Goal: Task Accomplishment & Management: Use online tool/utility

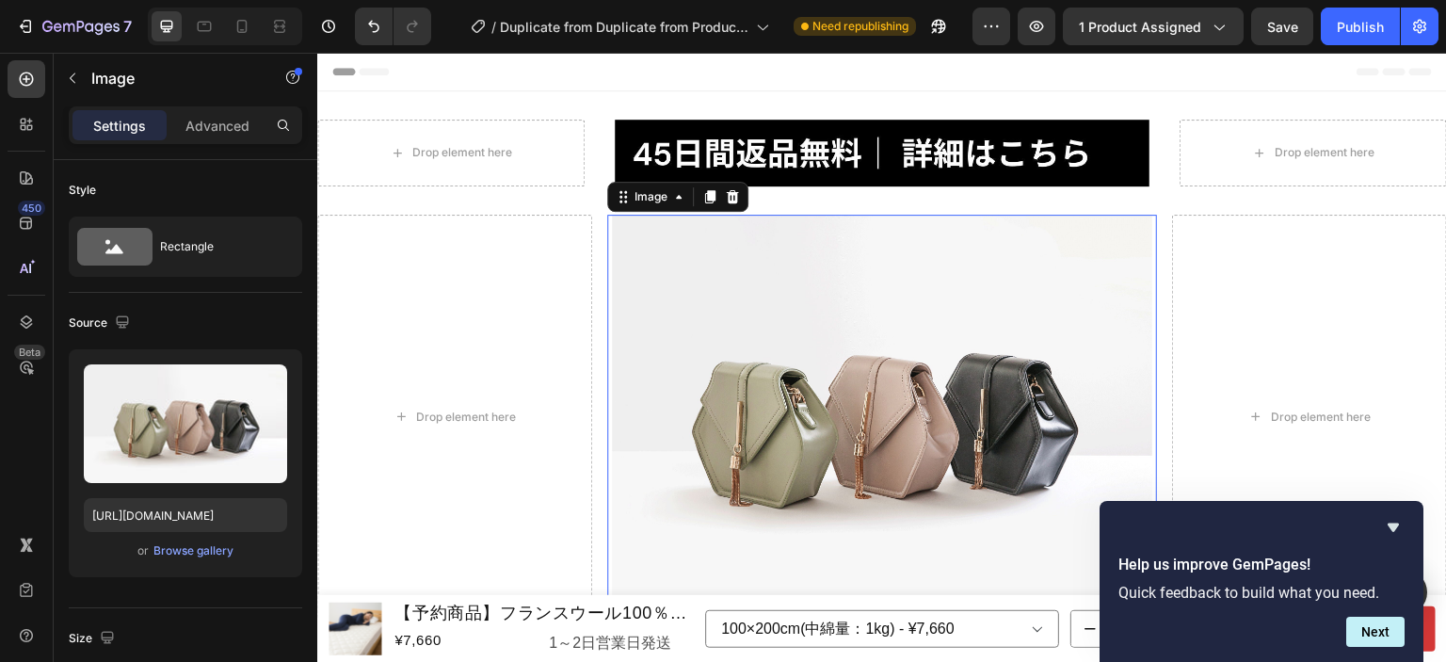
scroll to position [94, 0]
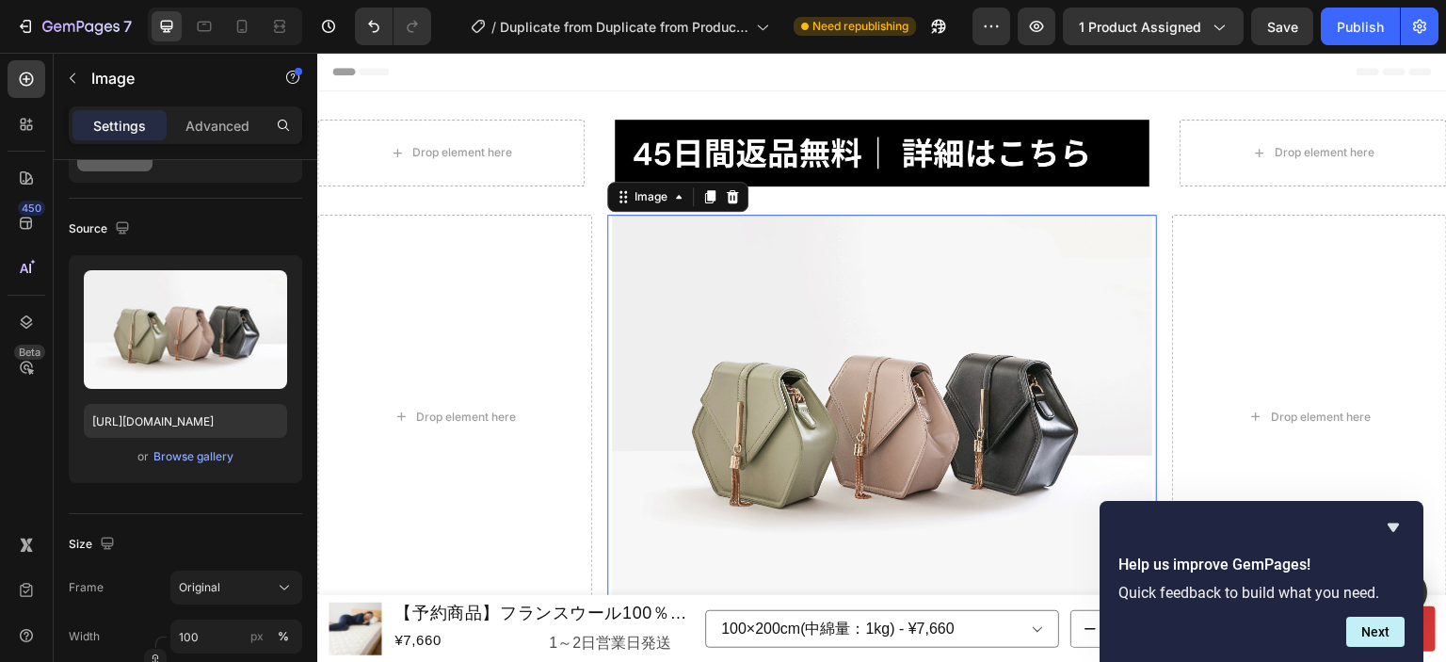
click at [1068, 378] on img at bounding box center [882, 418] width 540 height 406
click at [1400, 521] on icon "Hide survey" at bounding box center [1393, 527] width 23 height 23
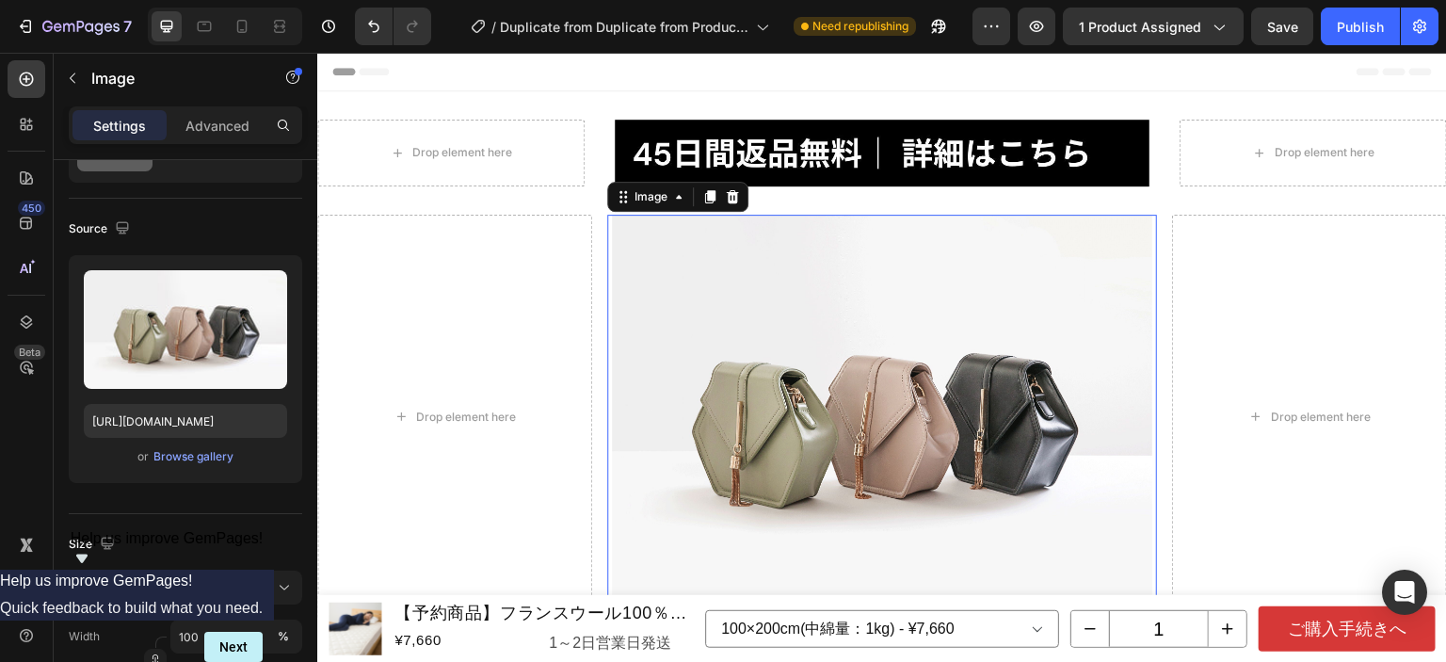
click at [926, 350] on img at bounding box center [882, 418] width 540 height 406
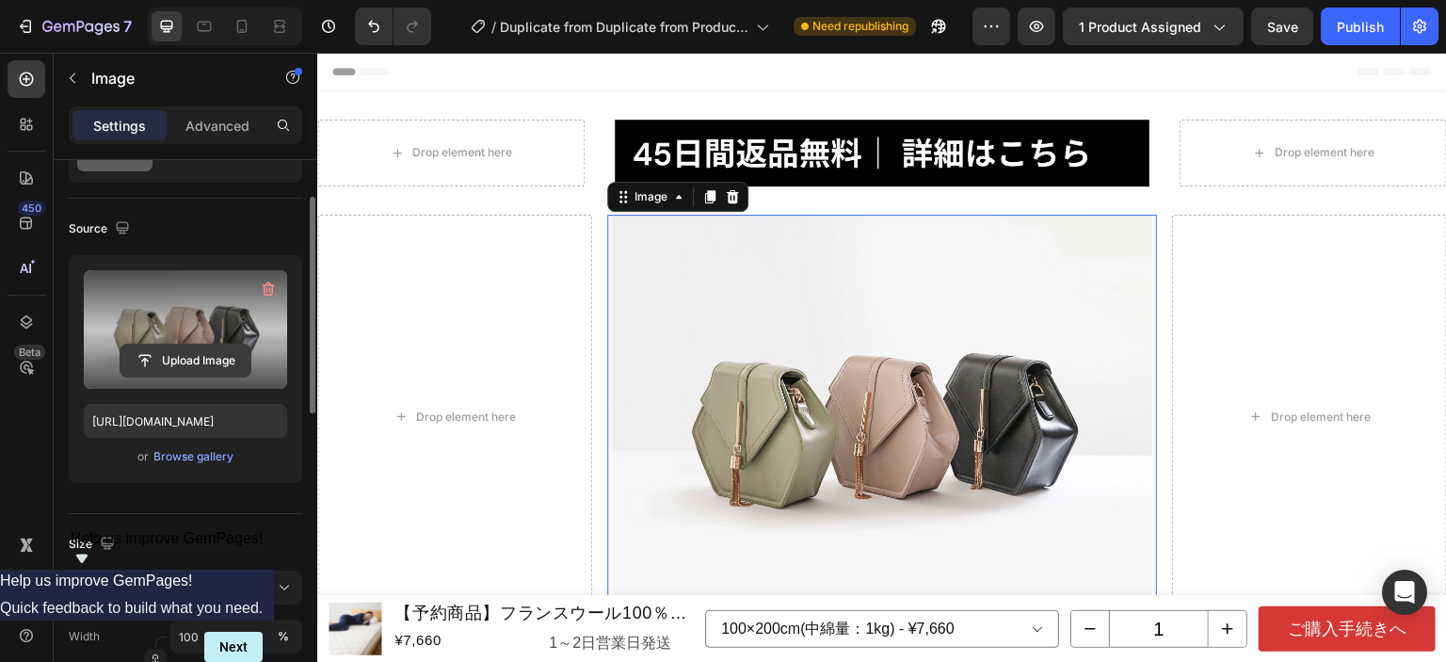
click at [196, 360] on input "file" at bounding box center [186, 361] width 130 height 32
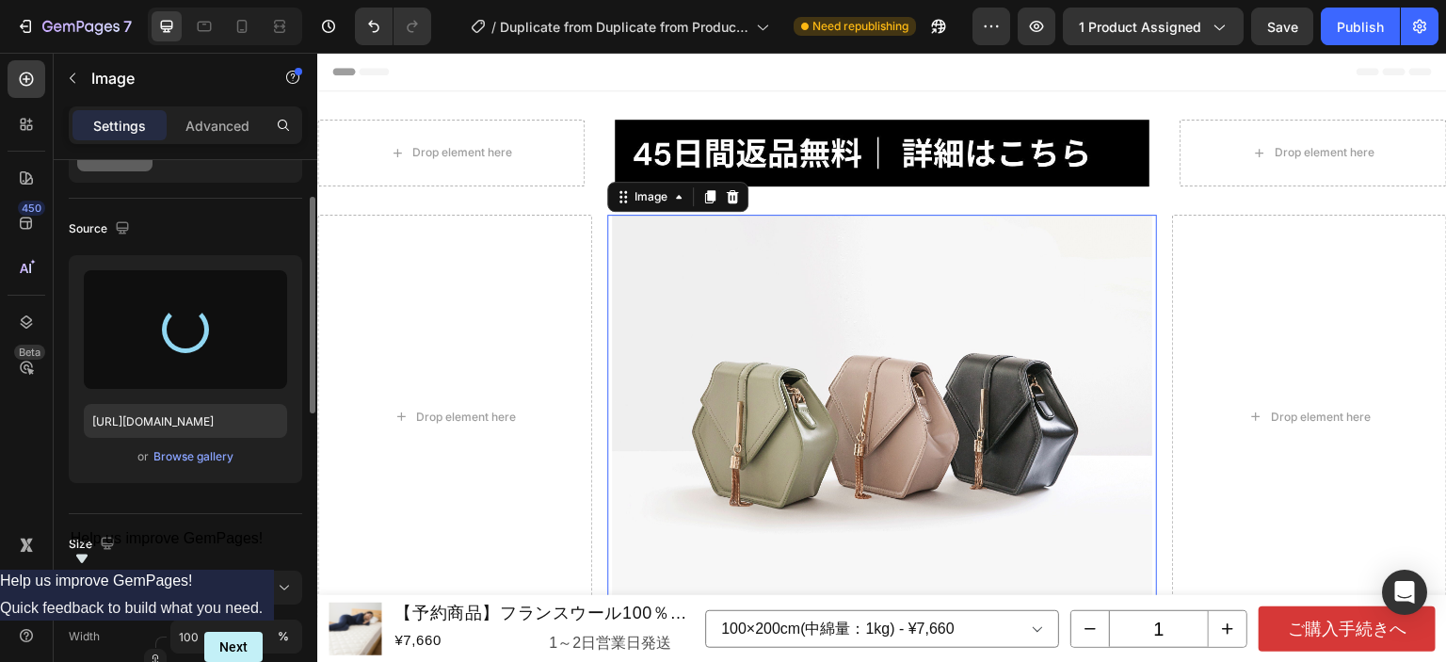
type input "[URL][DOMAIN_NAME]"
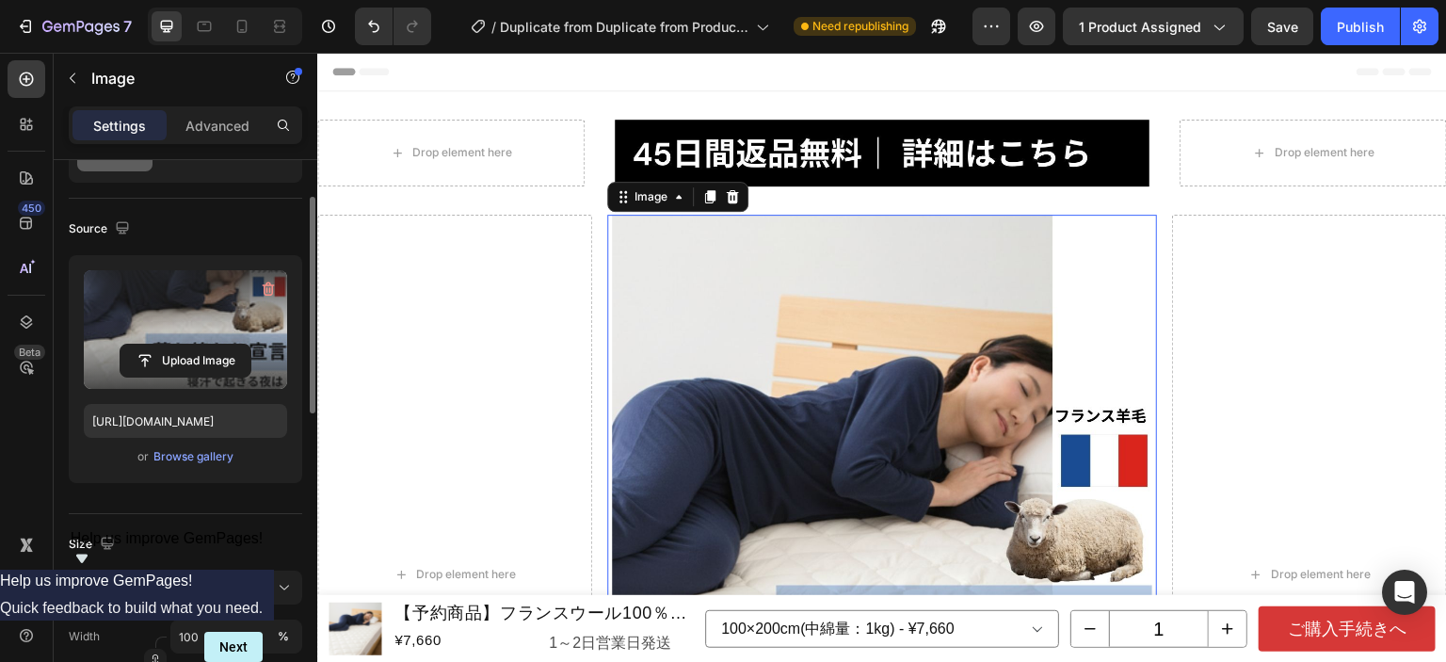
click at [898, 362] on img at bounding box center [882, 575] width 540 height 720
click at [243, 130] on p "Advanced" at bounding box center [217, 126] width 64 height 20
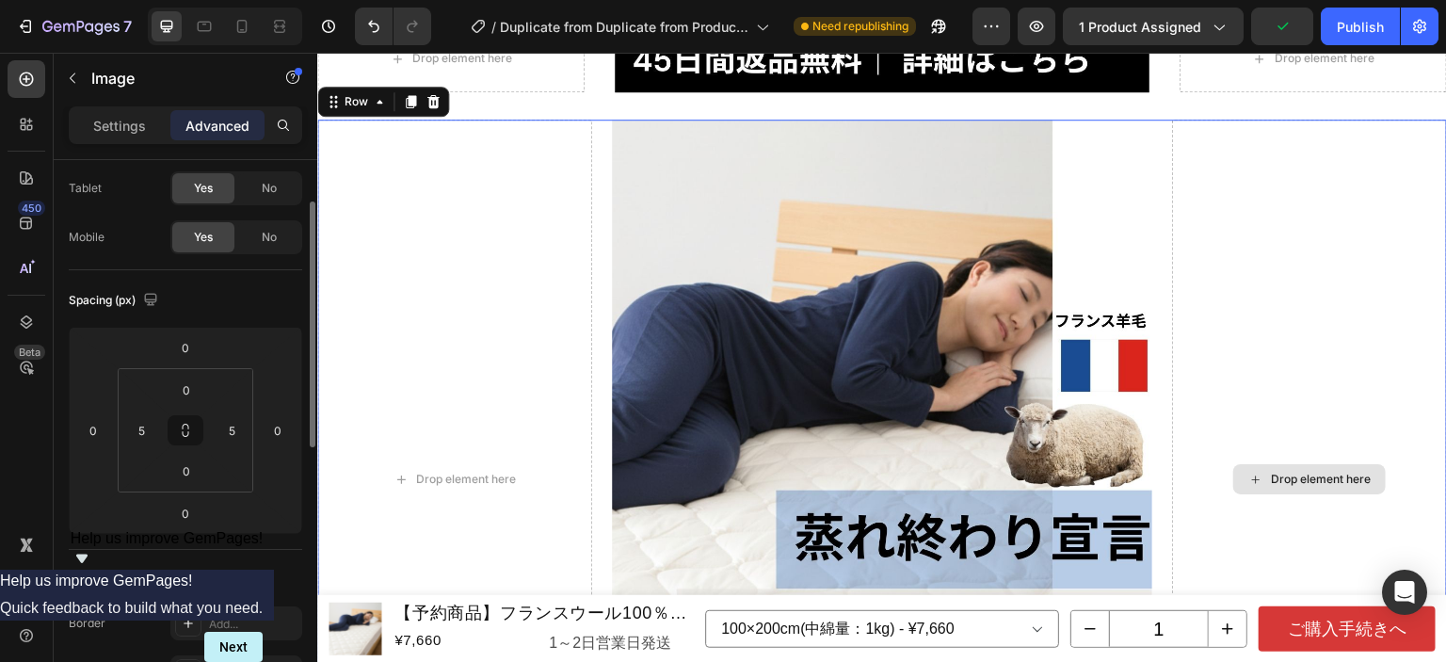
click at [1322, 270] on div "Drop element here" at bounding box center [1309, 480] width 275 height 720
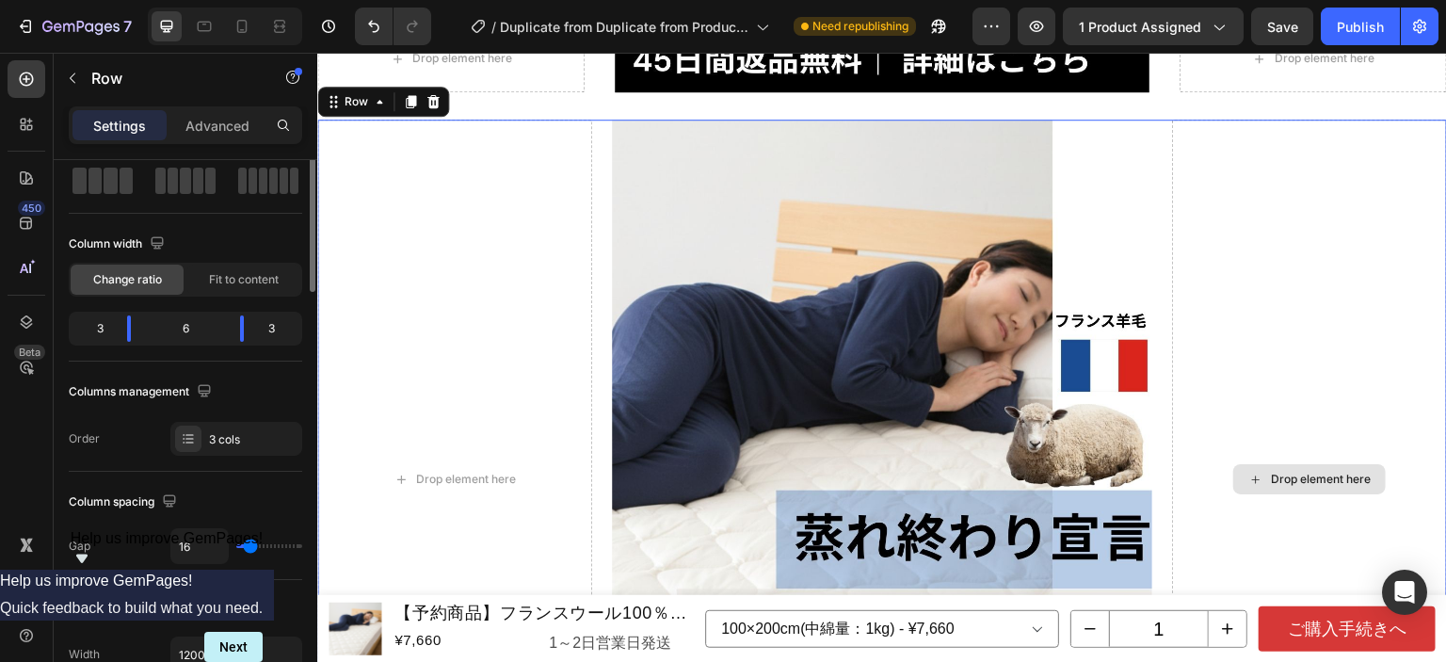
scroll to position [0, 0]
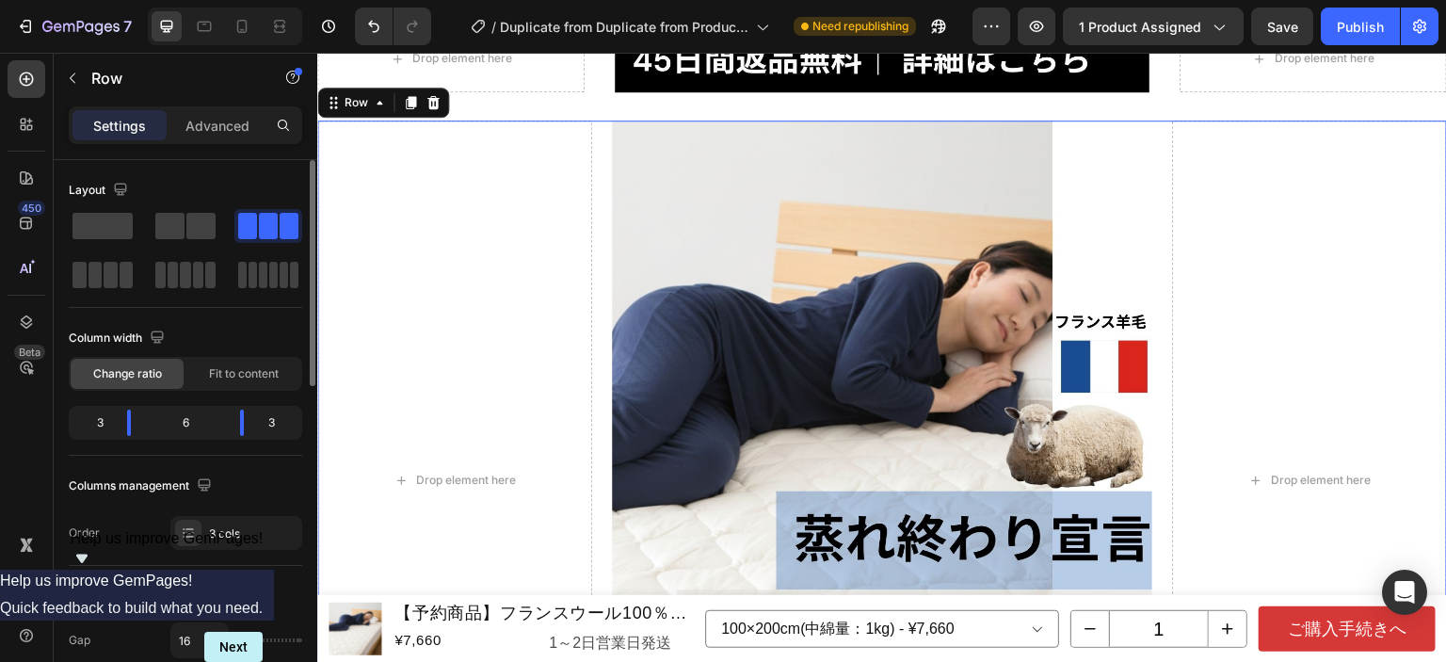
click at [231, 131] on p "Advanced" at bounding box center [217, 126] width 64 height 20
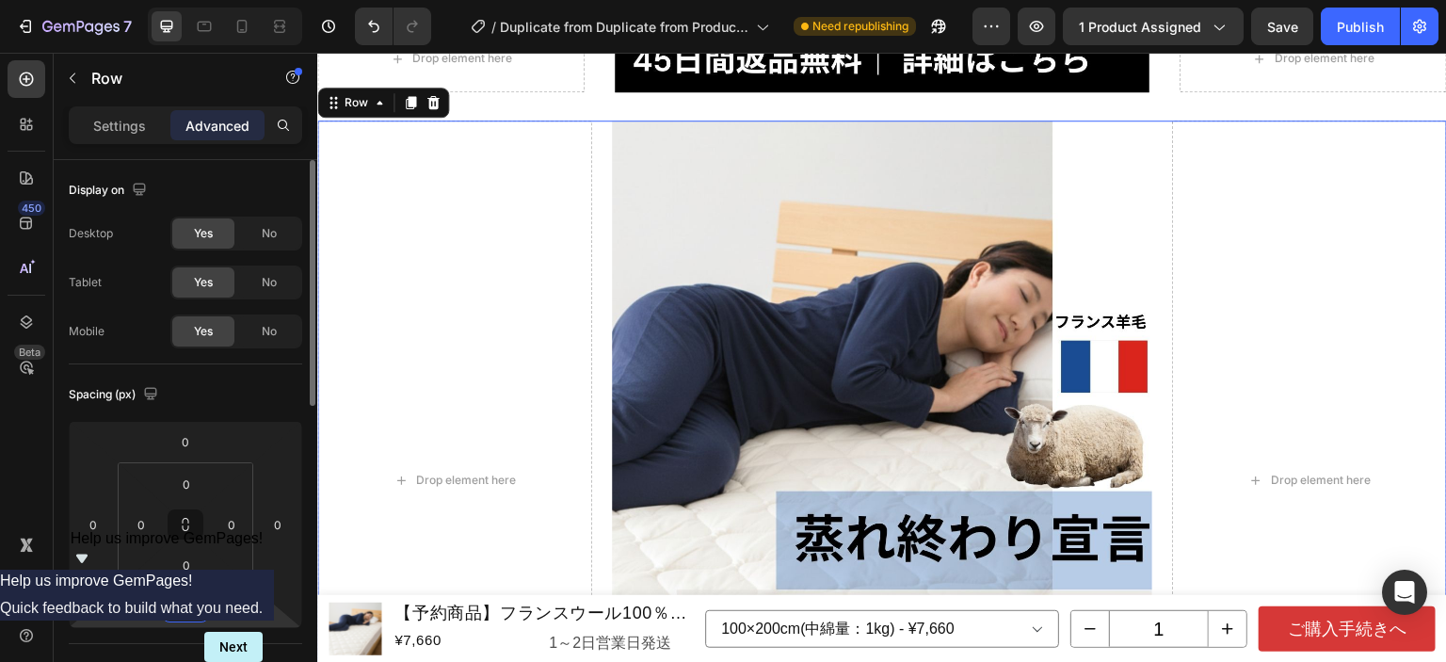
click at [185, 612] on input "5" at bounding box center [186, 607] width 38 height 28
type input "0"
click at [1258, 299] on div "Drop element here" at bounding box center [1309, 481] width 275 height 720
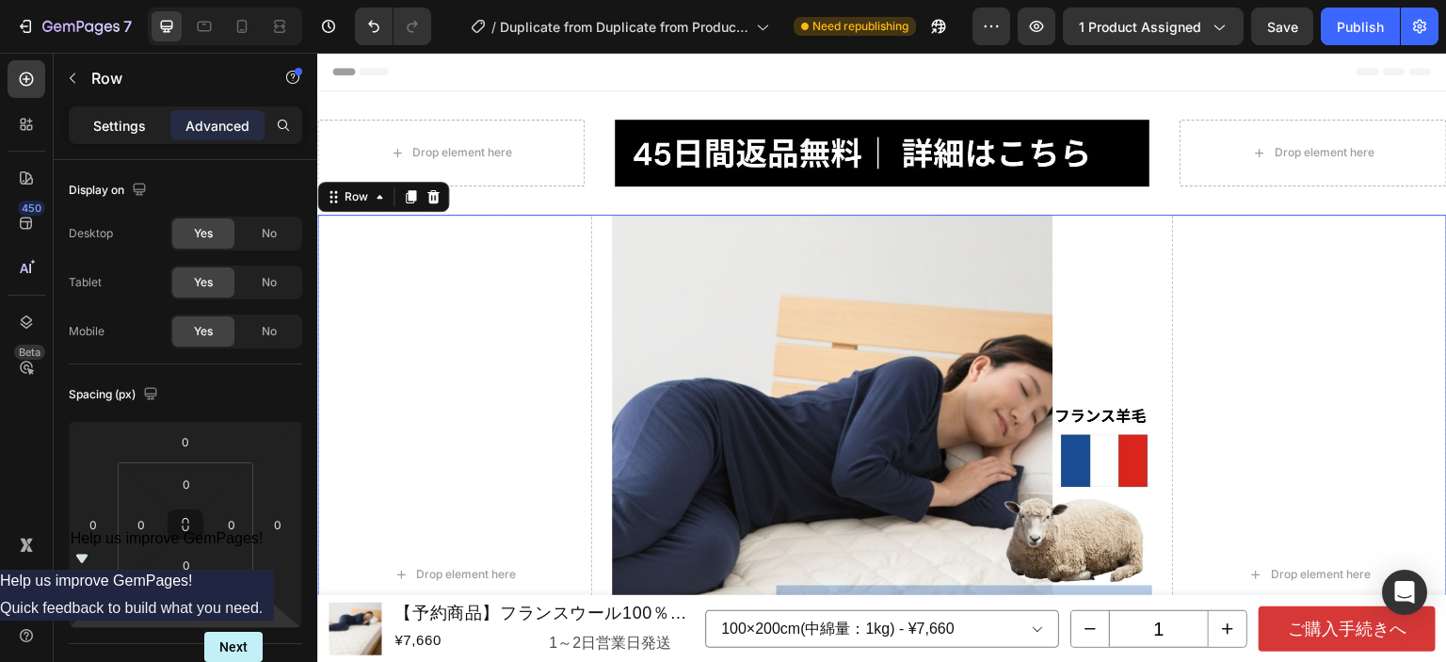
click at [96, 119] on p "Settings" at bounding box center [119, 126] width 53 height 20
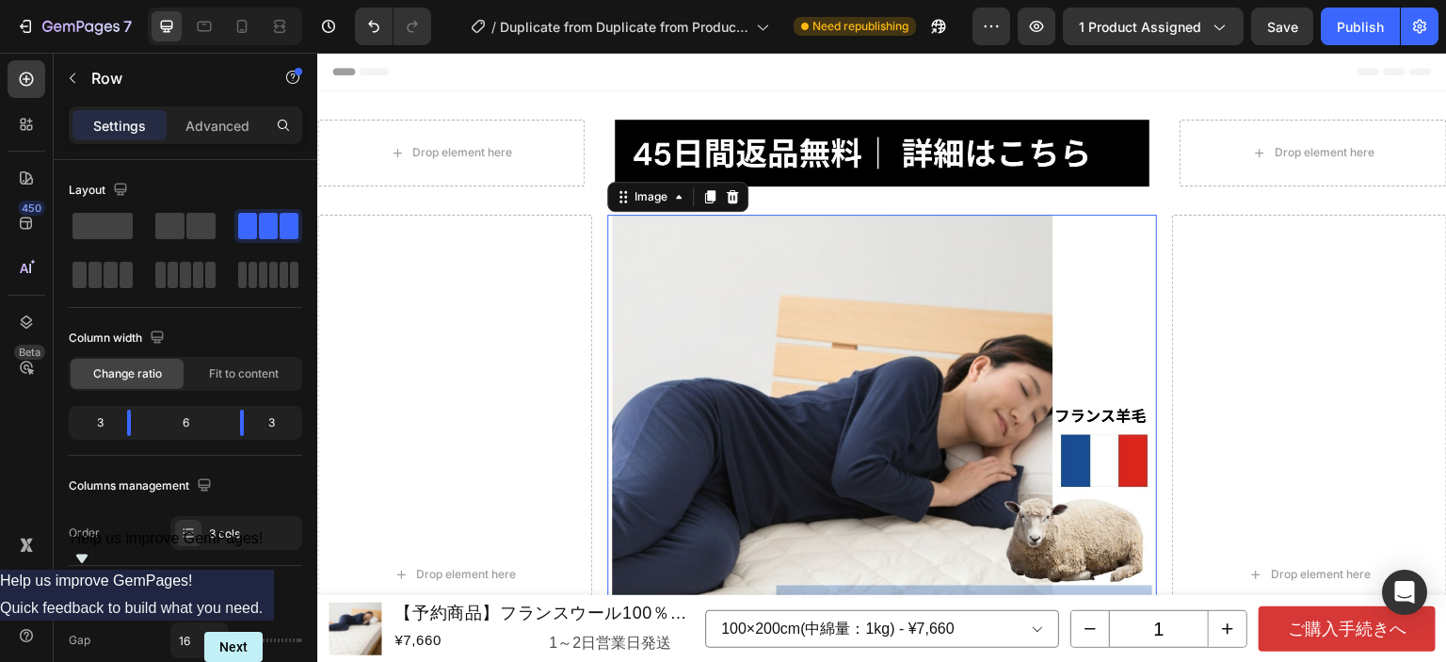
click at [901, 290] on img at bounding box center [882, 575] width 540 height 720
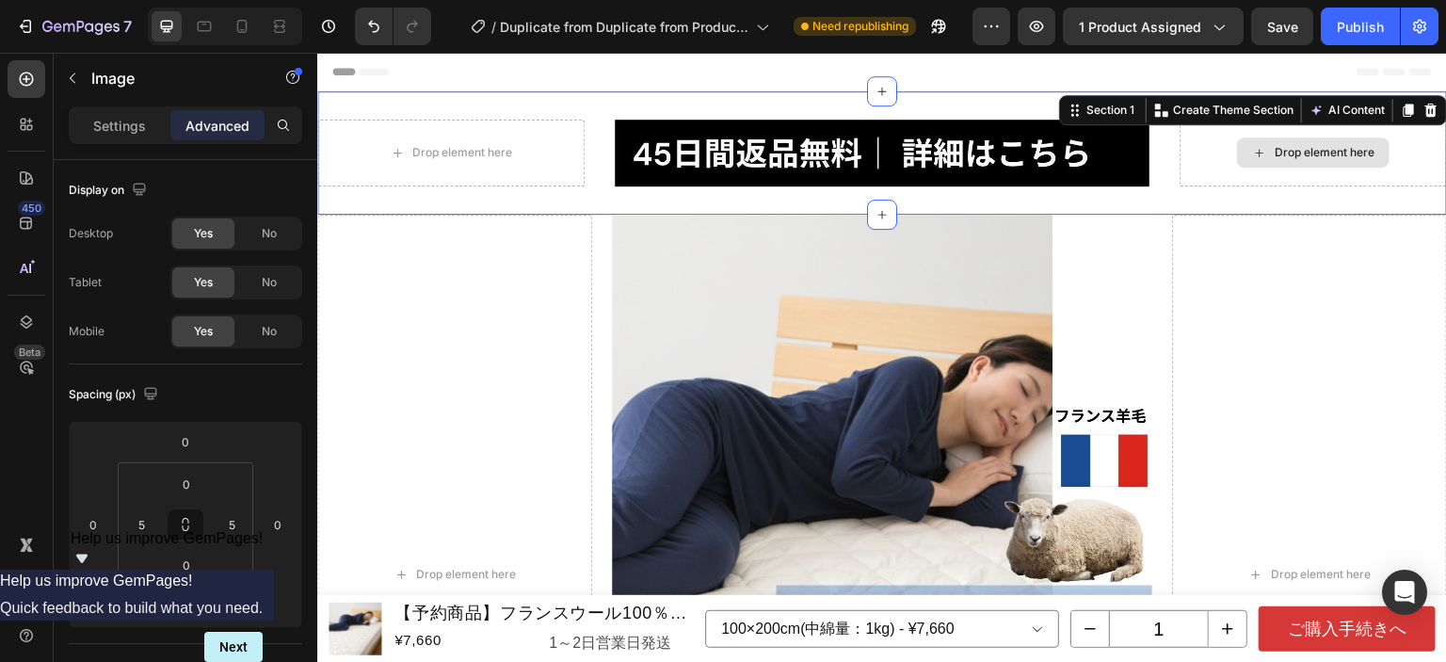
click at [1206, 121] on div "Drop element here Image Drop element here Section 1 You can create reusable sec…" at bounding box center [882, 152] width 1130 height 123
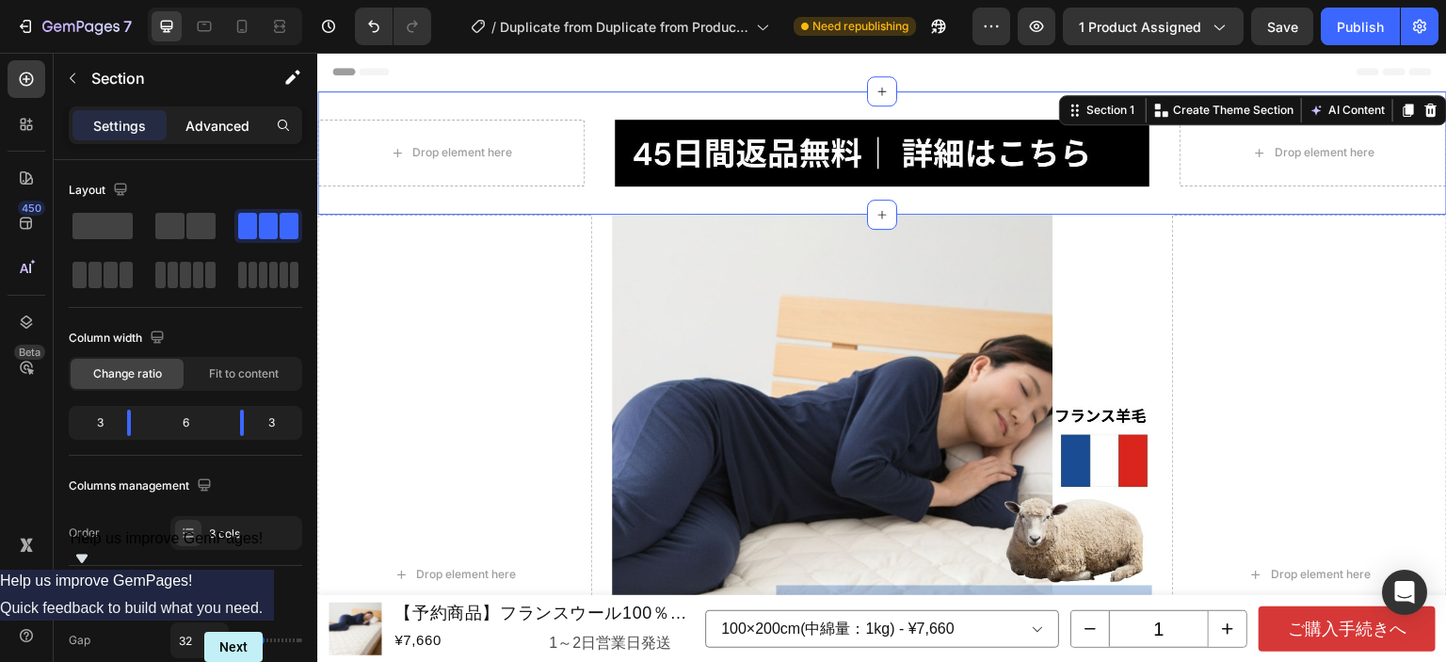
click at [228, 119] on p "Advanced" at bounding box center [217, 126] width 64 height 20
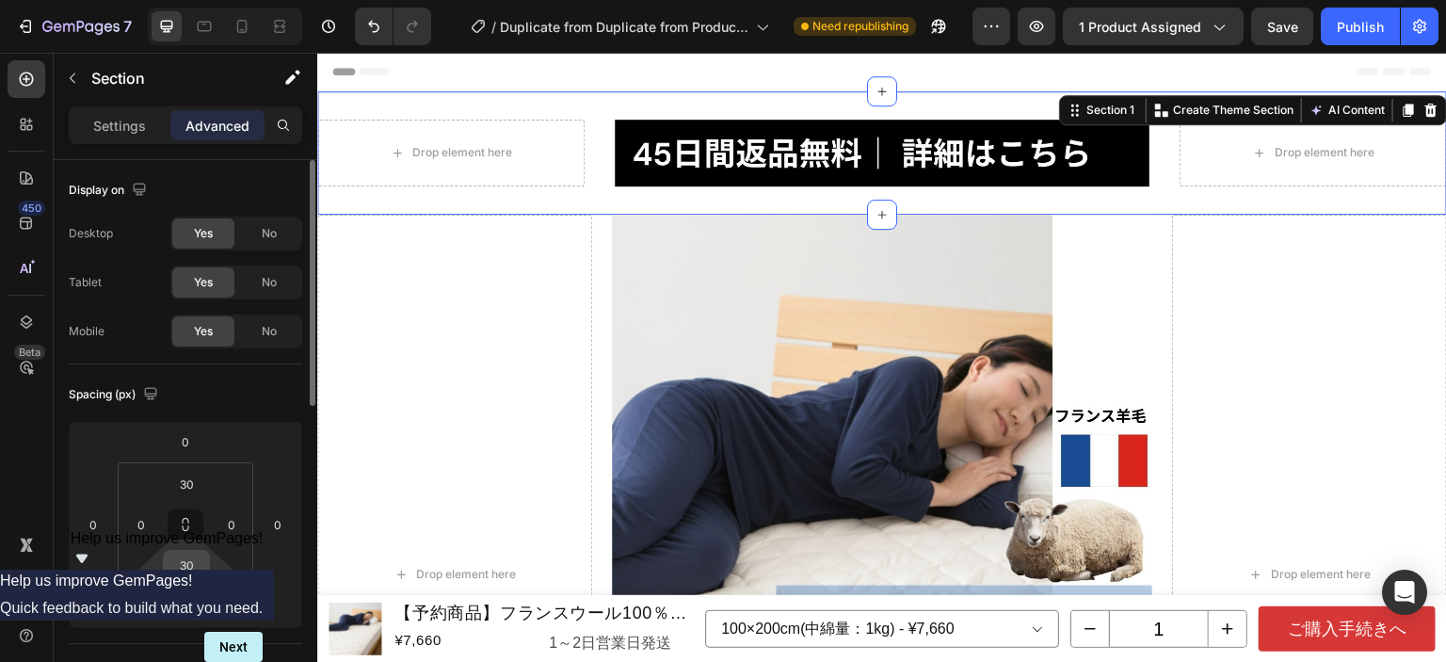
click at [182, 561] on input "30" at bounding box center [187, 565] width 38 height 28
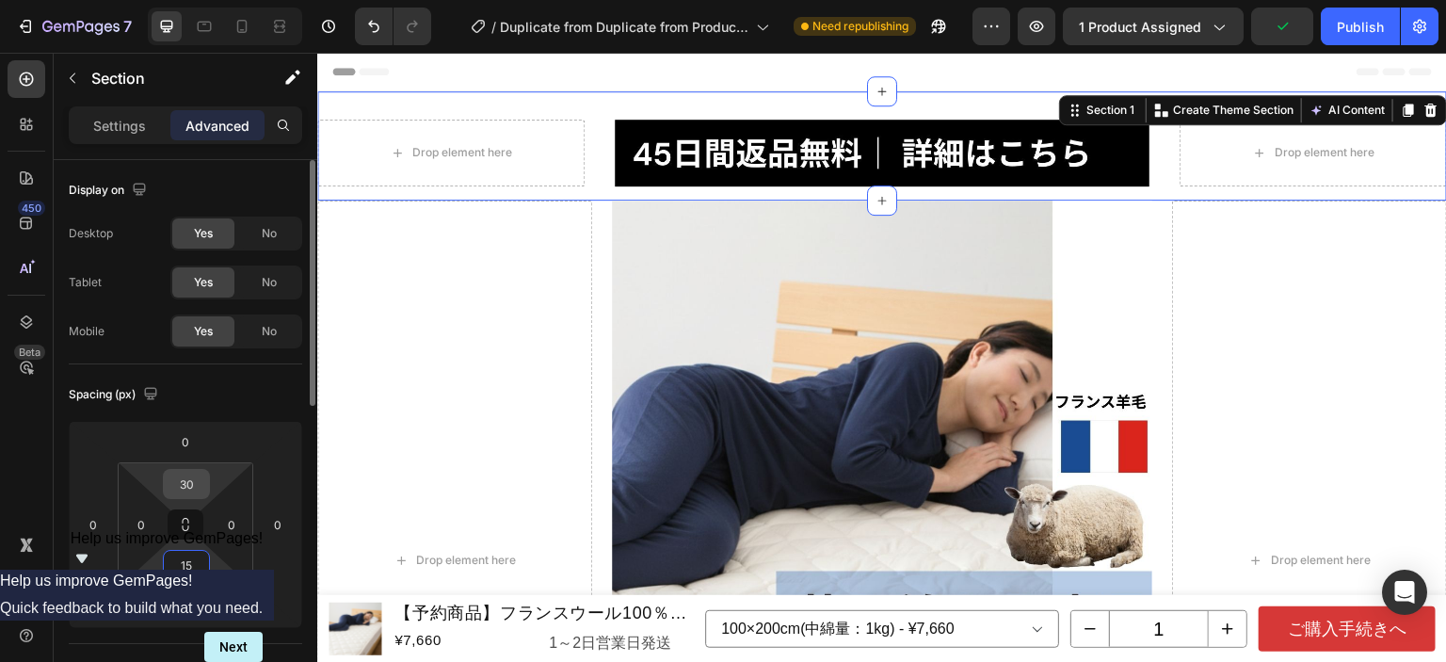
type input "15"
click at [183, 470] on input "30" at bounding box center [187, 484] width 38 height 28
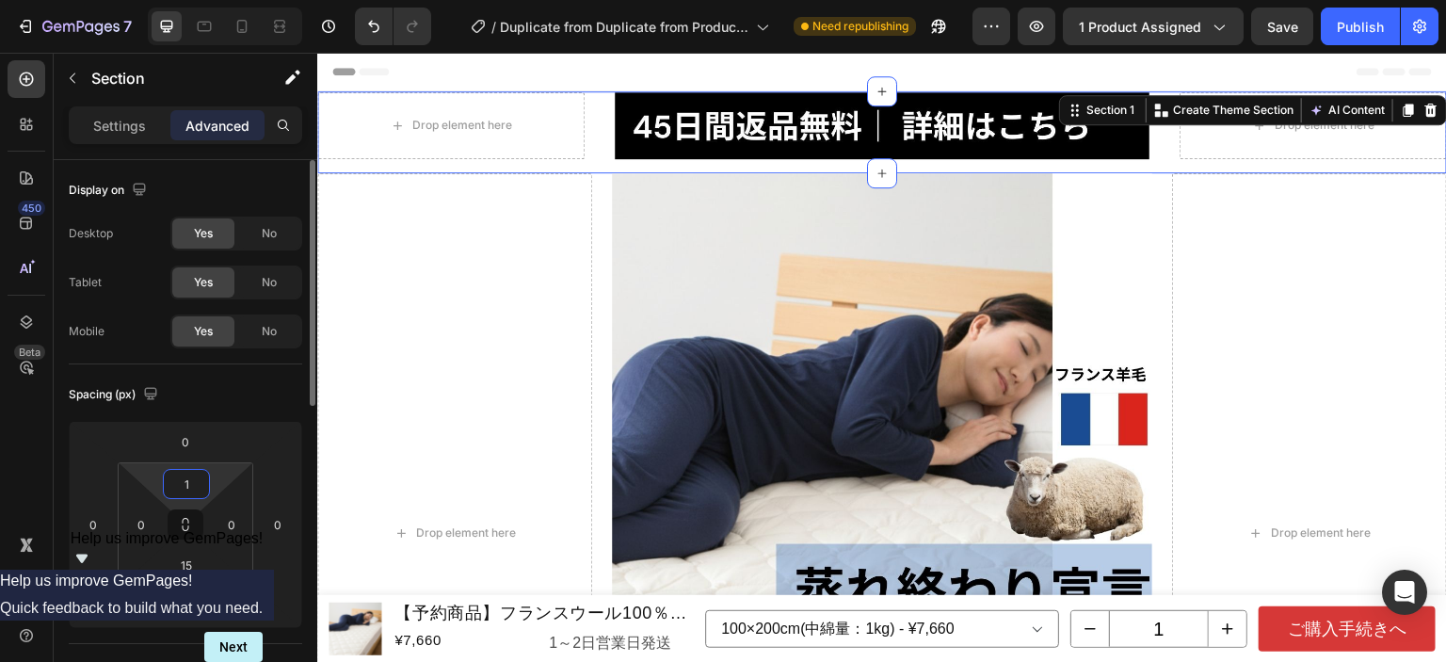
type input "15"
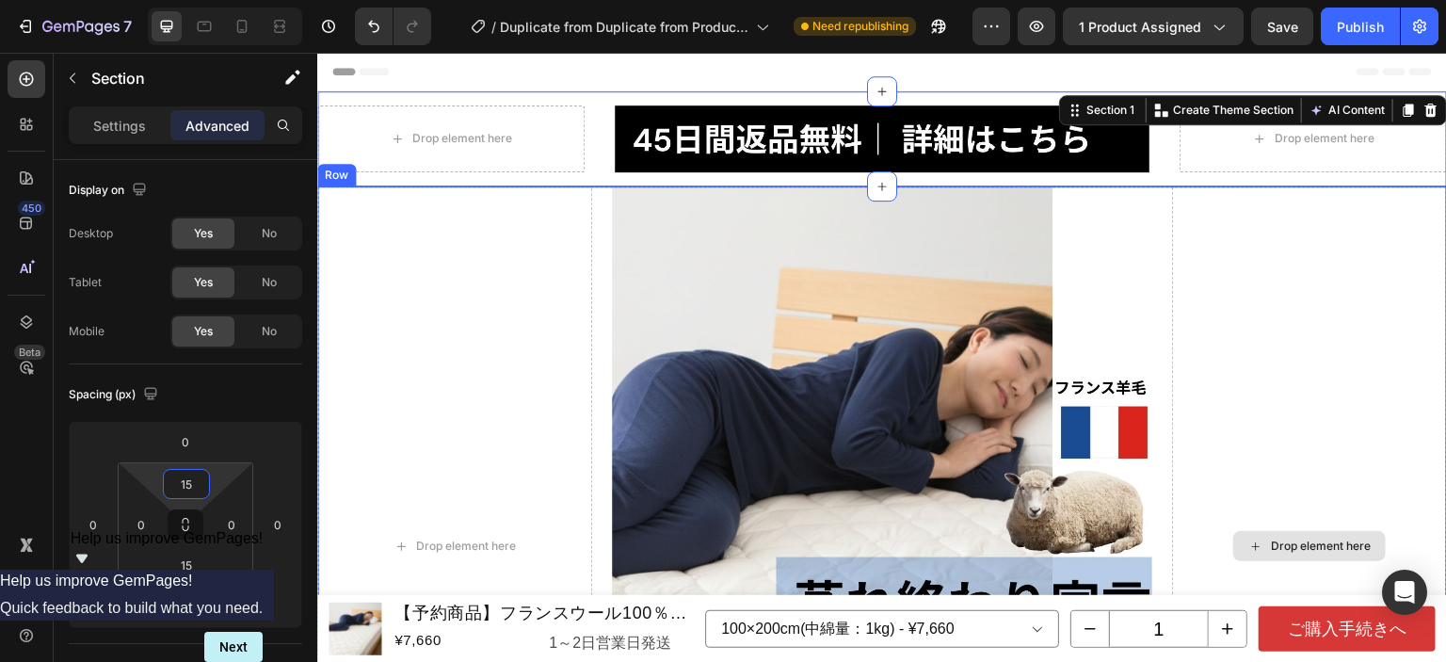
click at [1257, 272] on div "Drop element here" at bounding box center [1309, 546] width 275 height 720
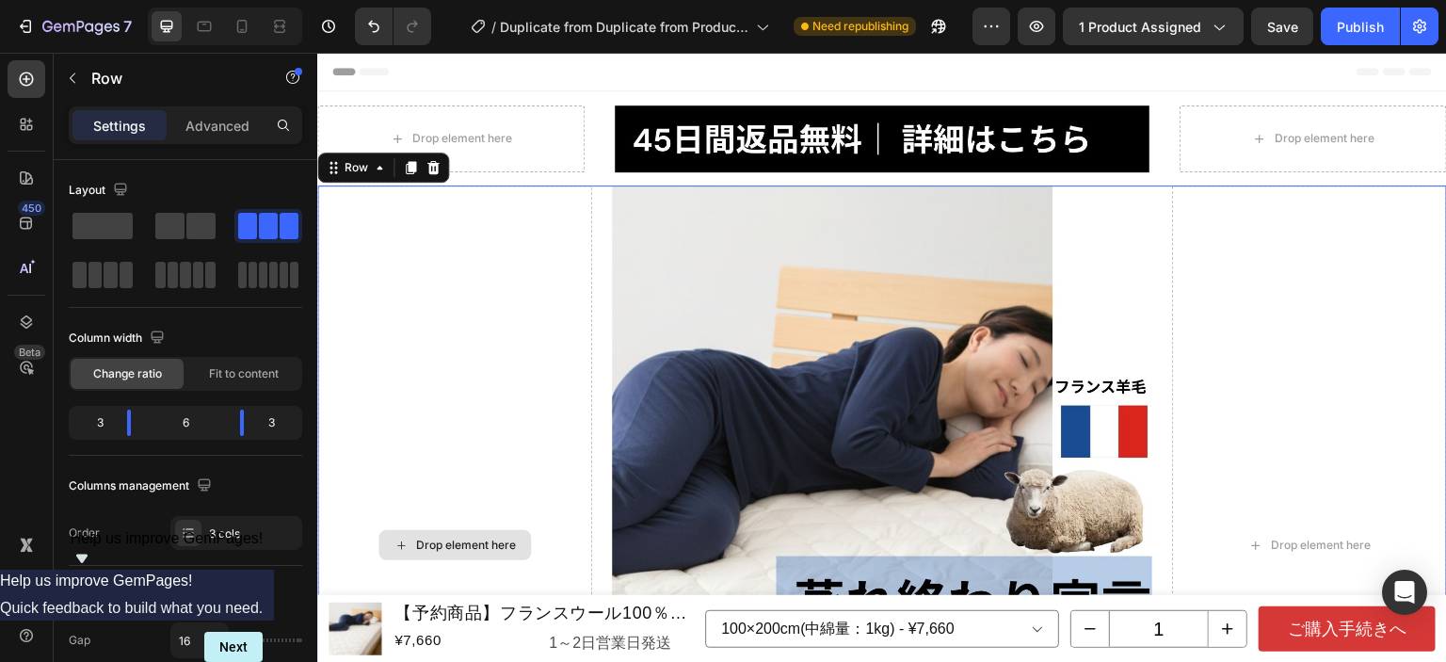
click at [507, 240] on div "Drop element here" at bounding box center [454, 545] width 275 height 720
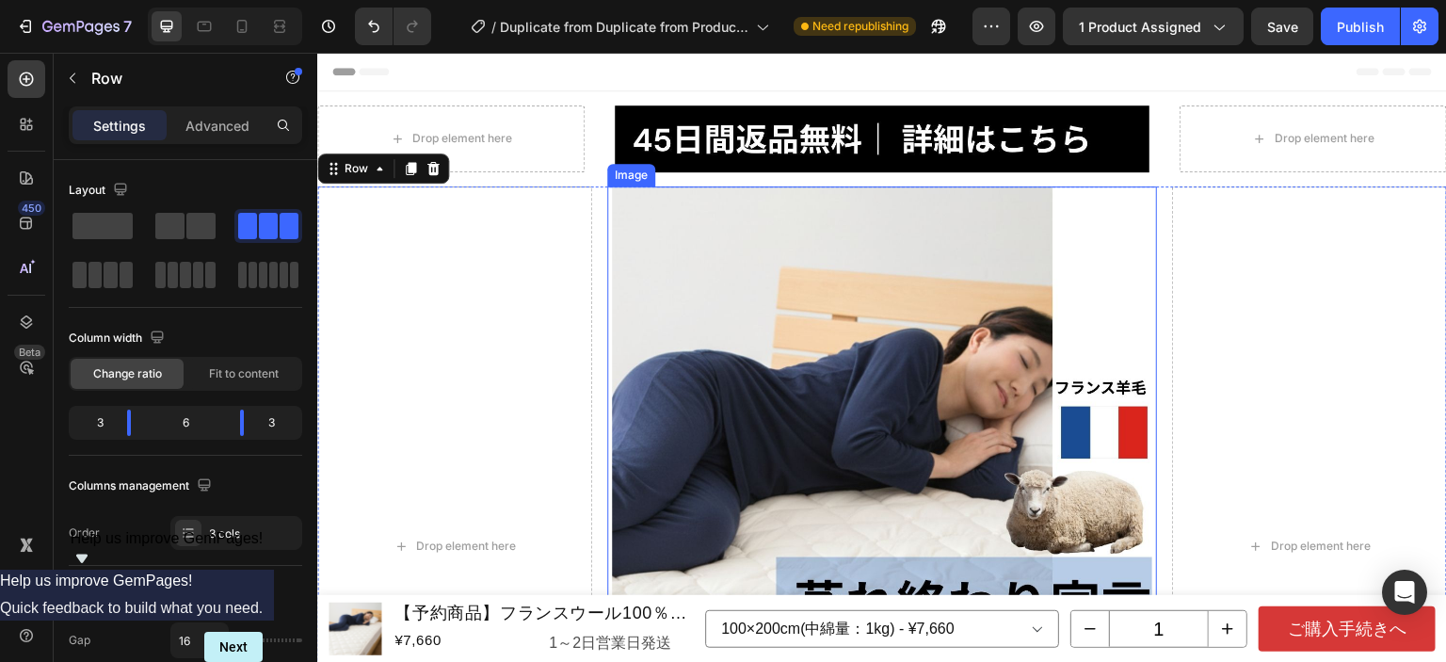
click at [827, 225] on img at bounding box center [882, 546] width 540 height 720
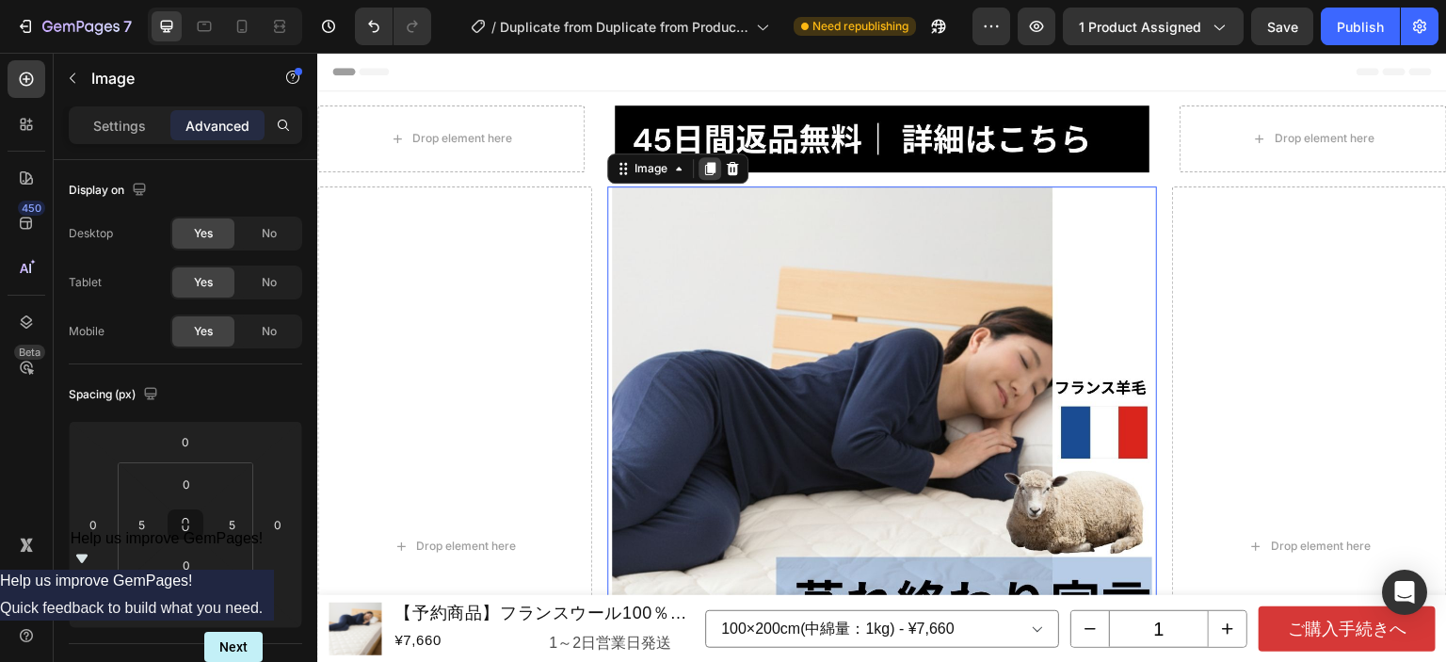
click at [707, 172] on icon at bounding box center [709, 168] width 15 height 15
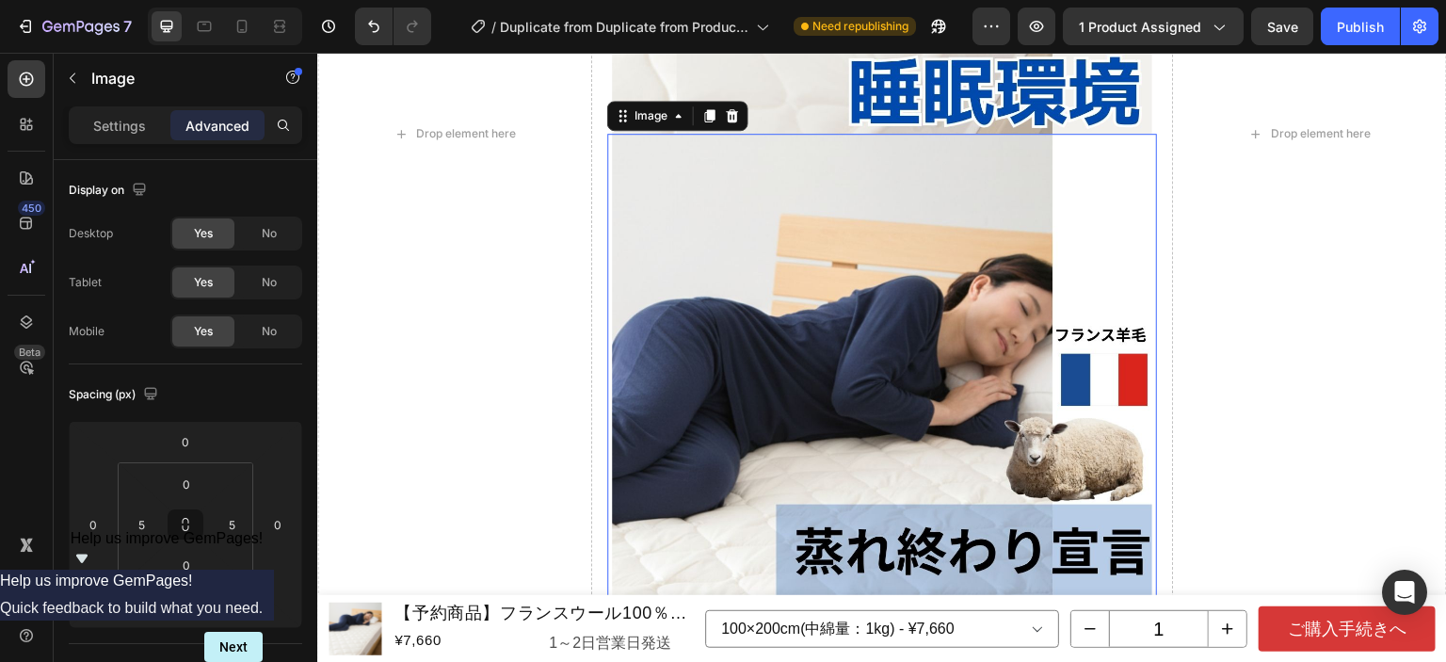
scroll to position [777, 0]
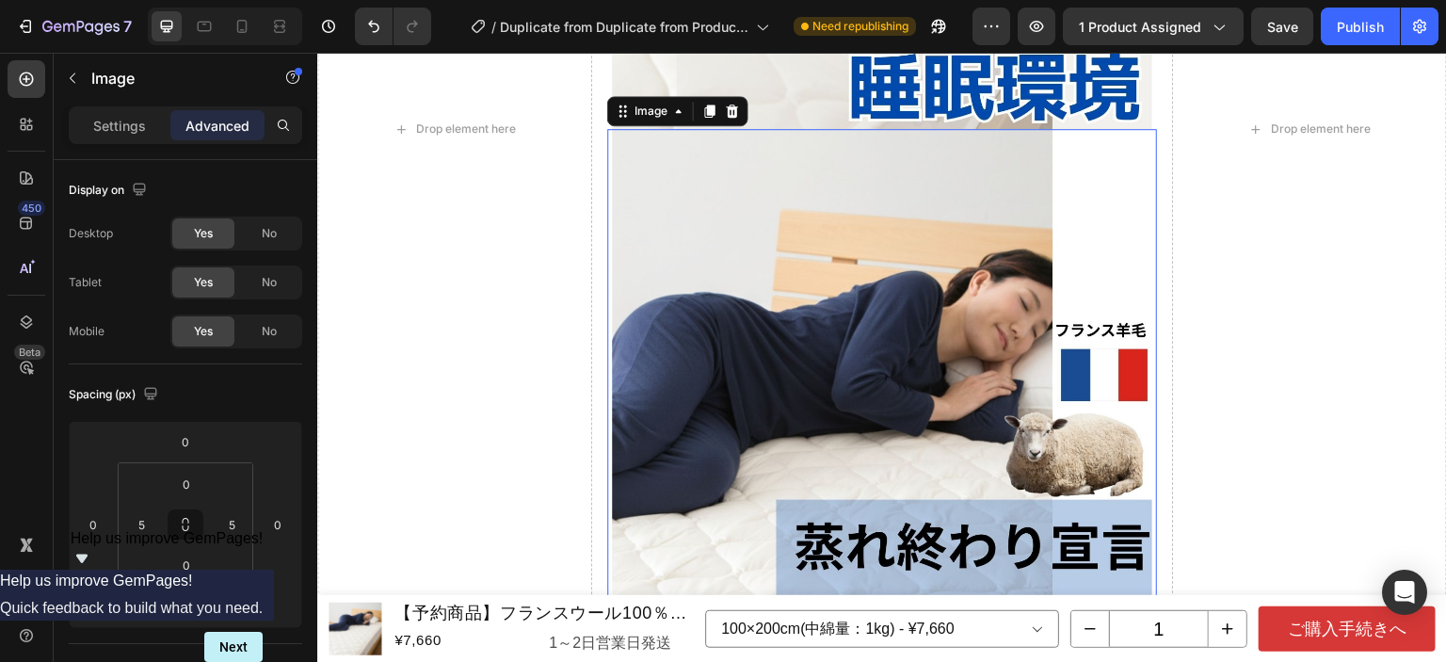
click at [793, 248] on img at bounding box center [882, 489] width 540 height 720
click at [125, 127] on p "Settings" at bounding box center [119, 126] width 53 height 20
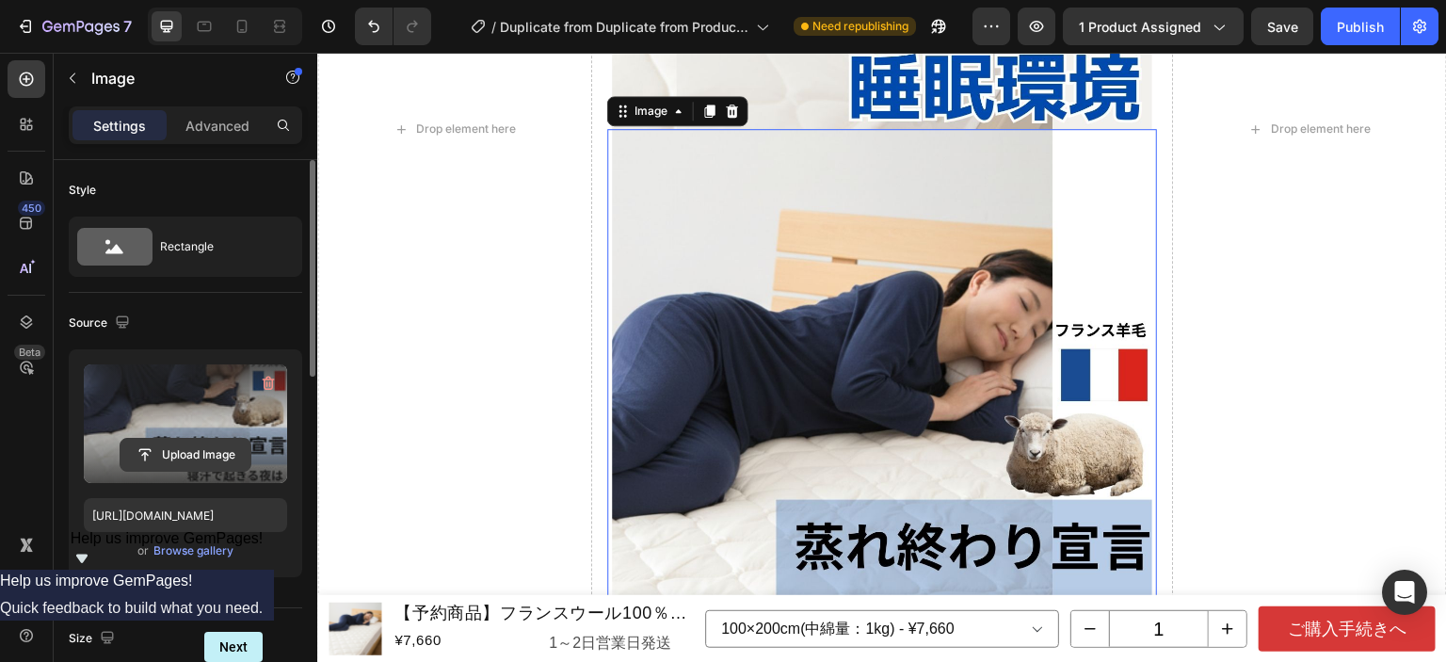
click at [211, 444] on input "file" at bounding box center [186, 455] width 130 height 32
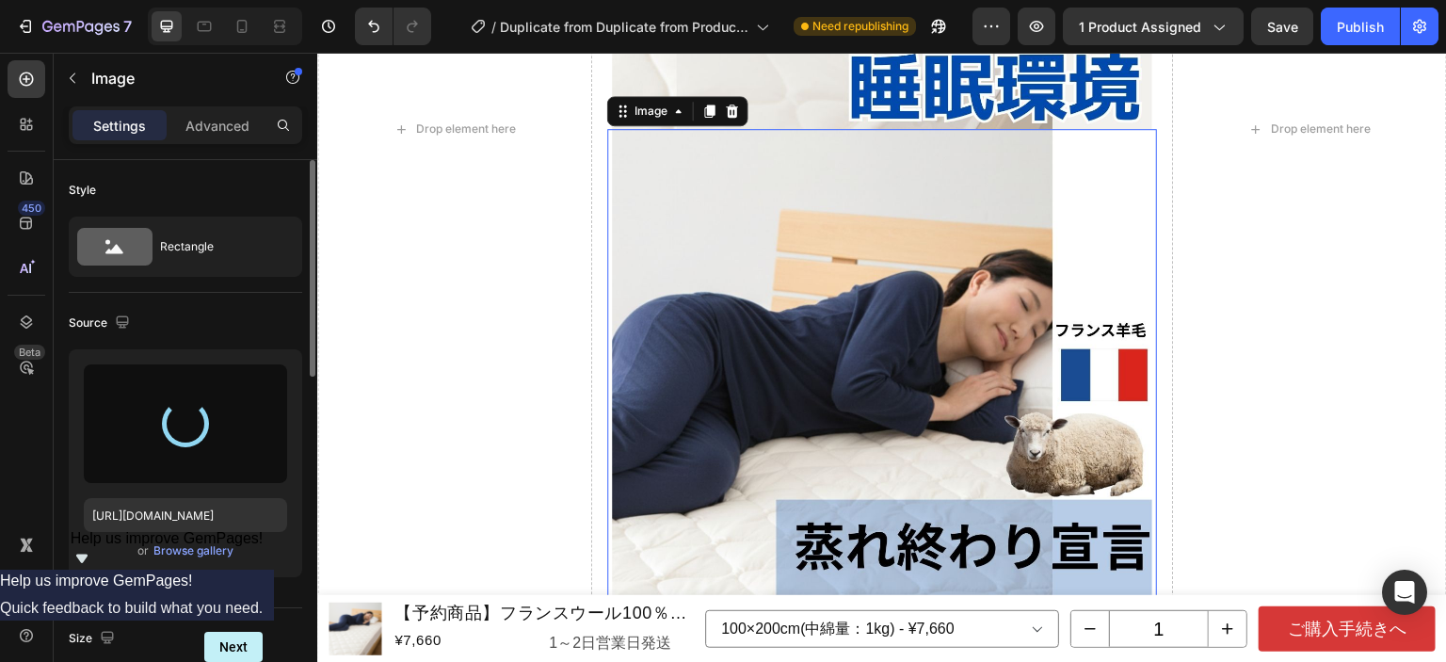
type input "[URL][DOMAIN_NAME]"
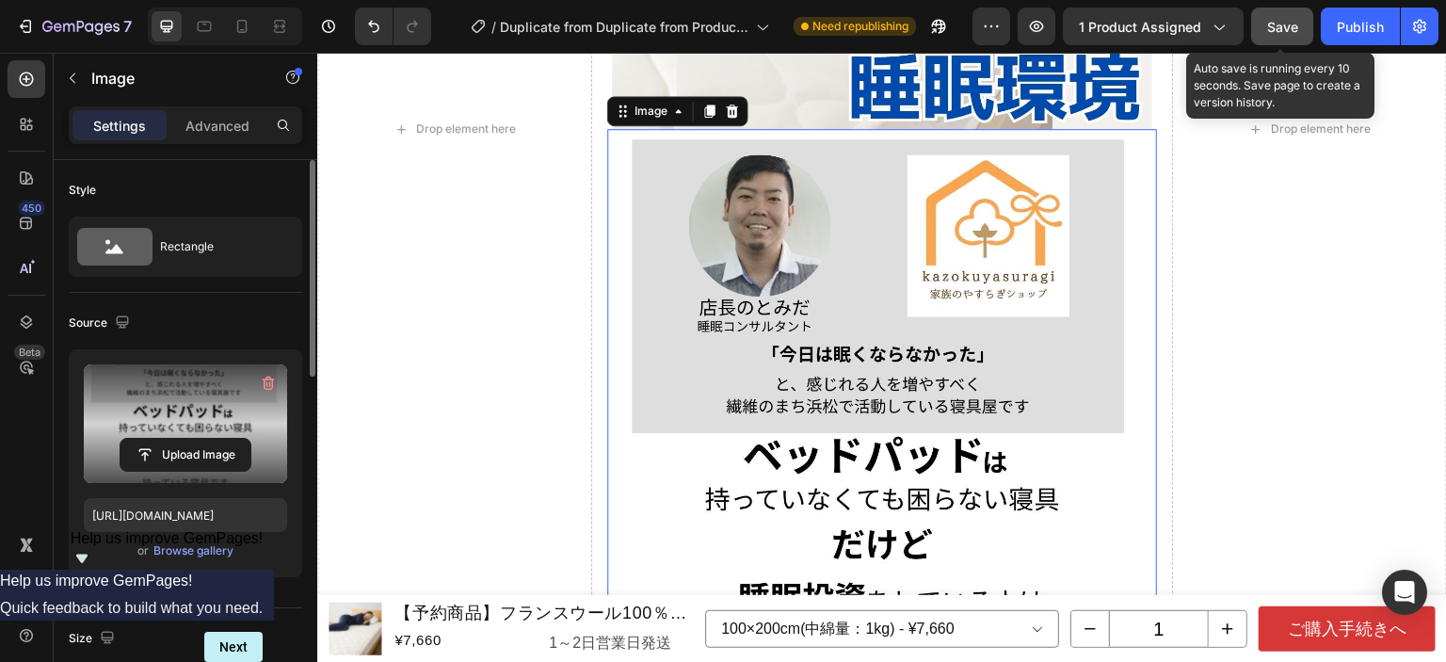
click at [1273, 33] on span "Save" at bounding box center [1282, 27] width 31 height 16
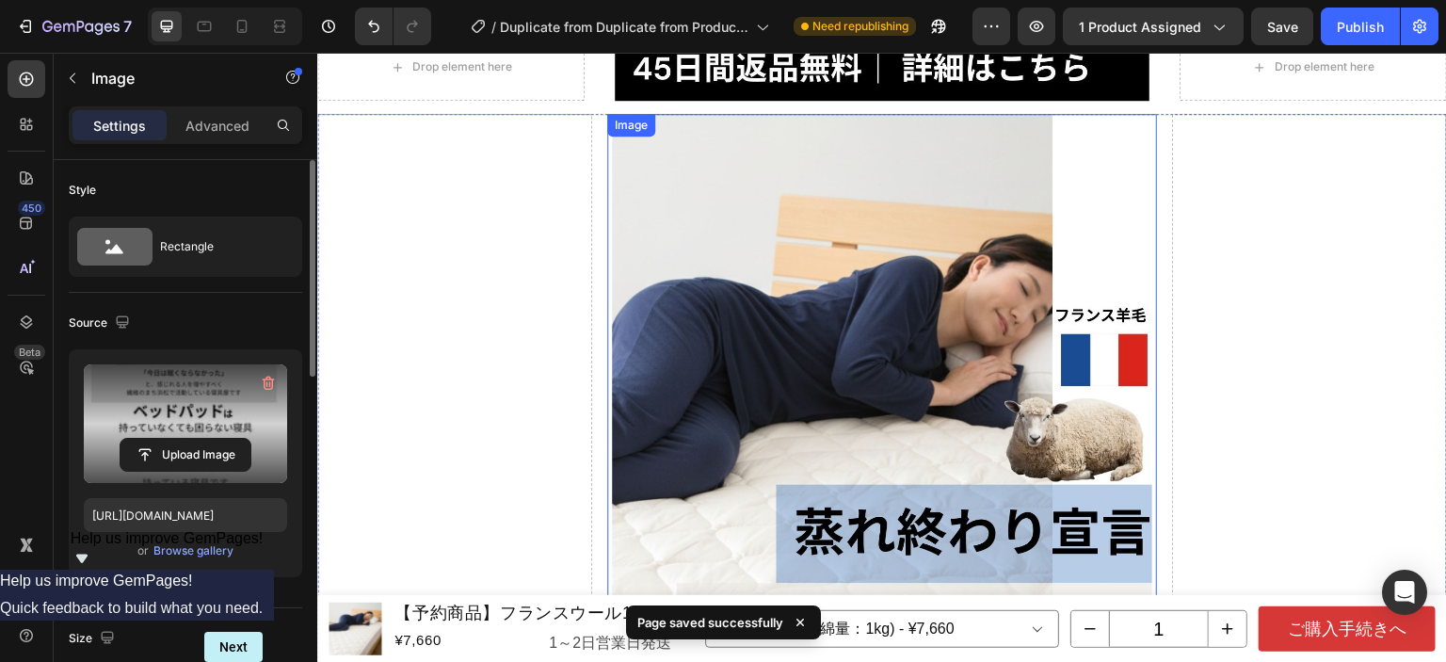
scroll to position [0, 0]
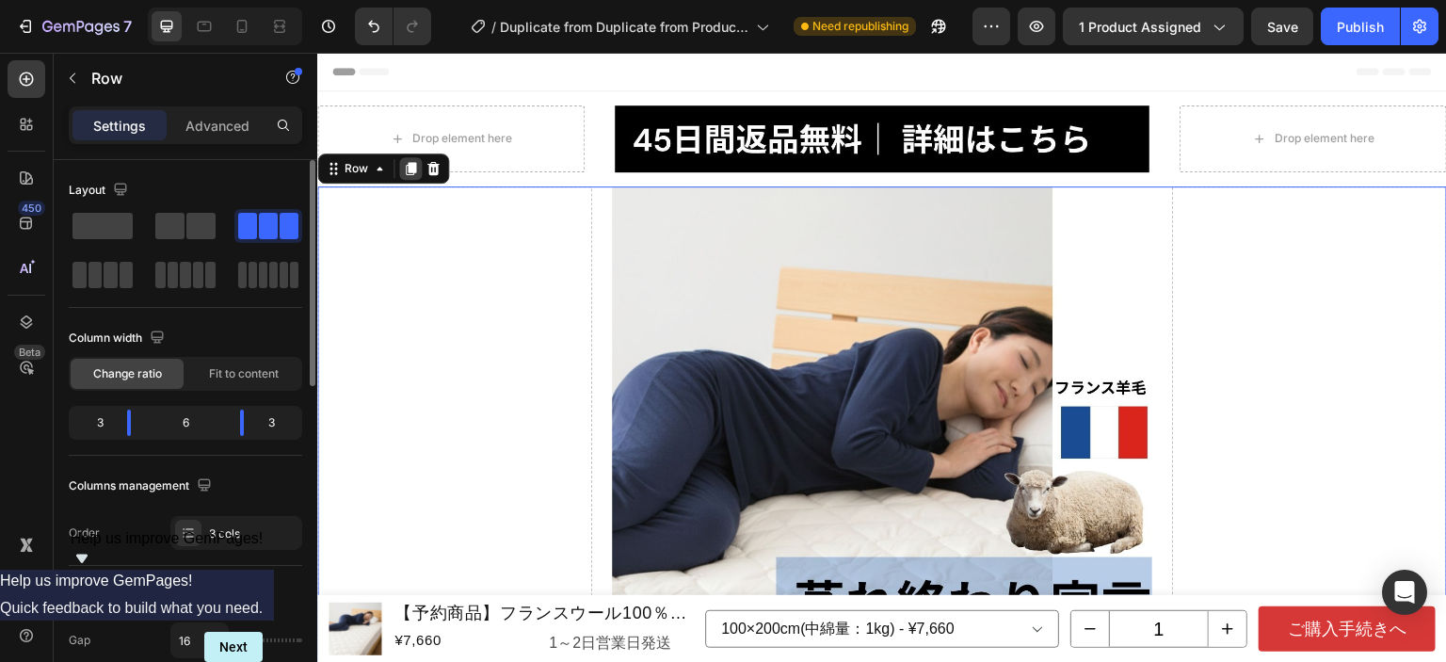
click at [416, 172] on icon at bounding box center [410, 168] width 15 height 15
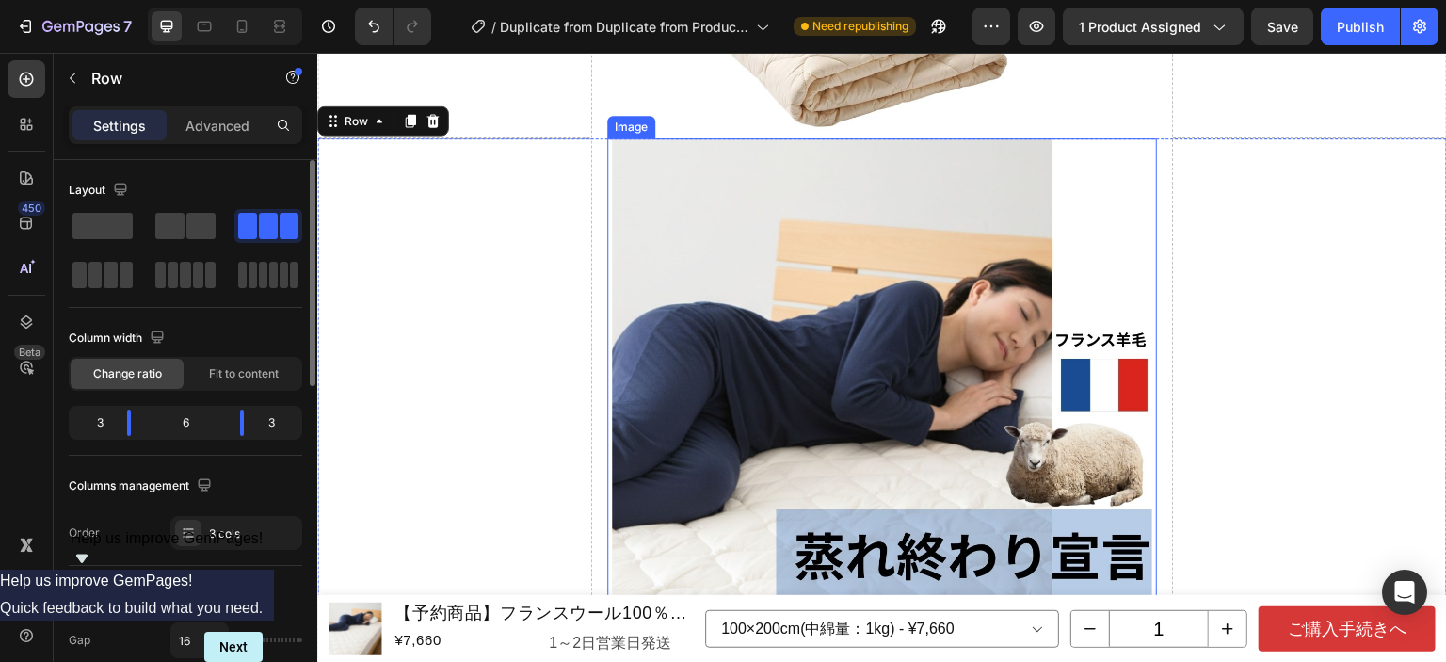
scroll to position [1488, 0]
click at [760, 251] on img at bounding box center [882, 498] width 540 height 720
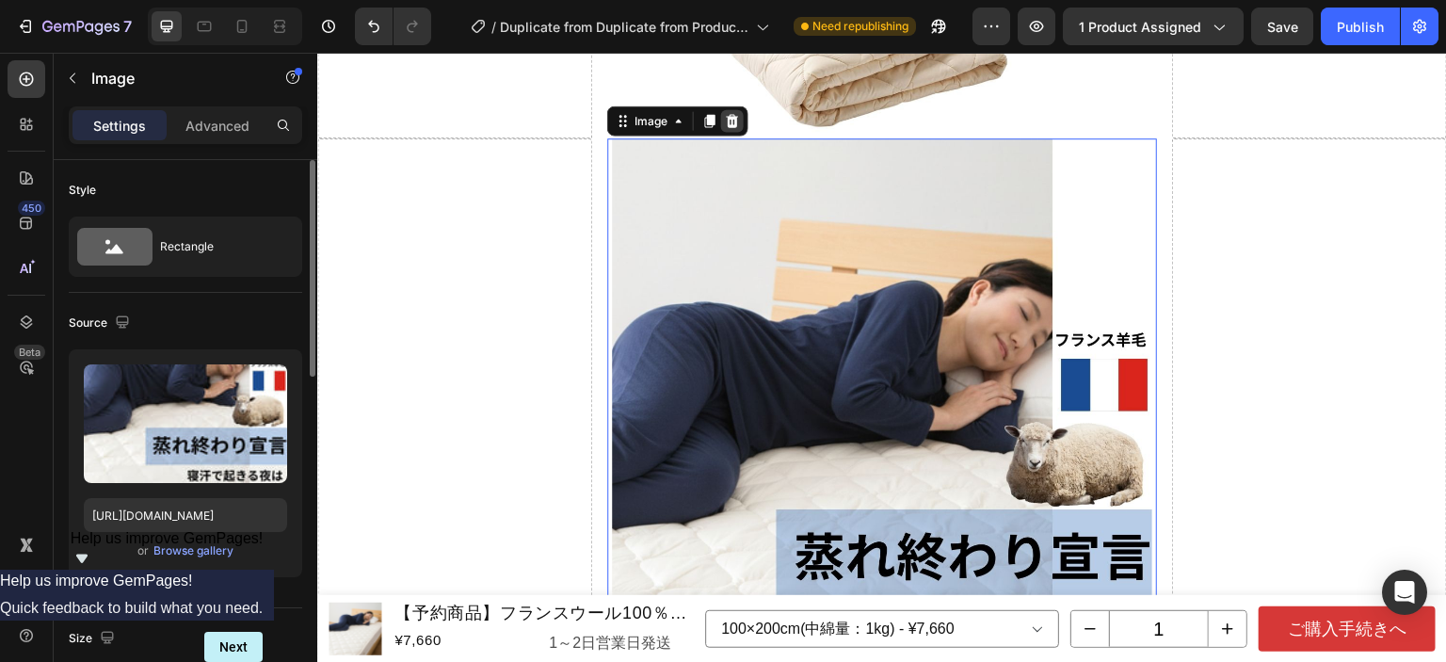
click at [735, 109] on div at bounding box center [732, 120] width 23 height 23
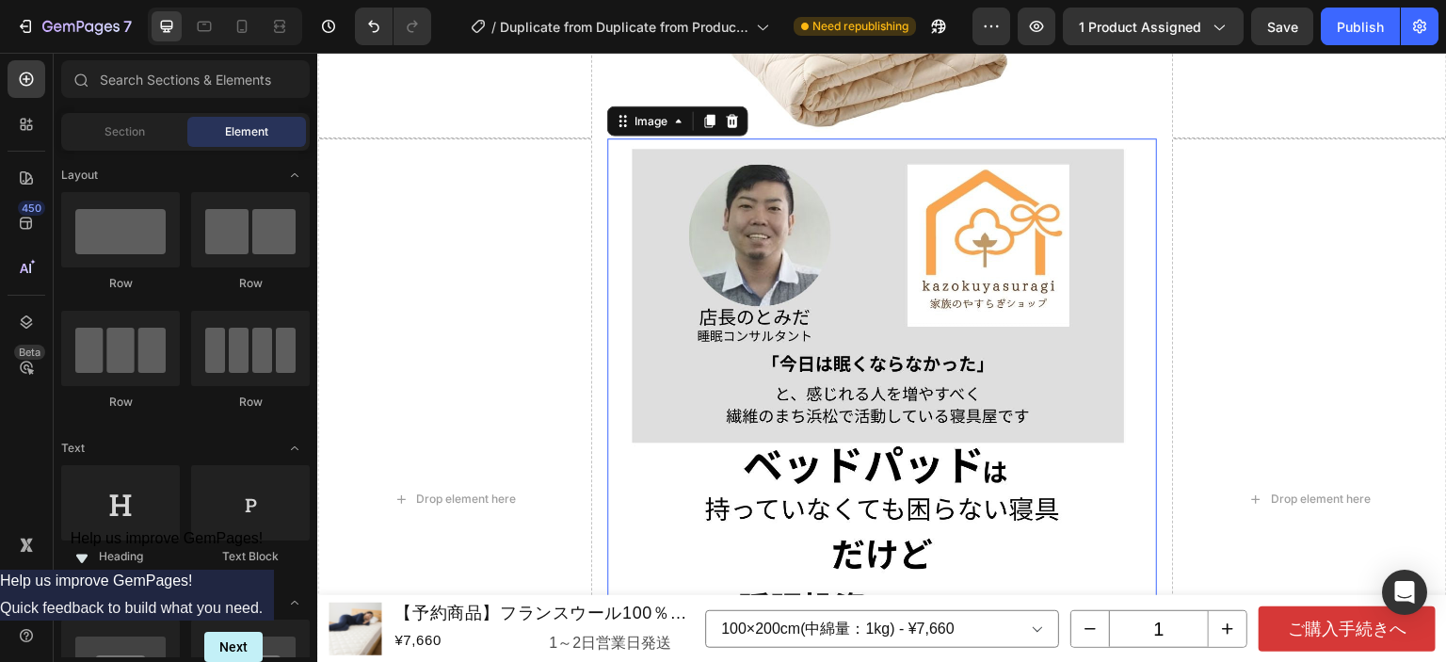
click at [910, 246] on img at bounding box center [882, 498] width 540 height 720
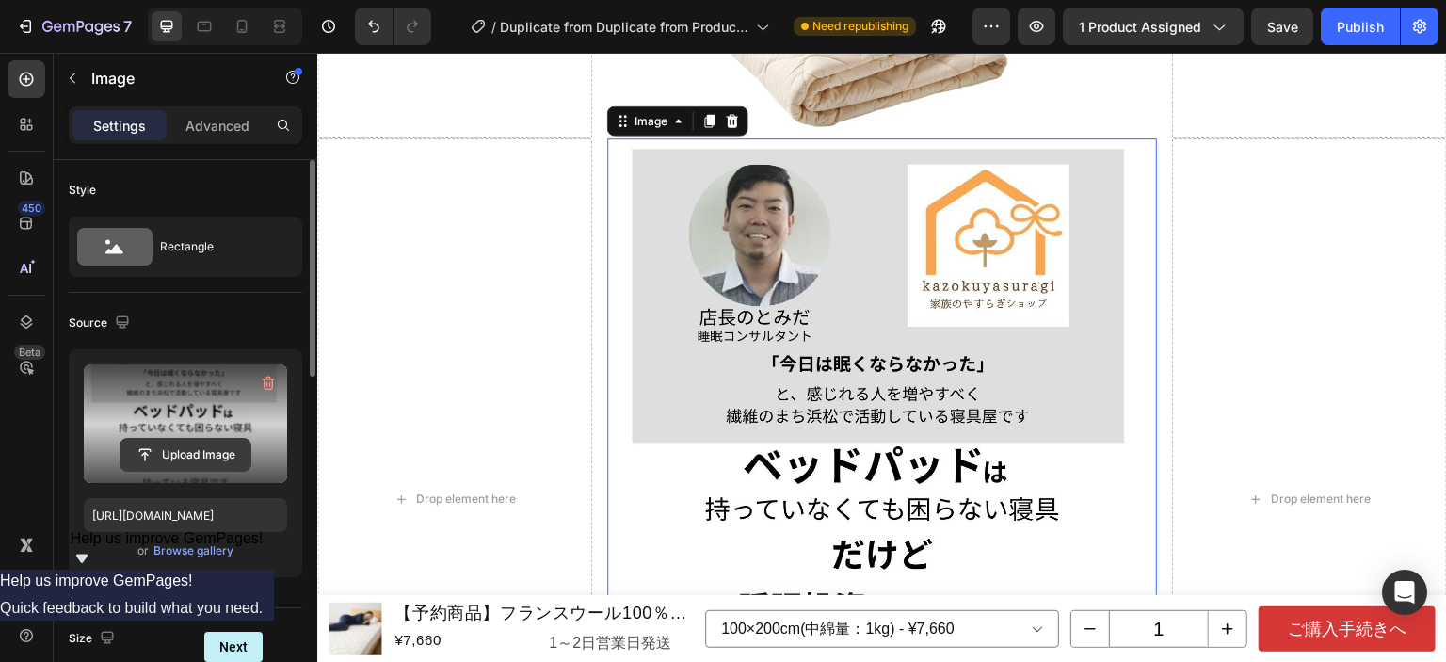
click at [169, 450] on input "file" at bounding box center [186, 455] width 130 height 32
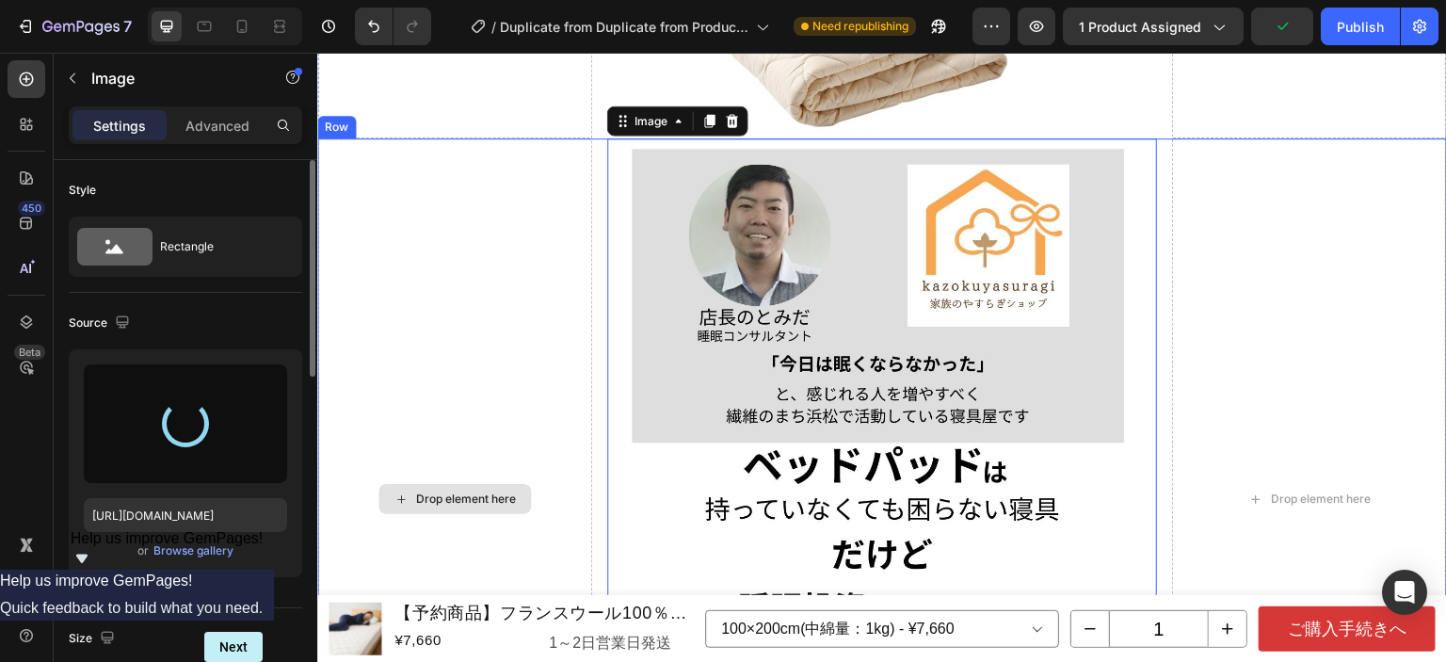
type input "[URL][DOMAIN_NAME]"
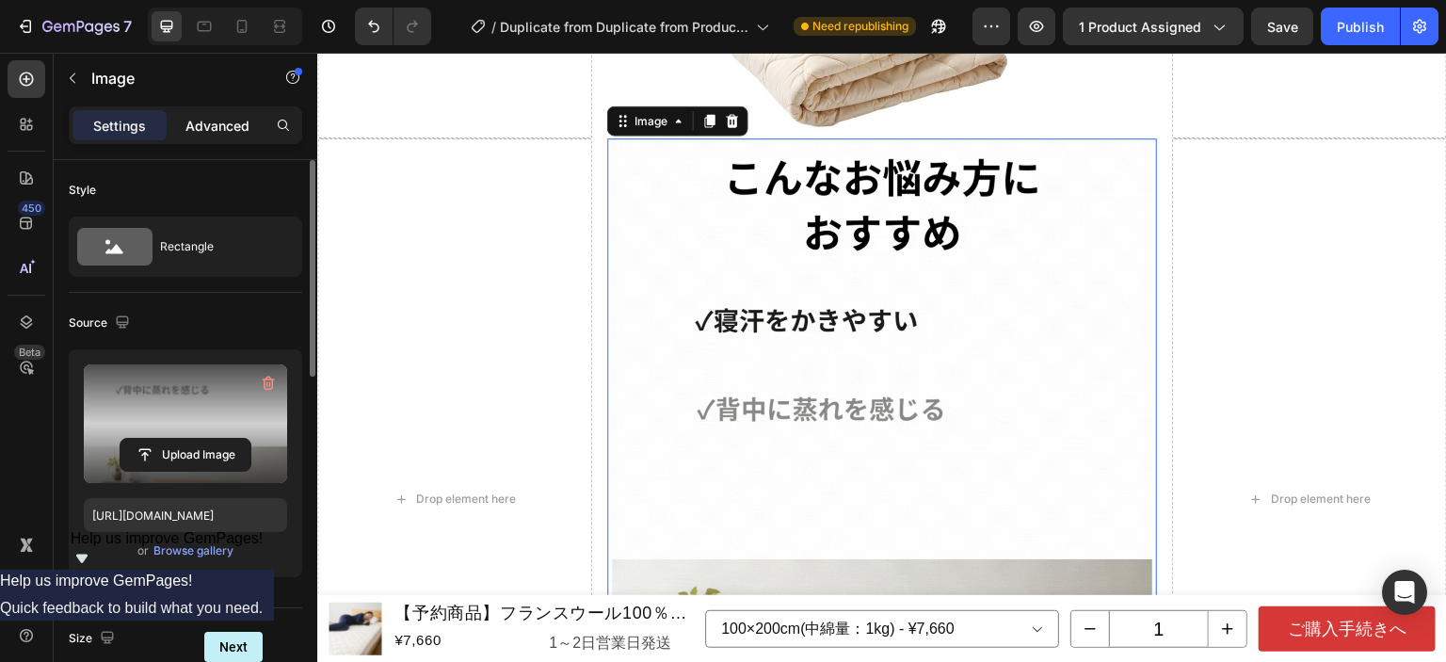
click at [230, 125] on p "Advanced" at bounding box center [217, 126] width 64 height 20
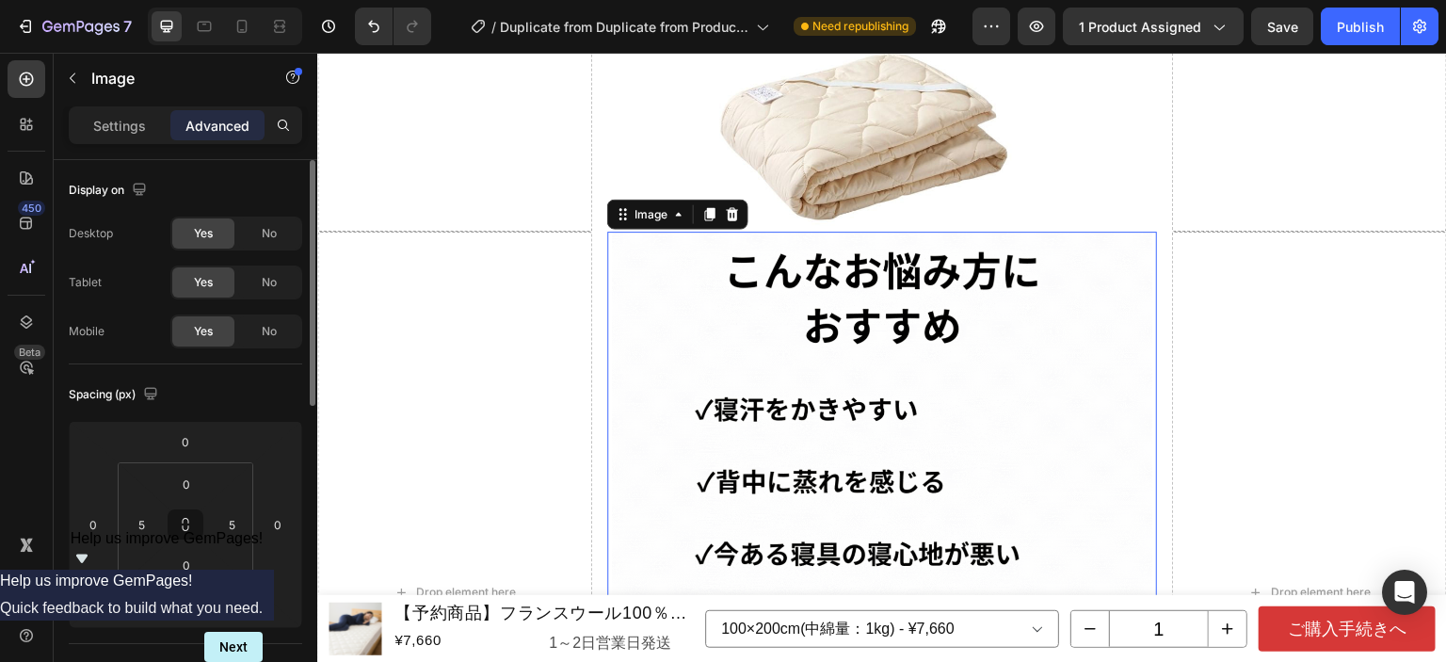
scroll to position [1394, 0]
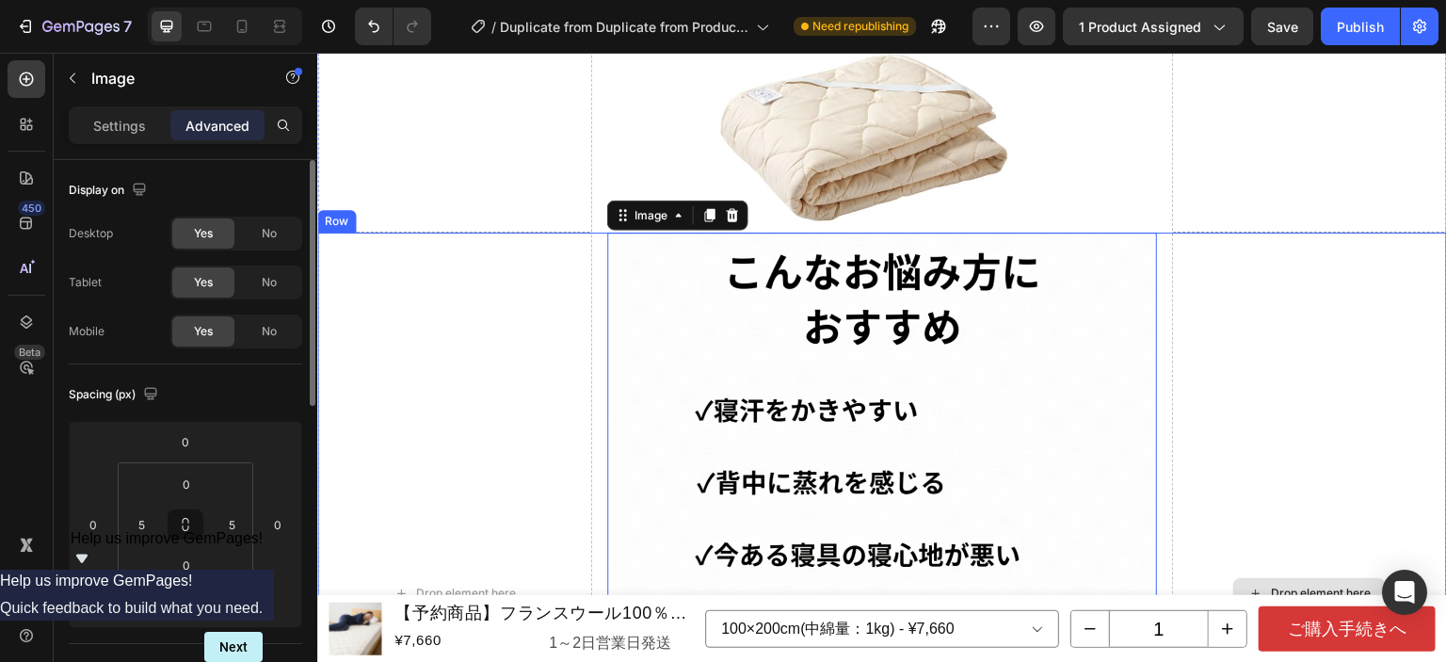
click at [1273, 290] on div "Drop element here" at bounding box center [1309, 593] width 275 height 720
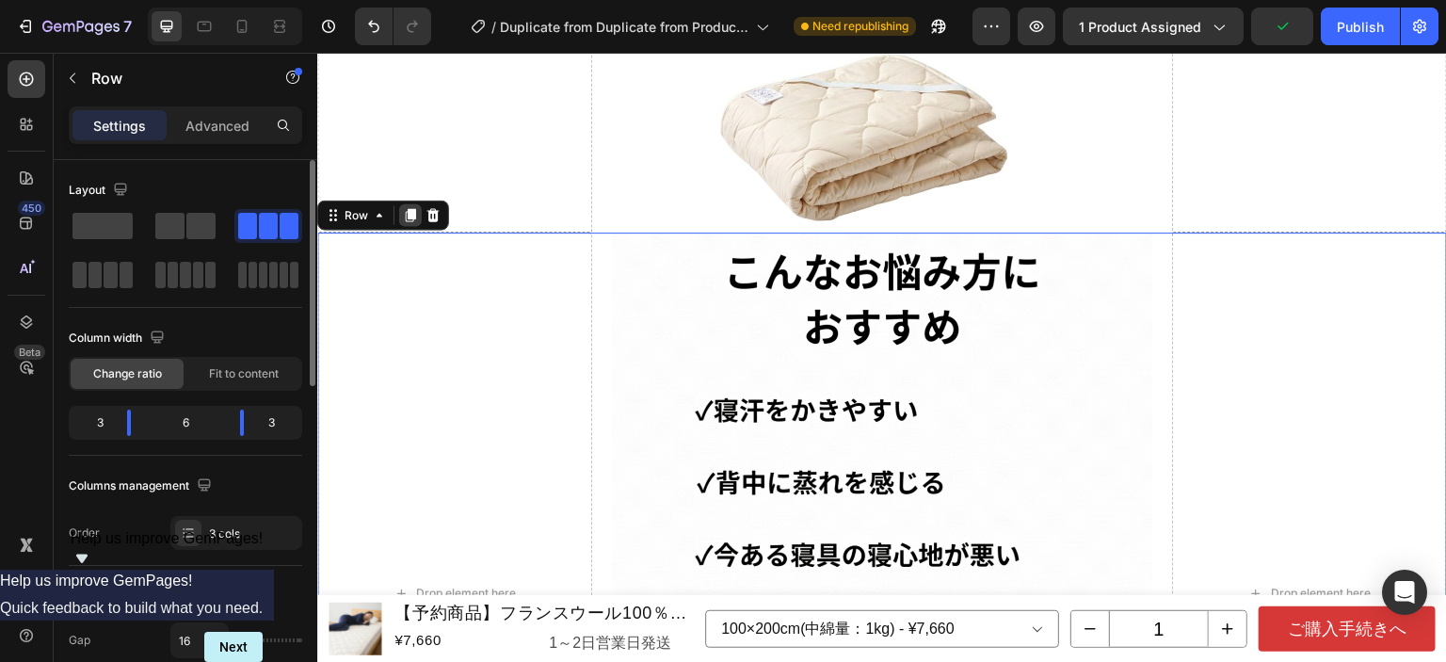
click at [418, 203] on div at bounding box center [410, 214] width 23 height 23
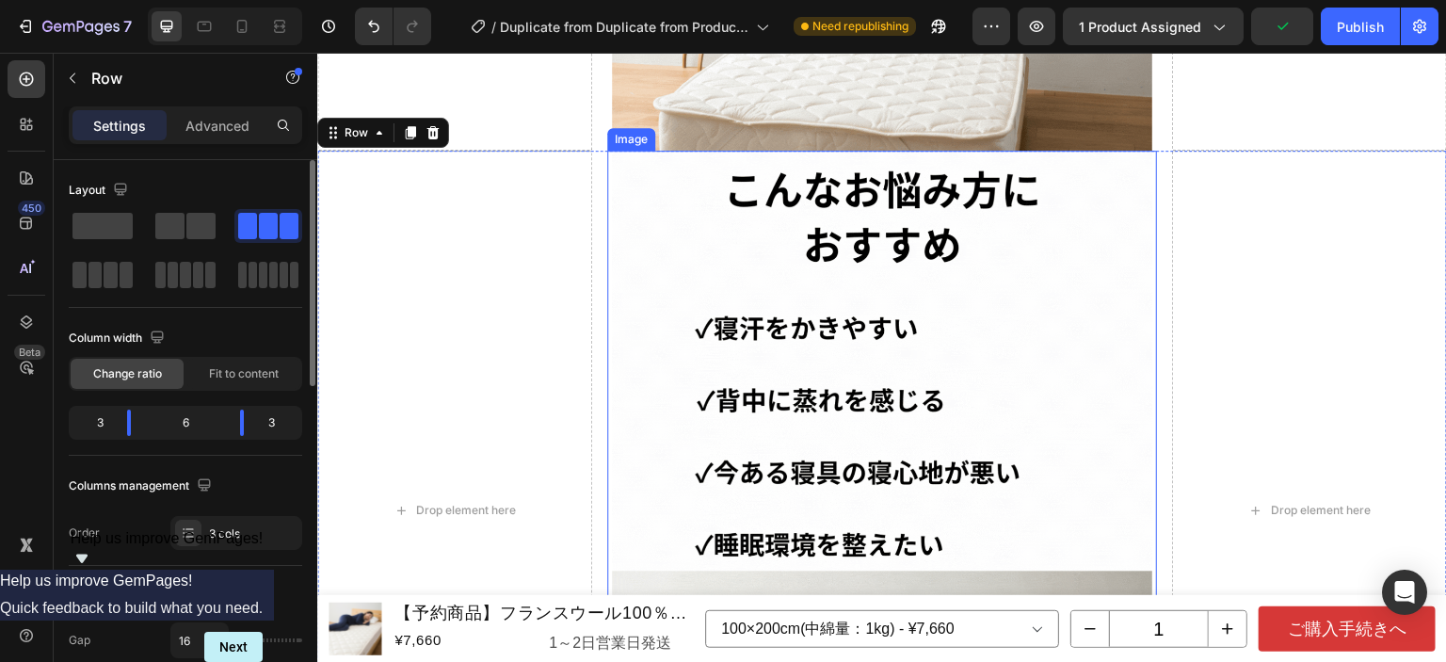
scroll to position [2199, 0]
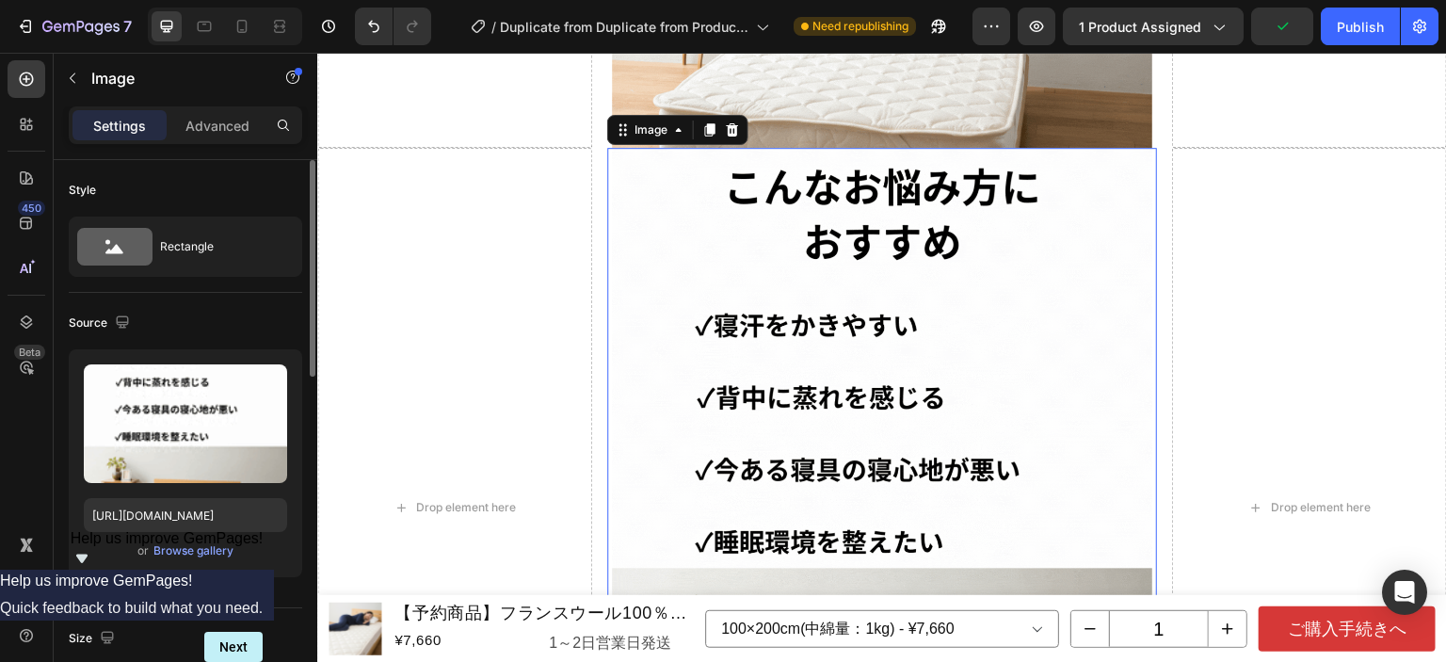
click at [903, 321] on img at bounding box center [882, 508] width 540 height 720
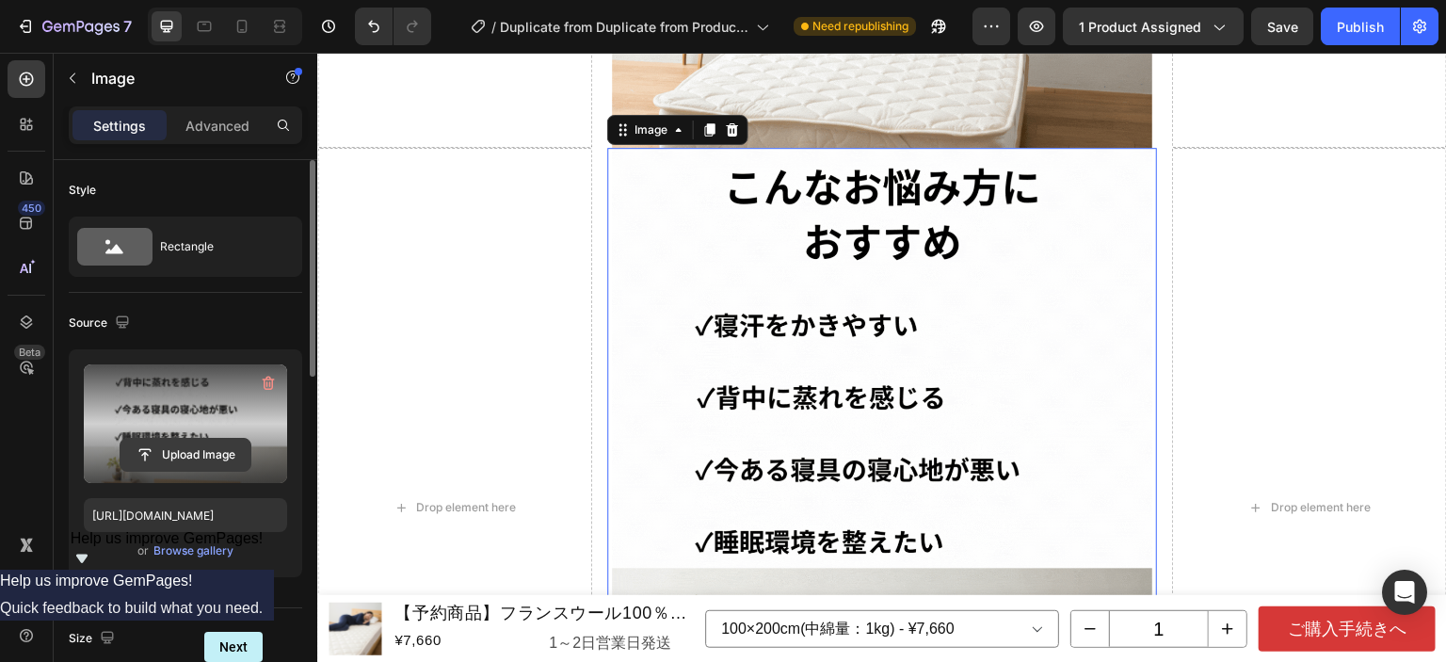
click at [166, 448] on input "file" at bounding box center [186, 455] width 130 height 32
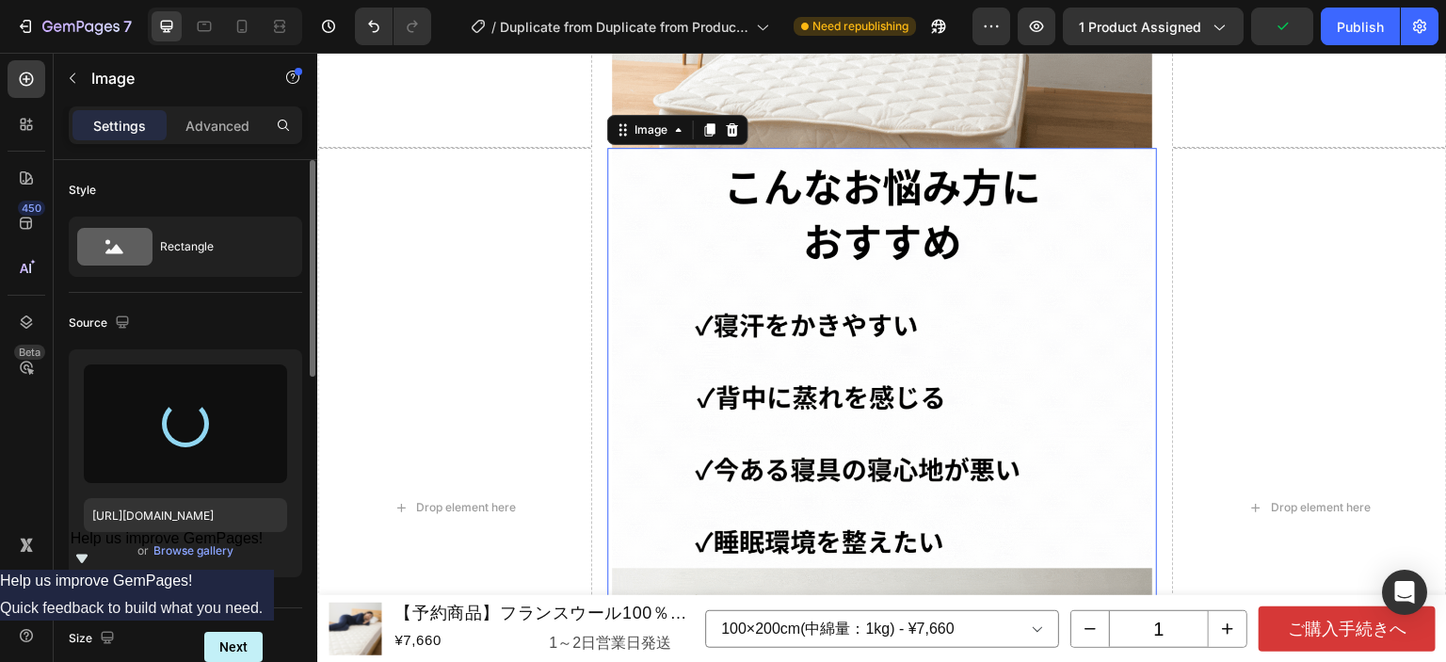
type input "[URL][DOMAIN_NAME]"
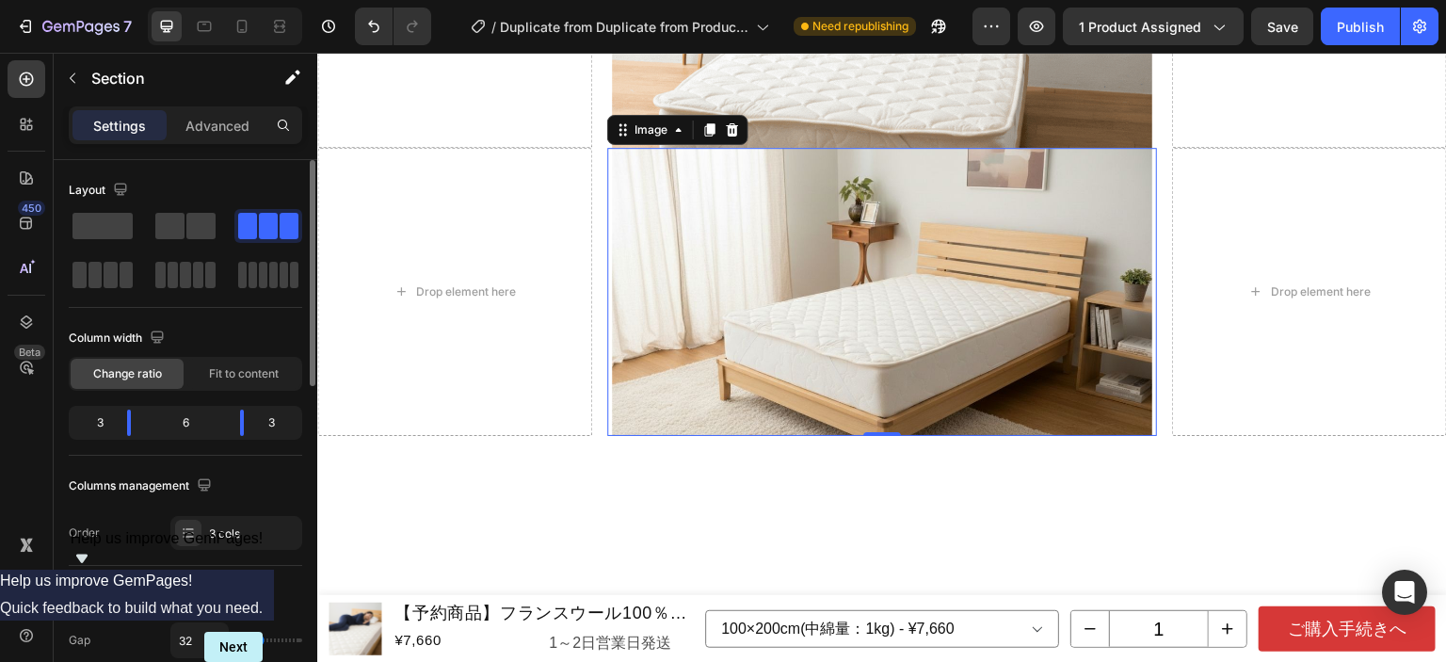
click at [1039, 307] on img at bounding box center [882, 292] width 540 height 288
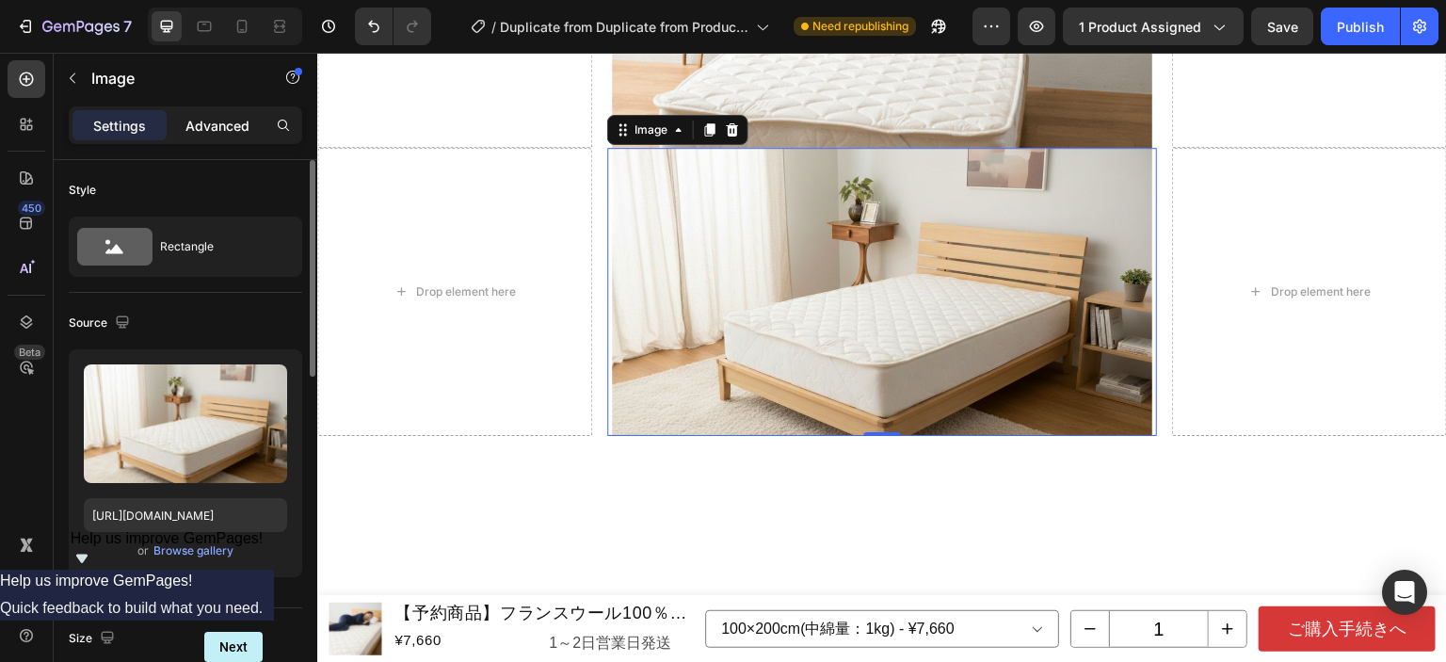
click at [192, 120] on p "Advanced" at bounding box center [217, 126] width 64 height 20
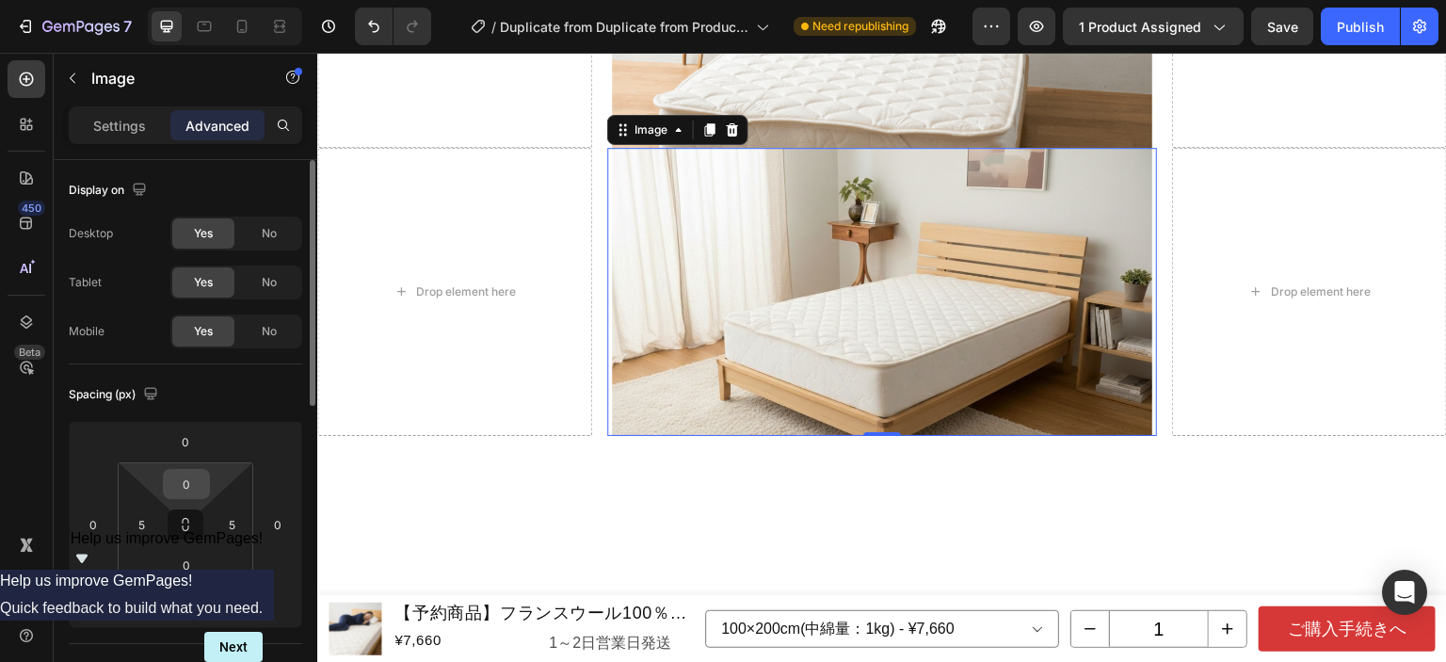
click at [185, 477] on input "0" at bounding box center [187, 484] width 38 height 28
type input "5"
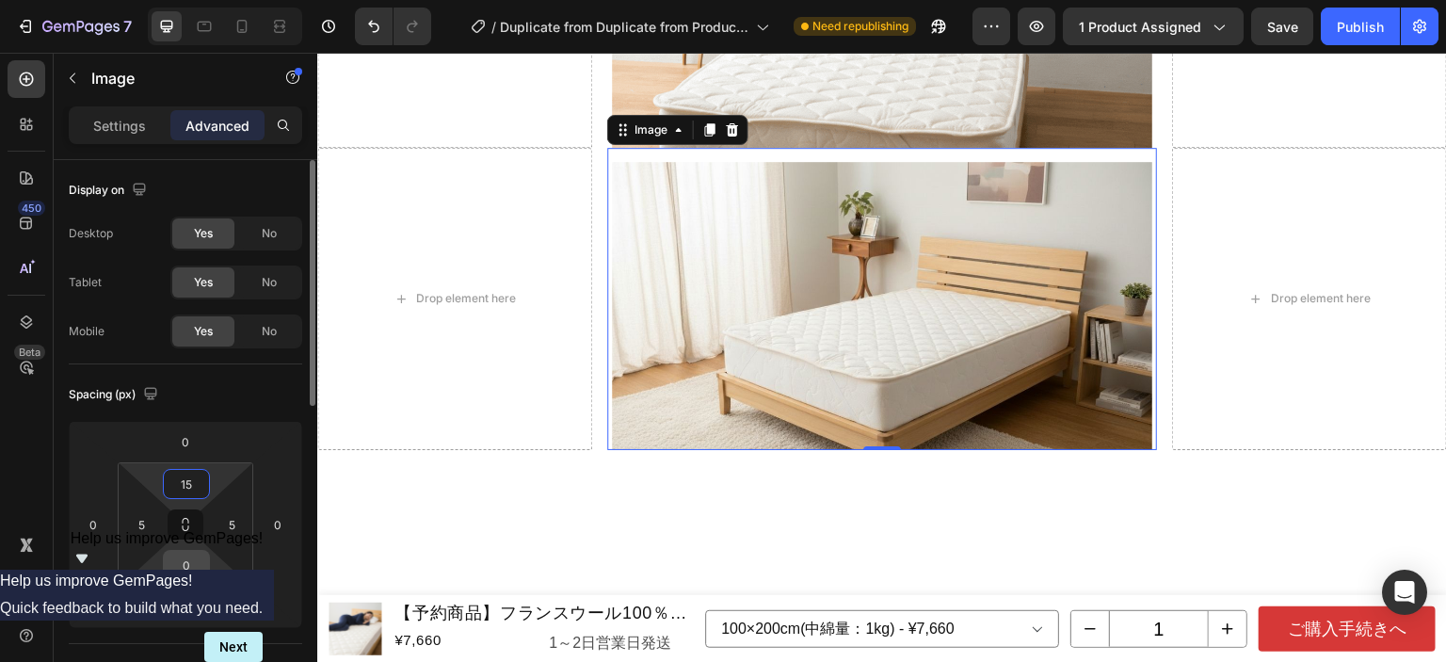
type input "15"
click at [196, 573] on input "0" at bounding box center [187, 565] width 38 height 28
type input "15"
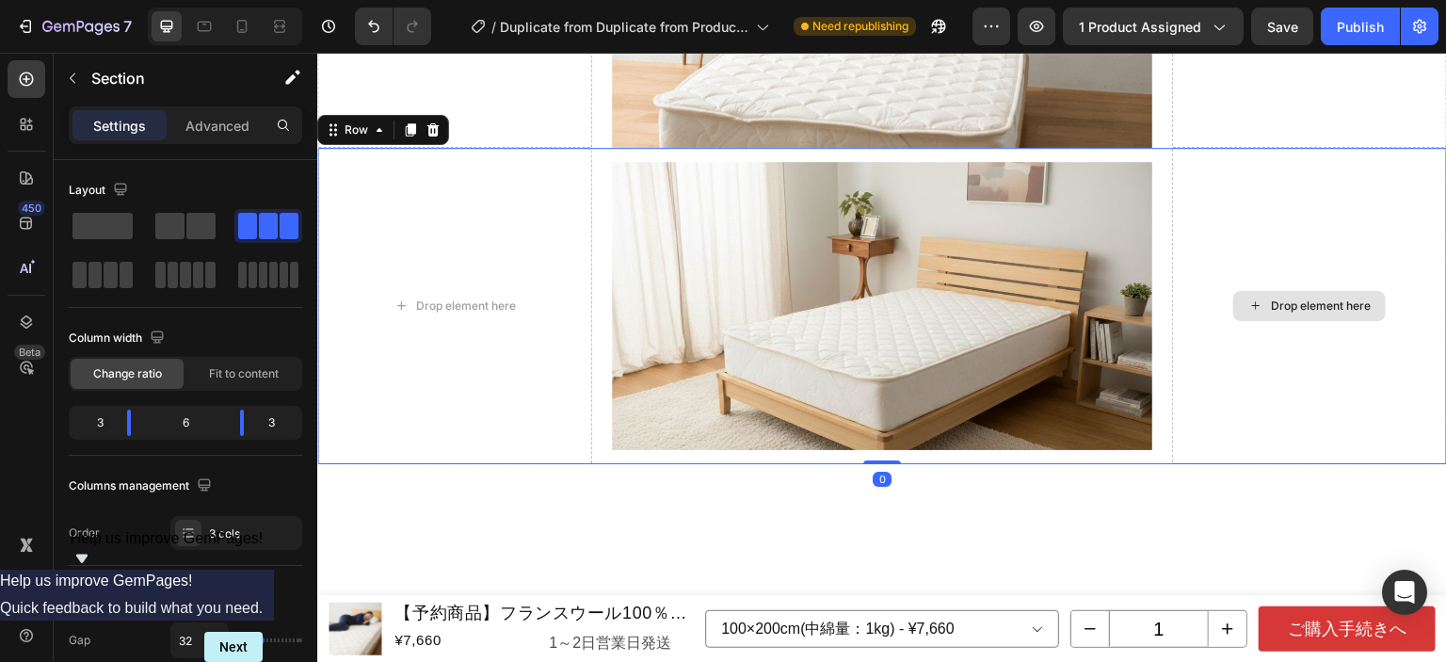
click at [1220, 231] on div "Drop element here" at bounding box center [1309, 306] width 275 height 316
click at [411, 123] on icon at bounding box center [411, 129] width 10 height 13
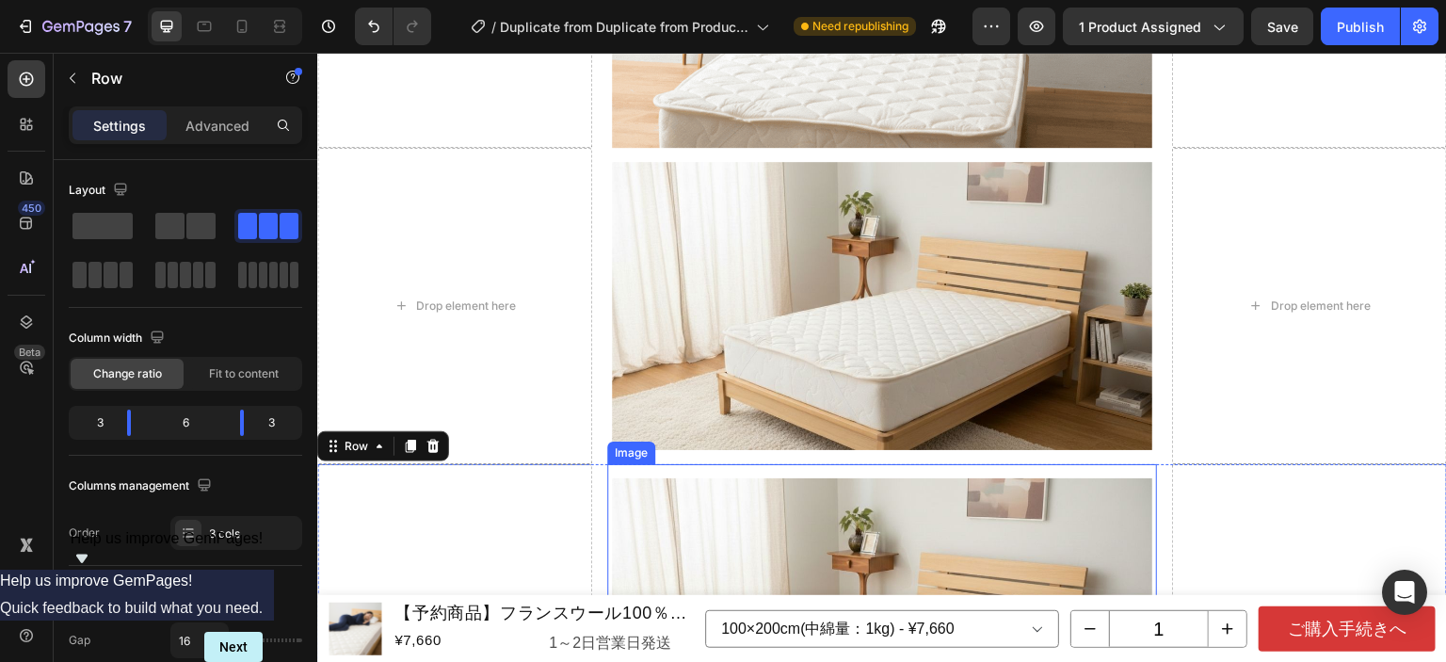
click at [777, 526] on img at bounding box center [882, 622] width 540 height 288
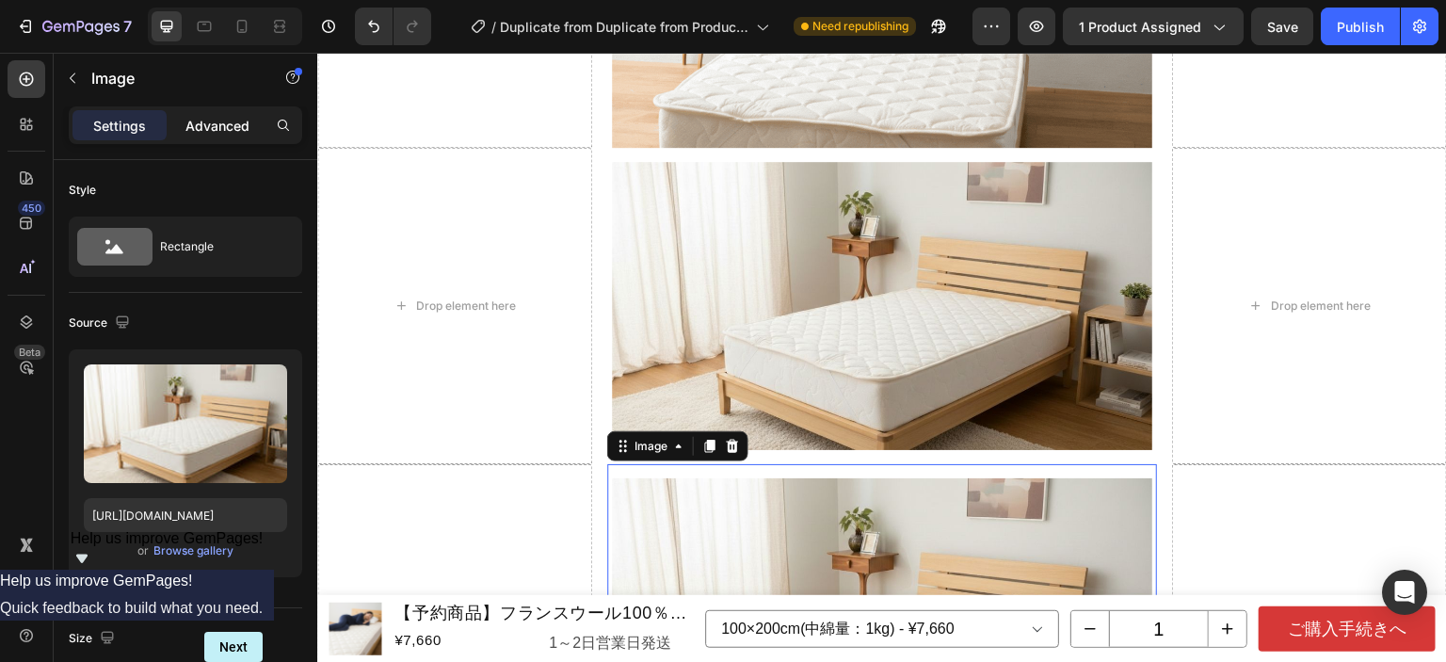
click at [230, 127] on p "Advanced" at bounding box center [217, 126] width 64 height 20
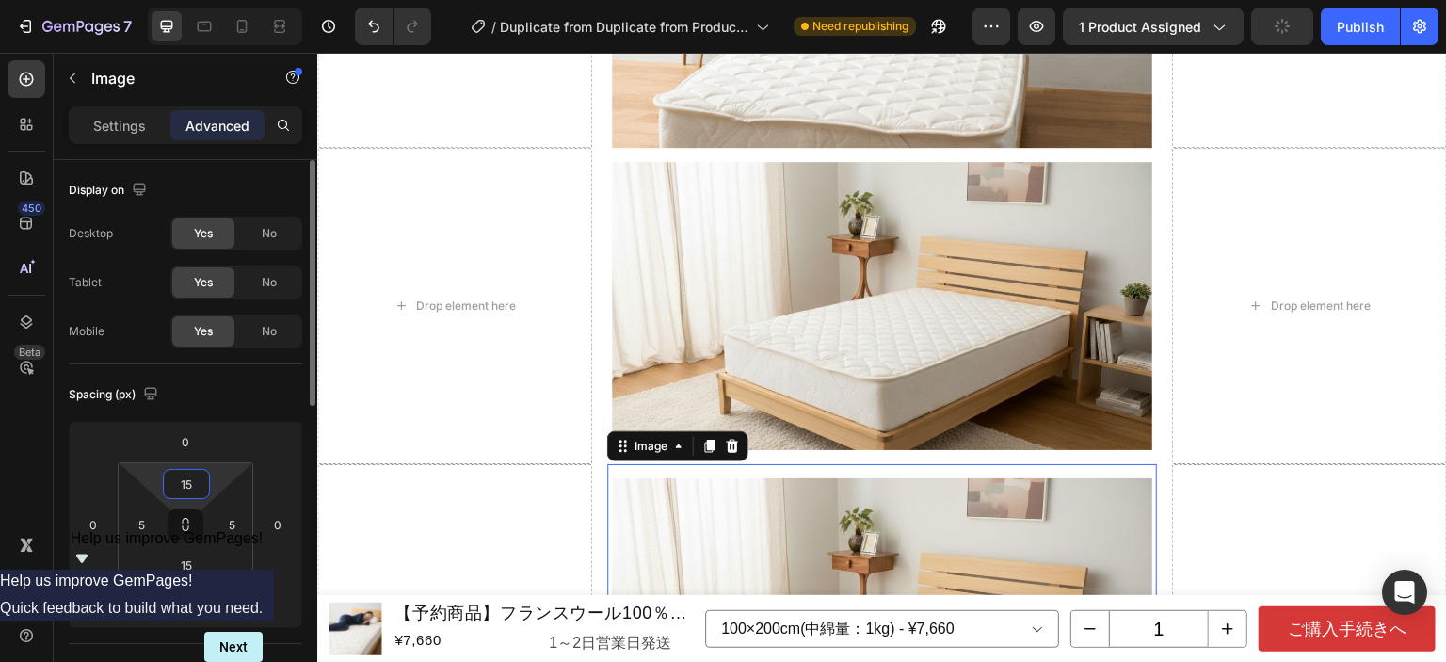
click at [185, 481] on input "15" at bounding box center [187, 484] width 38 height 28
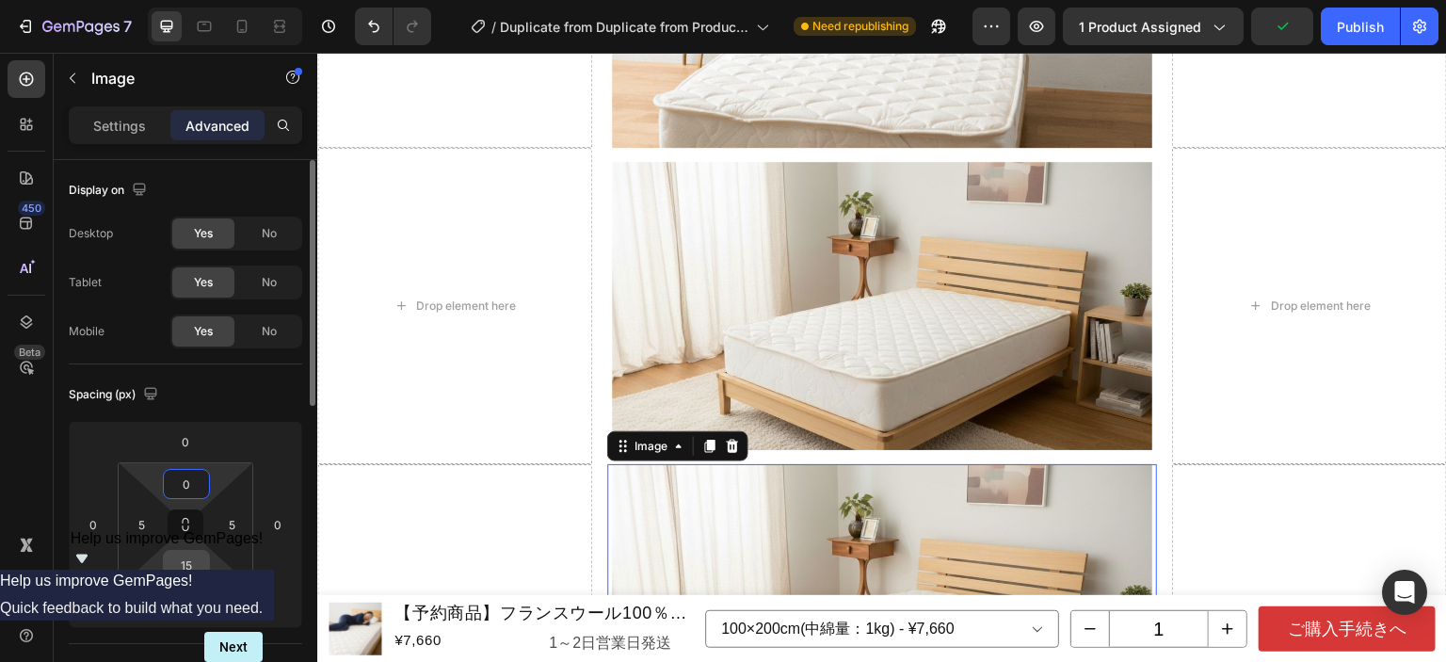
type input "0"
click at [186, 564] on input "15" at bounding box center [187, 565] width 38 height 28
type input "0"
click at [256, 388] on div "Spacing (px)" at bounding box center [186, 394] width 234 height 30
click at [744, 513] on img at bounding box center [882, 608] width 540 height 288
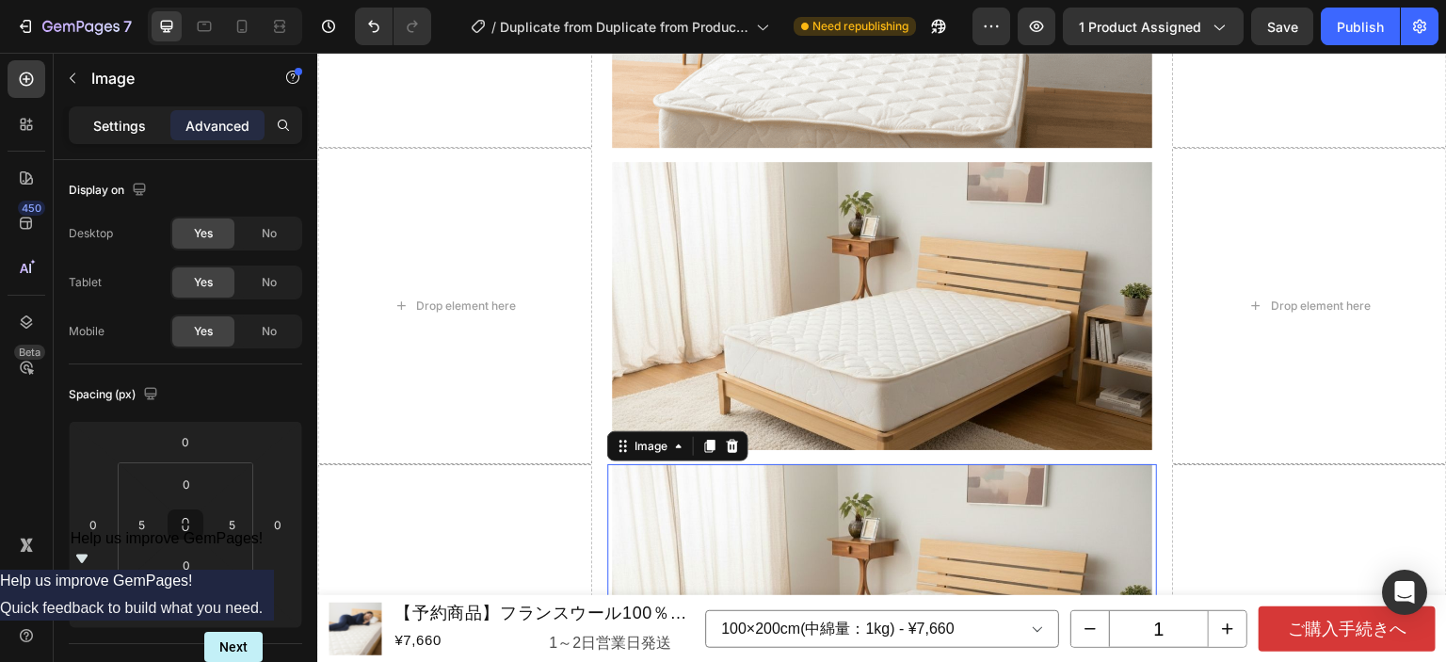
click at [130, 123] on p "Settings" at bounding box center [119, 126] width 53 height 20
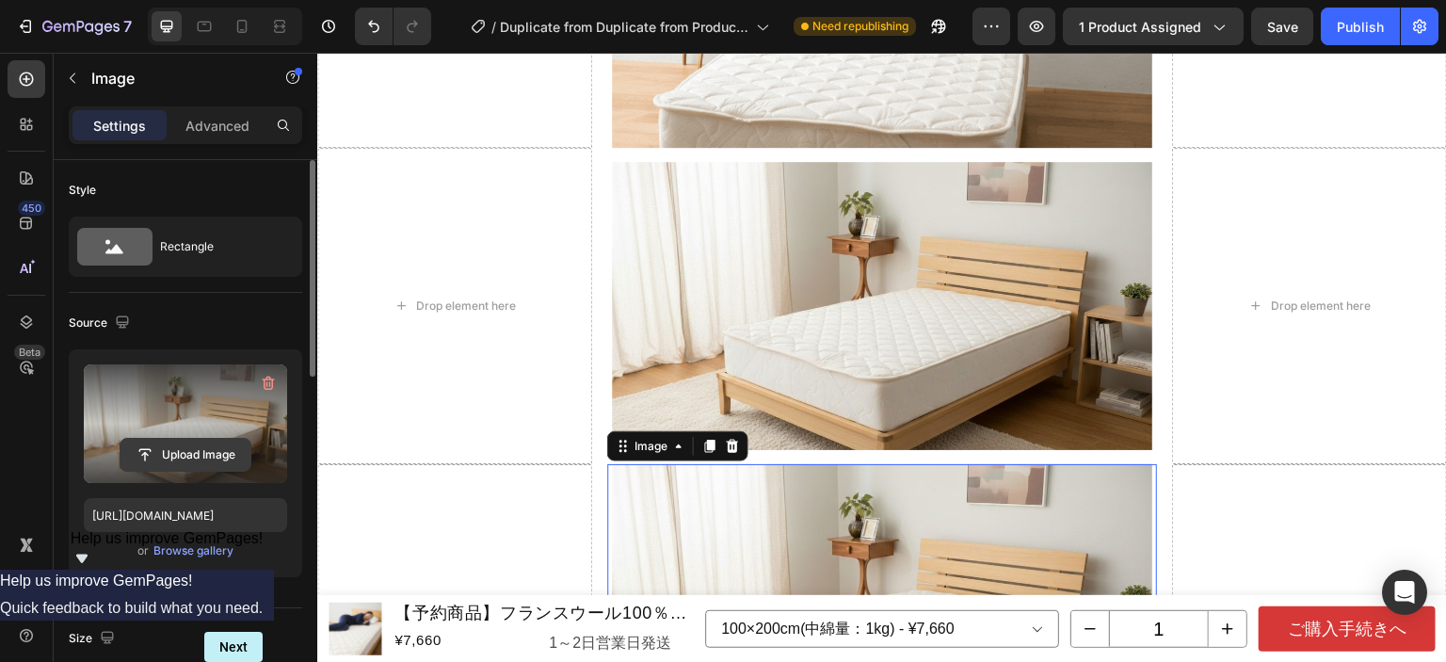
click at [205, 443] on input "file" at bounding box center [186, 455] width 130 height 32
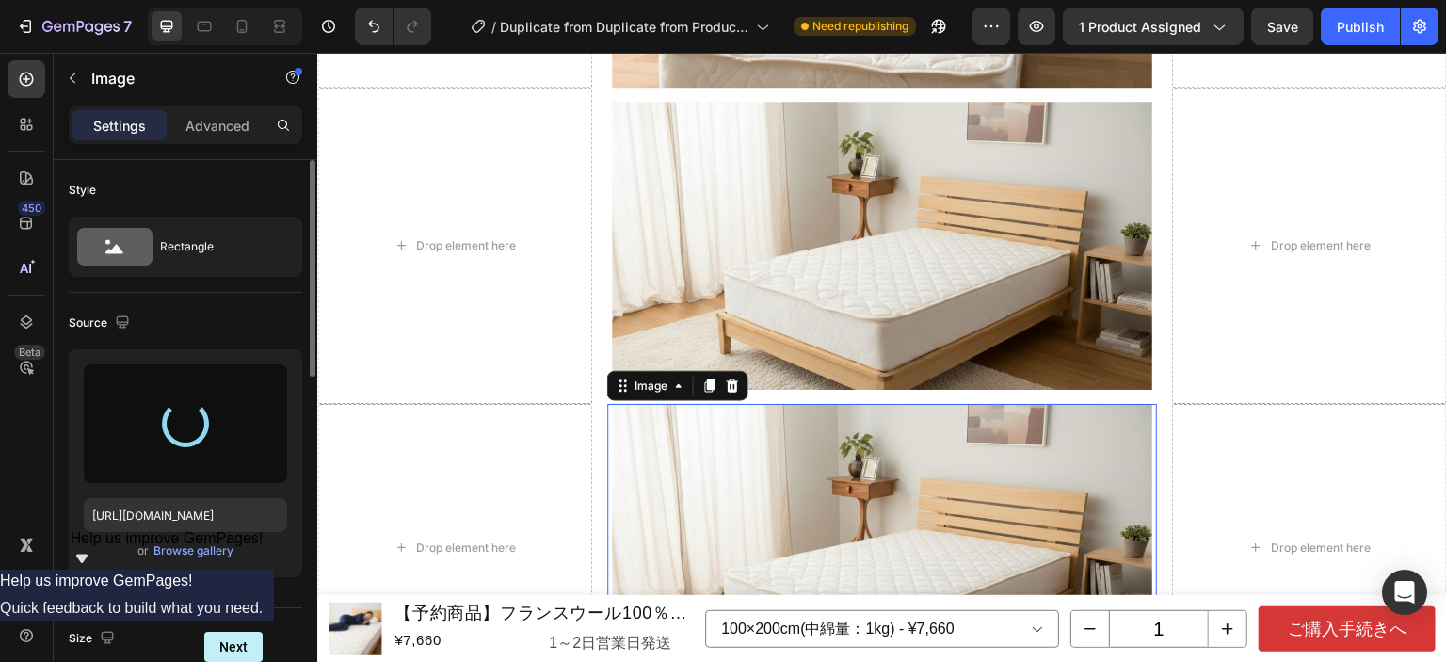
scroll to position [2294, 0]
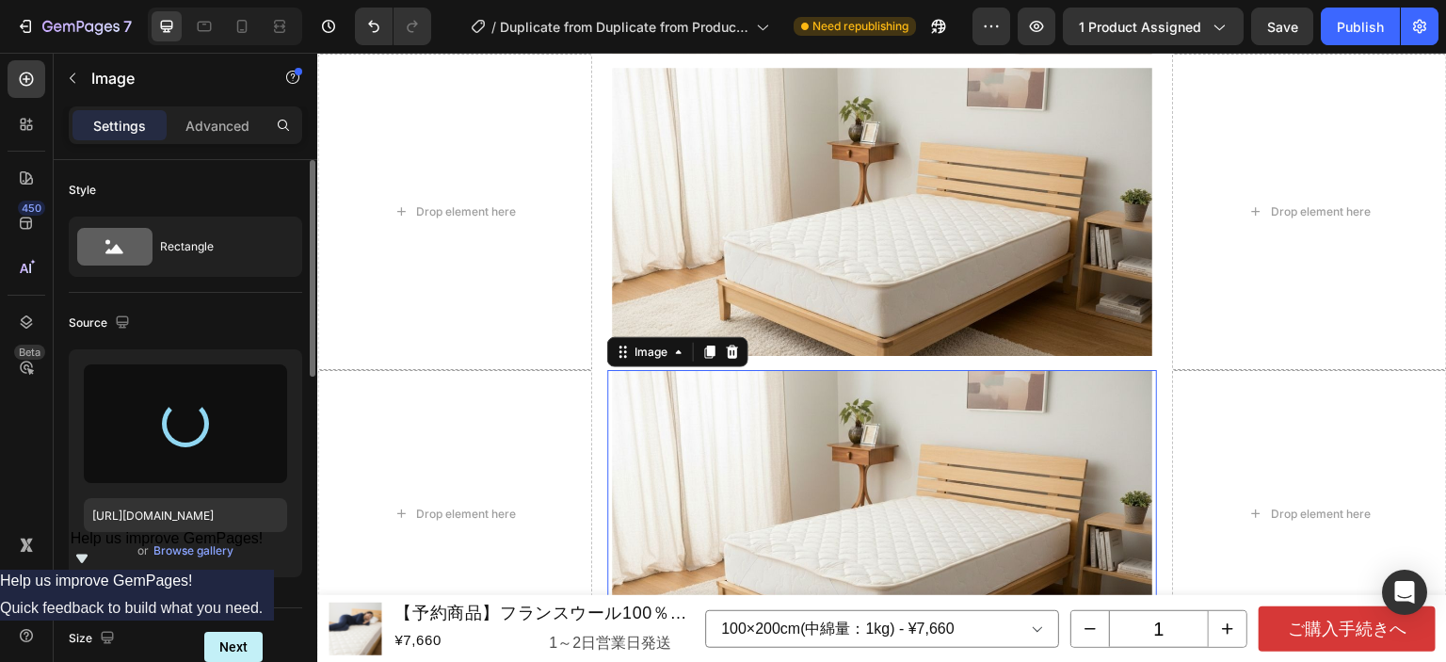
type input "[URL][DOMAIN_NAME]"
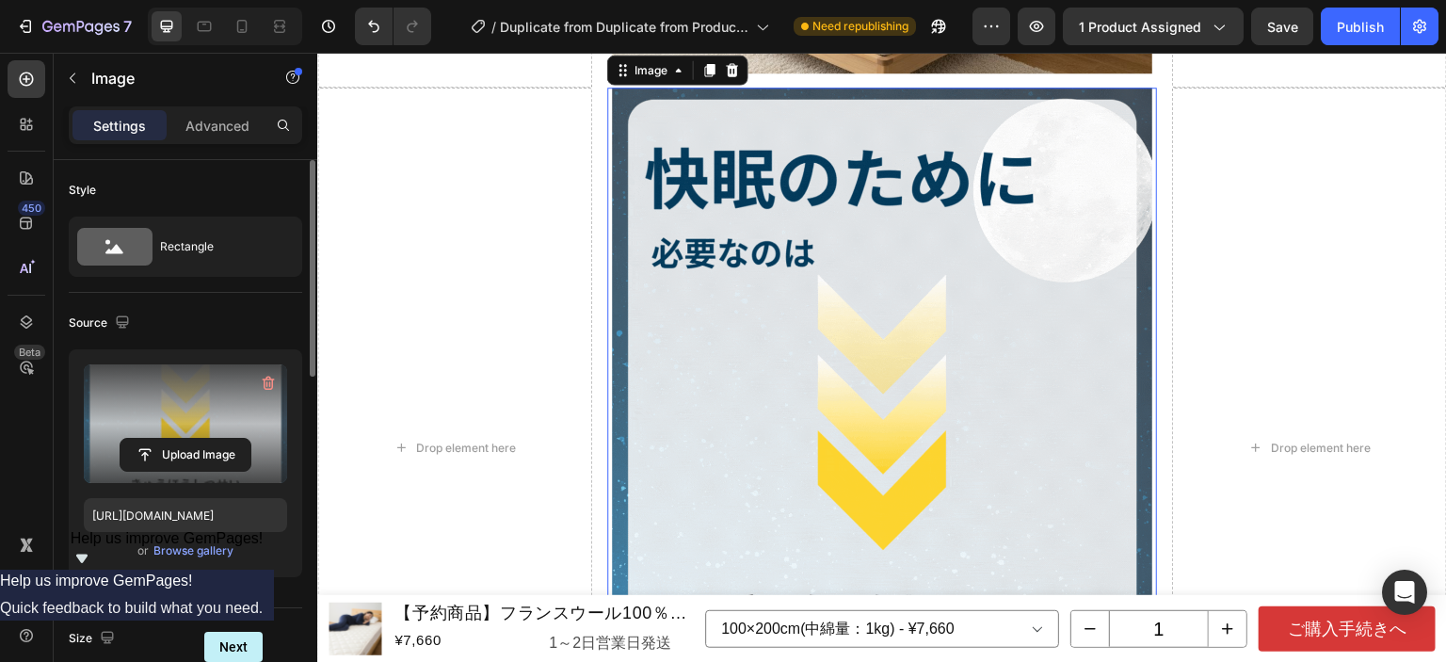
scroll to position [2482, 0]
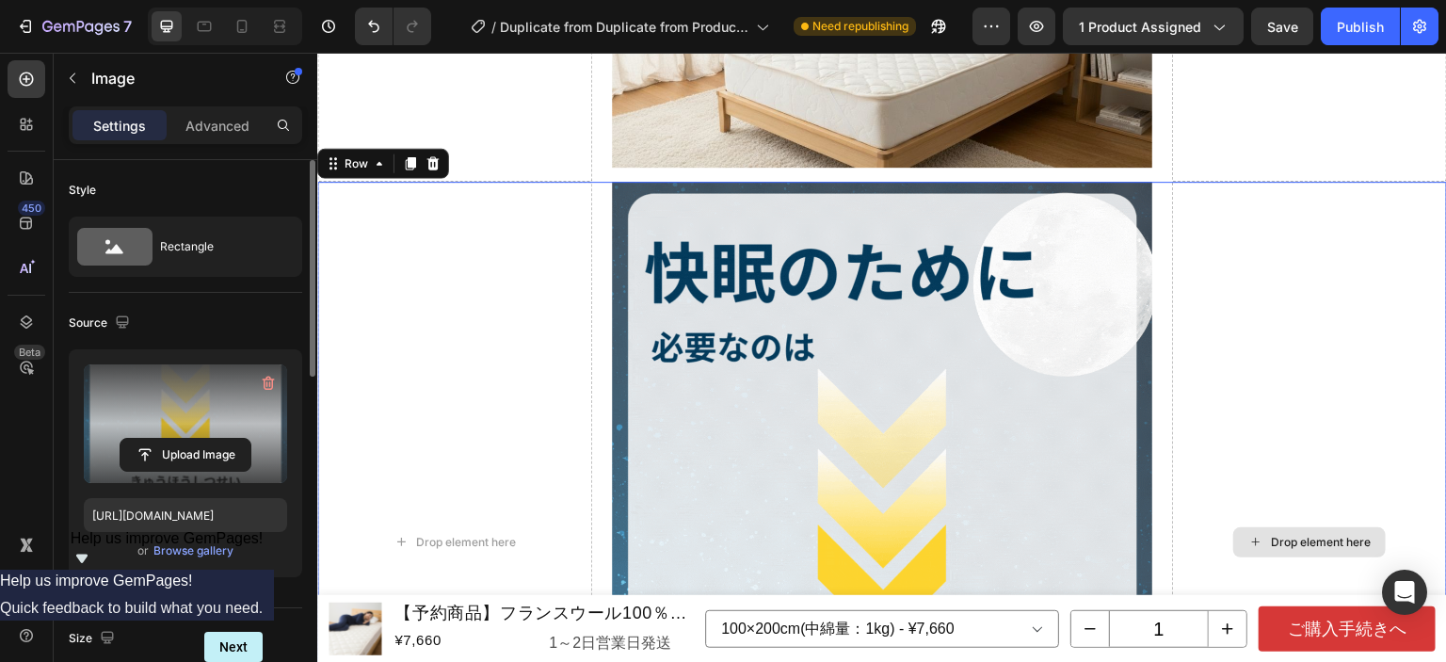
click at [1256, 294] on div "Drop element here" at bounding box center [1309, 542] width 275 height 720
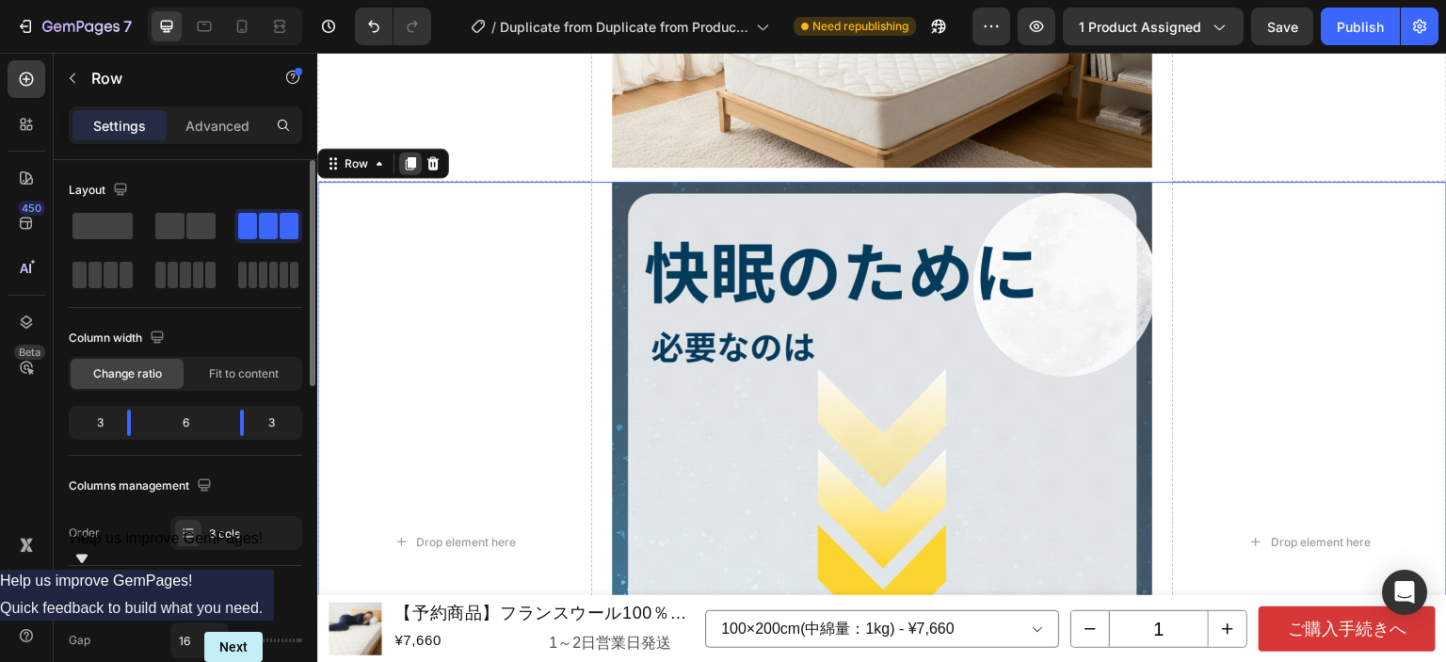
click at [418, 153] on div at bounding box center [410, 164] width 23 height 23
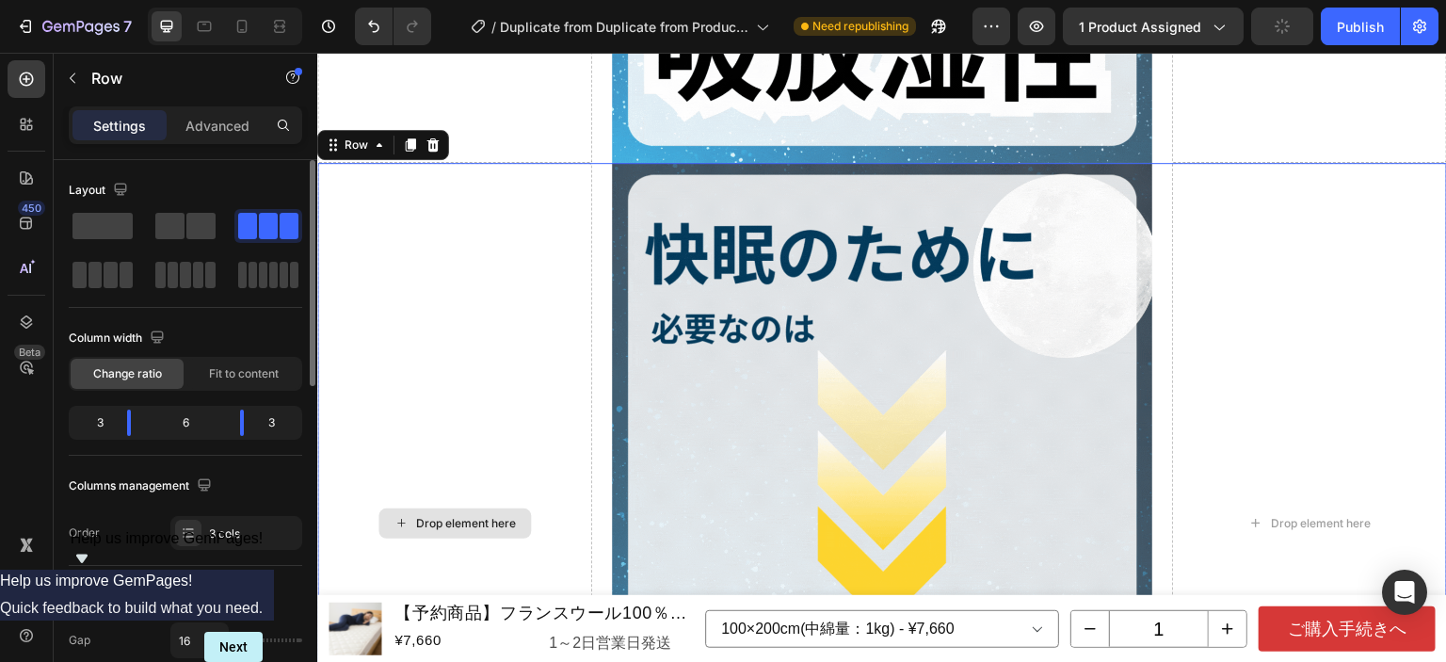
scroll to position [3223, 0]
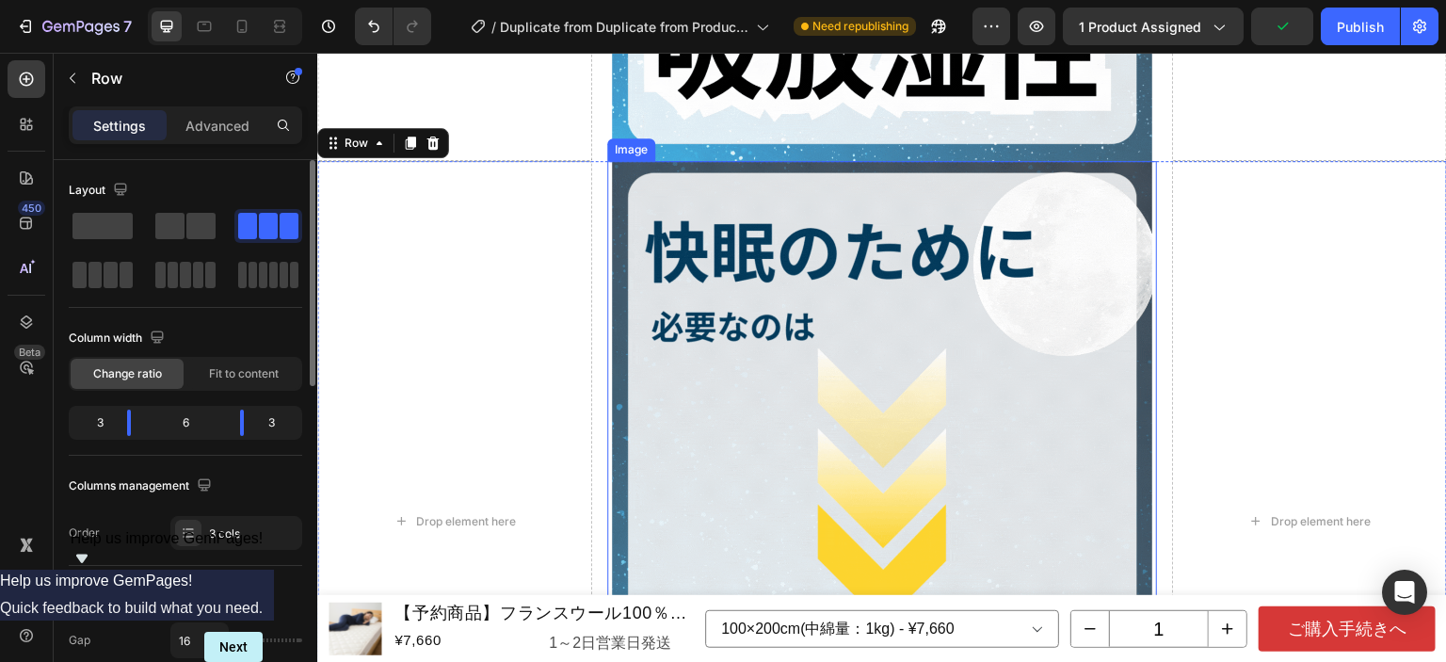
click at [803, 292] on img at bounding box center [882, 521] width 540 height 720
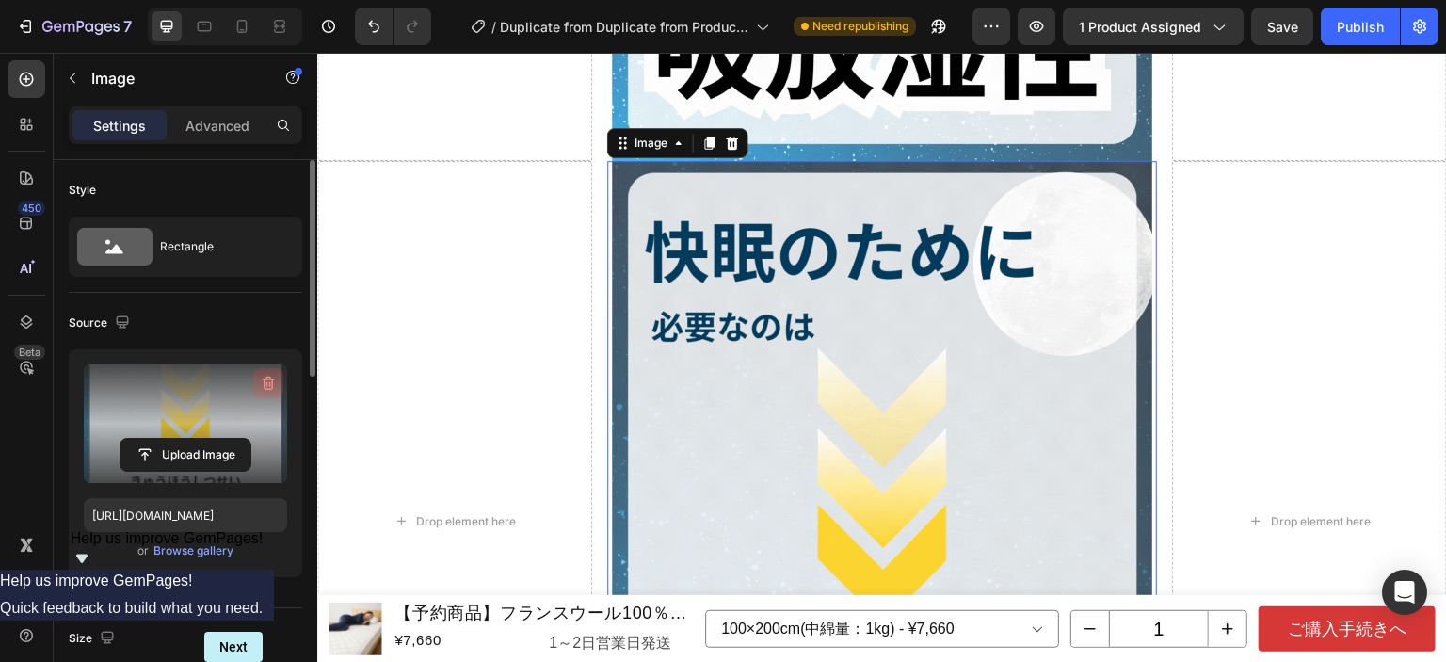
click at [261, 378] on icon "button" at bounding box center [268, 383] width 19 height 19
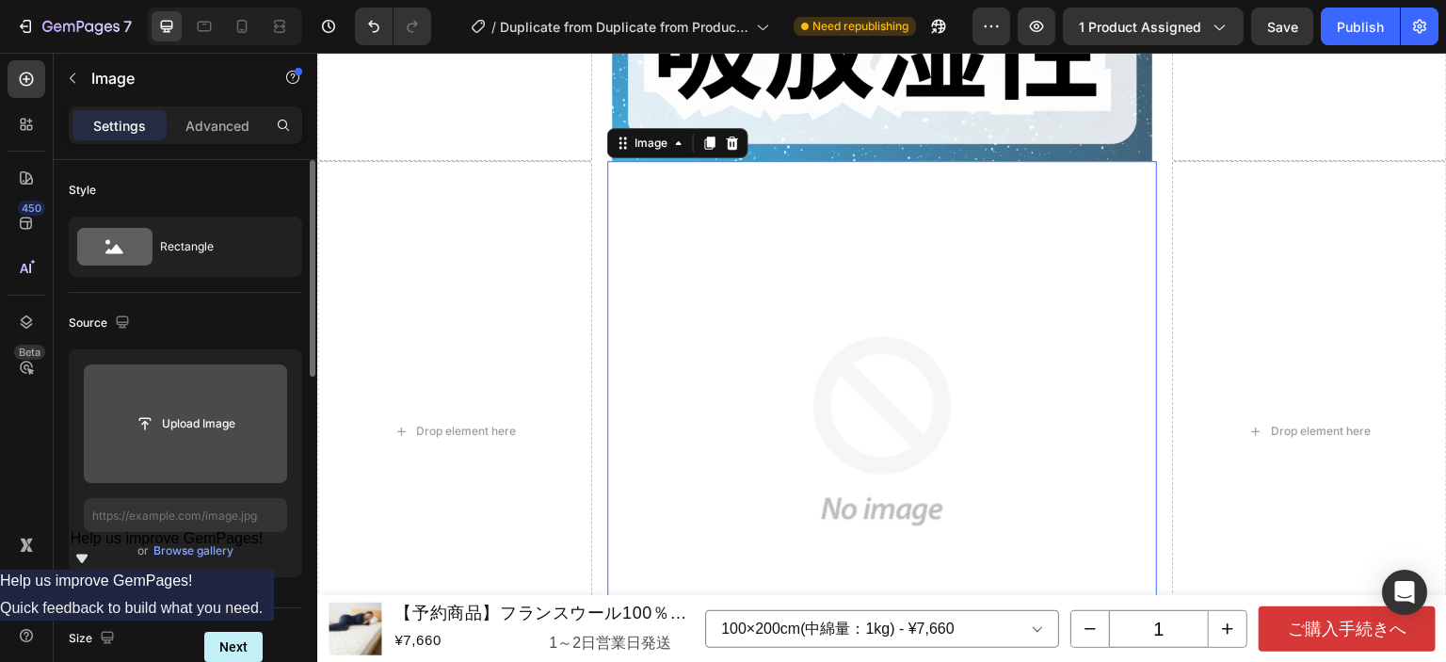
click at [222, 425] on input "file" at bounding box center [186, 424] width 130 height 32
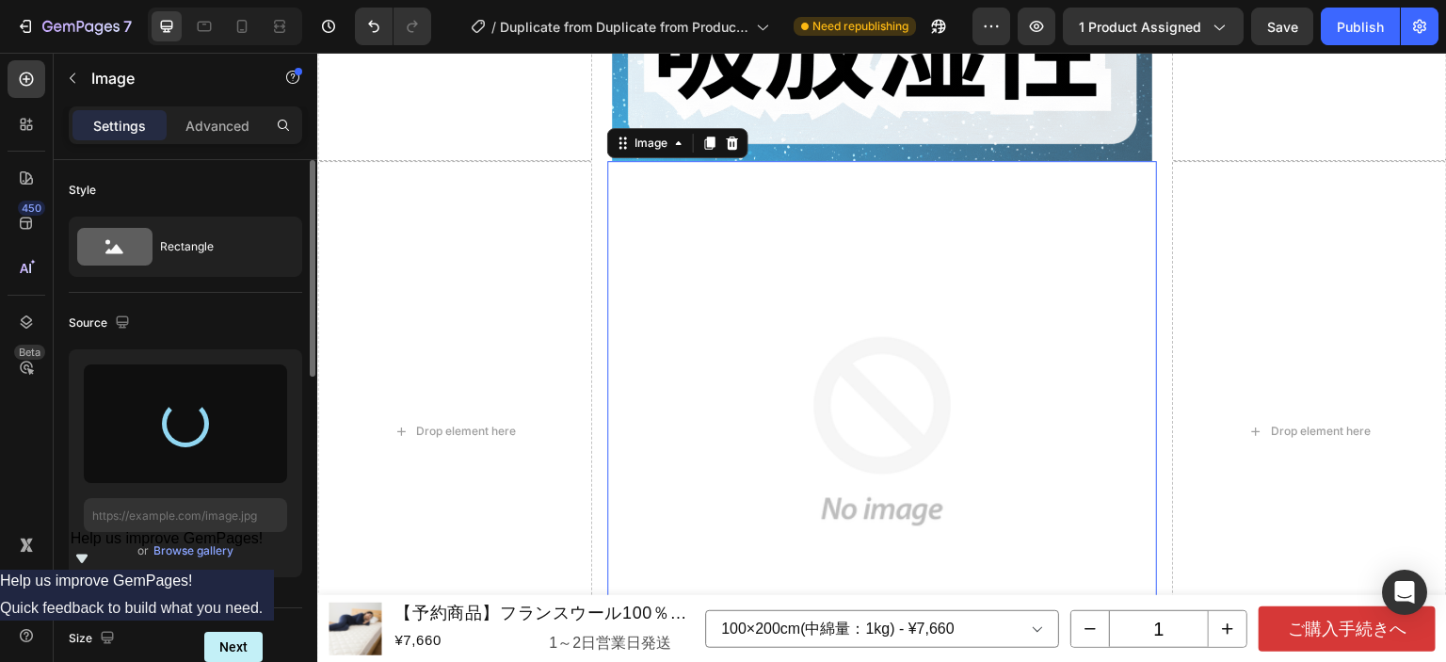
type input "[URL][DOMAIN_NAME]"
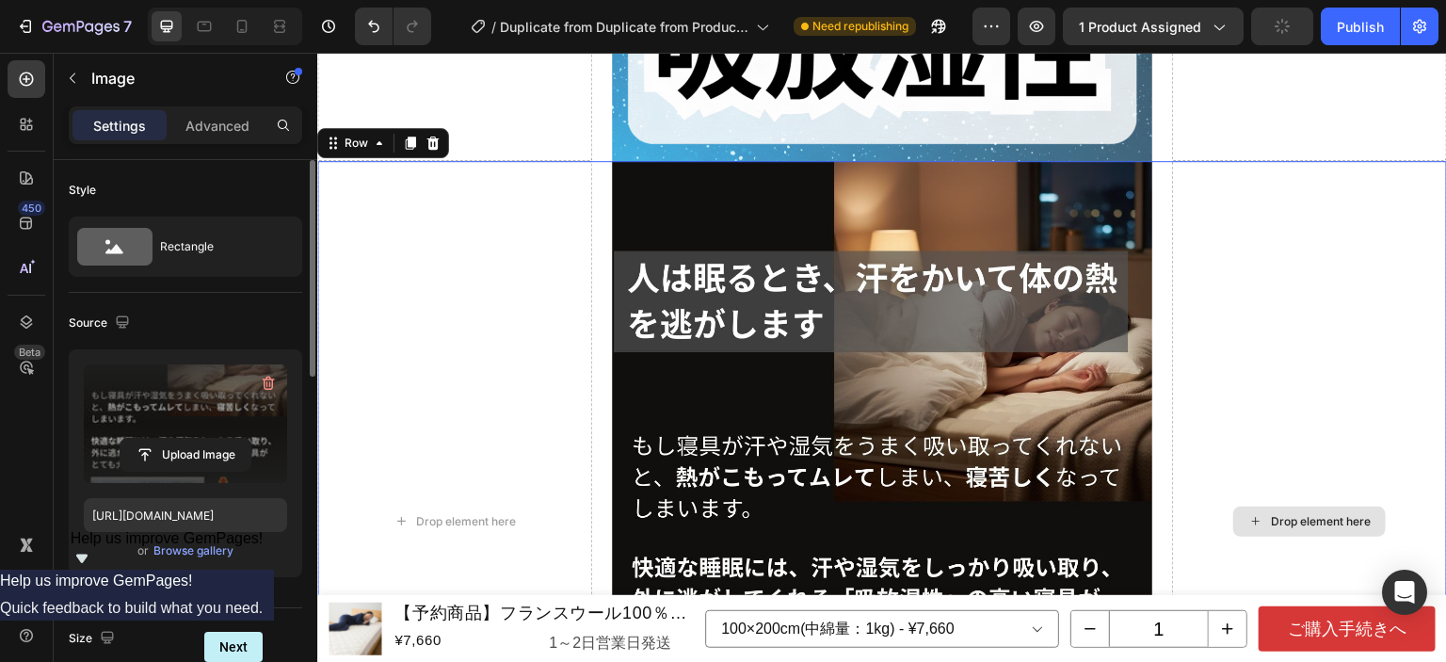
click at [1242, 346] on div "Drop element here" at bounding box center [1309, 521] width 275 height 720
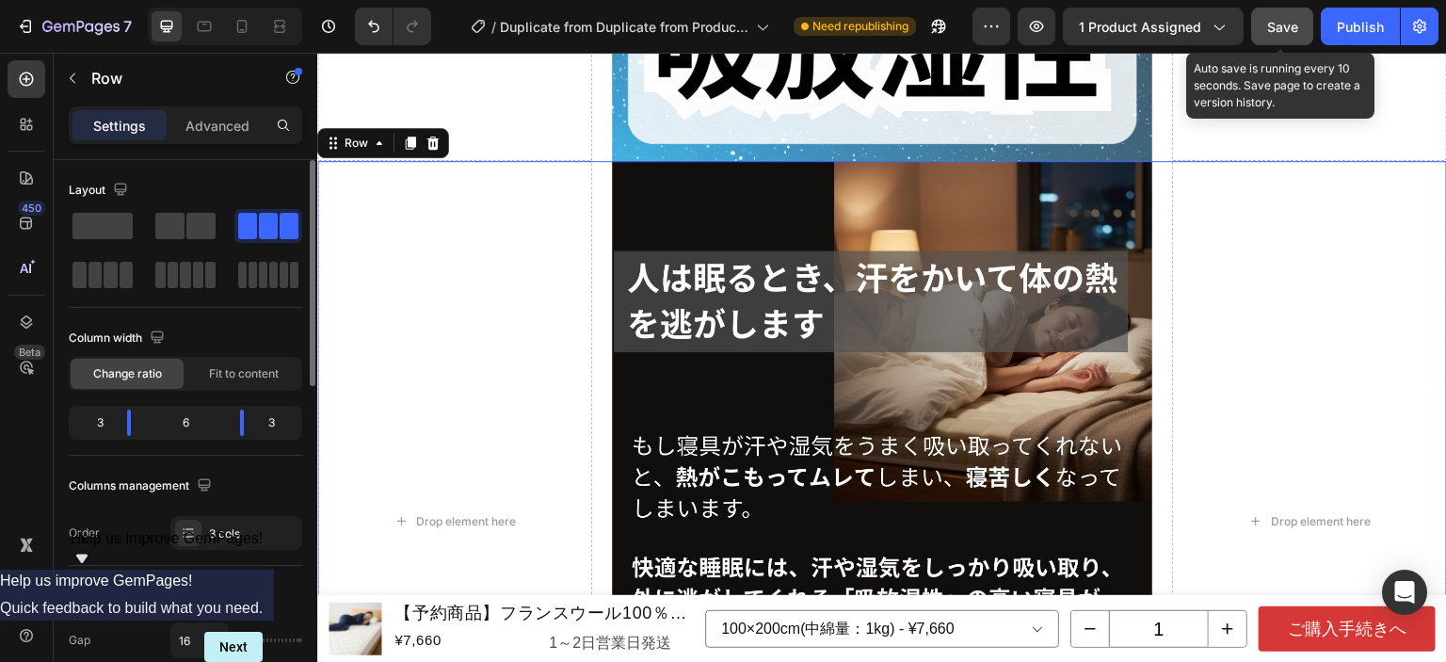
click at [1287, 19] on span "Save" at bounding box center [1282, 27] width 31 height 16
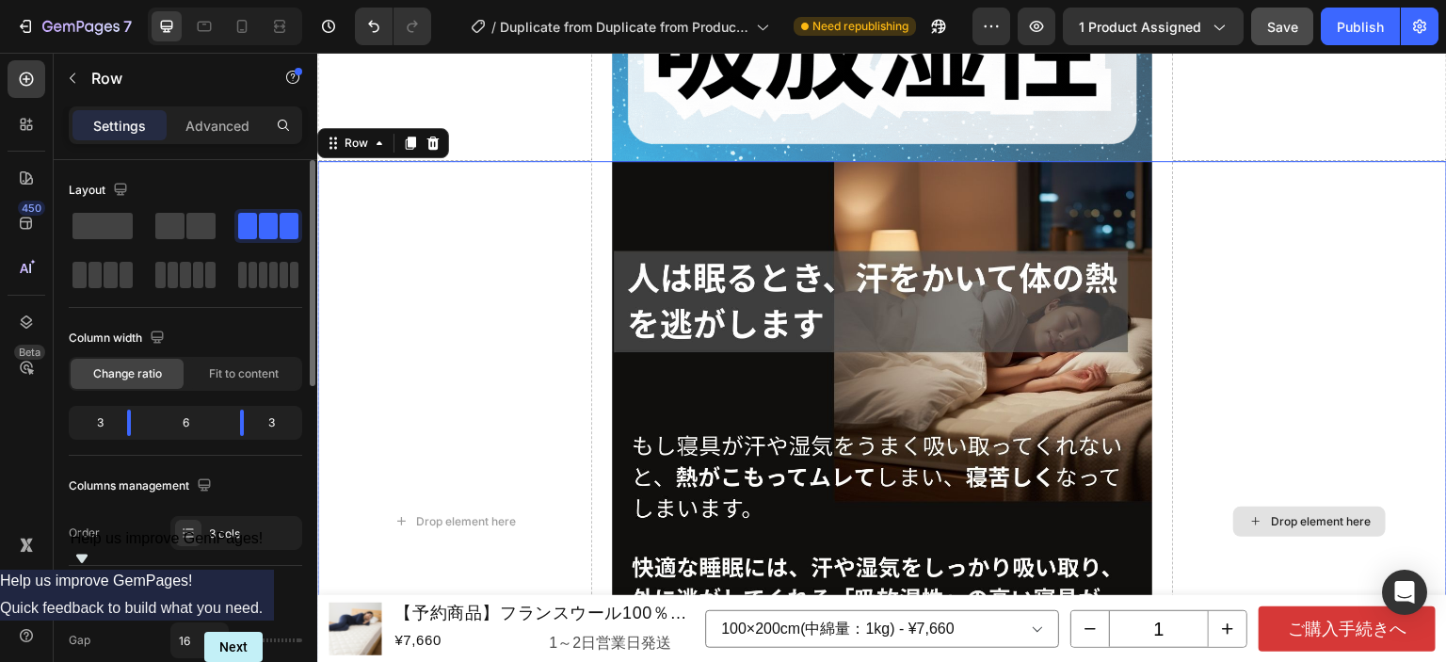
click at [1259, 243] on div "Drop element here" at bounding box center [1309, 521] width 275 height 720
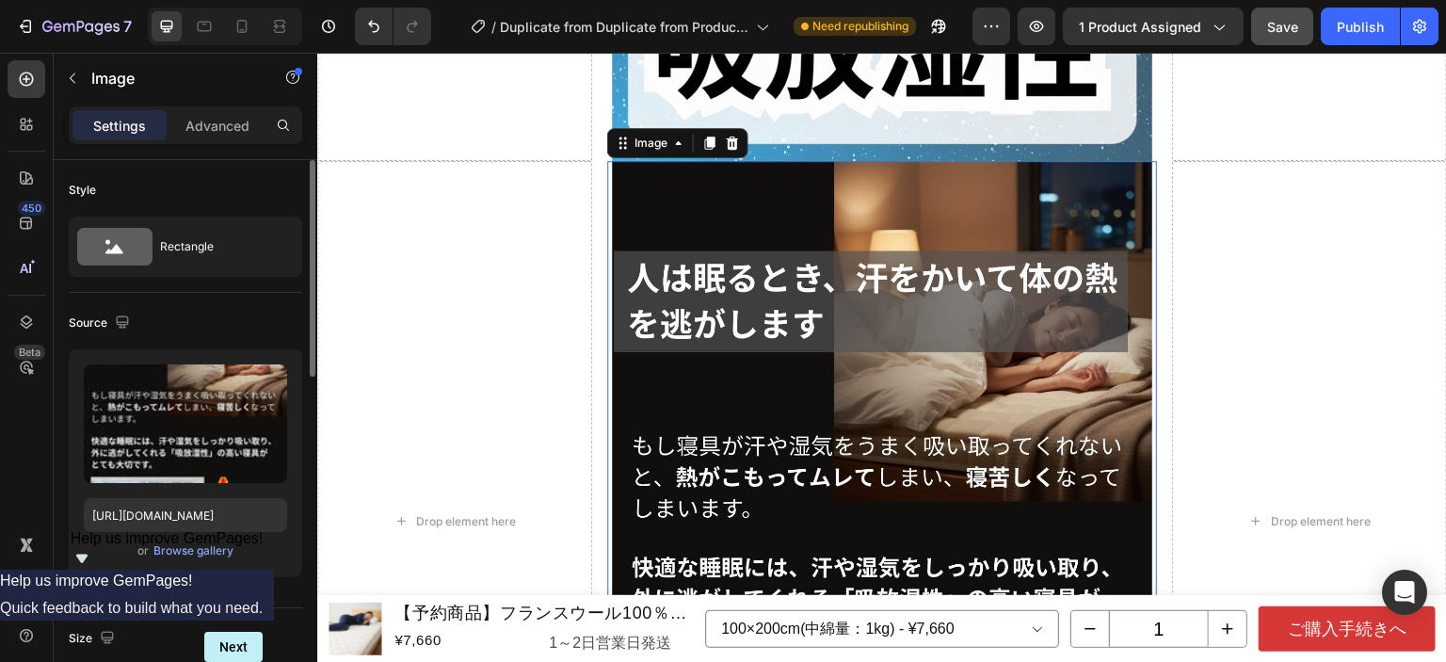
click at [852, 251] on img at bounding box center [882, 521] width 540 height 720
click at [702, 136] on icon at bounding box center [709, 143] width 15 height 15
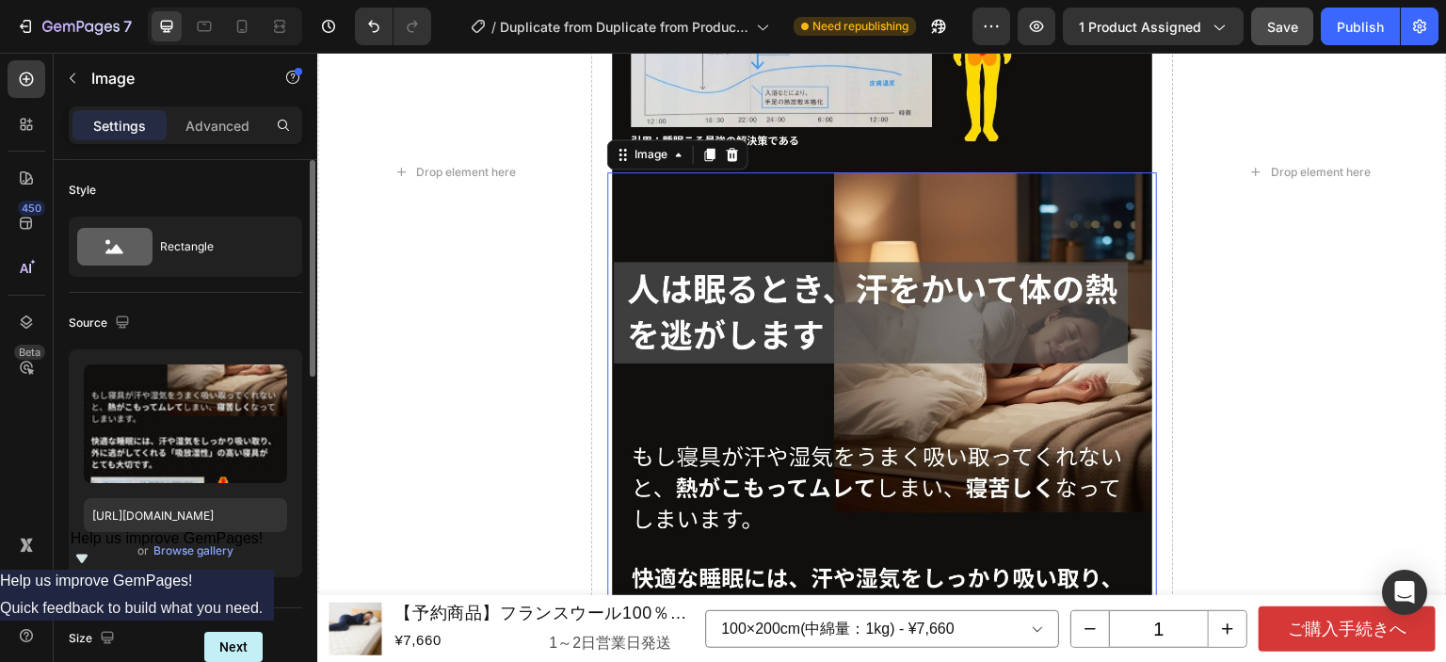
scroll to position [3934, 0]
click at [765, 221] on img at bounding box center [882, 531] width 540 height 720
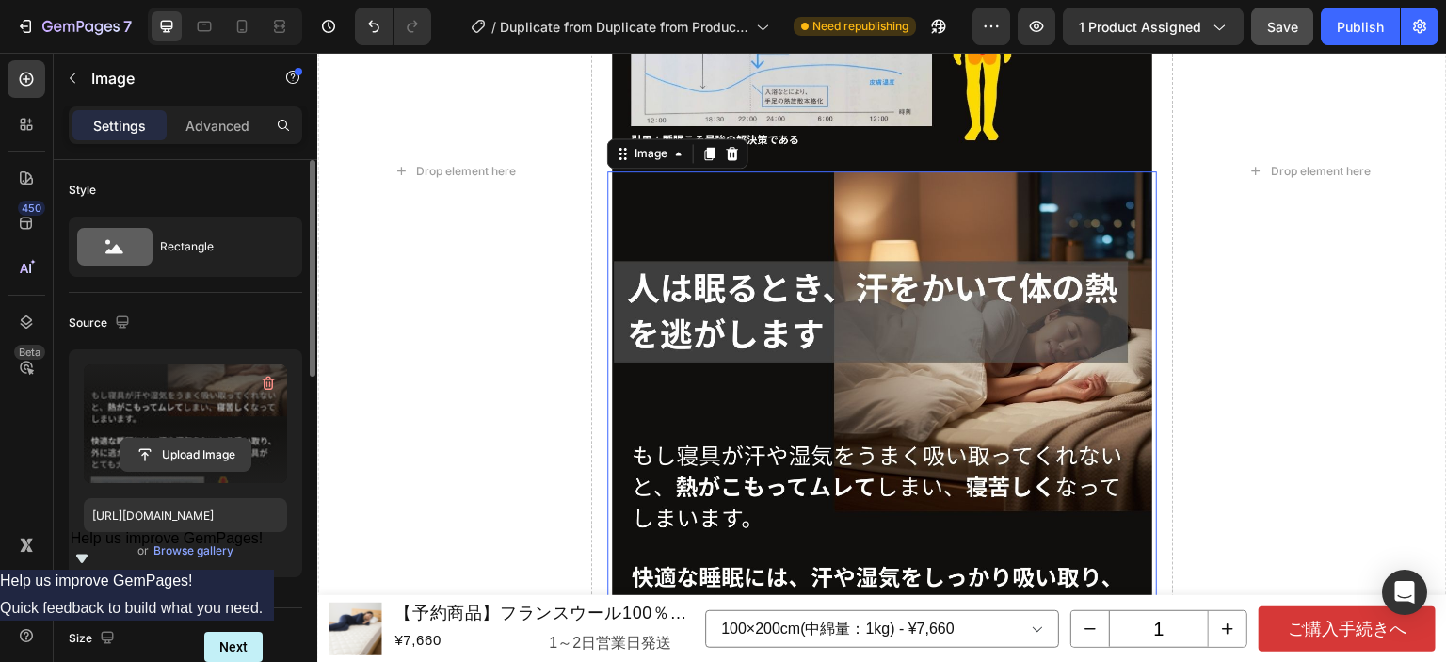
click at [206, 443] on input "file" at bounding box center [186, 455] width 130 height 32
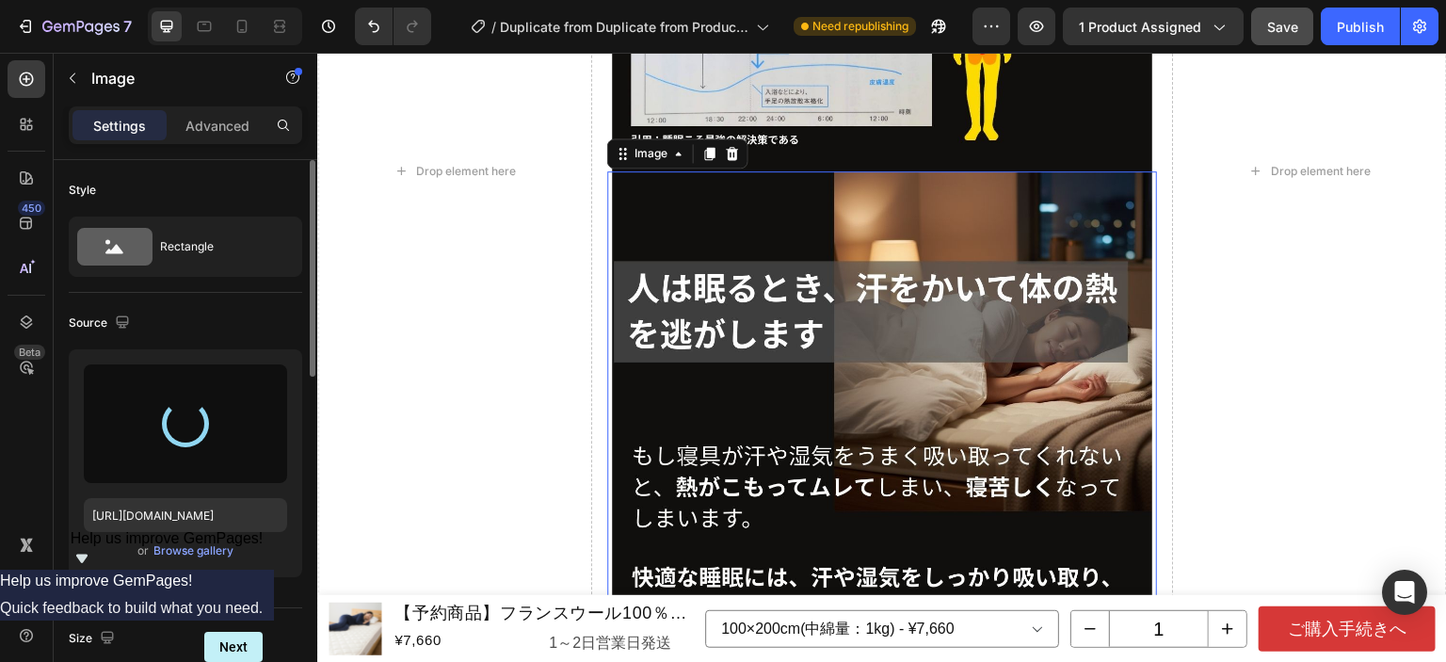
type input "[URL][DOMAIN_NAME]"
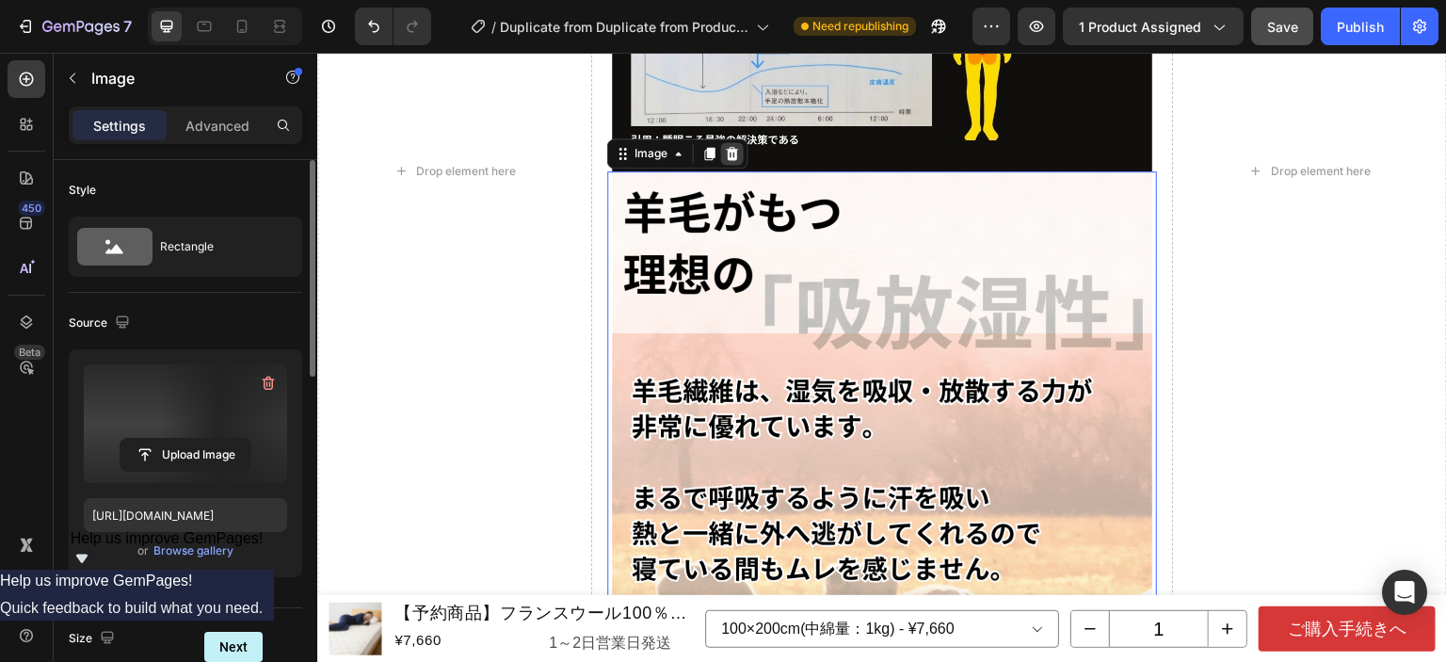
click at [731, 146] on icon at bounding box center [733, 152] width 12 height 13
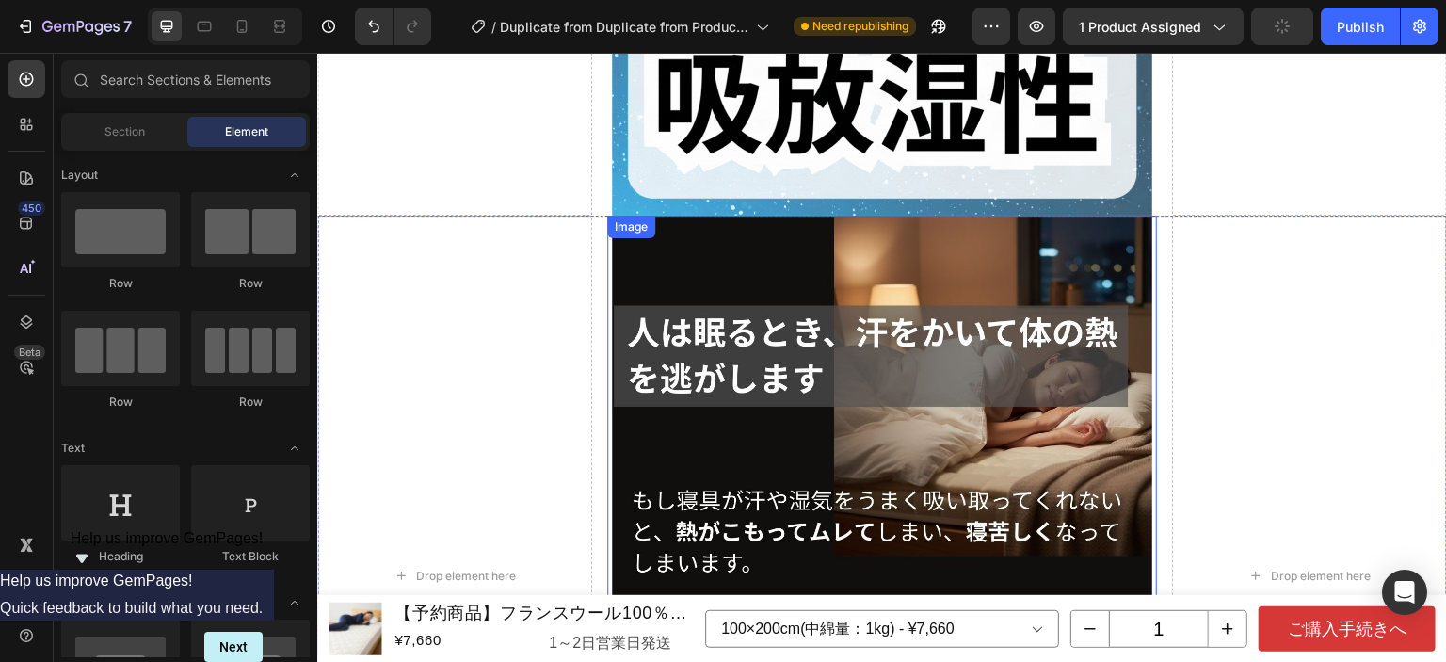
scroll to position [3013, 0]
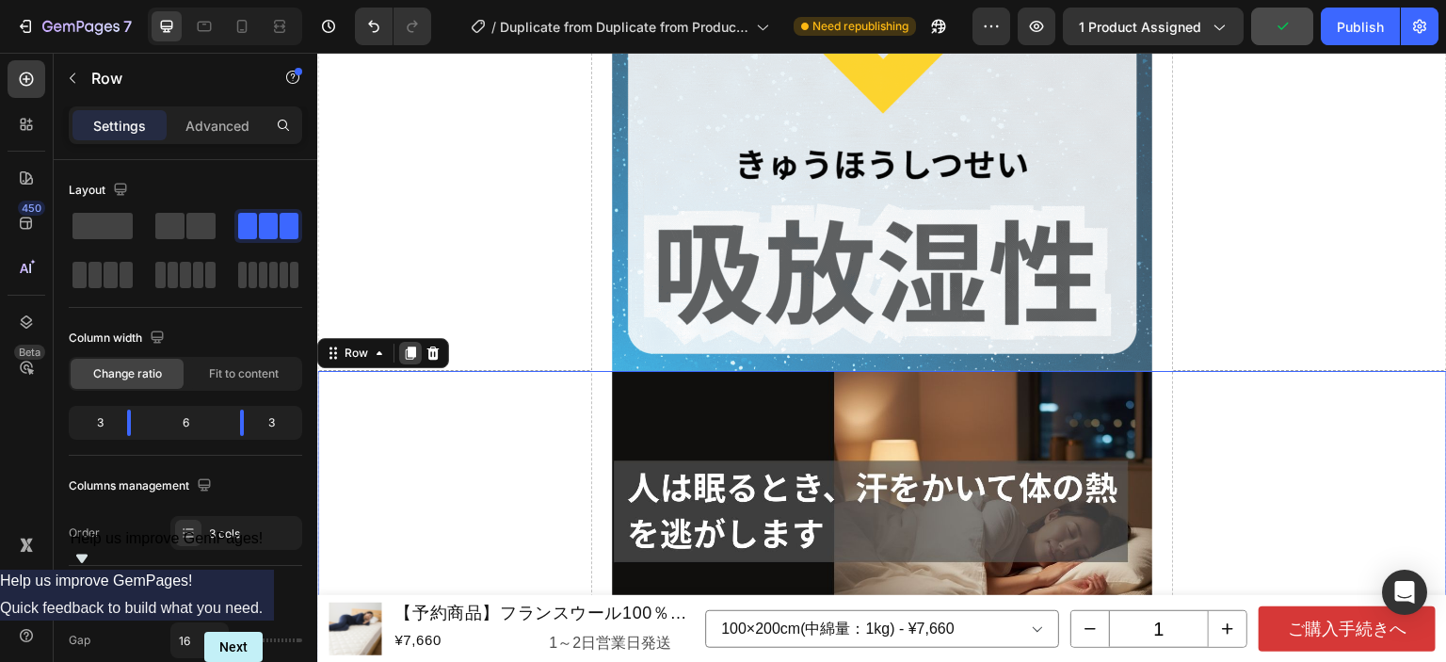
click at [412, 346] on icon at bounding box center [411, 352] width 10 height 13
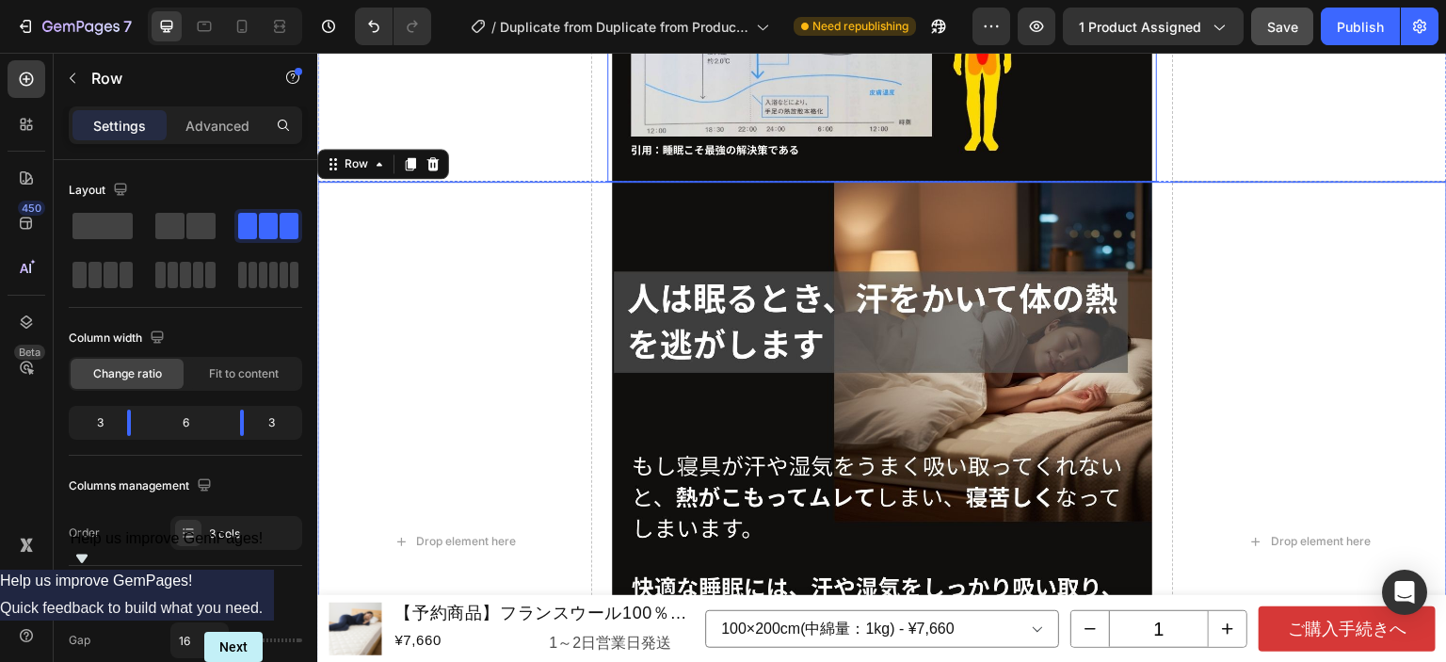
scroll to position [3934, 0]
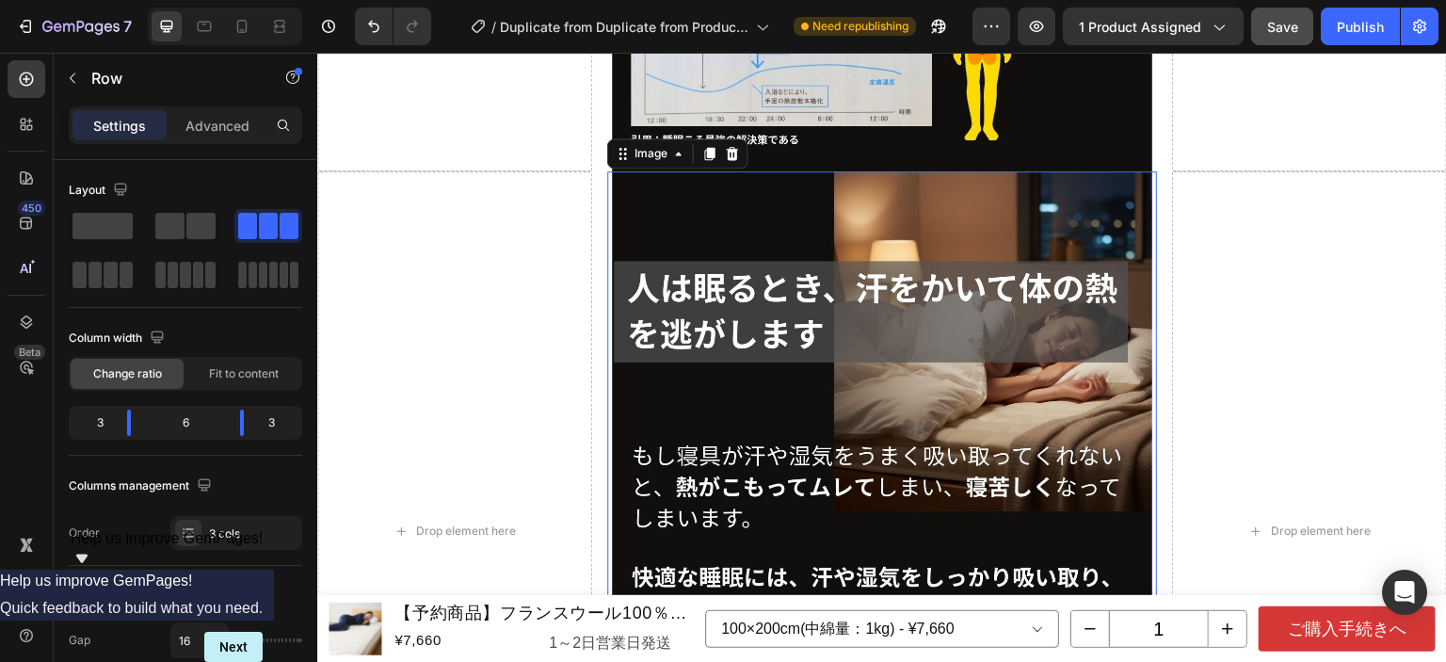
click at [974, 423] on img at bounding box center [882, 531] width 540 height 720
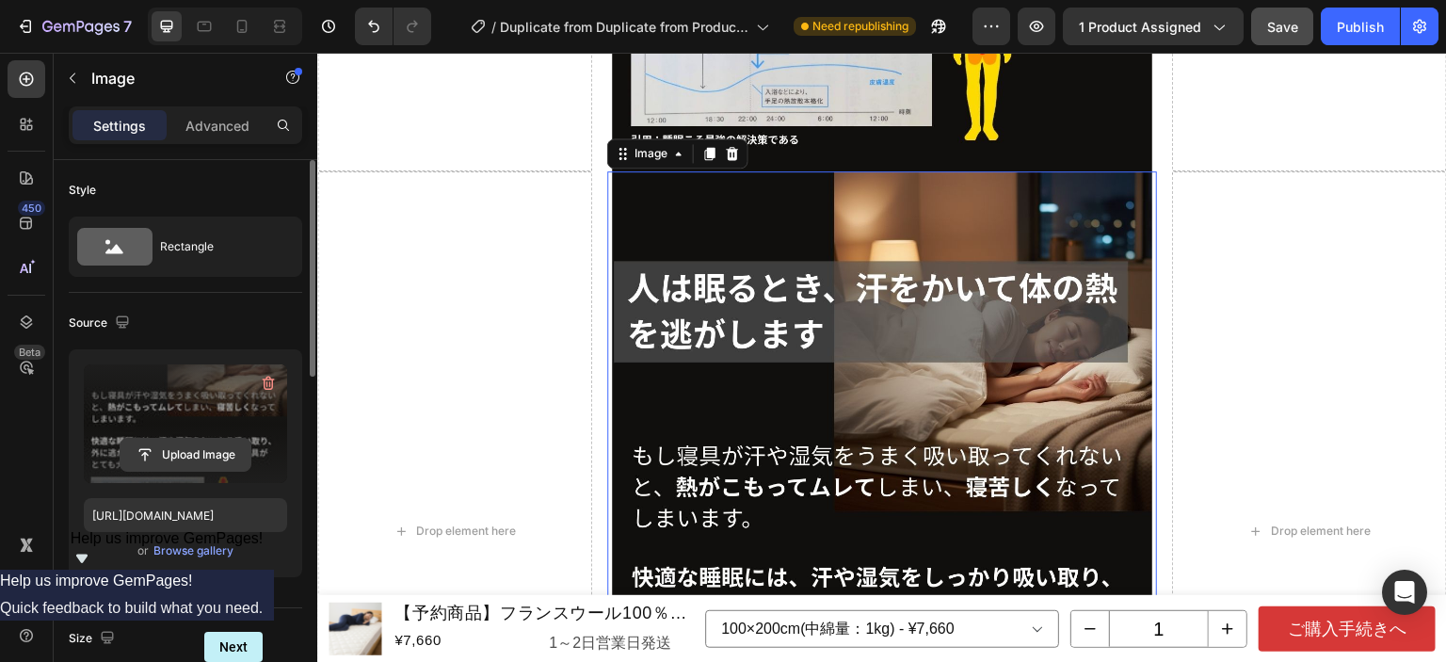
click at [173, 446] on input "file" at bounding box center [186, 455] width 130 height 32
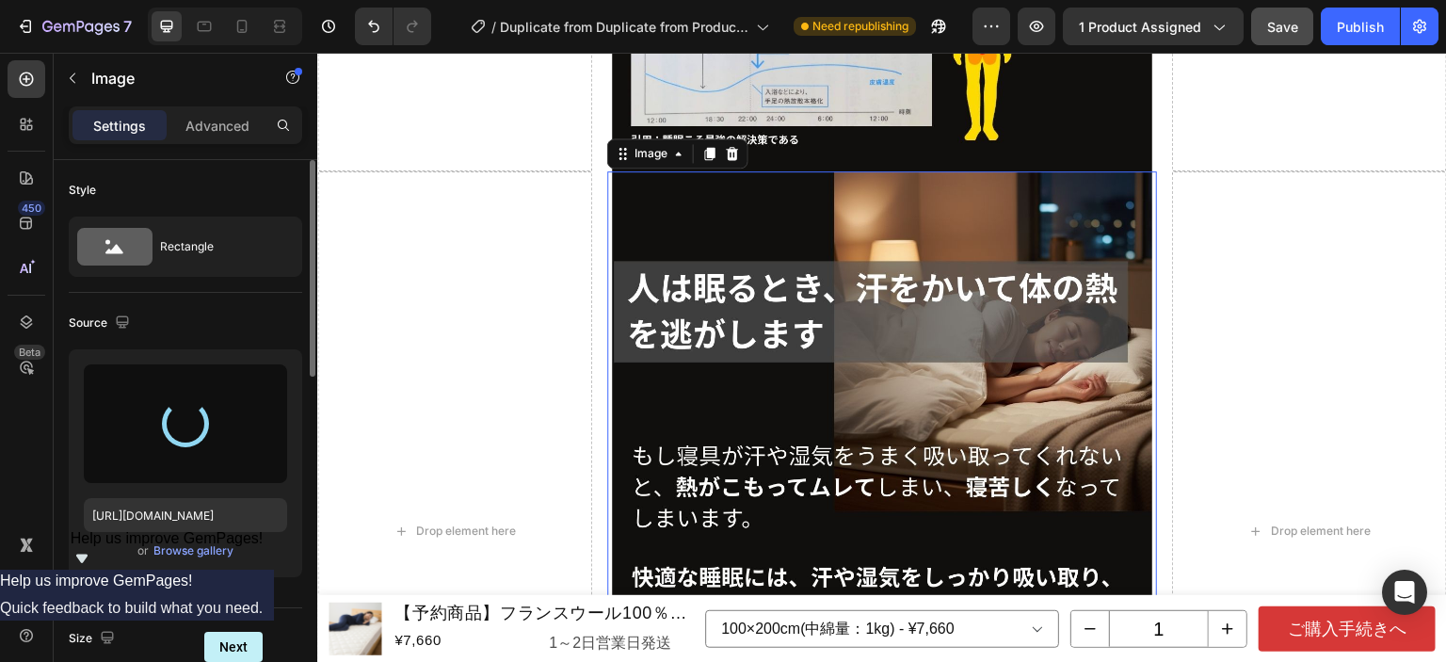
type input "[URL][DOMAIN_NAME]"
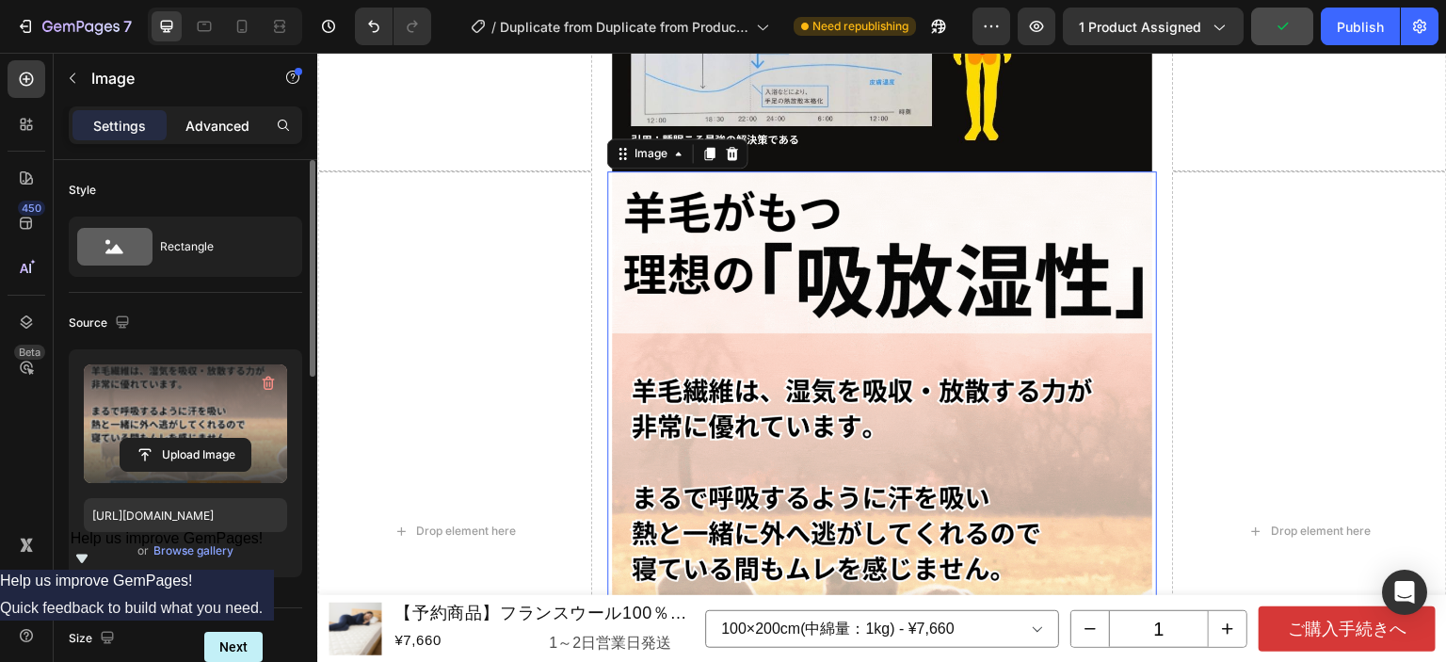
click at [227, 131] on p "Advanced" at bounding box center [217, 126] width 64 height 20
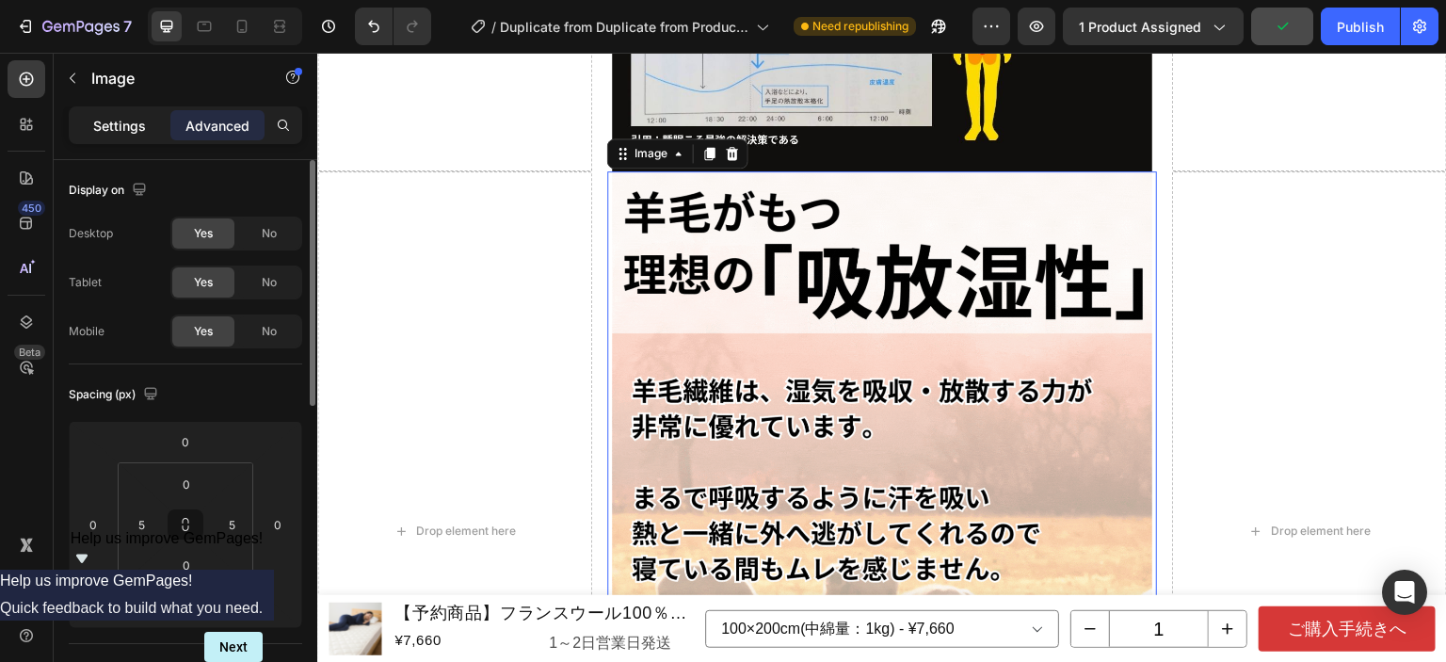
click at [141, 131] on p "Settings" at bounding box center [119, 126] width 53 height 20
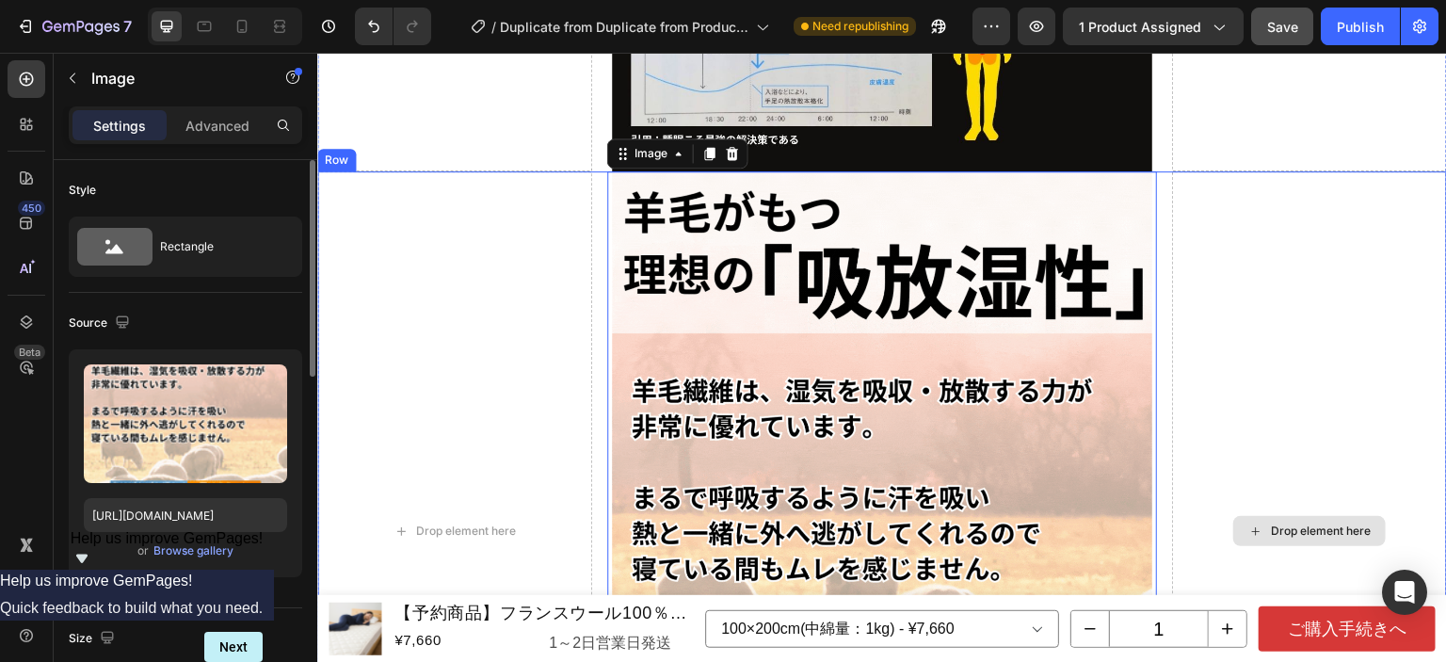
click at [1274, 259] on div "Drop element here" at bounding box center [1309, 531] width 275 height 720
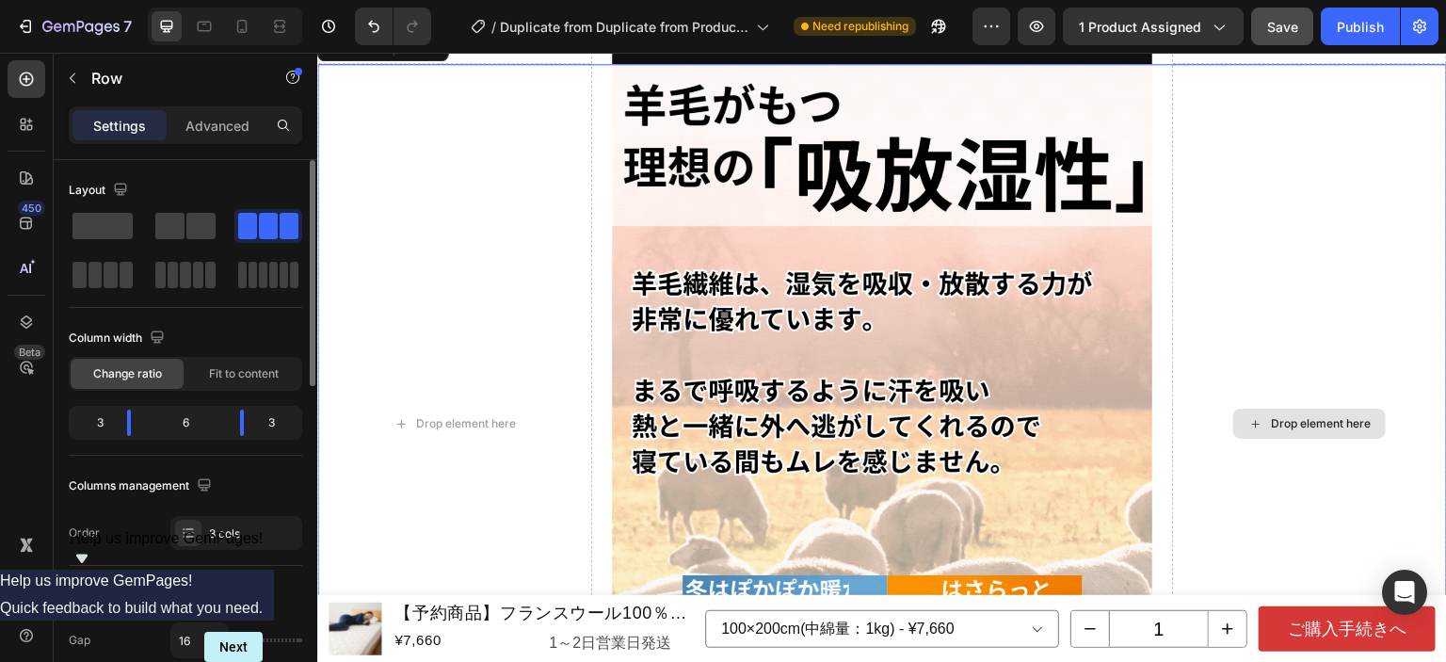
scroll to position [4216, 0]
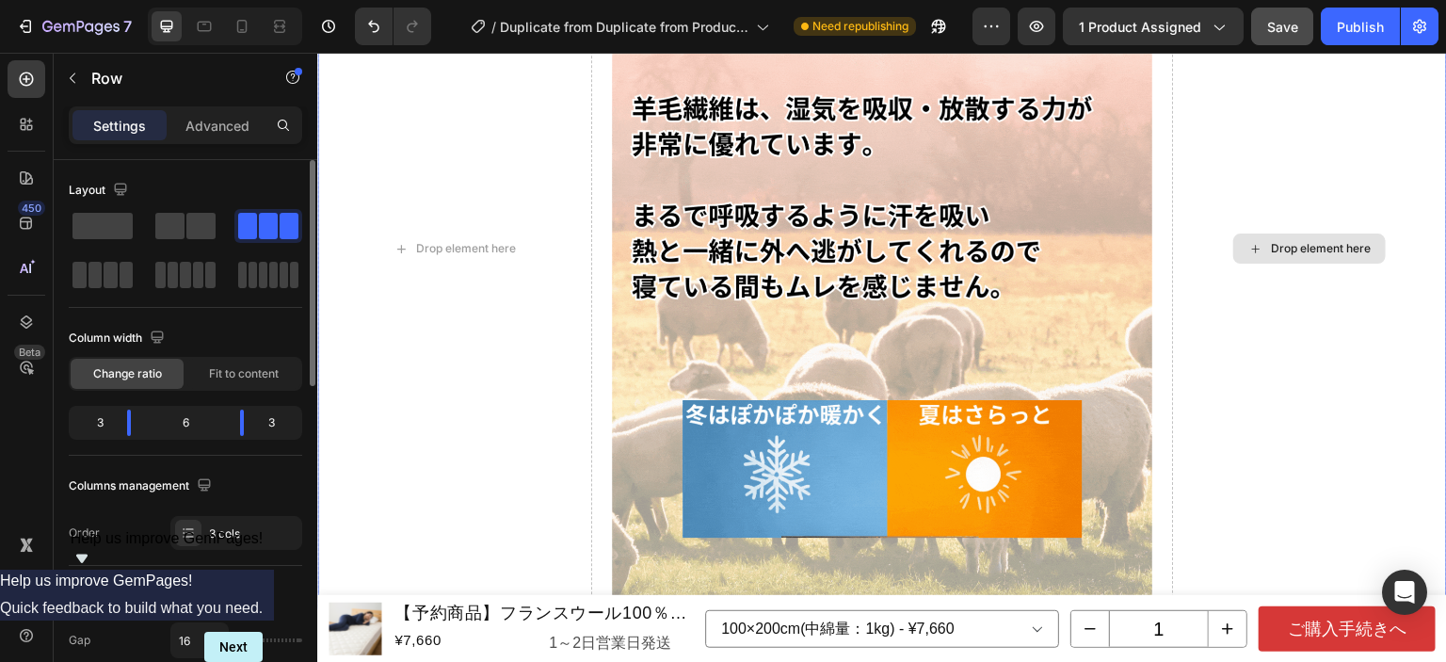
click at [1282, 293] on div "Drop element here" at bounding box center [1309, 249] width 275 height 720
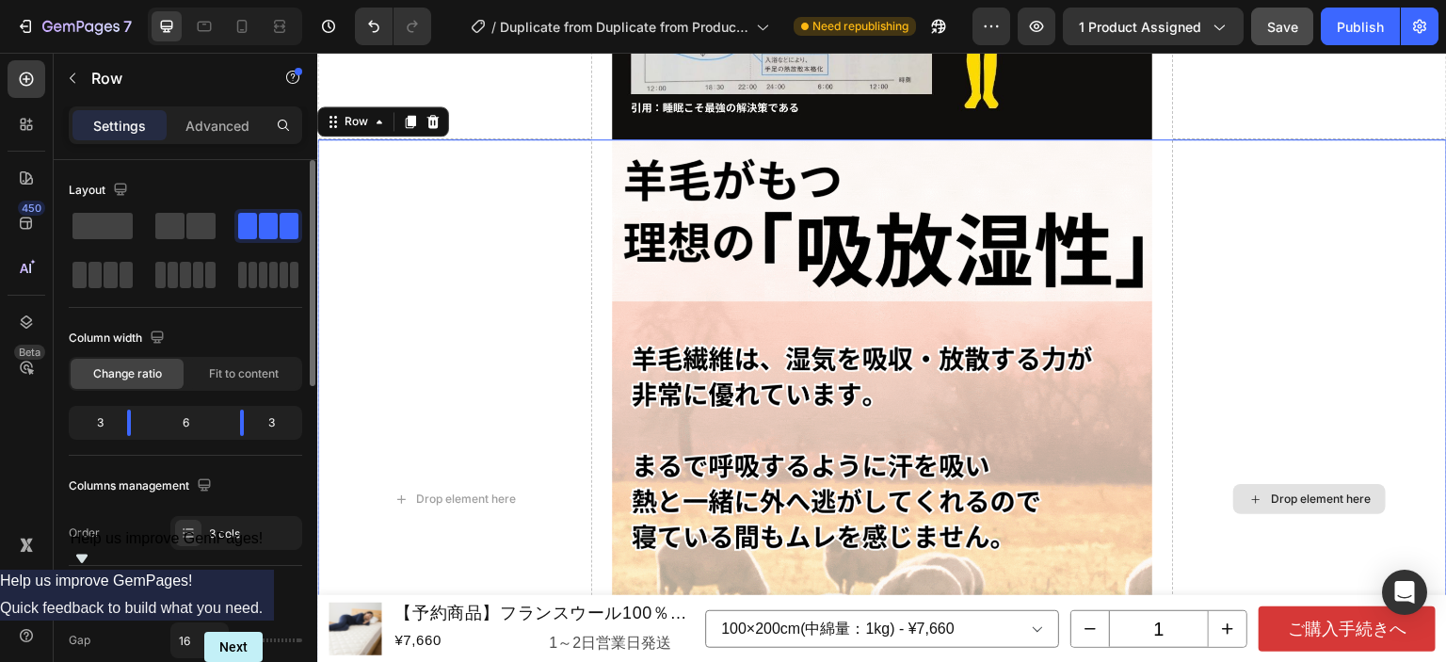
scroll to position [3934, 0]
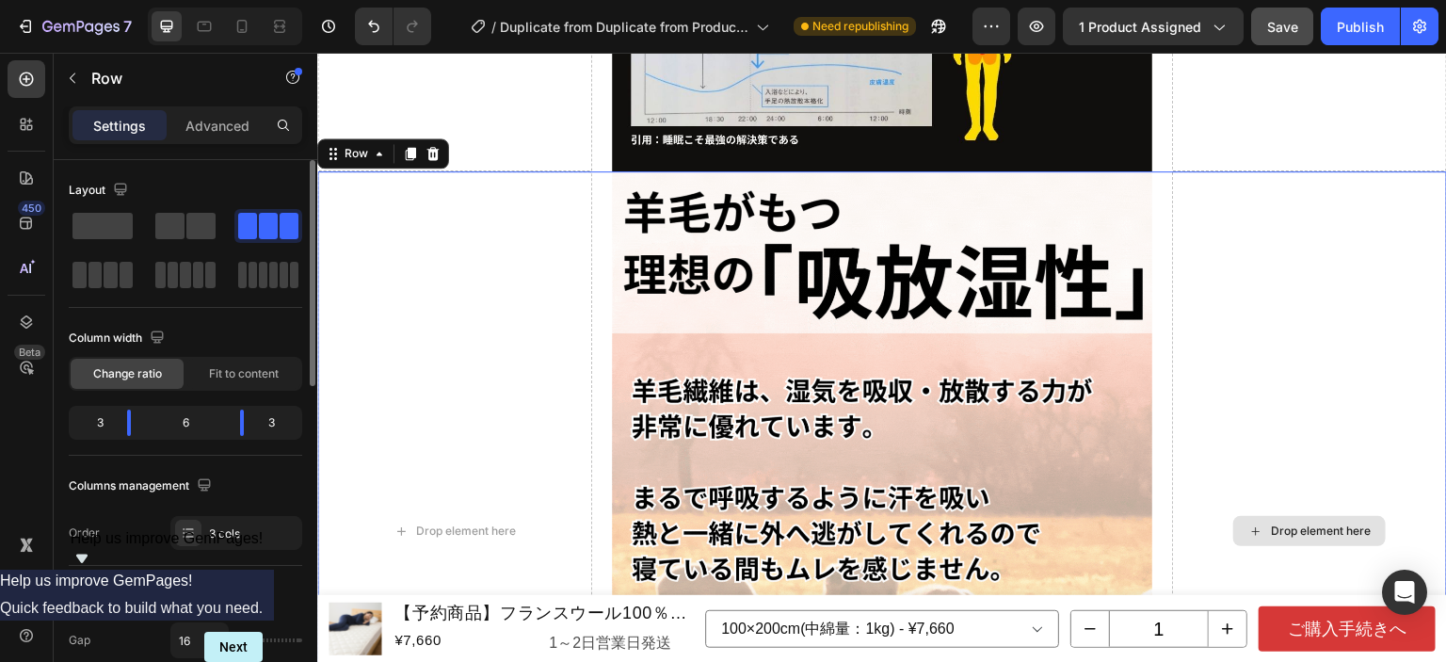
click at [1286, 291] on div "Drop element here" at bounding box center [1309, 531] width 275 height 720
click at [411, 147] on icon at bounding box center [411, 153] width 10 height 13
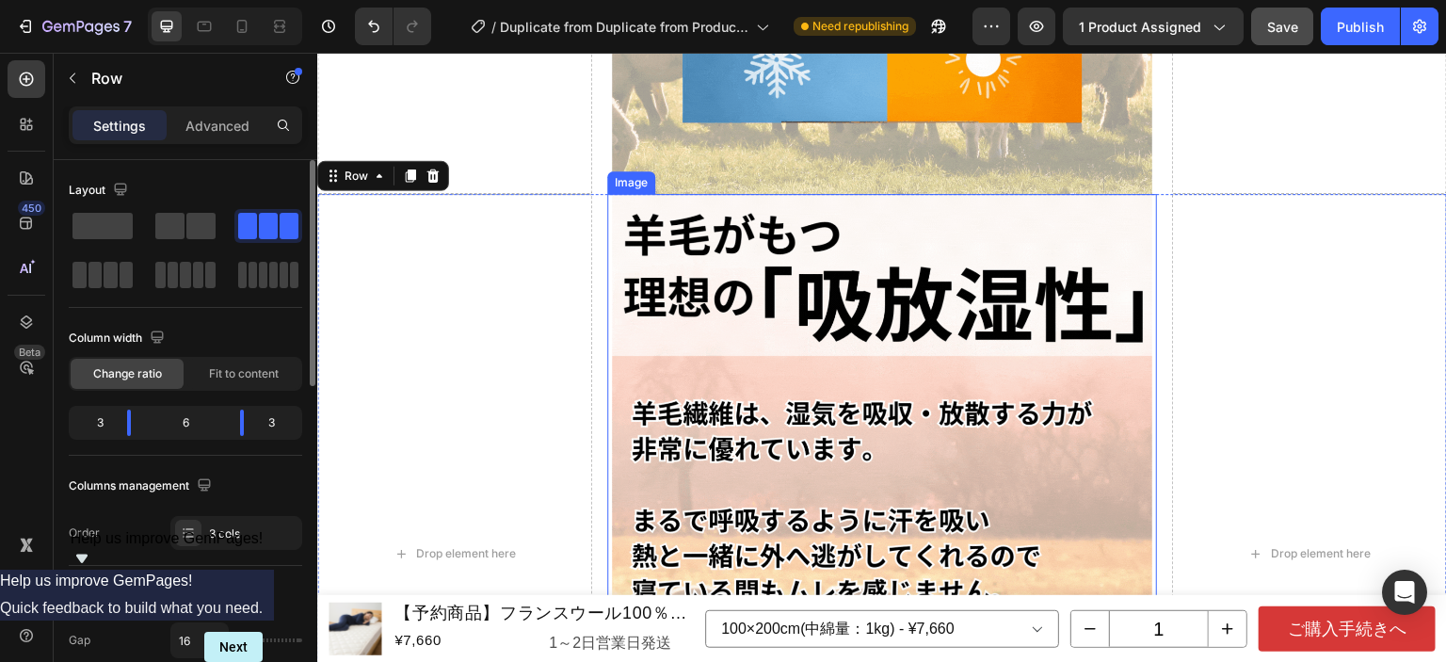
scroll to position [4645, 0]
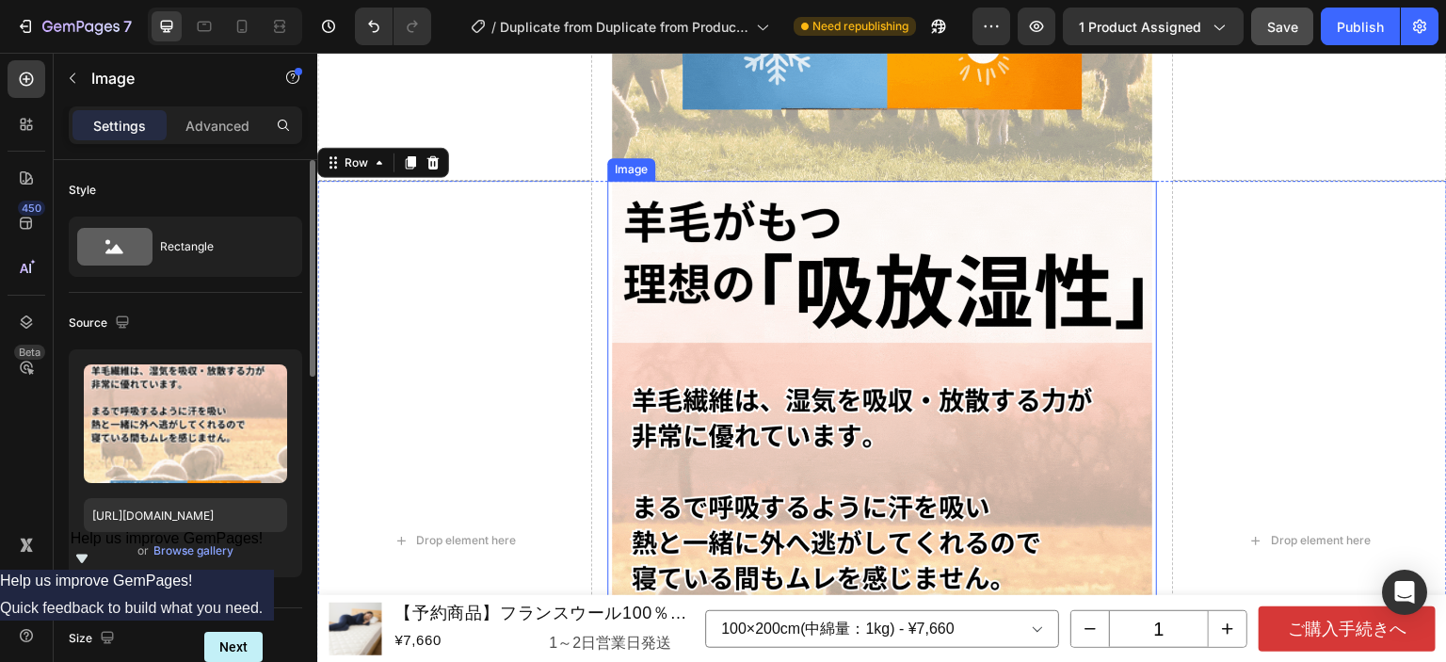
click at [903, 401] on img at bounding box center [882, 541] width 540 height 720
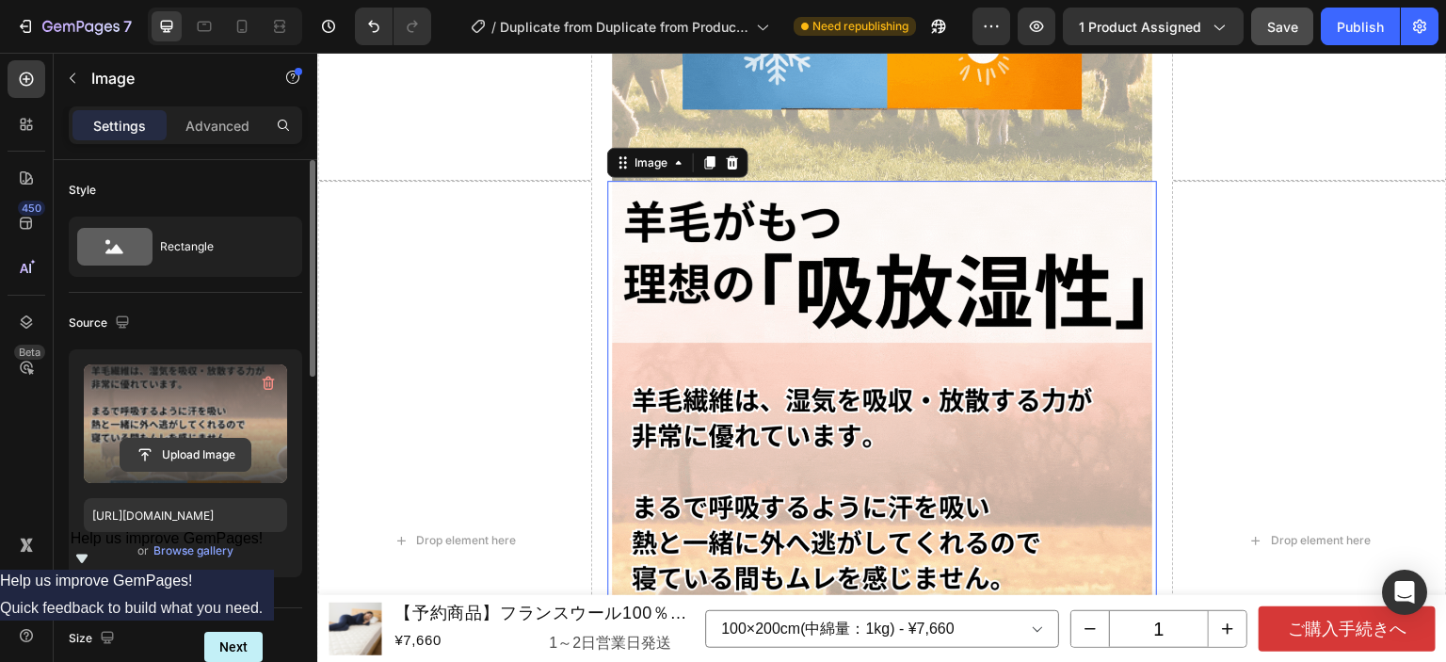
click at [198, 447] on input "file" at bounding box center [186, 455] width 130 height 32
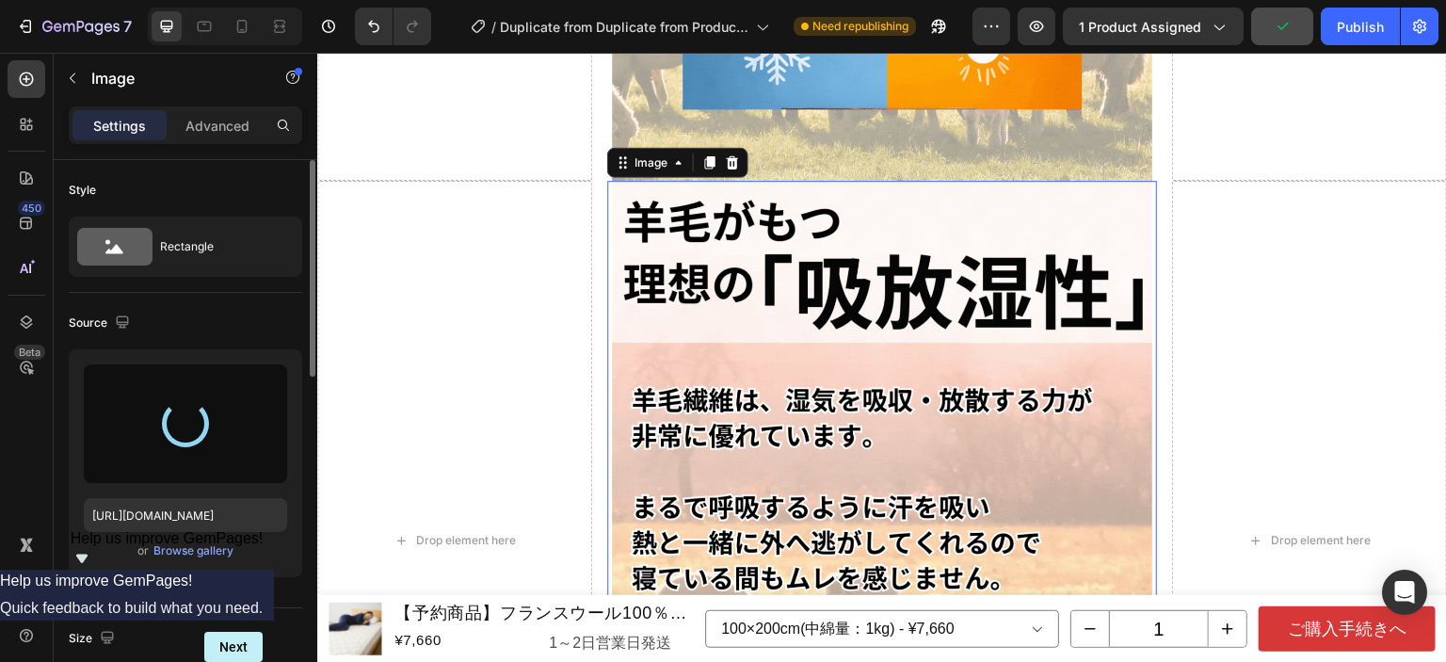
type input "[URL][DOMAIN_NAME]"
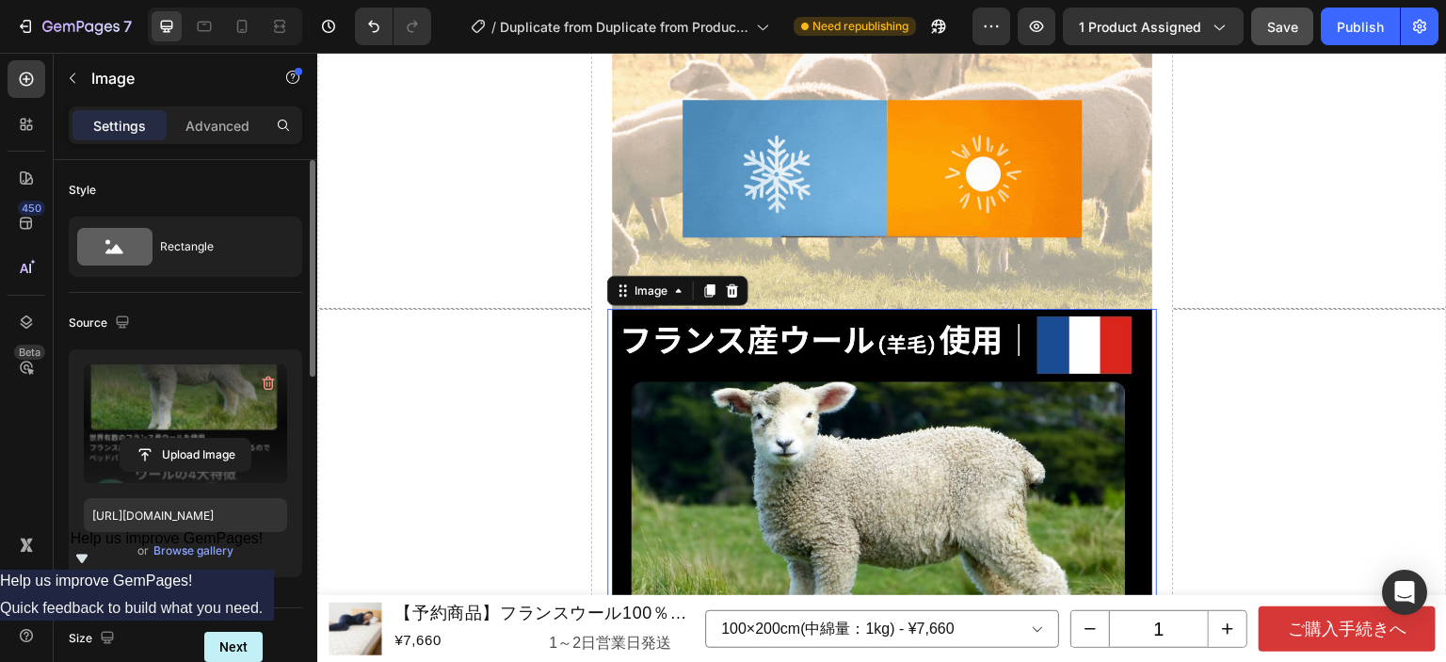
scroll to position [4551, 0]
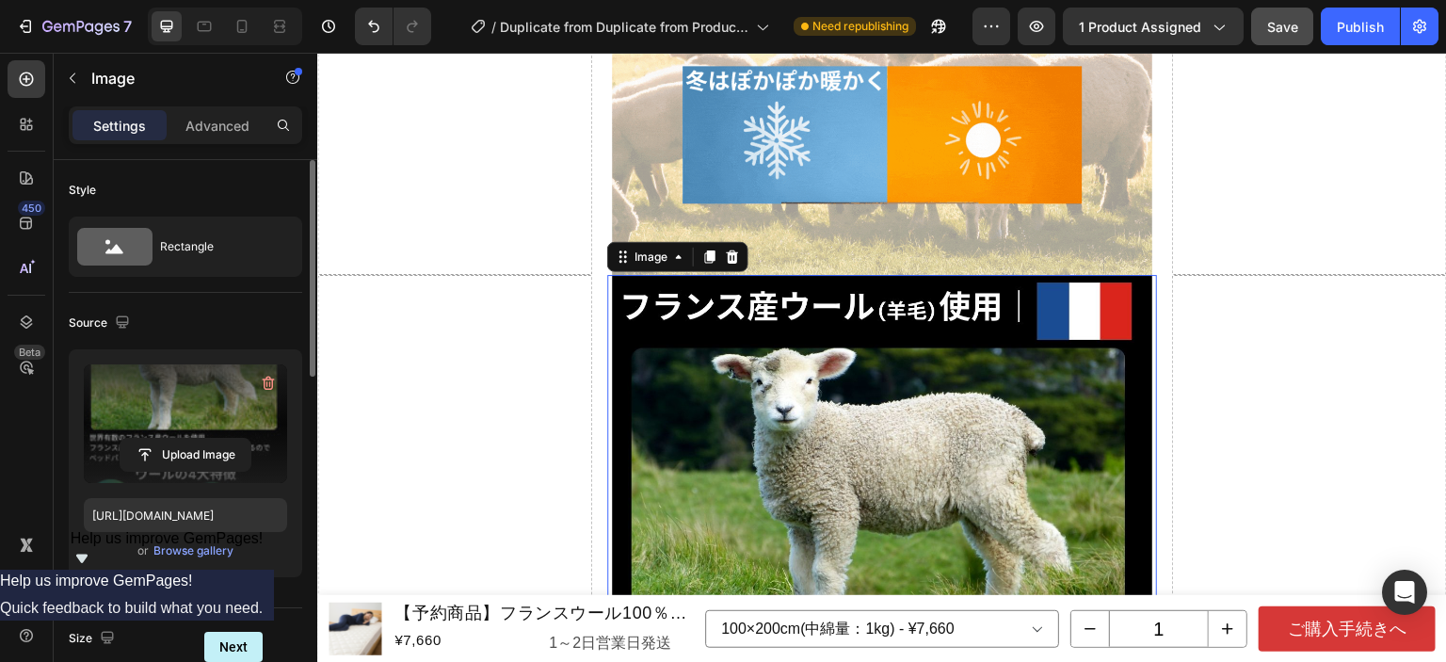
drag, startPoint x: 228, startPoint y: 125, endPoint x: 245, endPoint y: 181, distance: 58.1
click at [227, 125] on p "Advanced" at bounding box center [217, 126] width 64 height 20
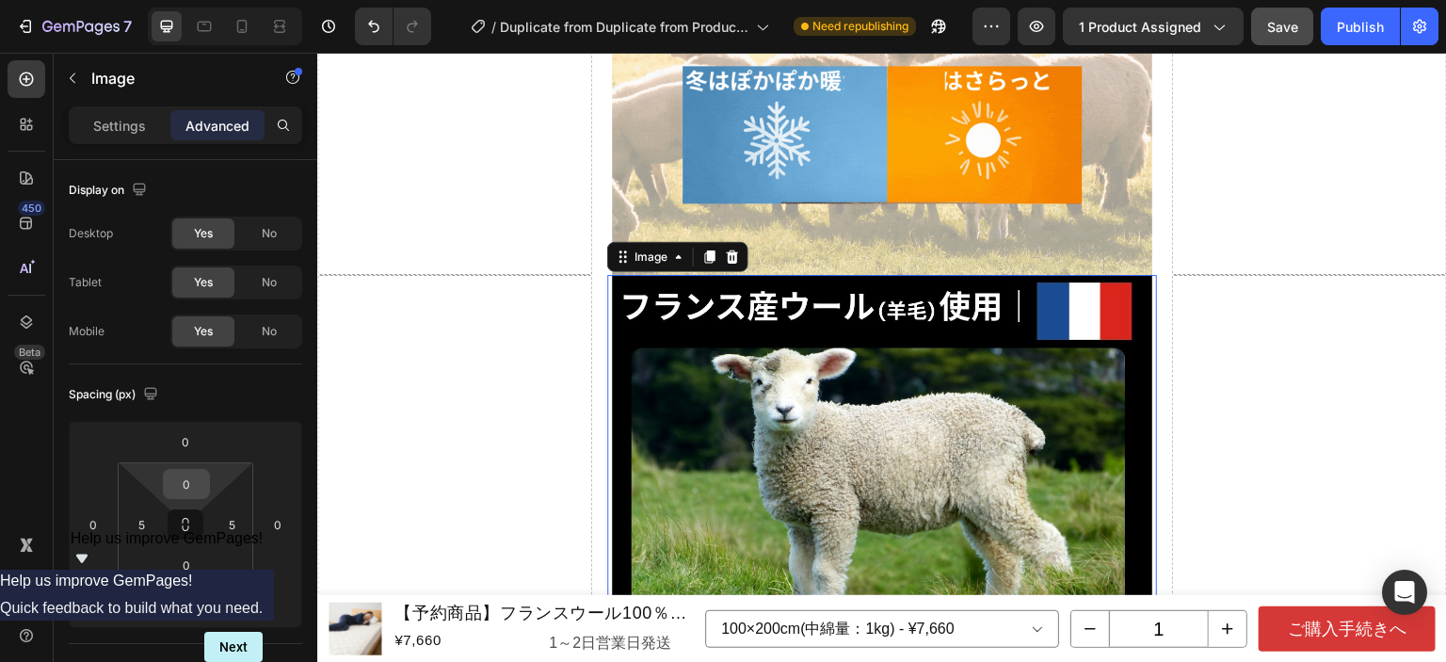
click at [185, 470] on input "0" at bounding box center [187, 484] width 38 height 28
type input "5"
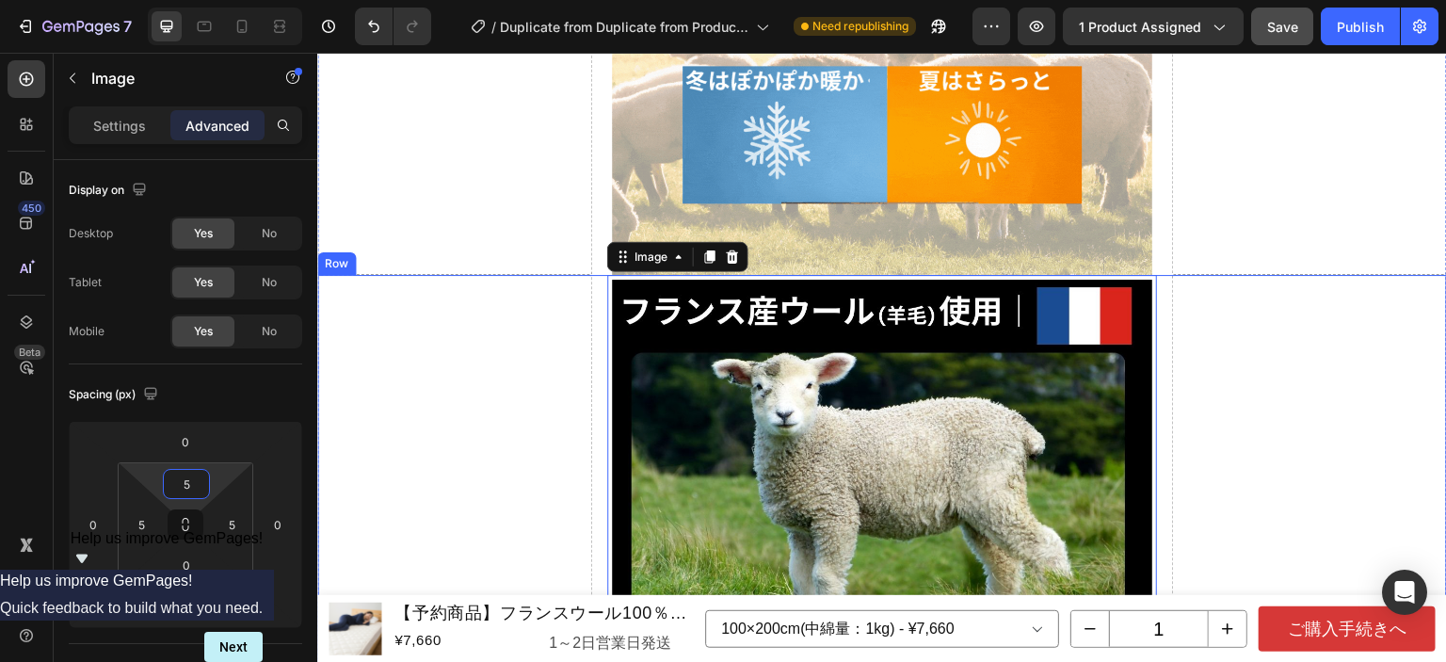
click at [1225, 396] on div "Drop element here" at bounding box center [1309, 637] width 275 height 725
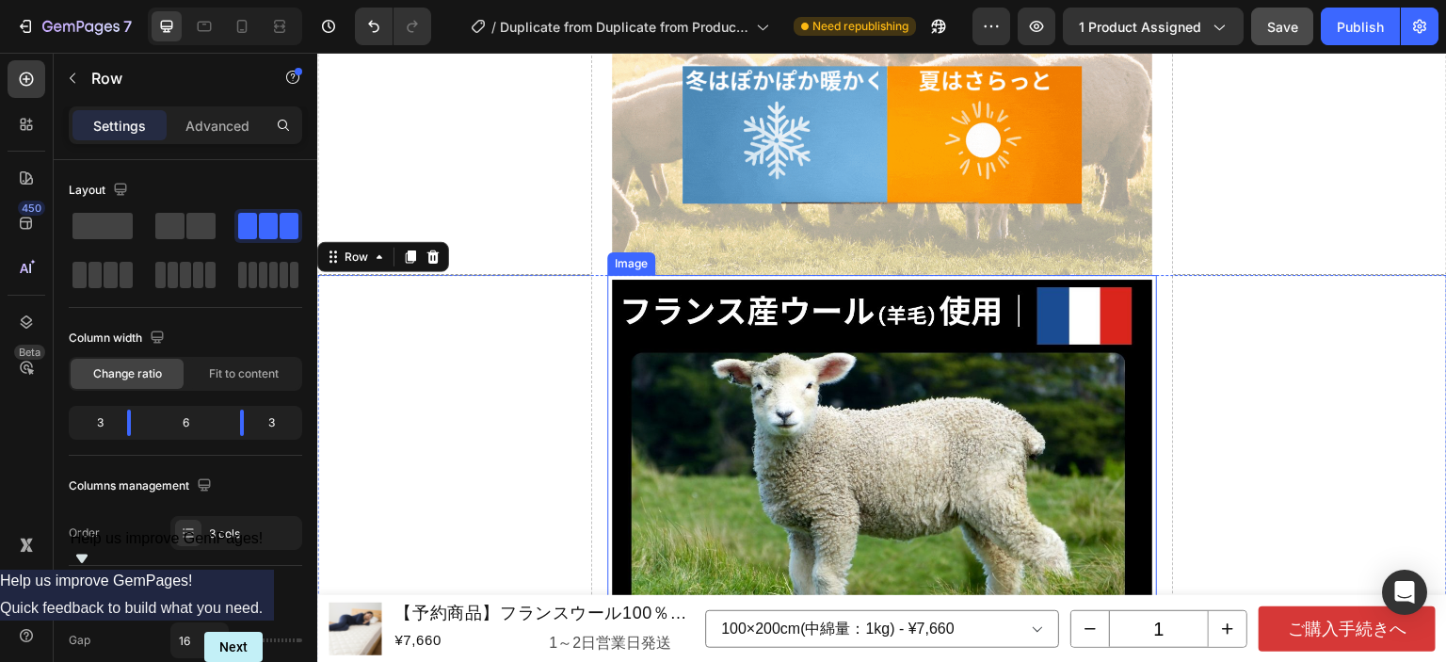
click at [1009, 410] on img at bounding box center [882, 640] width 540 height 720
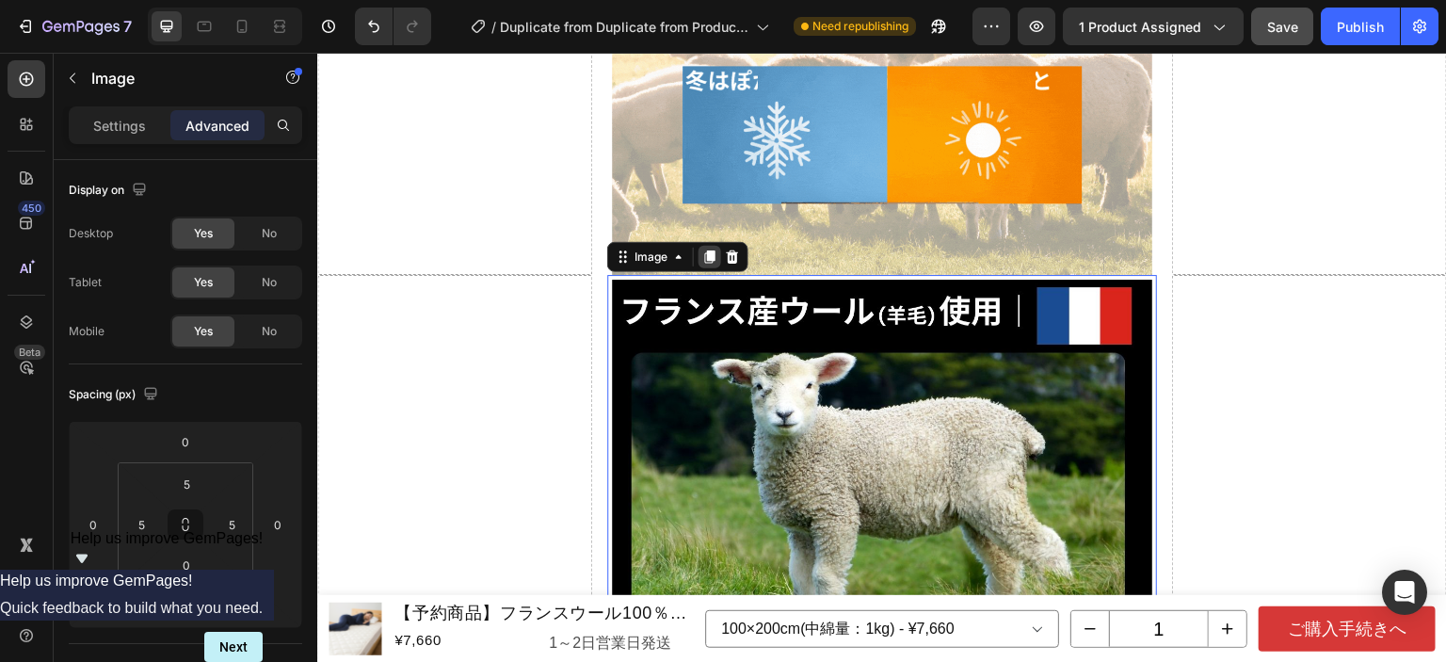
click at [706, 250] on icon at bounding box center [710, 256] width 10 height 13
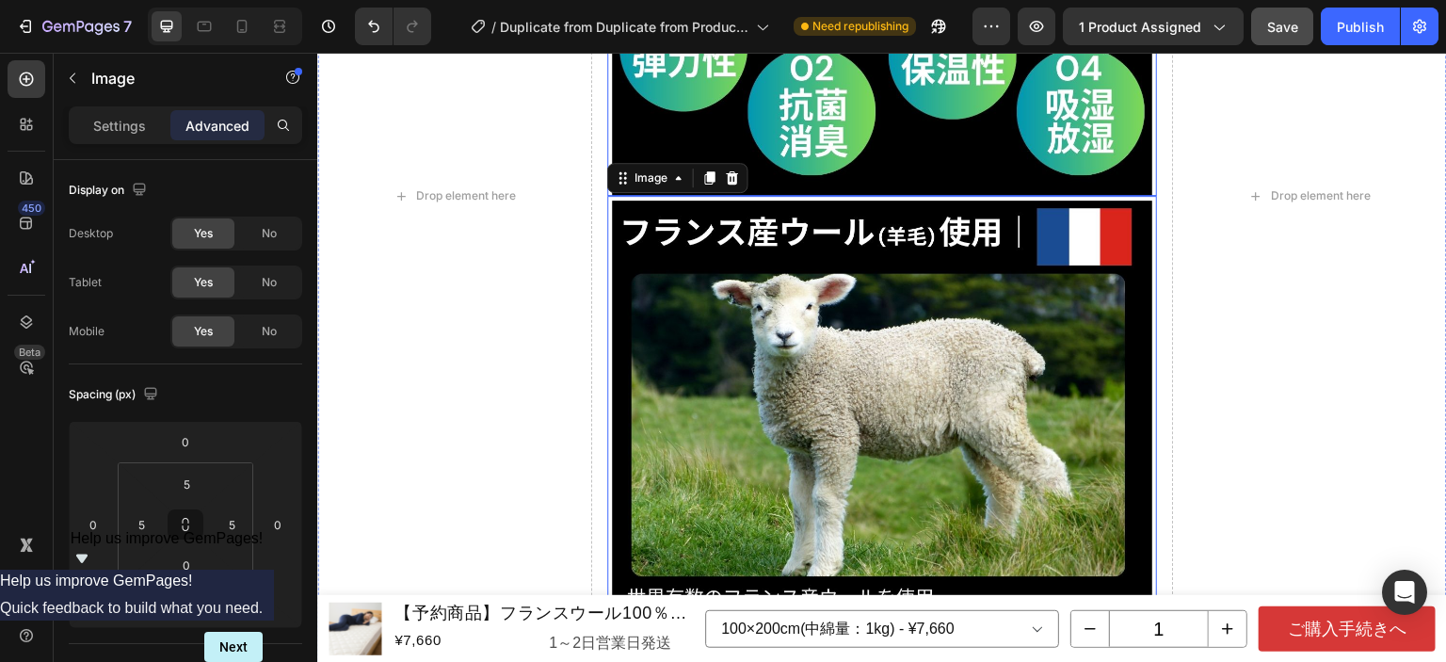
scroll to position [5361, 0]
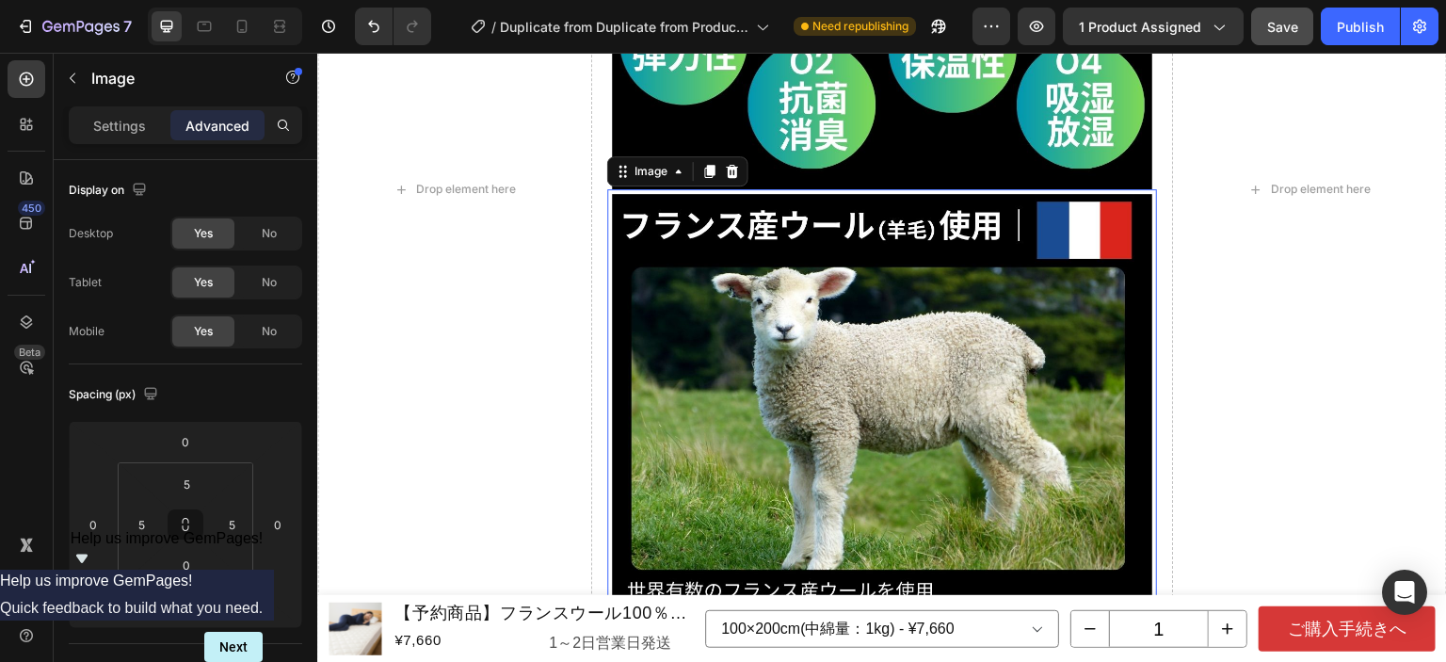
click at [839, 353] on img at bounding box center [882, 554] width 540 height 720
click at [198, 479] on input "5" at bounding box center [187, 484] width 38 height 28
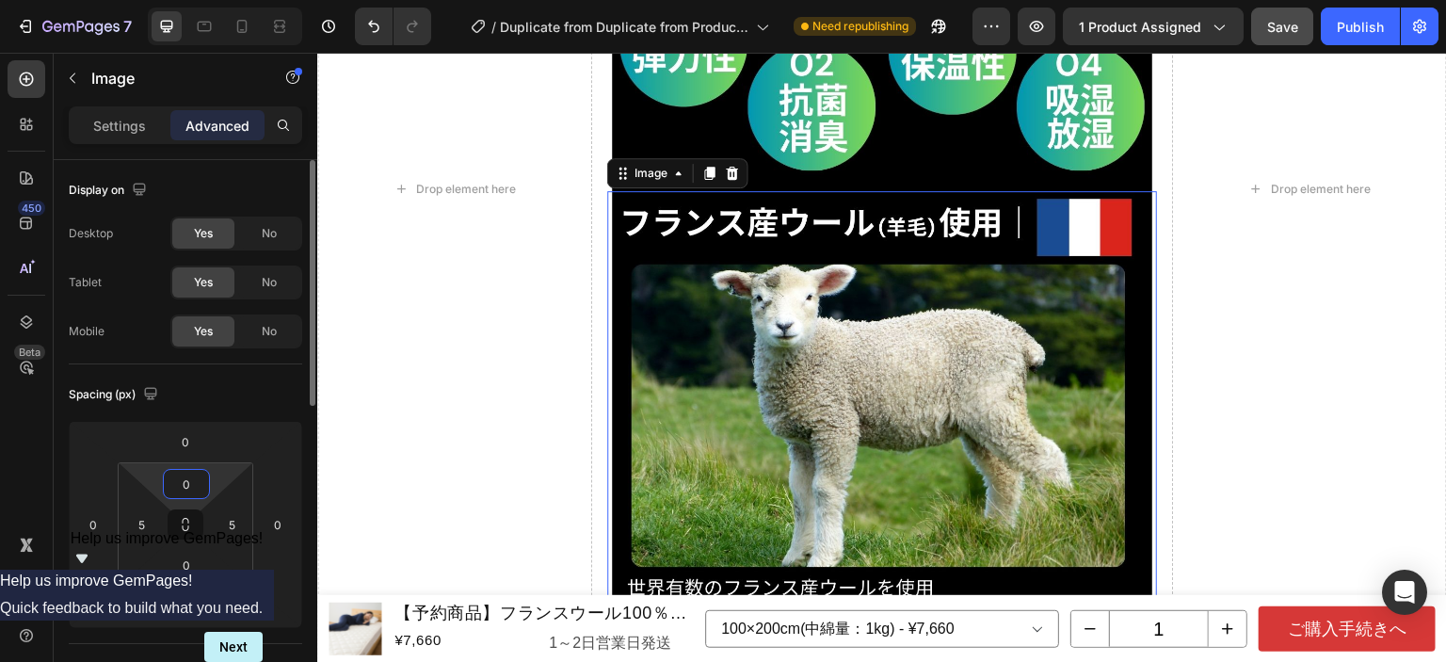
type input "0"
click at [286, 383] on div "Spacing (px)" at bounding box center [186, 394] width 234 height 30
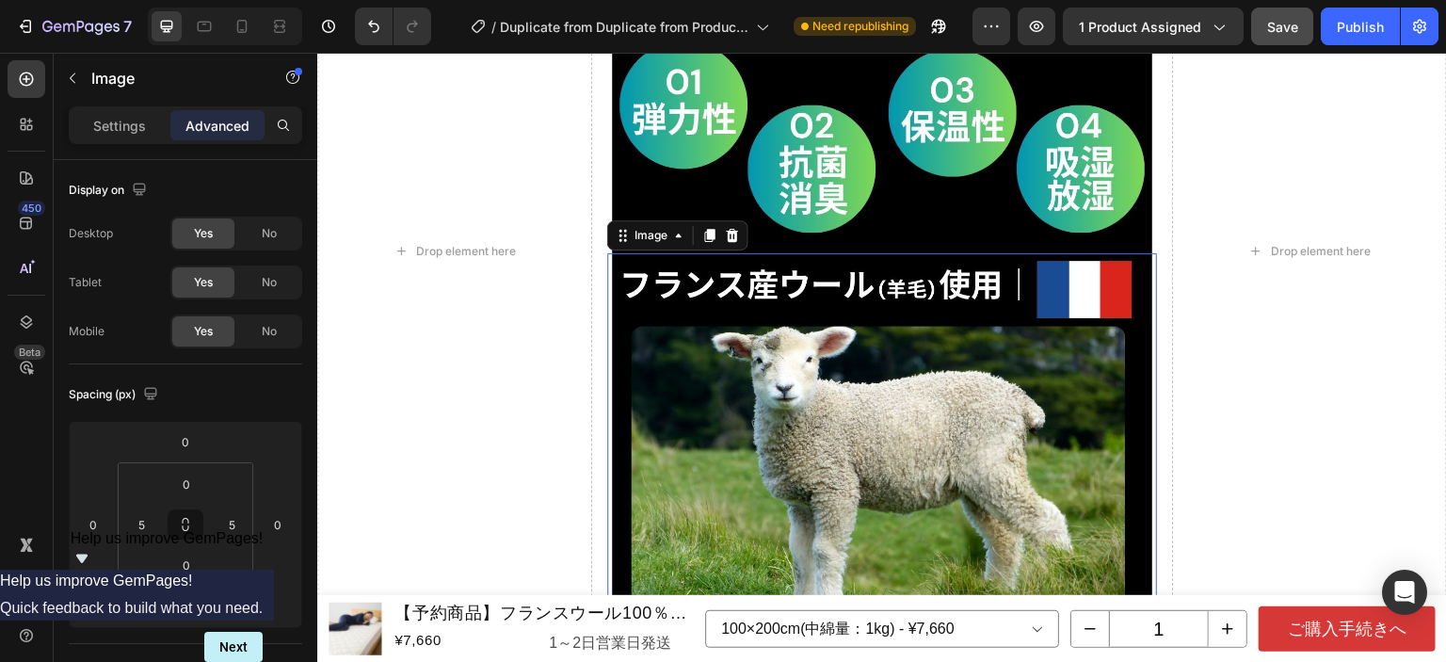
scroll to position [5265, 0]
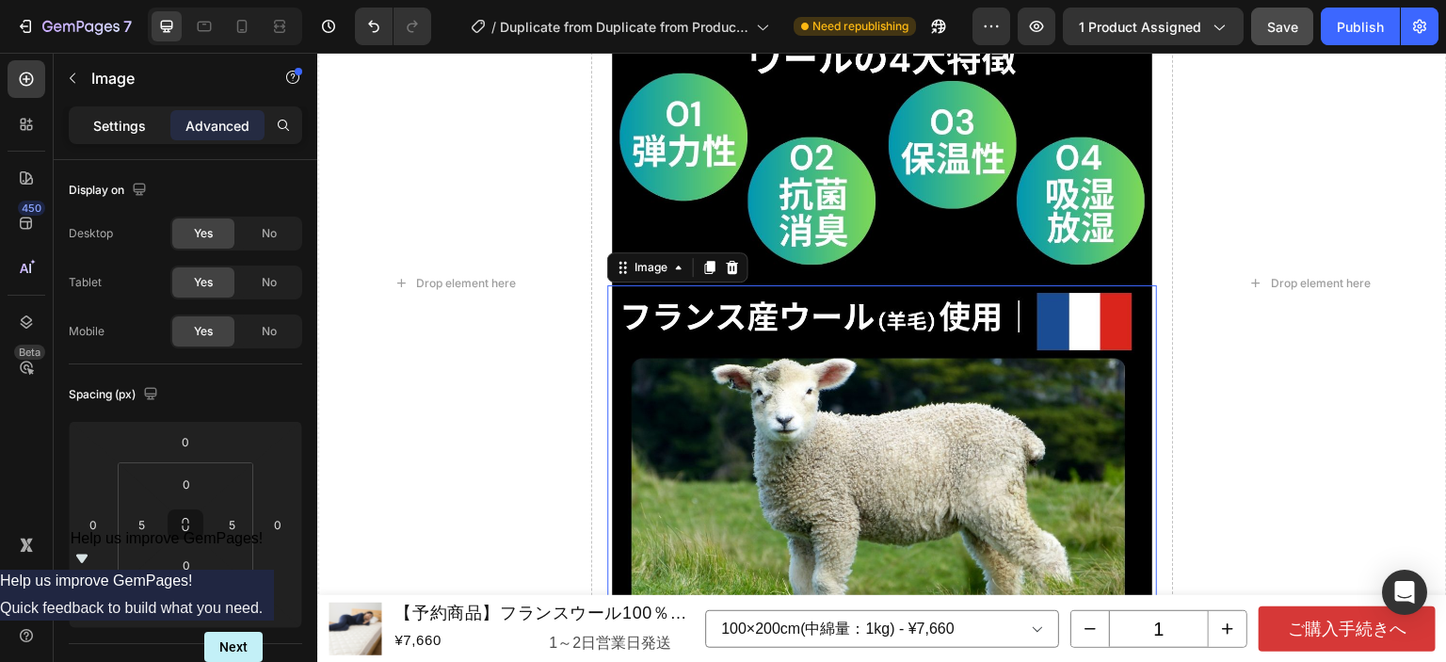
click at [126, 136] on div "Settings" at bounding box center [120, 125] width 94 height 30
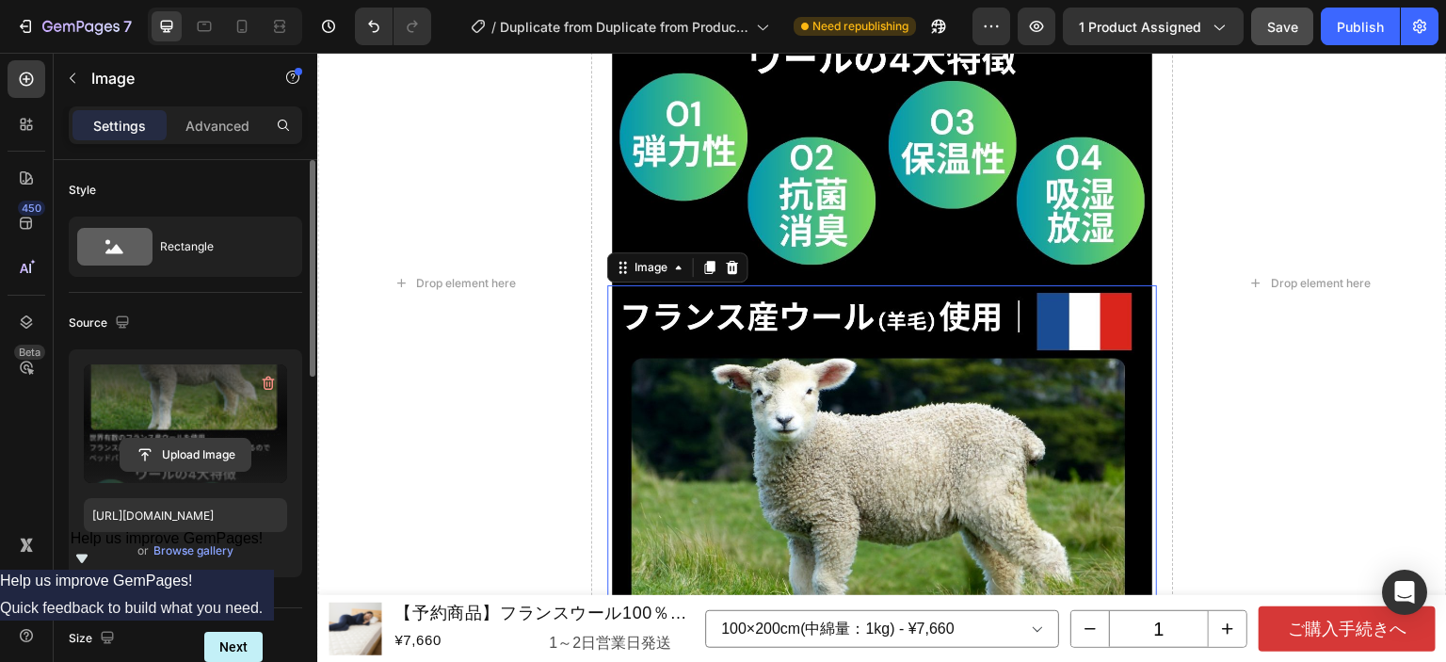
click at [169, 445] on input "file" at bounding box center [186, 455] width 130 height 32
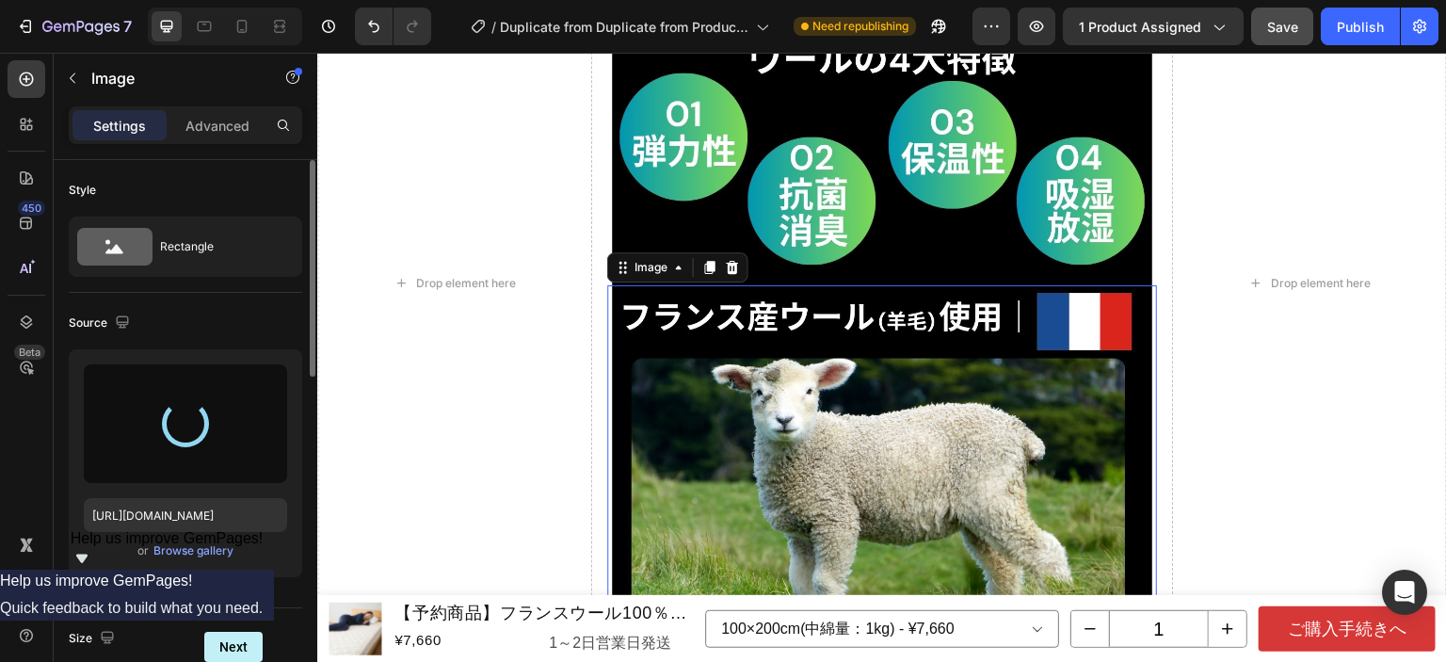
type input "[URL][DOMAIN_NAME]"
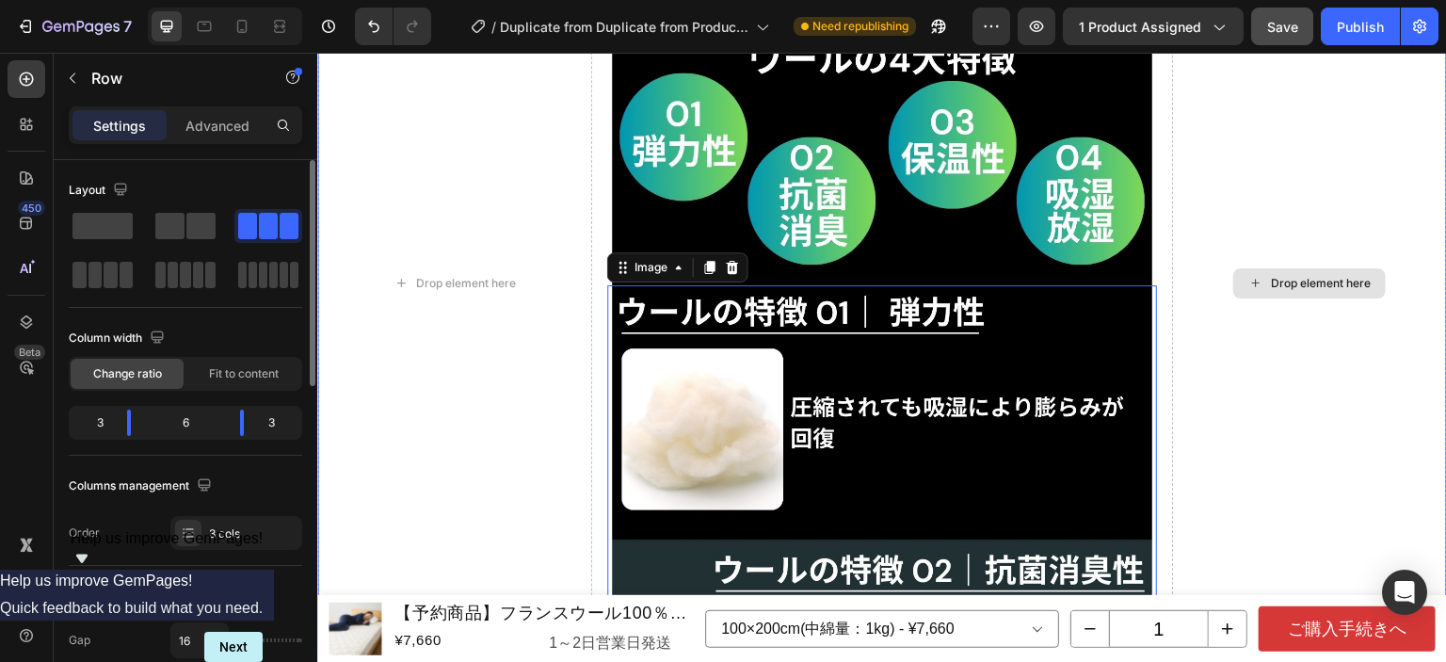
click at [1251, 324] on div "Drop element here" at bounding box center [1309, 283] width 275 height 1446
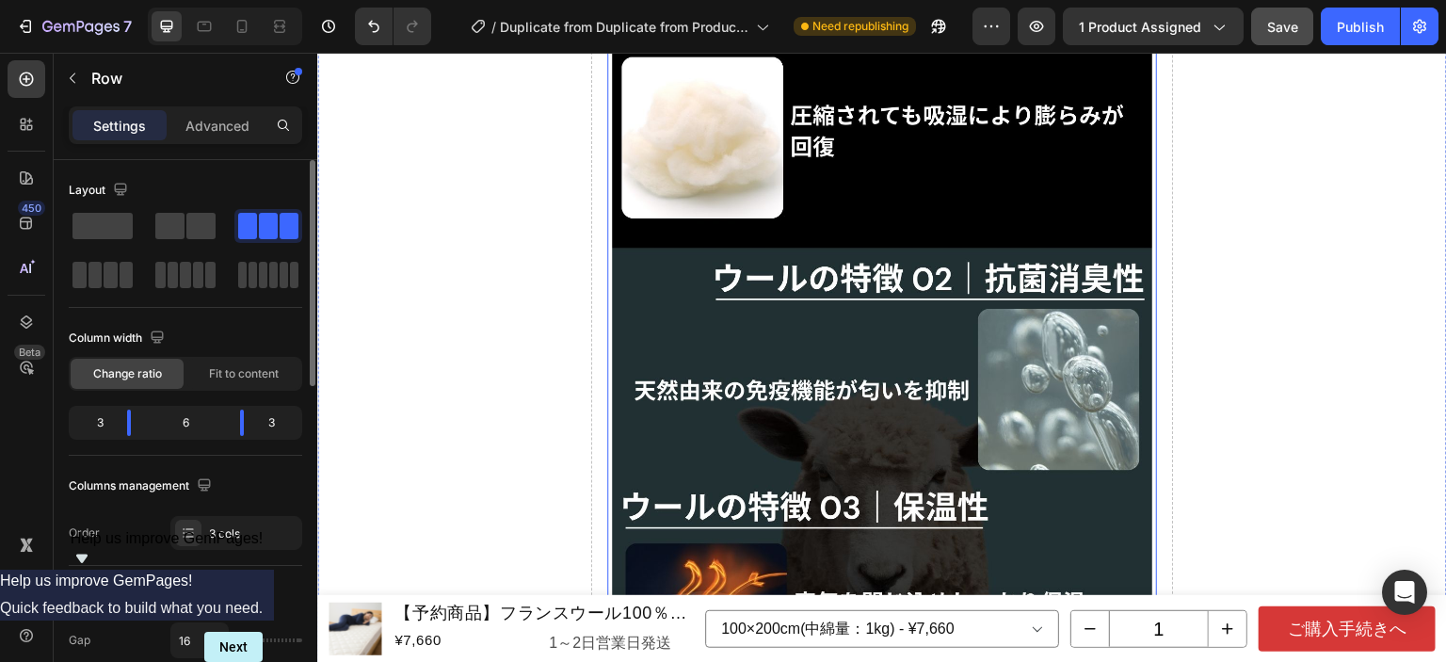
scroll to position [5359, 0]
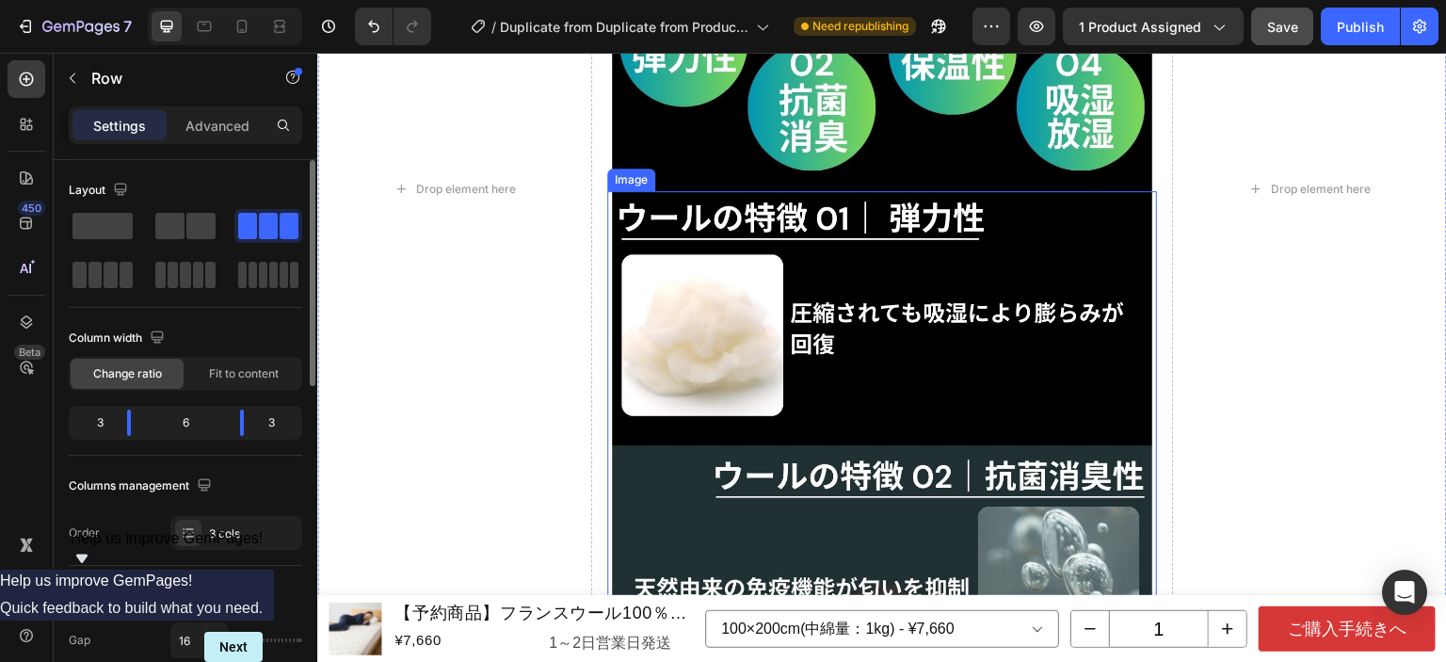
click at [928, 343] on img at bounding box center [882, 551] width 540 height 720
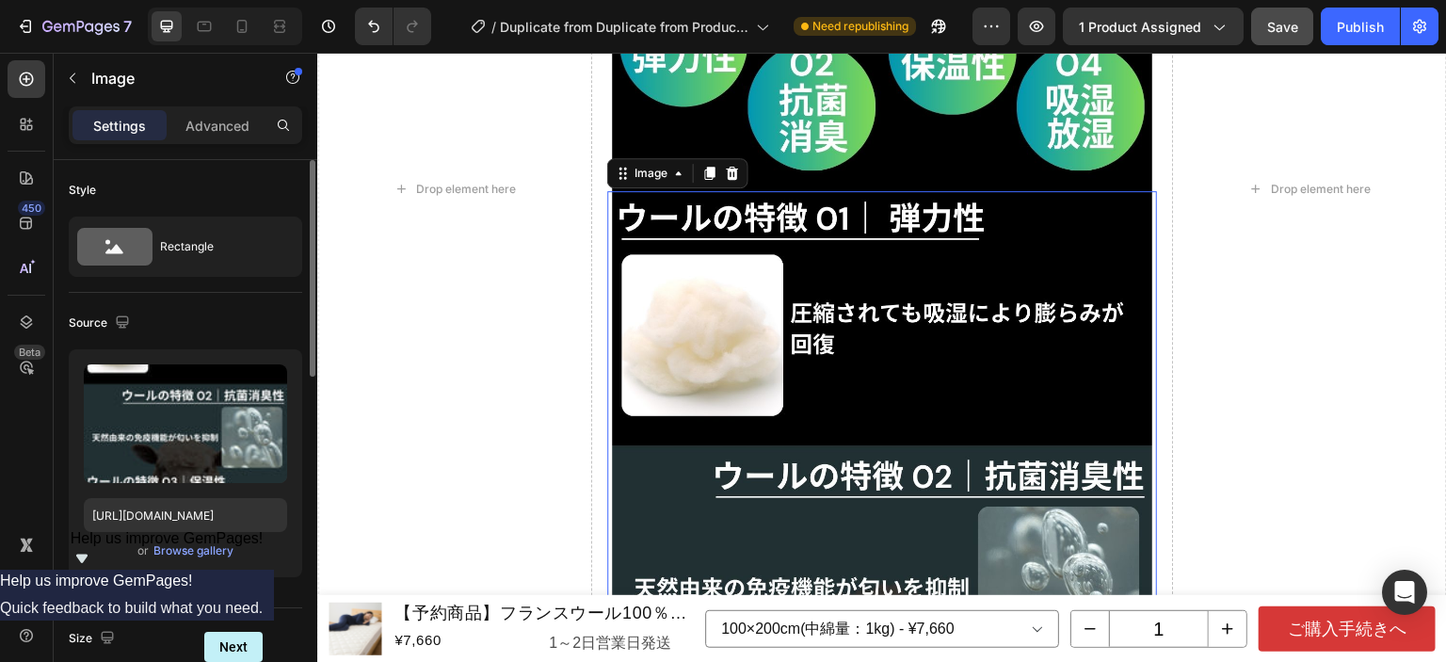
click at [704, 166] on icon at bounding box center [709, 173] width 15 height 15
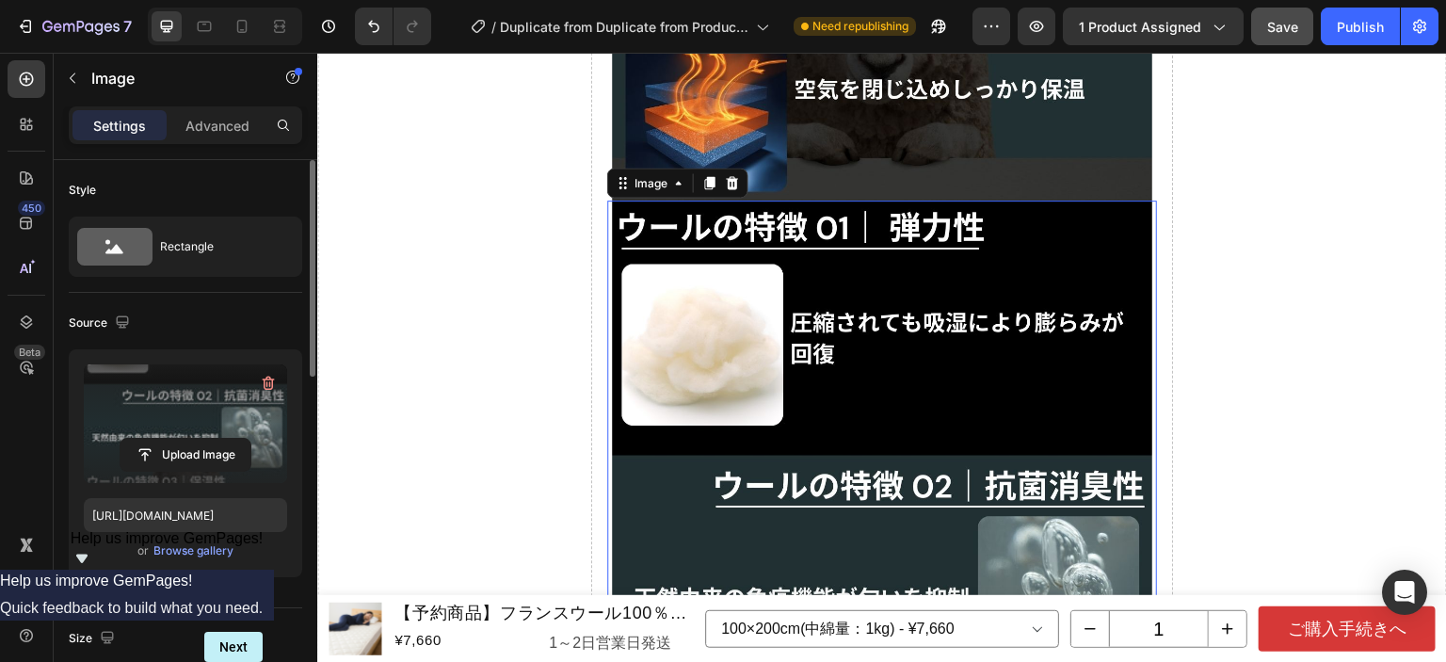
scroll to position [6072, 0]
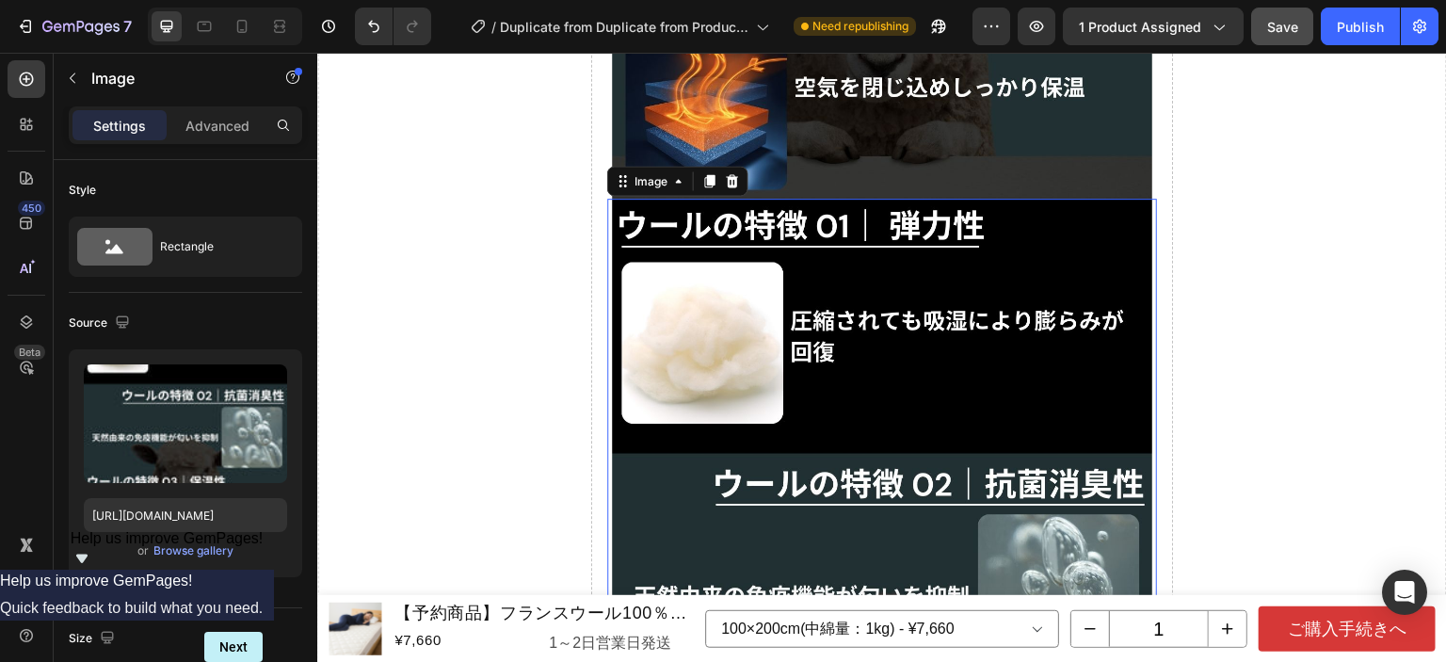
click at [856, 431] on img at bounding box center [882, 559] width 540 height 720
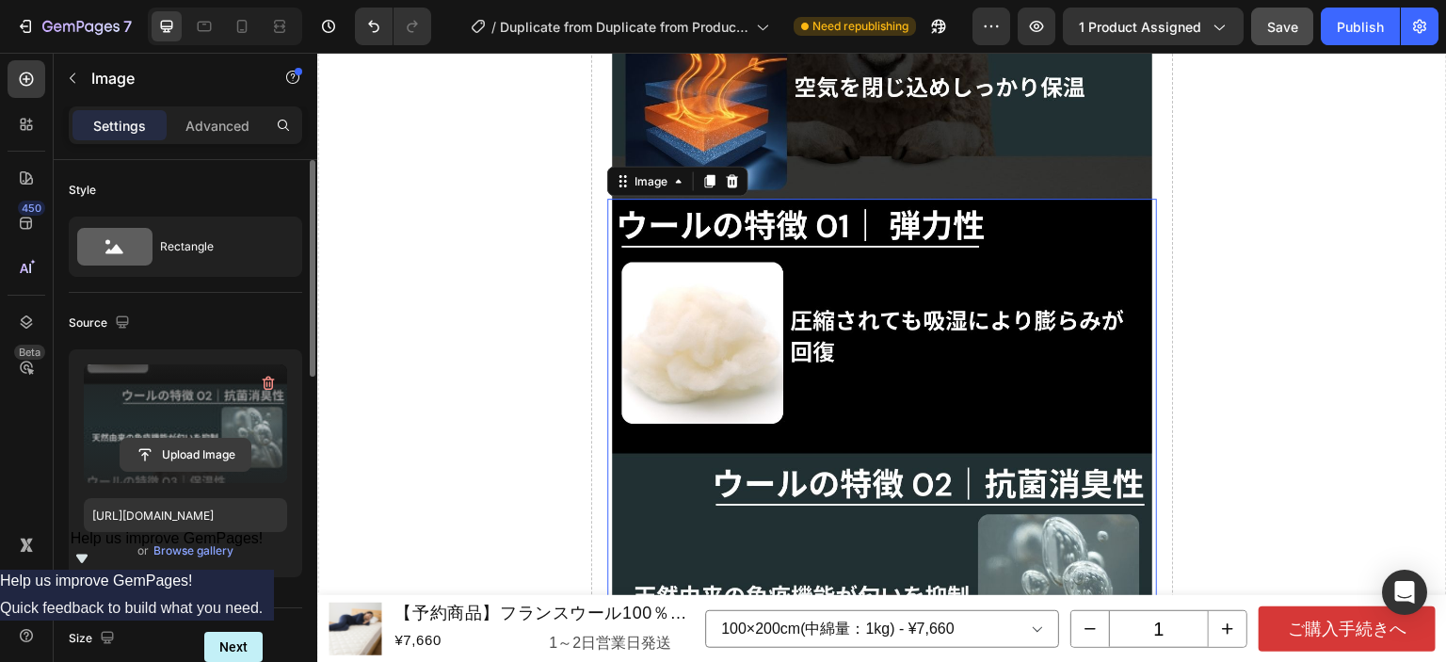
click at [196, 455] on input "file" at bounding box center [186, 455] width 130 height 32
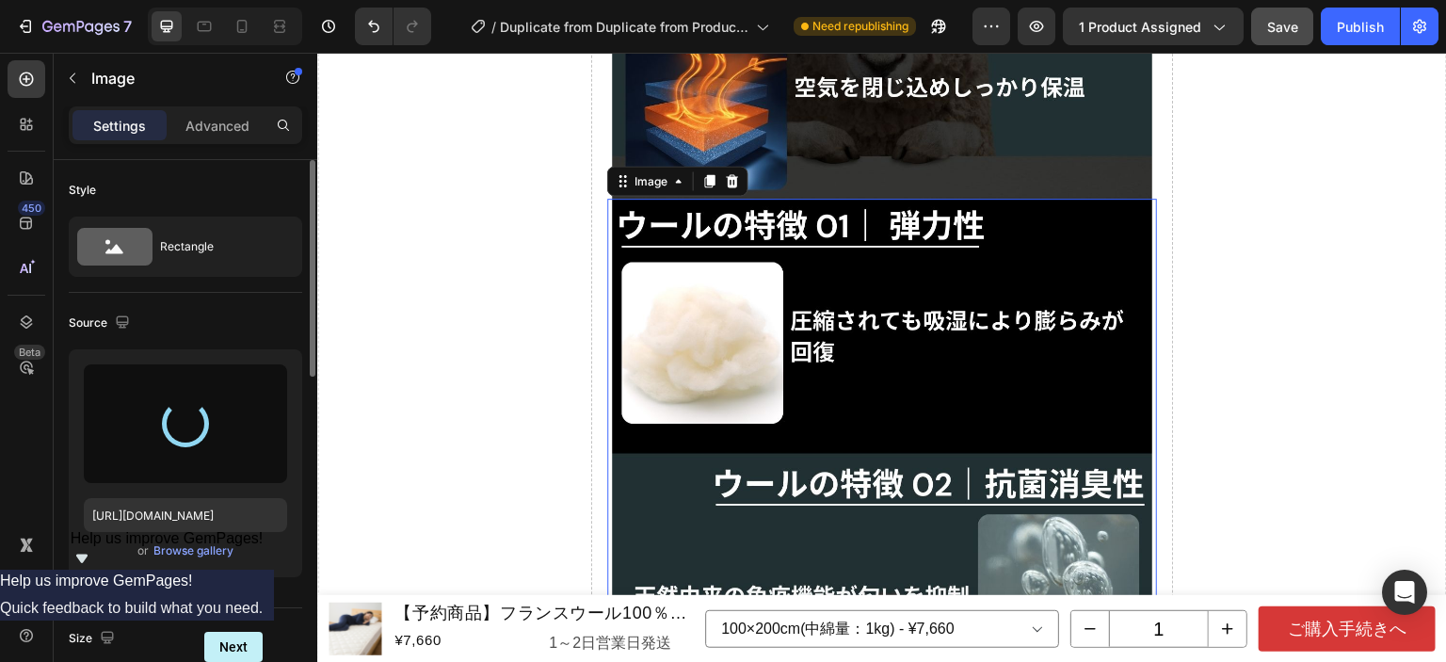
type input "[URL][DOMAIN_NAME]"
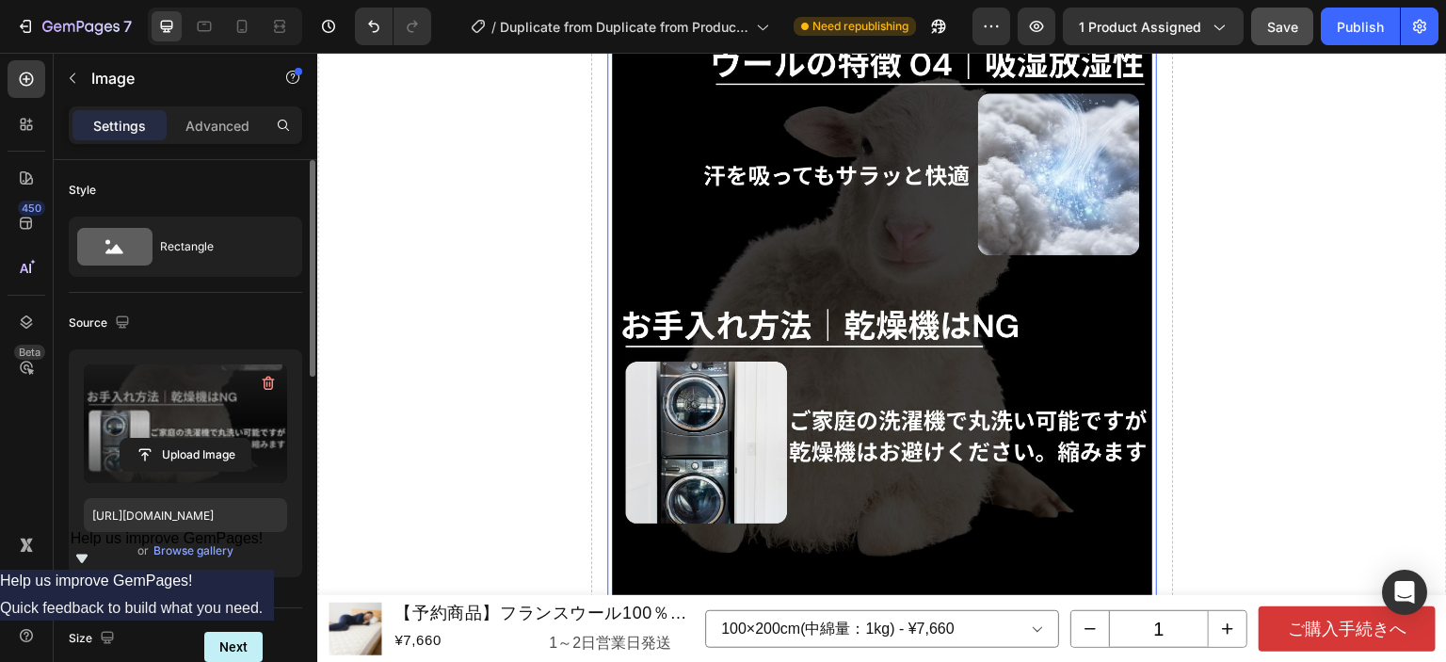
scroll to position [6449, 0]
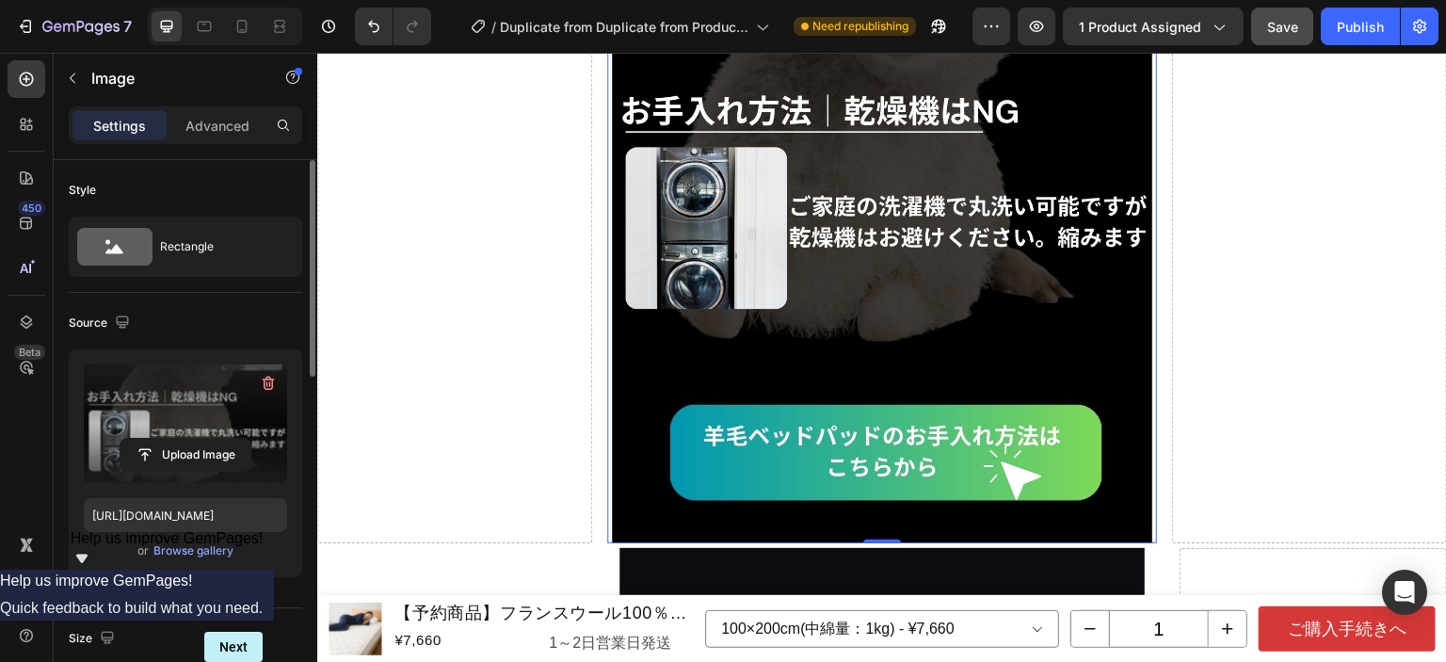
click at [857, 275] on img at bounding box center [882, 182] width 540 height 720
click at [146, 119] on div "Settings" at bounding box center [120, 125] width 94 height 30
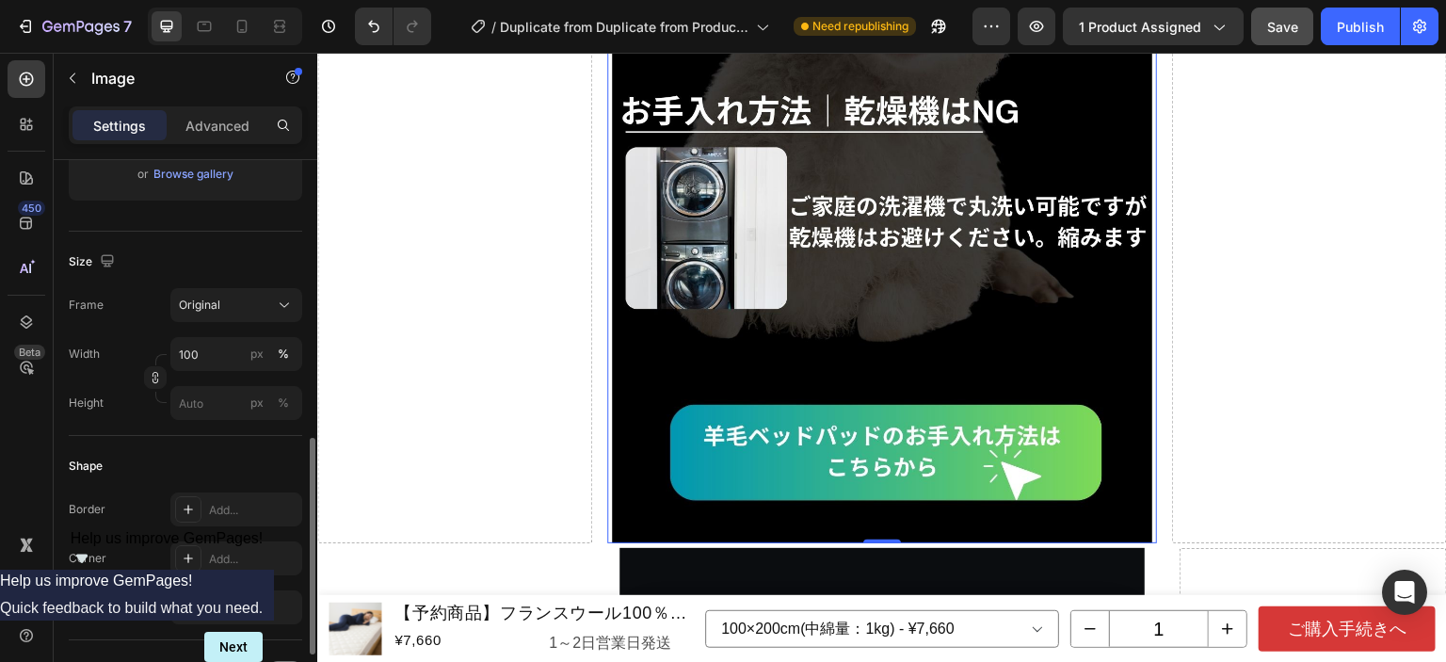
scroll to position [471, 0]
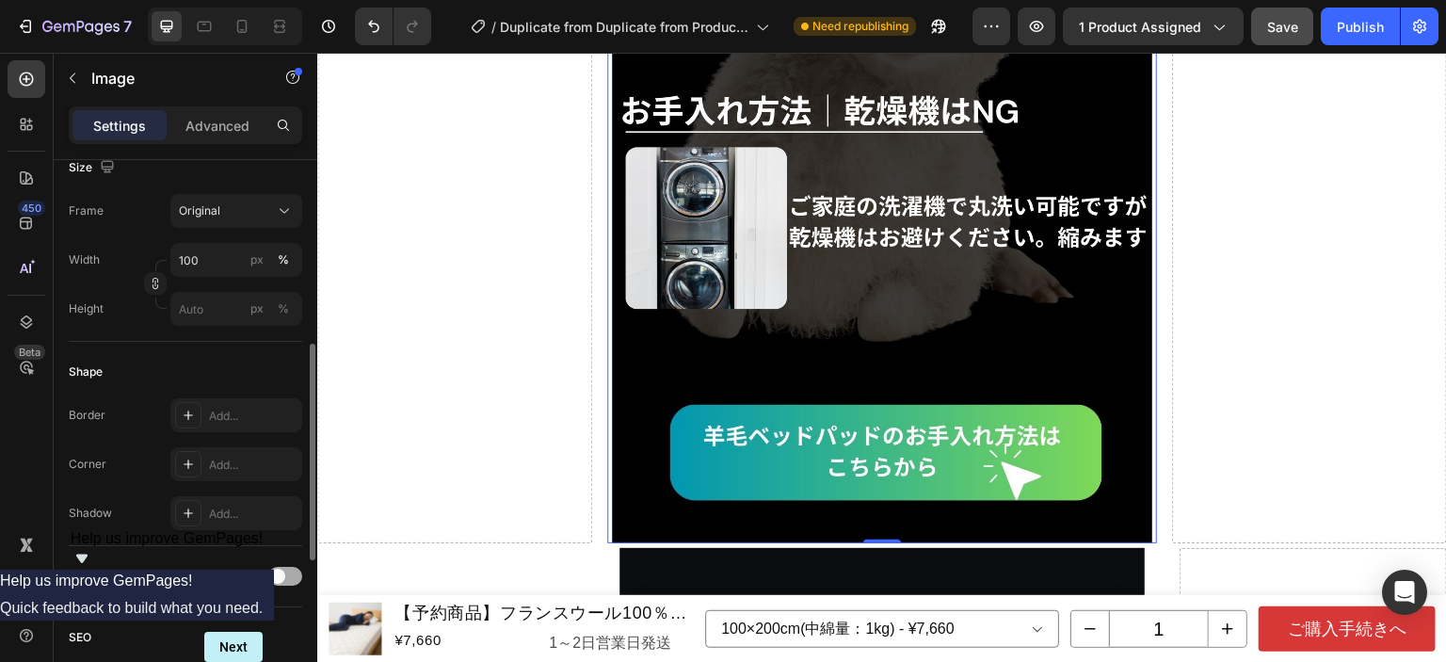
click at [274, 569] on span at bounding box center [277, 576] width 15 height 15
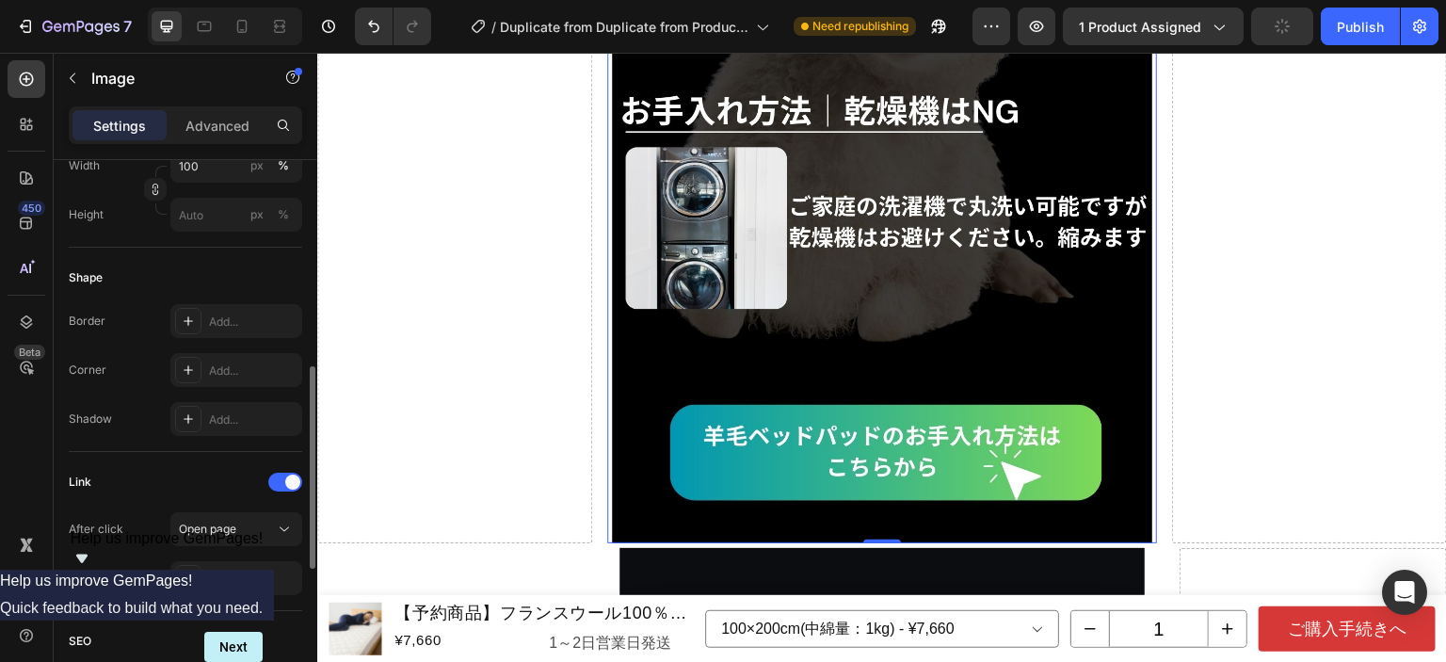
scroll to position [659, 0]
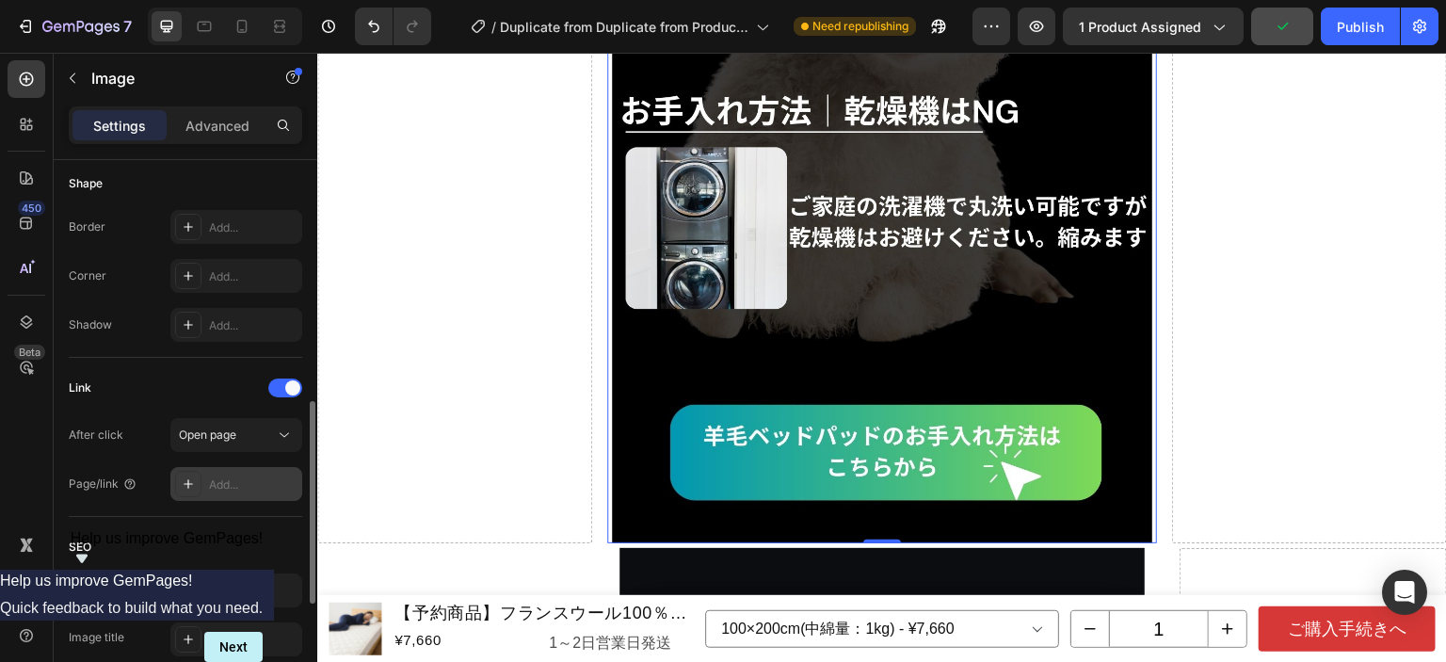
click at [257, 476] on div "Add..." at bounding box center [253, 484] width 89 height 17
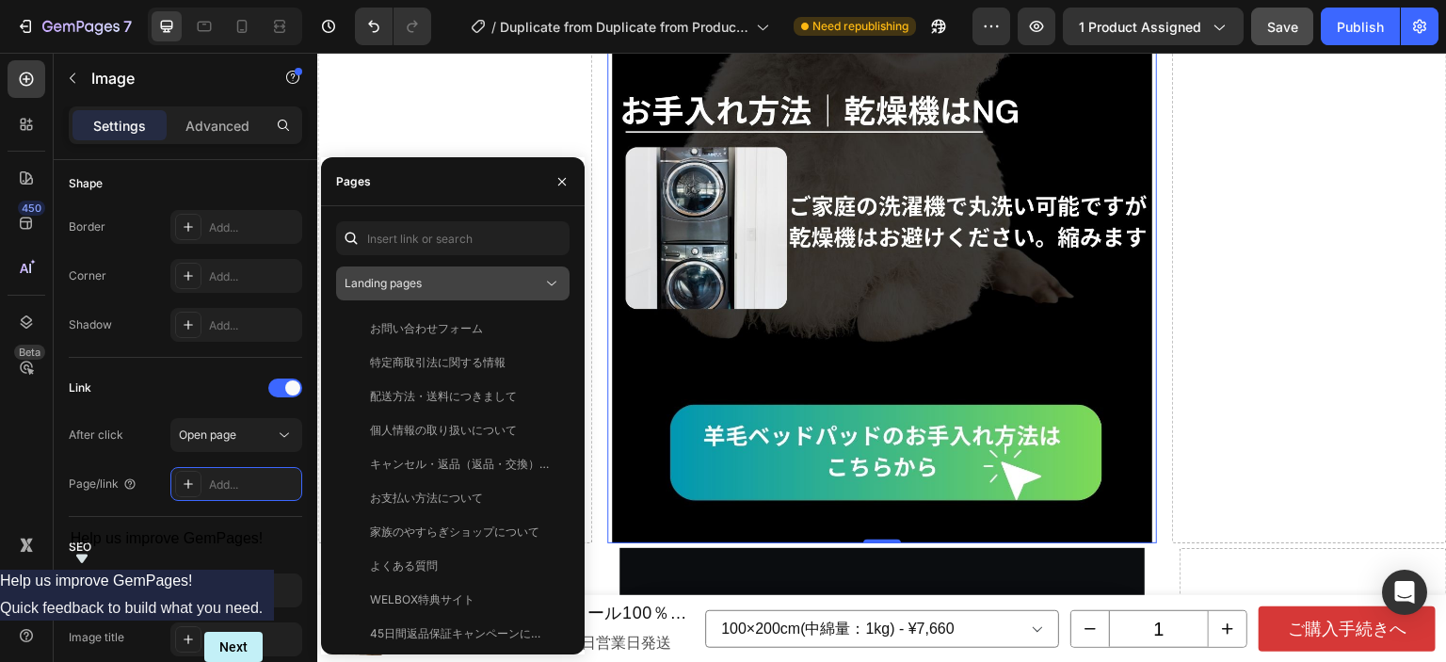
click at [482, 285] on div "Landing pages" at bounding box center [444, 283] width 198 height 17
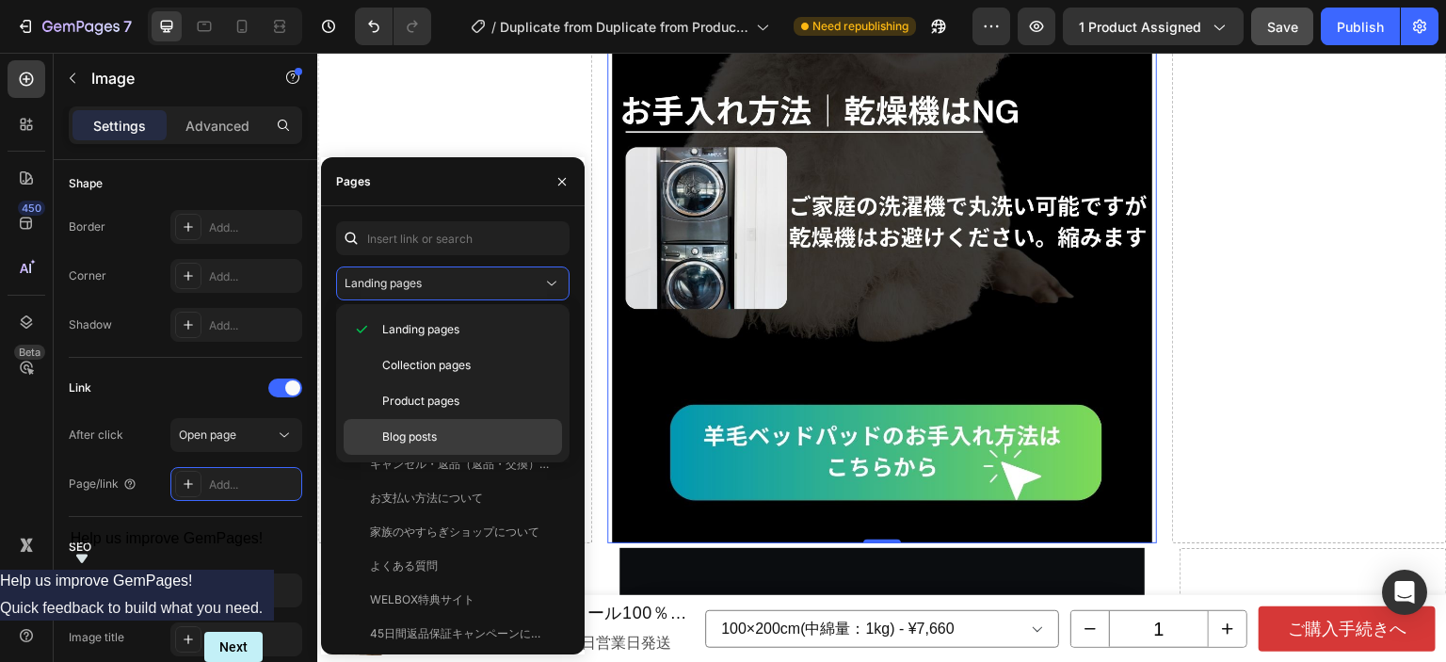
click at [448, 432] on p "Blog posts" at bounding box center [467, 436] width 171 height 17
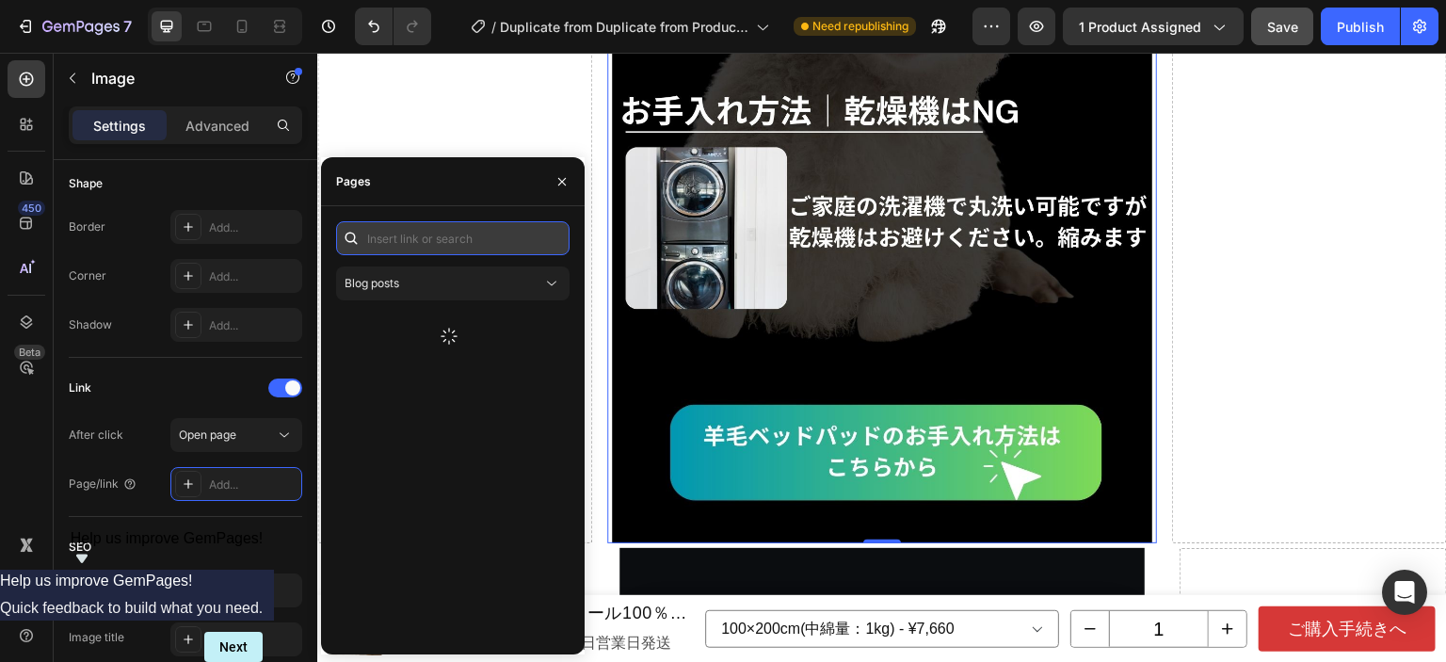
click at [471, 248] on input "text" at bounding box center [453, 238] width 234 height 34
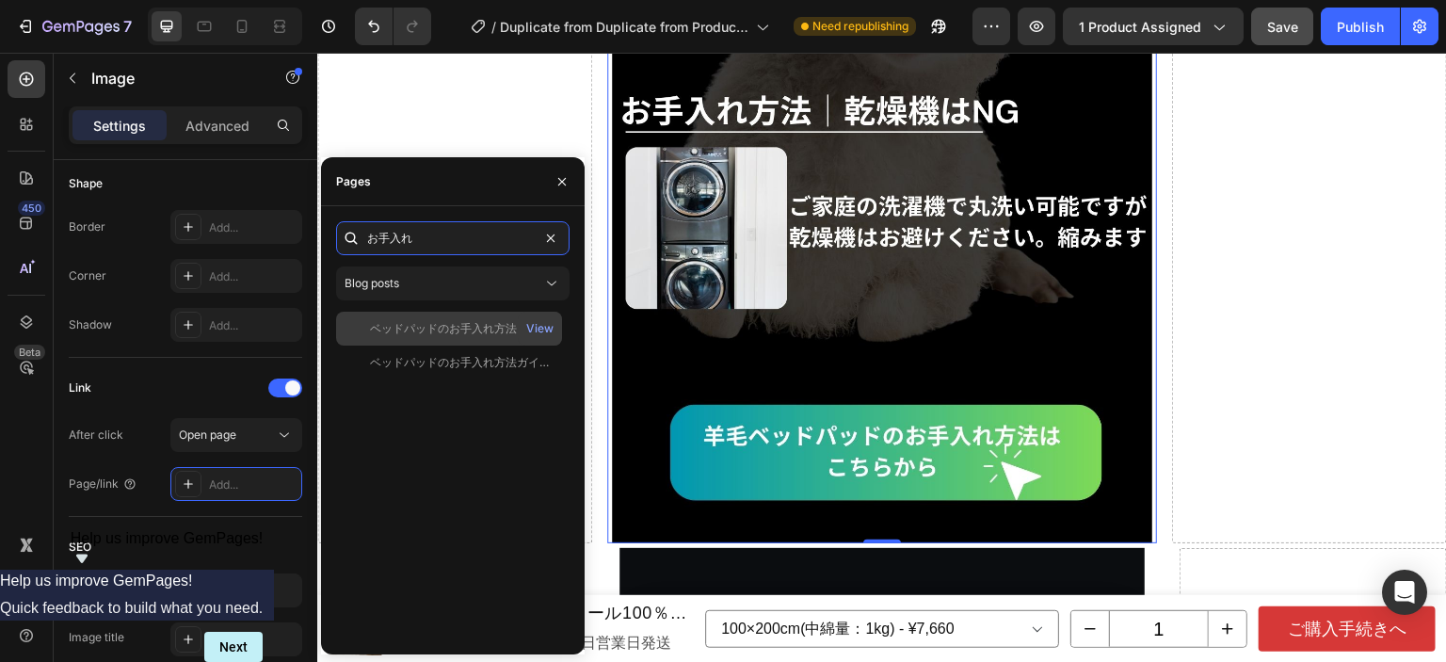
type input "お手入れ"
click at [456, 320] on div "ベッドパッドのお手入れ方法ガイド<洗濯機の目安も書いてあるよ>" at bounding box center [460, 328] width 181 height 17
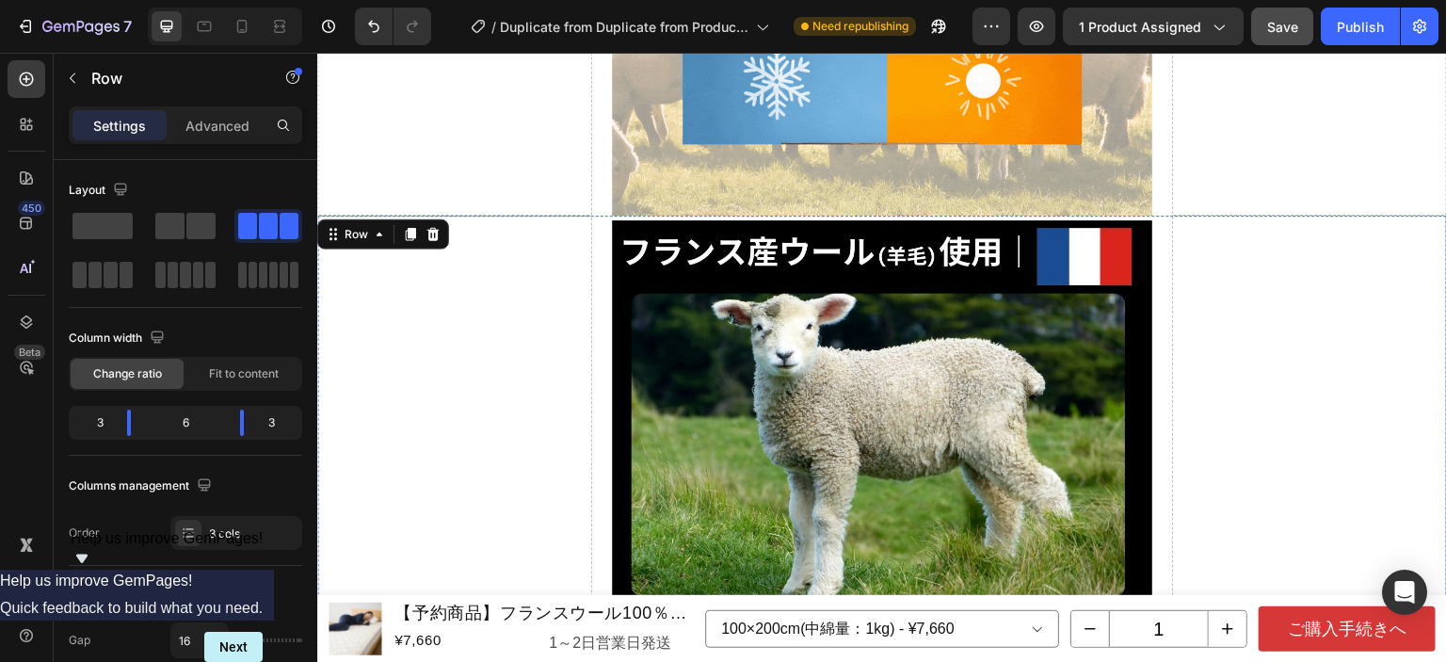
scroll to position [4377, 0]
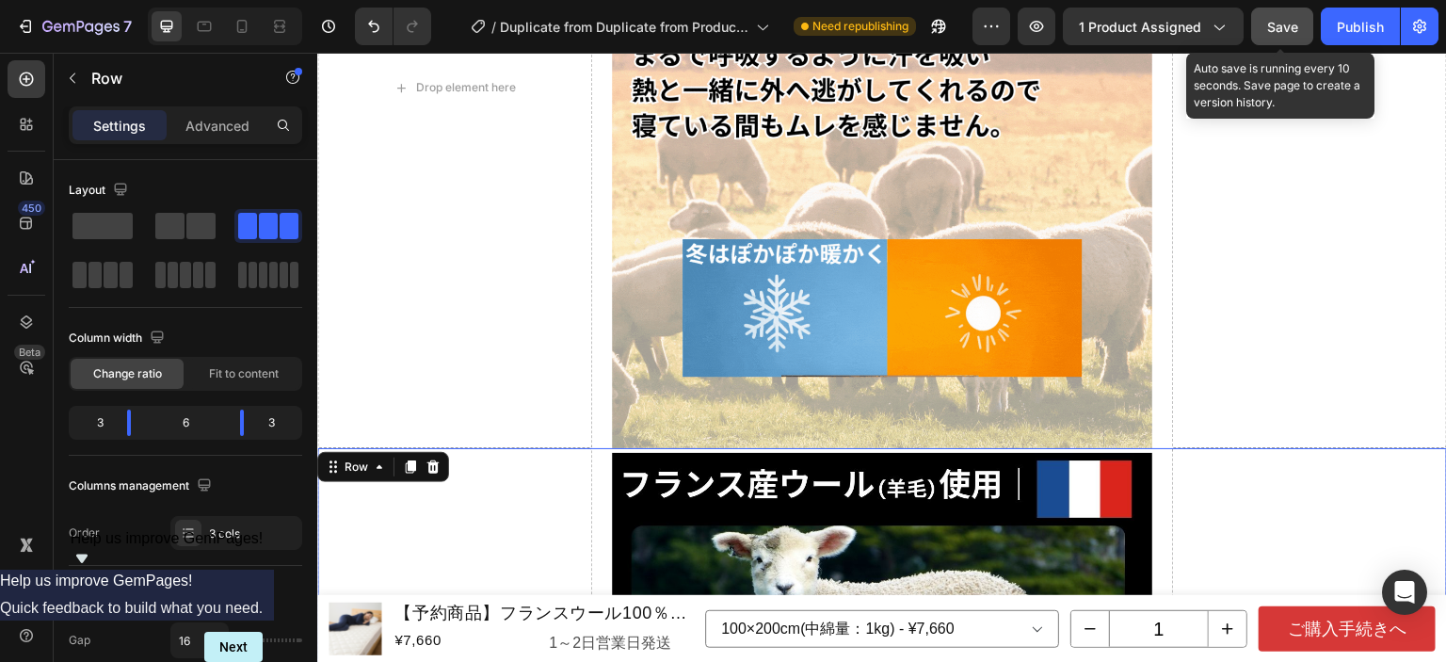
click at [1284, 31] on span "Save" at bounding box center [1282, 27] width 31 height 16
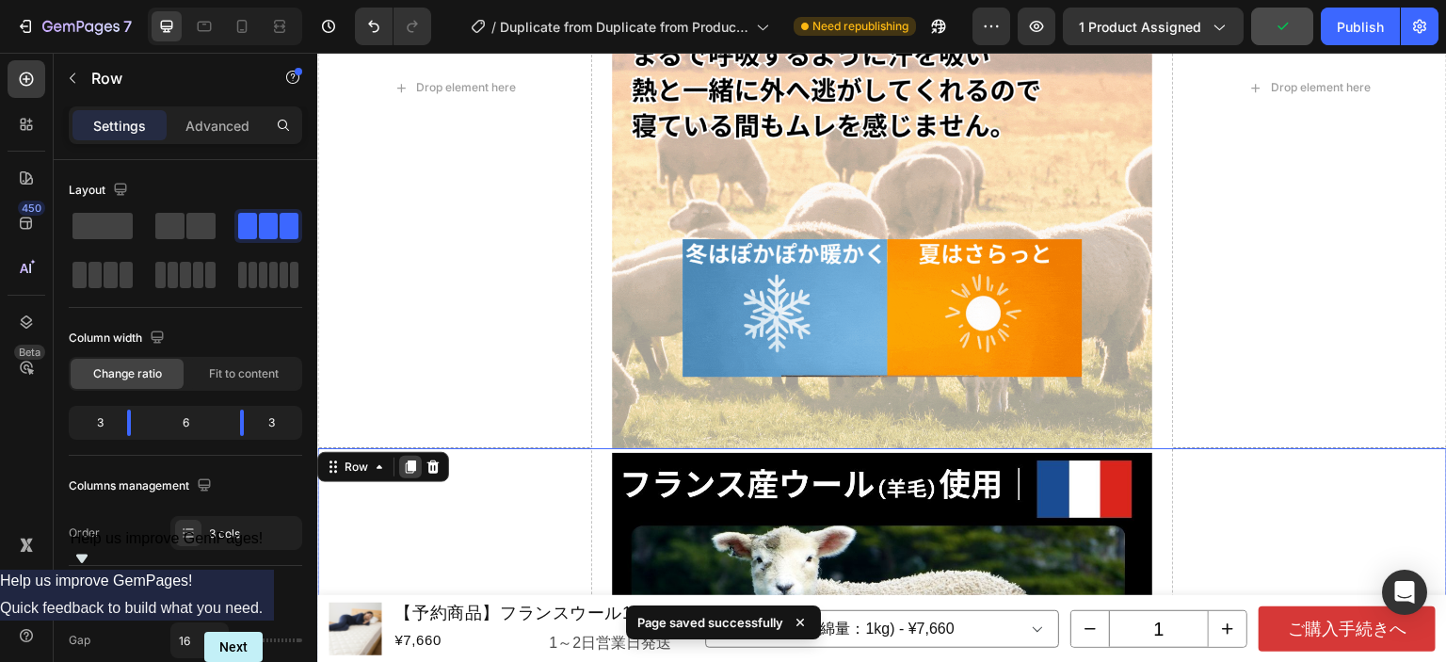
click at [403, 459] on icon at bounding box center [410, 466] width 15 height 15
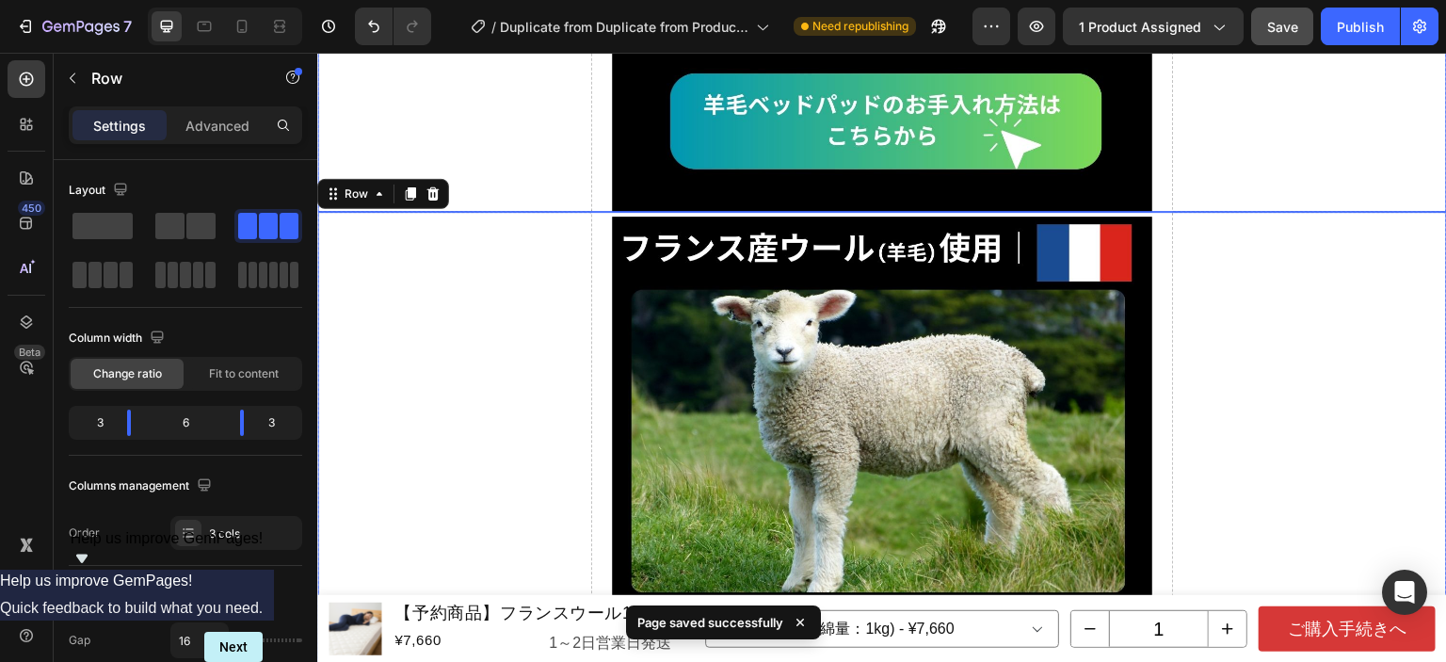
scroll to position [6783, 0]
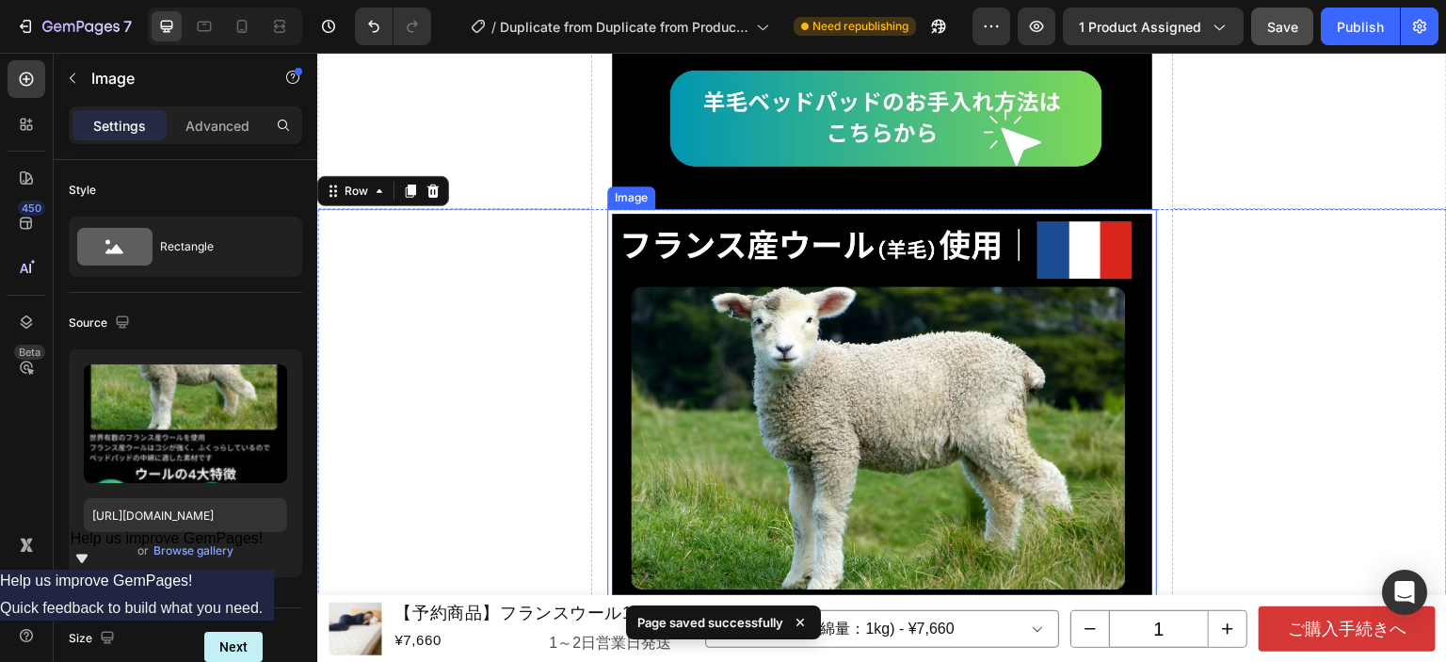
click at [830, 362] on img at bounding box center [882, 574] width 540 height 720
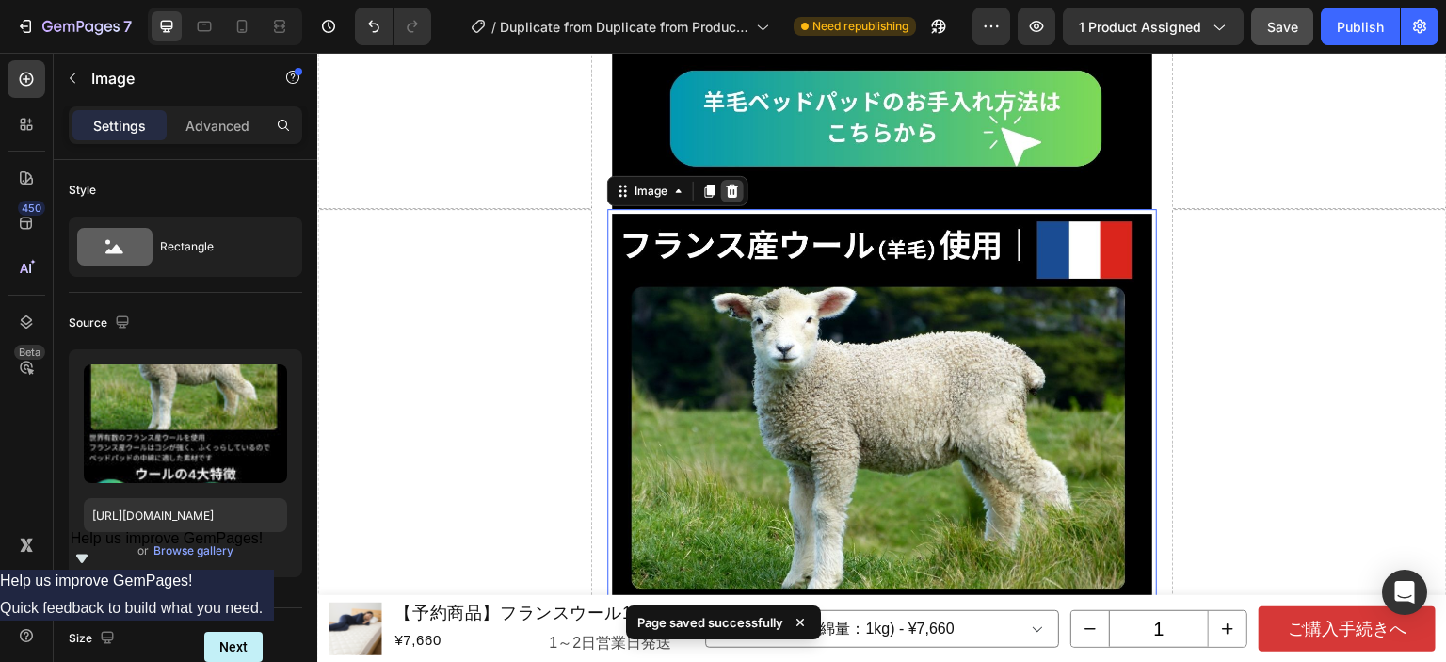
click at [731, 184] on icon at bounding box center [732, 191] width 15 height 15
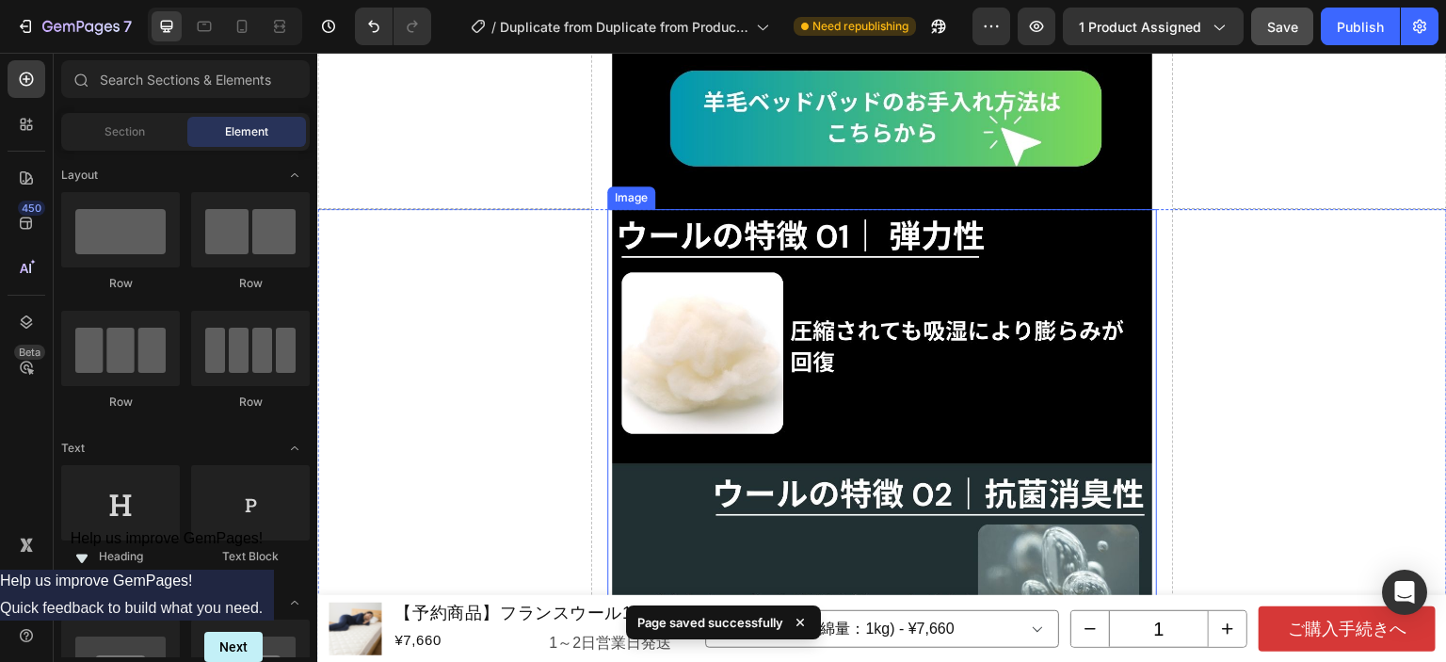
click at [840, 319] on img at bounding box center [882, 569] width 540 height 720
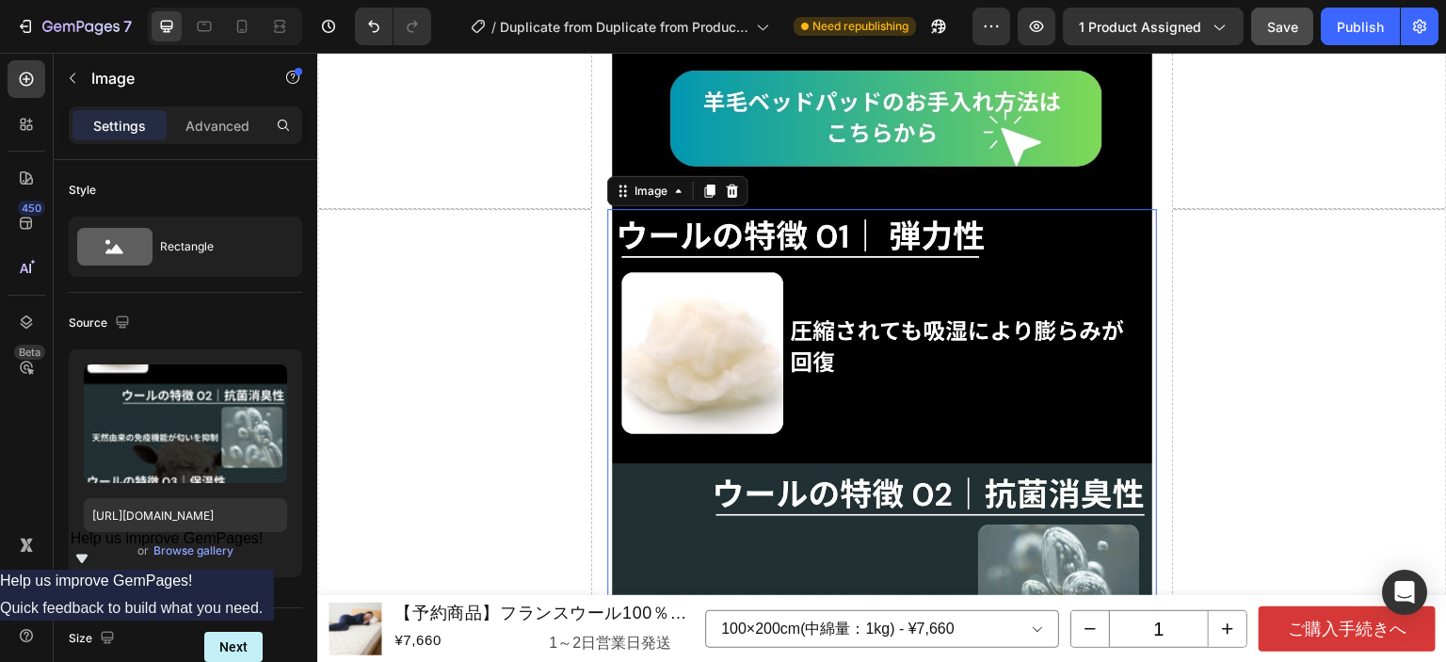
click at [733, 184] on icon at bounding box center [732, 191] width 15 height 15
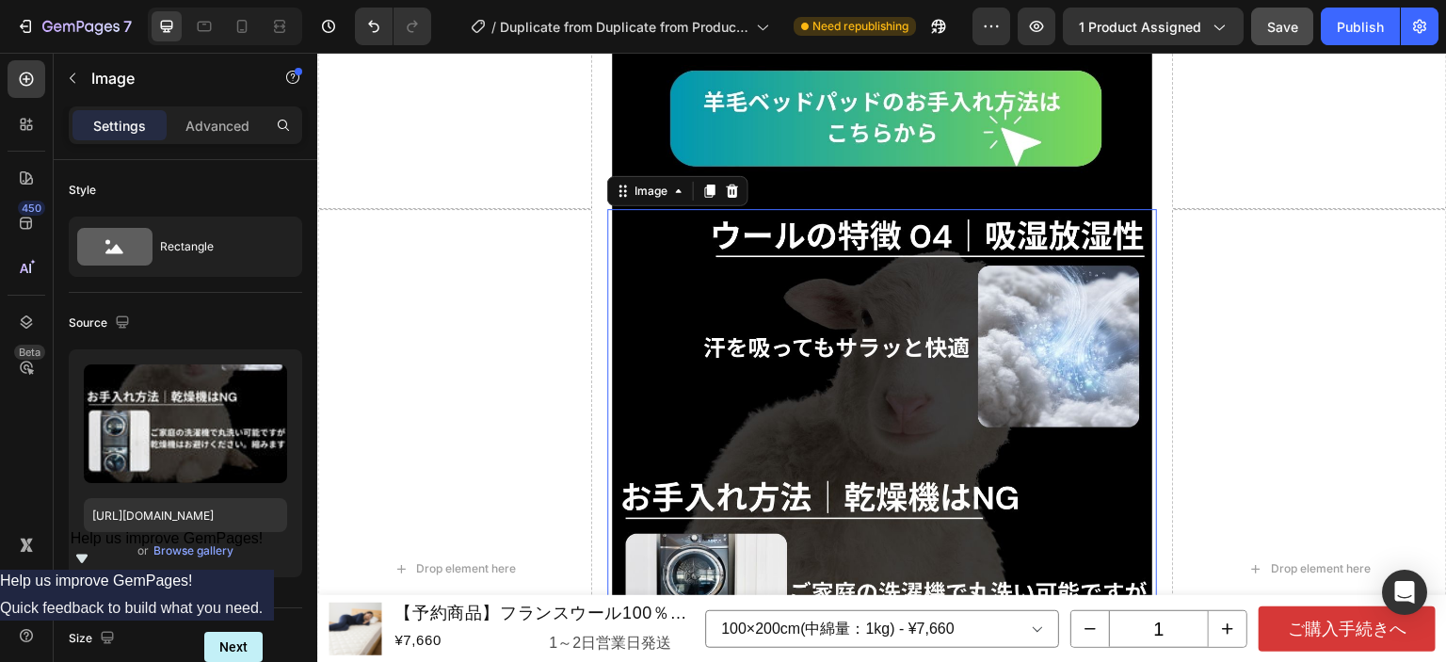
click at [863, 275] on img at bounding box center [882, 569] width 540 height 720
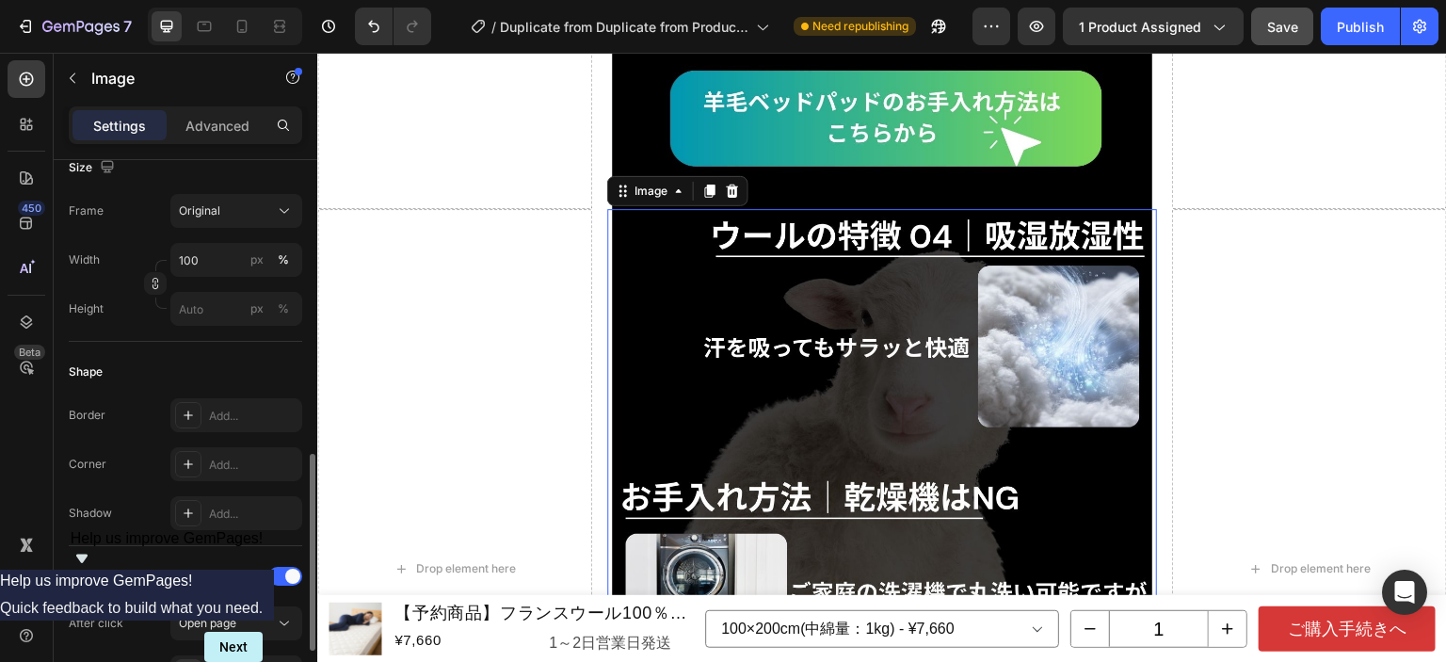
scroll to position [565, 0]
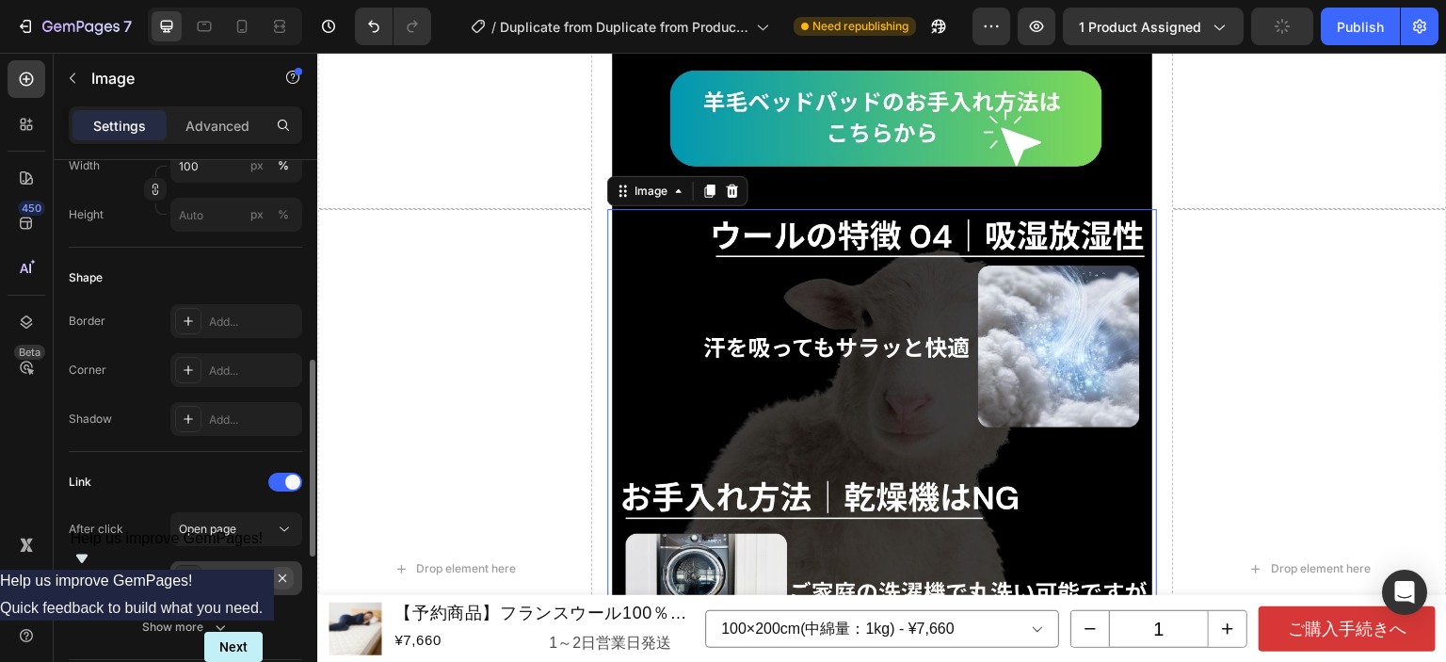
click at [286, 572] on icon "button" at bounding box center [282, 578] width 15 height 15
click at [297, 485] on span at bounding box center [292, 482] width 15 height 15
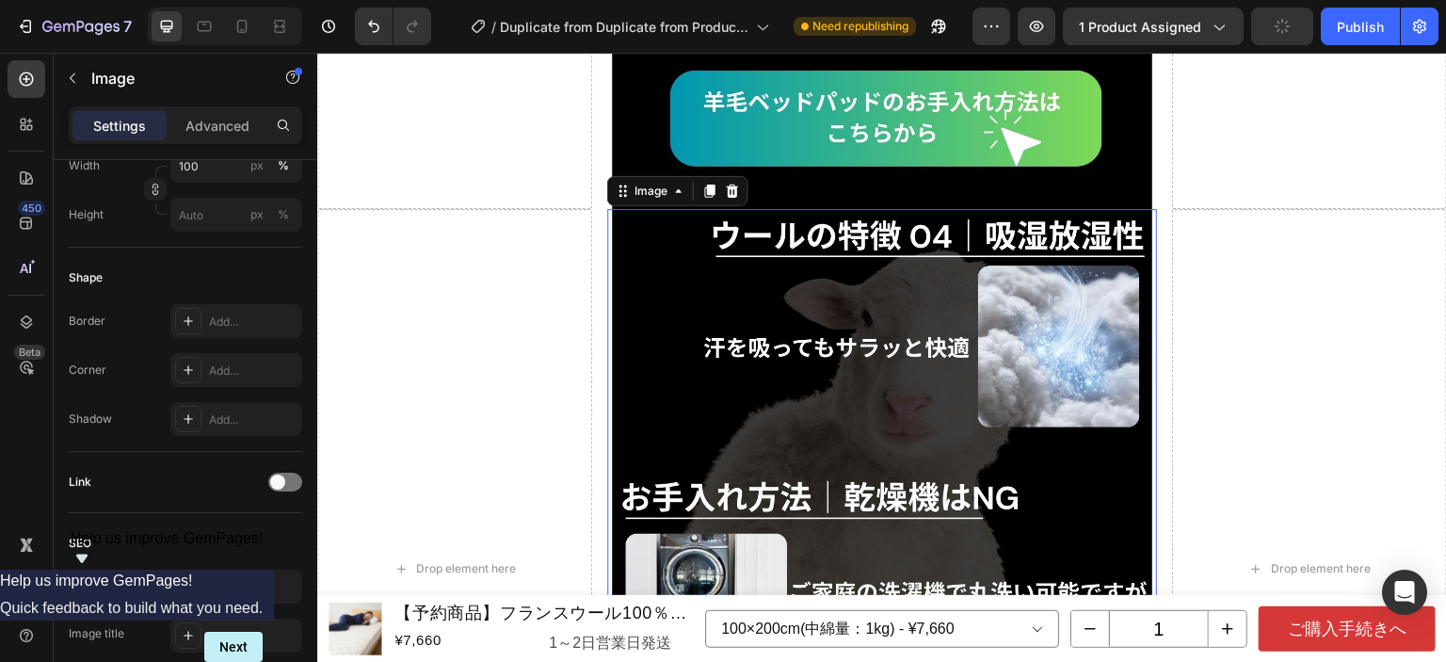
click at [804, 445] on img at bounding box center [882, 569] width 540 height 720
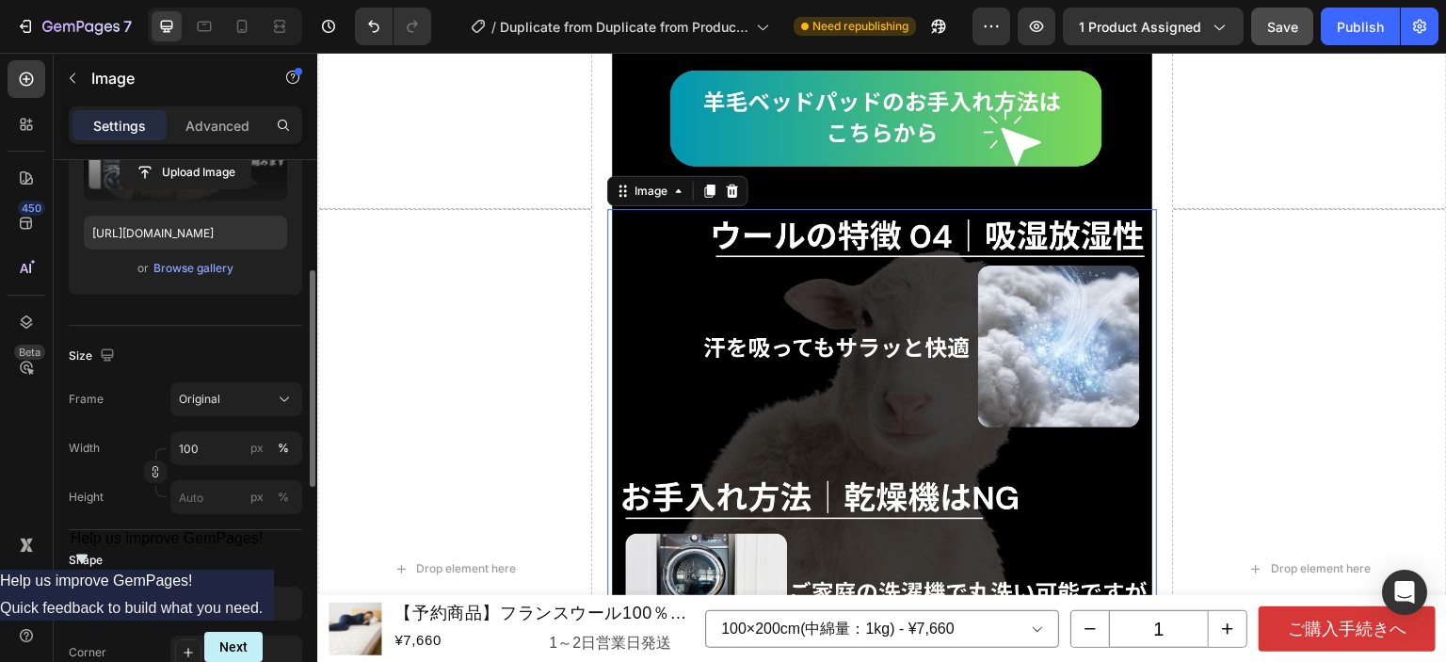
scroll to position [0, 0]
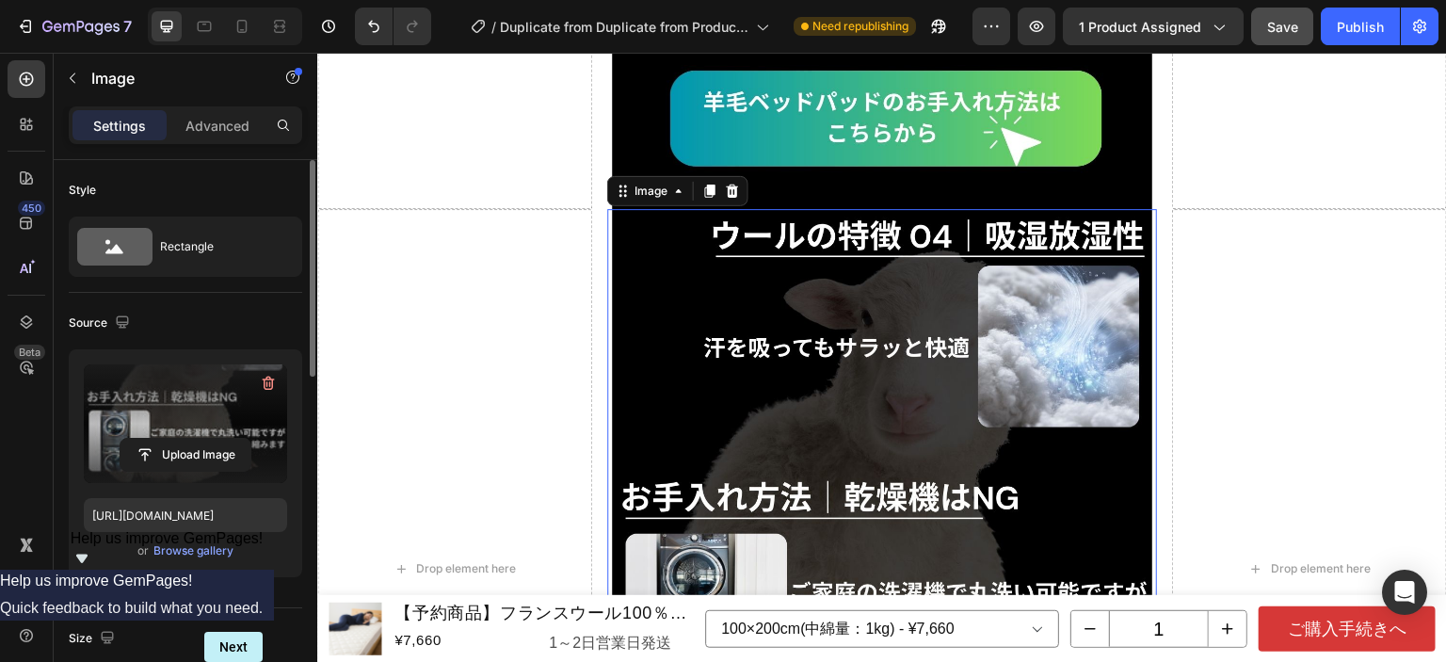
click at [196, 416] on label at bounding box center [185, 423] width 203 height 119
click at [196, 439] on input "file" at bounding box center [186, 455] width 130 height 32
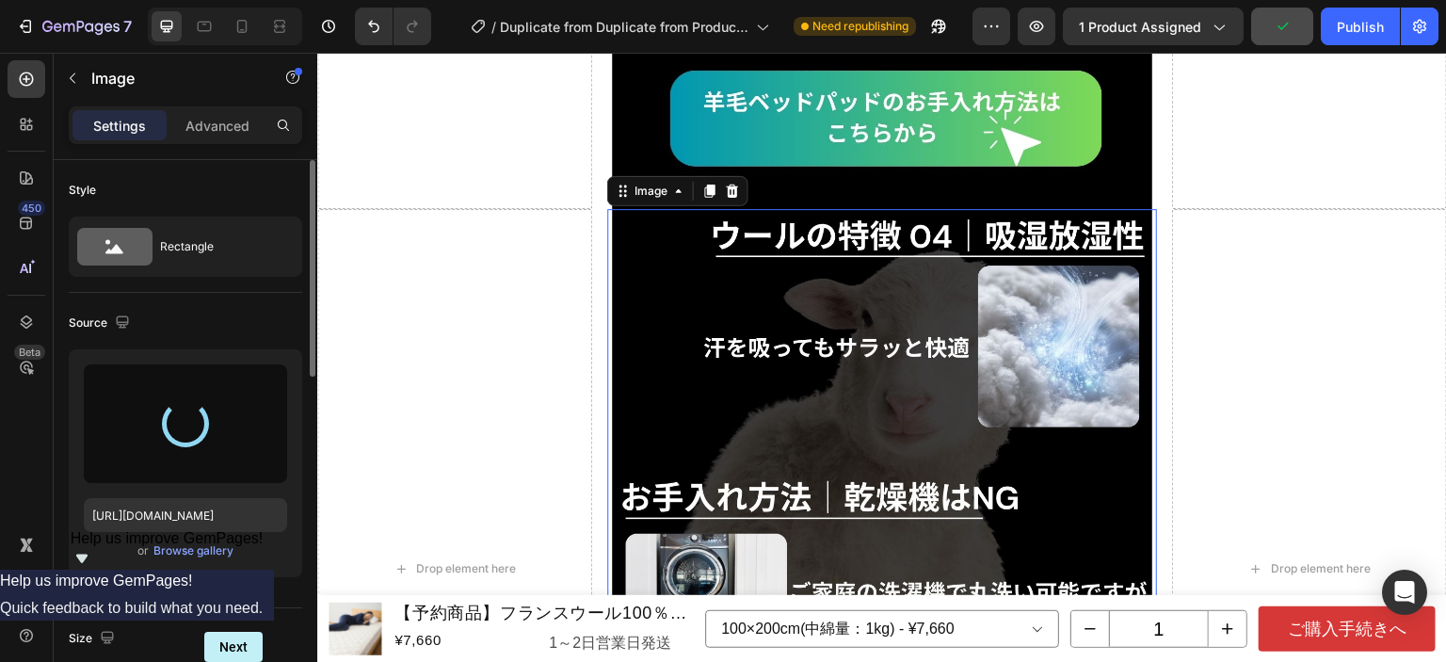
type input "[URL][DOMAIN_NAME]"
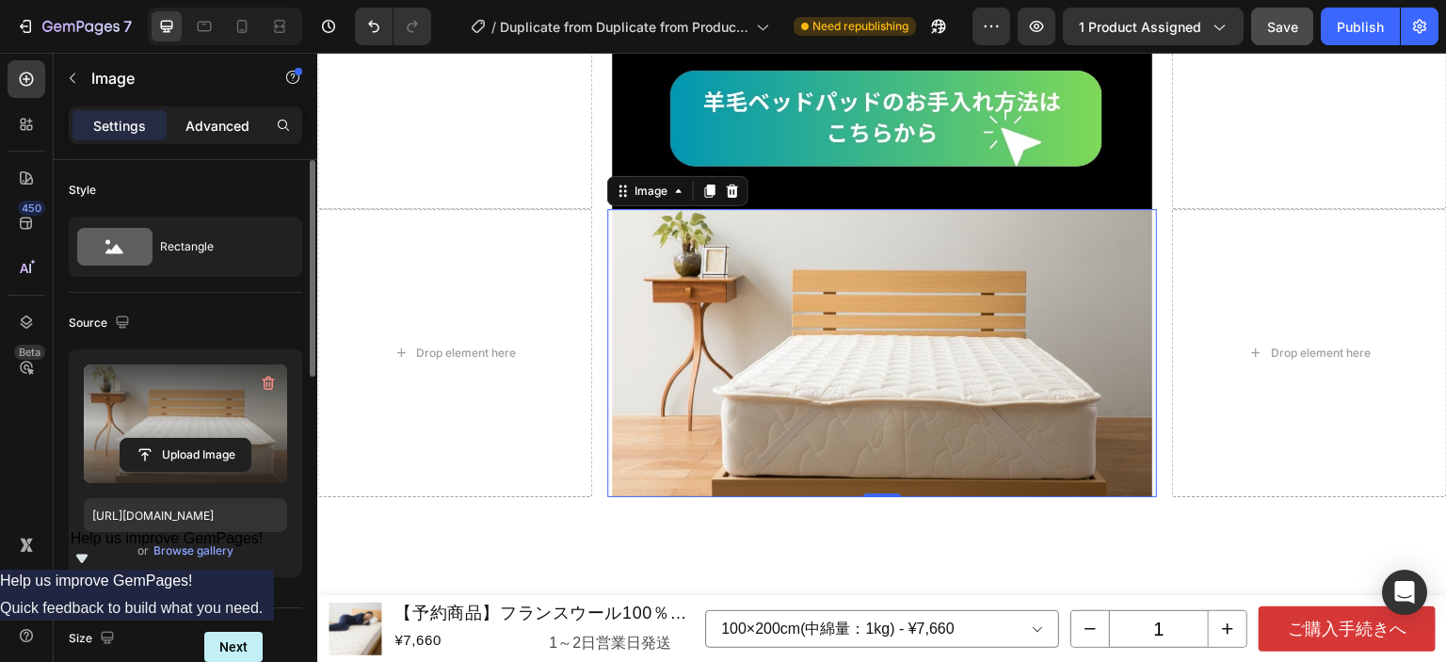
click at [237, 119] on p "Advanced" at bounding box center [217, 126] width 64 height 20
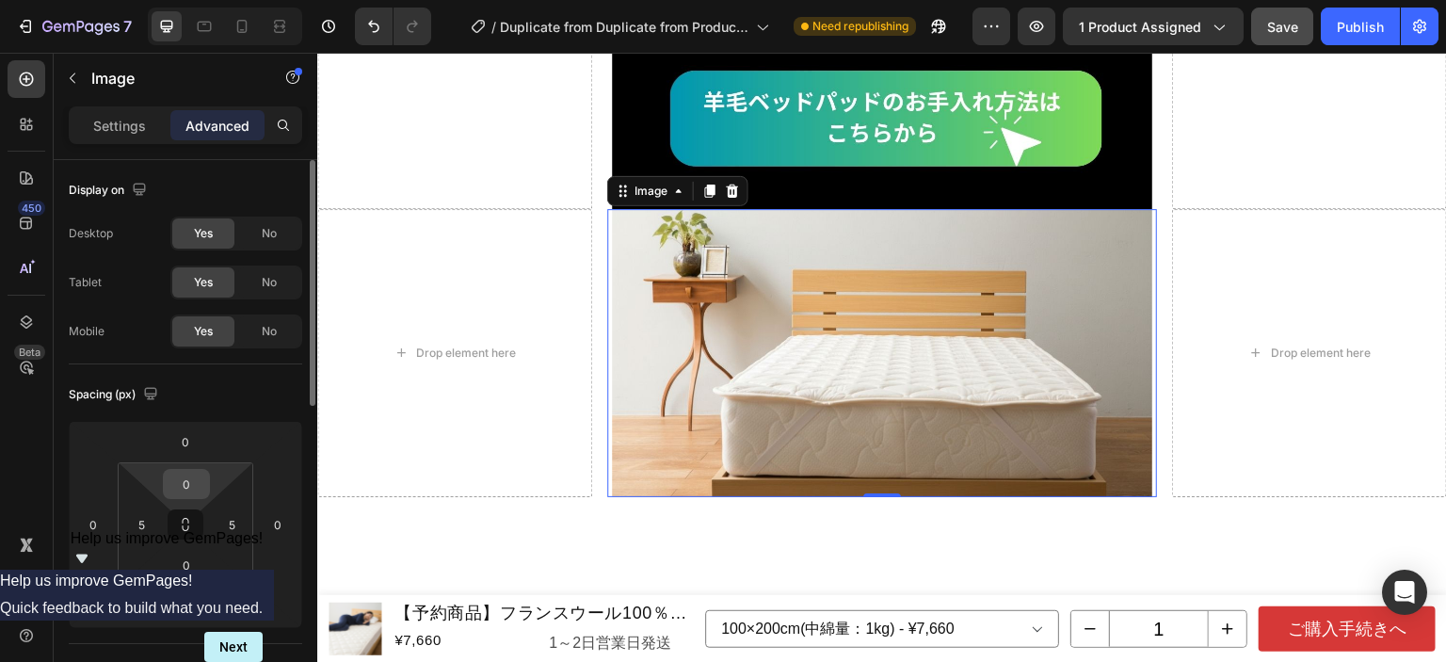
click at [188, 478] on input "0" at bounding box center [187, 484] width 38 height 28
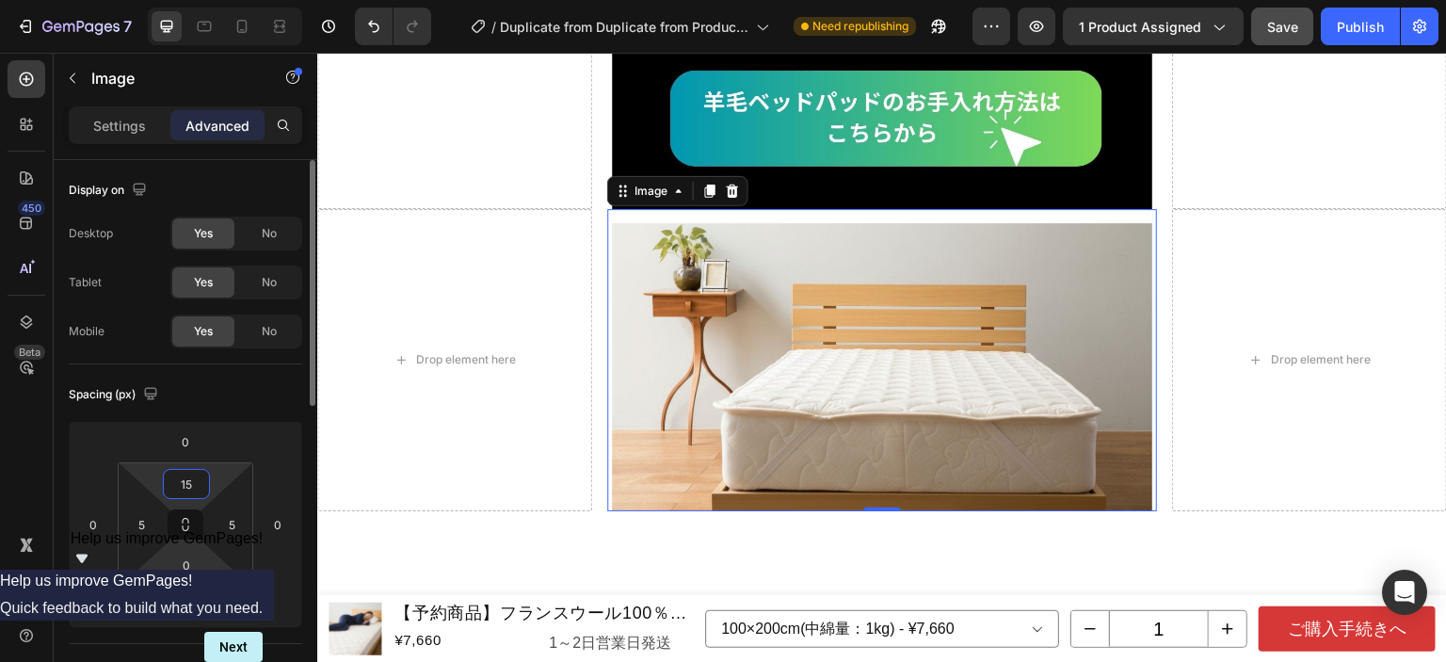
type input "15"
click at [139, 0] on html "7 Version history / Duplicate from Duplicate from Product Page -francewool-bed-…" at bounding box center [723, 0] width 1446 height 0
type input "15"
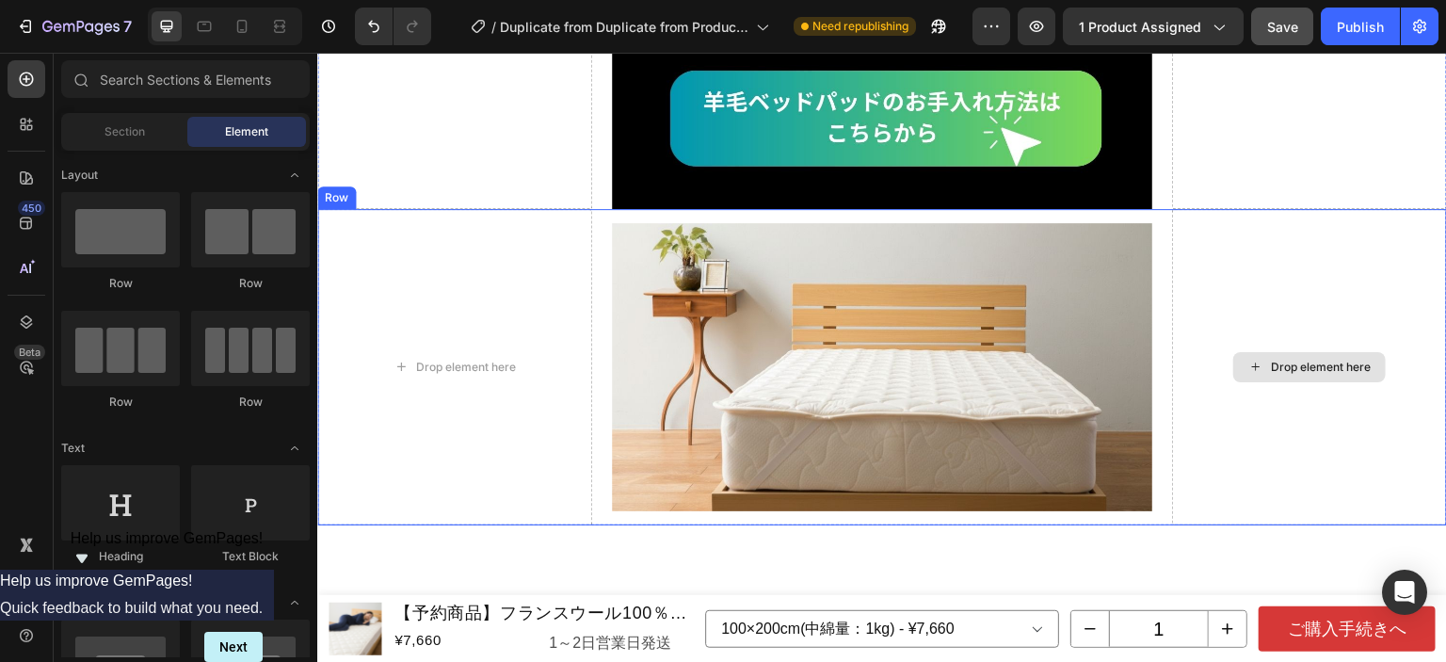
click at [1233, 352] on div "Drop element here" at bounding box center [1309, 367] width 153 height 30
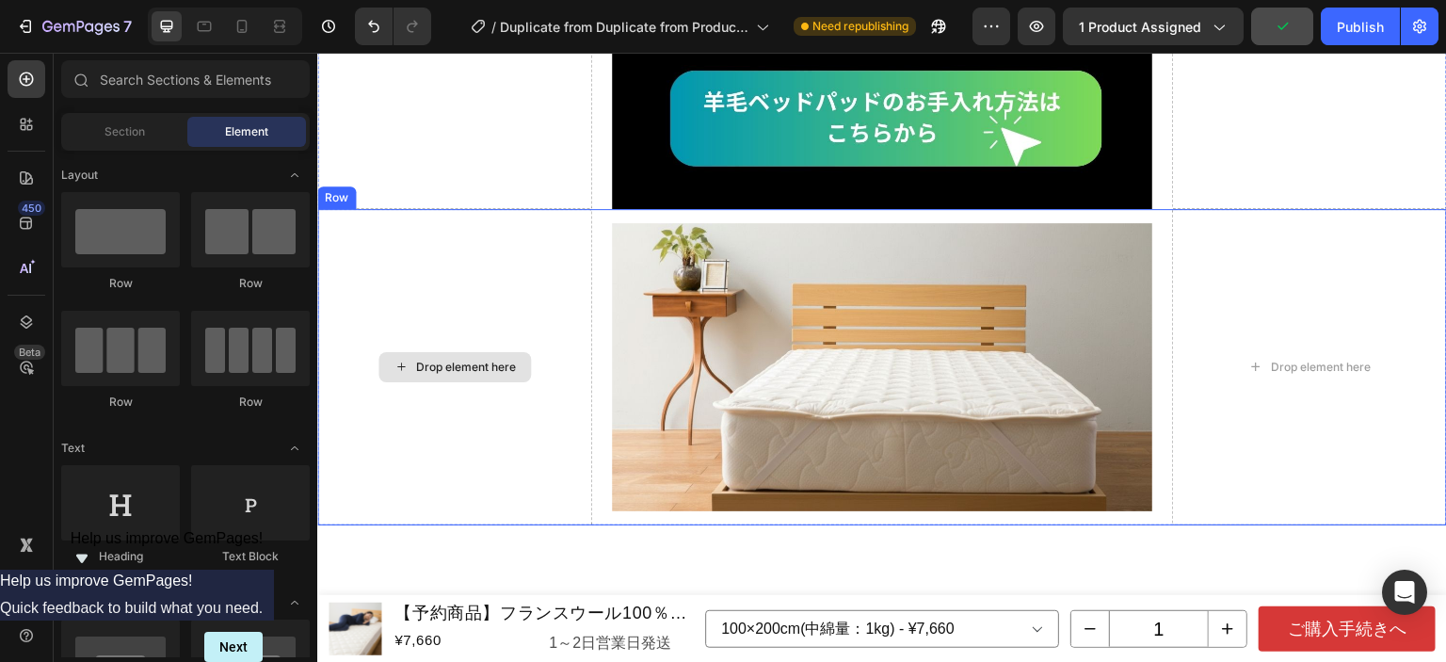
click at [420, 209] on div "Drop element here" at bounding box center [454, 367] width 275 height 316
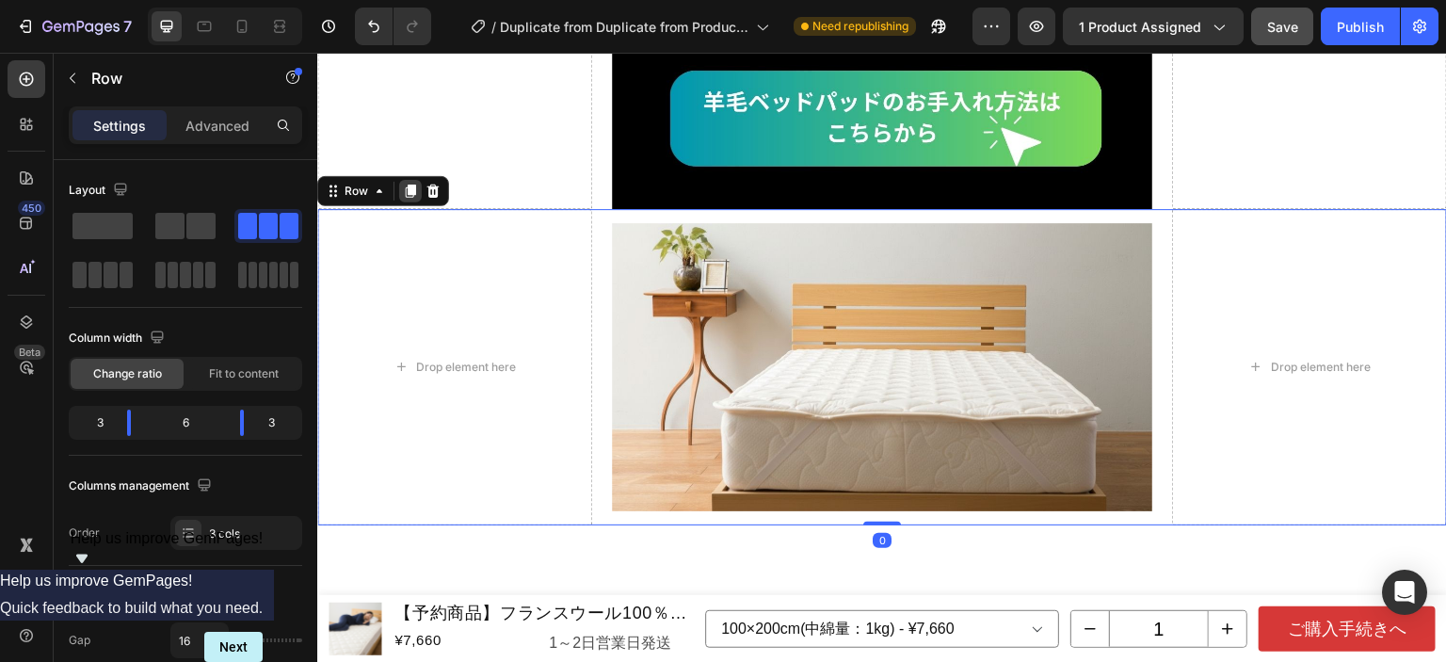
click at [411, 185] on icon at bounding box center [411, 191] width 10 height 13
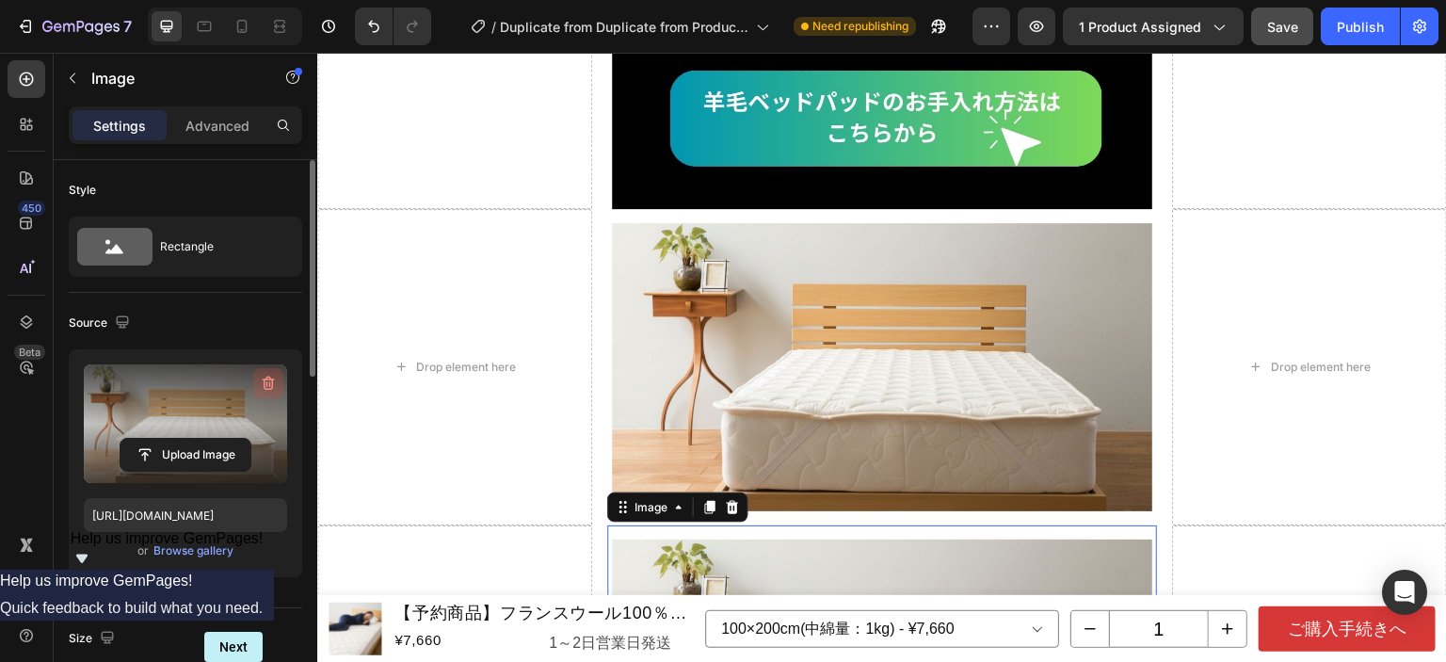
click at [263, 379] on icon "button" at bounding box center [268, 383] width 19 height 19
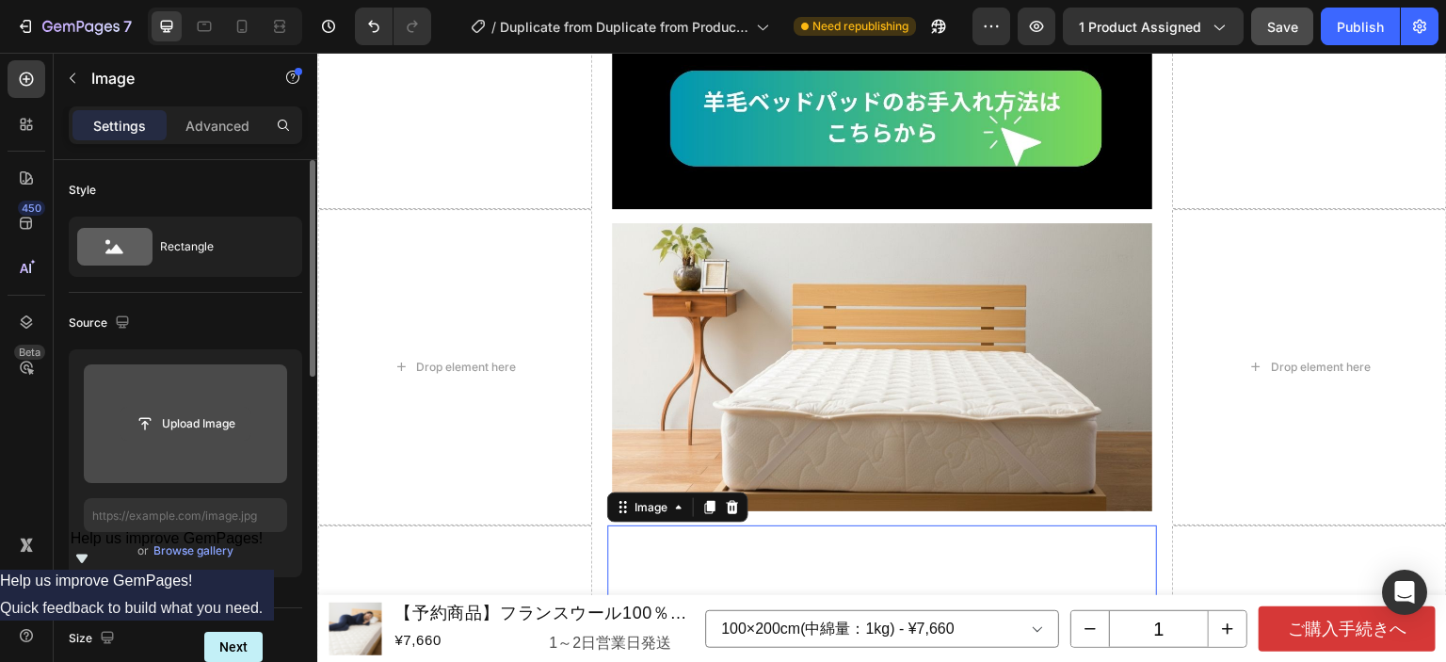
click at [207, 417] on input "file" at bounding box center [186, 424] width 130 height 32
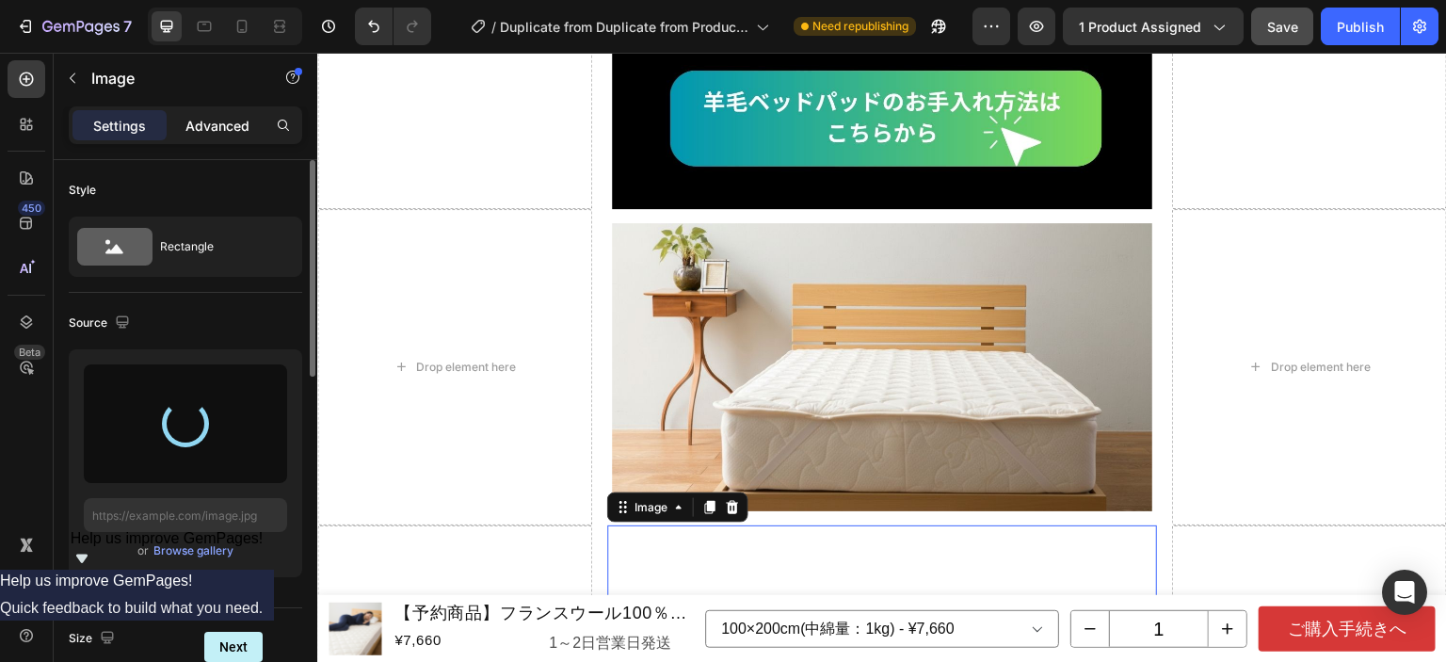
click at [218, 136] on div "Advanced" at bounding box center [217, 125] width 94 height 30
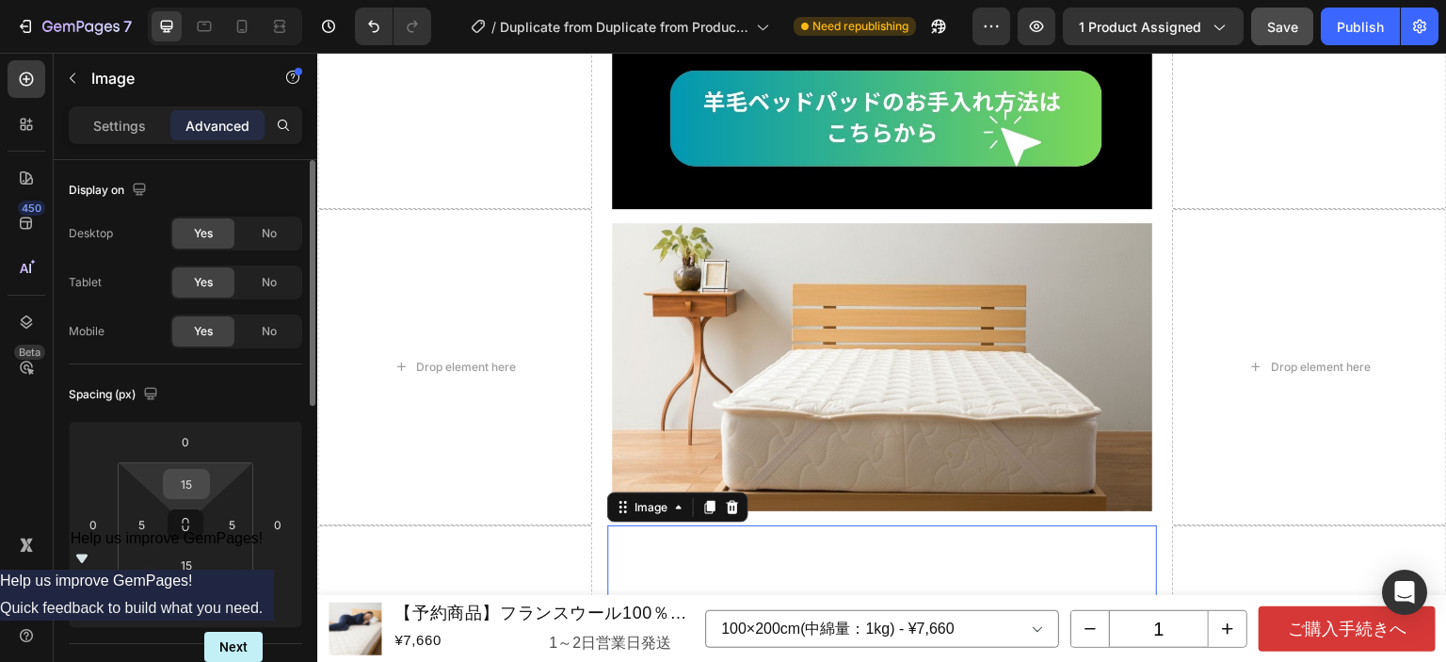
click at [182, 475] on input "15" at bounding box center [187, 484] width 38 height 28
type input "0"
click at [265, 396] on div "Spacing (px)" at bounding box center [186, 394] width 234 height 30
click at [198, 573] on input "15" at bounding box center [187, 565] width 38 height 28
type input "0"
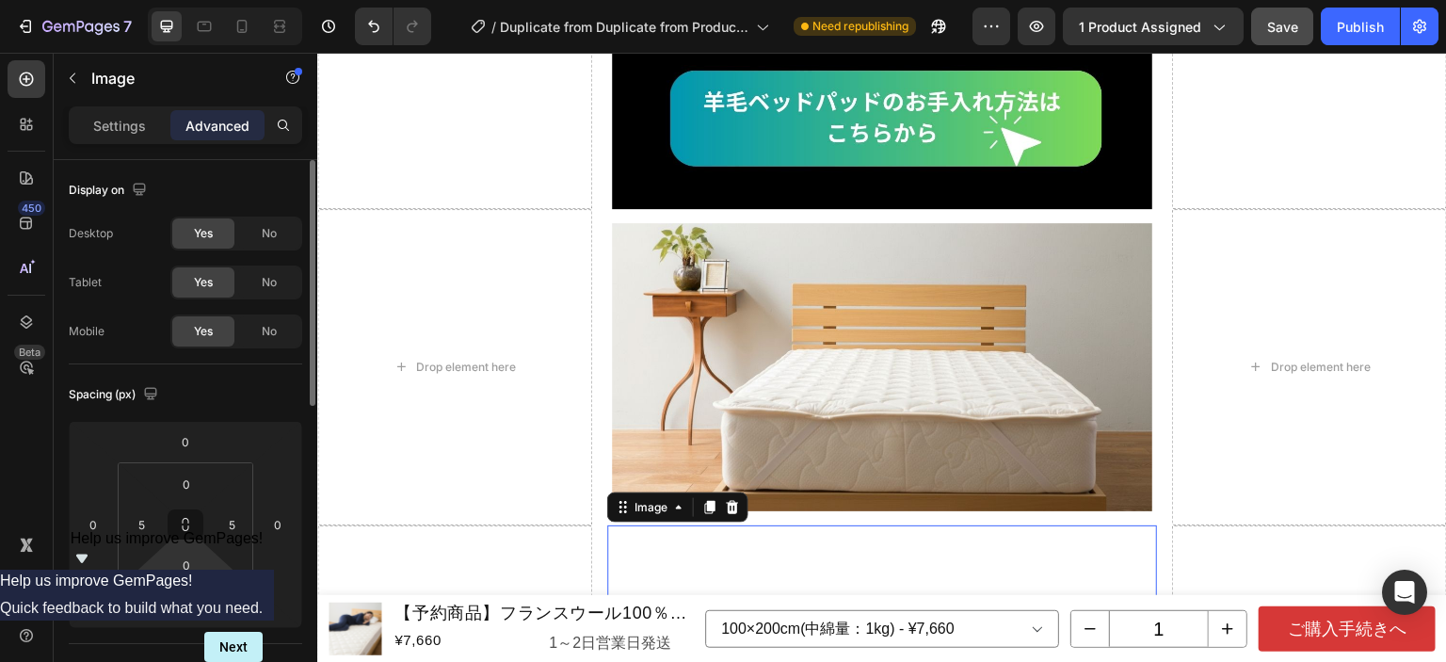
click at [249, 379] on div "Spacing (px)" at bounding box center [186, 394] width 234 height 30
click at [99, 104] on div "Image" at bounding box center [161, 80] width 215 height 54
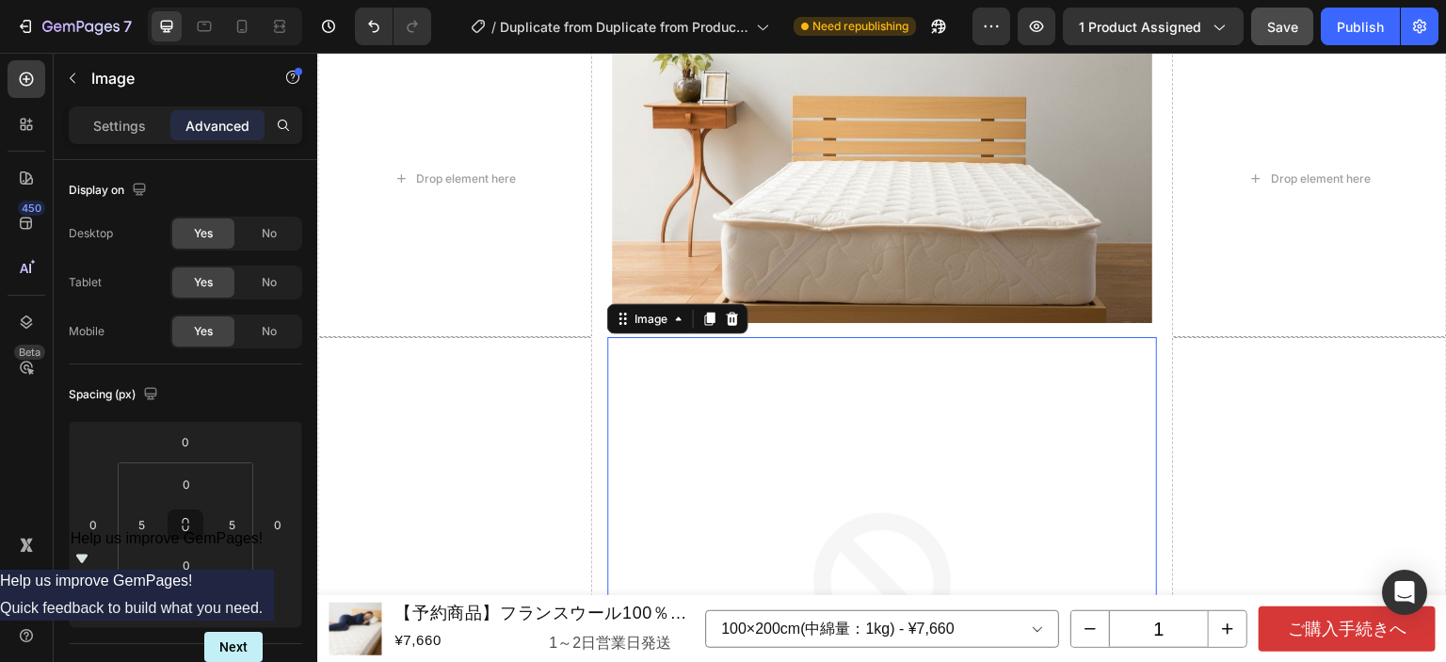
click at [859, 475] on img at bounding box center [882, 607] width 540 height 540
drag, startPoint x: 122, startPoint y: 121, endPoint x: 163, endPoint y: 170, distance: 64.3
click at [122, 121] on p "Settings" at bounding box center [119, 126] width 53 height 20
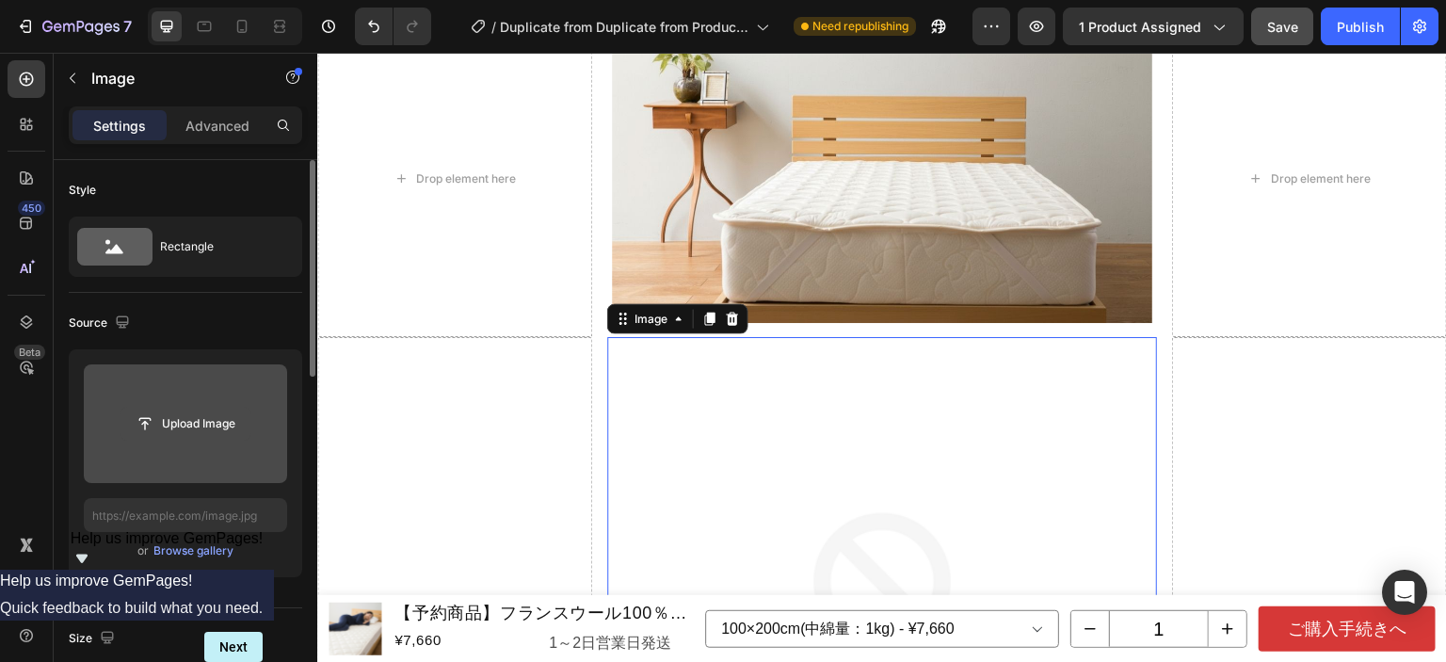
click at [220, 419] on input "file" at bounding box center [186, 424] width 130 height 32
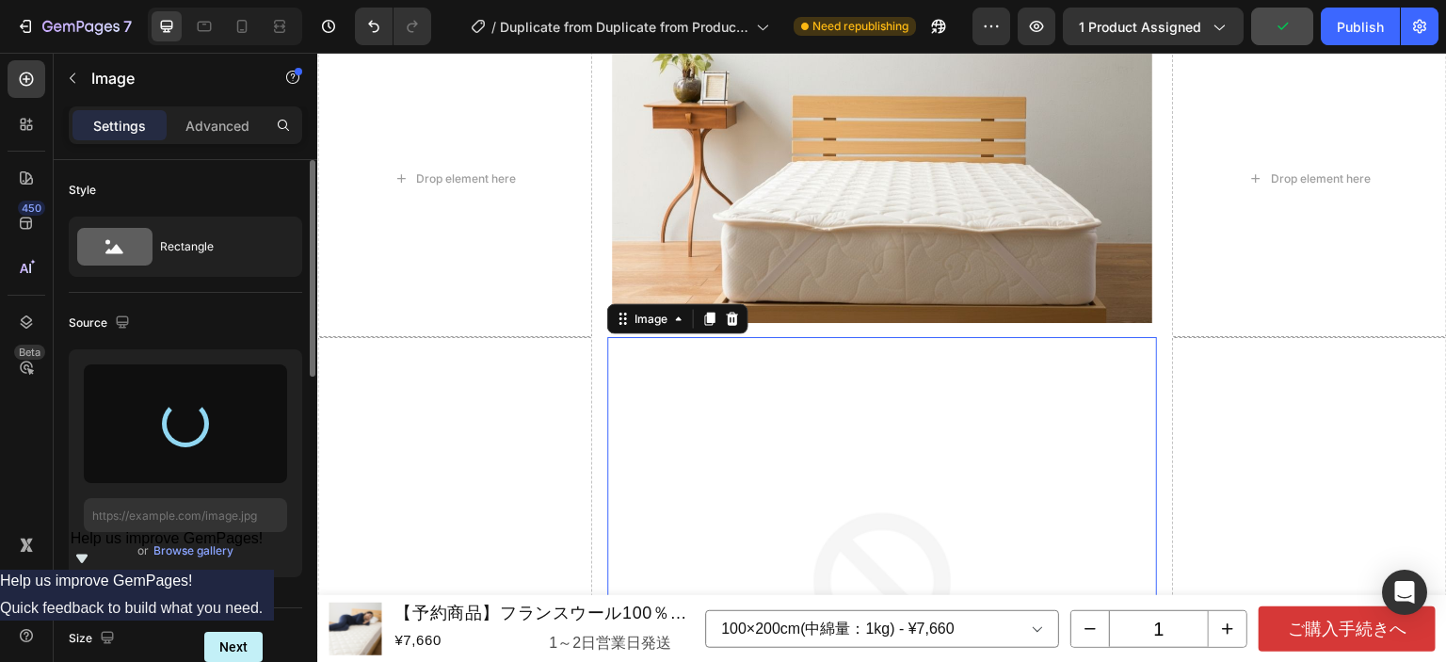
type input "[URL][DOMAIN_NAME]"
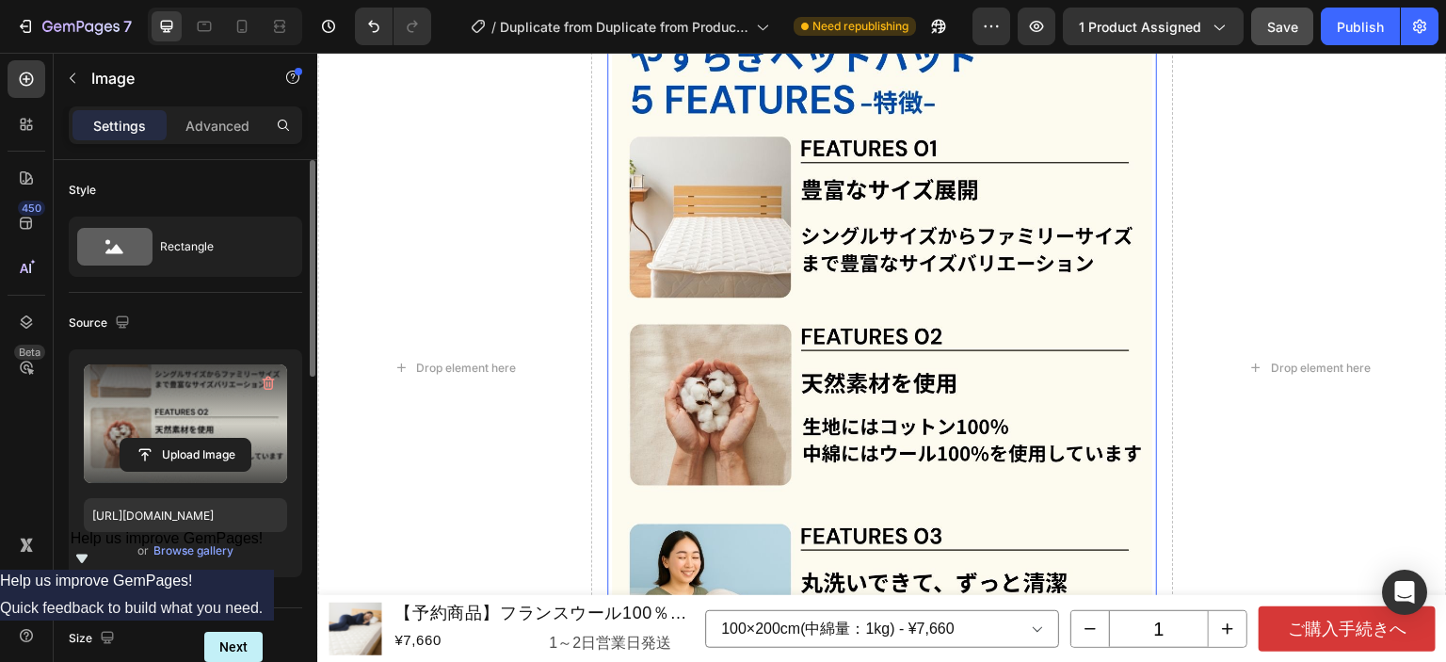
scroll to position [7065, 0]
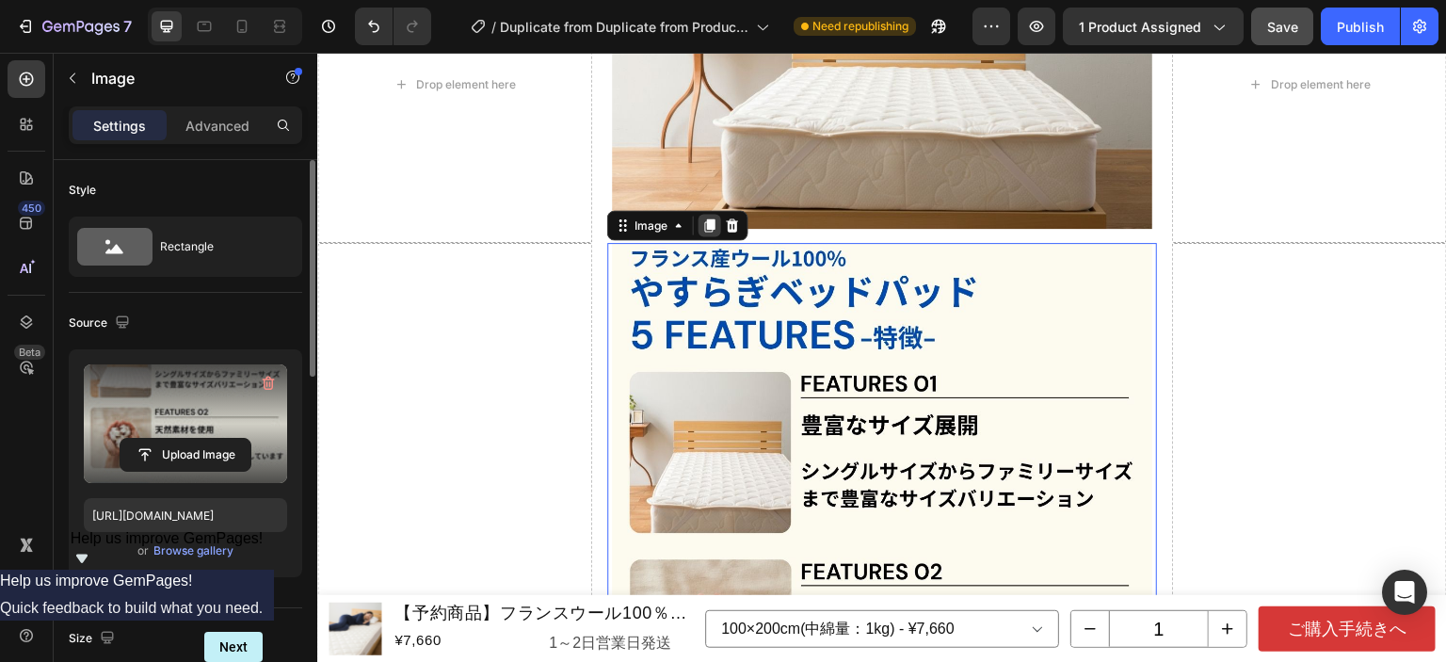
click at [705, 218] on icon at bounding box center [710, 224] width 10 height 13
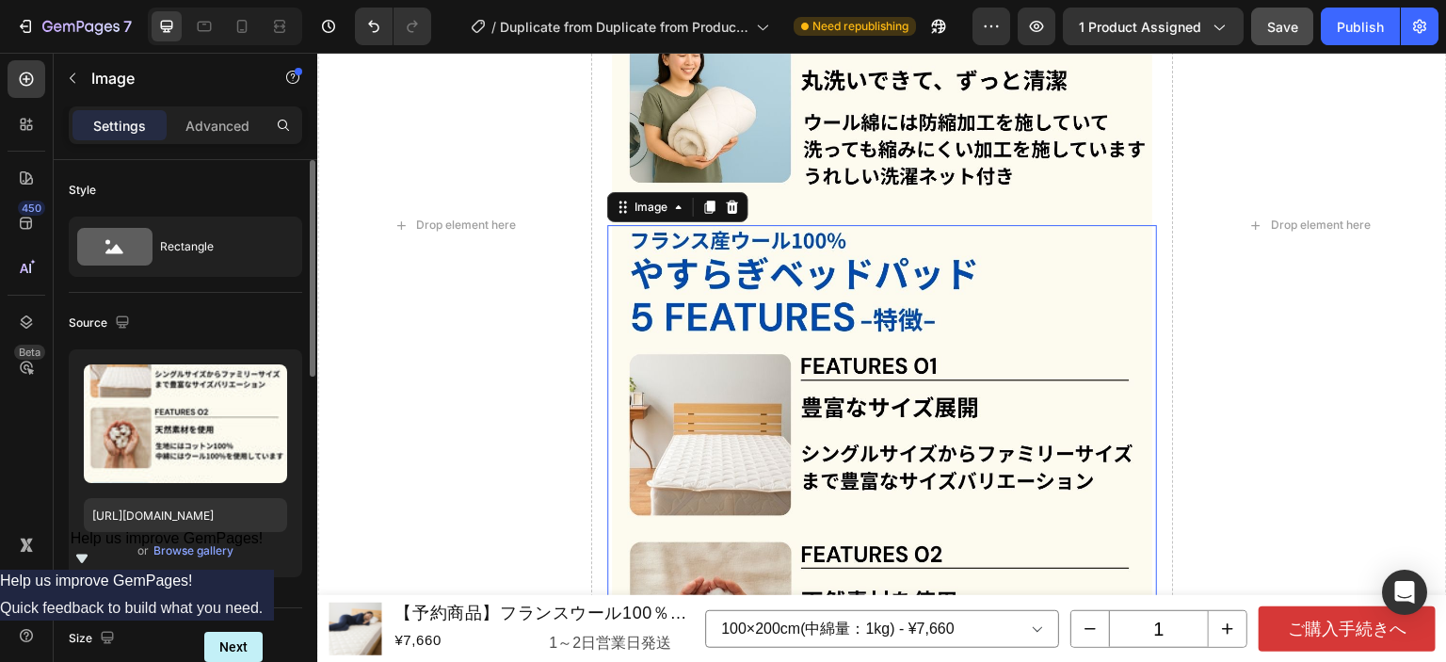
scroll to position [7807, 0]
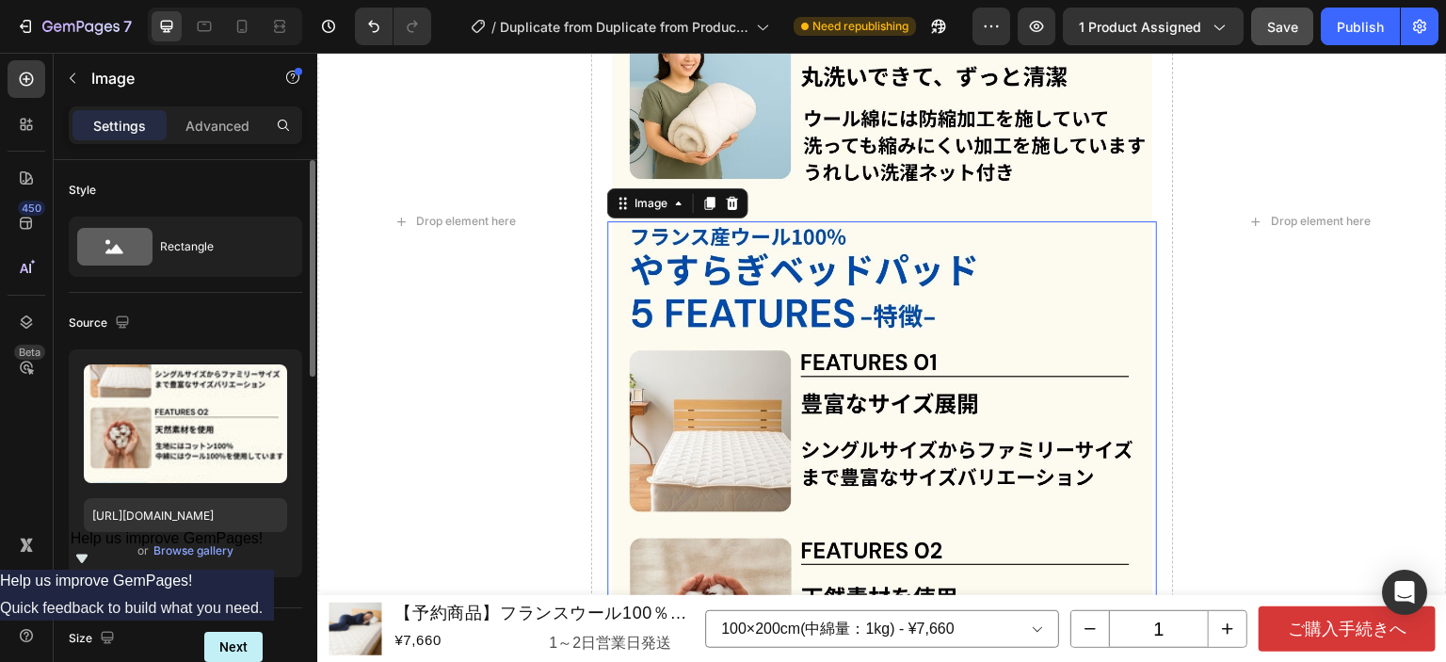
click at [741, 276] on img at bounding box center [882, 581] width 540 height 720
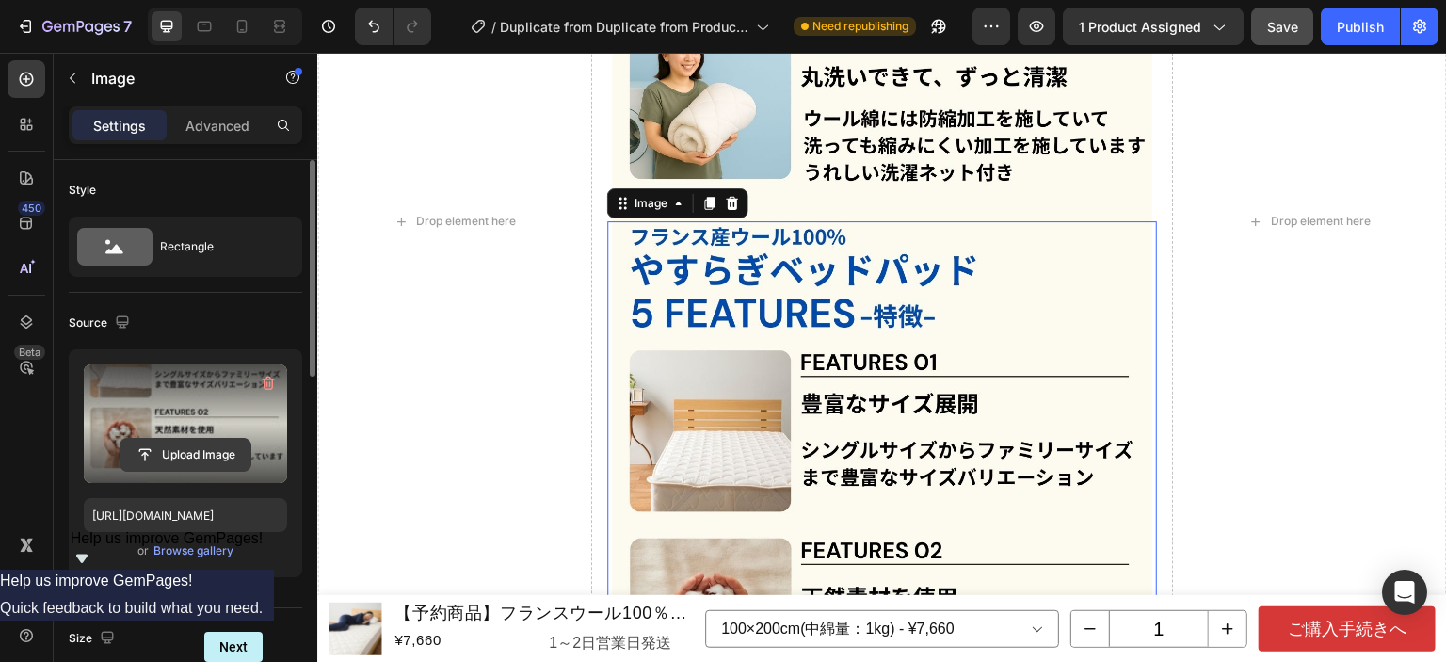
click at [166, 456] on input "file" at bounding box center [186, 455] width 130 height 32
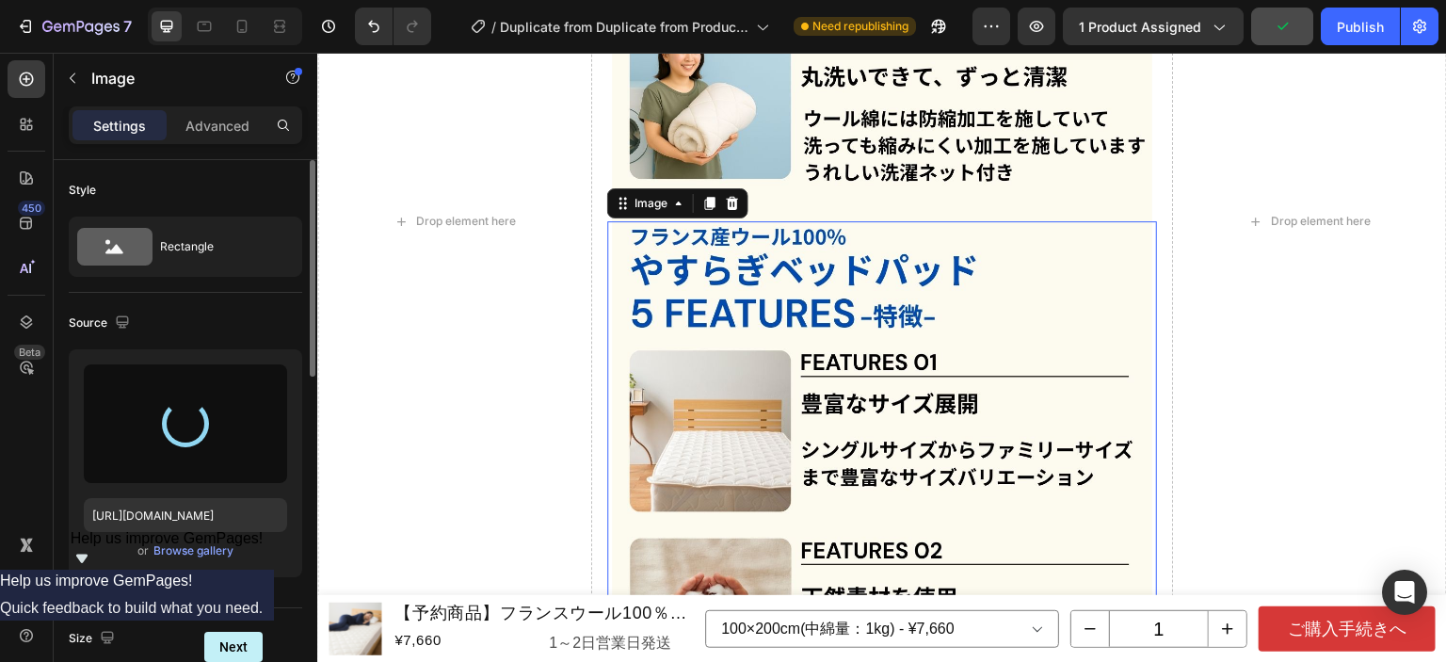
type input "[URL][DOMAIN_NAME]"
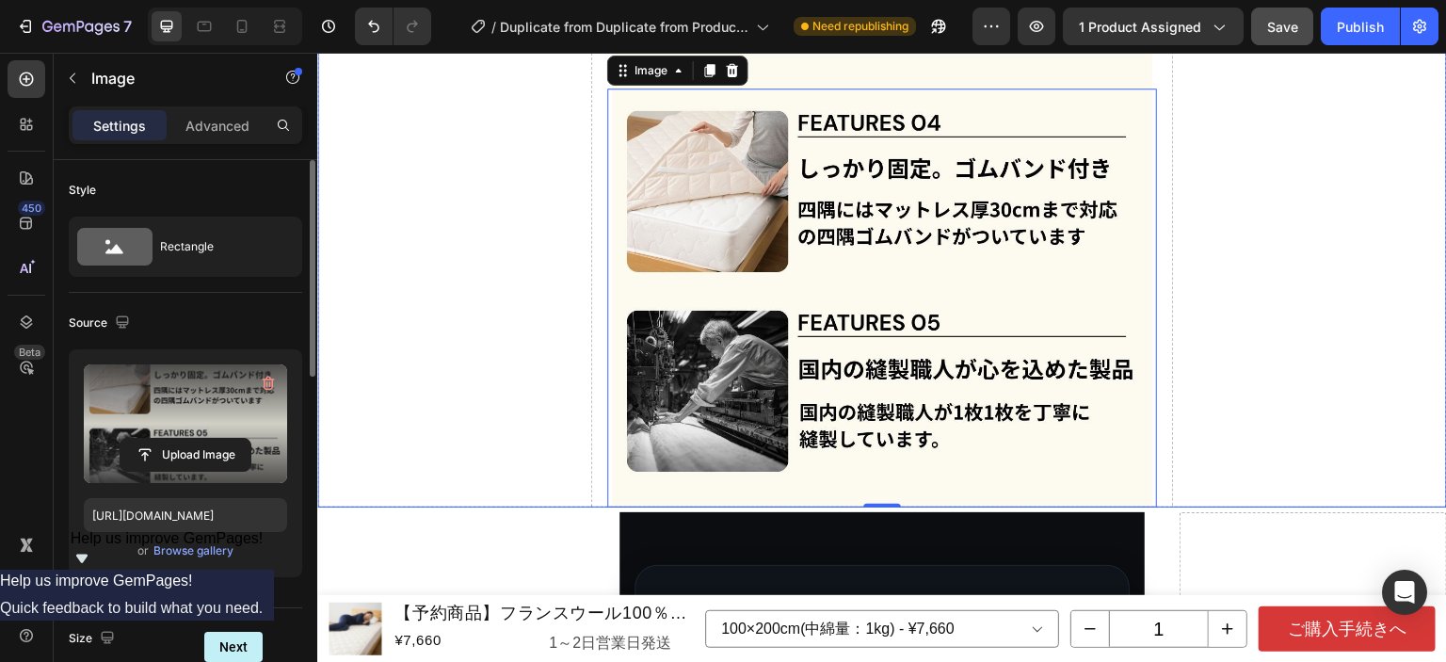
scroll to position [7658, 0]
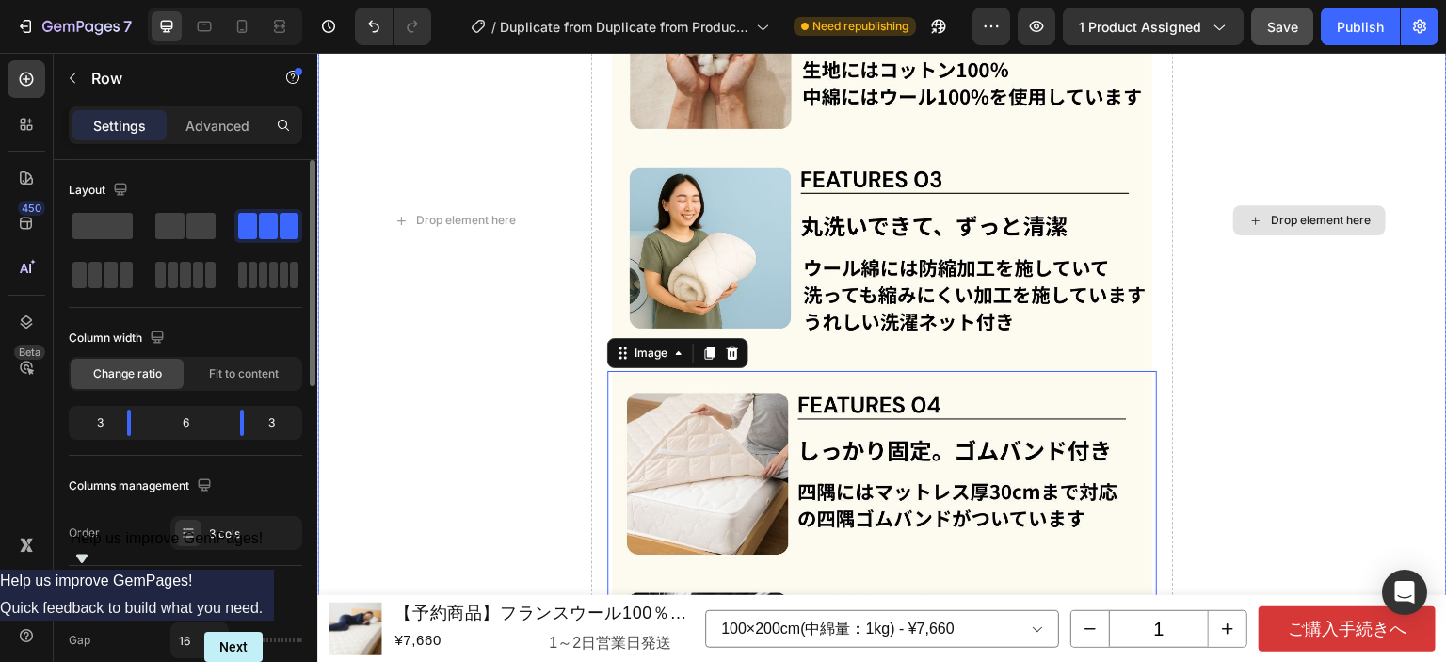
click at [1275, 272] on div "Drop element here" at bounding box center [1309, 220] width 275 height 1139
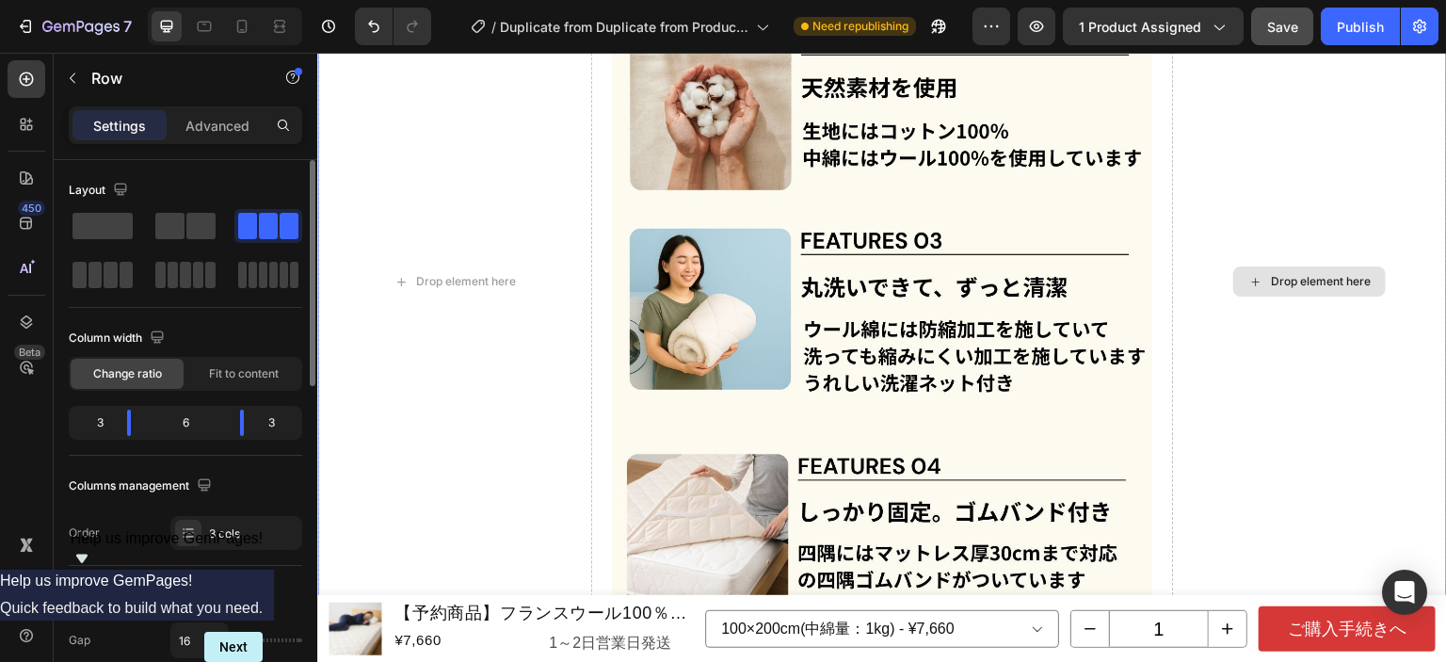
scroll to position [7564, 0]
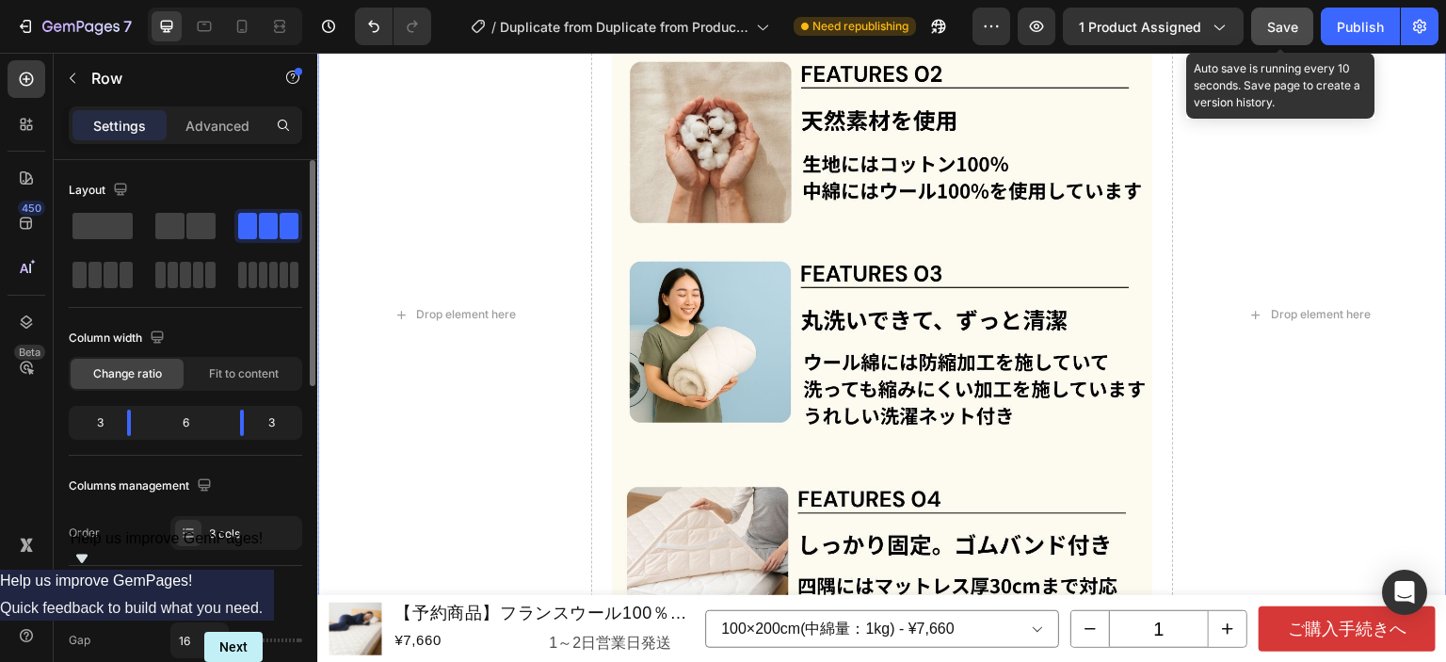
click at [1281, 26] on span "Save" at bounding box center [1282, 27] width 31 height 16
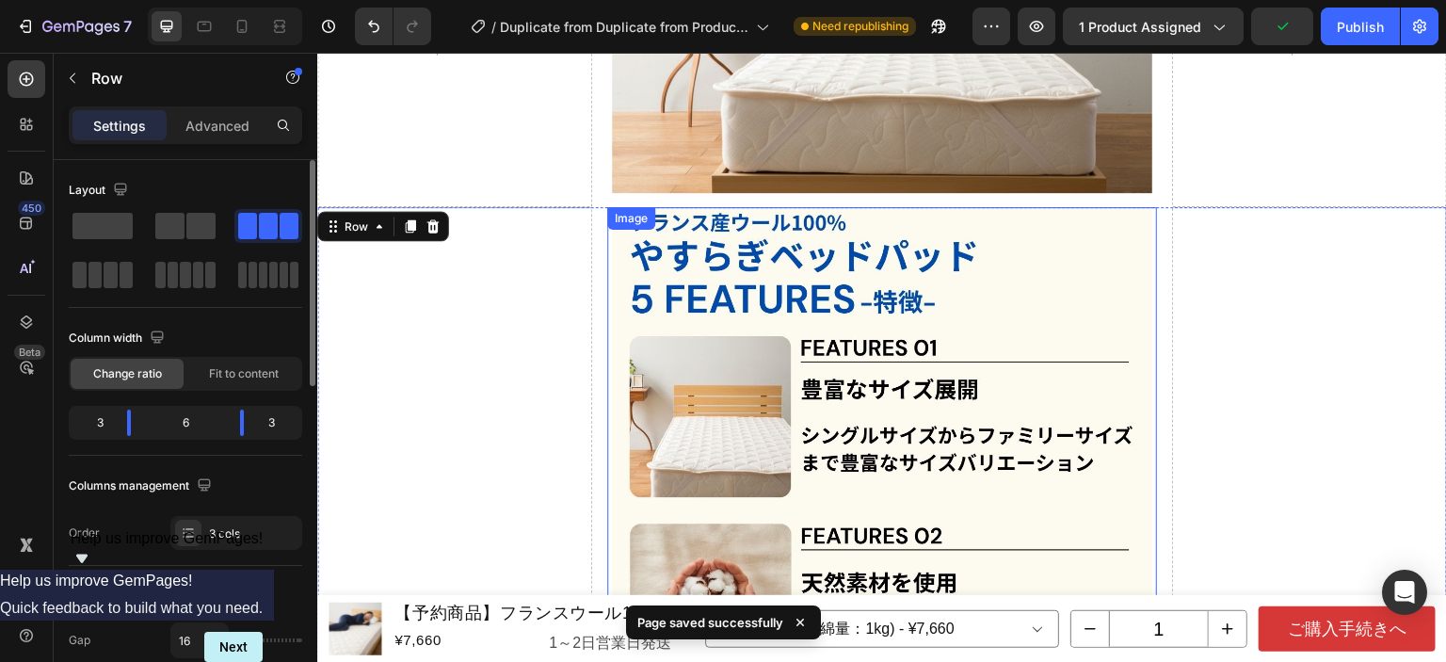
scroll to position [7093, 0]
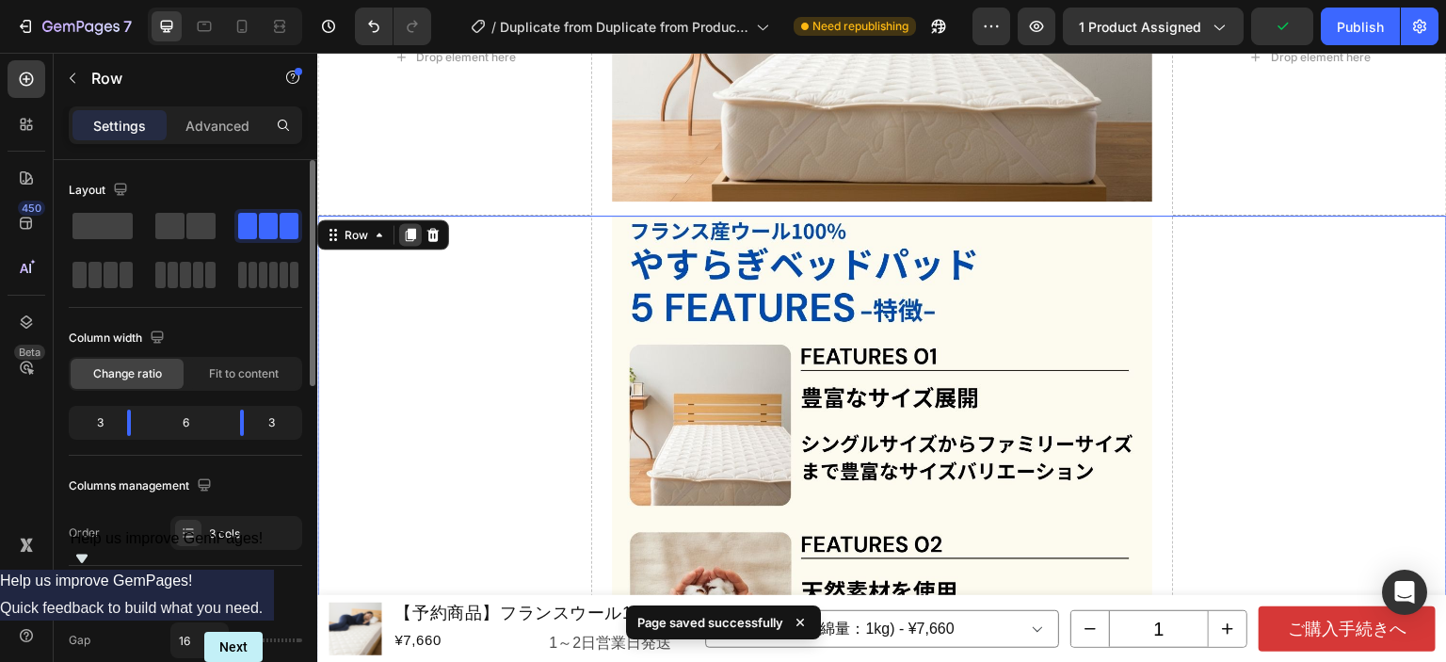
click at [406, 228] on icon at bounding box center [411, 234] width 10 height 13
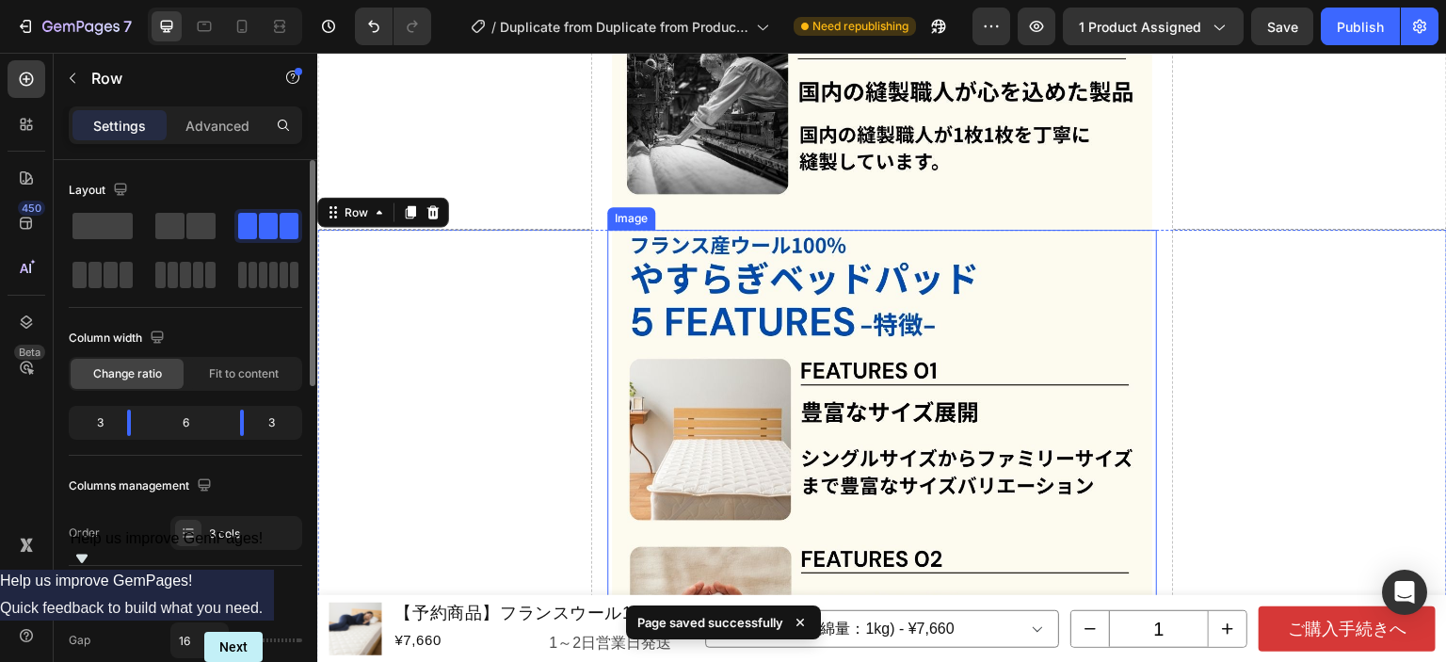
scroll to position [8220, 0]
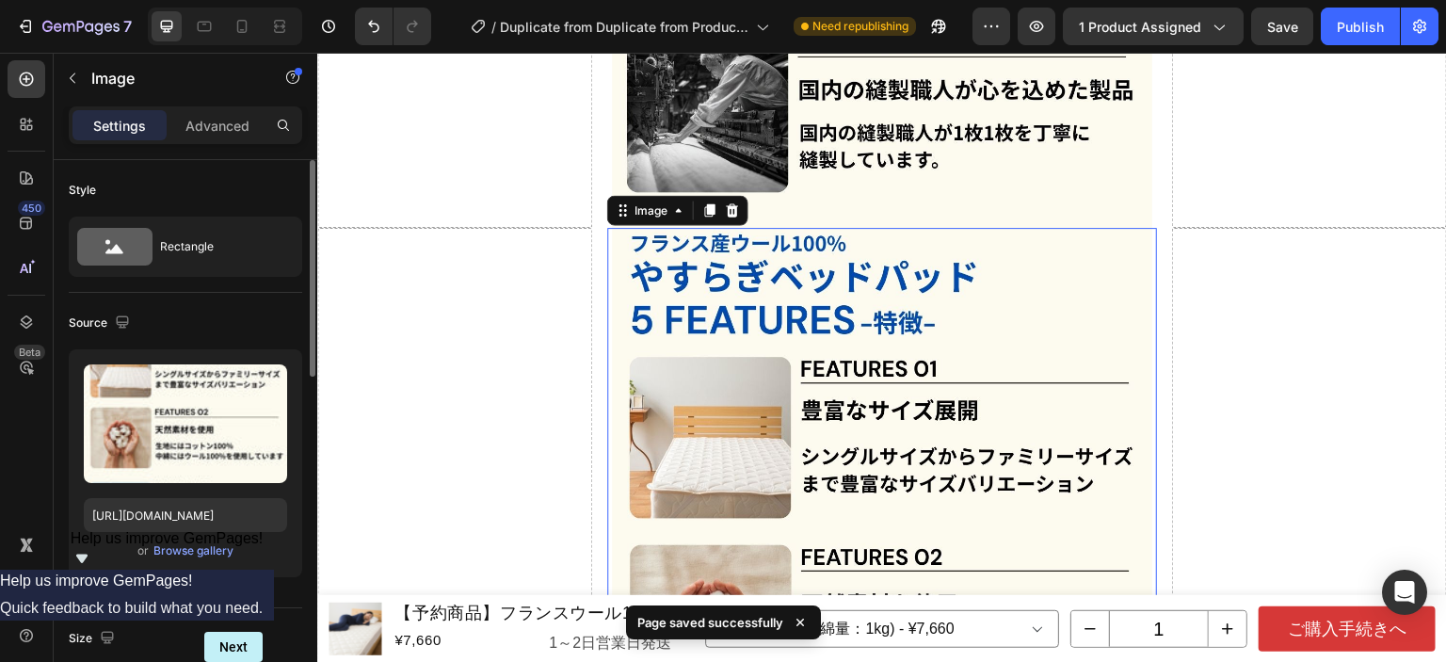
click at [749, 284] on img at bounding box center [882, 588] width 540 height 720
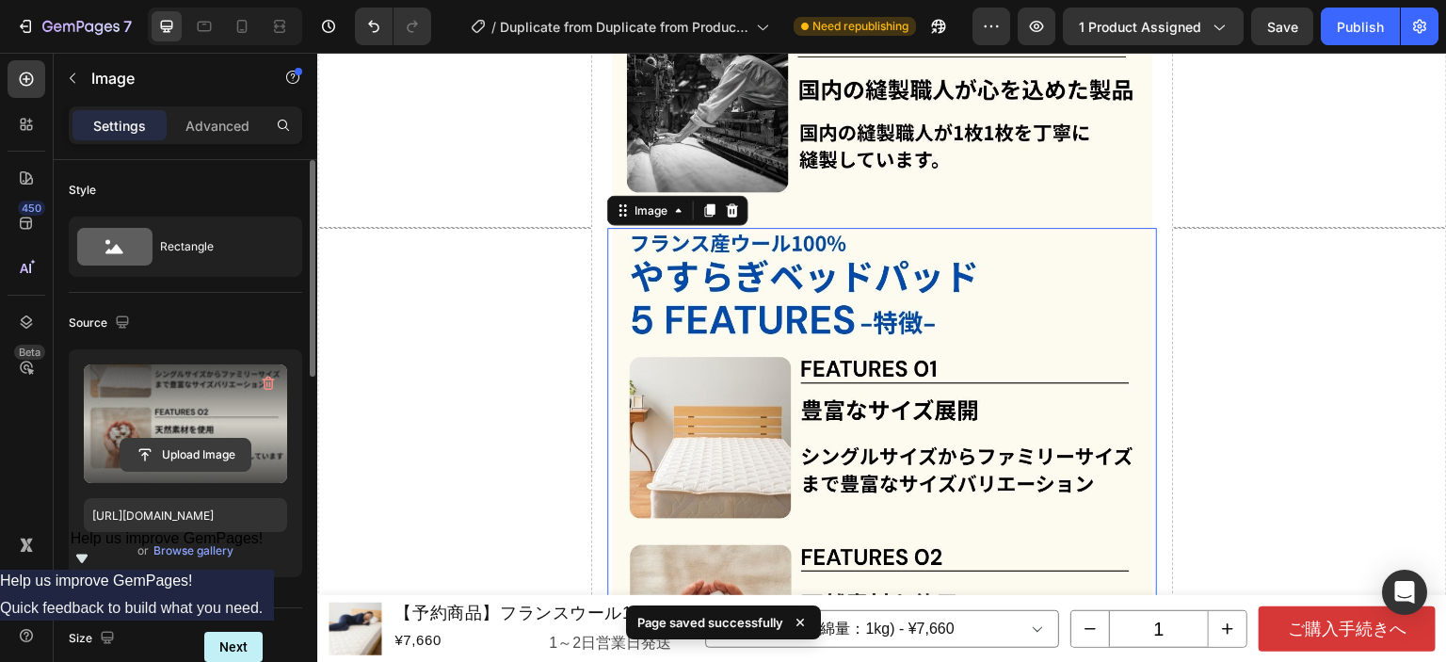
click at [194, 440] on input "file" at bounding box center [186, 455] width 130 height 32
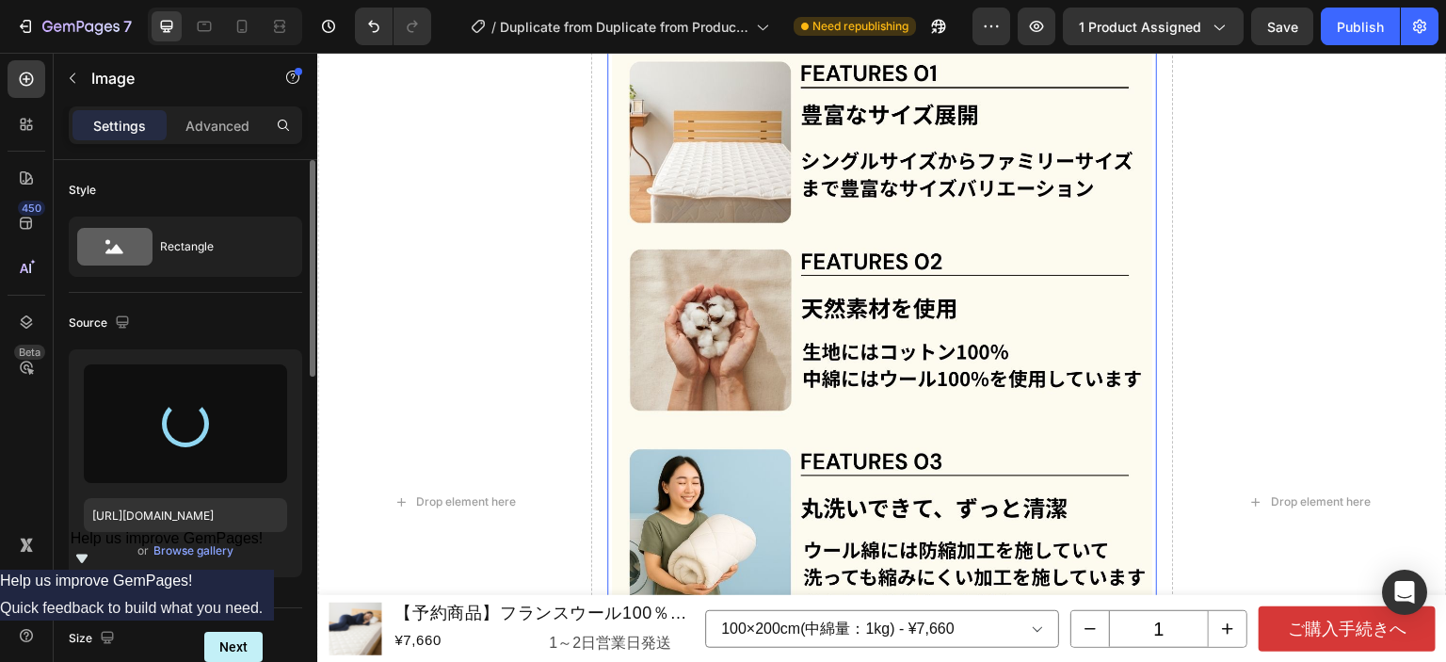
scroll to position [8691, 0]
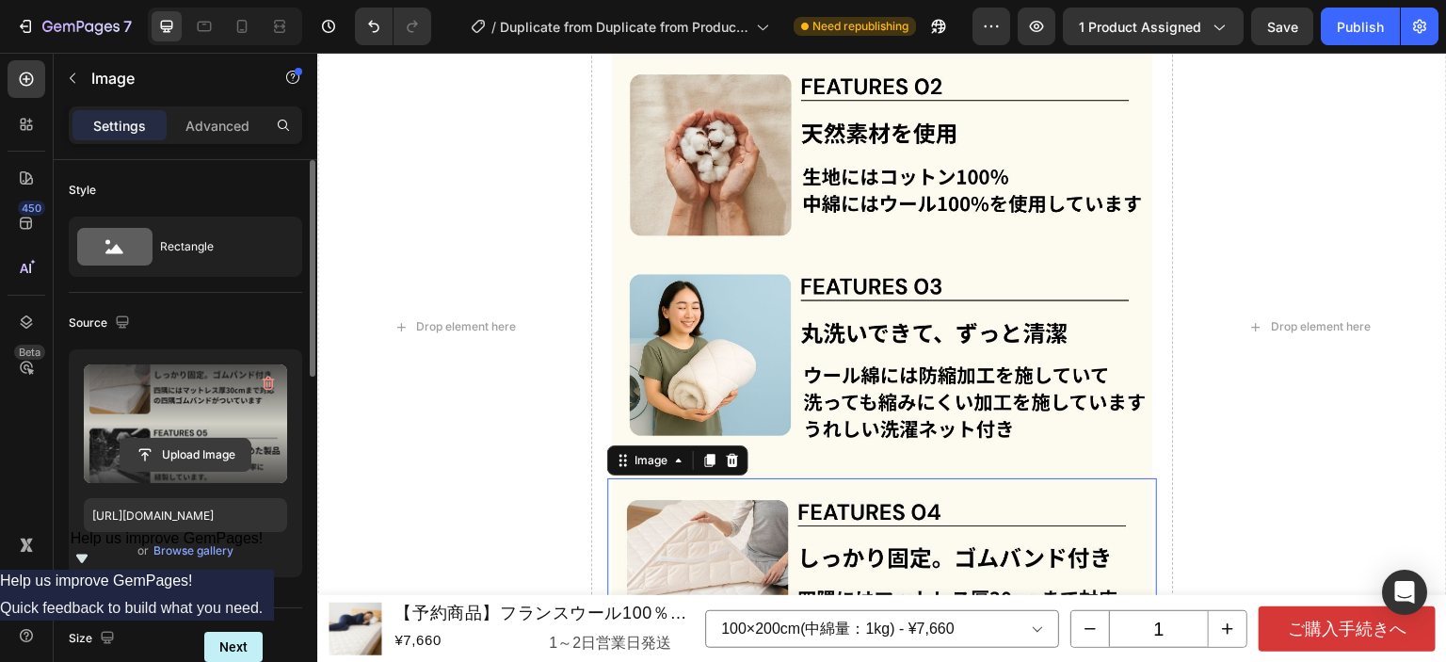
click at [187, 457] on input "file" at bounding box center [186, 455] width 130 height 32
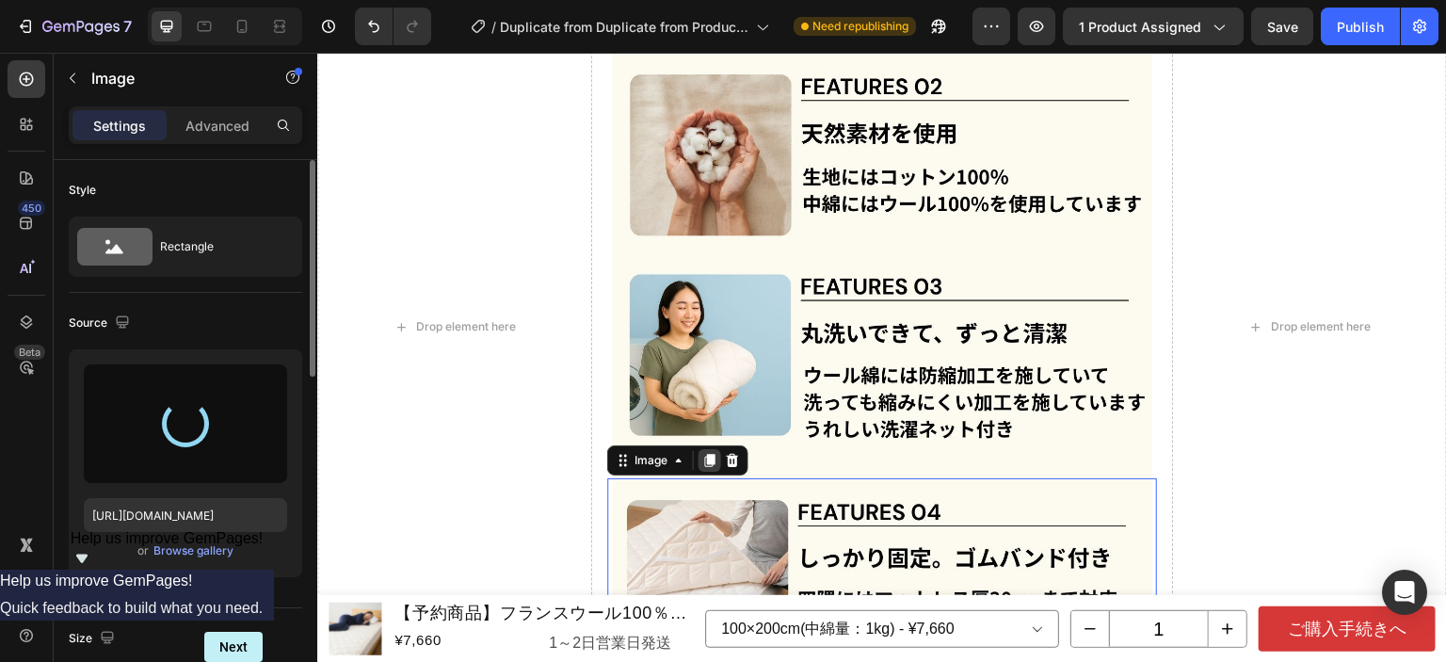
click at [709, 454] on icon at bounding box center [710, 460] width 10 height 13
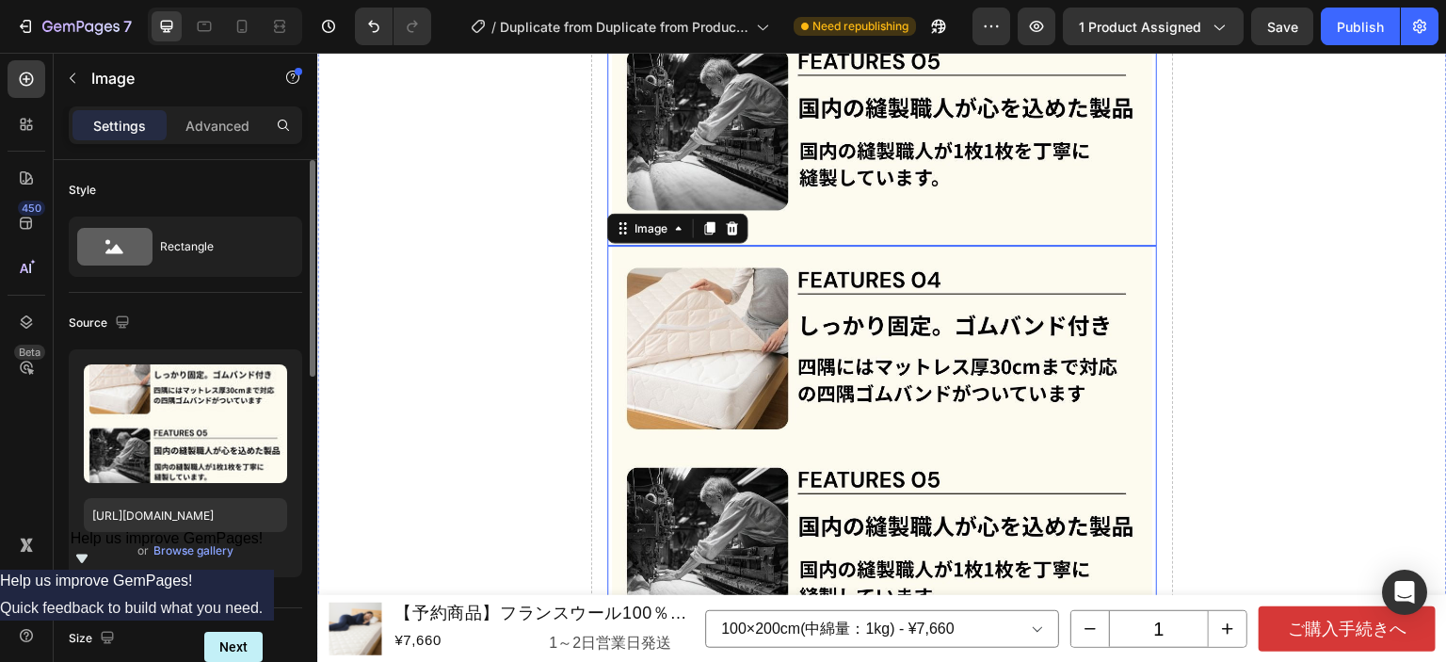
scroll to position [9344, 0]
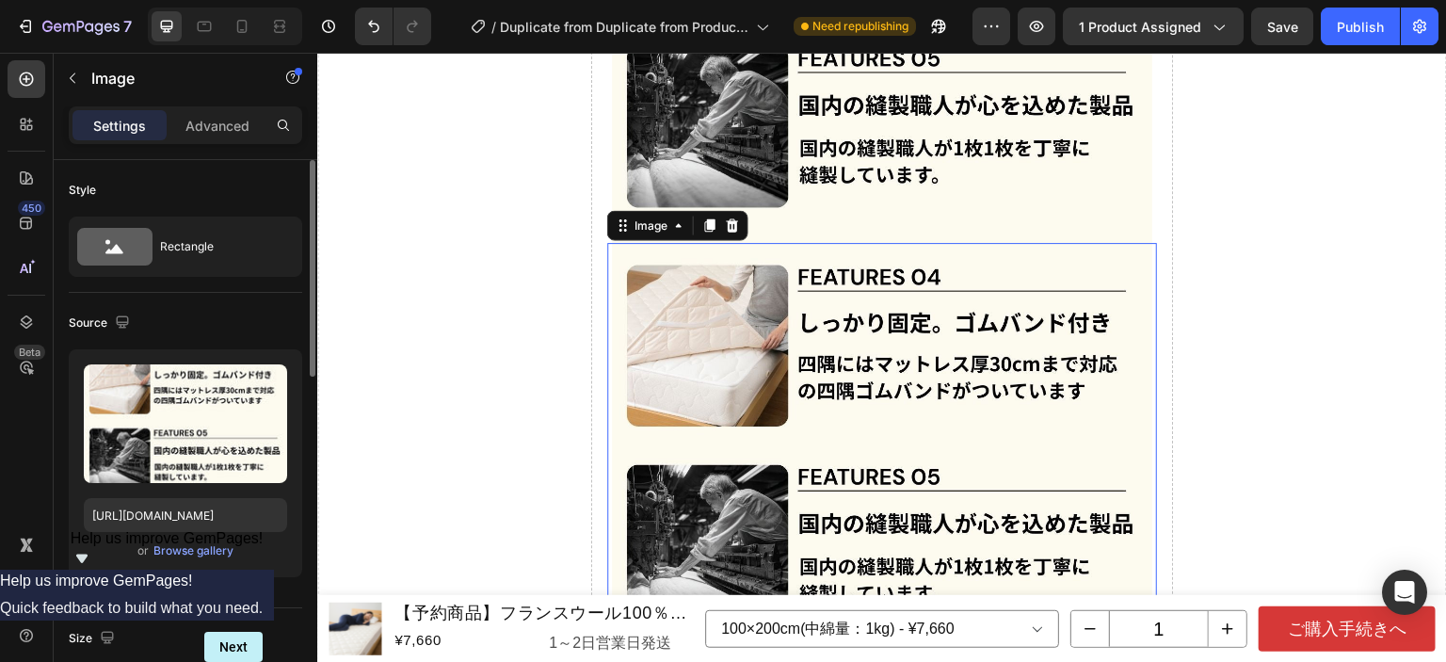
click at [927, 390] on img at bounding box center [882, 452] width 540 height 419
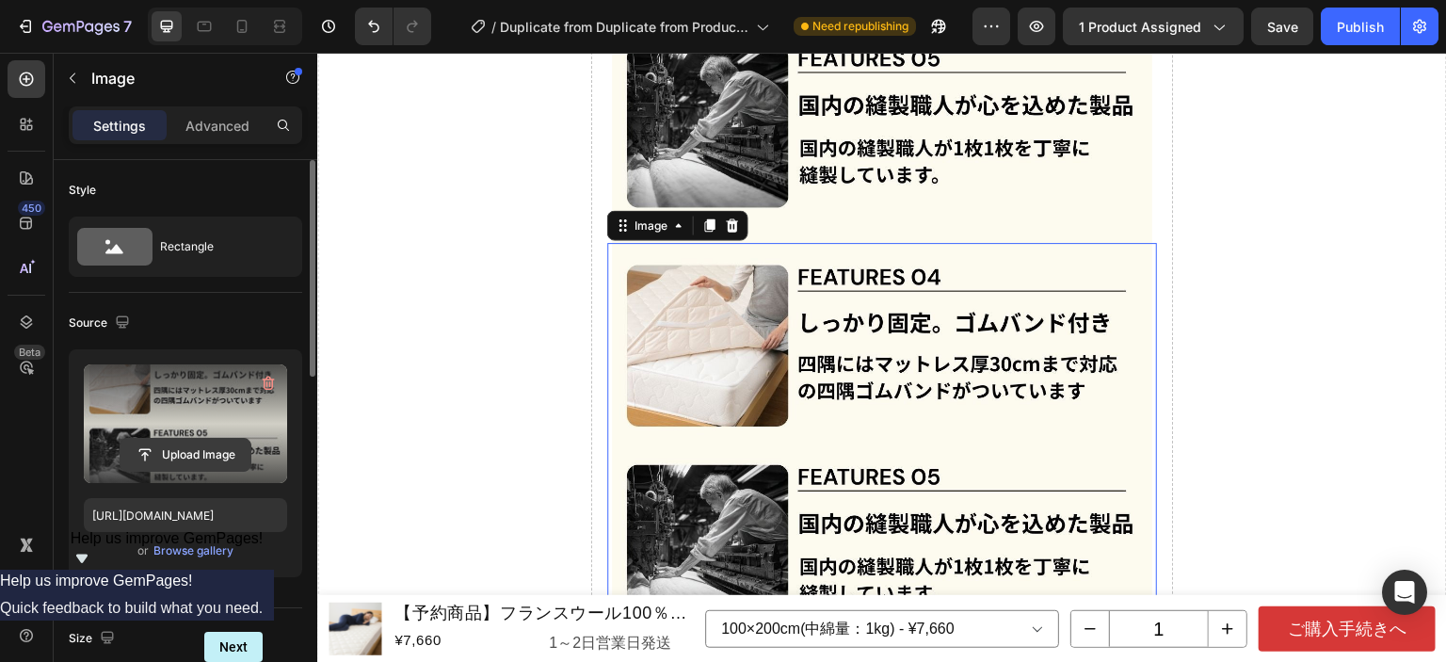
click at [217, 443] on input "file" at bounding box center [186, 455] width 130 height 32
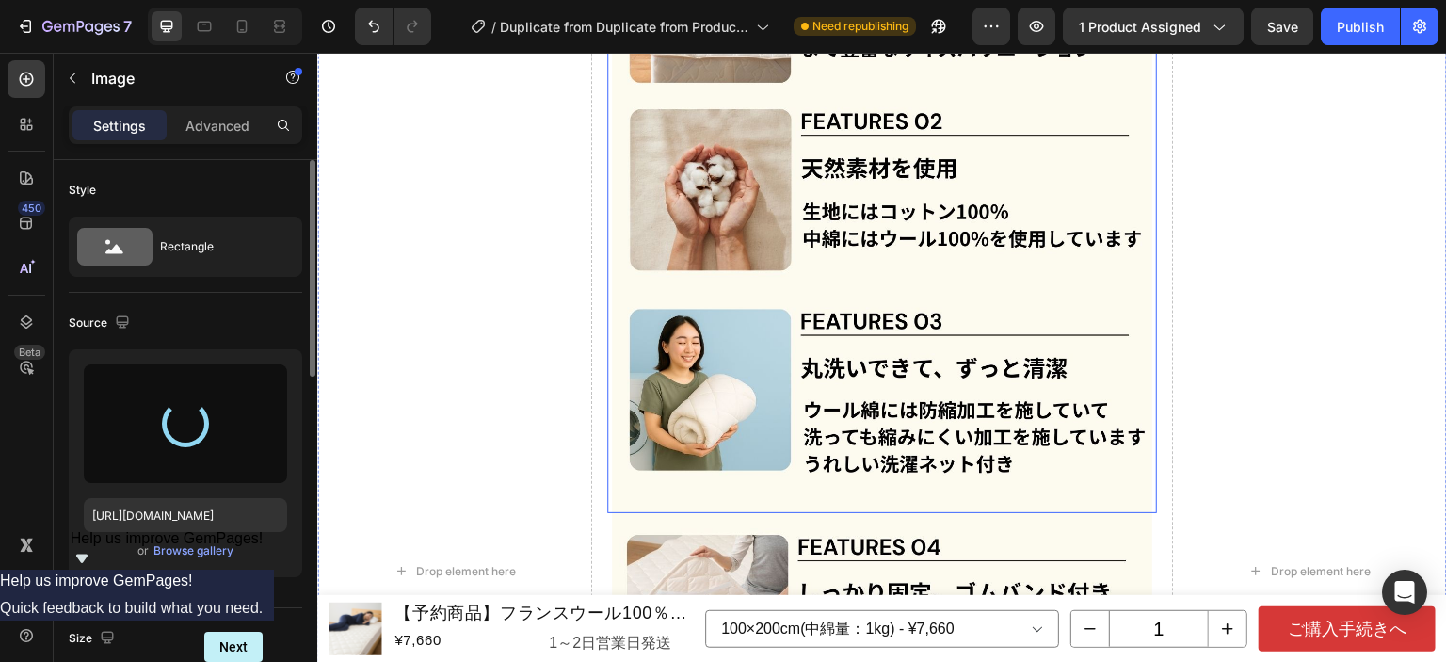
scroll to position [8497, 0]
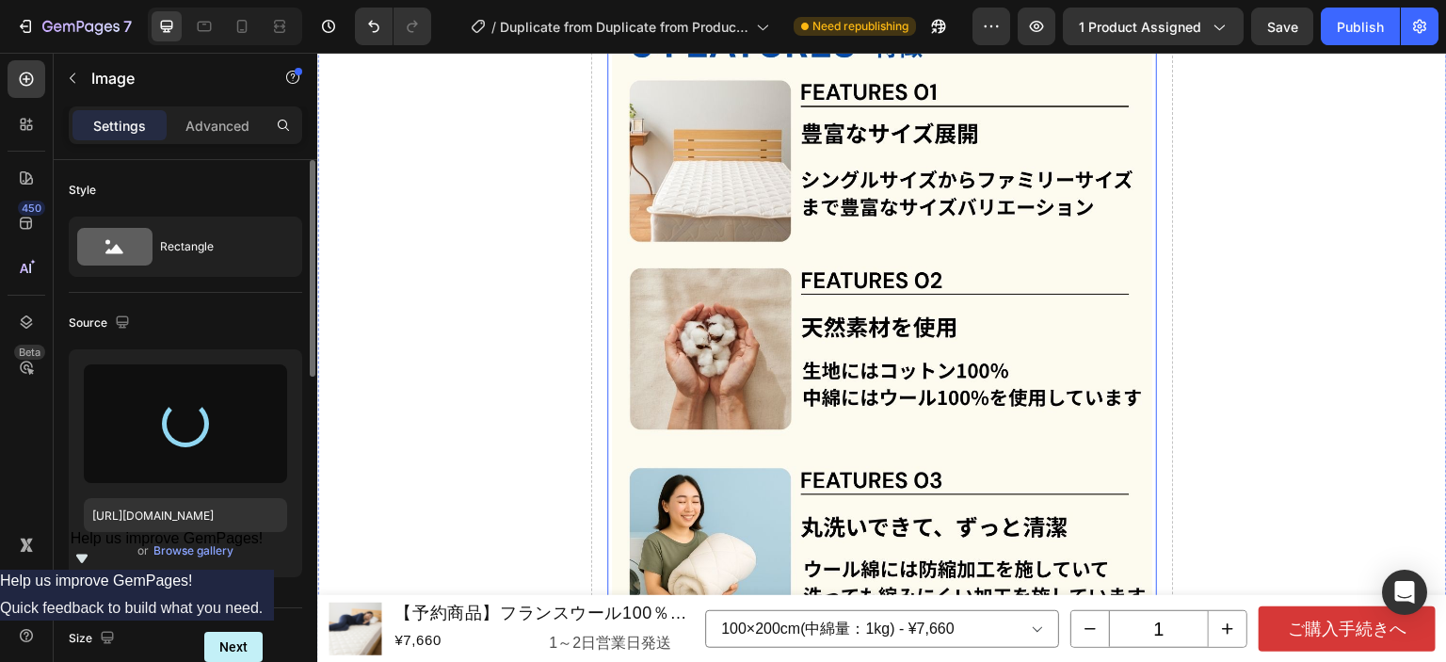
click at [963, 287] on img at bounding box center [882, 311] width 540 height 720
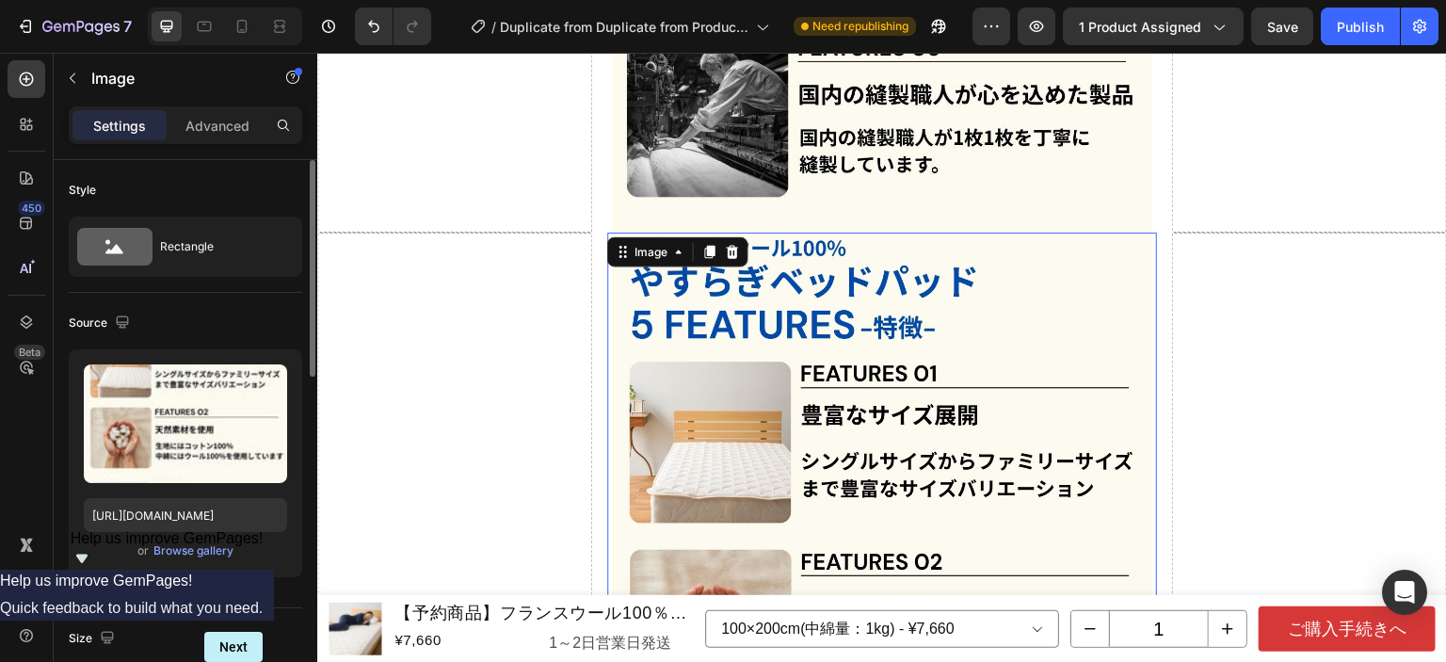
scroll to position [8214, 0]
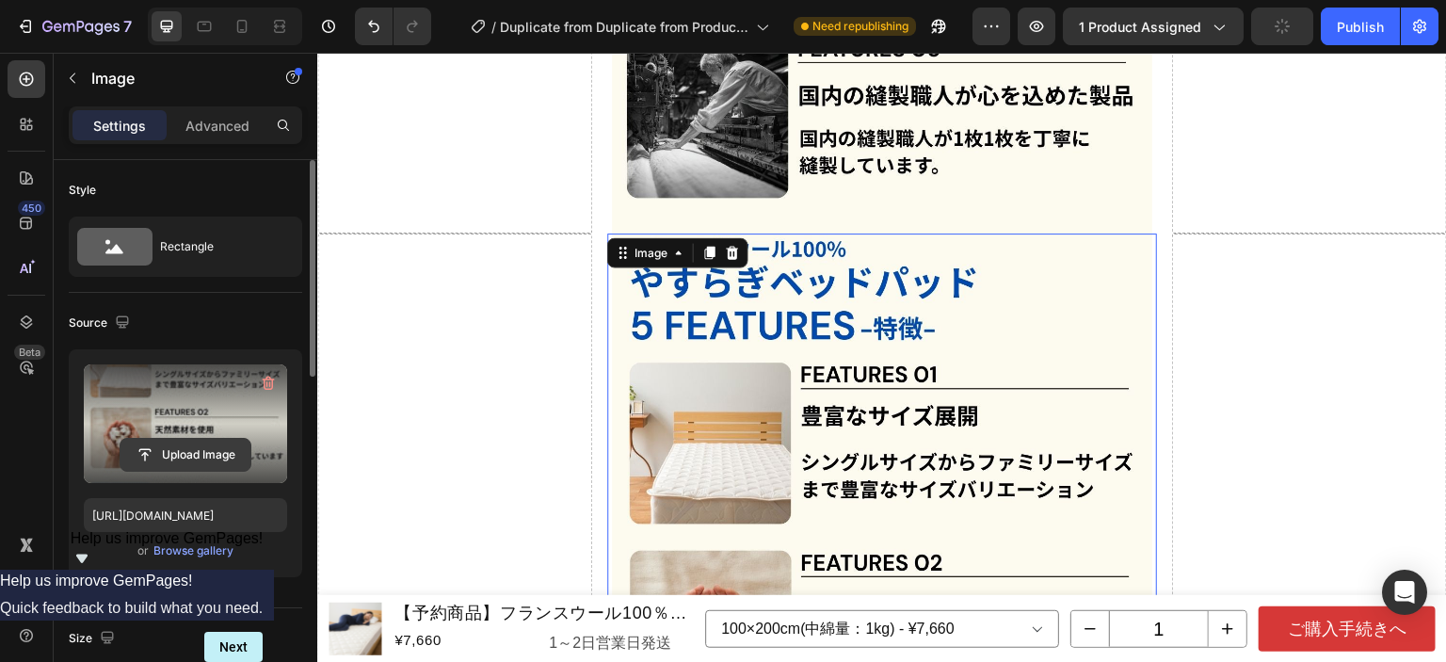
click at [231, 442] on input "file" at bounding box center [186, 455] width 130 height 32
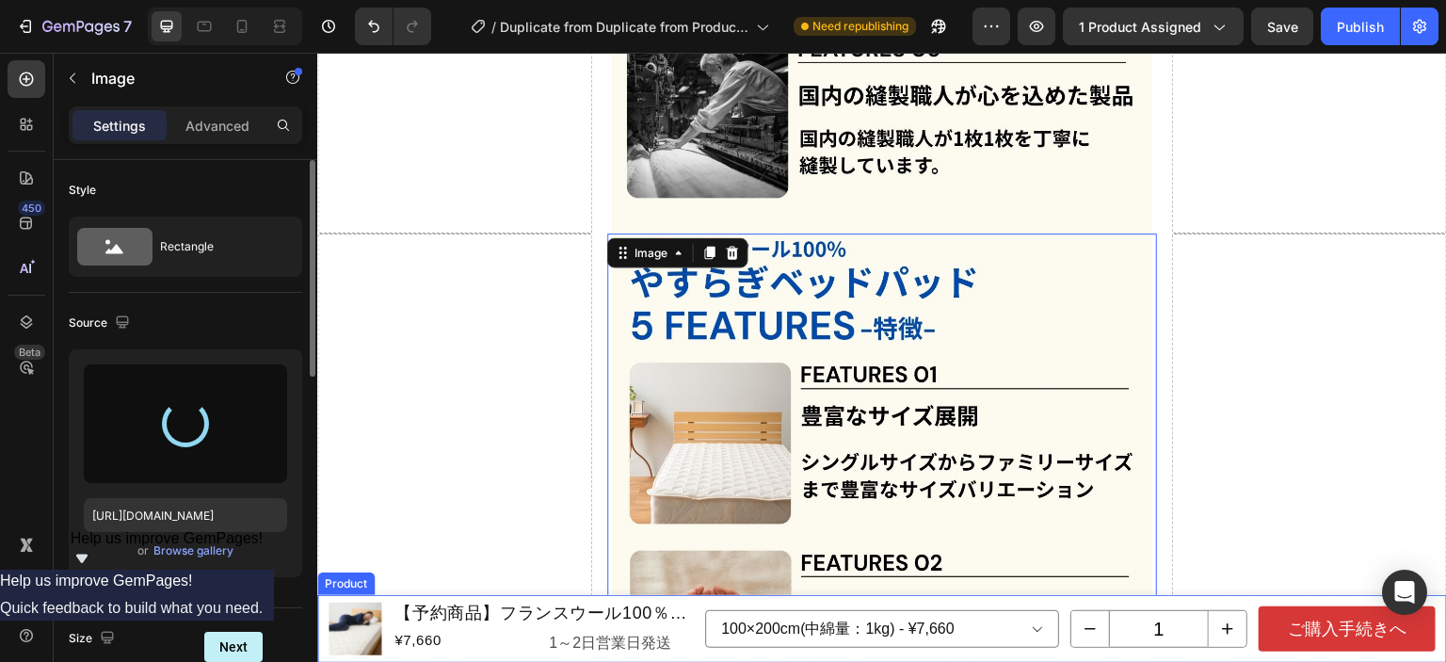
type input "[URL][DOMAIN_NAME]"
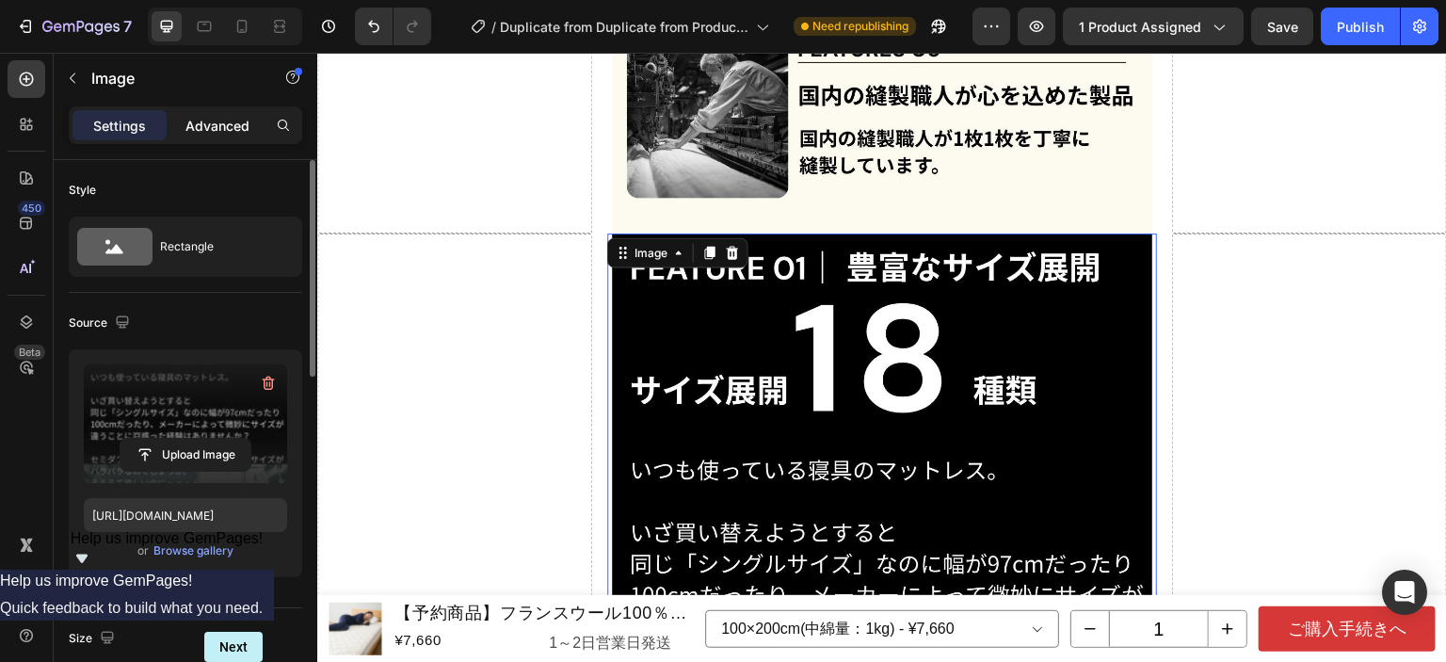
click at [198, 121] on p "Advanced" at bounding box center [217, 126] width 64 height 20
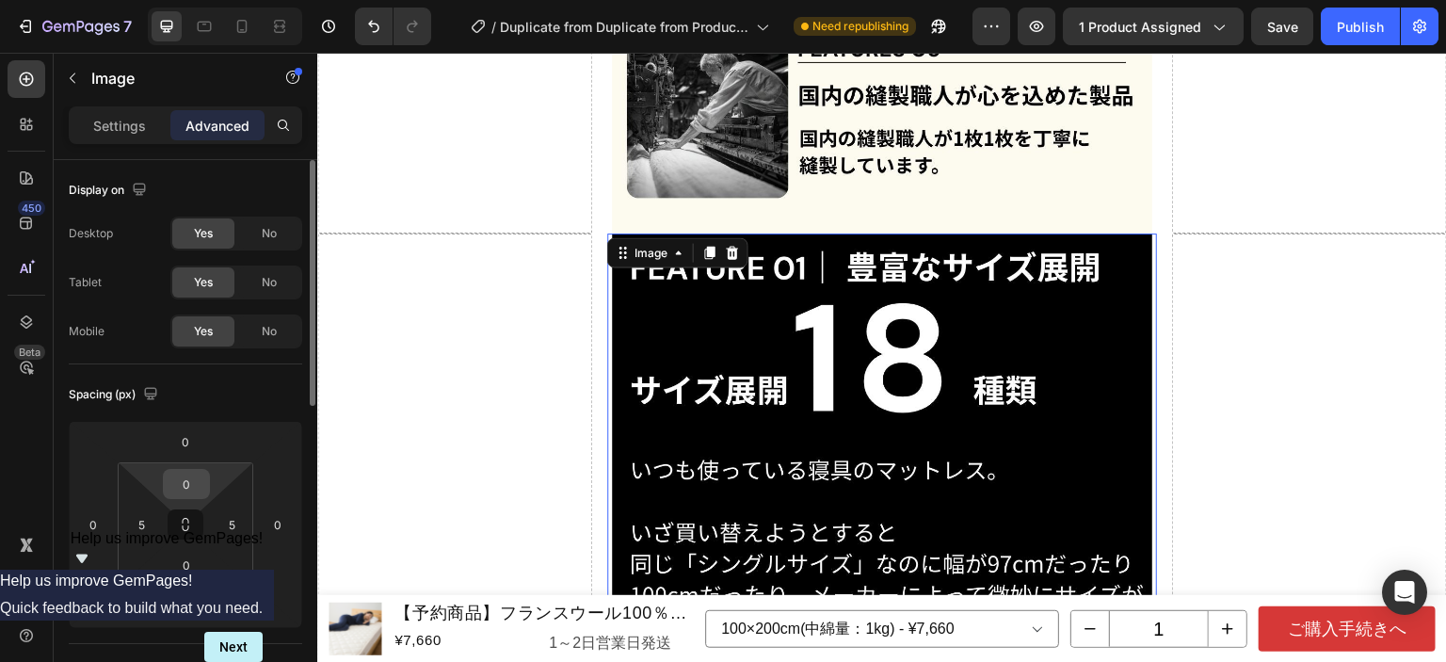
click at [186, 477] on input "0" at bounding box center [187, 484] width 38 height 28
type input "15"
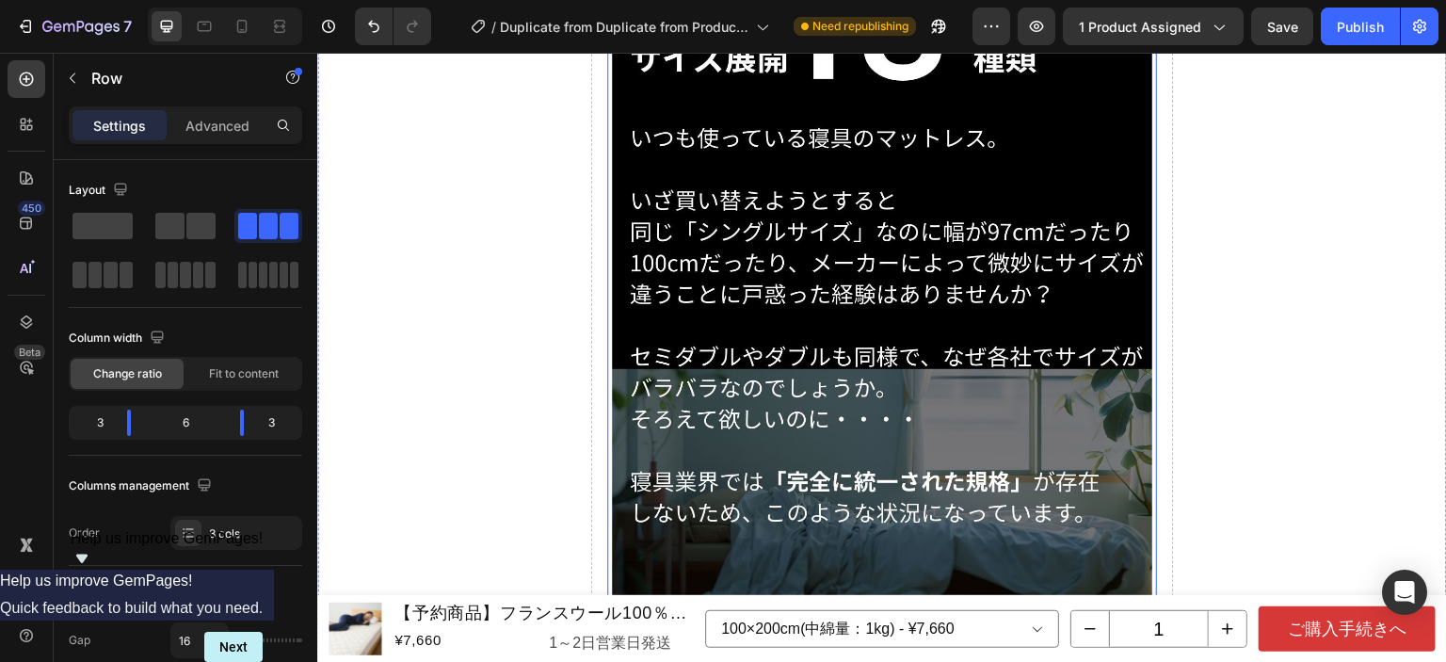
scroll to position [8685, 0]
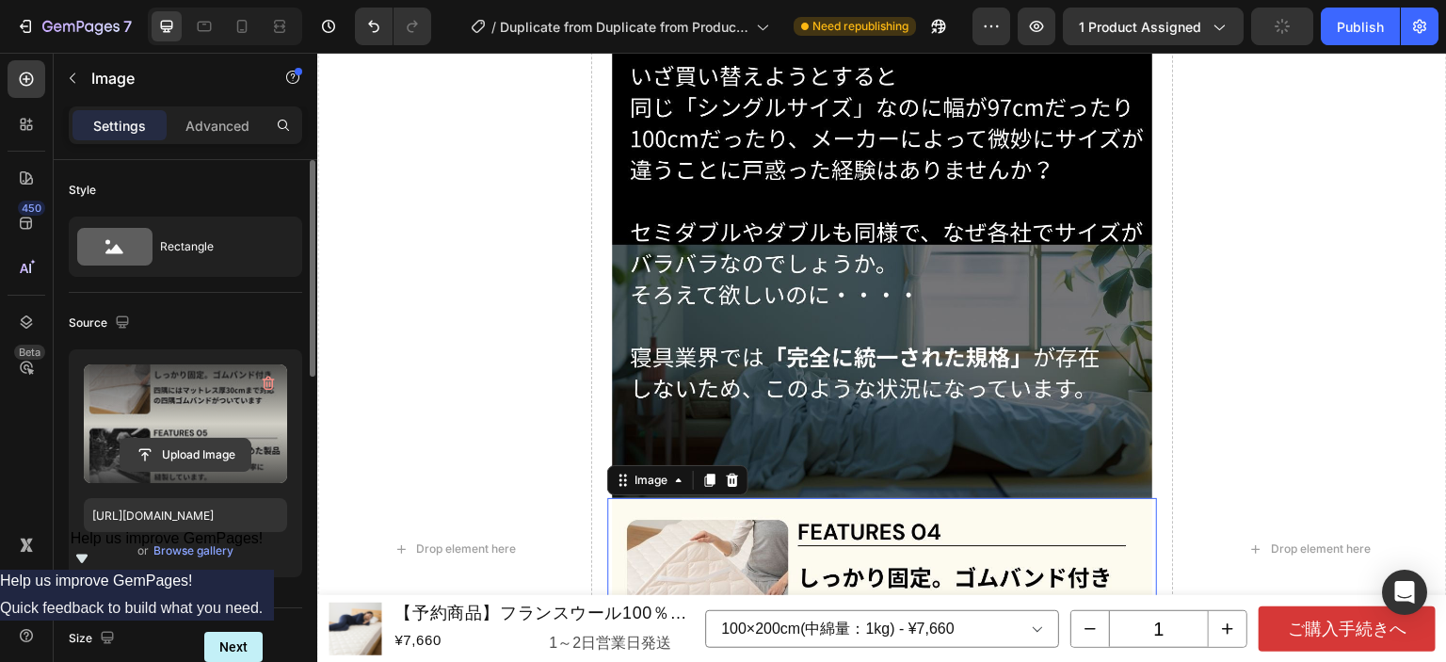
click at [209, 441] on input "file" at bounding box center [186, 455] width 130 height 32
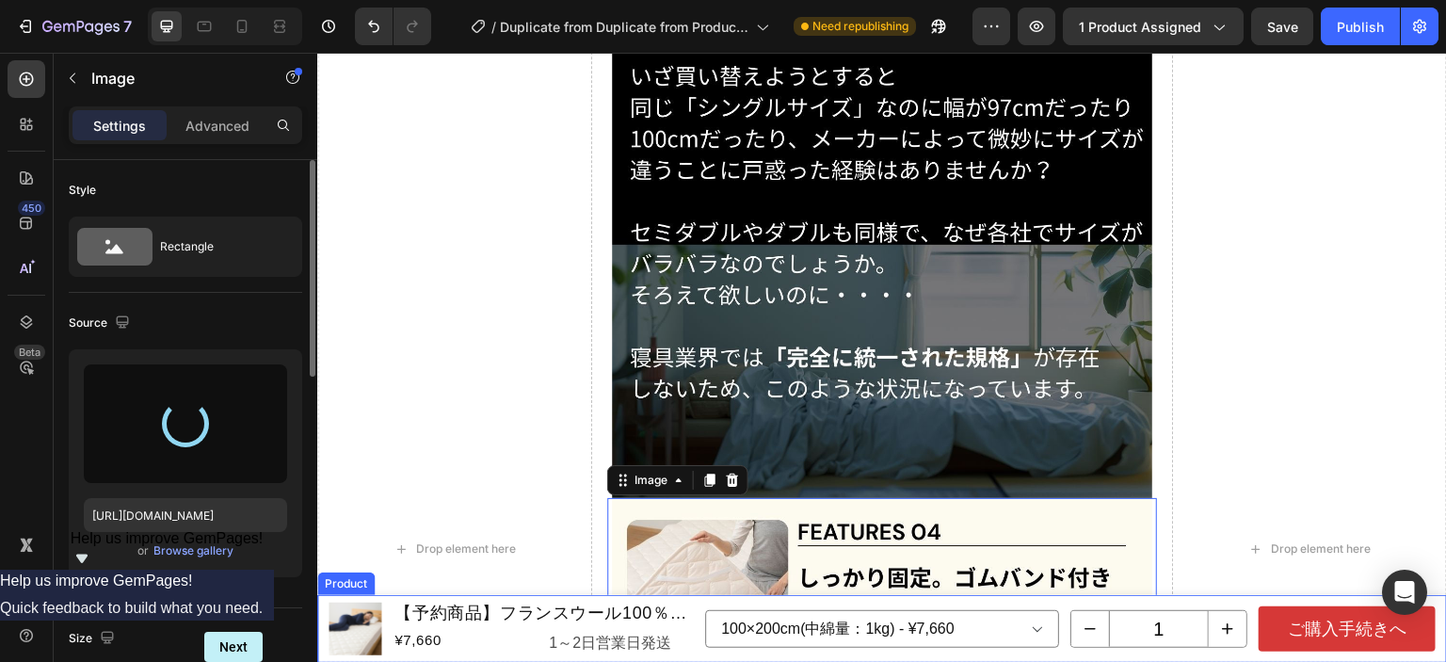
type input "[URL][DOMAIN_NAME]"
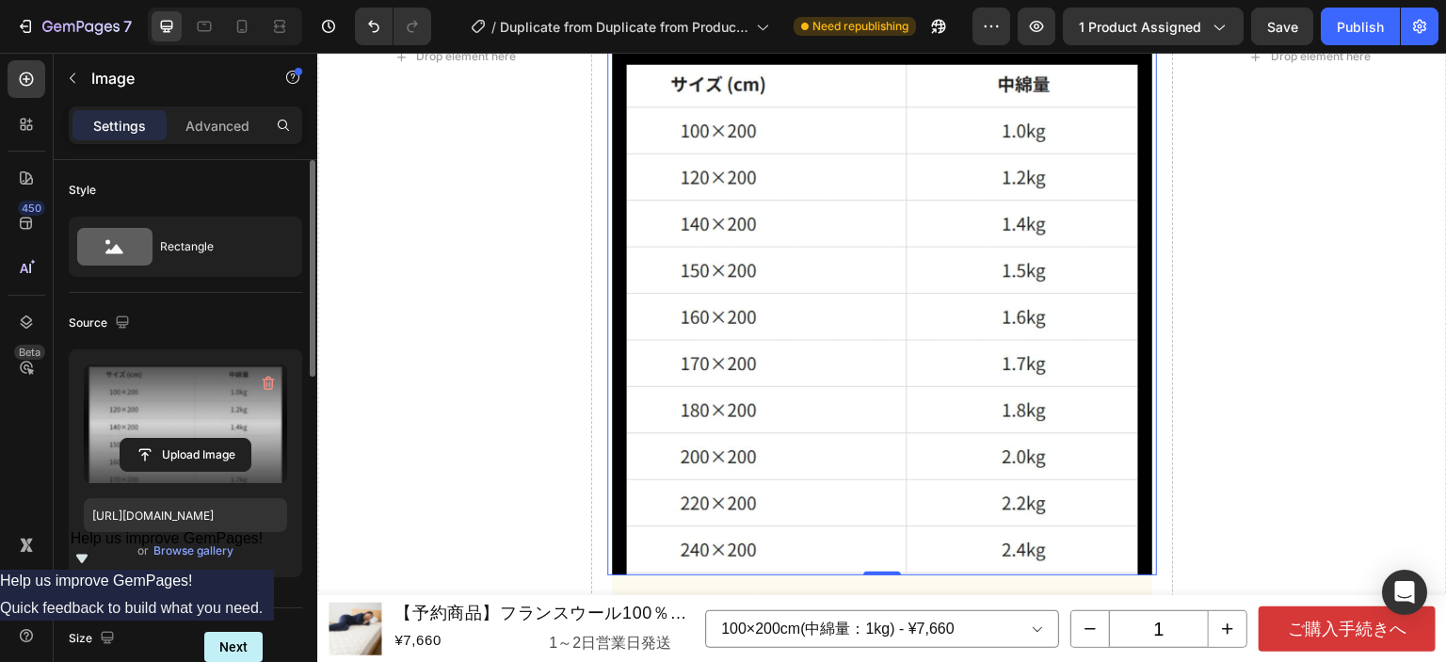
scroll to position [9494, 0]
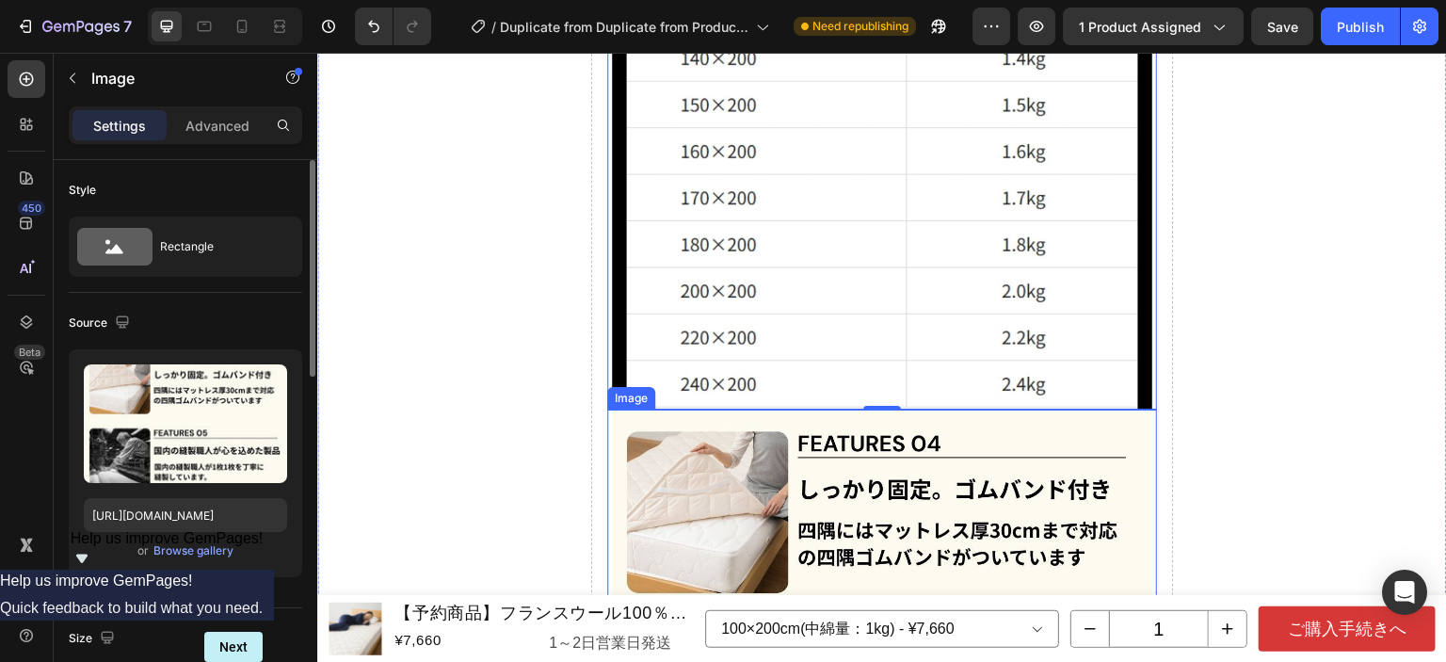
click at [948, 410] on img at bounding box center [882, 619] width 540 height 419
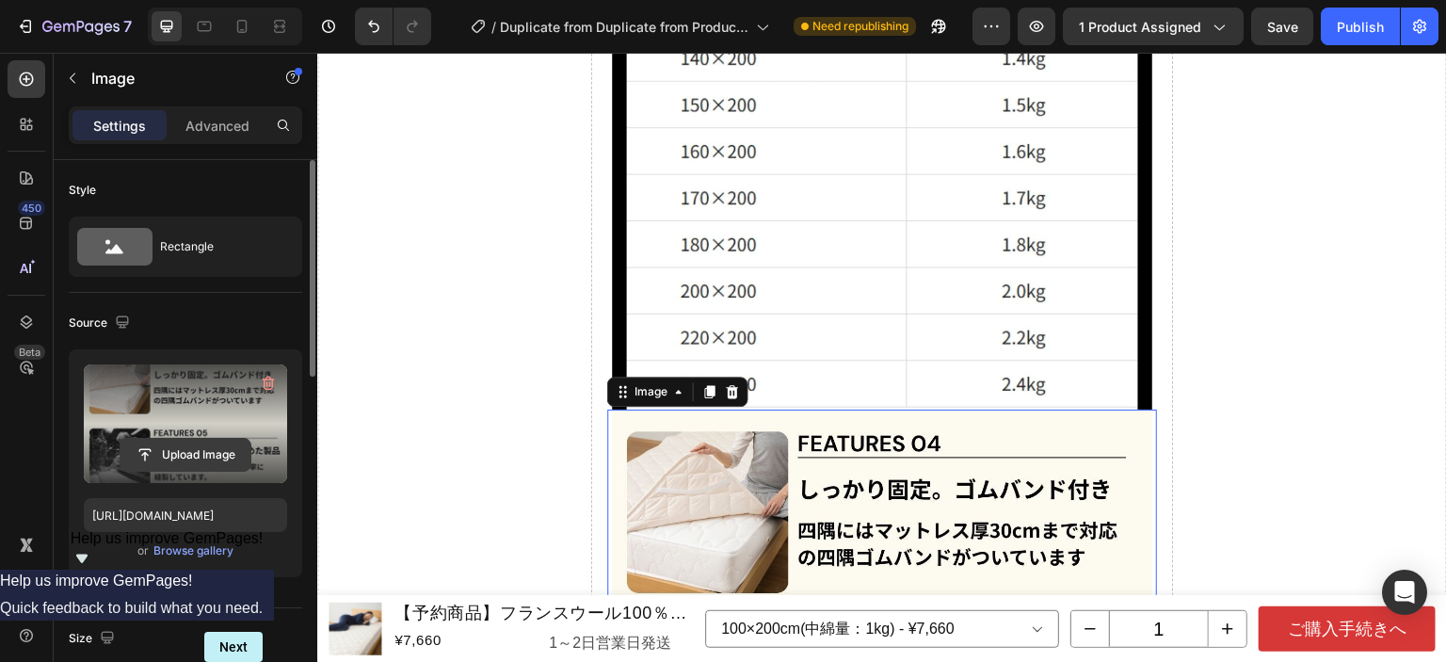
click at [215, 443] on input "file" at bounding box center [186, 455] width 130 height 32
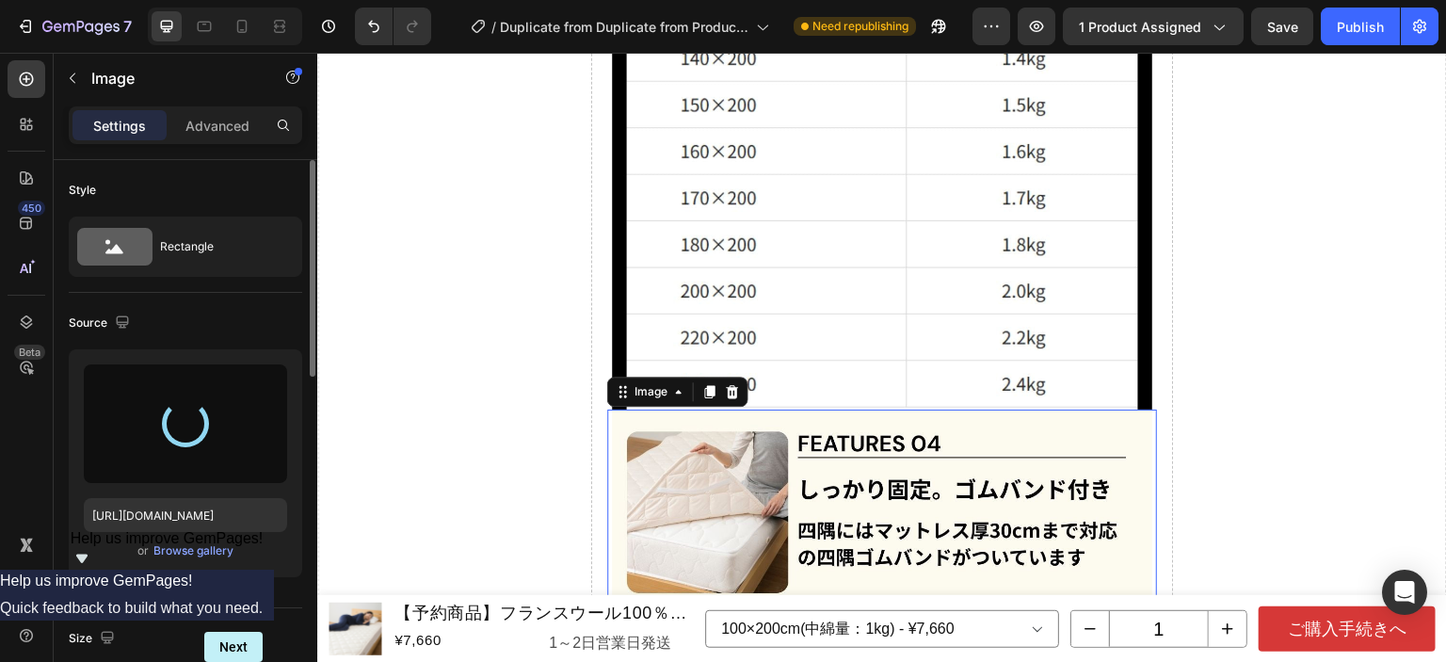
type input "[URL][DOMAIN_NAME]"
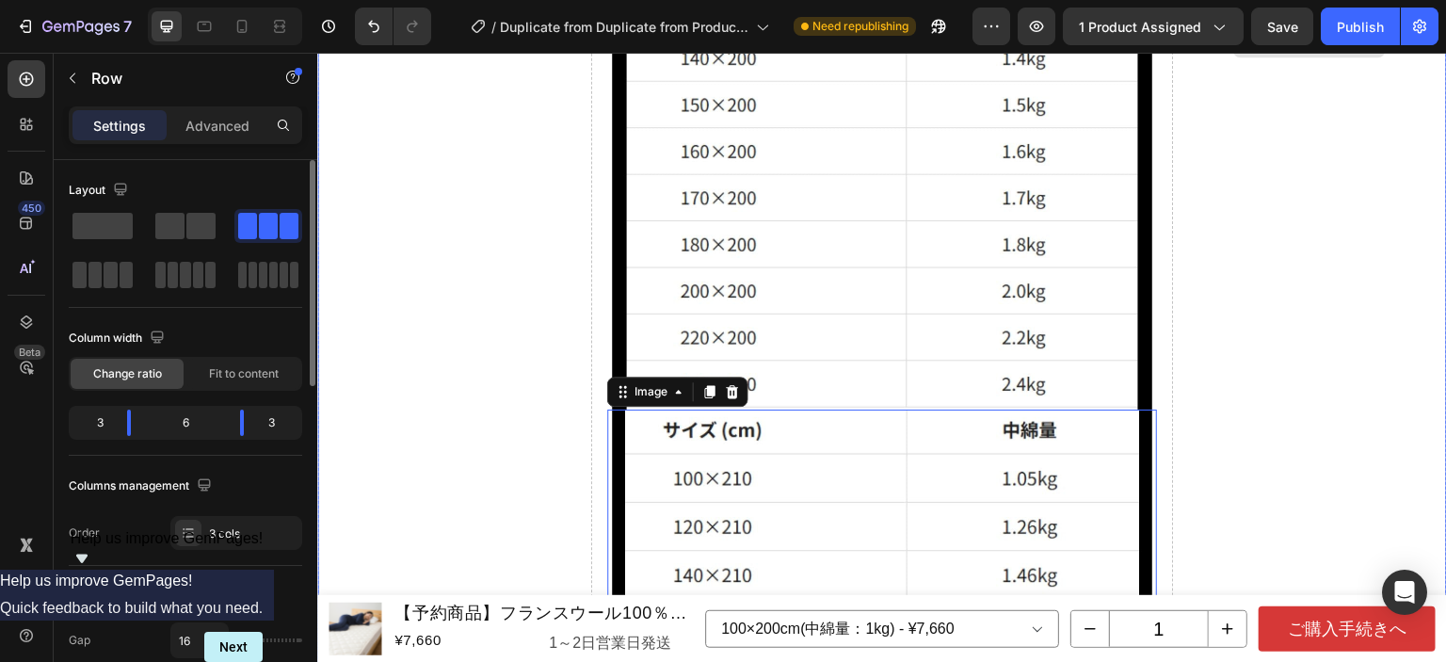
click at [1267, 314] on div "Drop element here" at bounding box center [1309, 42] width 275 height 2176
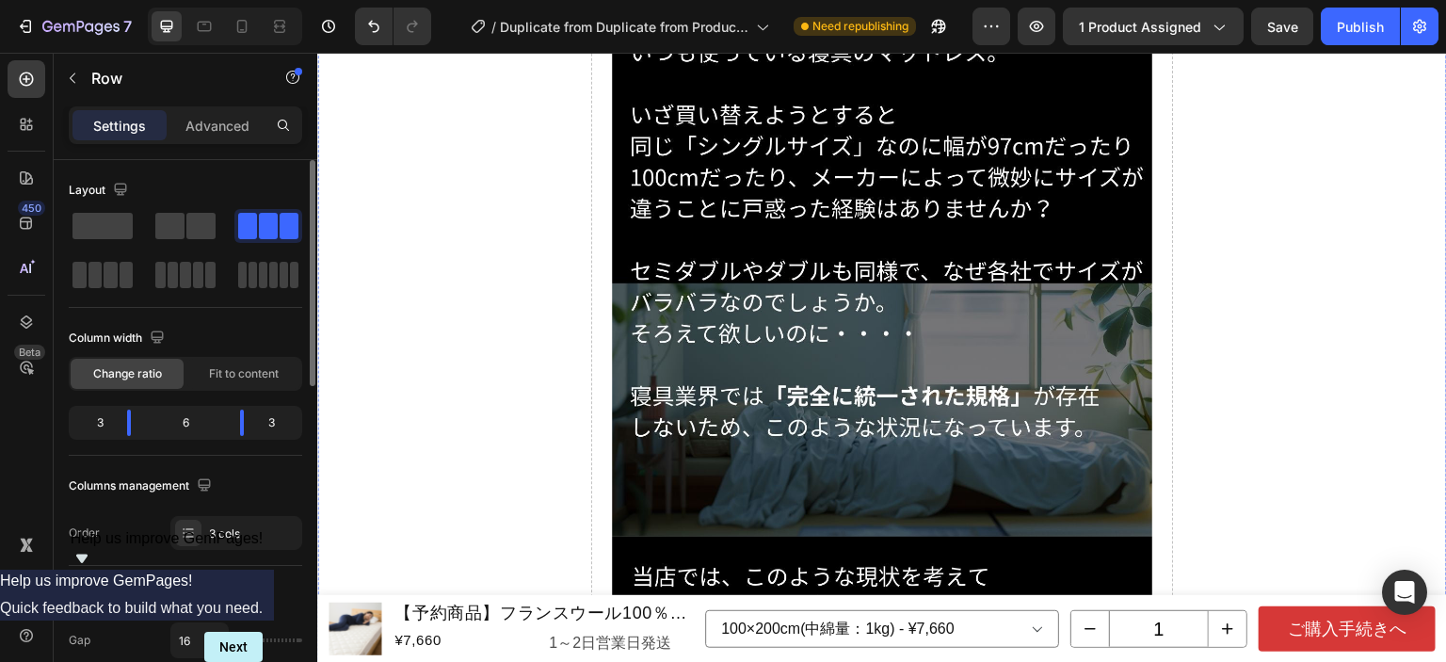
scroll to position [8270, 0]
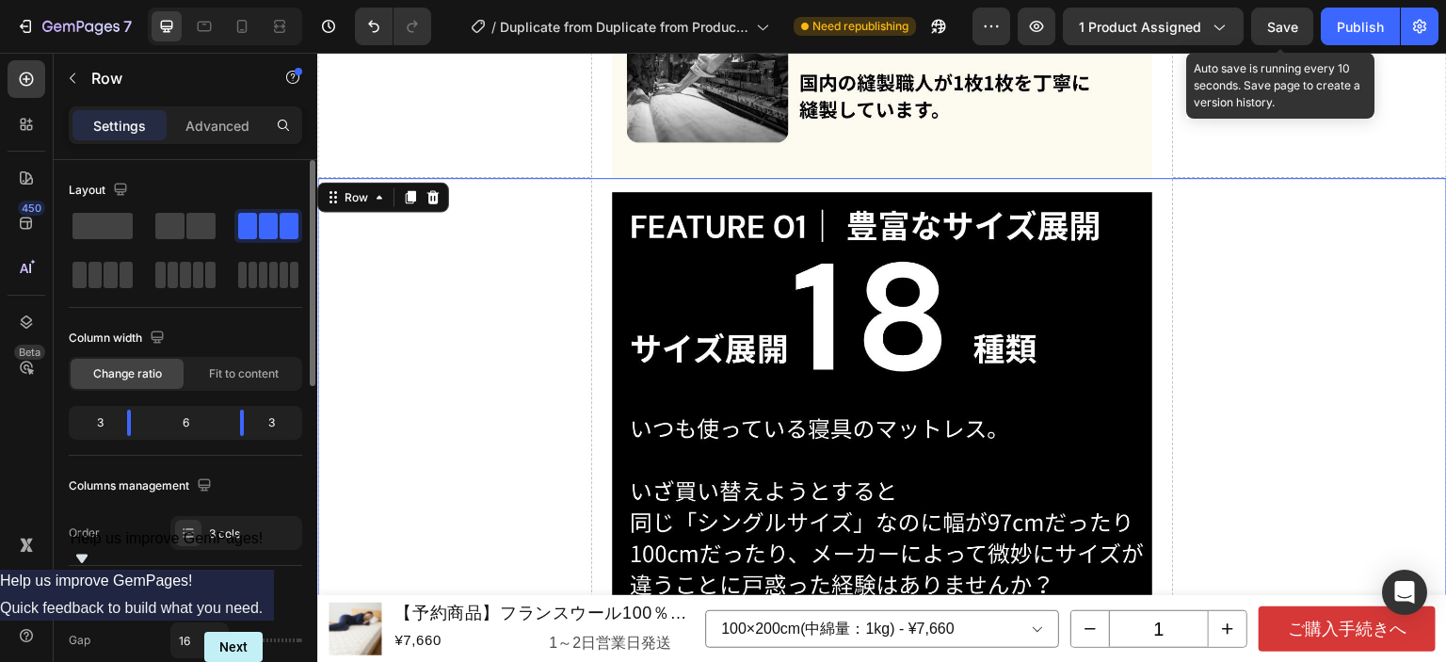
click at [1275, 34] on div "Save" at bounding box center [1282, 27] width 31 height 20
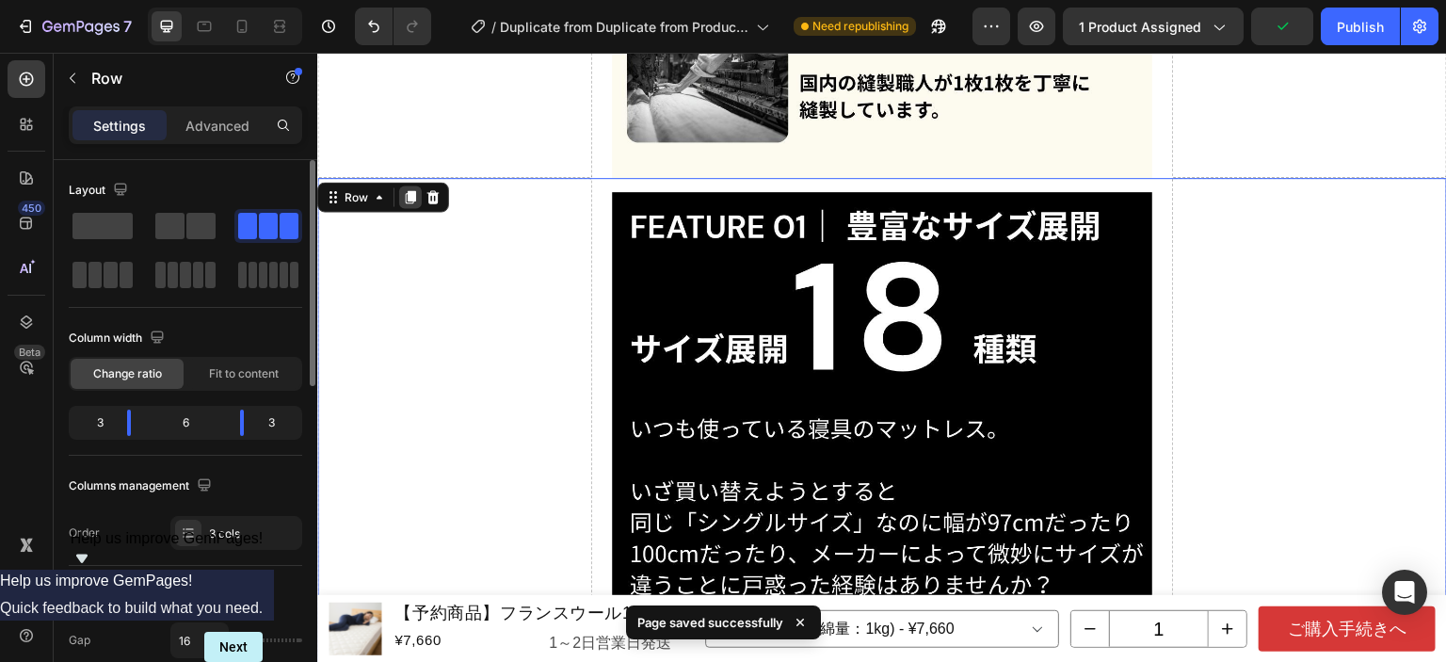
click at [409, 190] on icon at bounding box center [411, 196] width 10 height 13
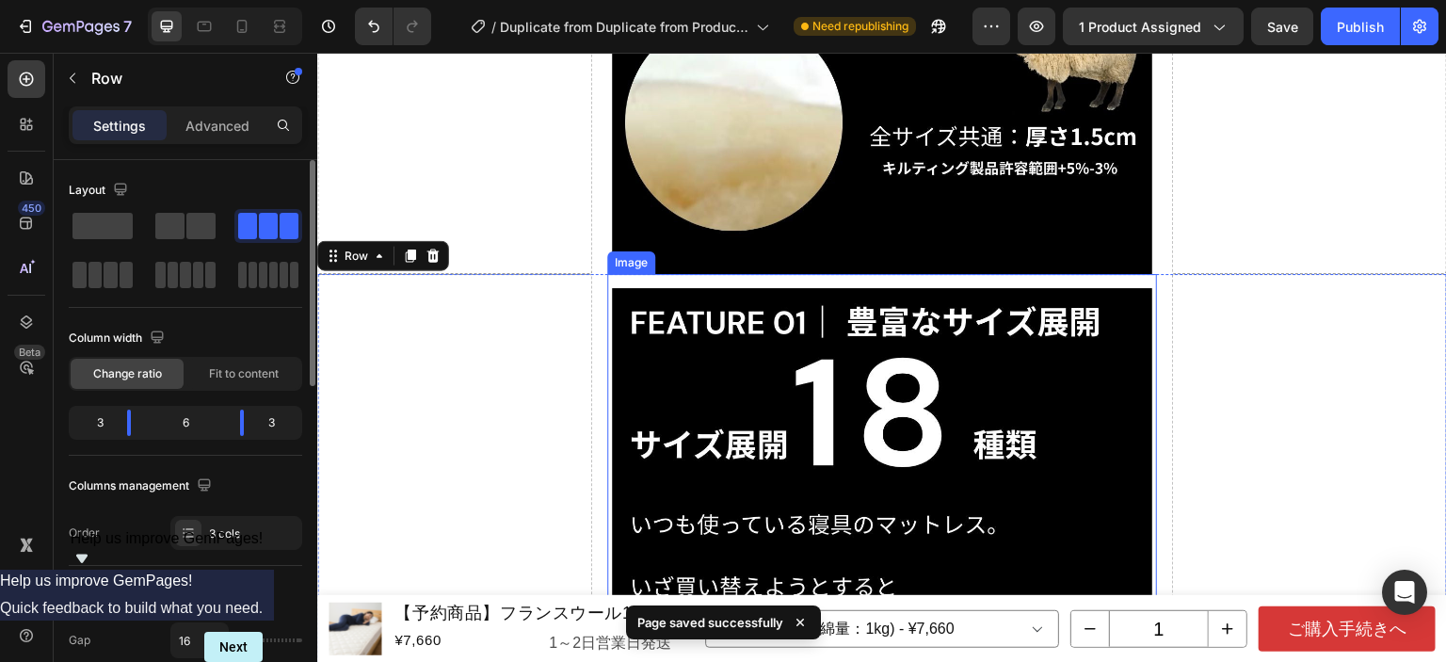
scroll to position [10368, 0]
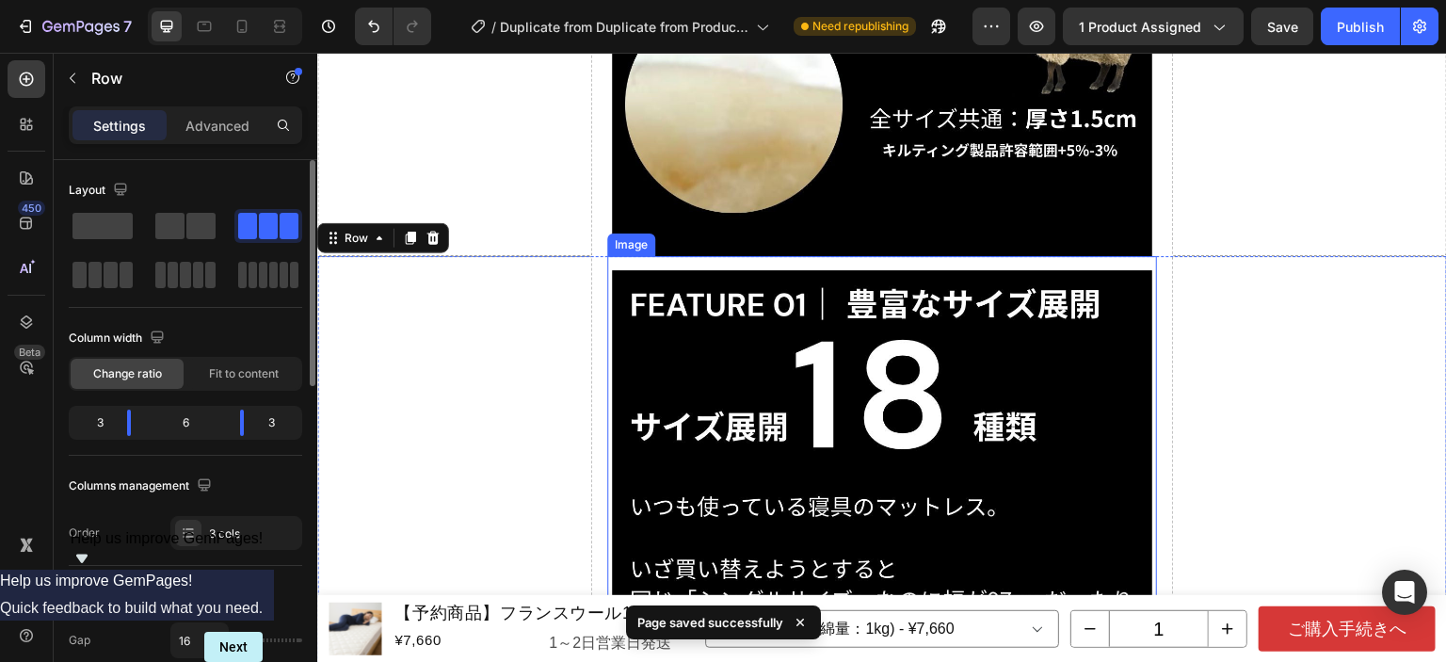
click at [906, 350] on img at bounding box center [882, 630] width 540 height 720
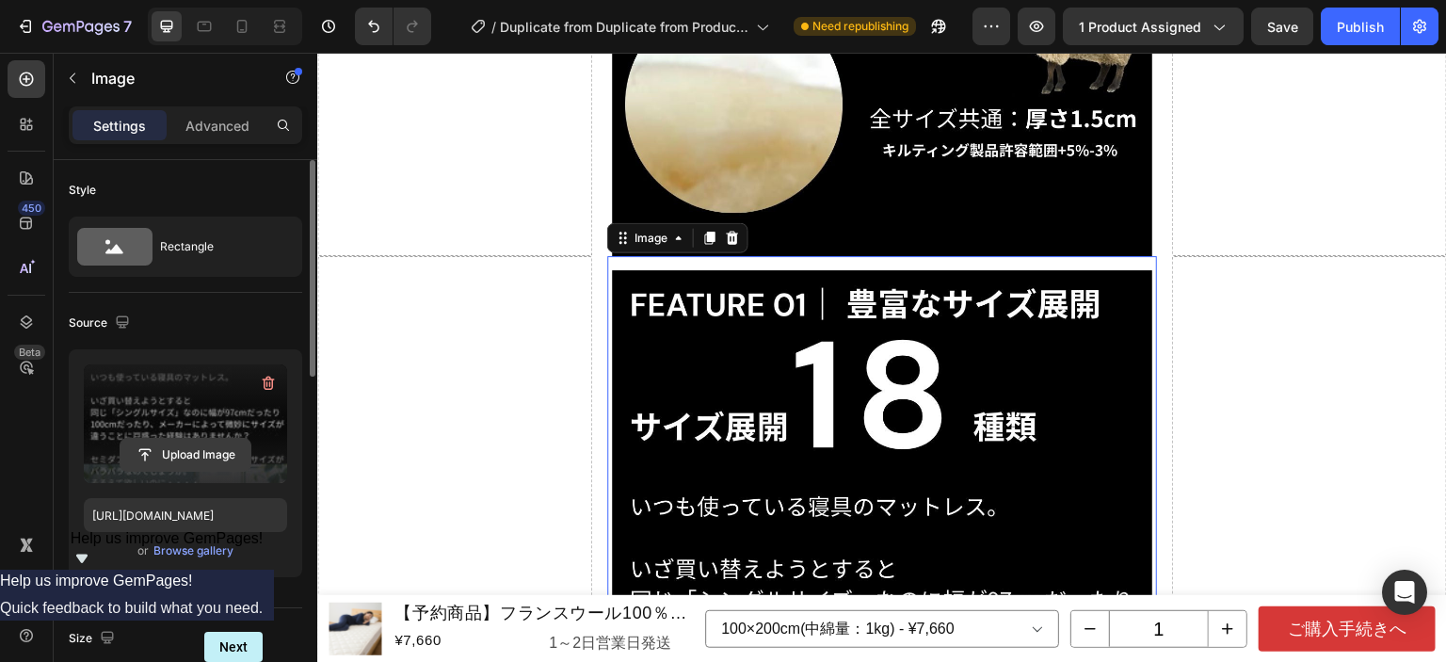
click at [173, 446] on input "file" at bounding box center [186, 455] width 130 height 32
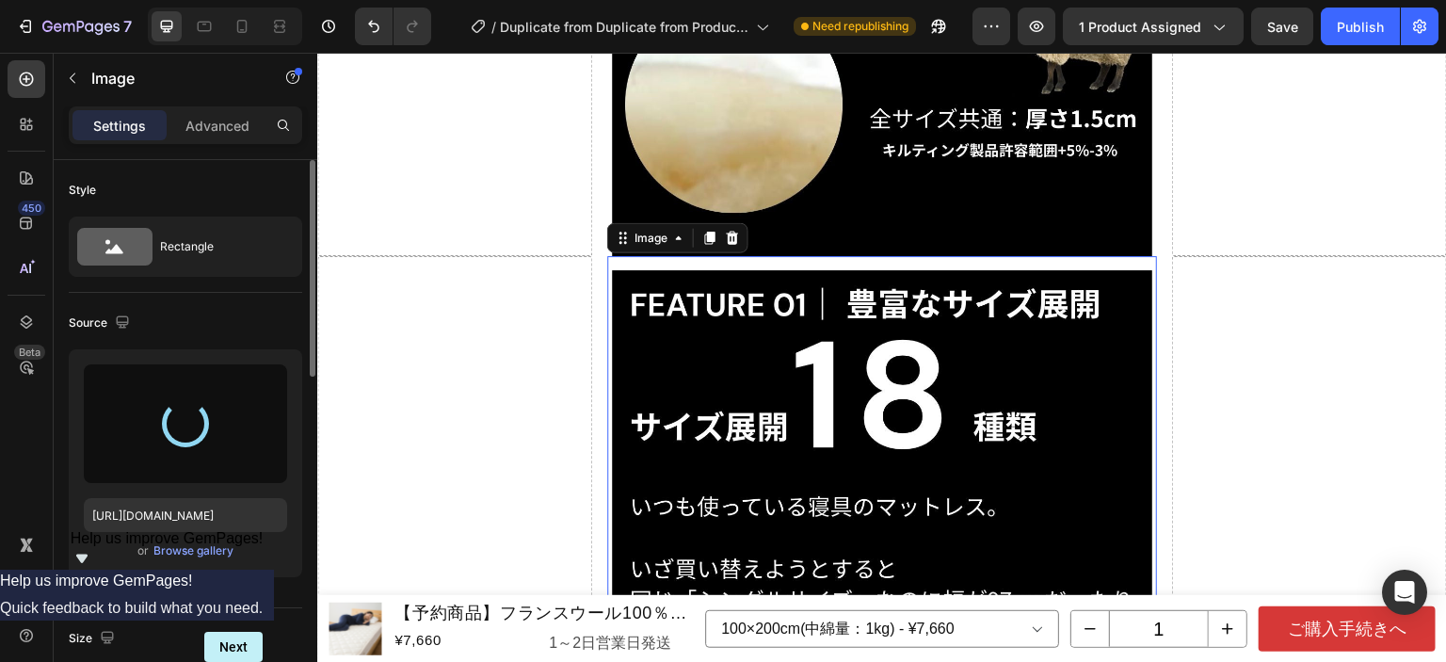
type input "[URL][DOMAIN_NAME]"
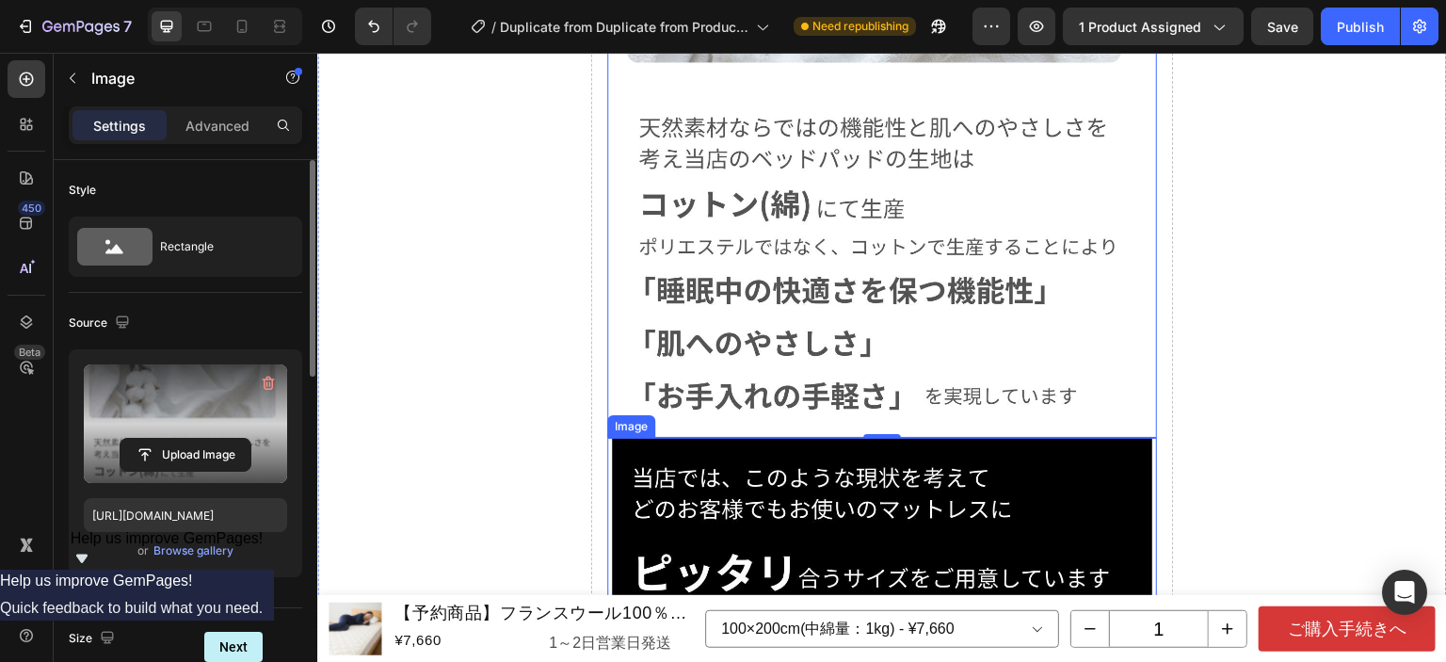
scroll to position [10933, 0]
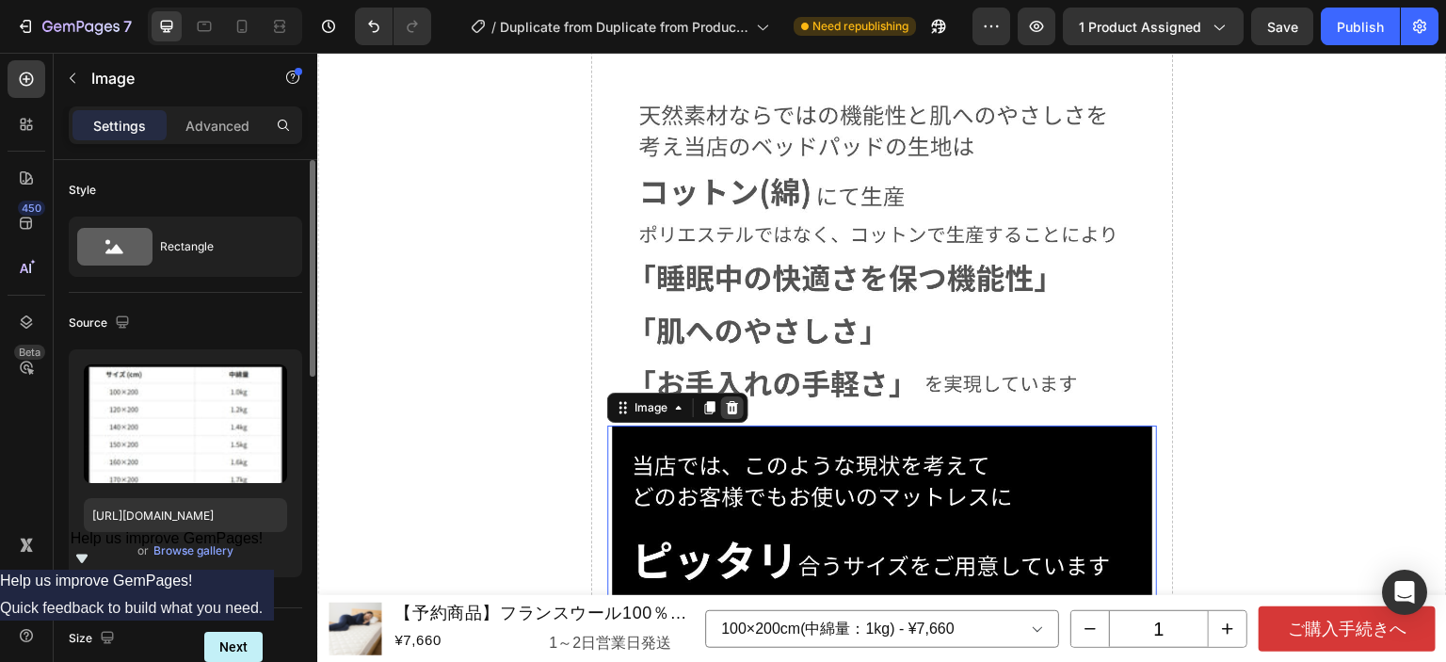
click at [731, 400] on icon at bounding box center [732, 407] width 15 height 15
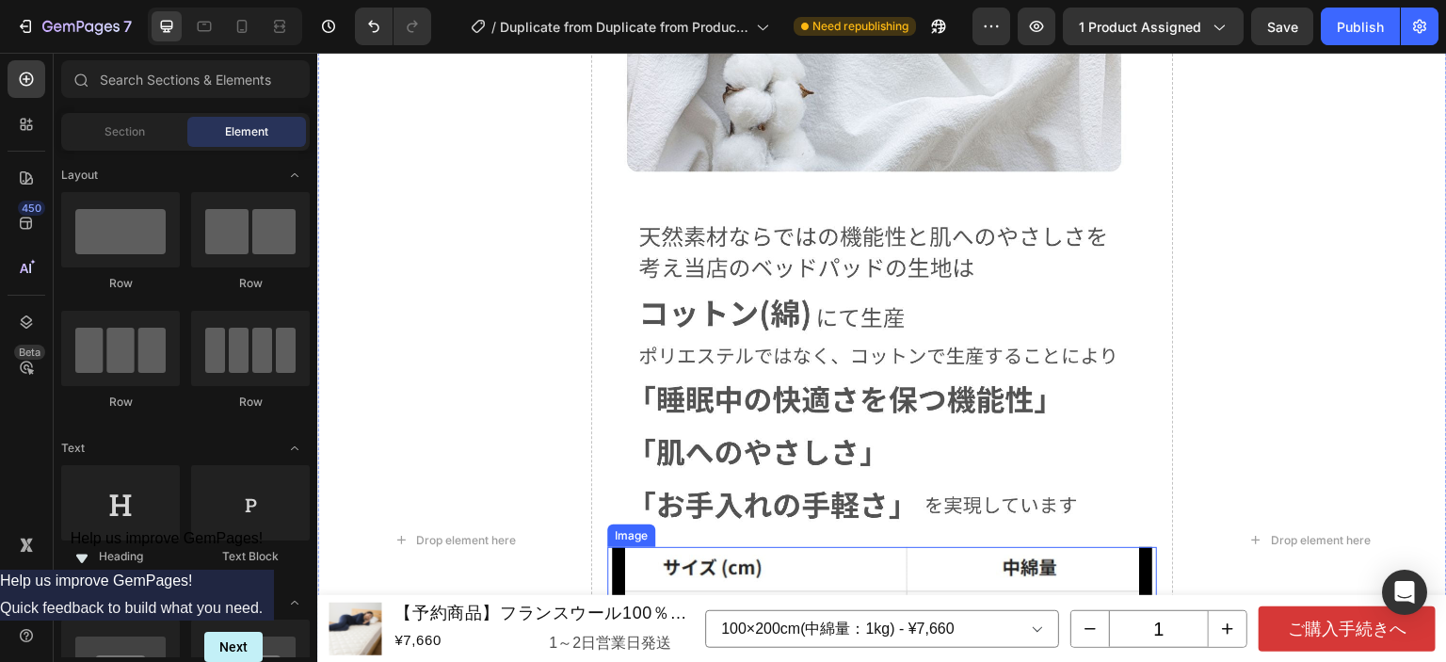
scroll to position [10953, 0]
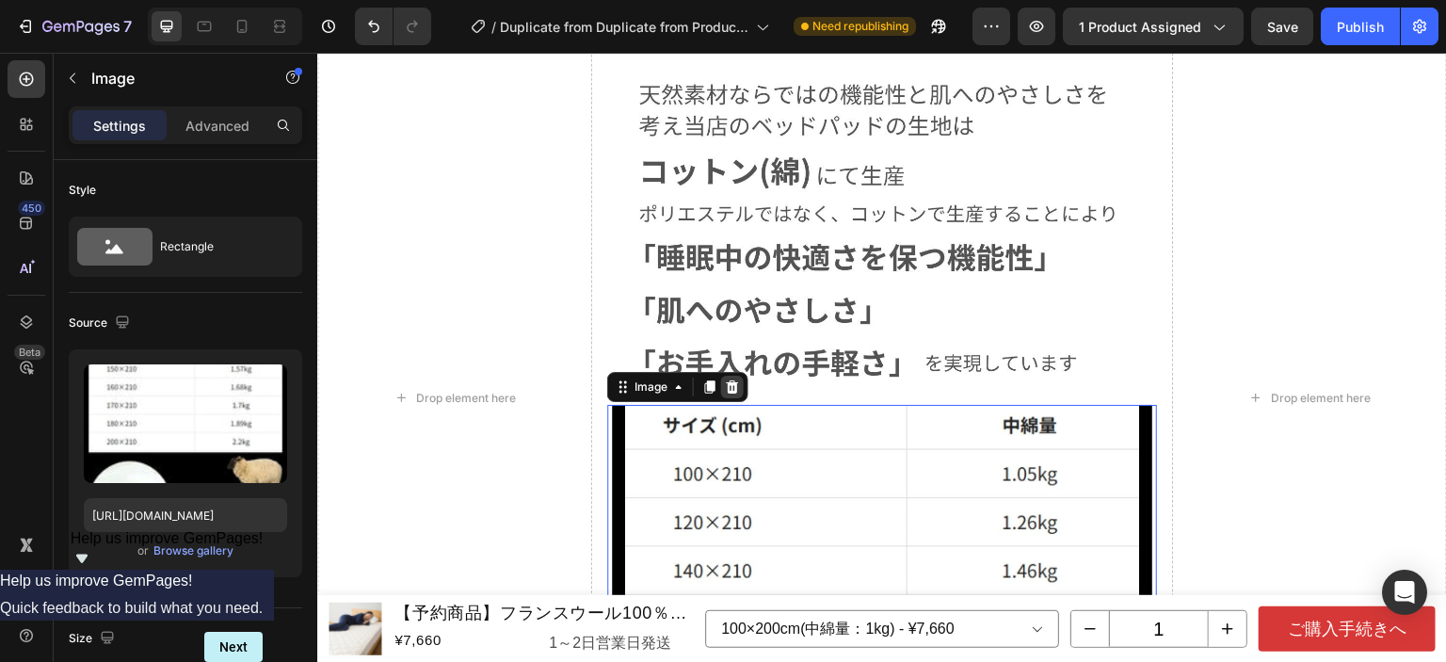
click at [737, 376] on div at bounding box center [732, 387] width 23 height 23
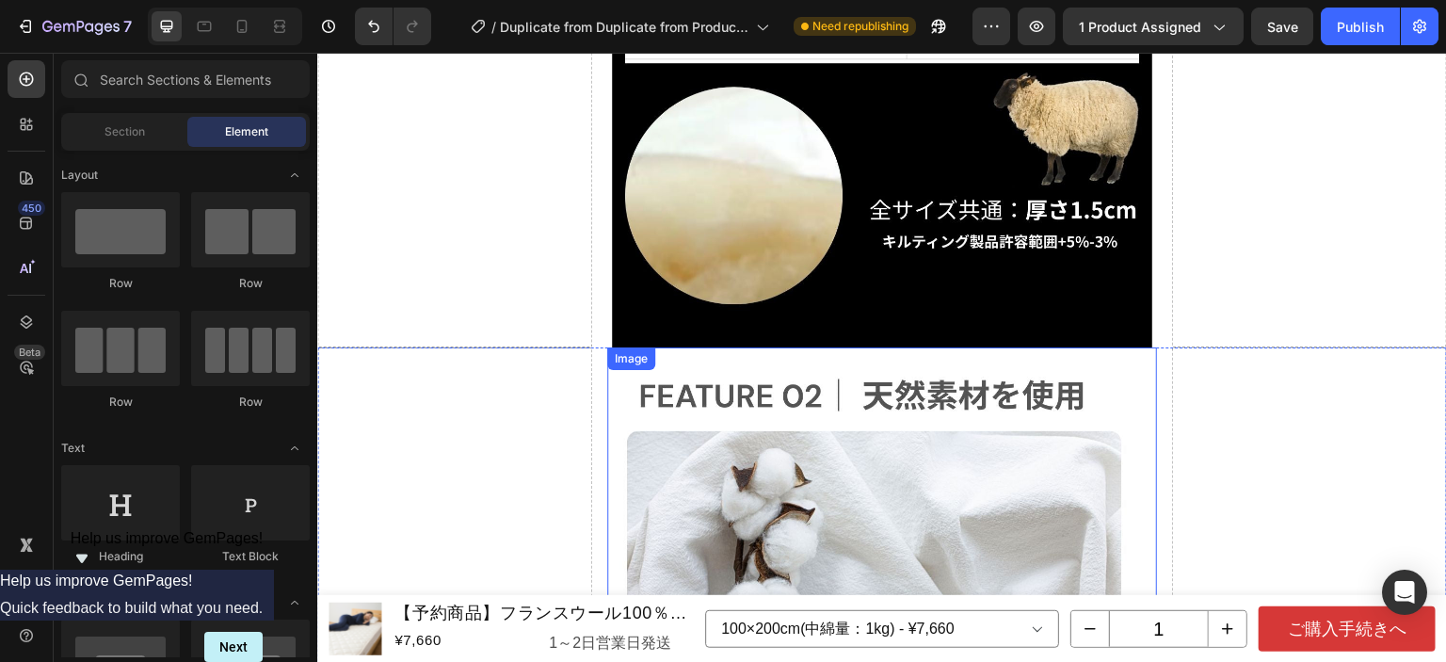
scroll to position [10222, 0]
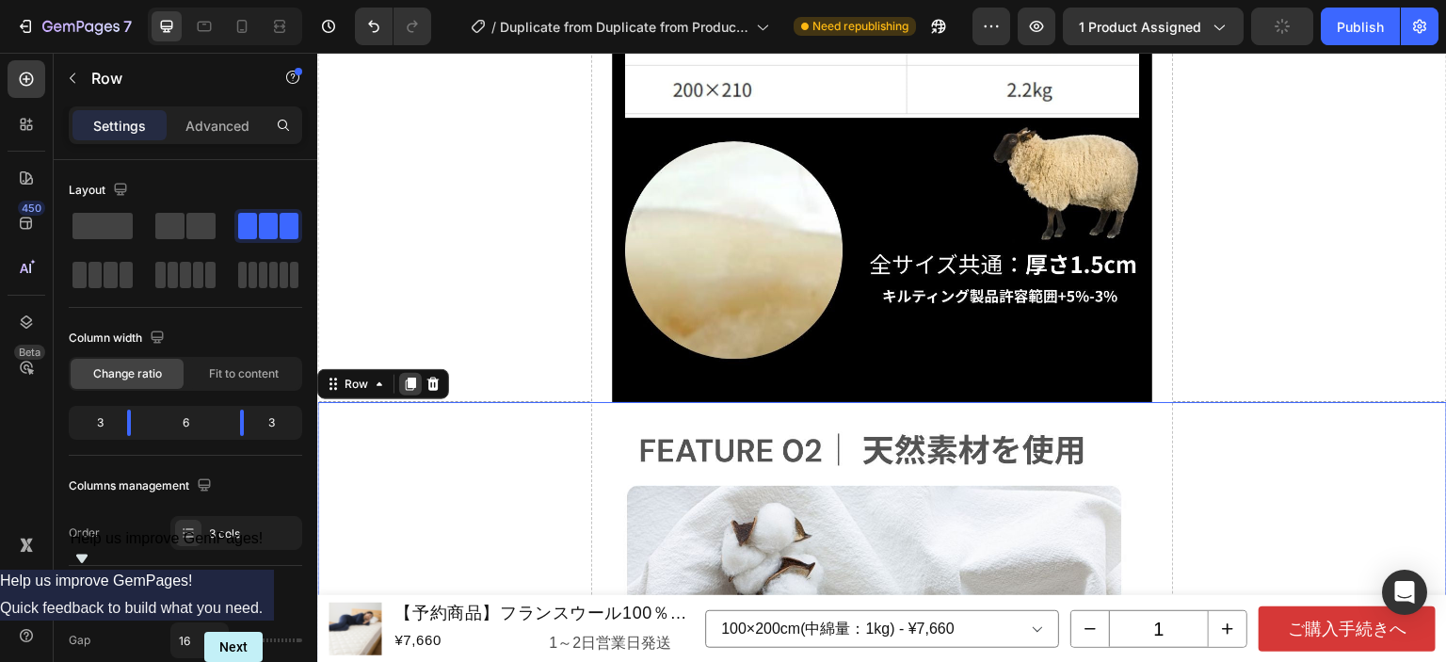
click at [400, 373] on div at bounding box center [410, 384] width 23 height 23
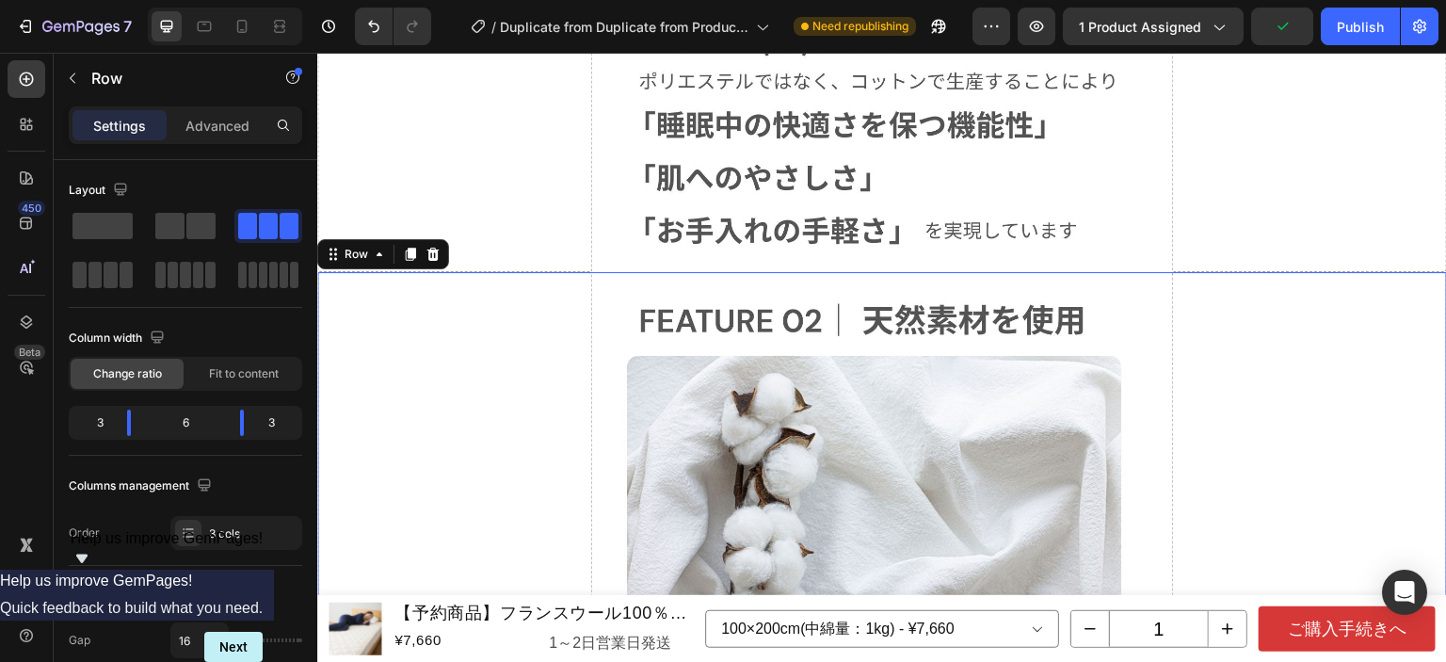
scroll to position [11093, 0]
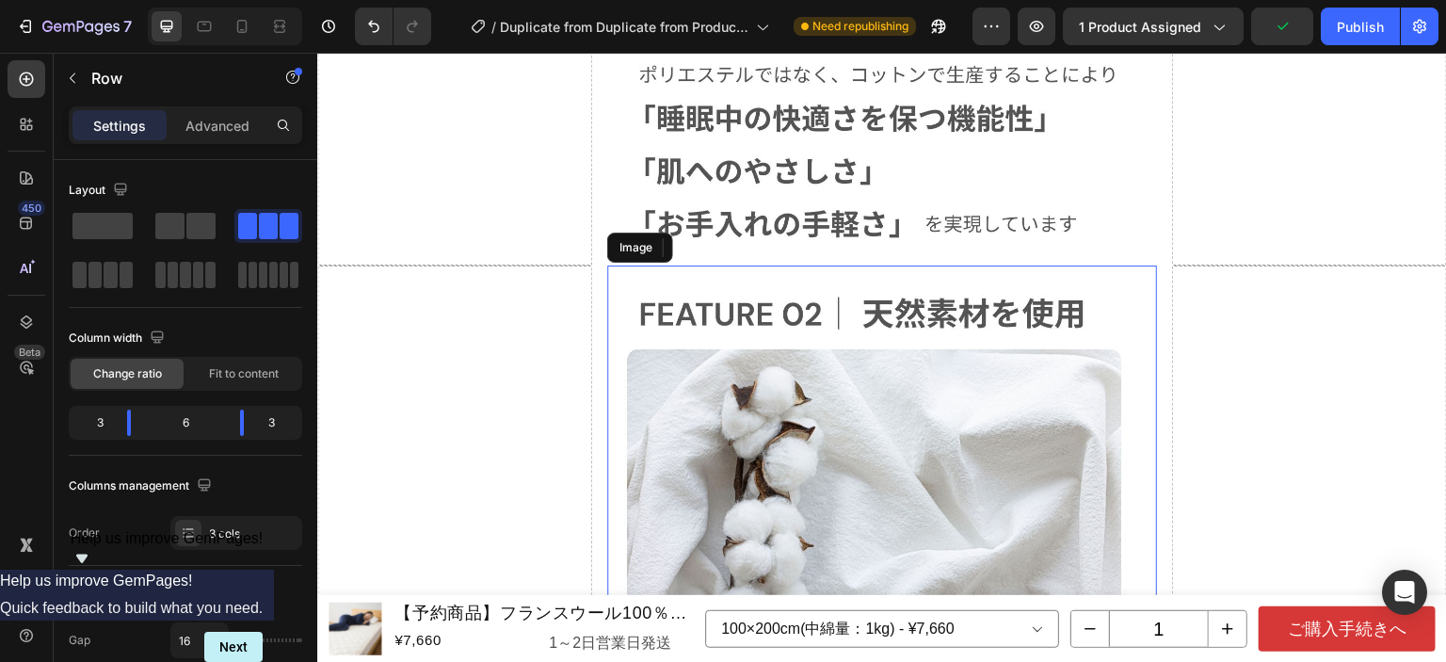
click at [759, 292] on img at bounding box center [882, 640] width 540 height 720
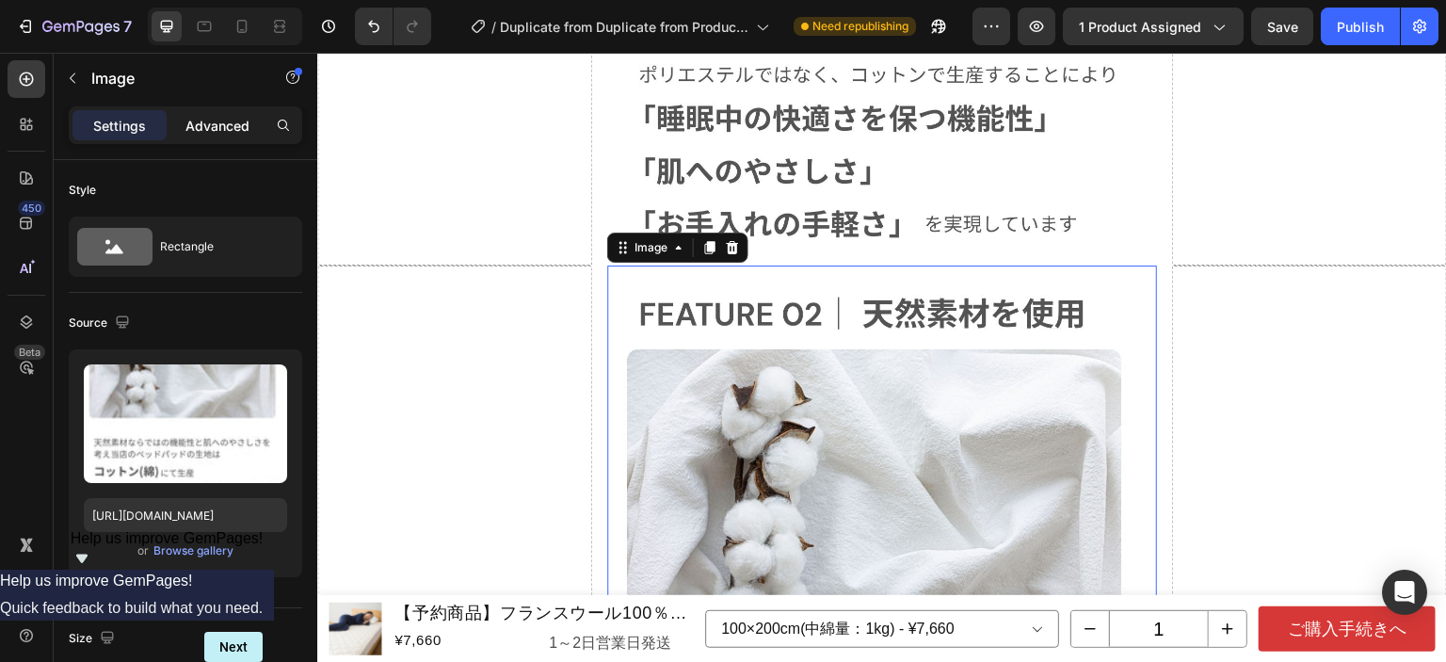
click at [232, 127] on p "Advanced" at bounding box center [217, 126] width 64 height 20
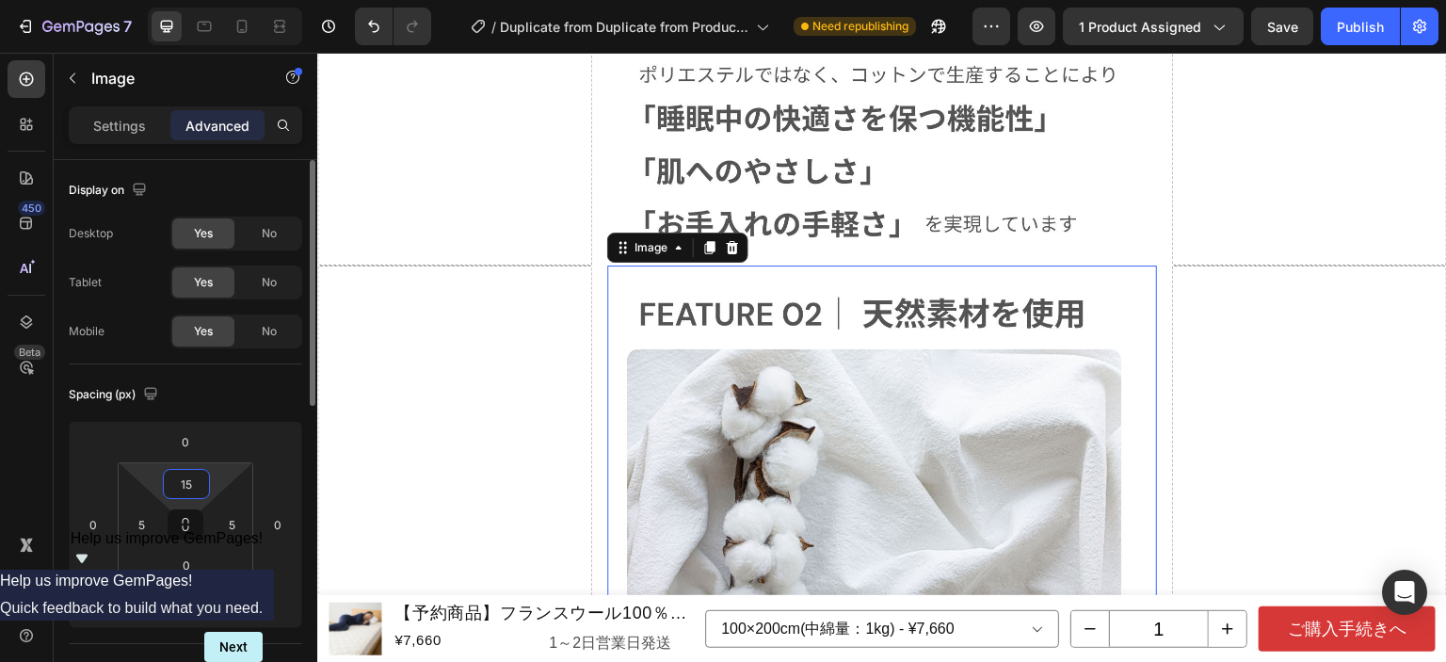
click at [194, 476] on input "15" at bounding box center [187, 484] width 38 height 28
type input "0"
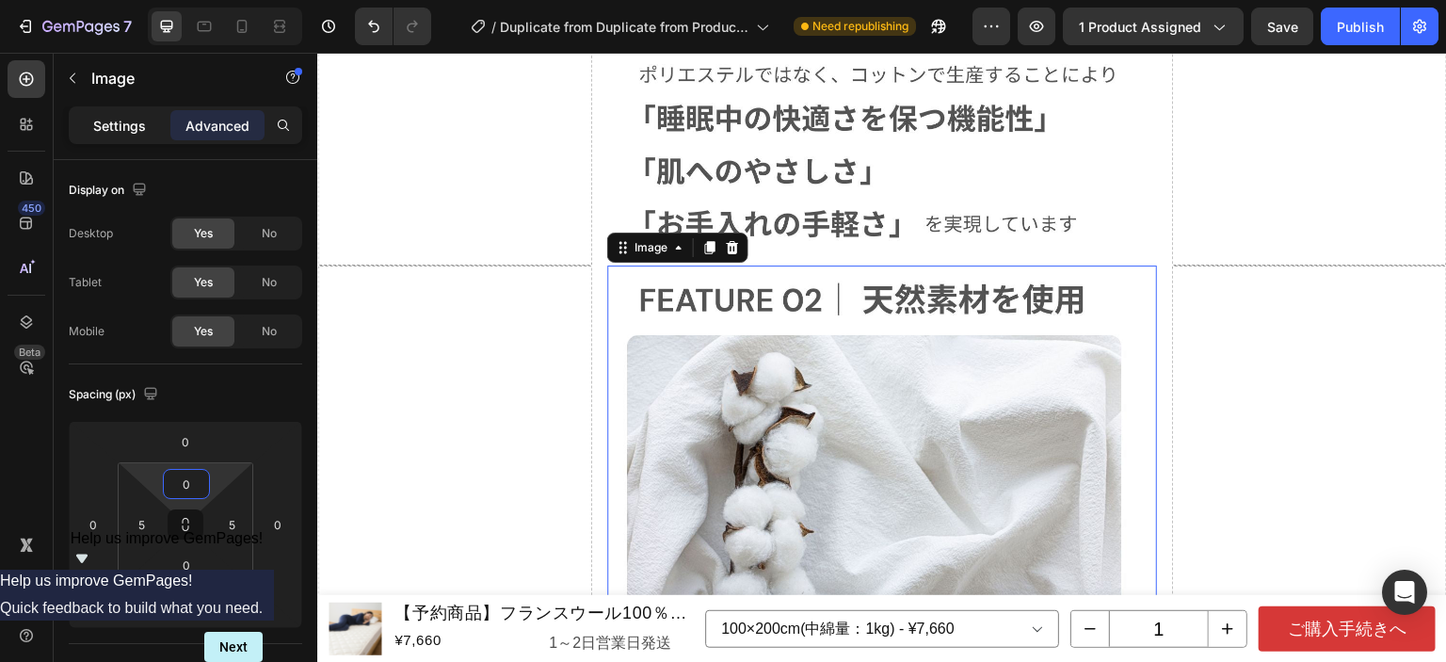
click at [132, 133] on p "Settings" at bounding box center [119, 126] width 53 height 20
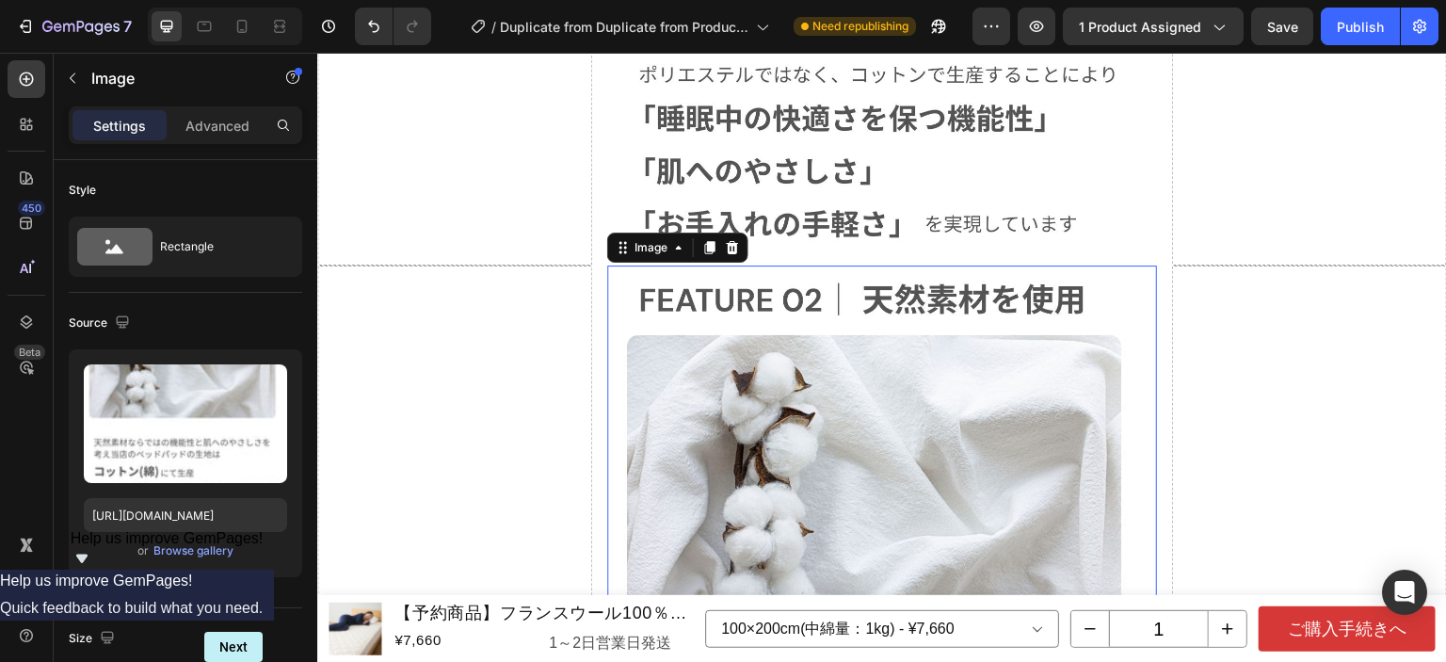
click at [820, 269] on img at bounding box center [882, 626] width 540 height 720
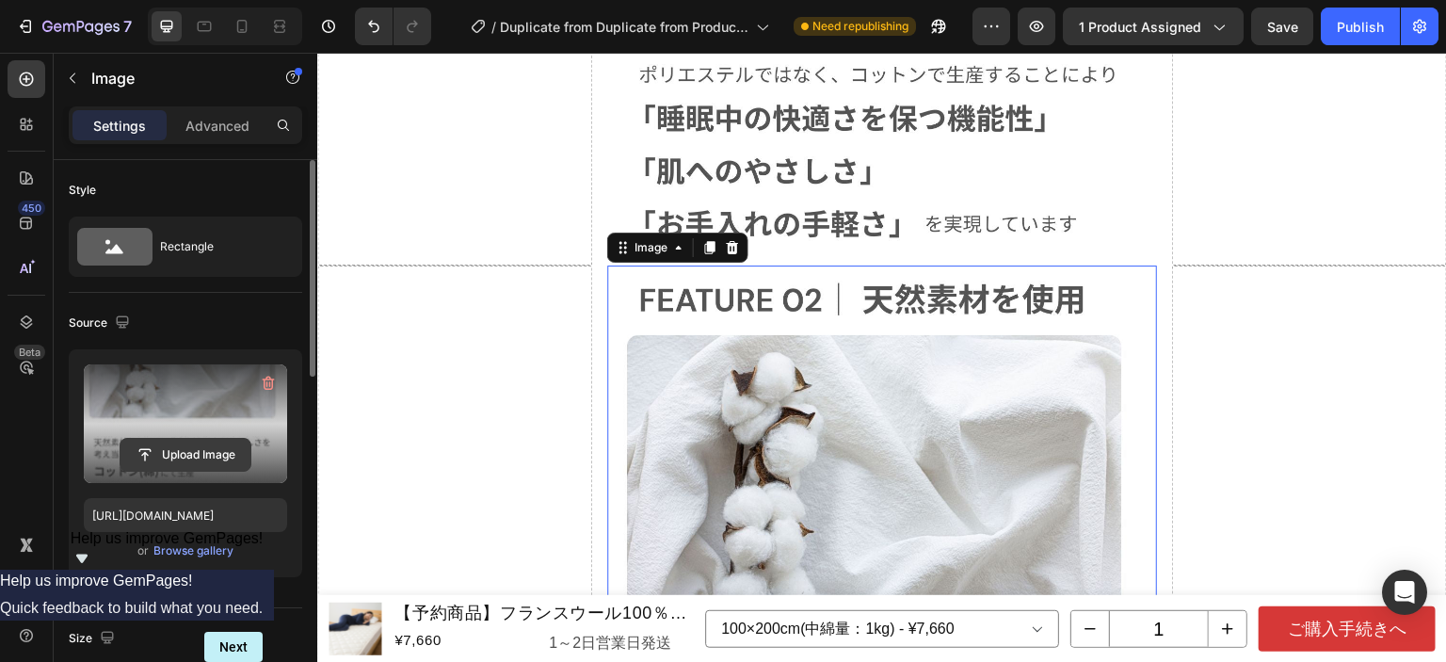
click at [189, 449] on input "file" at bounding box center [186, 455] width 130 height 32
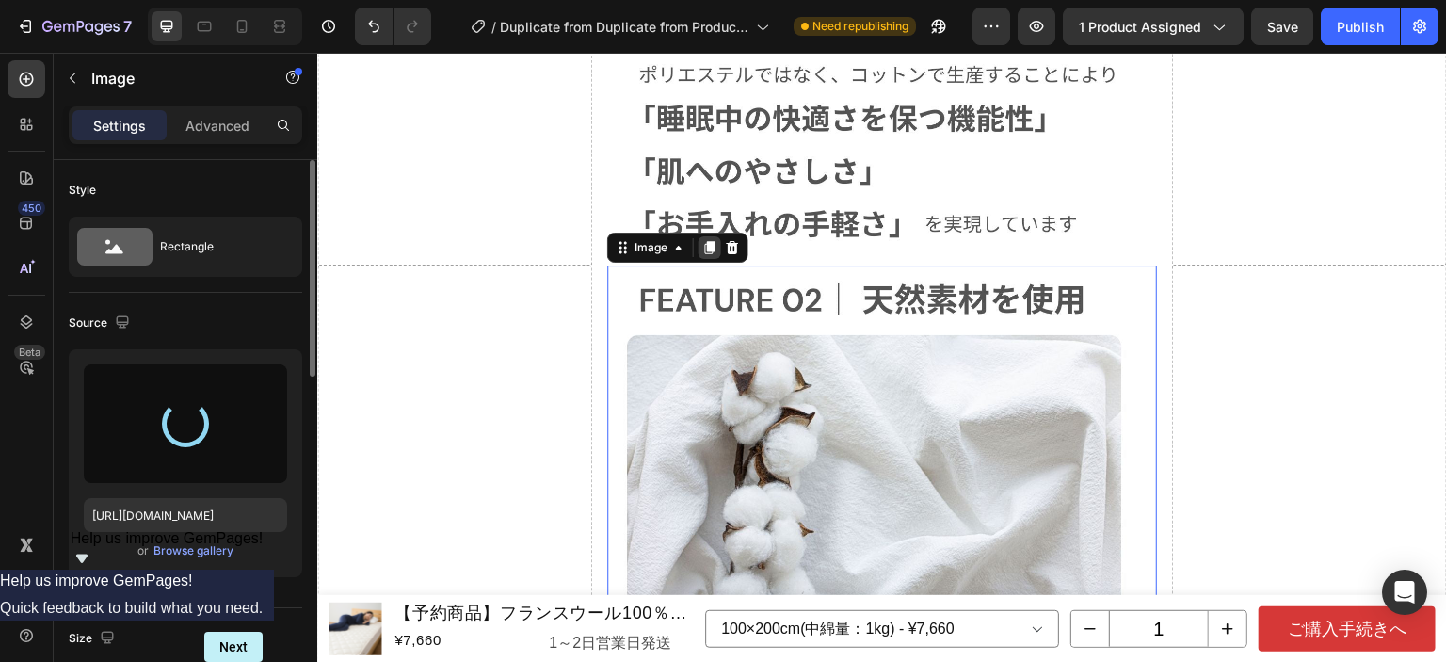
type input "[URL][DOMAIN_NAME]"
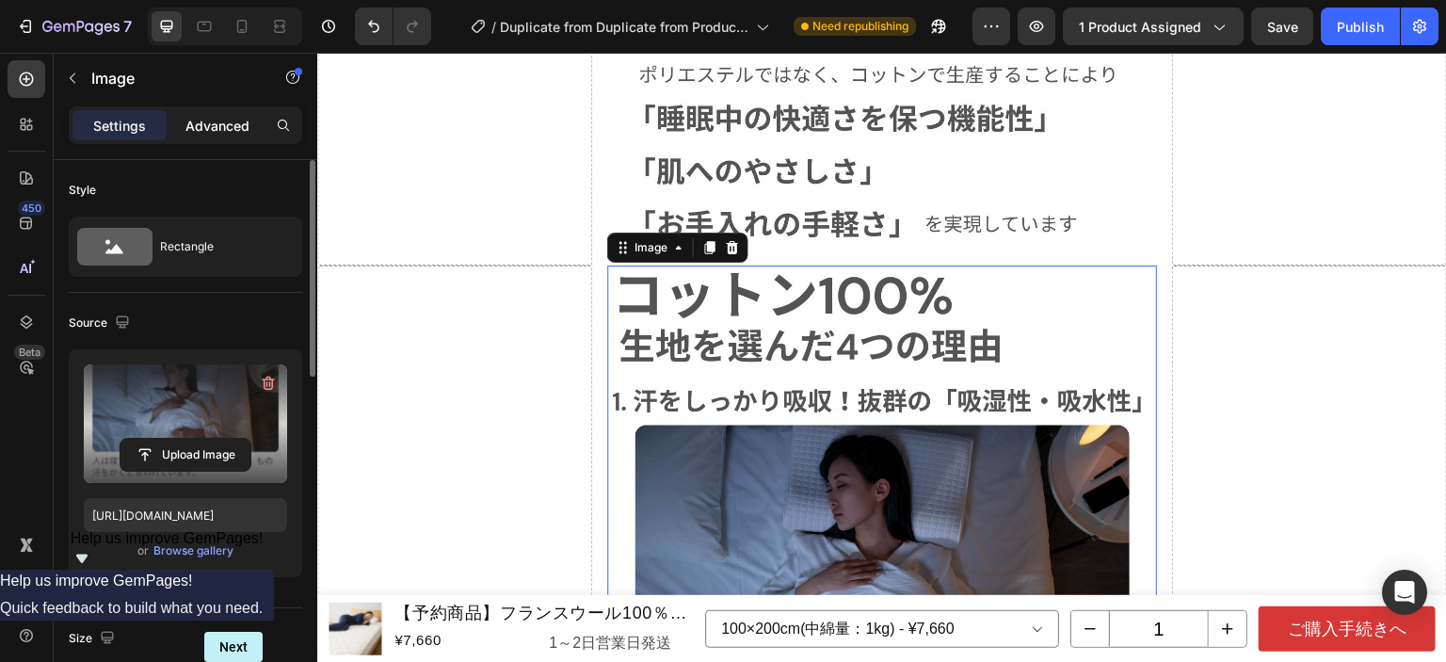
click at [243, 116] on p "Advanced" at bounding box center [217, 126] width 64 height 20
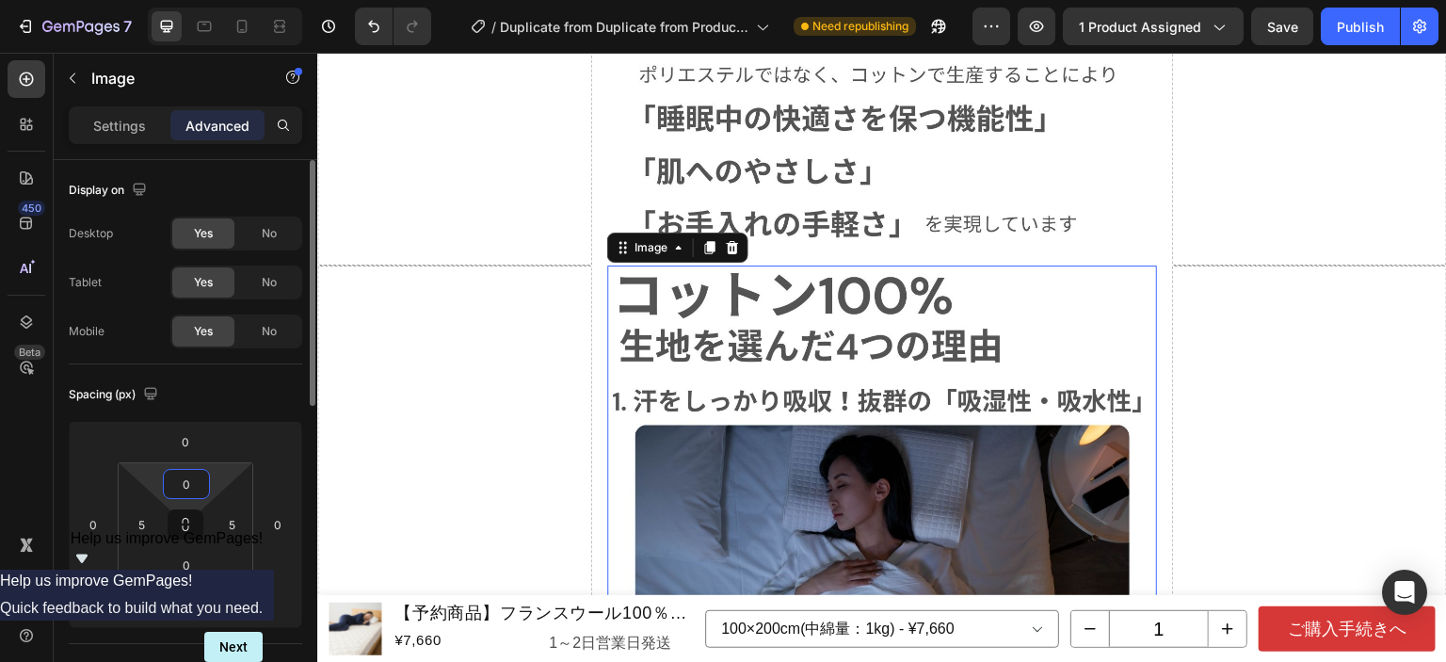
click at [192, 490] on input "0" at bounding box center [187, 484] width 38 height 28
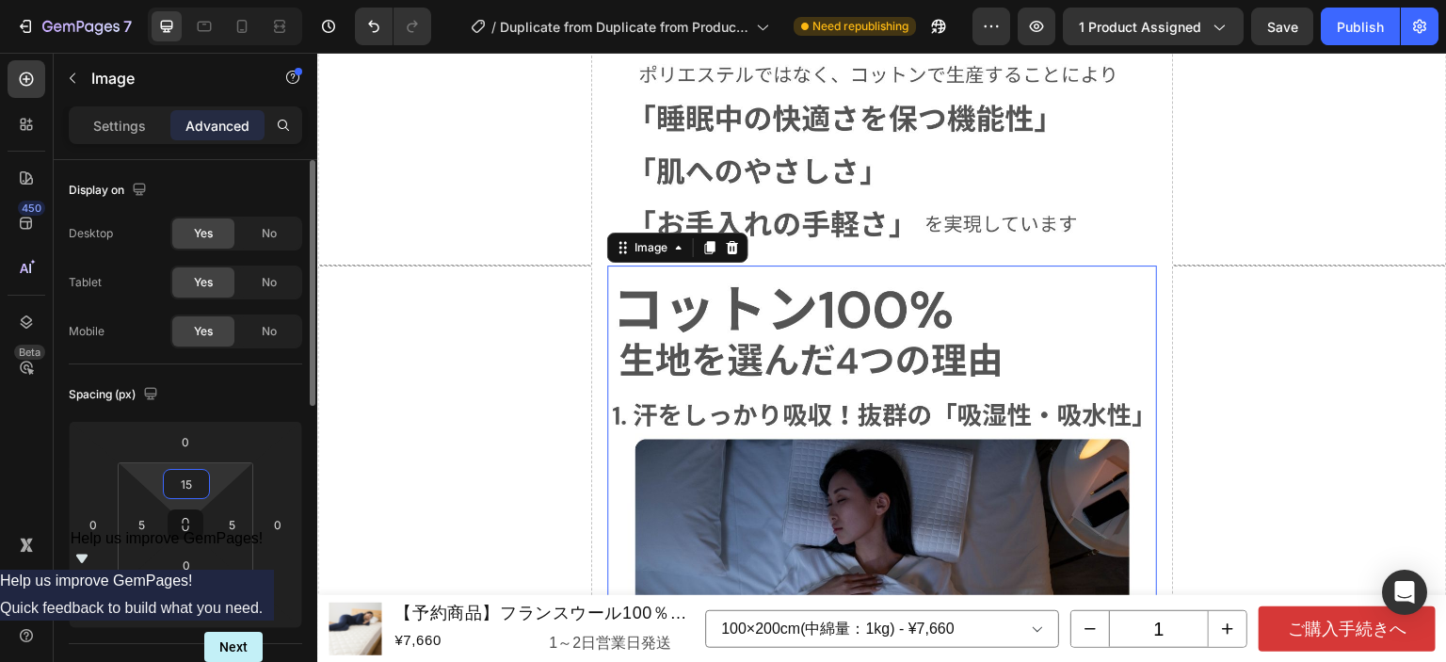
drag, startPoint x: 191, startPoint y: 480, endPoint x: 181, endPoint y: 480, distance: 10.4
click at [181, 480] on input "15" at bounding box center [187, 484] width 38 height 28
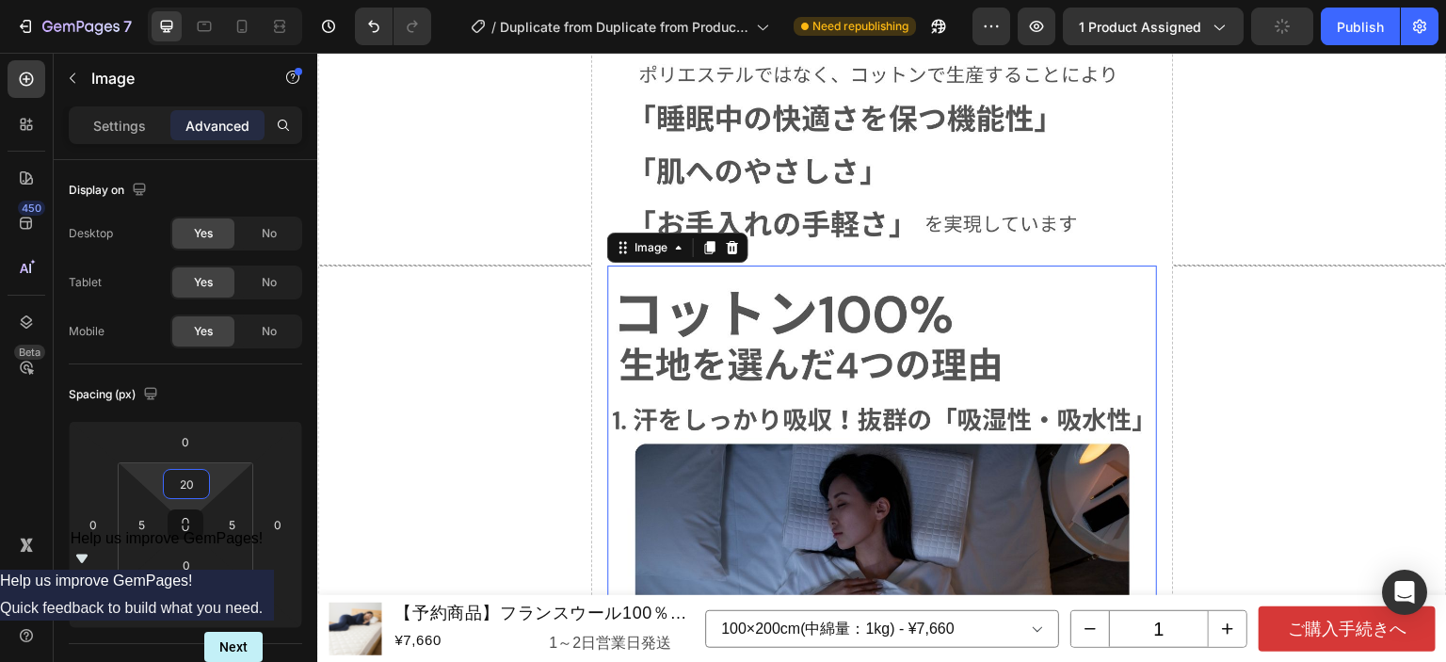
type input "20"
click at [884, 357] on img at bounding box center [882, 644] width 540 height 720
click at [706, 242] on icon at bounding box center [710, 248] width 10 height 13
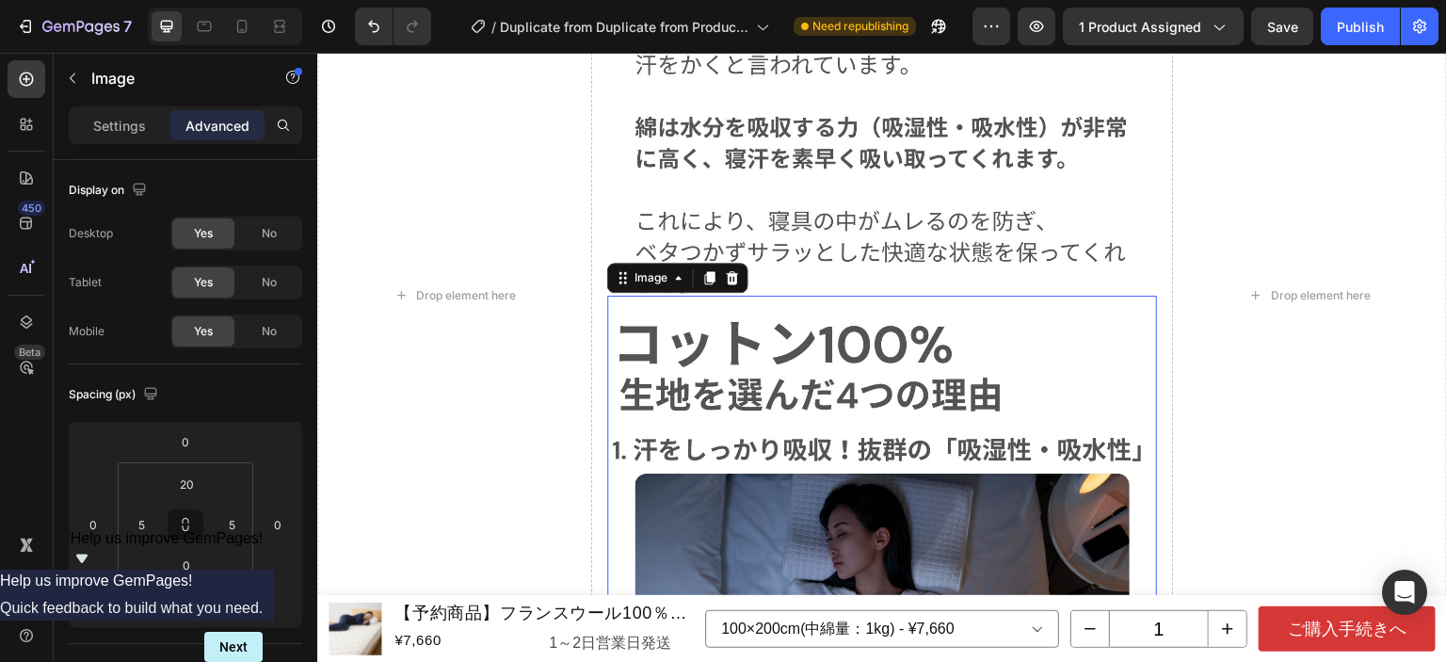
scroll to position [11822, 0]
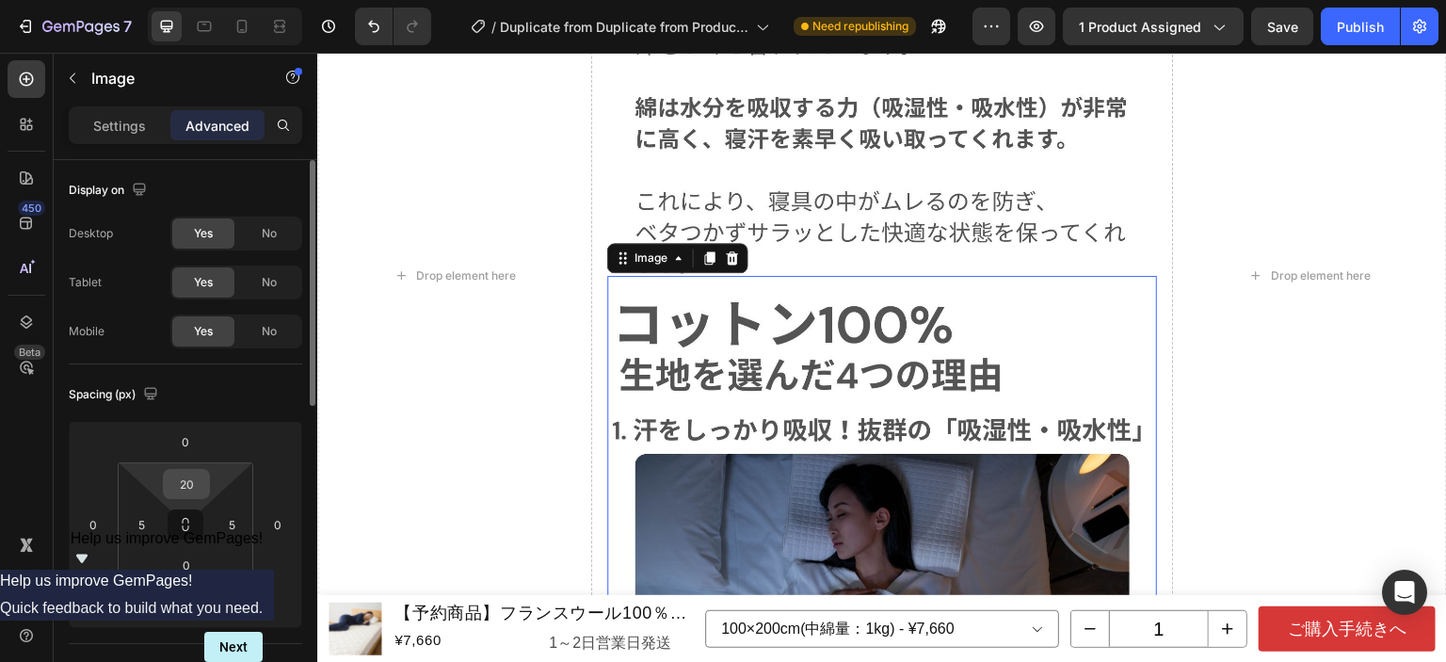
click at [170, 478] on input "20" at bounding box center [187, 484] width 38 height 28
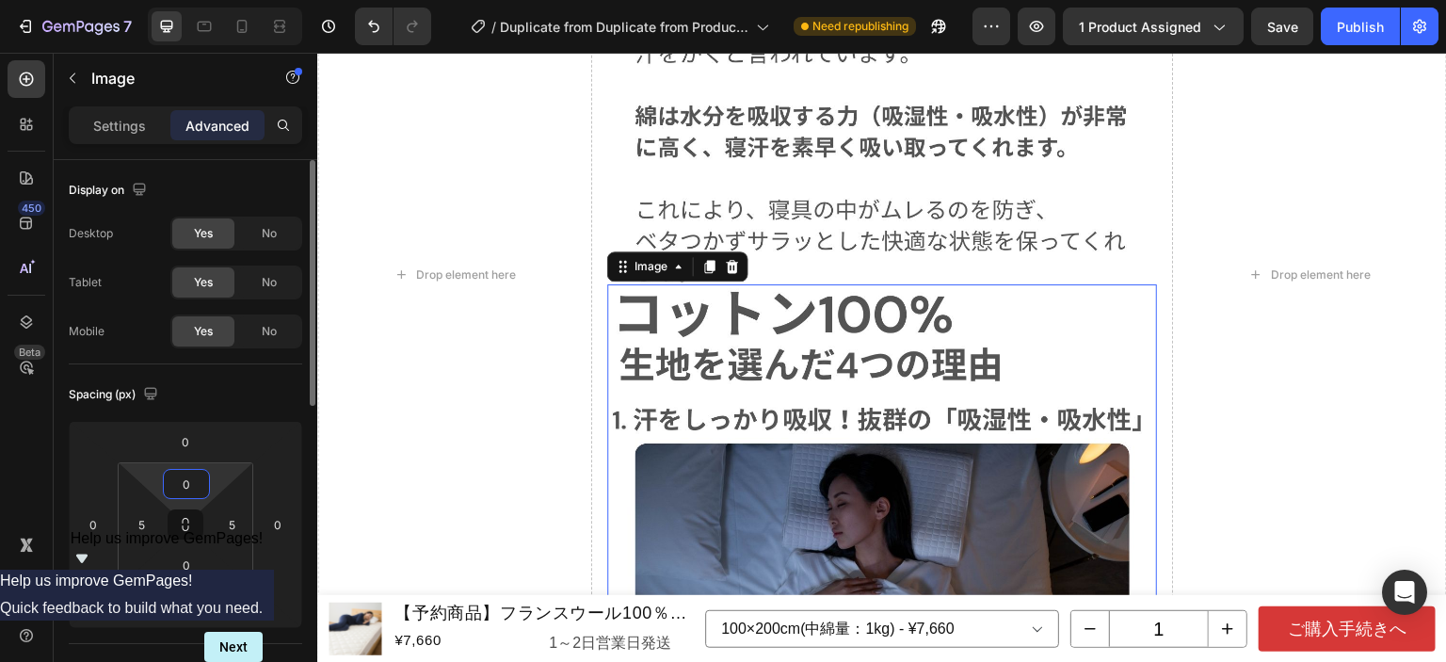
type input "0"
click at [264, 391] on div "Spacing (px)" at bounding box center [186, 394] width 234 height 30
click at [713, 346] on img at bounding box center [882, 644] width 540 height 720
click at [127, 121] on p "Settings" at bounding box center [119, 126] width 53 height 20
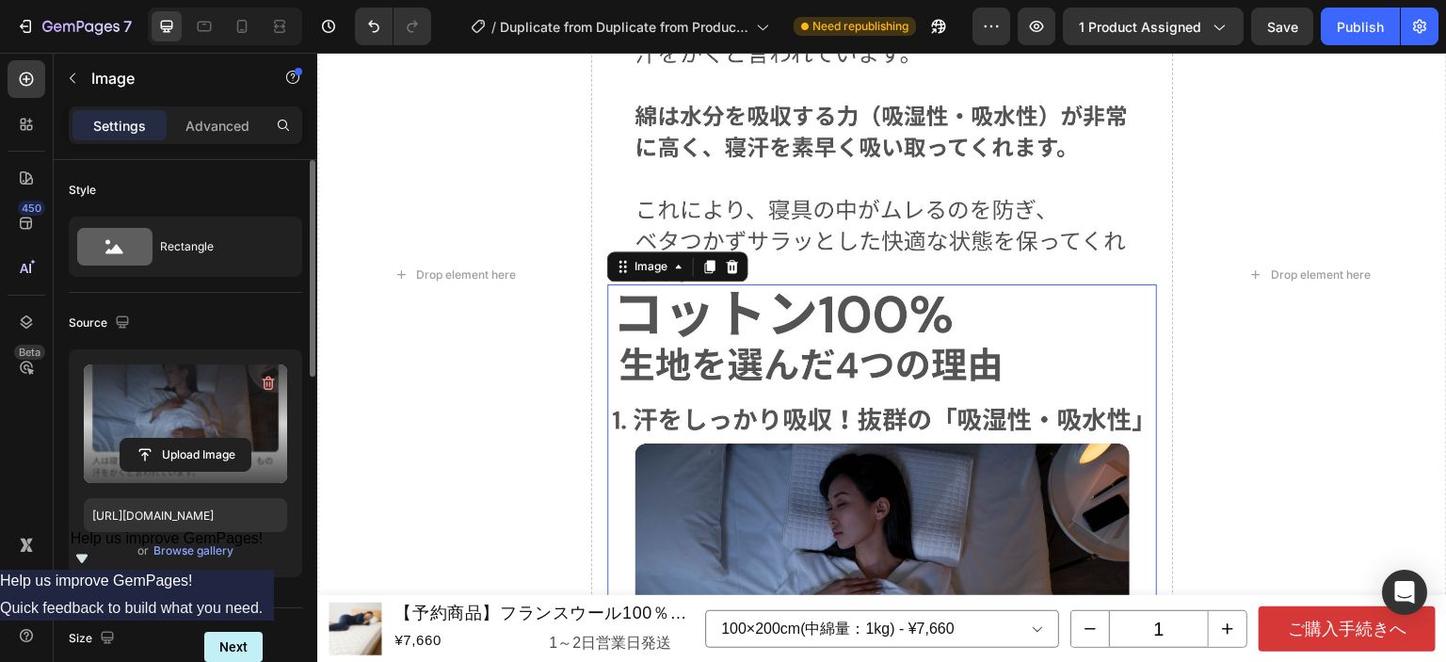
click at [186, 435] on label at bounding box center [185, 423] width 203 height 119
click at [186, 439] on input "file" at bounding box center [186, 455] width 130 height 32
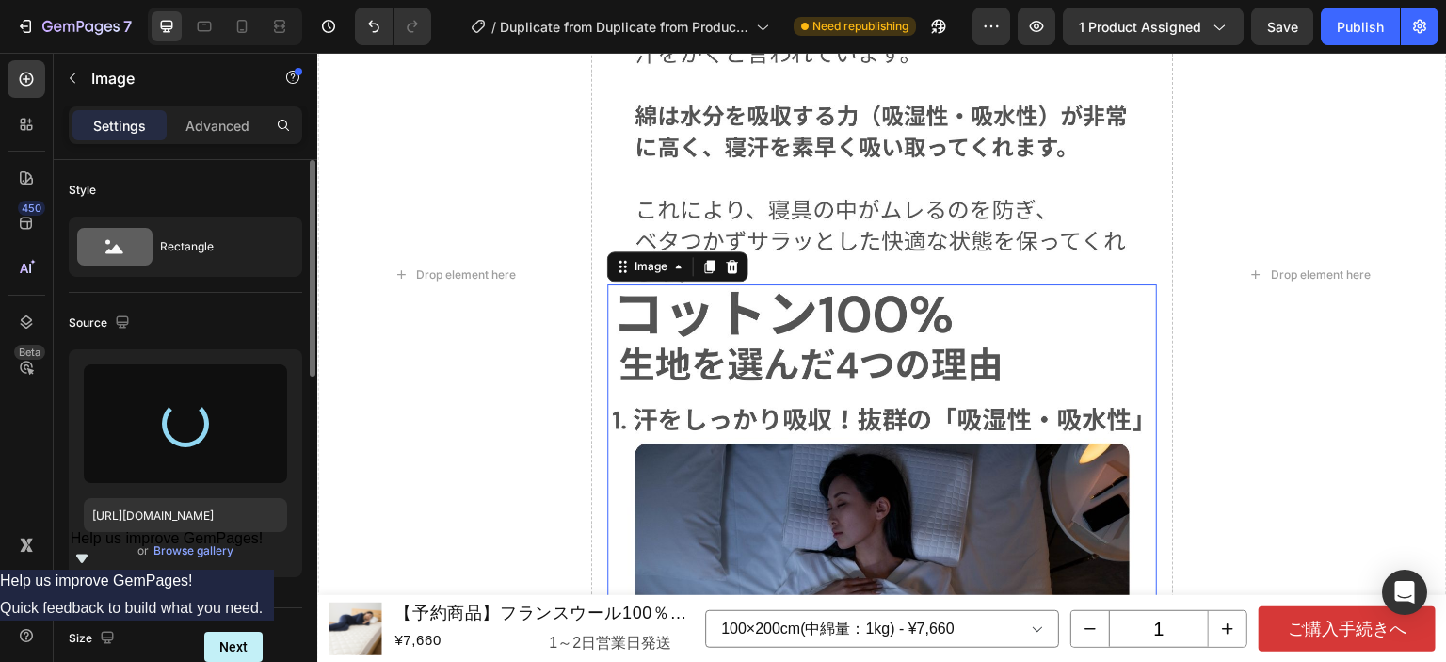
type input "[URL][DOMAIN_NAME]"
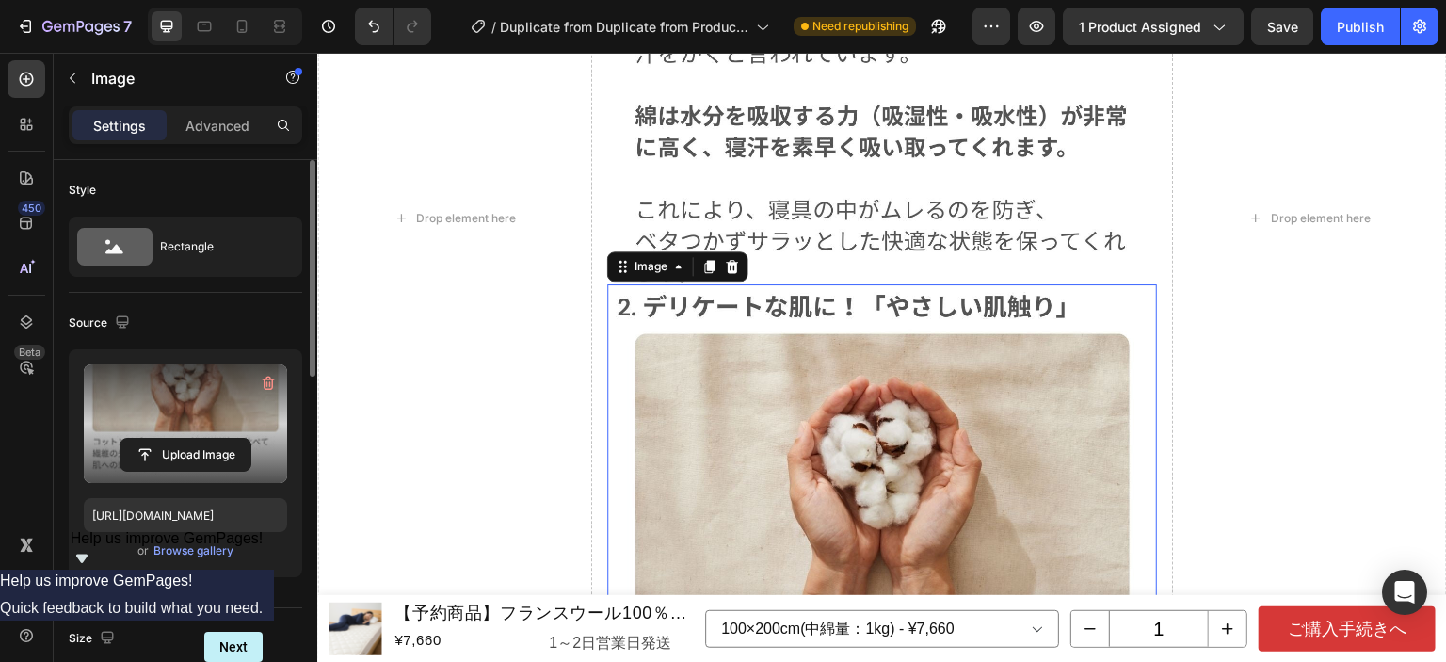
scroll to position [11758, 0]
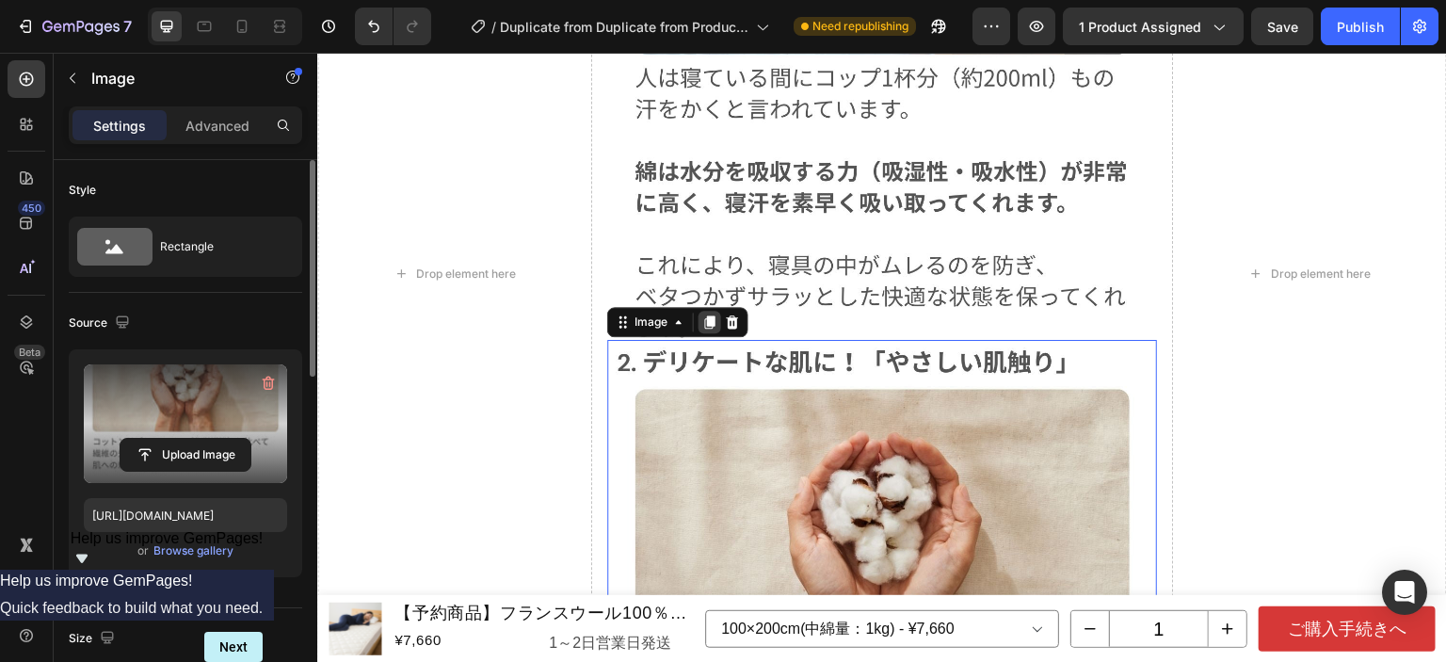
click at [705, 315] on icon at bounding box center [710, 321] width 10 height 13
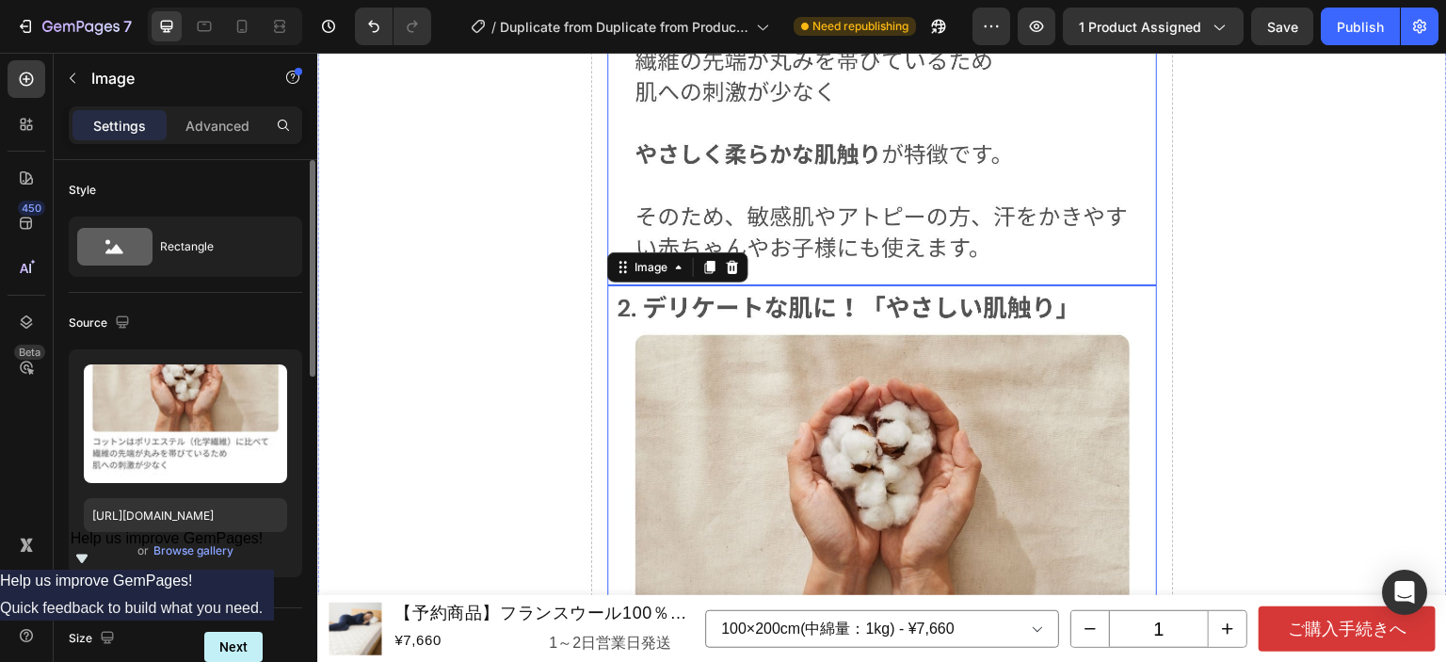
scroll to position [12422, 0]
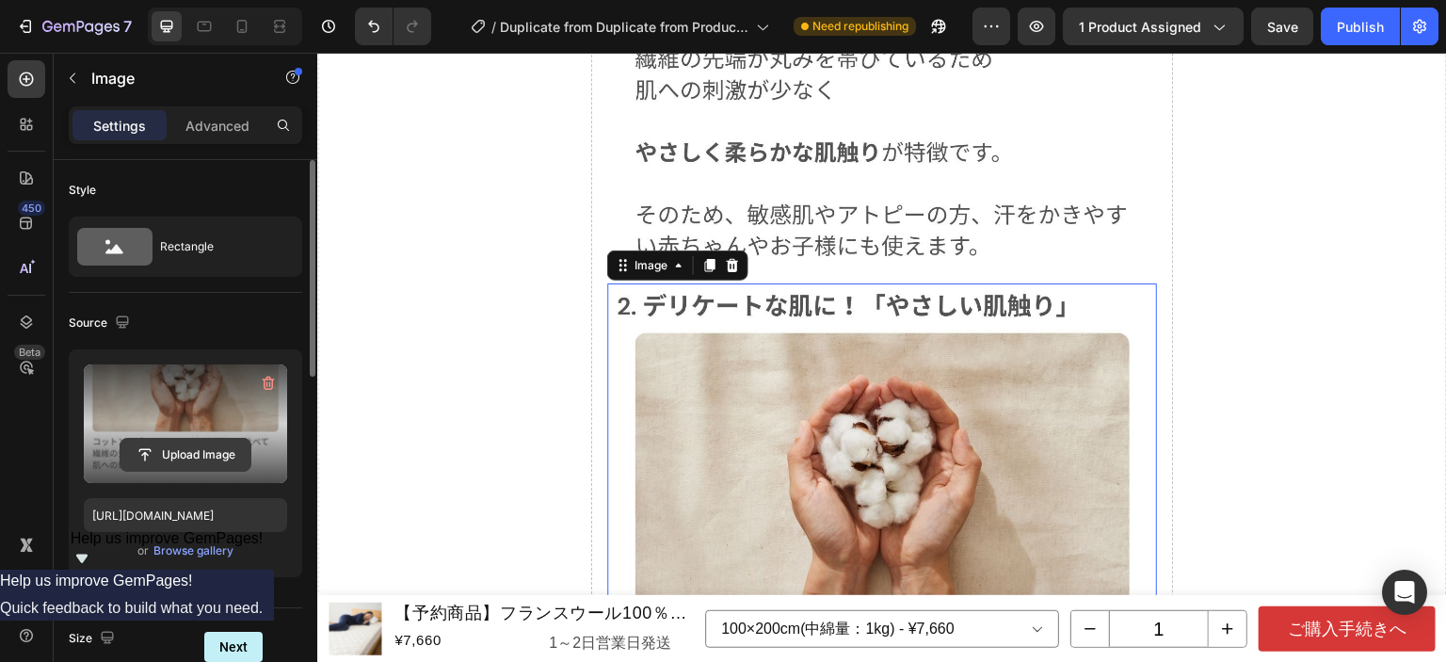
click at [219, 441] on input "file" at bounding box center [186, 455] width 130 height 32
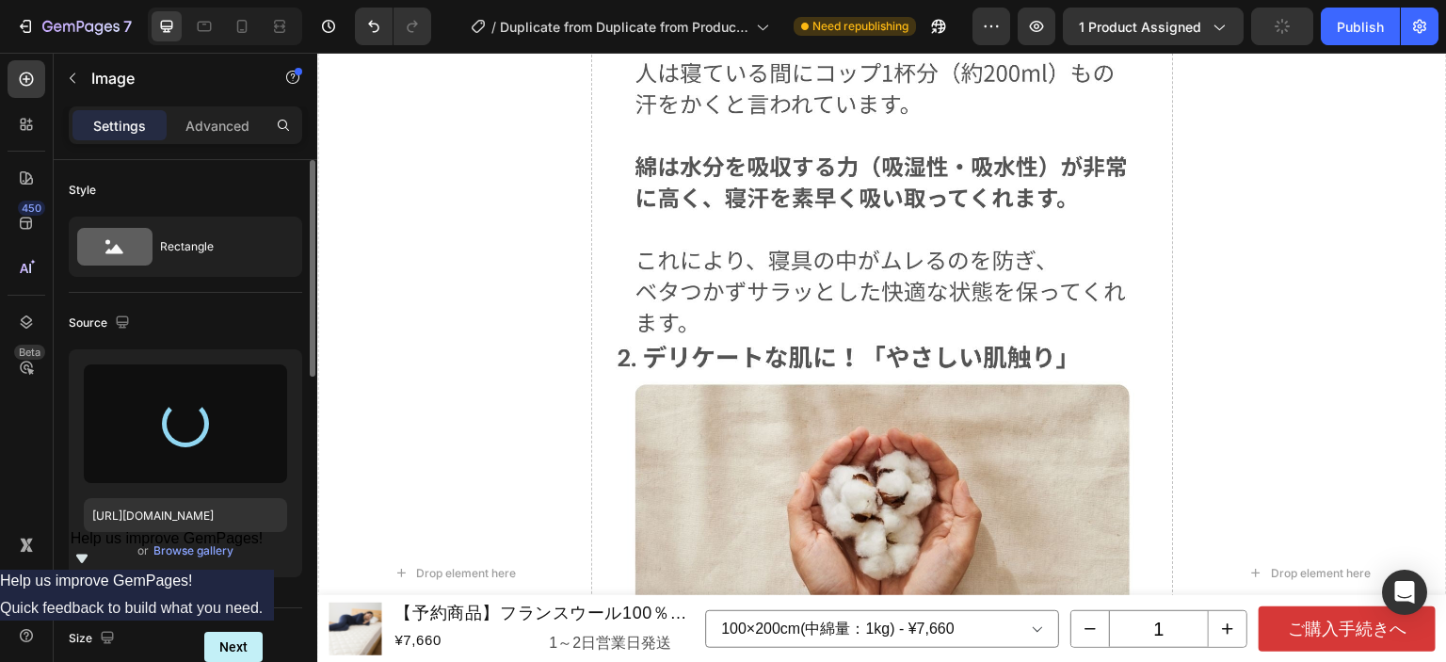
type input "[URL][DOMAIN_NAME]"
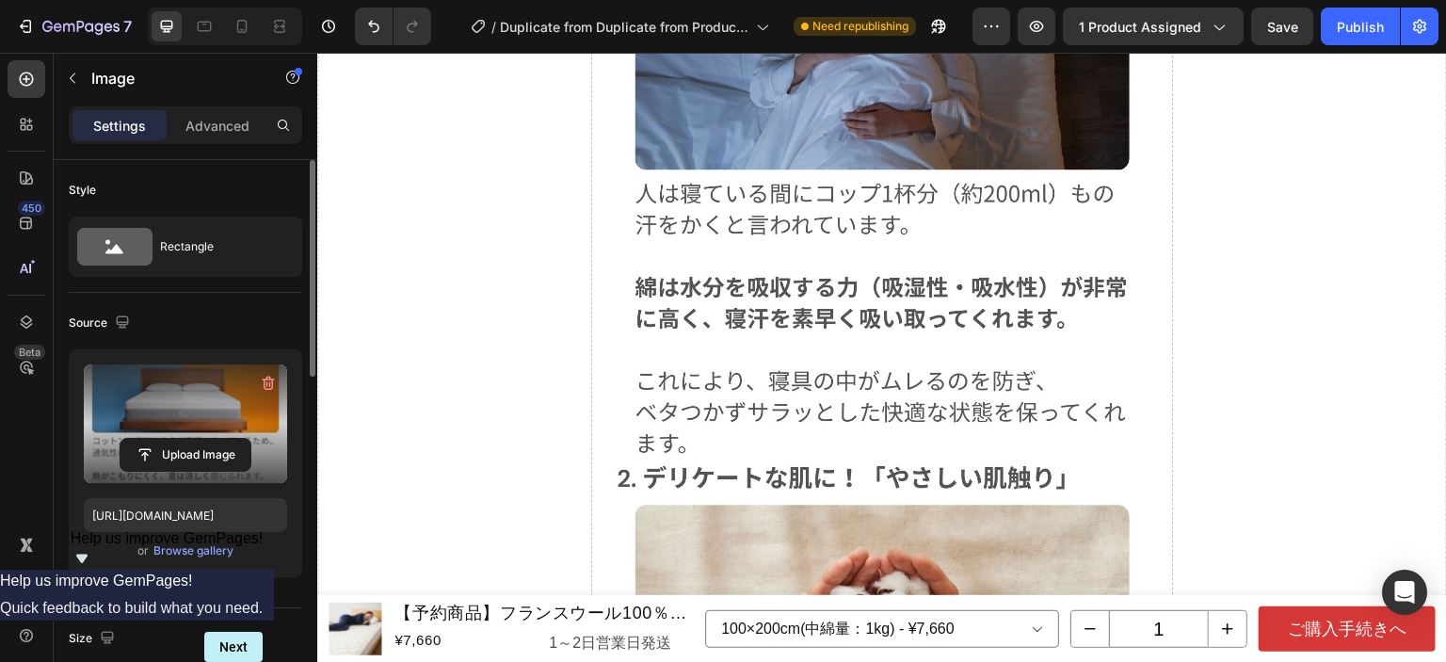
scroll to position [11669, 0]
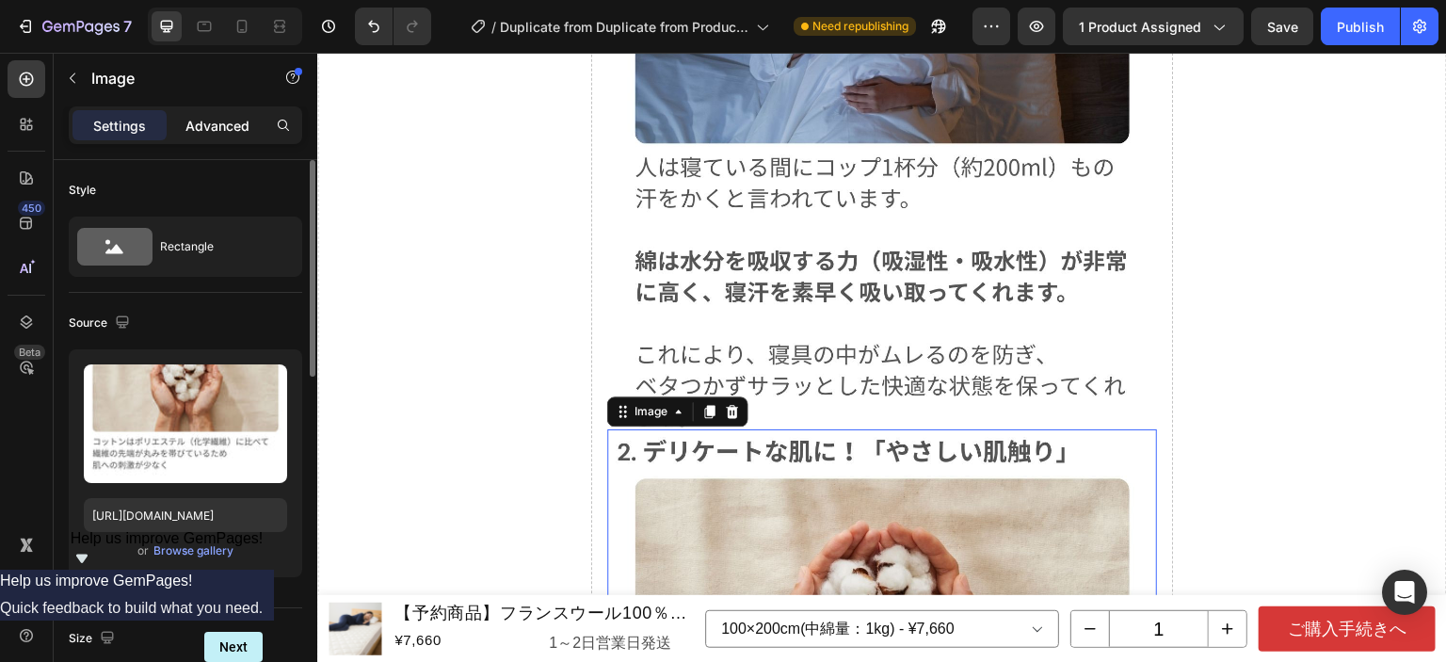
click at [210, 127] on p "Advanced" at bounding box center [217, 126] width 64 height 20
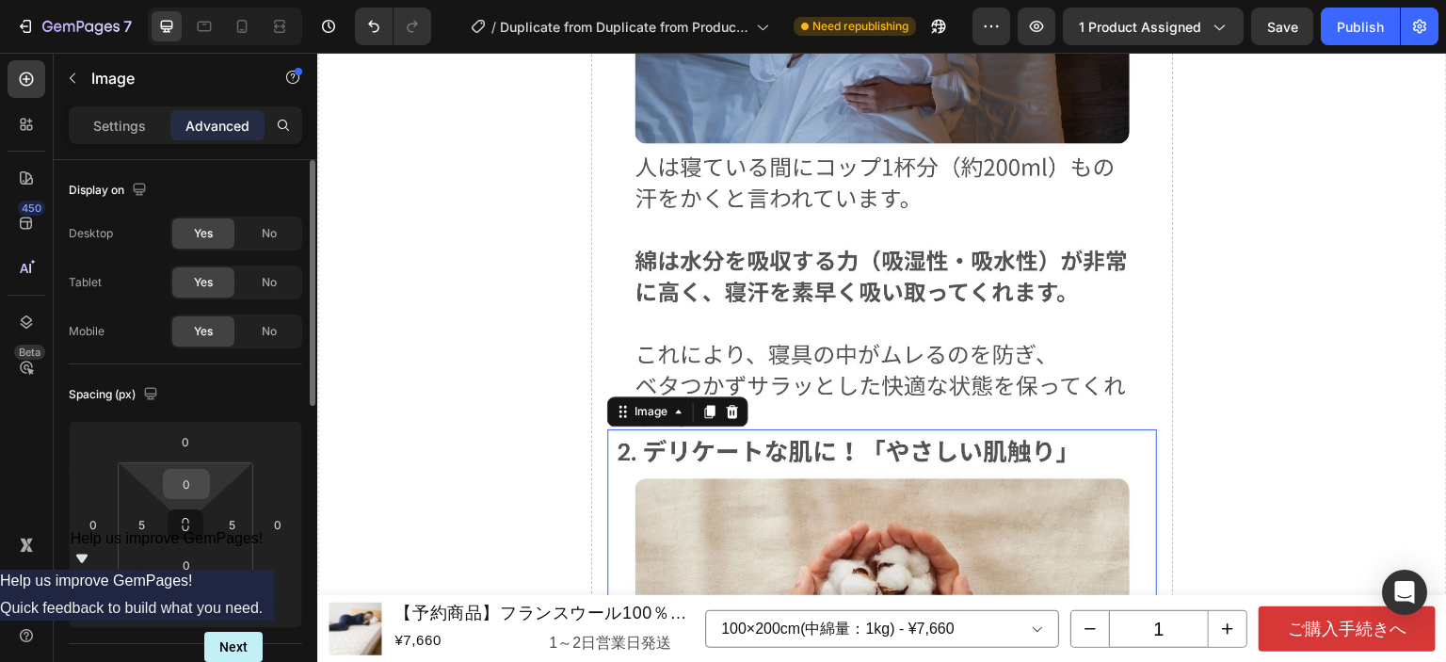
click at [184, 481] on input "0" at bounding box center [187, 484] width 38 height 28
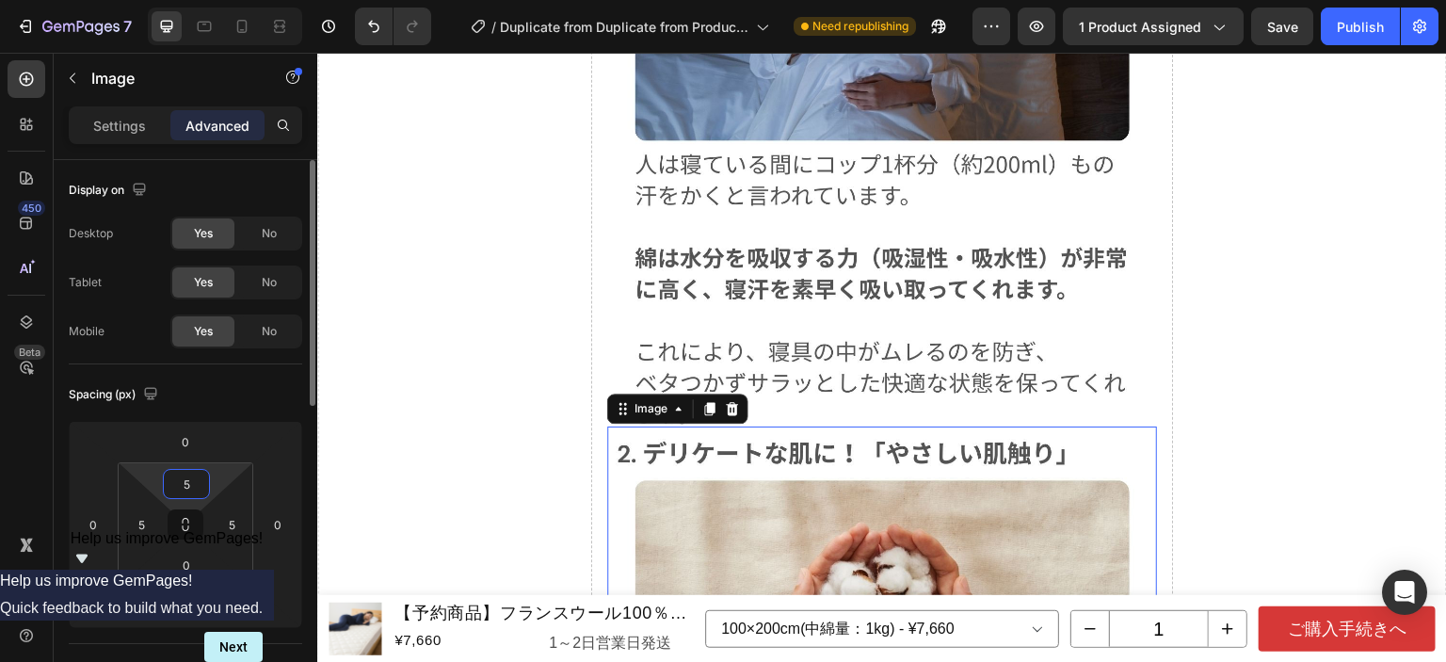
click at [184, 481] on input "5" at bounding box center [187, 484] width 38 height 28
type input "15"
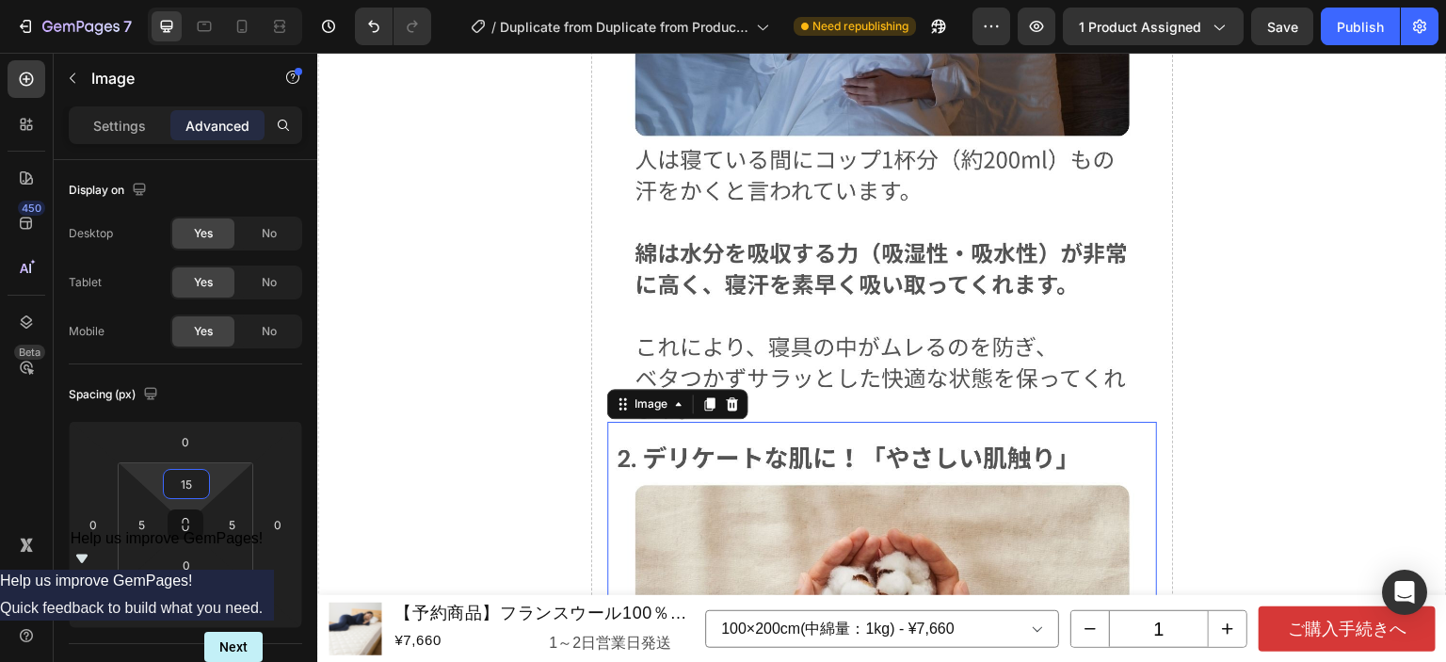
click at [1222, 368] on div "Drop element here" at bounding box center [1309, 668] width 275 height 1973
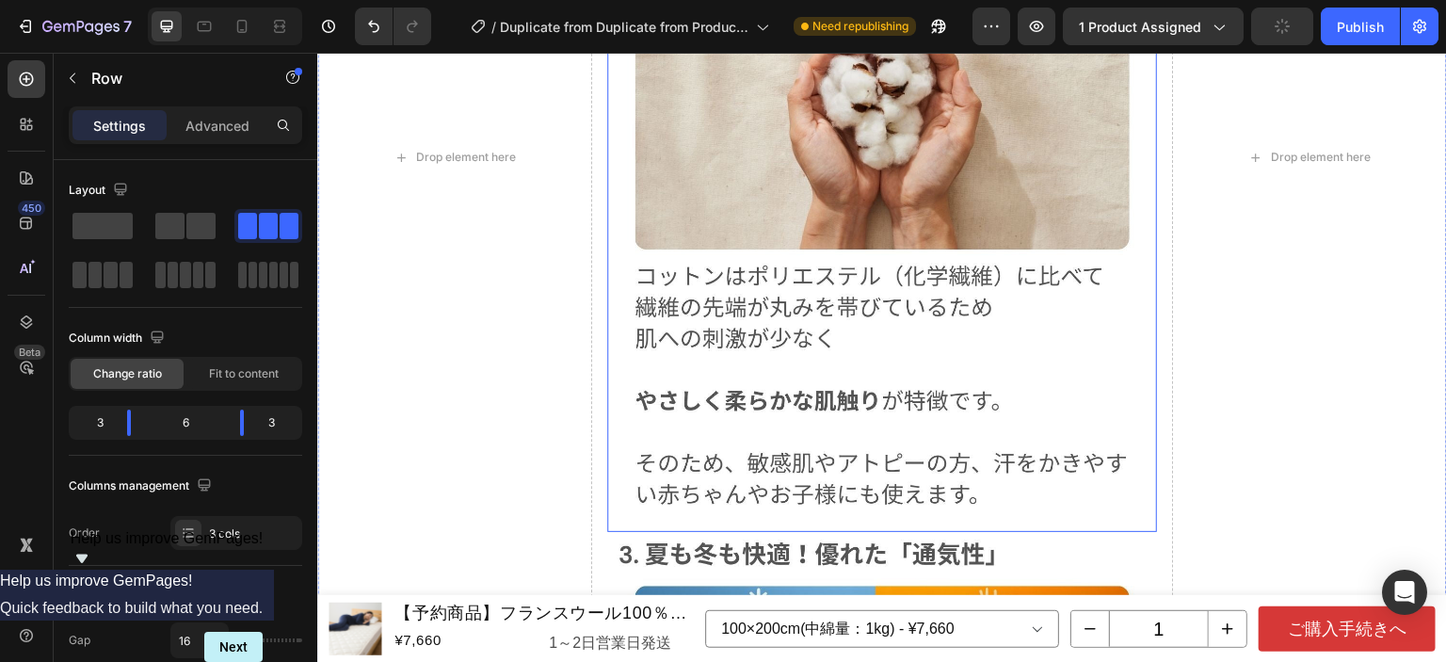
scroll to position [12241, 0]
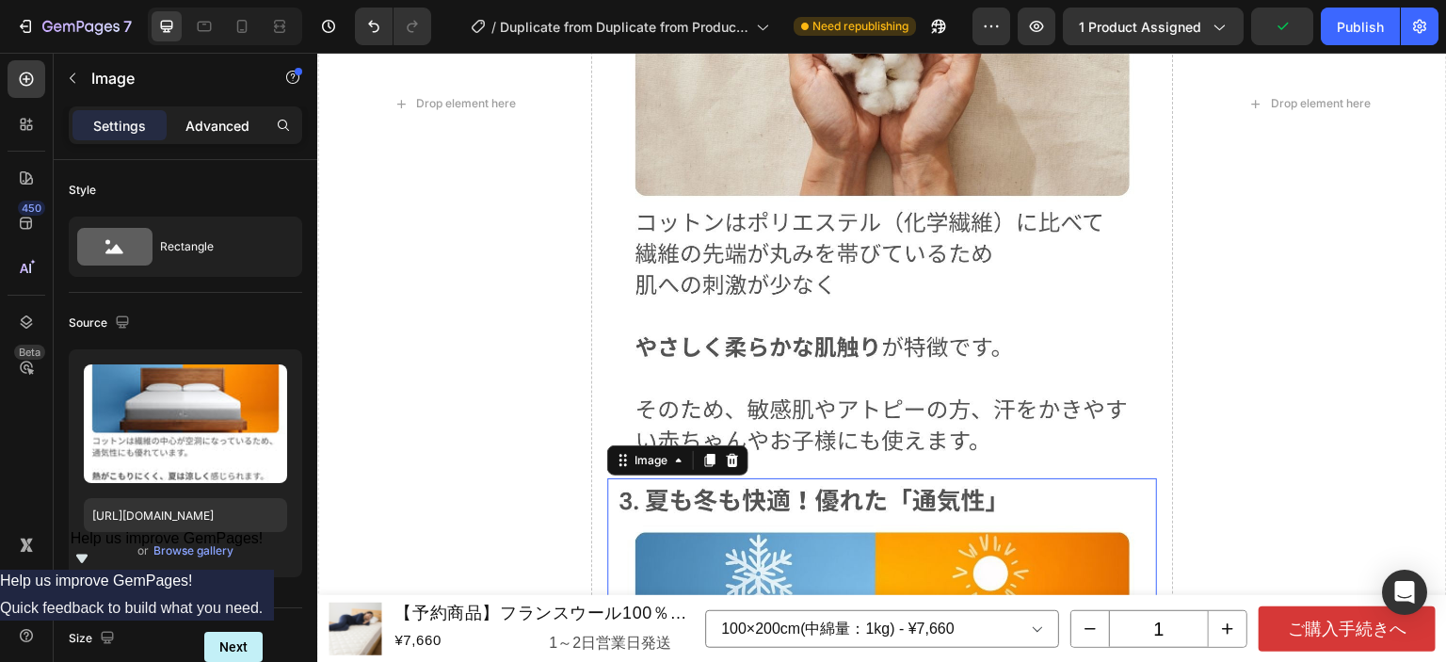
drag, startPoint x: 230, startPoint y: 127, endPoint x: 231, endPoint y: 138, distance: 11.3
click at [230, 127] on p "Advanced" at bounding box center [217, 126] width 64 height 20
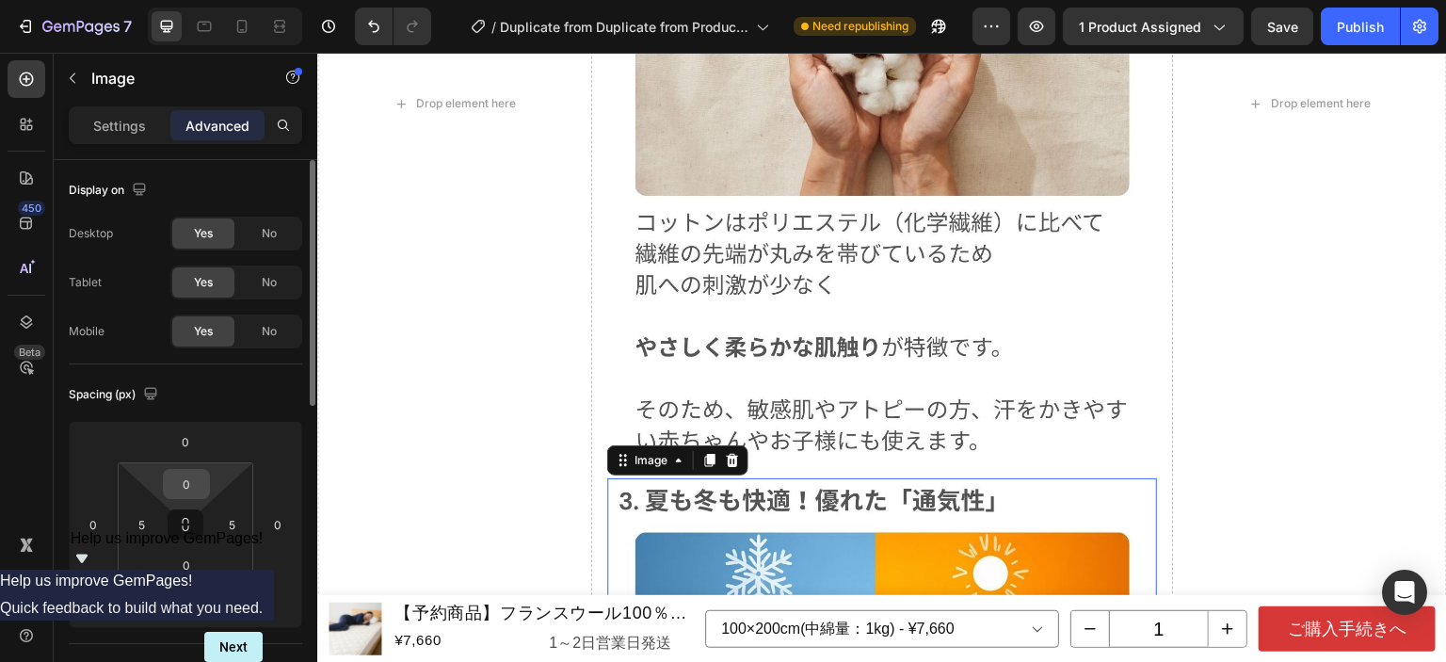
click at [203, 477] on input "0" at bounding box center [187, 484] width 38 height 28
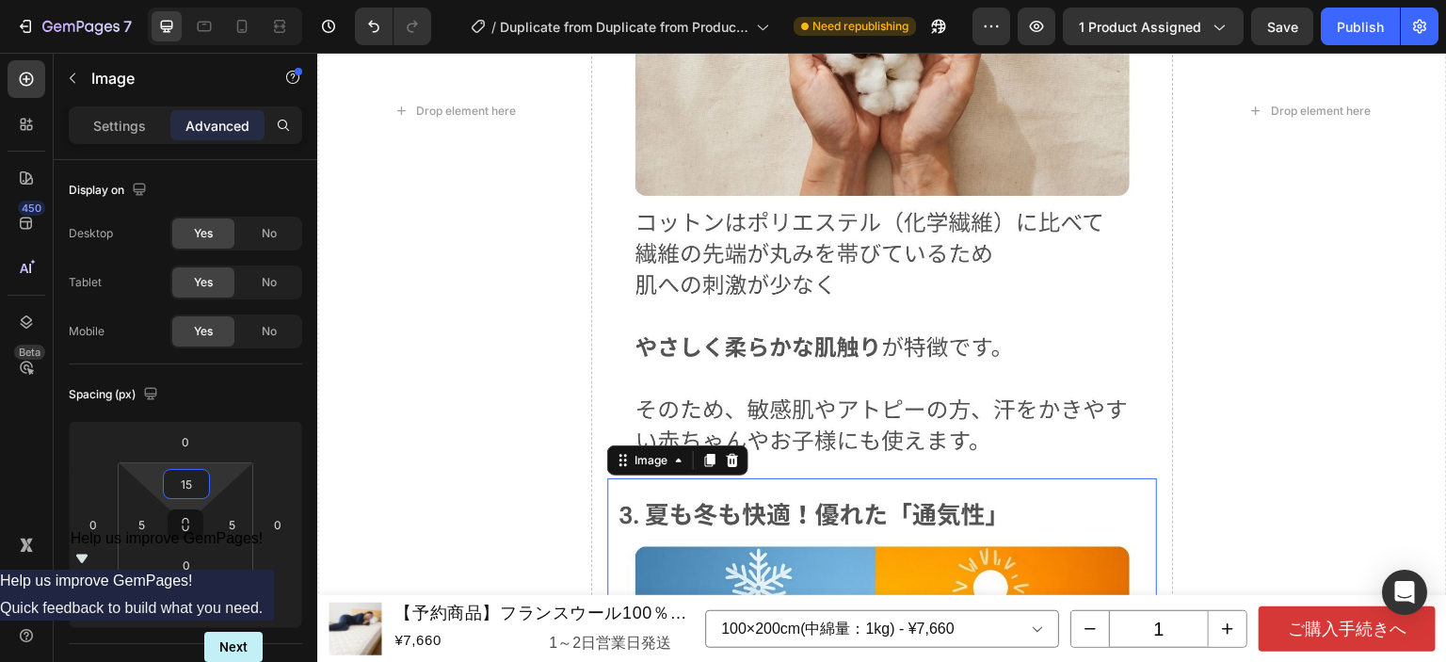
type input "15"
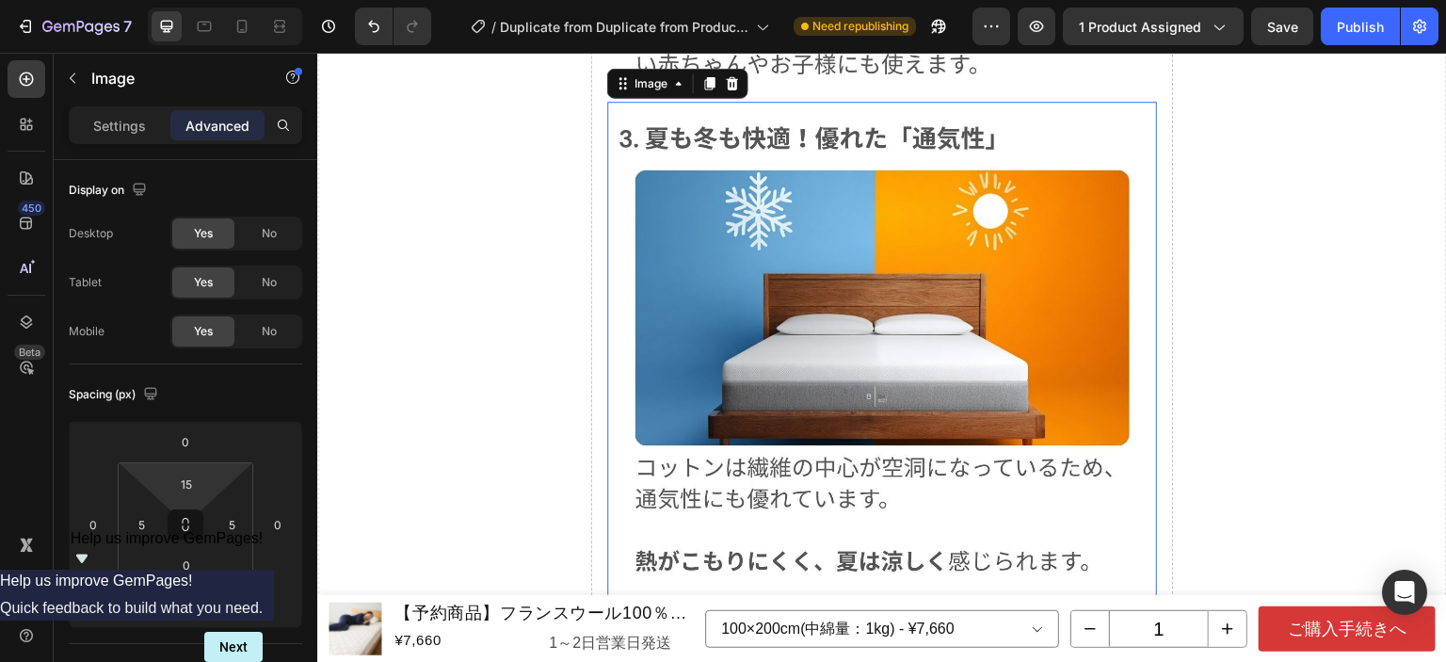
click at [936, 282] on img at bounding box center [882, 422] width 540 height 612
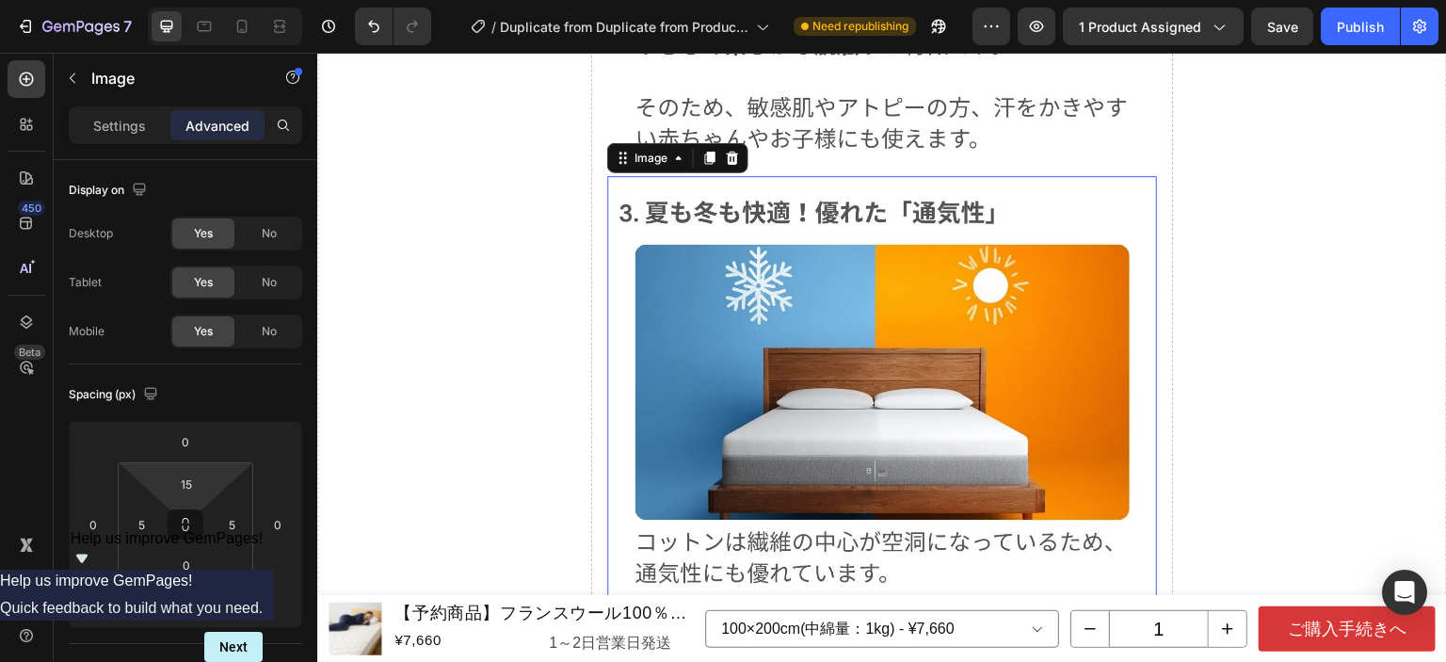
scroll to position [12335, 0]
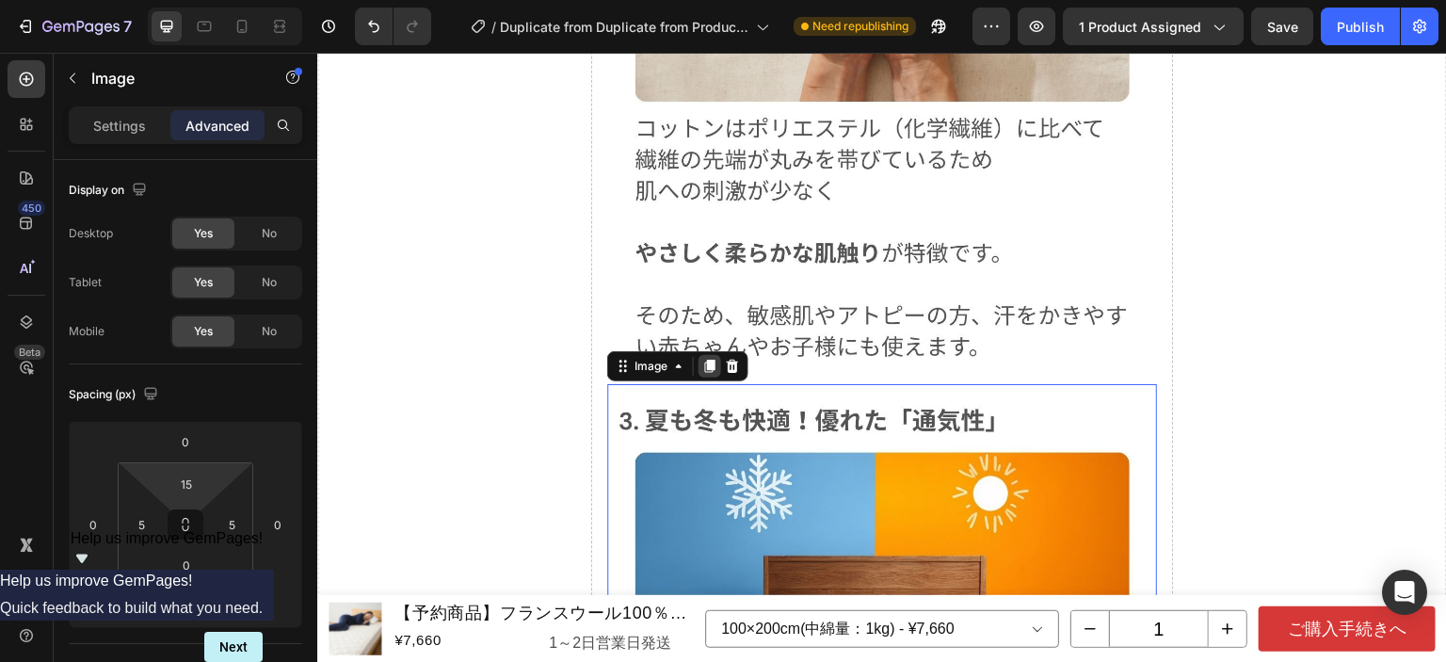
click at [707, 360] on icon at bounding box center [710, 366] width 10 height 13
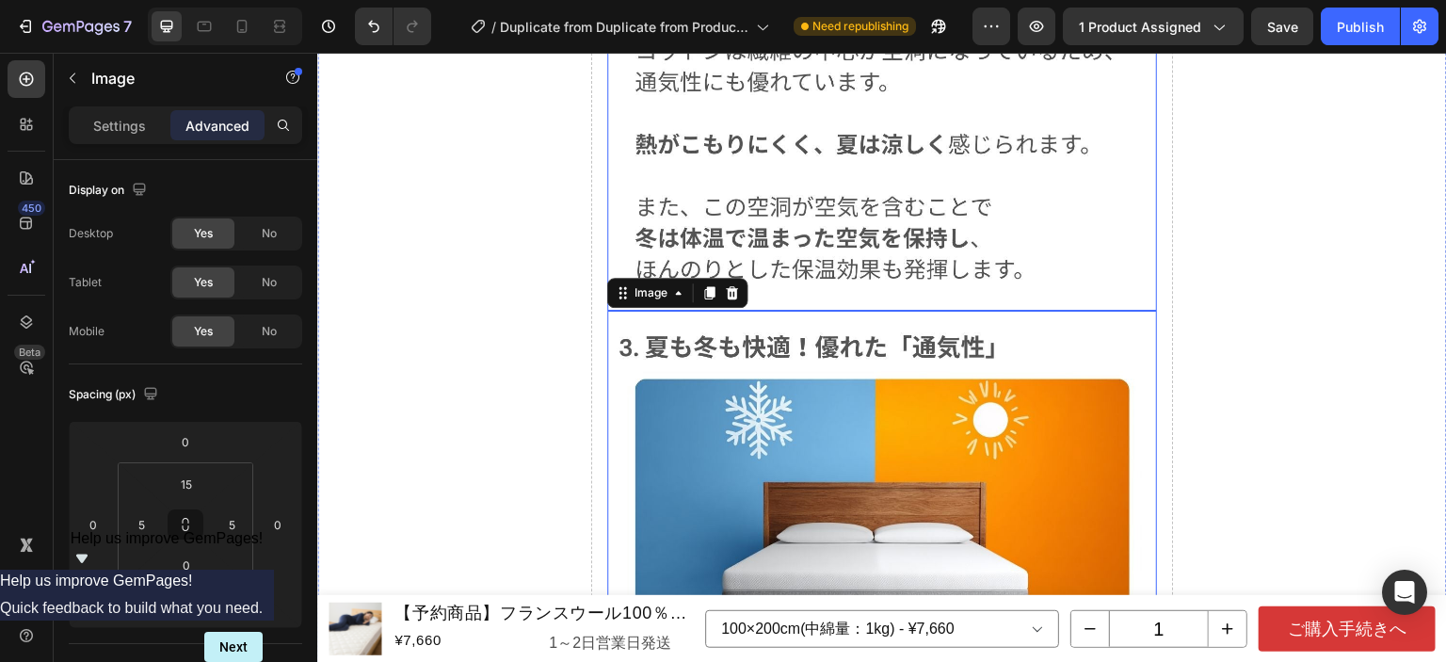
scroll to position [13054, 0]
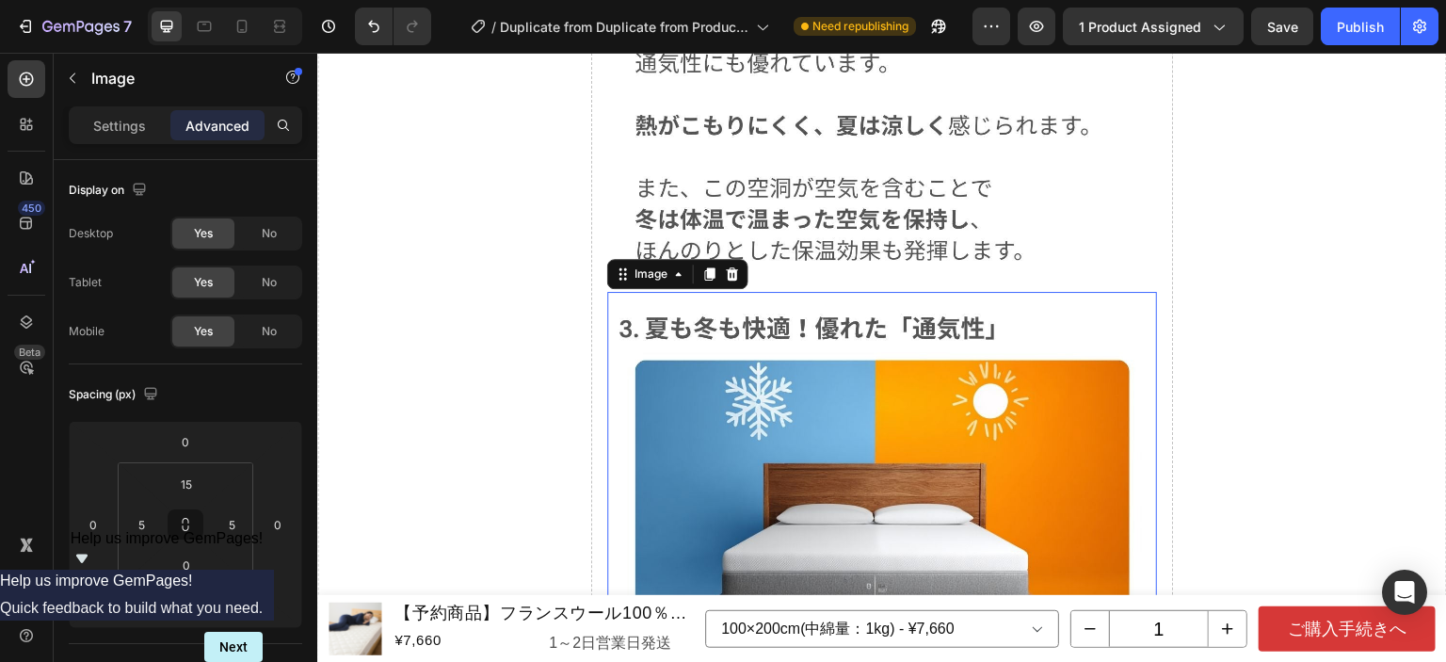
click at [826, 306] on img at bounding box center [882, 612] width 540 height 612
click at [117, 127] on p "Settings" at bounding box center [119, 126] width 53 height 20
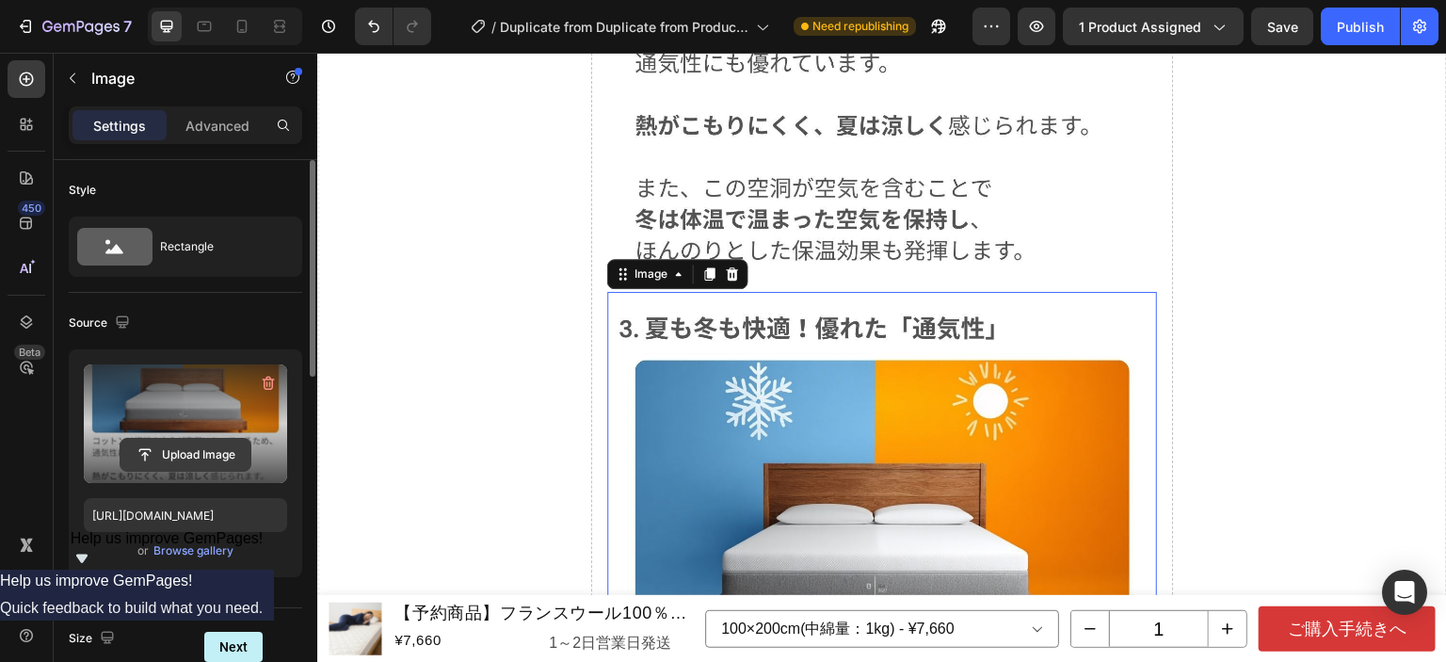
click at [191, 443] on input "file" at bounding box center [186, 455] width 130 height 32
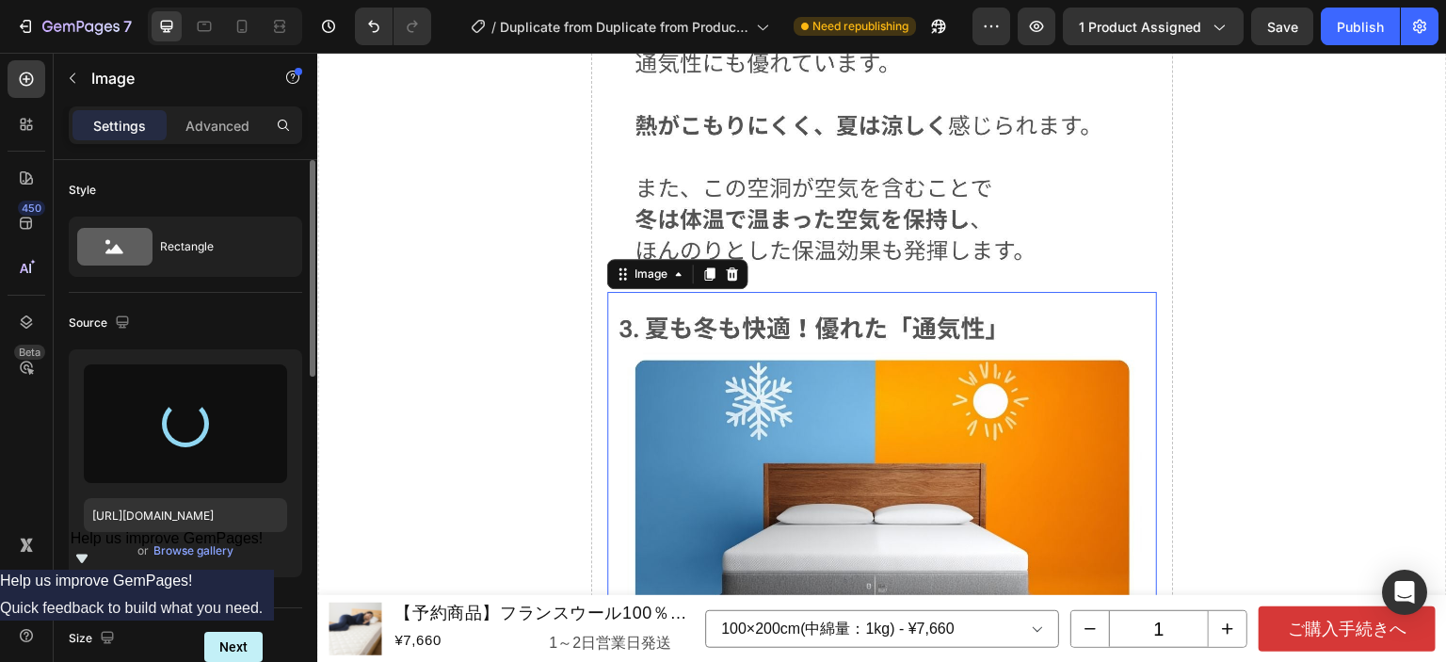
type input "[URL][DOMAIN_NAME]"
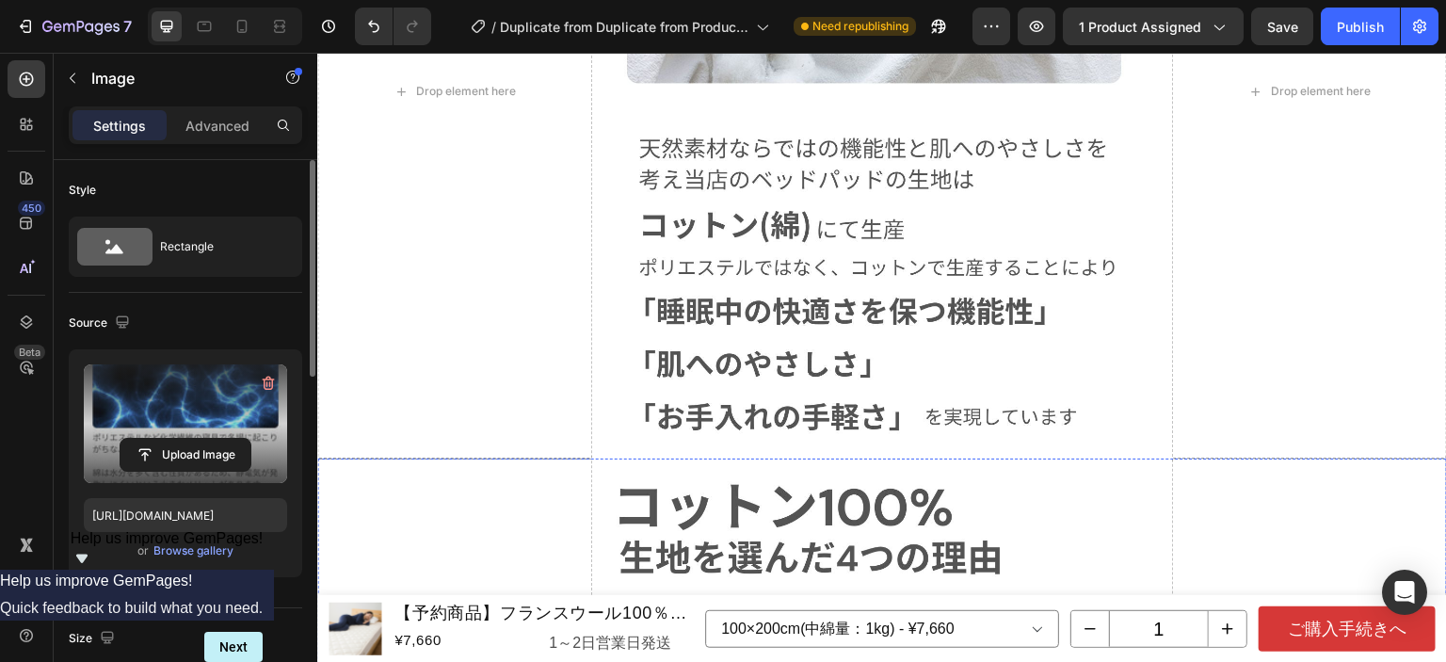
scroll to position [10794, 0]
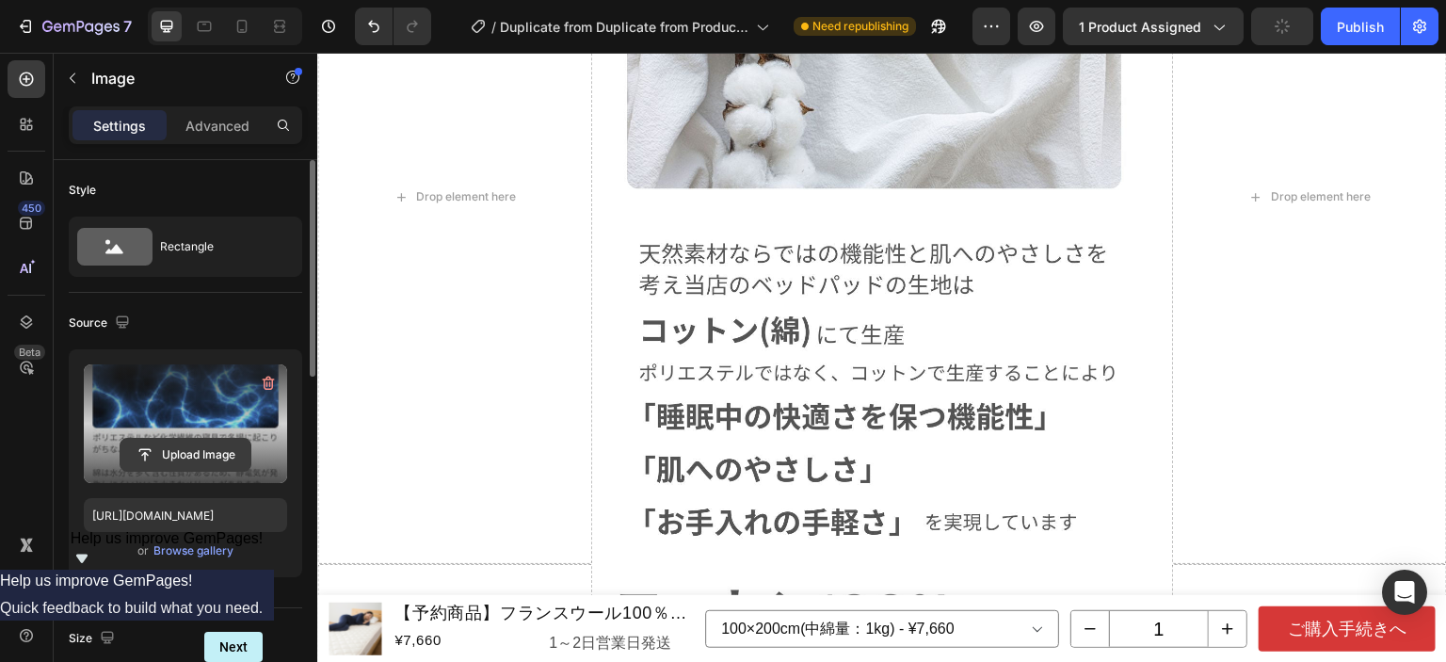
click at [193, 449] on input "file" at bounding box center [186, 455] width 130 height 32
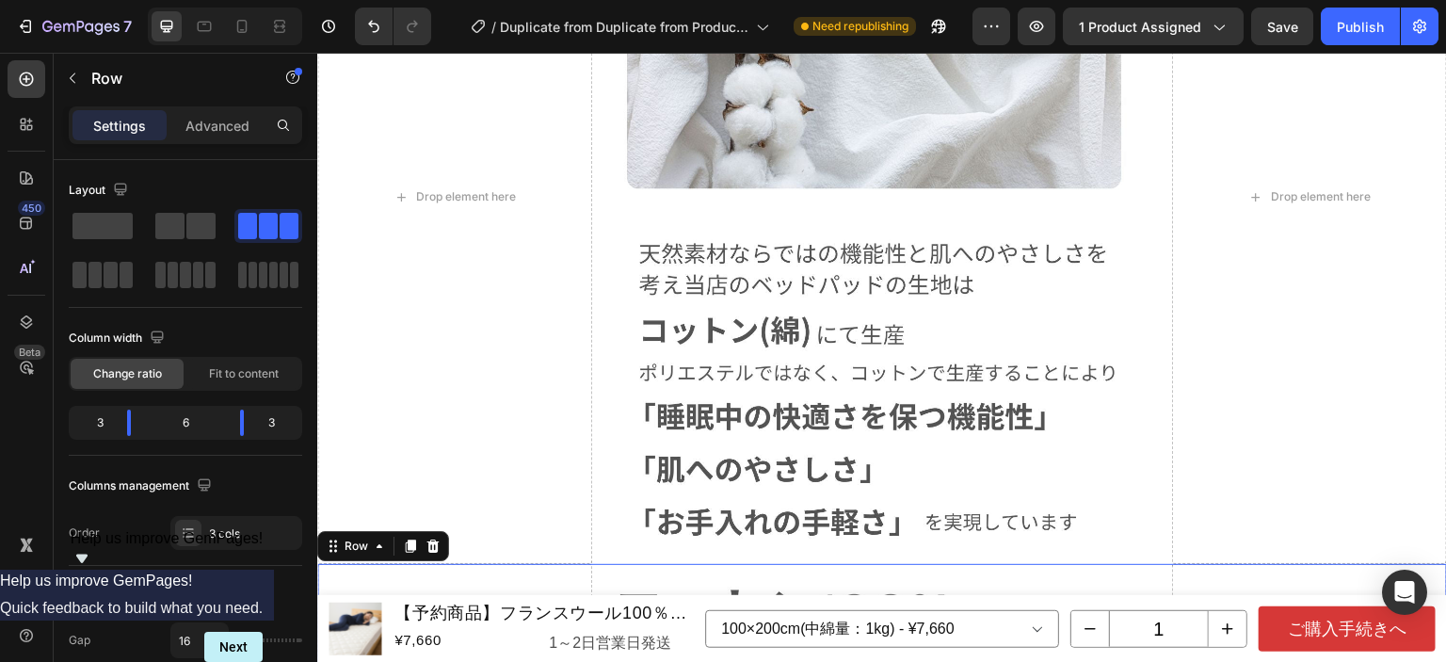
click at [414, 540] on icon at bounding box center [411, 546] width 10 height 13
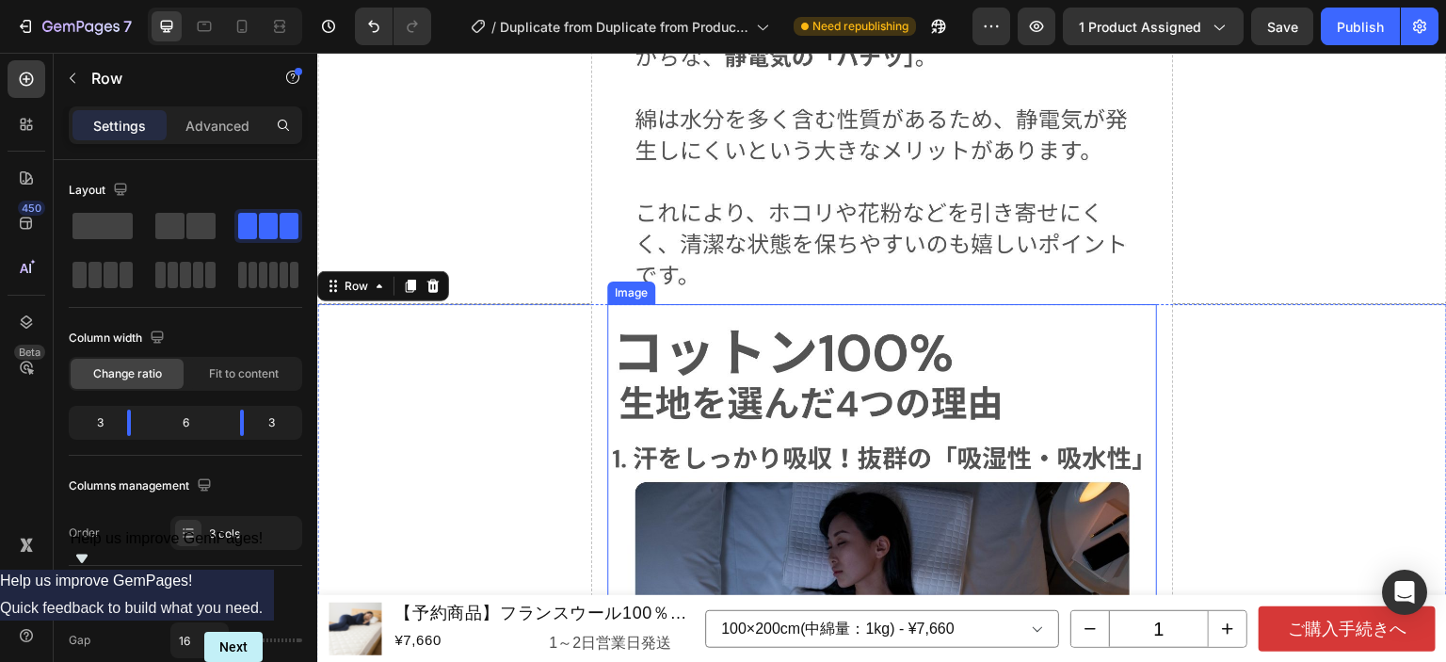
scroll to position [13690, 0]
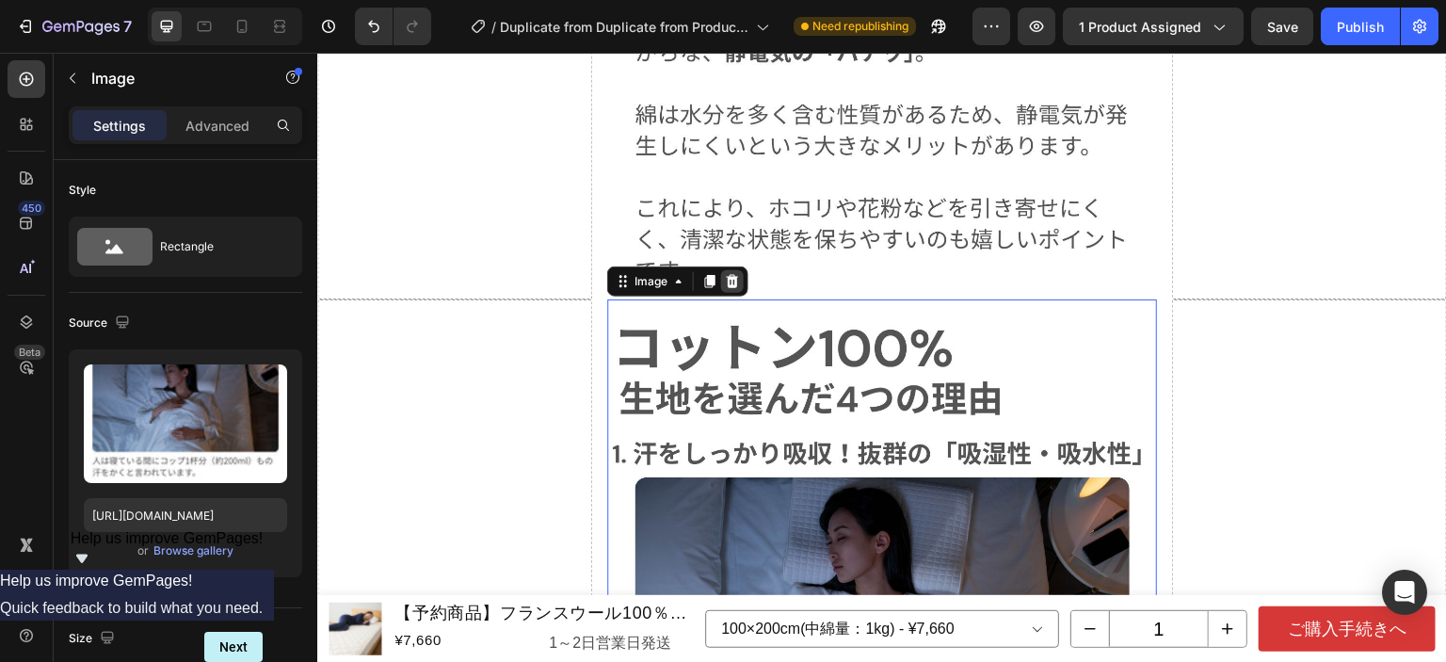
click at [728, 274] on icon at bounding box center [732, 281] width 15 height 15
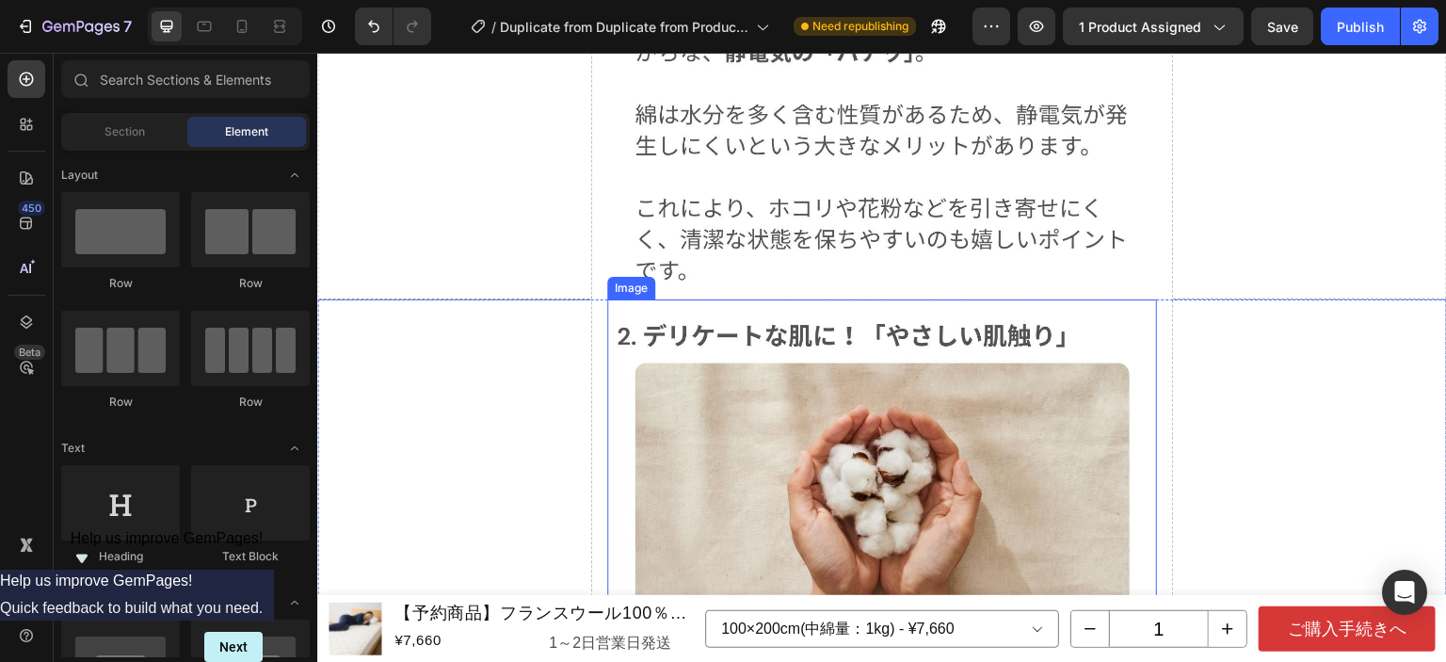
click at [770, 314] on img at bounding box center [882, 617] width 540 height 607
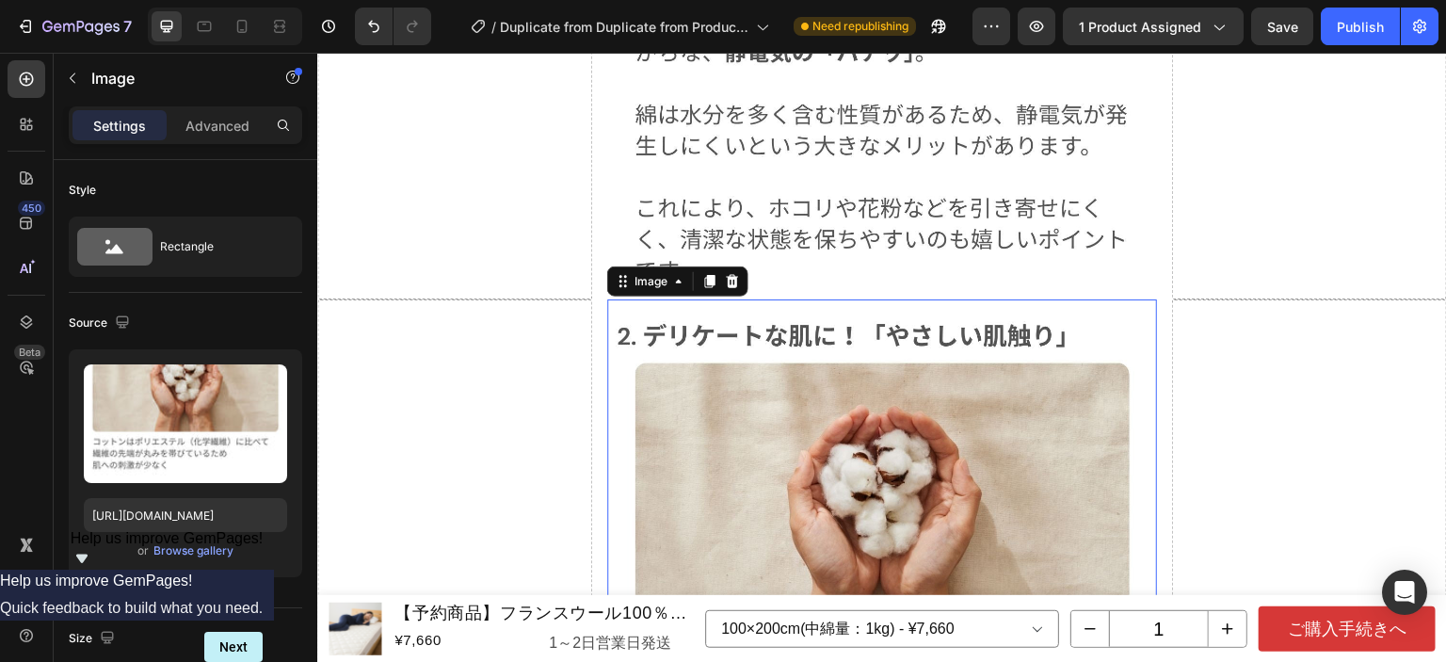
drag, startPoint x: 723, startPoint y: 97, endPoint x: 731, endPoint y: 108, distance: 13.6
click at [725, 274] on icon at bounding box center [732, 281] width 15 height 15
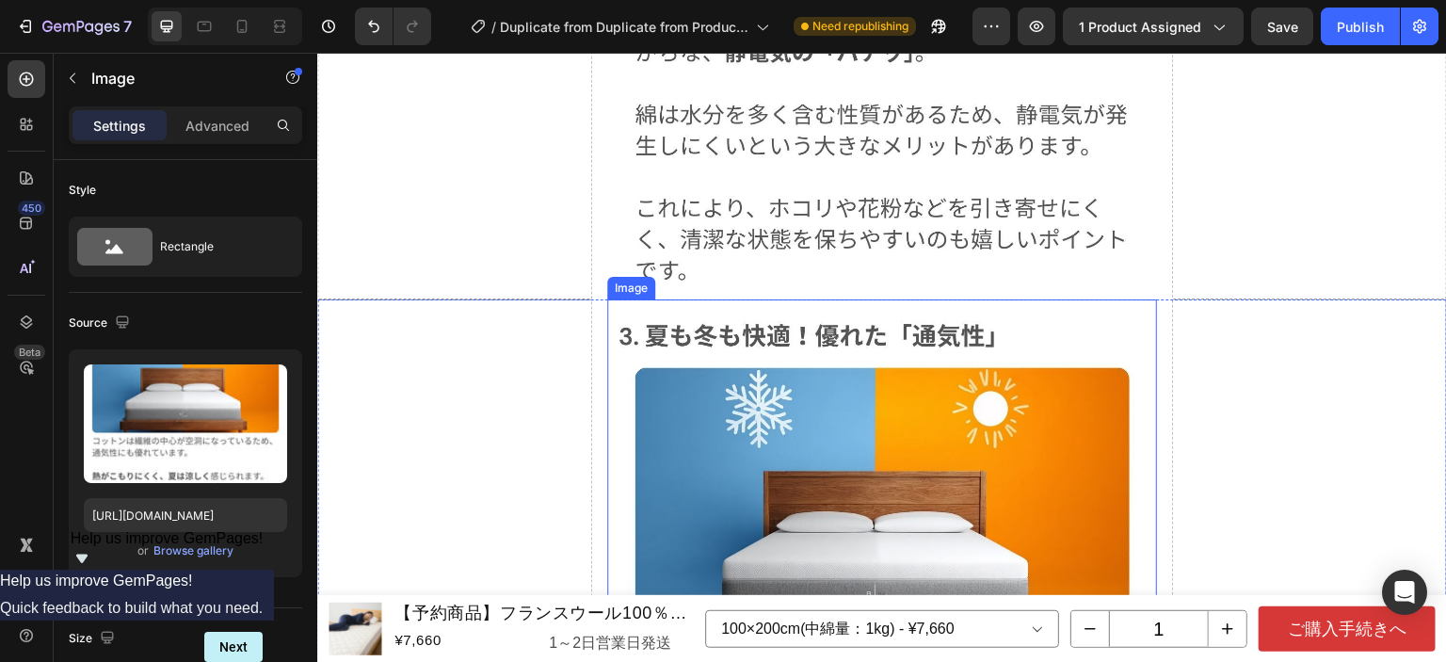
click at [758, 314] on img at bounding box center [882, 620] width 540 height 612
click at [725, 274] on icon at bounding box center [732, 281] width 15 height 15
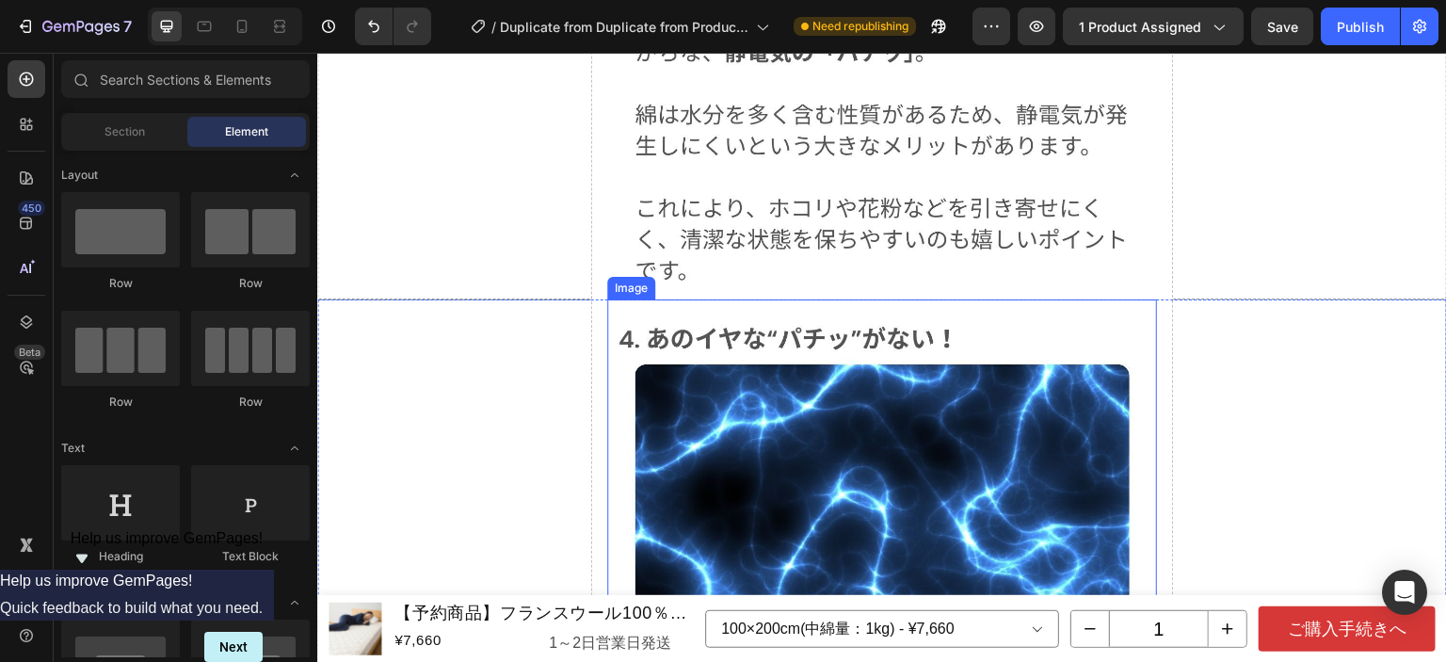
click at [780, 314] on img at bounding box center [882, 629] width 540 height 630
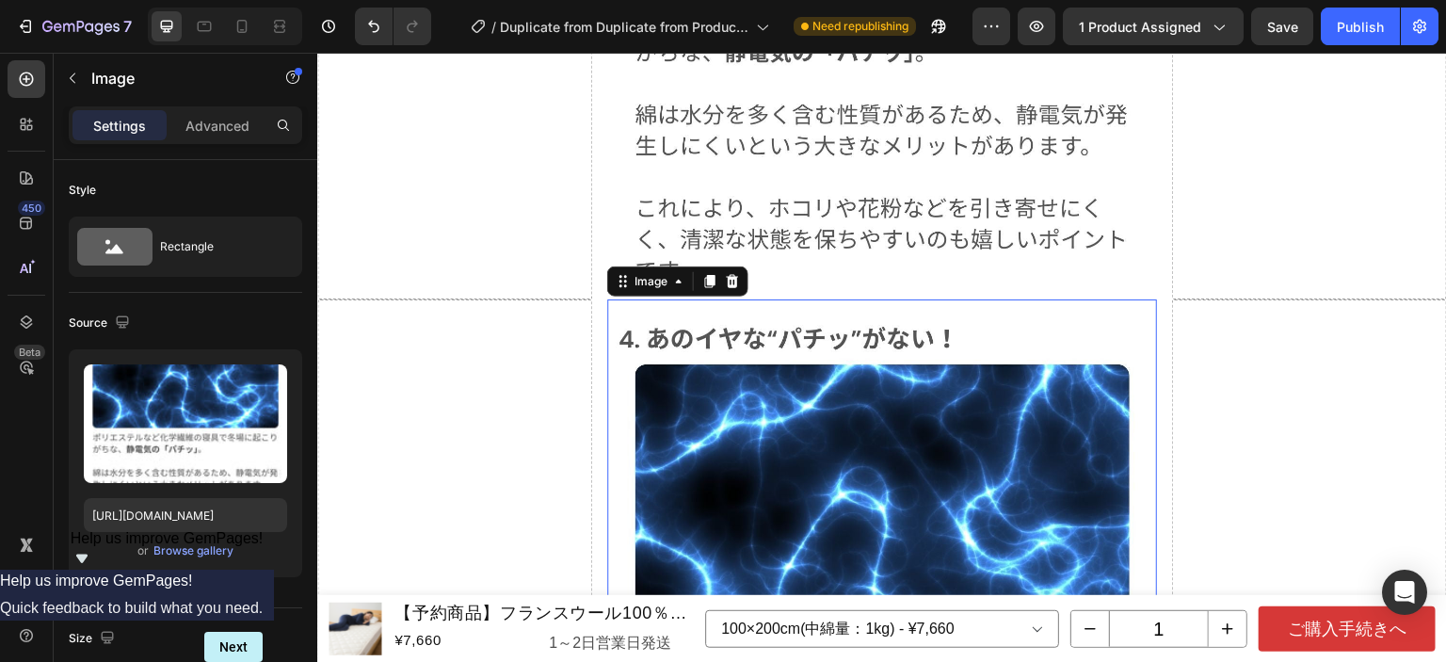
click at [820, 314] on img at bounding box center [882, 629] width 540 height 630
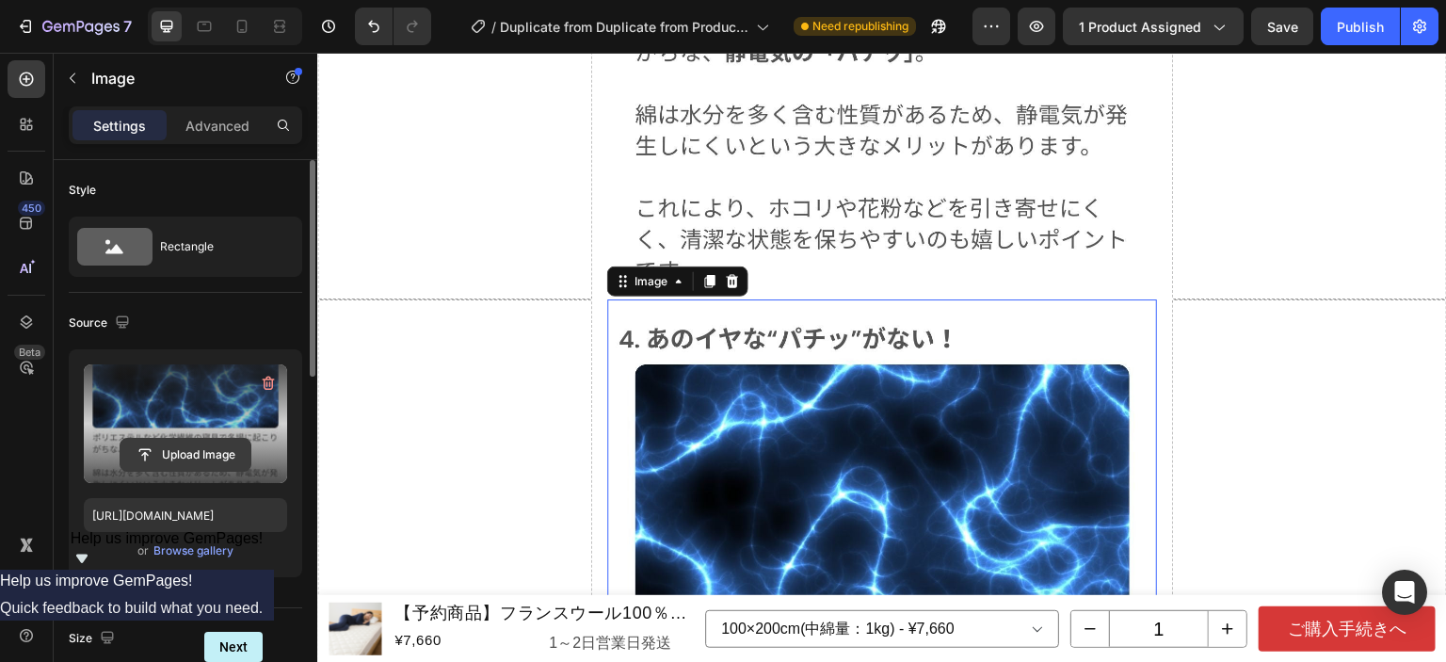
click at [198, 449] on input "file" at bounding box center [186, 455] width 130 height 32
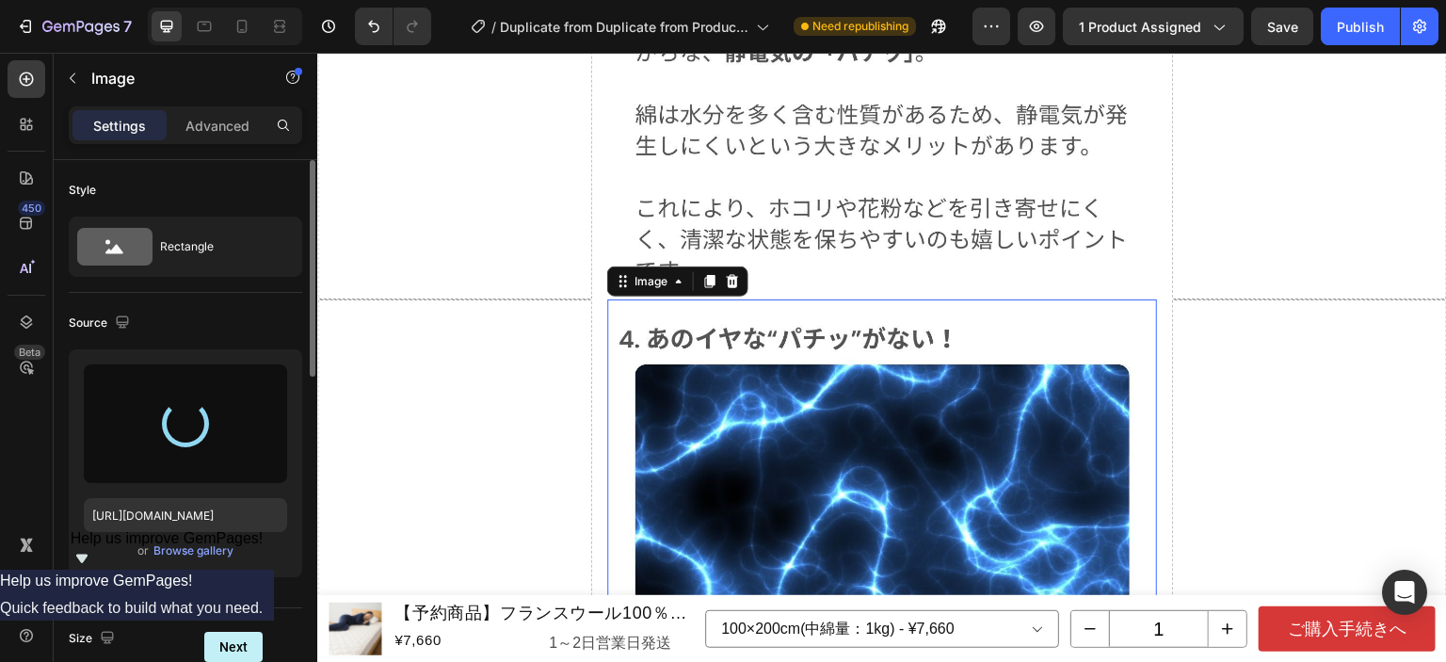
type input "[URL][DOMAIN_NAME]"
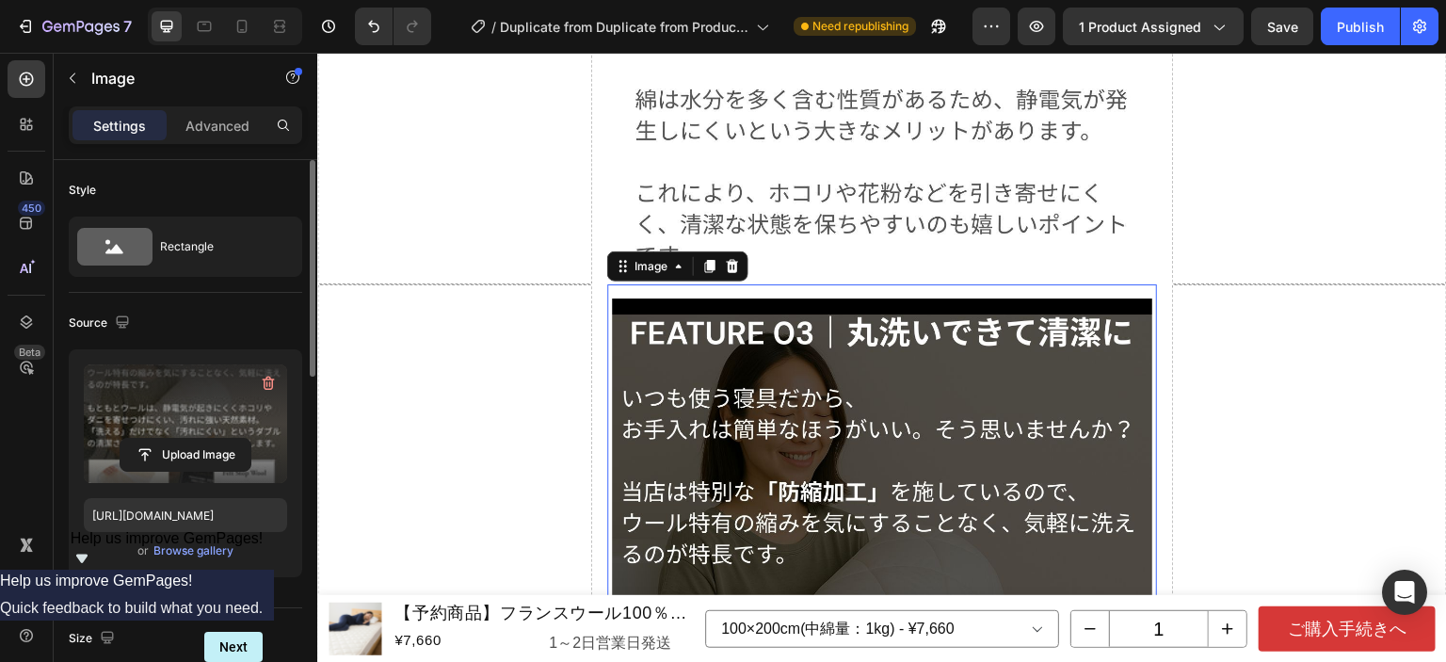
scroll to position [13596, 0]
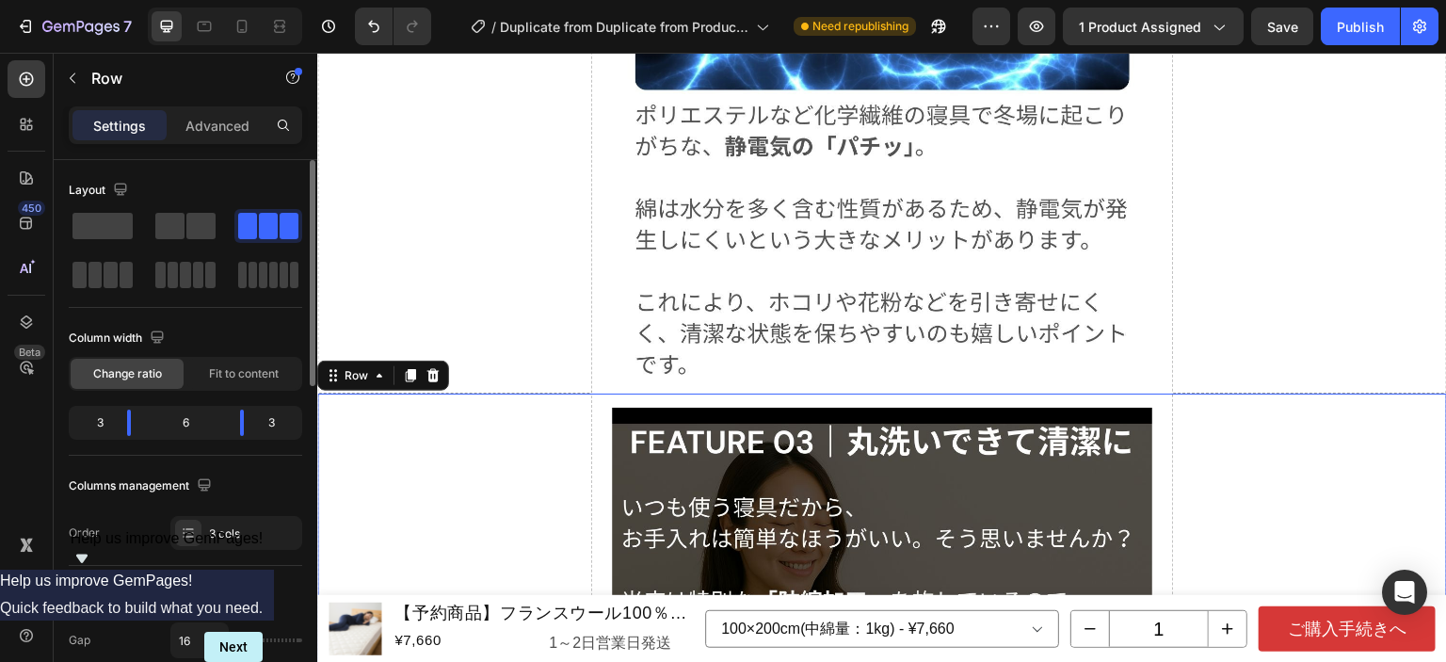
click at [414, 369] on icon at bounding box center [411, 375] width 10 height 13
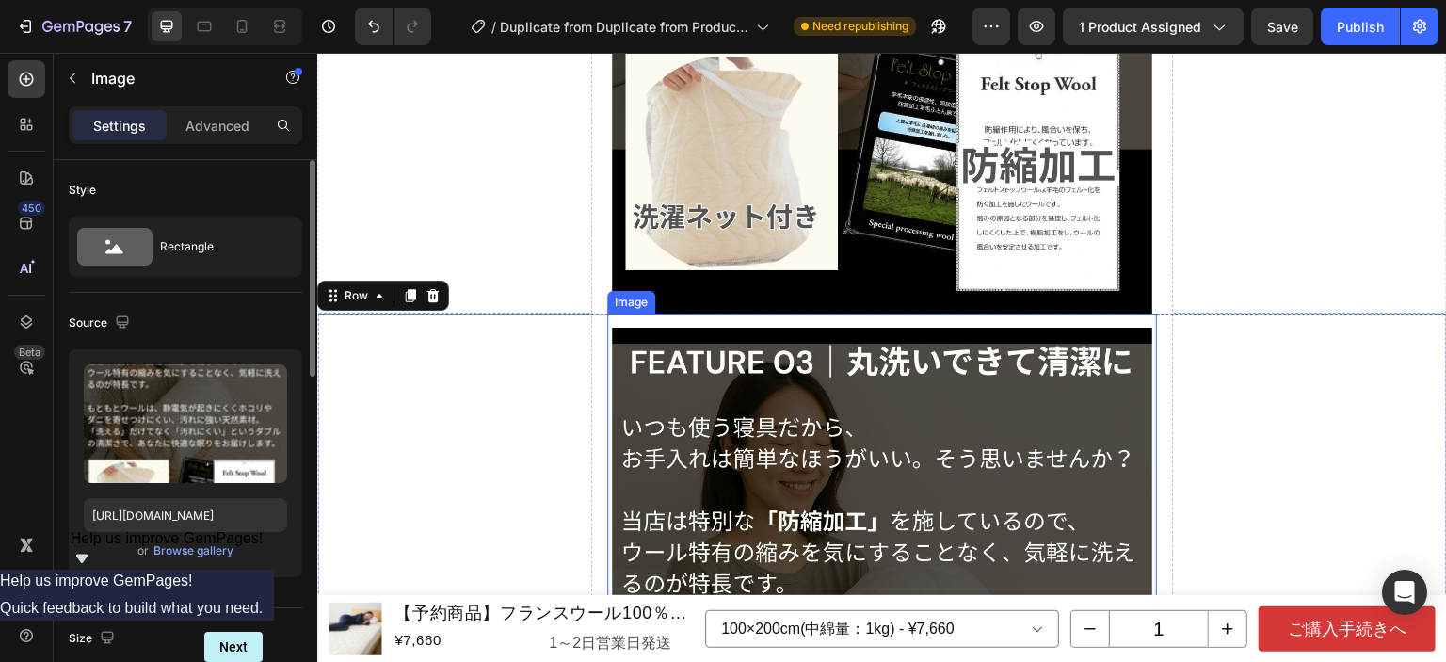
scroll to position [14415, 0]
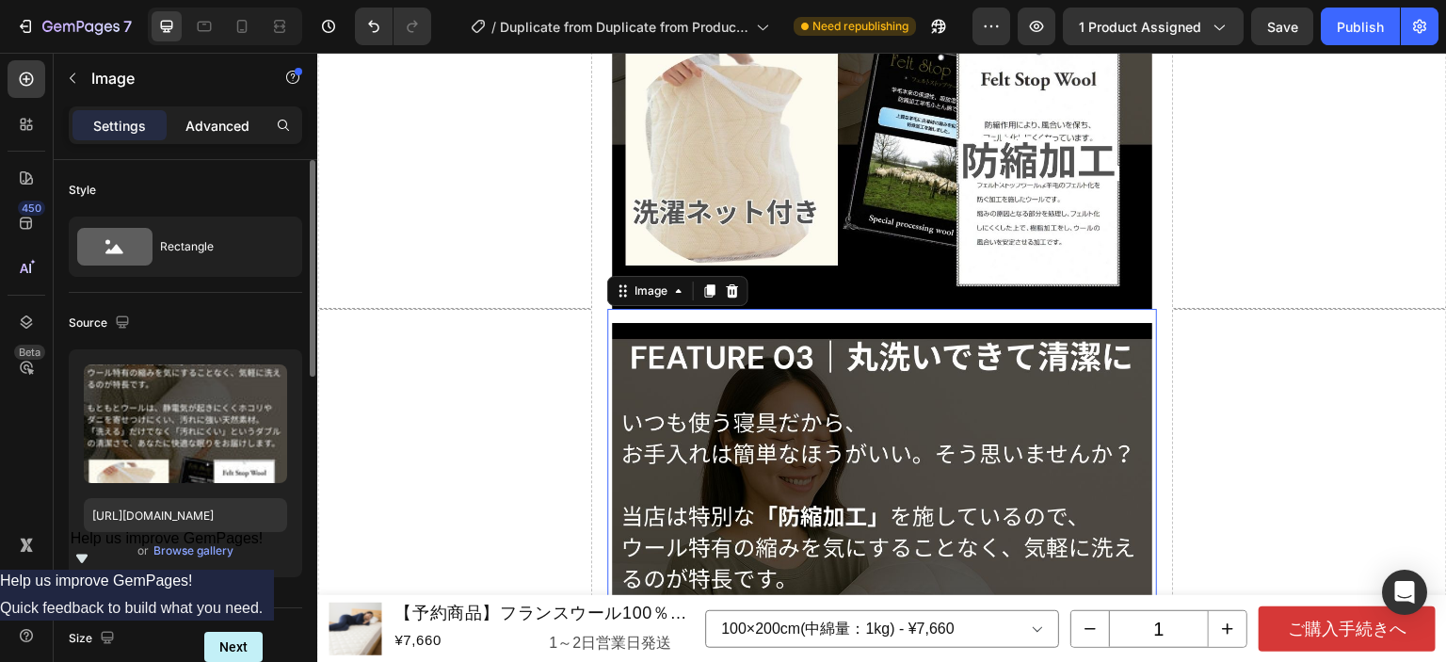
click at [228, 119] on p "Advanced" at bounding box center [217, 126] width 64 height 20
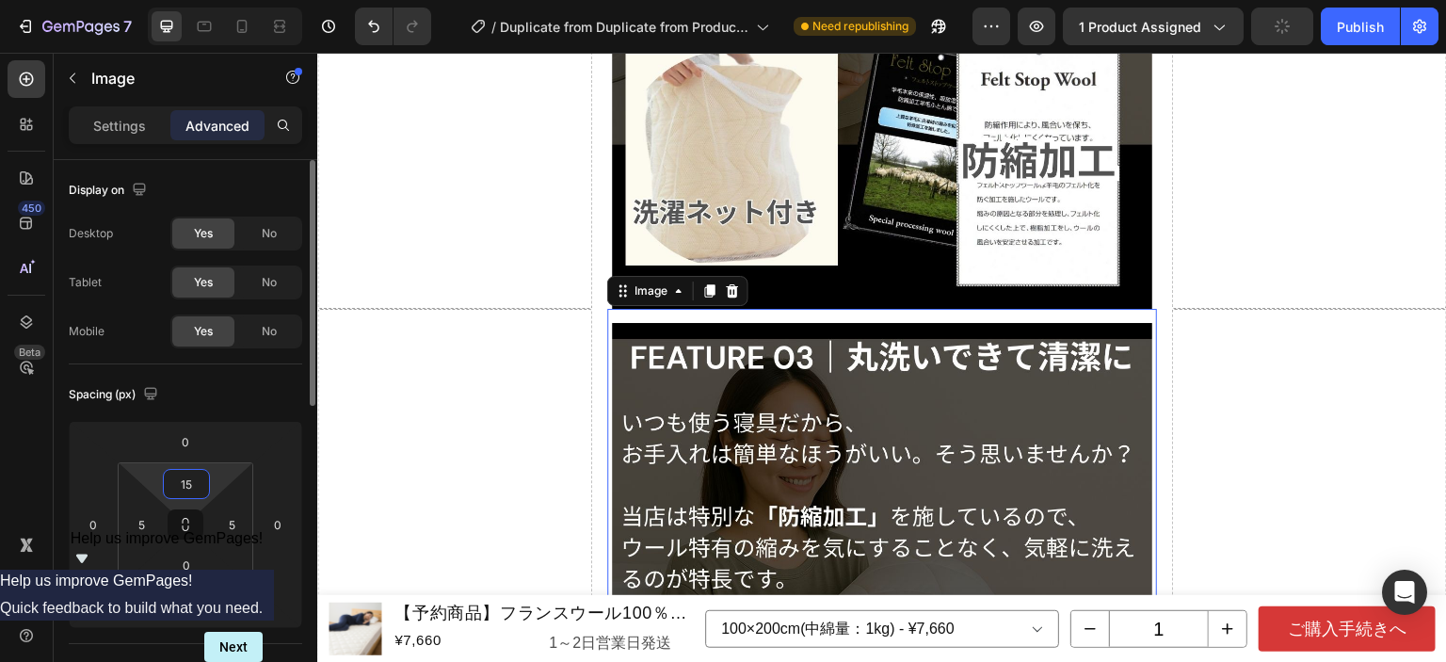
click at [185, 475] on input "15" at bounding box center [187, 484] width 38 height 28
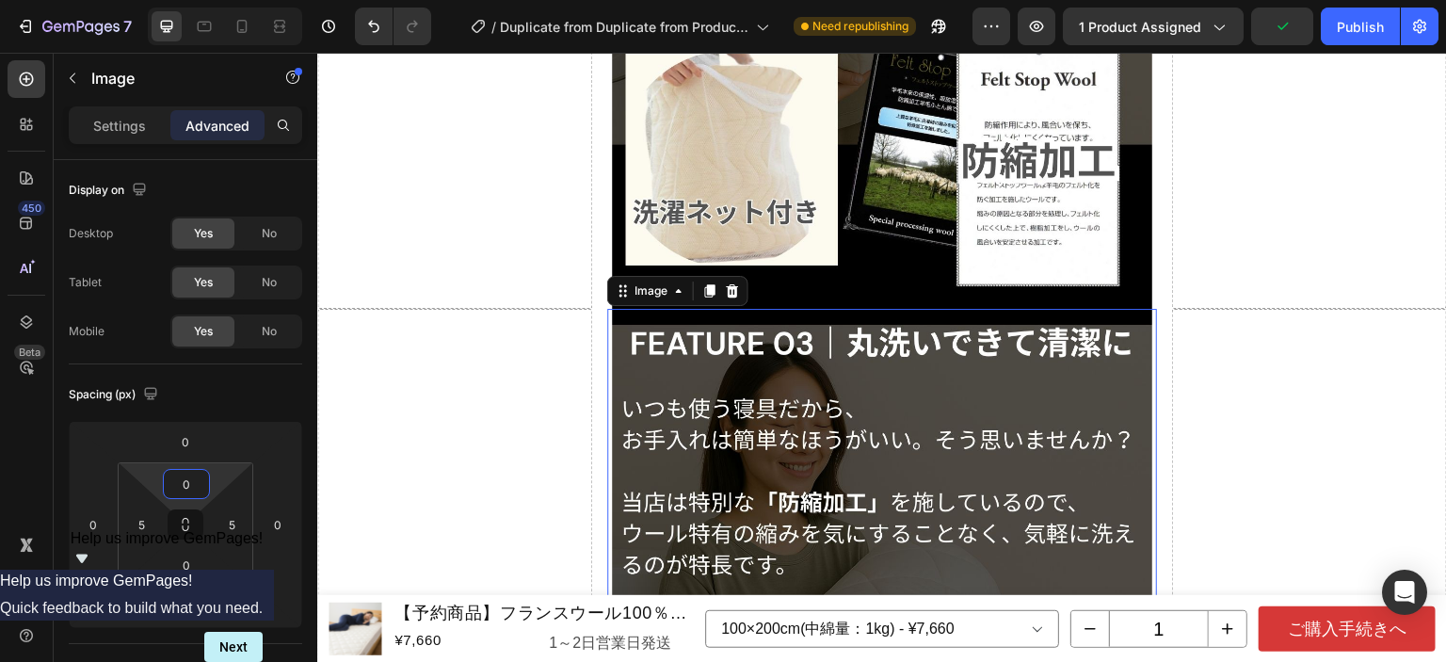
type input "0"
click at [758, 321] on img at bounding box center [882, 669] width 540 height 720
click at [126, 133] on p "Settings" at bounding box center [119, 126] width 53 height 20
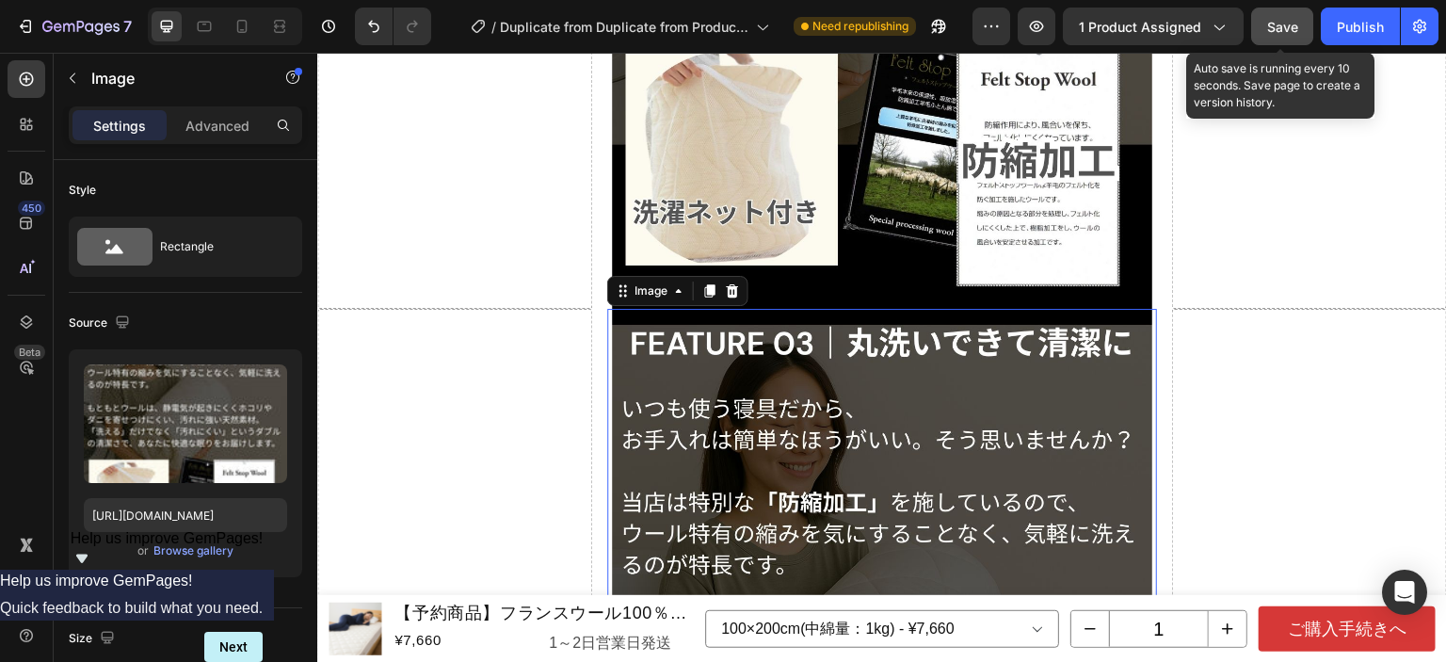
click at [1300, 19] on button "Save" at bounding box center [1282, 27] width 62 height 38
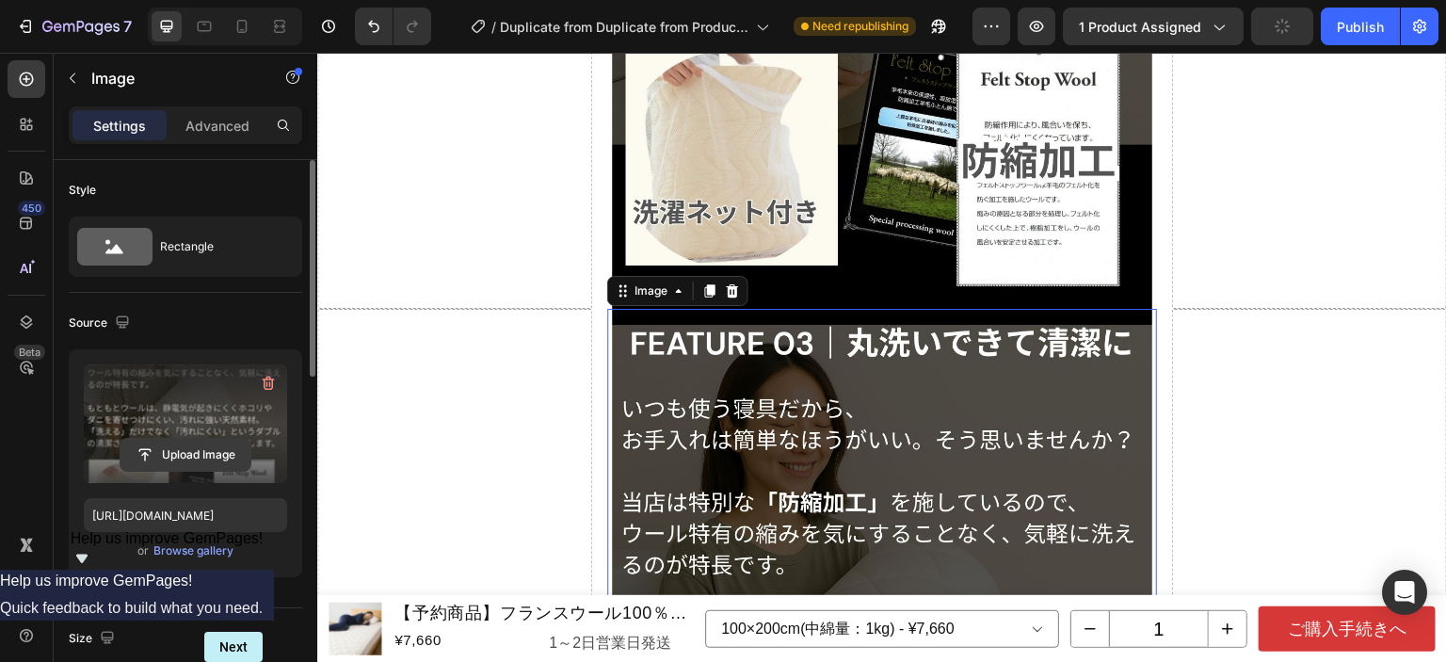
click at [167, 448] on input "file" at bounding box center [186, 455] width 130 height 32
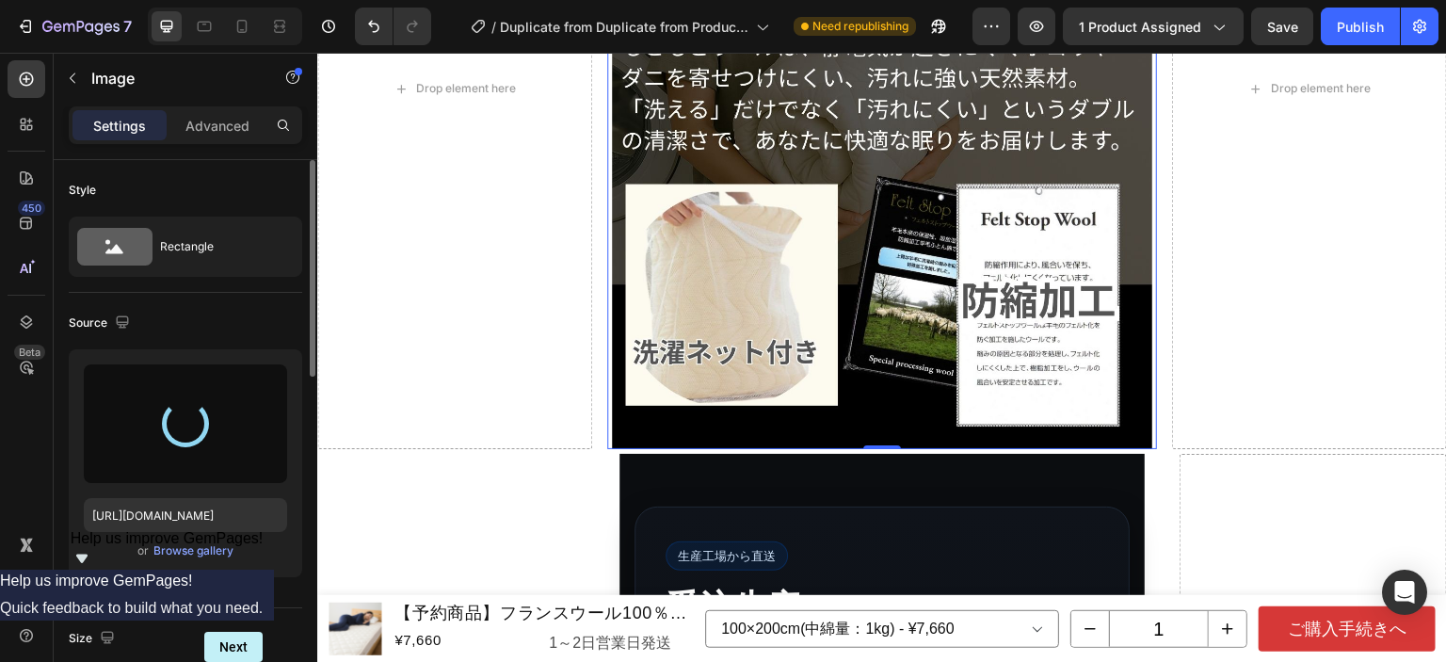
scroll to position [15074, 0]
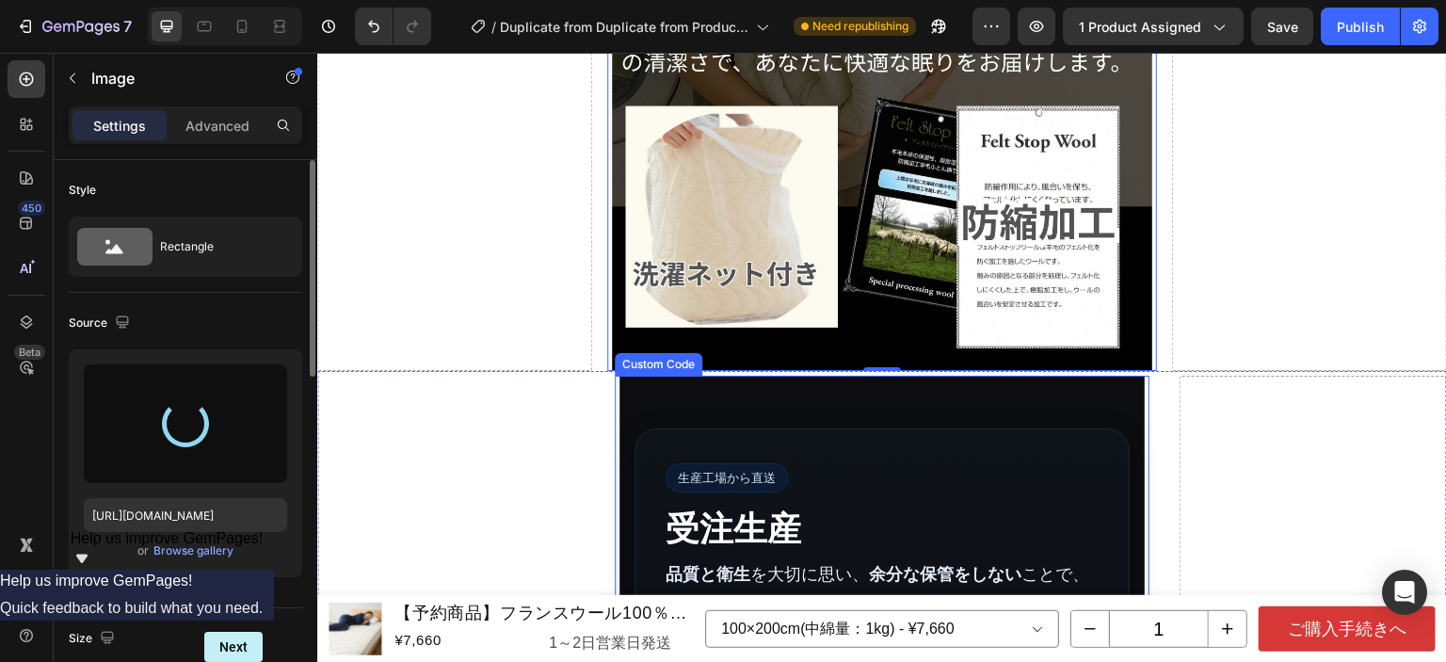
type input "[URL][DOMAIN_NAME]"
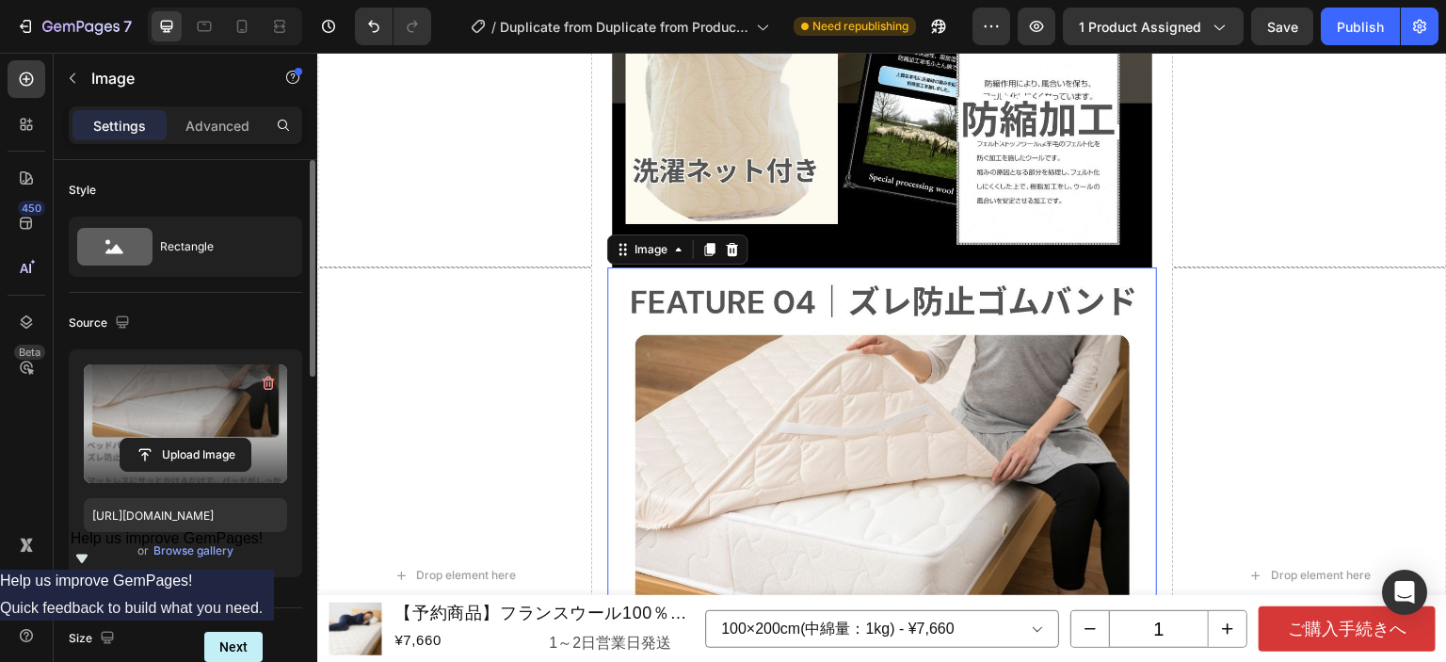
scroll to position [14458, 0]
click at [1047, 376] on img at bounding box center [882, 573] width 540 height 615
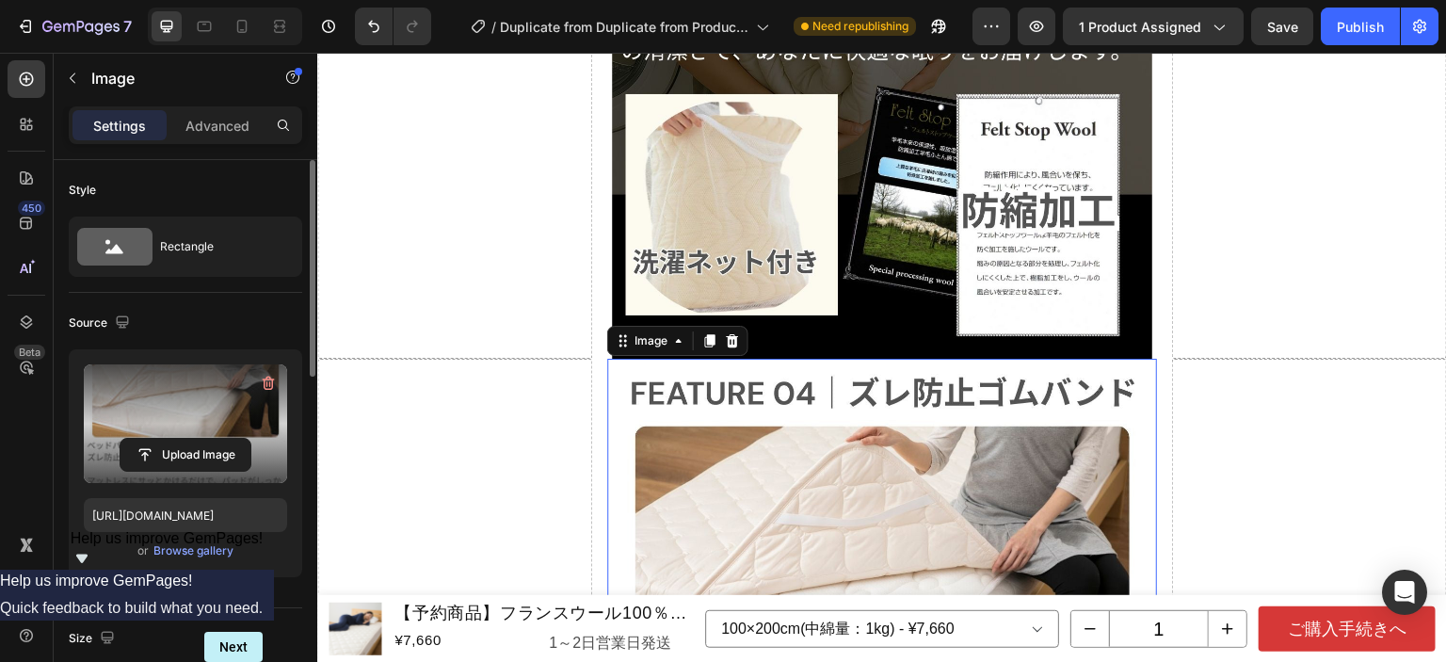
scroll to position [14364, 0]
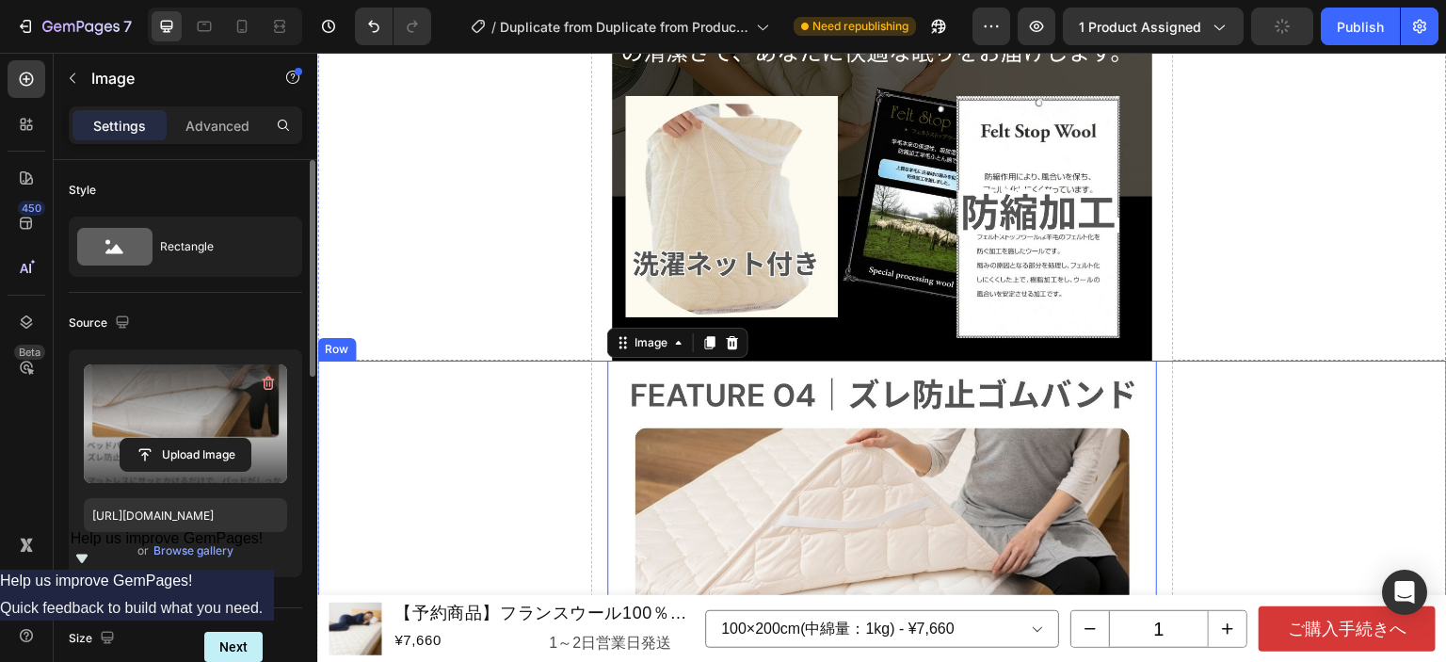
click at [1254, 361] on div "Drop element here" at bounding box center [1309, 668] width 275 height 615
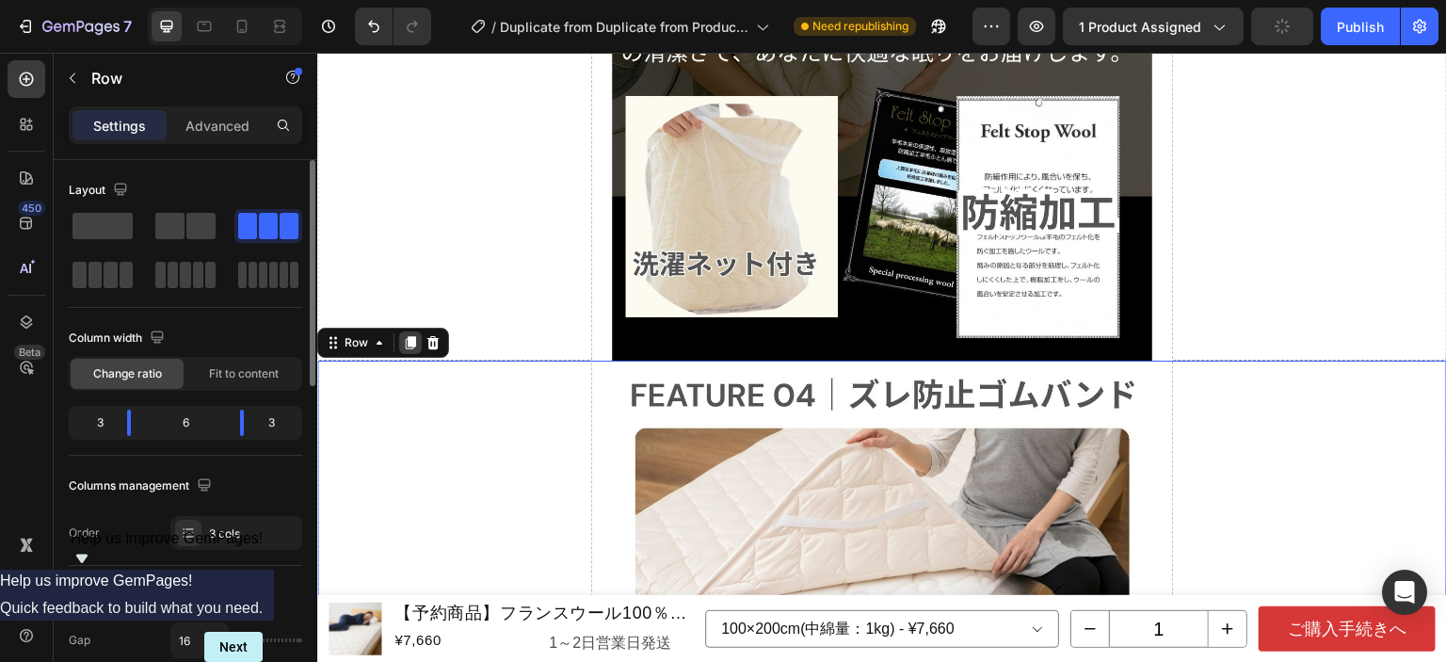
click at [408, 337] on icon at bounding box center [411, 343] width 10 height 13
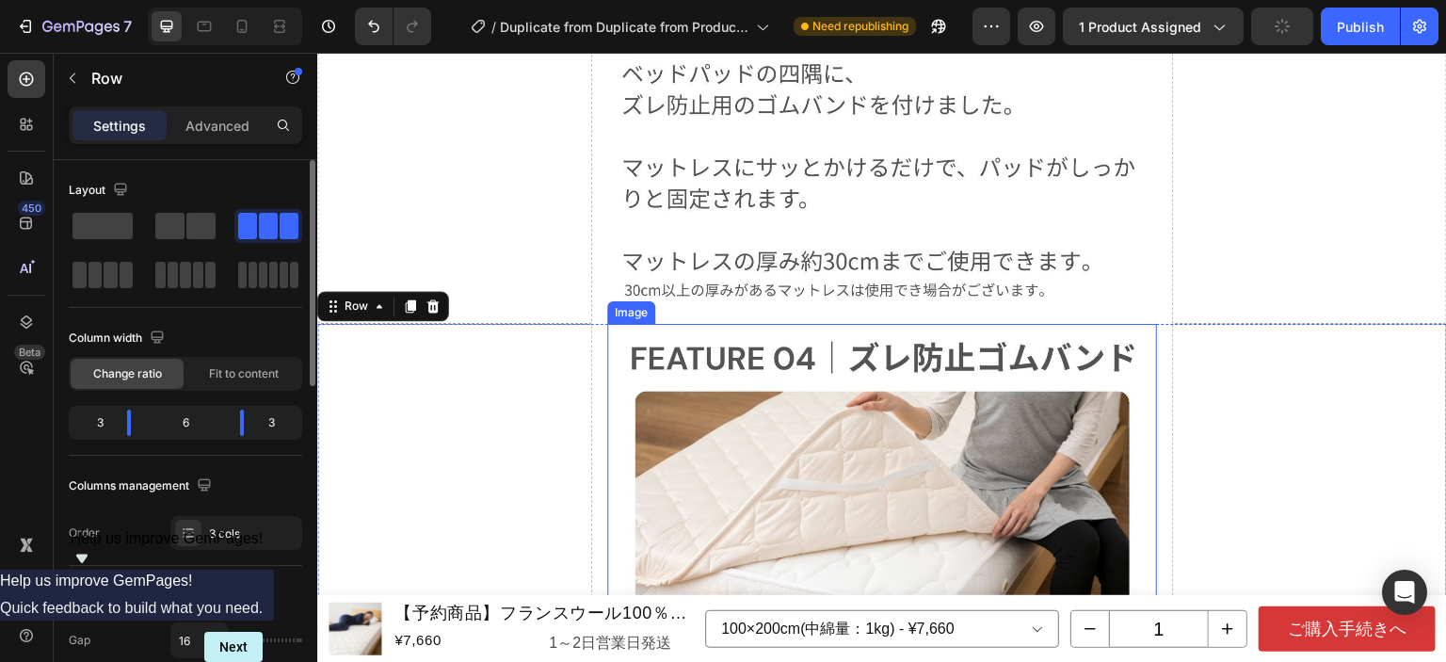
scroll to position [15022, 0]
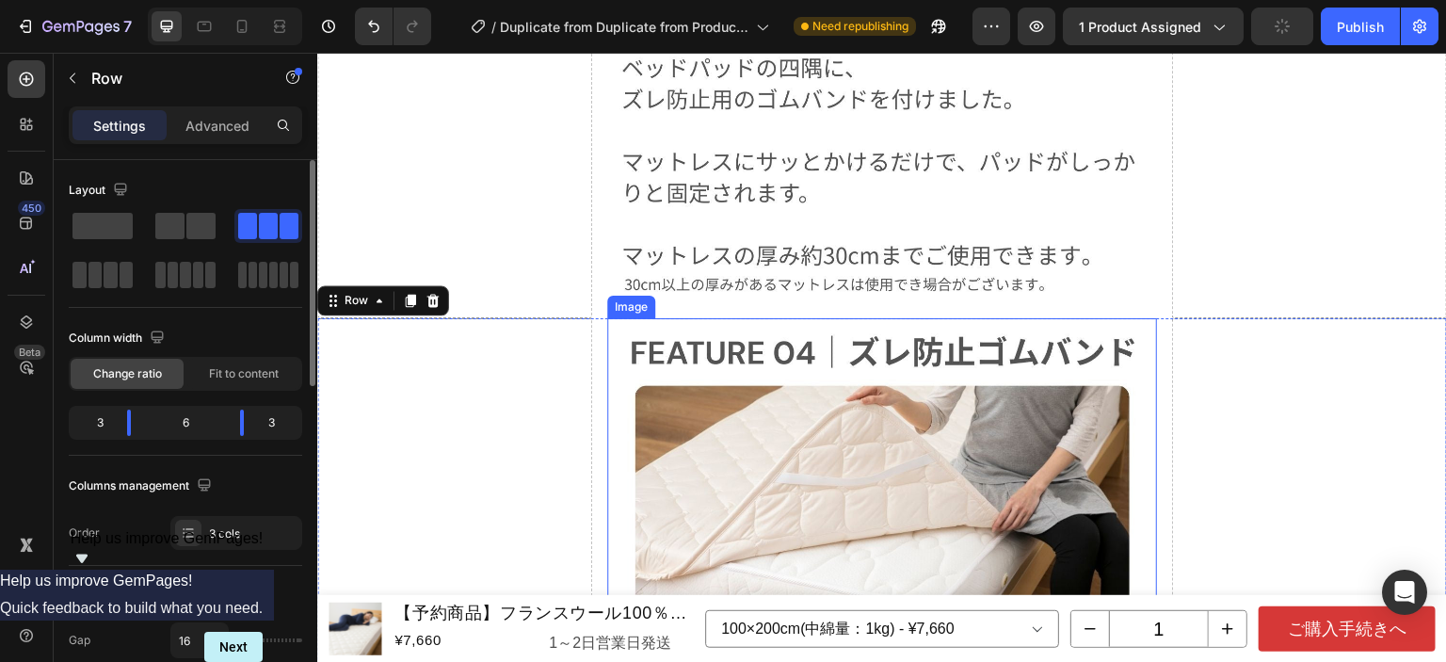
click at [787, 328] on img at bounding box center [882, 625] width 540 height 615
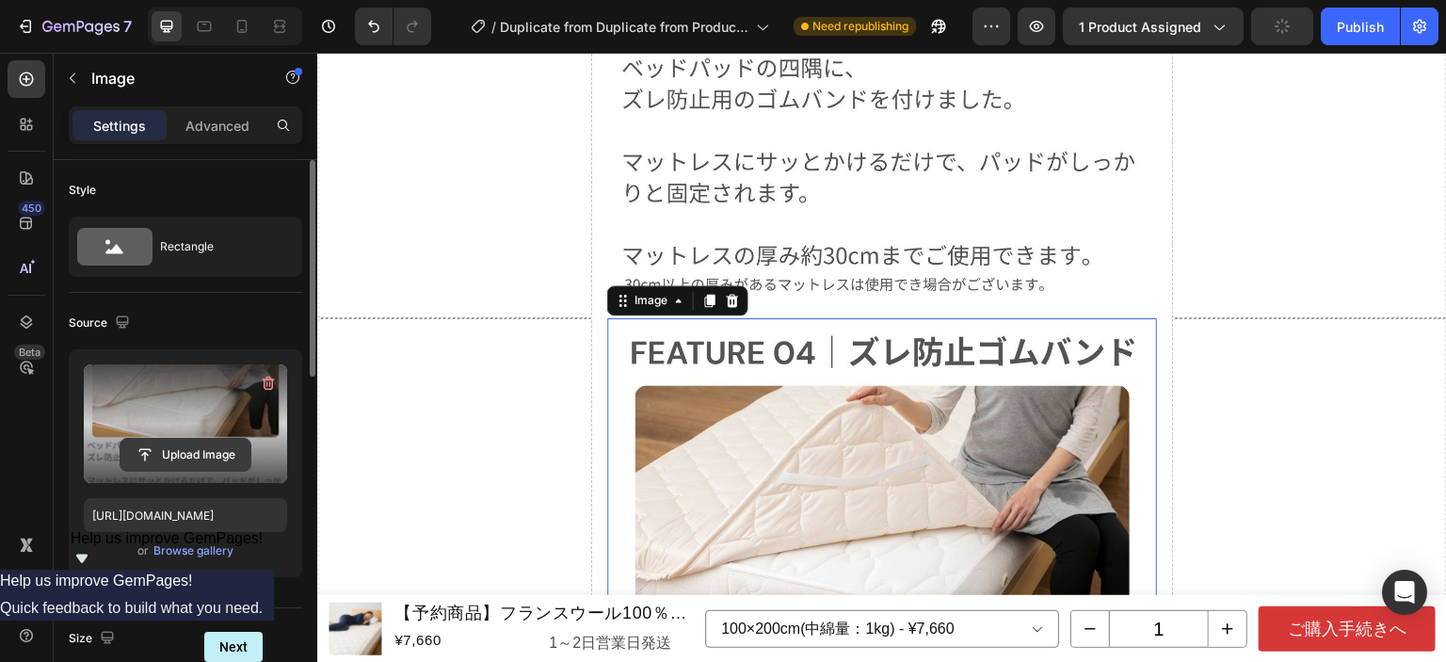
click at [207, 447] on input "file" at bounding box center [186, 455] width 130 height 32
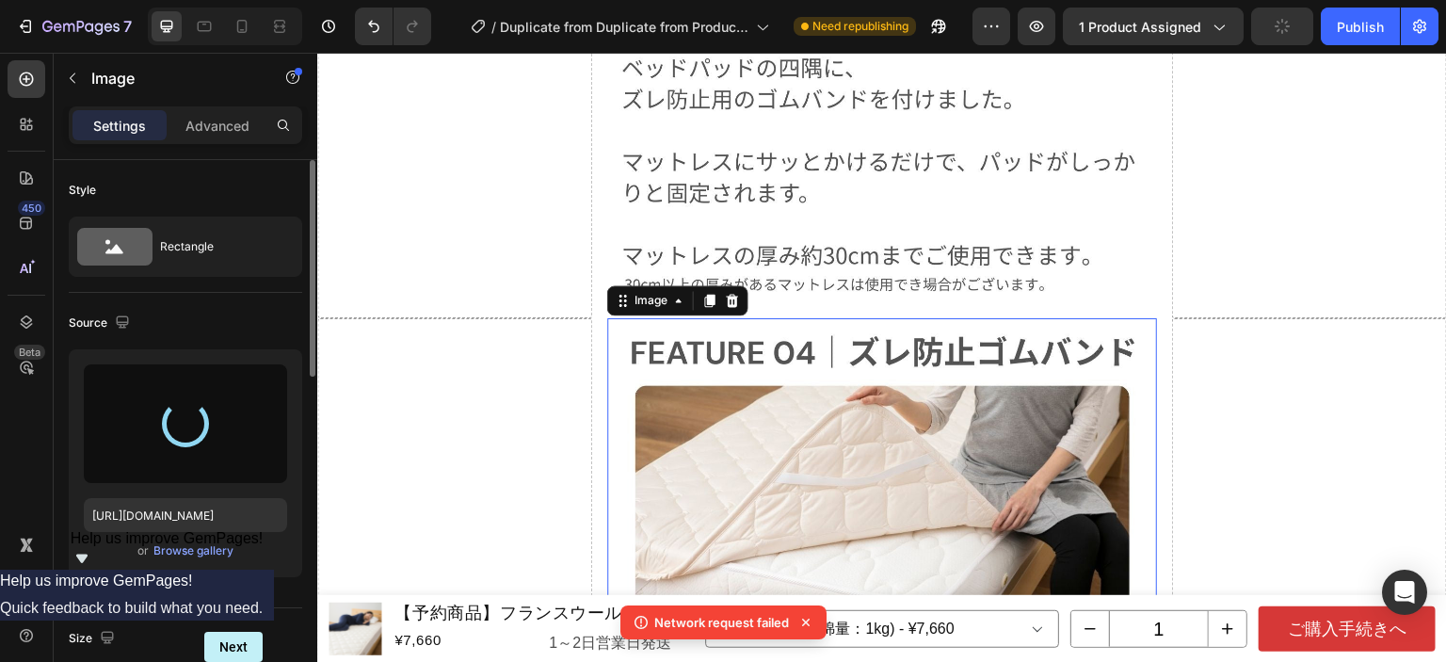
type input "[URL][DOMAIN_NAME]"
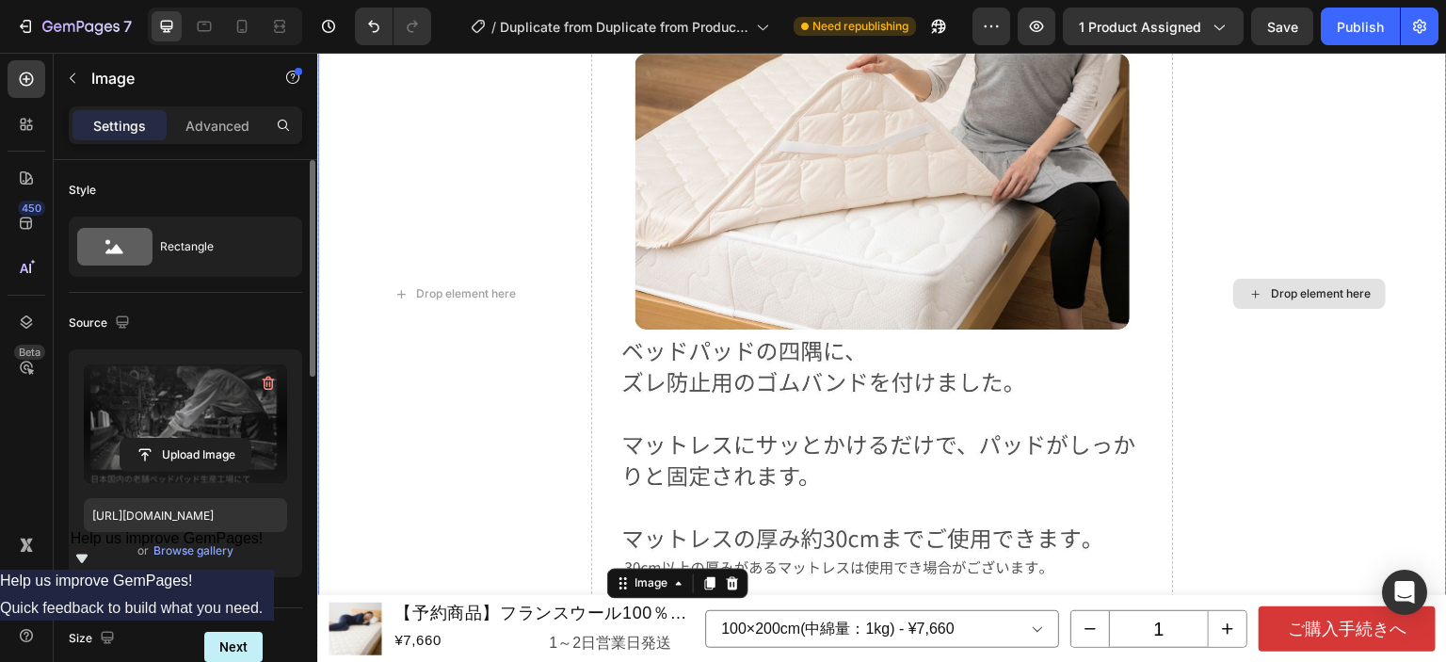
scroll to position [14739, 0]
click at [232, 117] on p "Advanced" at bounding box center [217, 126] width 64 height 20
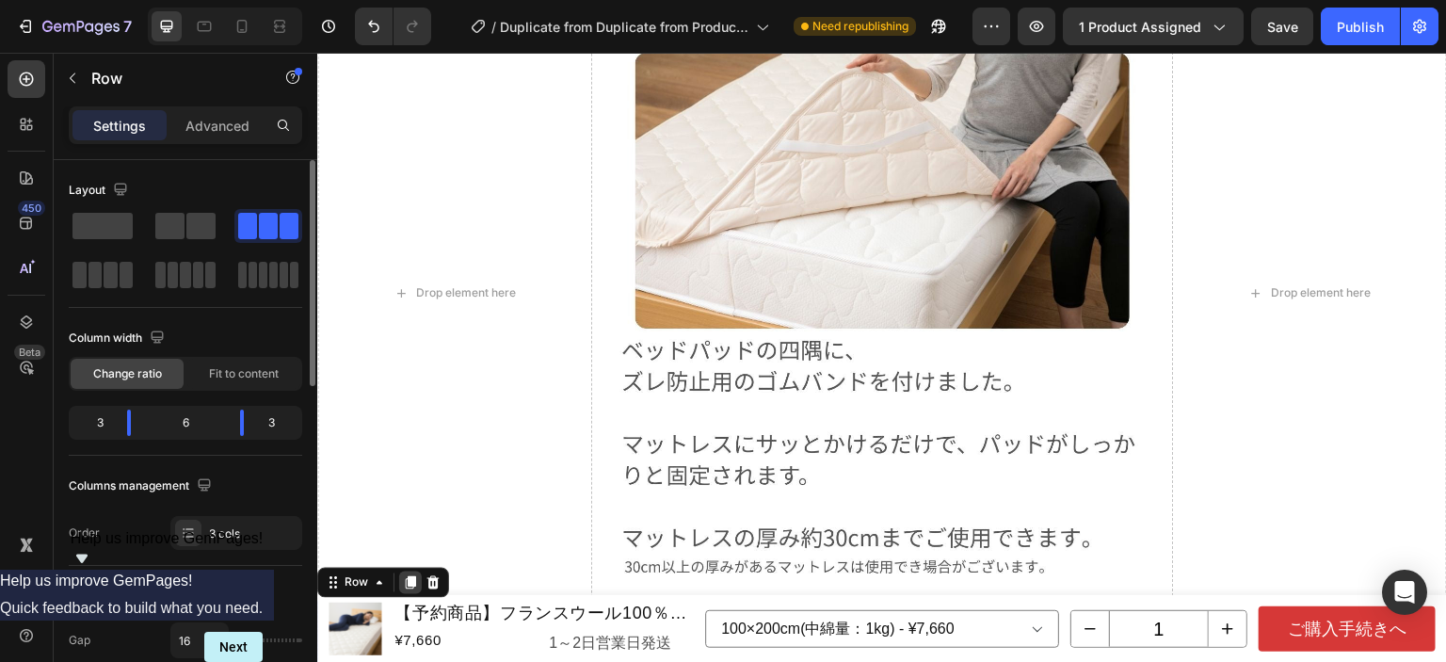
click at [411, 572] on div at bounding box center [410, 583] width 23 height 23
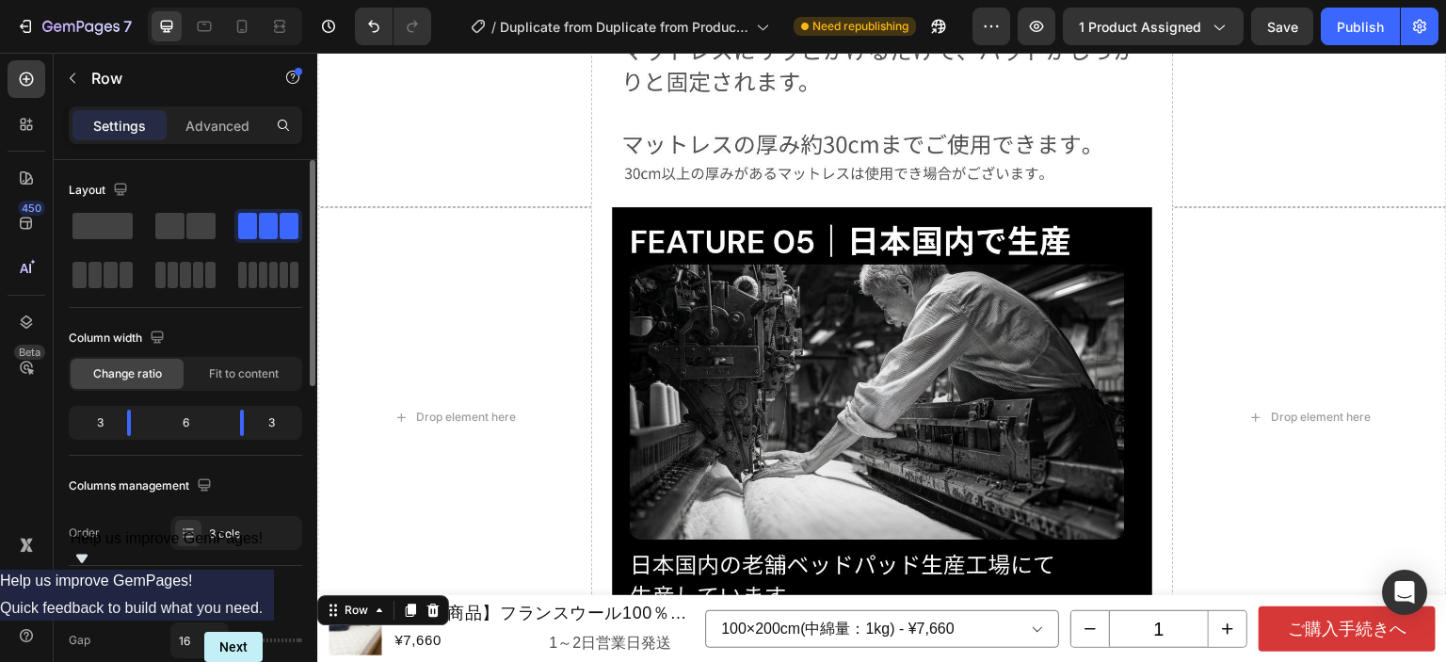
scroll to position [15438, 0]
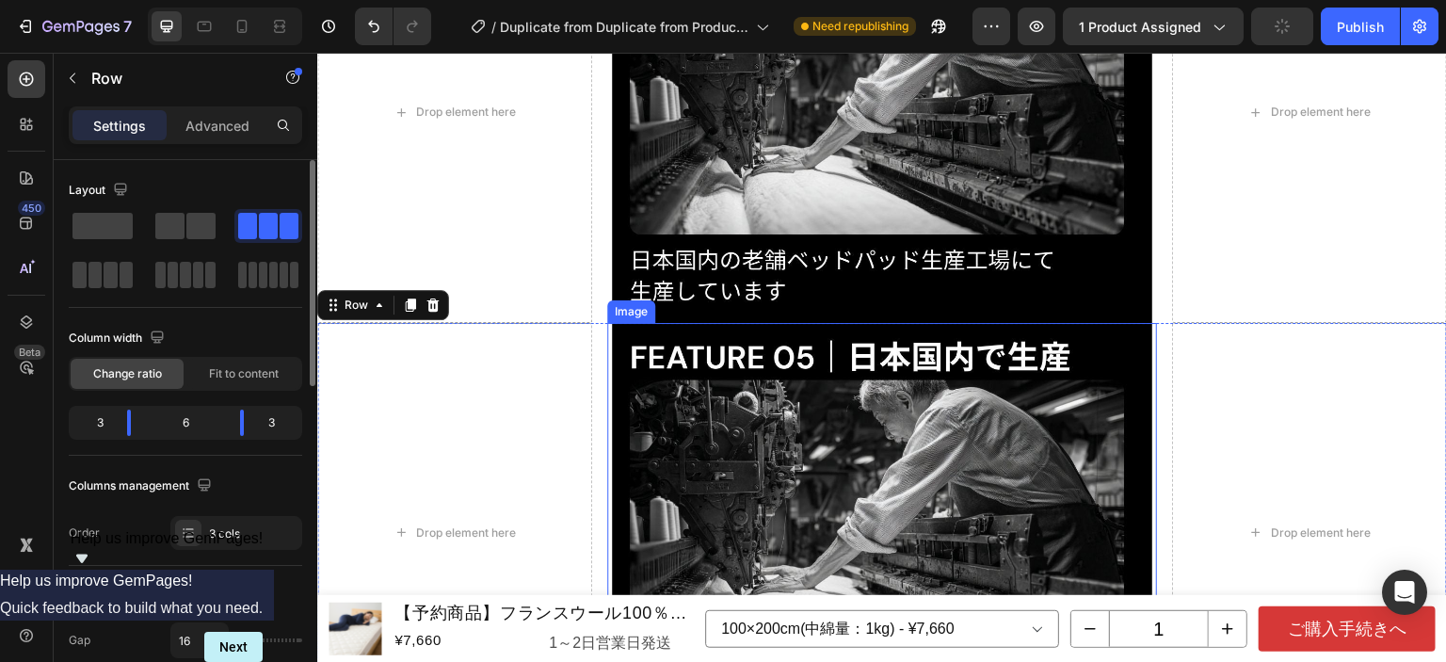
click at [837, 418] on img at bounding box center [882, 533] width 540 height 421
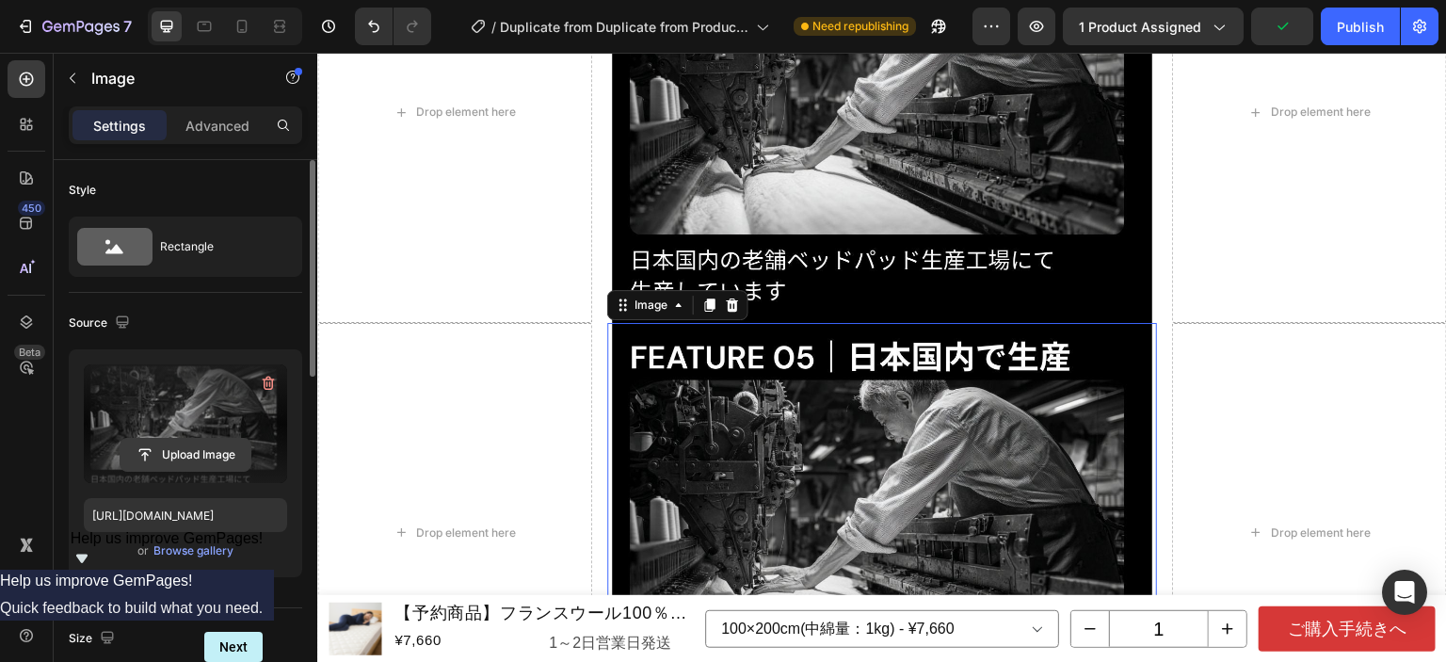
click at [198, 451] on input "file" at bounding box center [186, 455] width 130 height 32
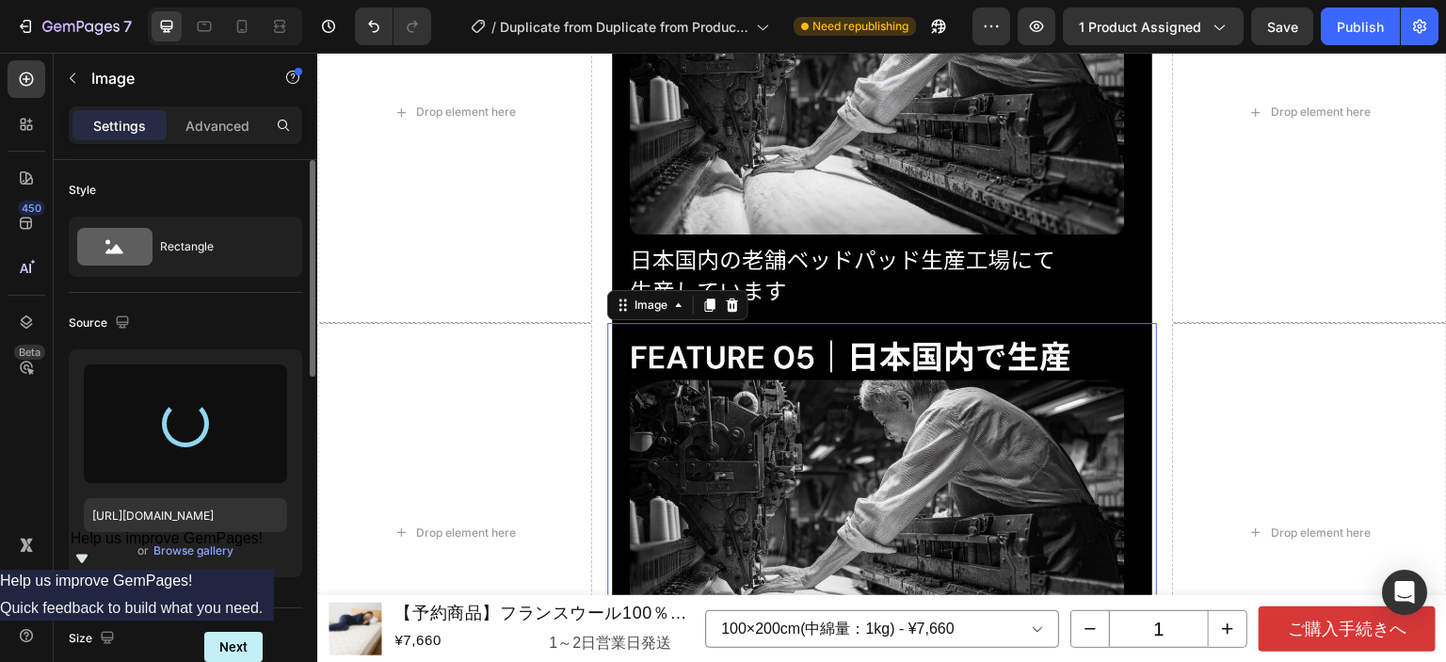
type input "[URL][DOMAIN_NAME]"
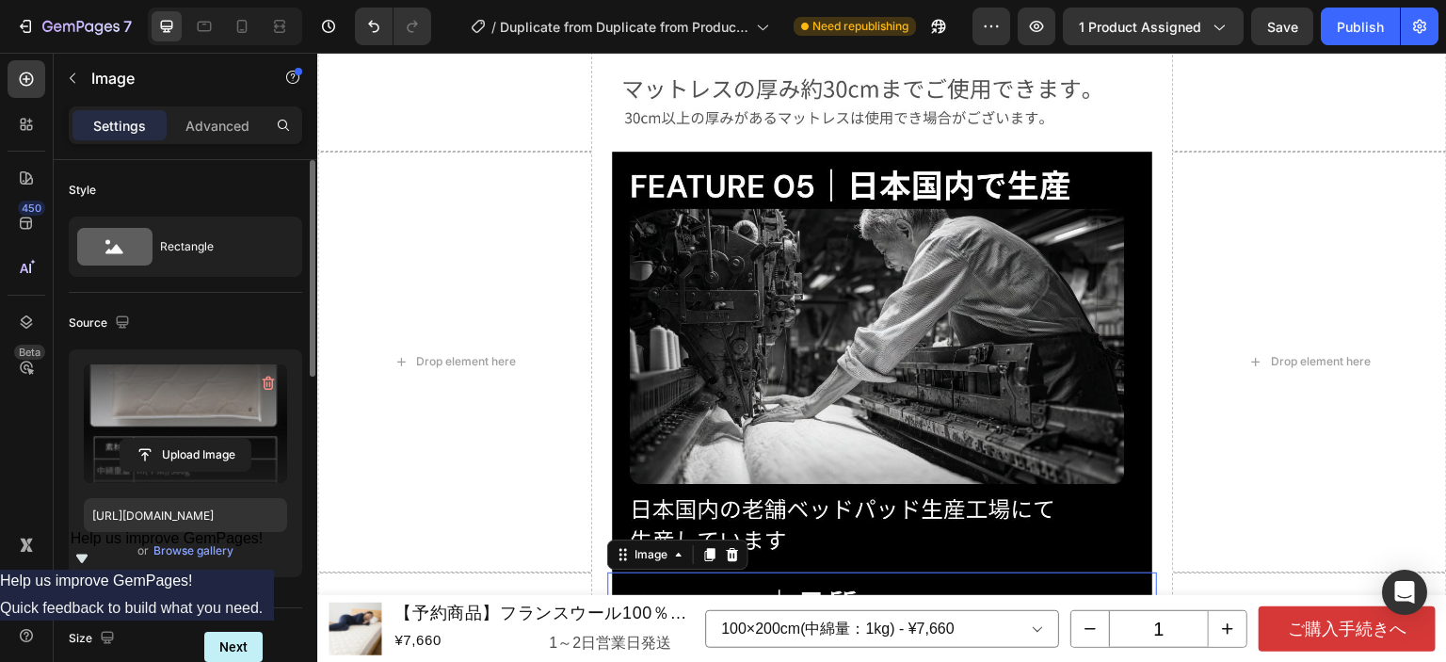
scroll to position [15155, 0]
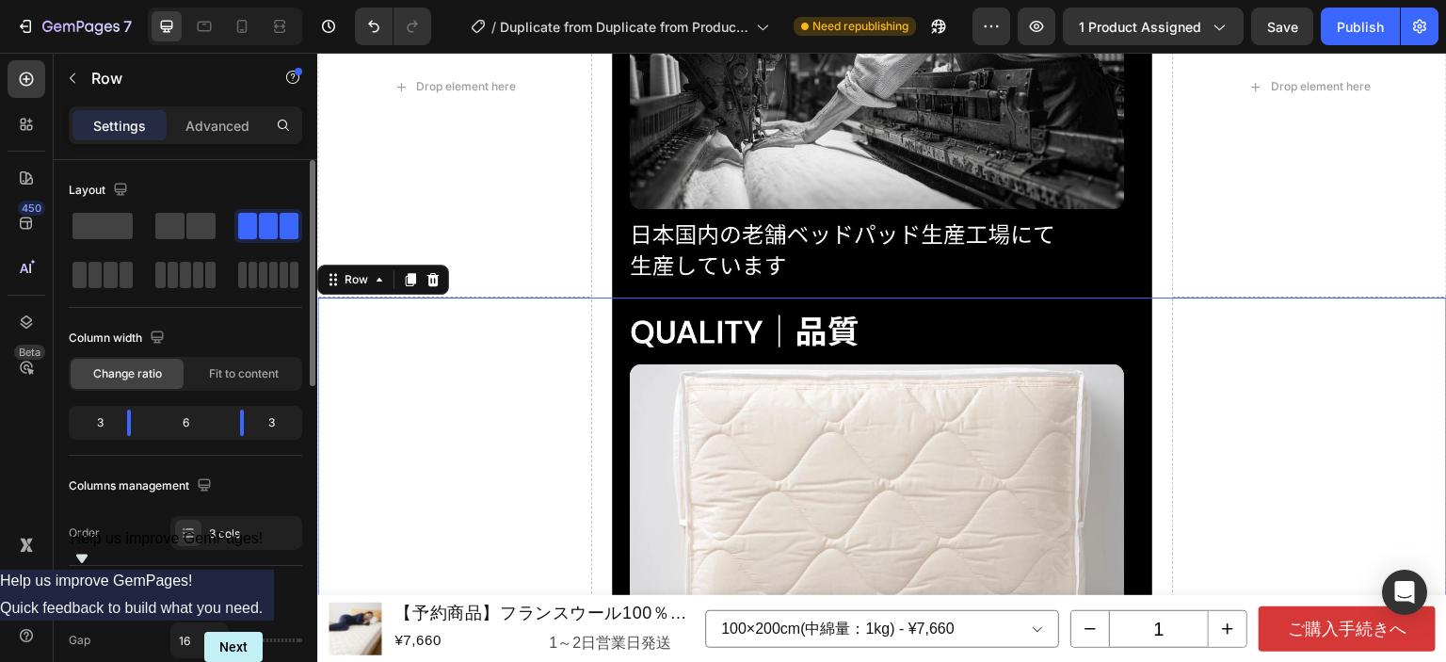
scroll to position [15344, 0]
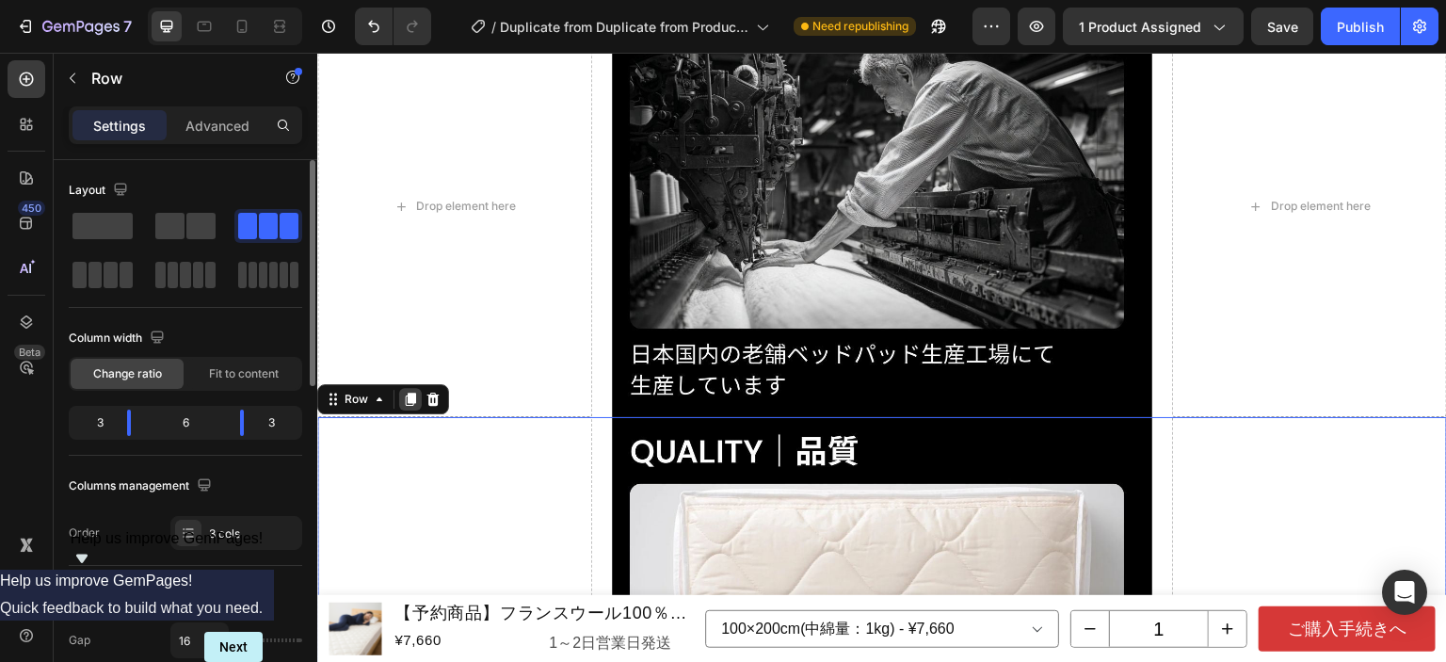
click at [403, 388] on div at bounding box center [410, 399] width 23 height 23
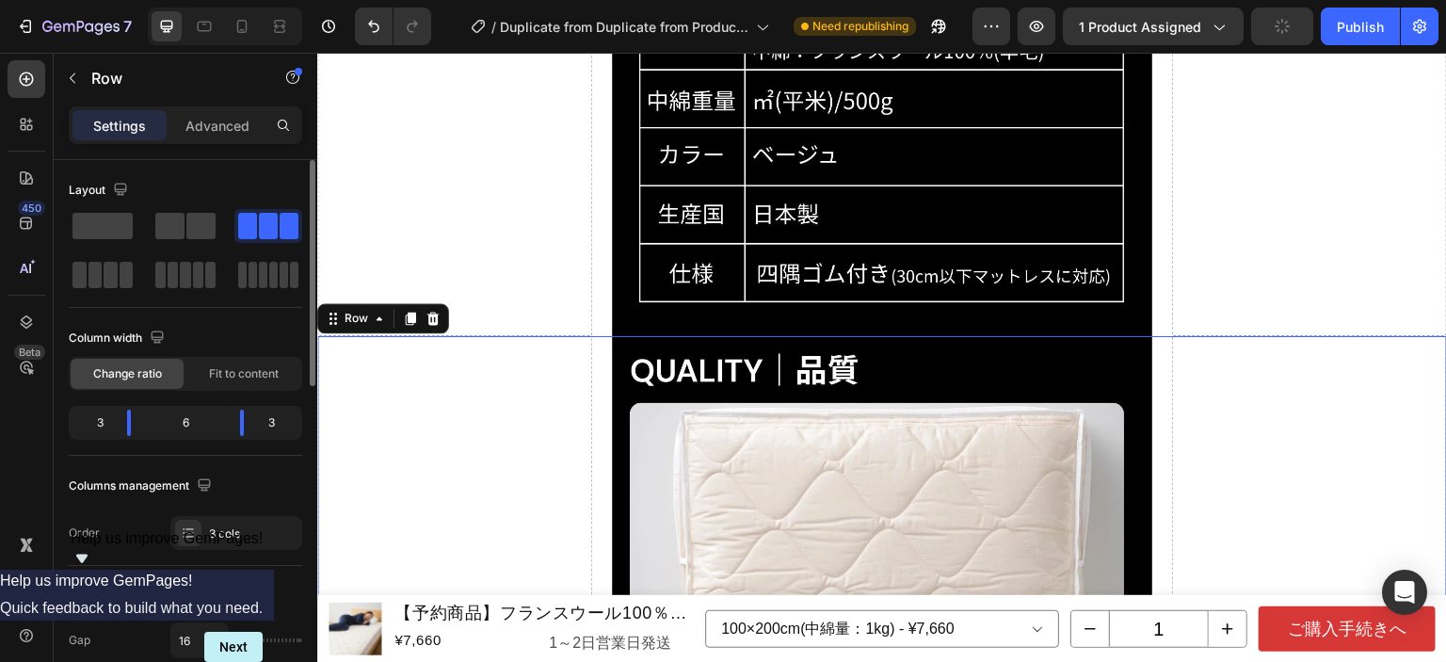
scroll to position [16149, 0]
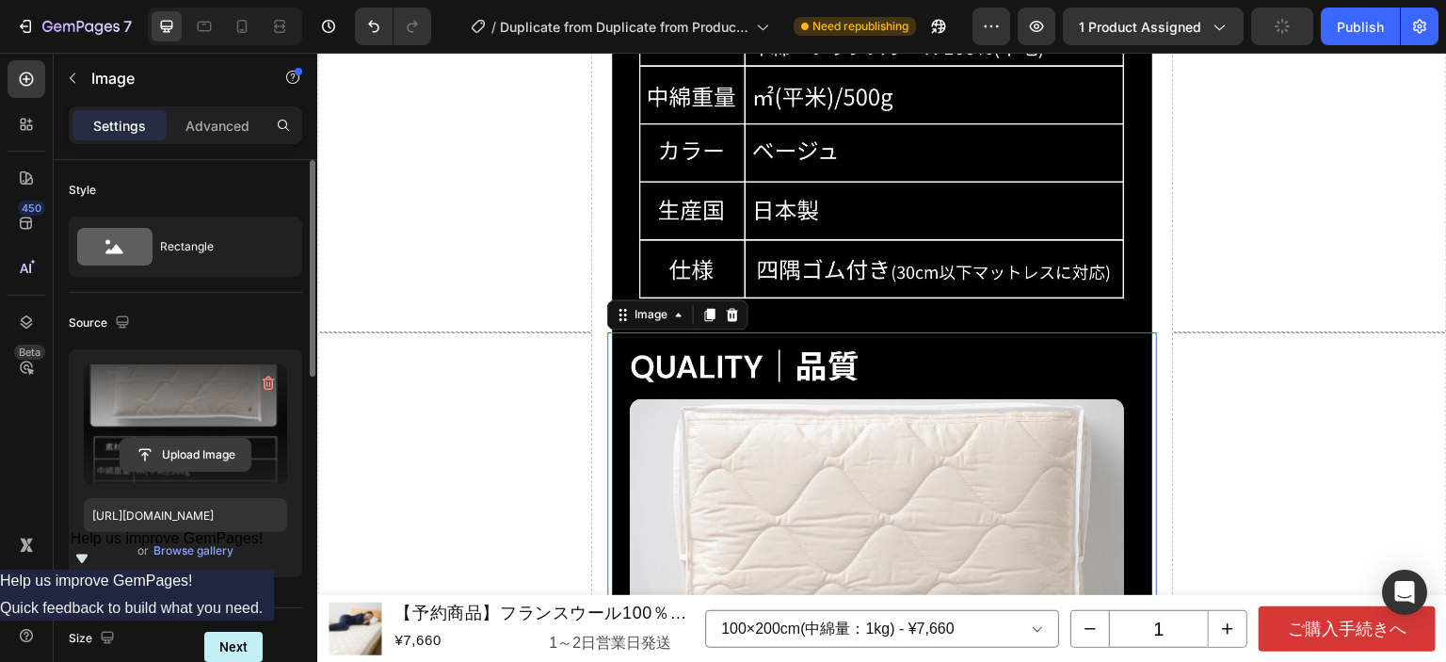
click at [200, 453] on input "file" at bounding box center [186, 455] width 130 height 32
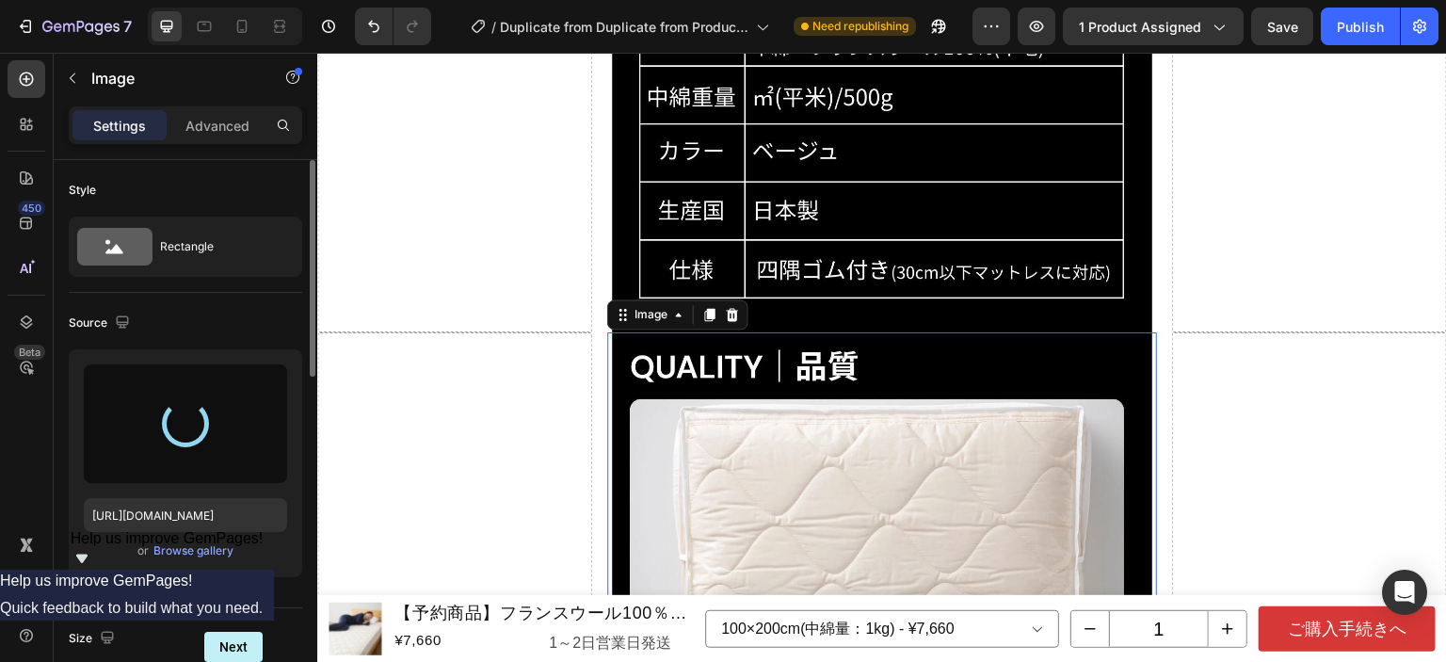
type input "[URL][DOMAIN_NAME]"
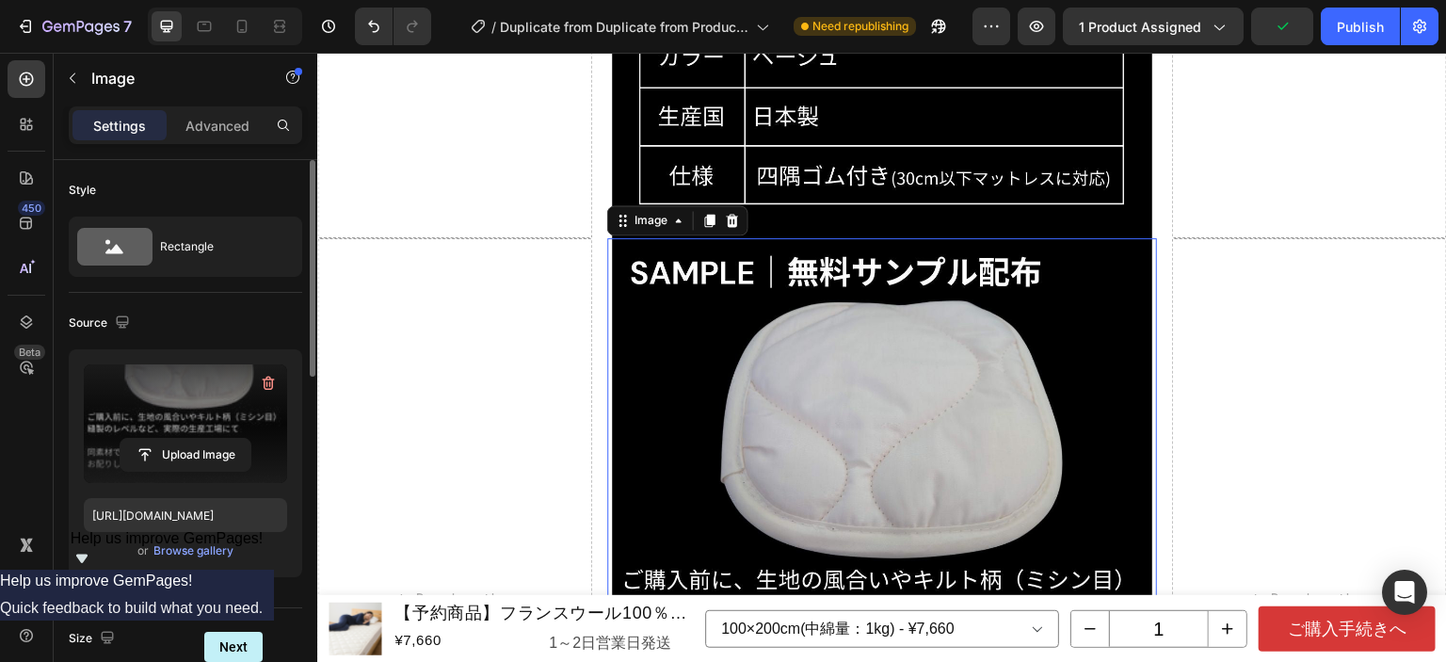
scroll to position [16525, 0]
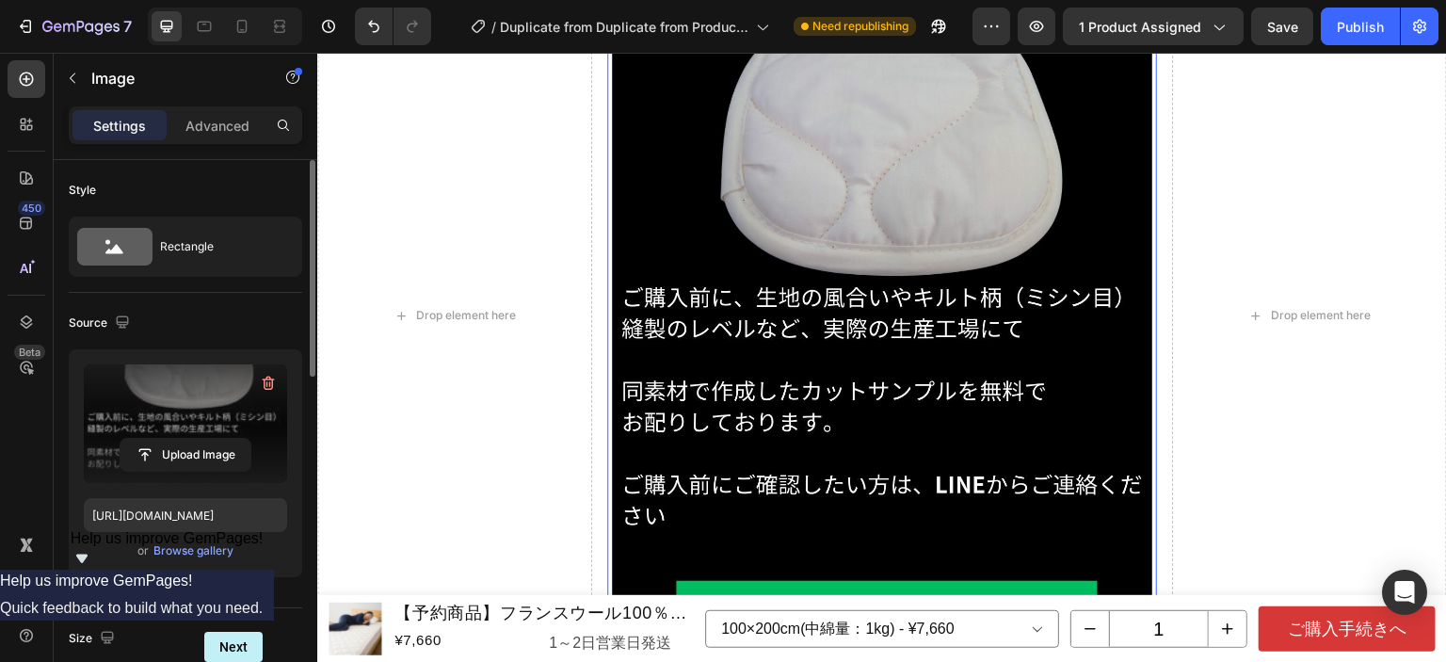
click at [854, 371] on img at bounding box center [882, 316] width 540 height 720
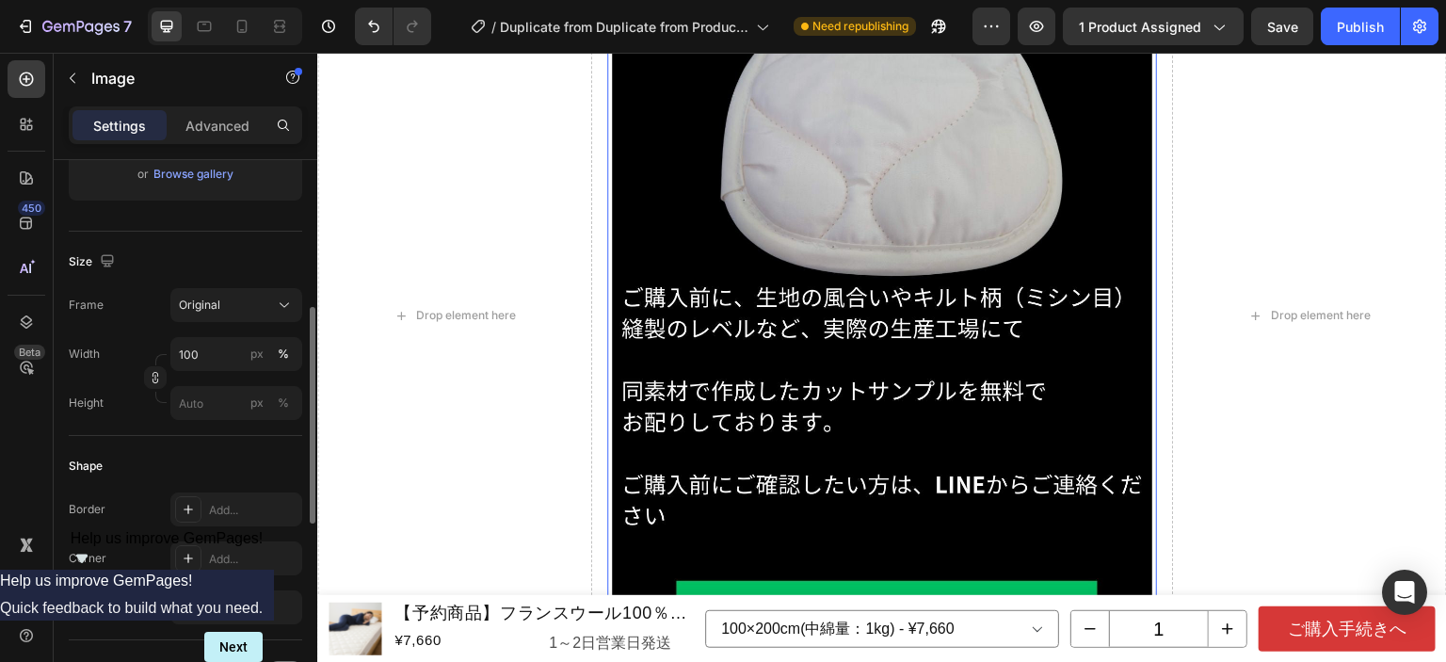
scroll to position [659, 0]
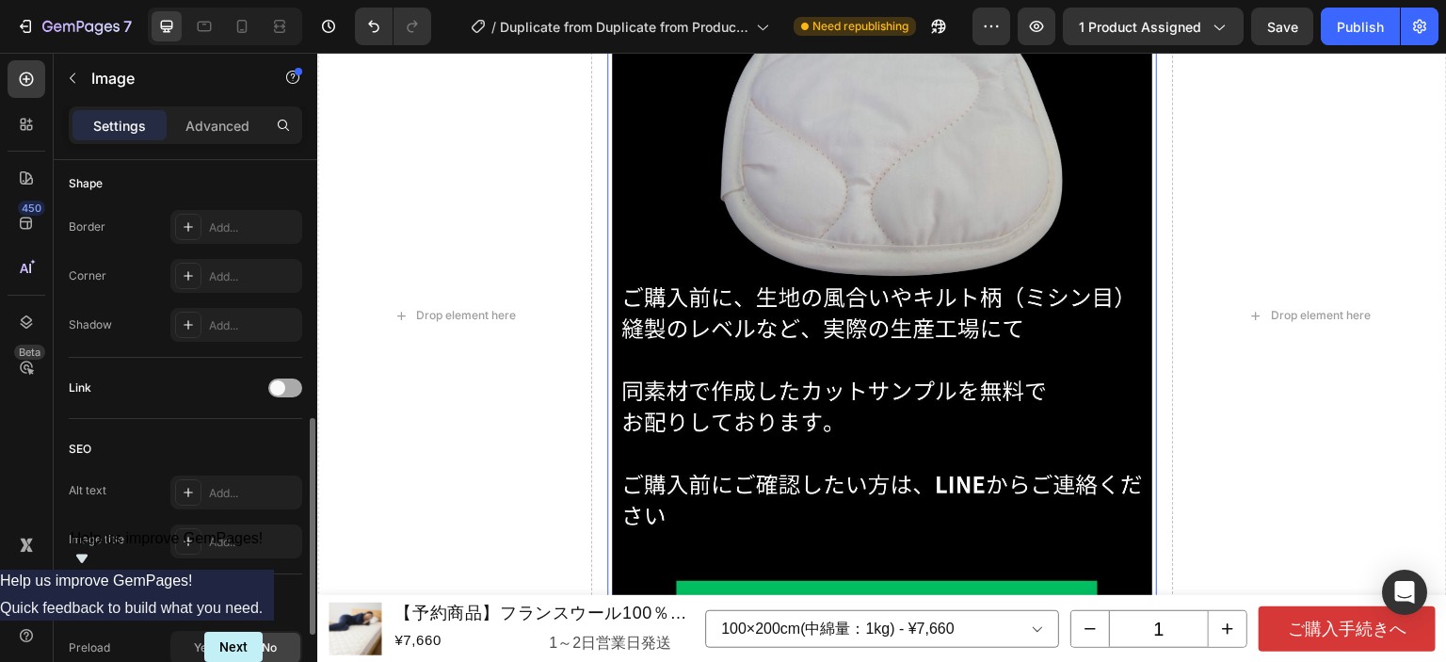
click at [270, 387] on span at bounding box center [277, 387] width 15 height 15
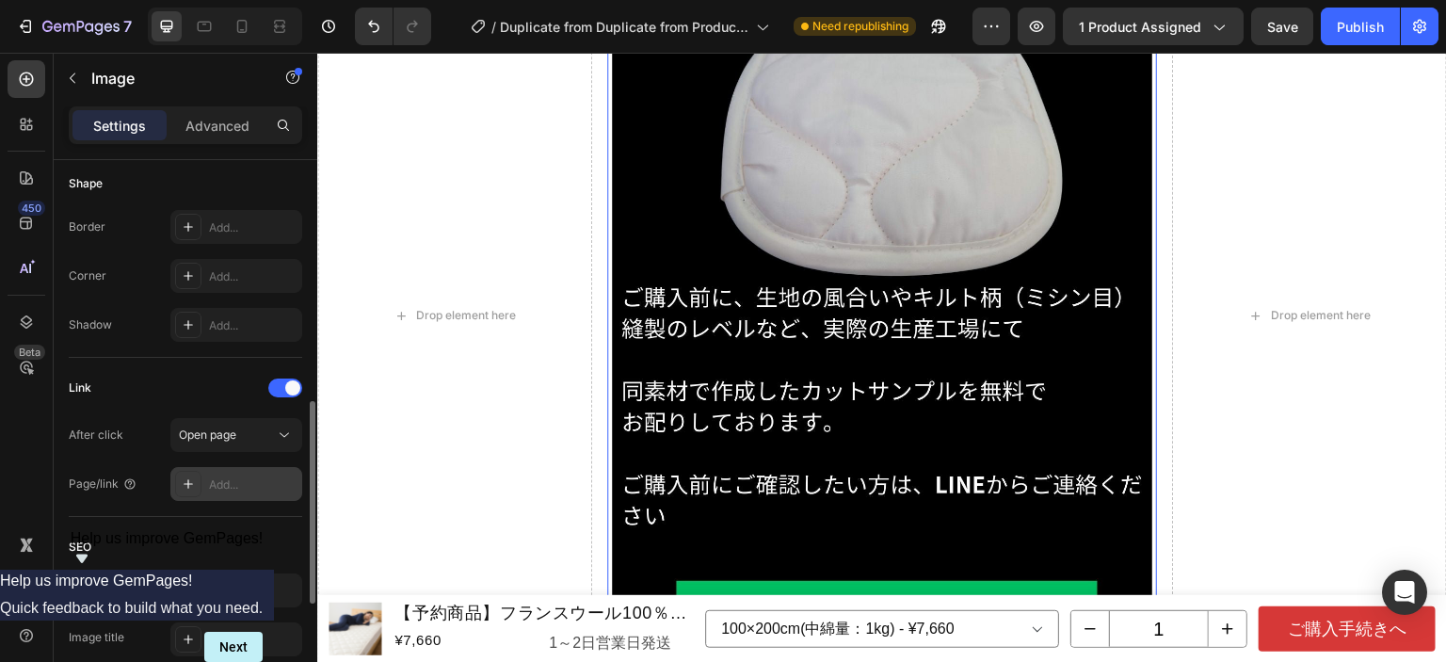
click at [250, 492] on div "Add..." at bounding box center [236, 484] width 132 height 34
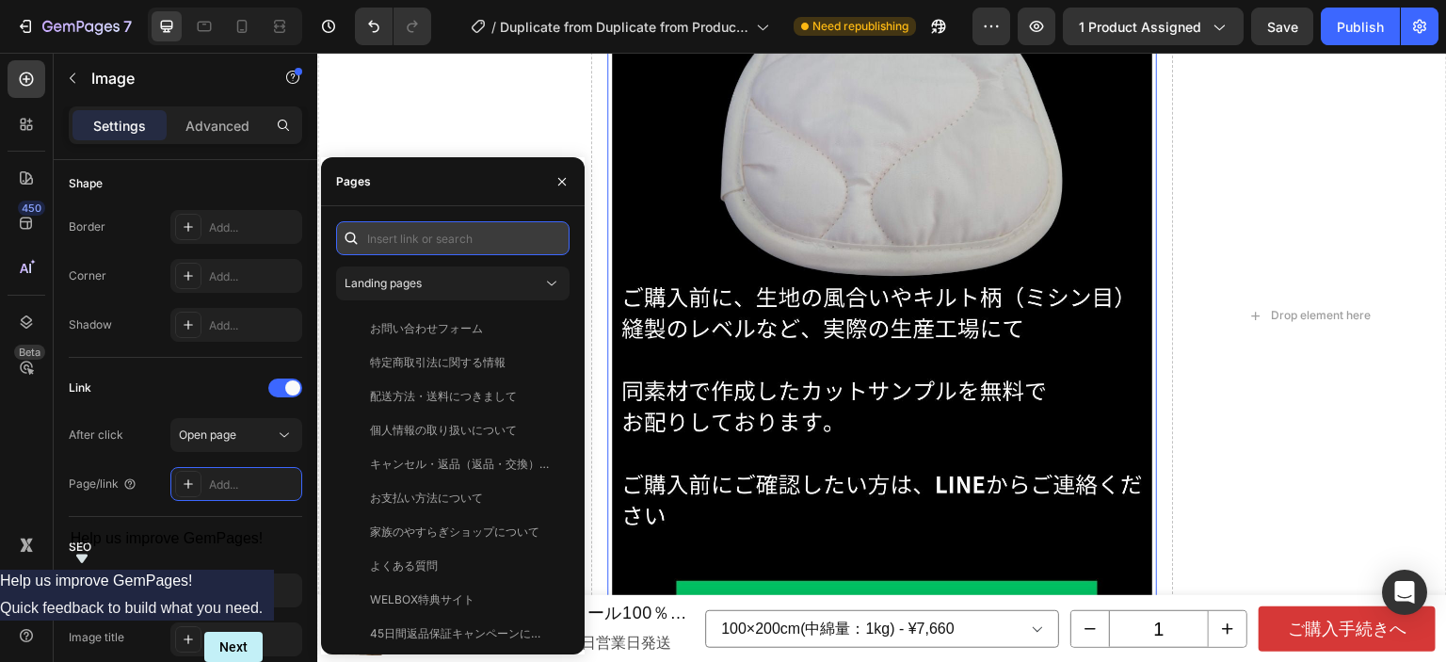
click at [451, 239] on input "text" at bounding box center [453, 238] width 234 height 34
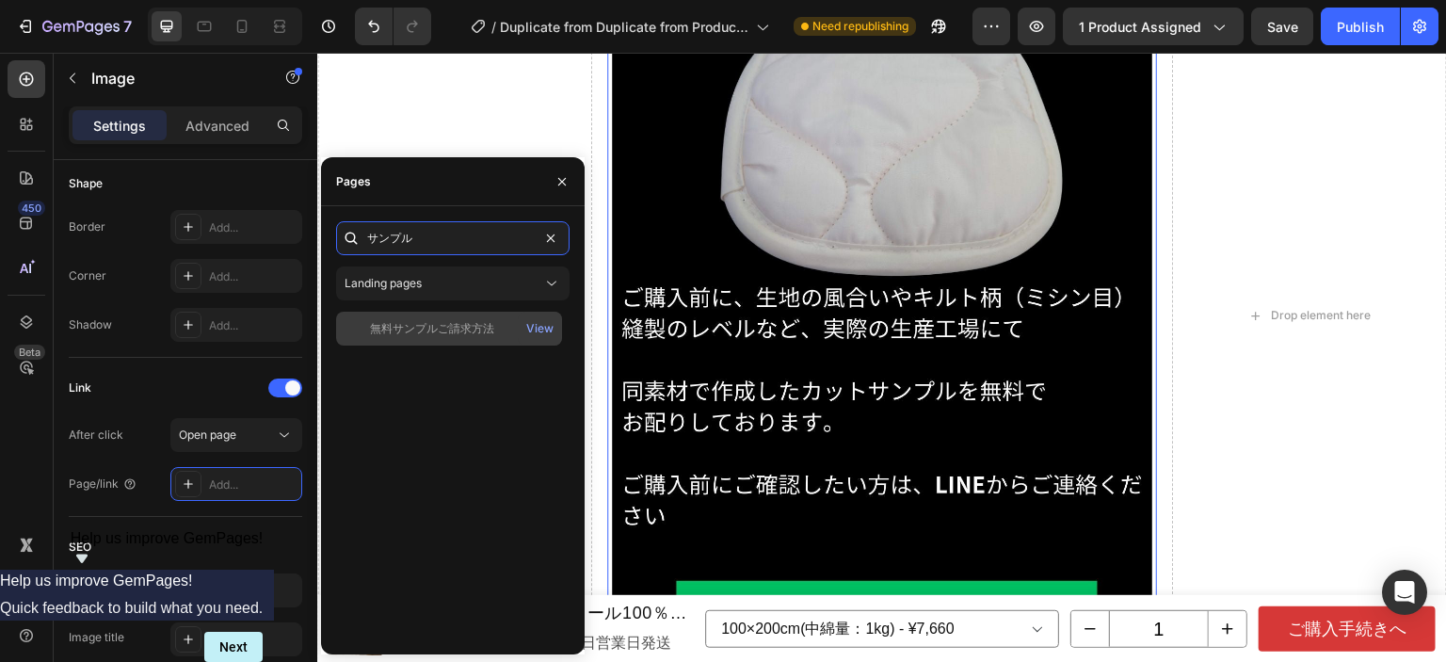
type input "サンプル"
click at [443, 335] on div "無料サンプルご請求方法" at bounding box center [432, 328] width 124 height 17
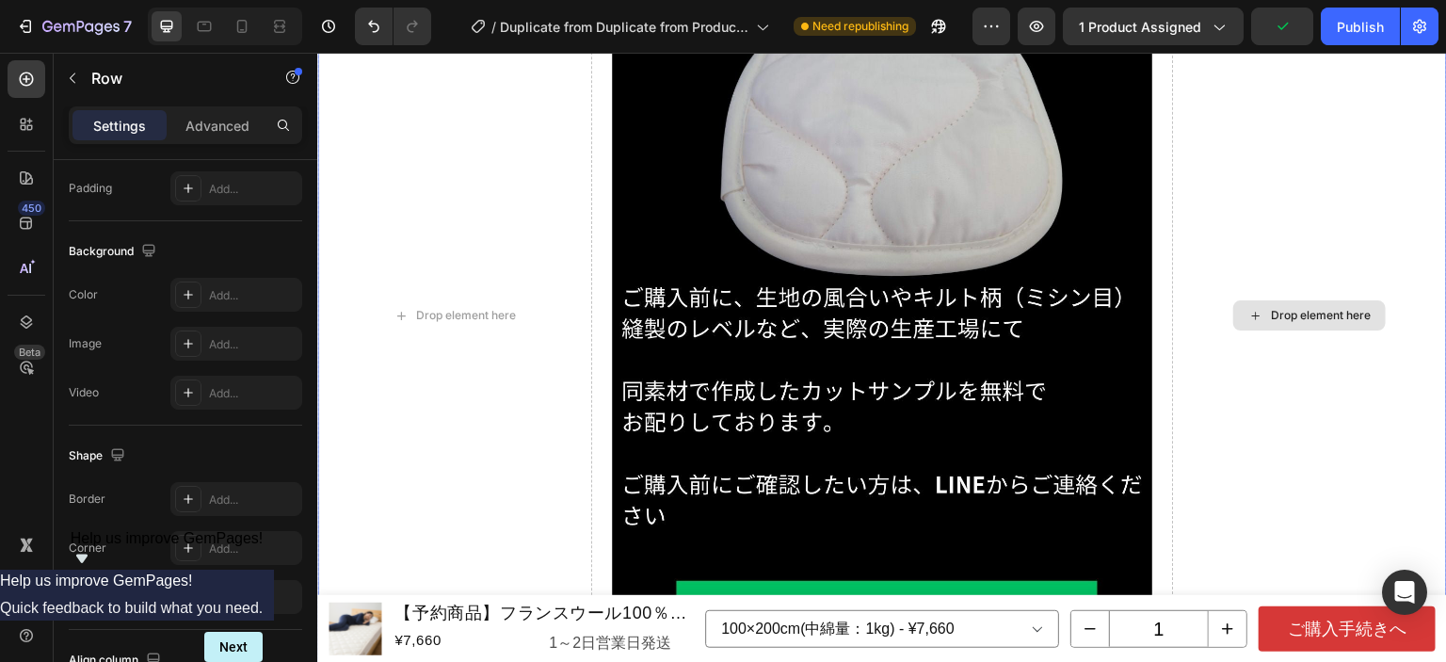
click at [1218, 199] on div "Drop element here" at bounding box center [1309, 316] width 275 height 720
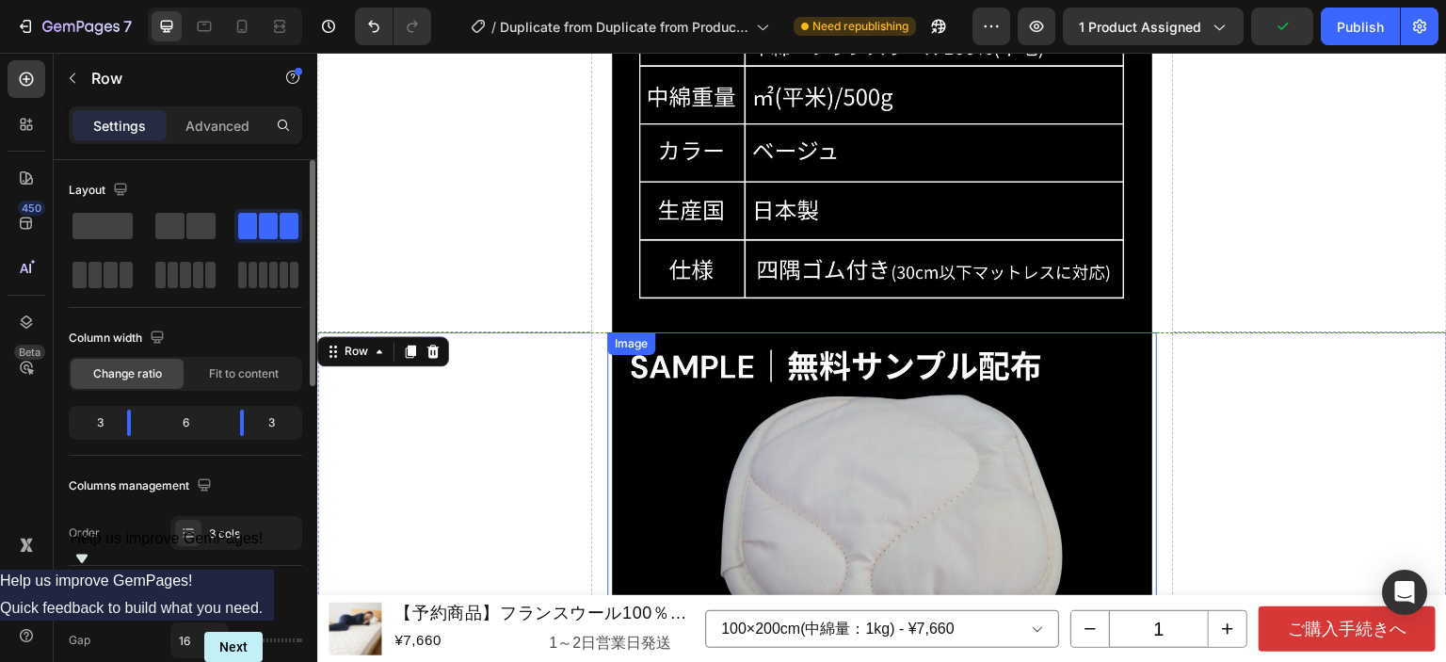
scroll to position [15960, 0]
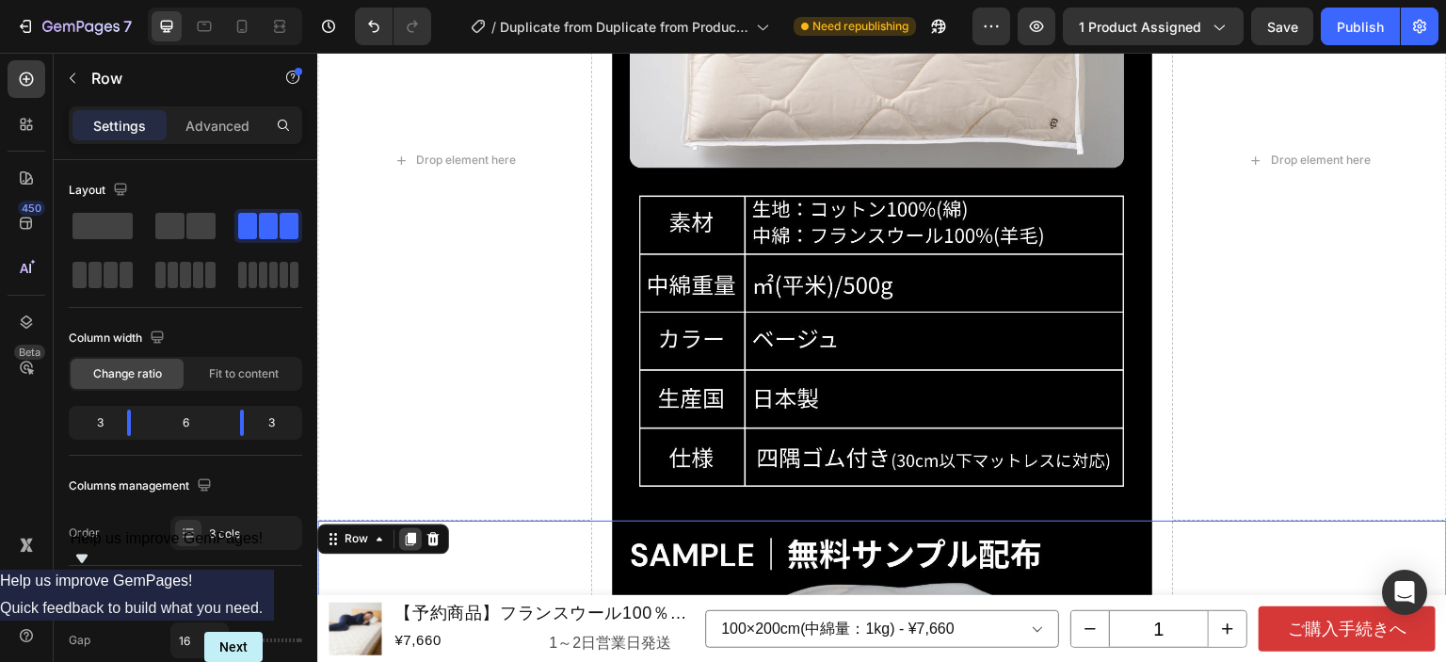
click at [412, 533] on icon at bounding box center [411, 539] width 10 height 13
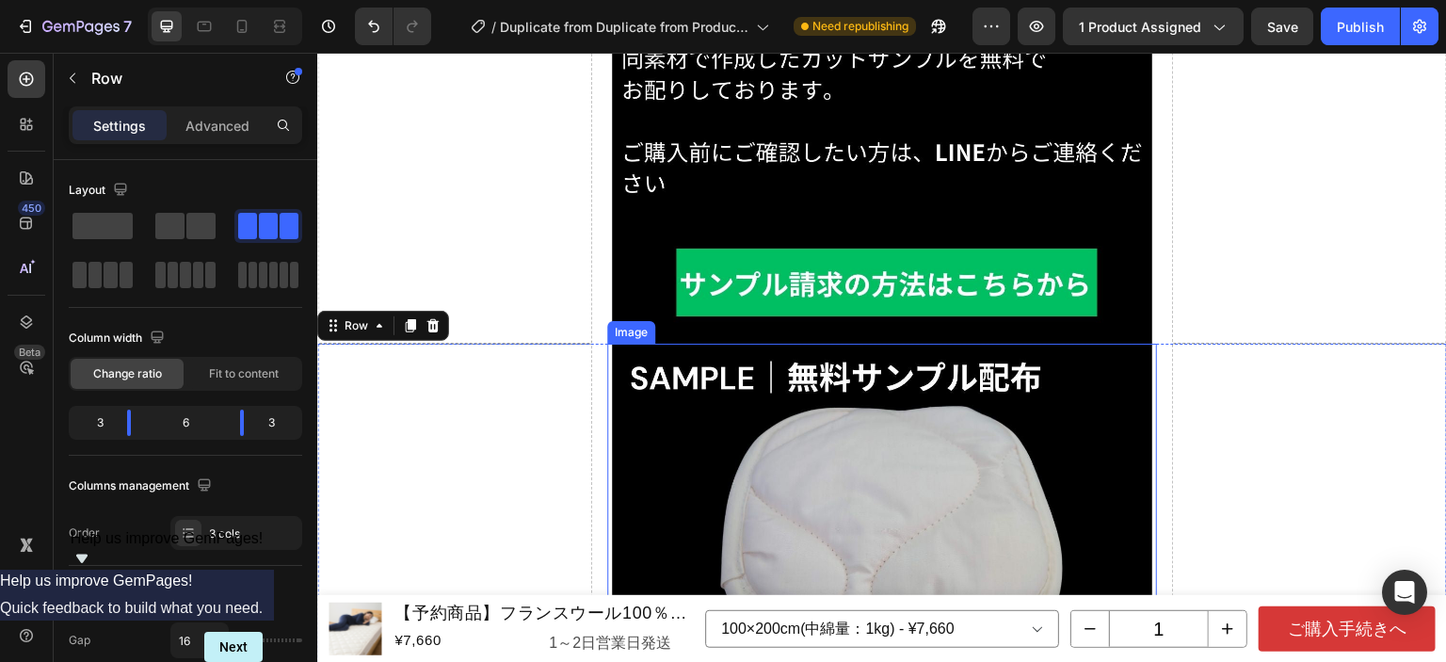
scroll to position [16860, 0]
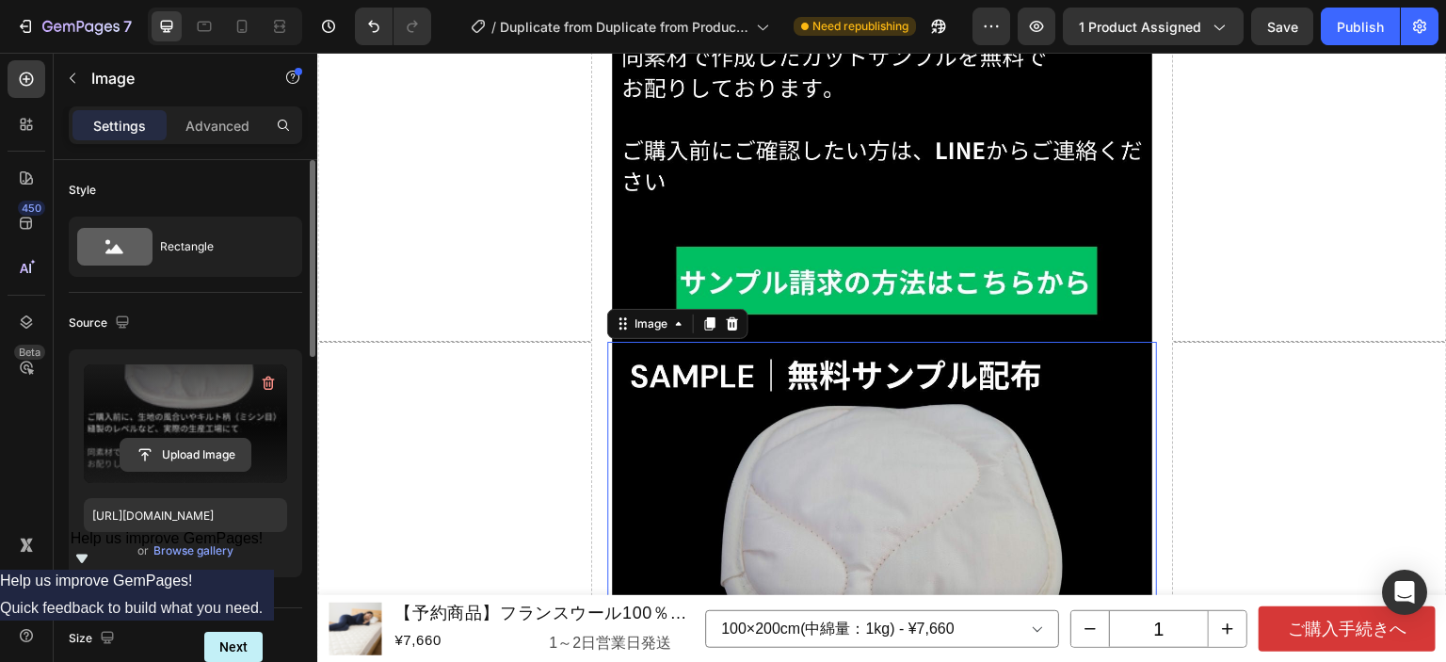
click at [203, 446] on input "file" at bounding box center [186, 455] width 130 height 32
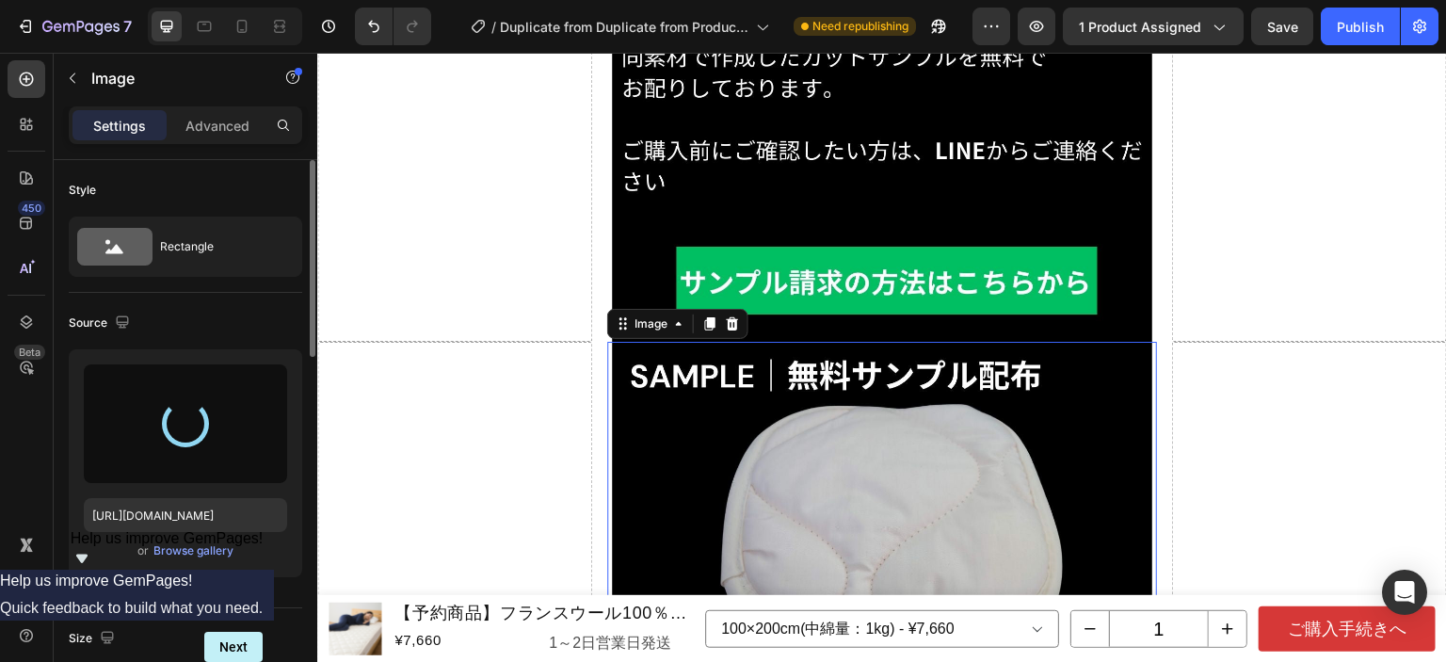
type input "[URL][DOMAIN_NAME]"
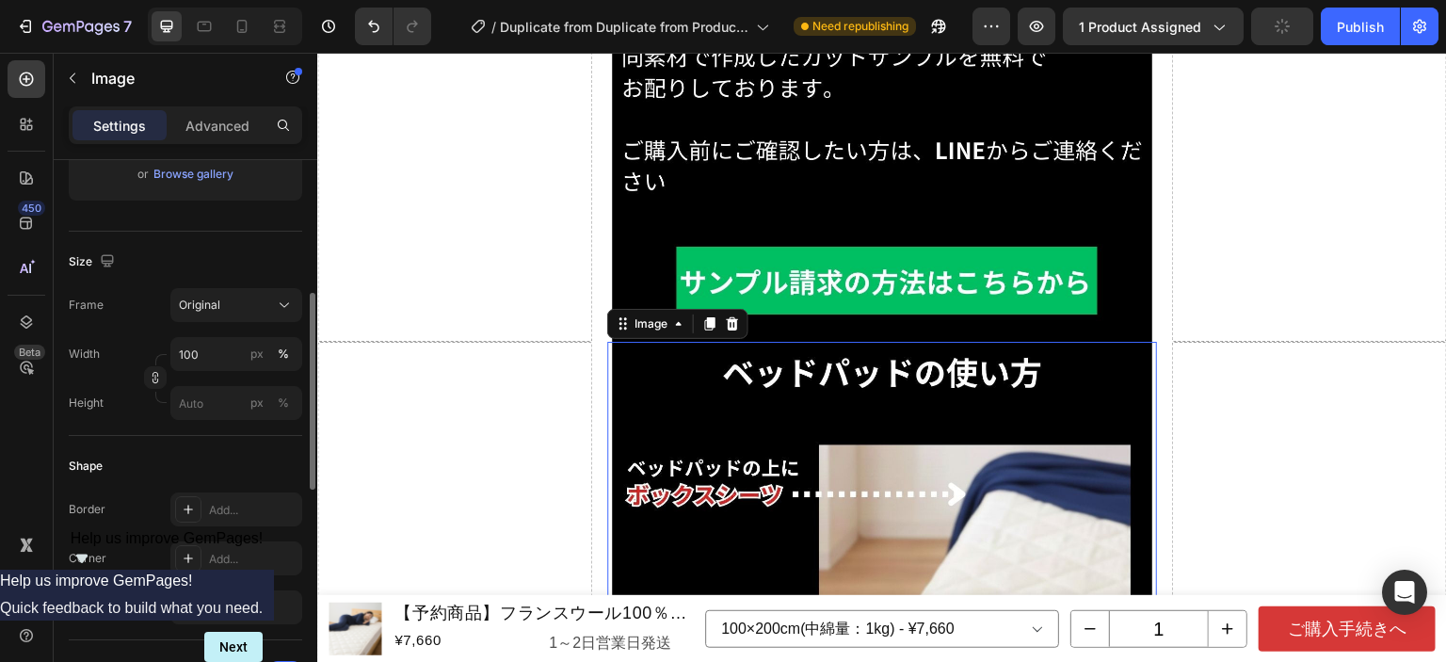
scroll to position [565, 0]
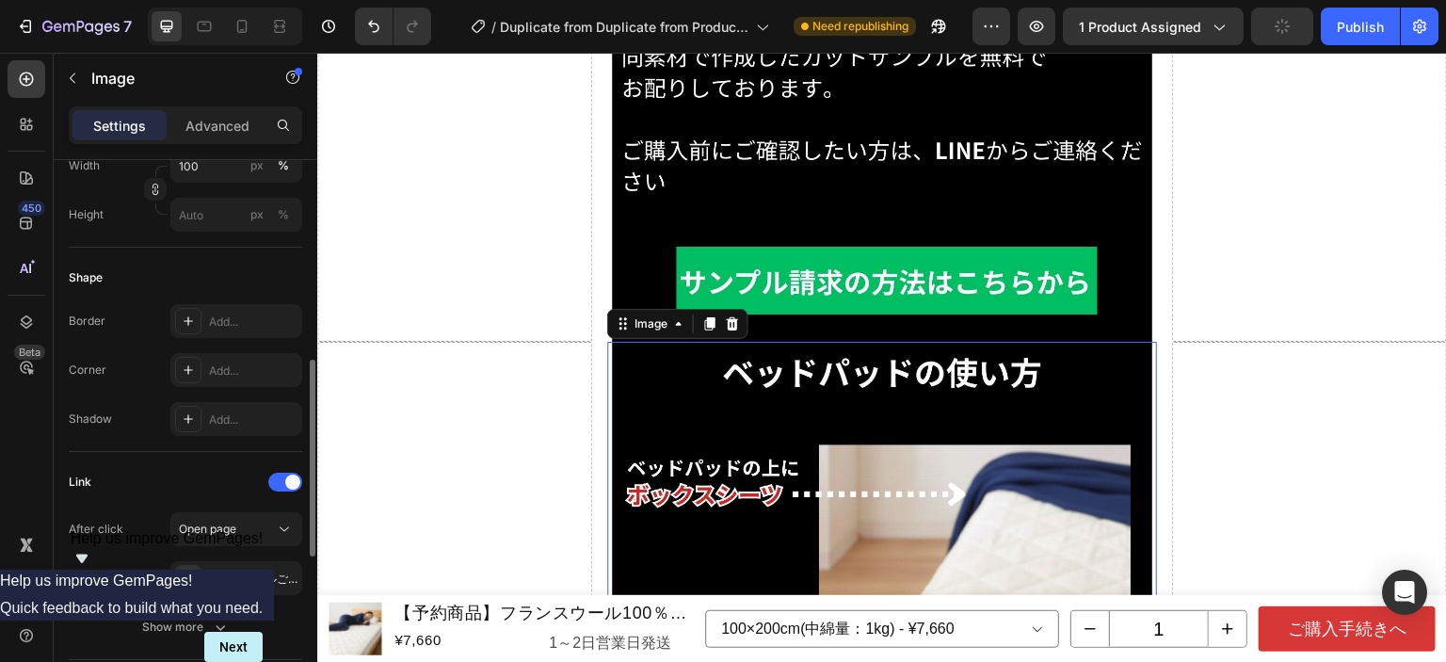
click at [287, 495] on div "Link" at bounding box center [186, 482] width 234 height 30
click at [289, 489] on div at bounding box center [285, 482] width 34 height 19
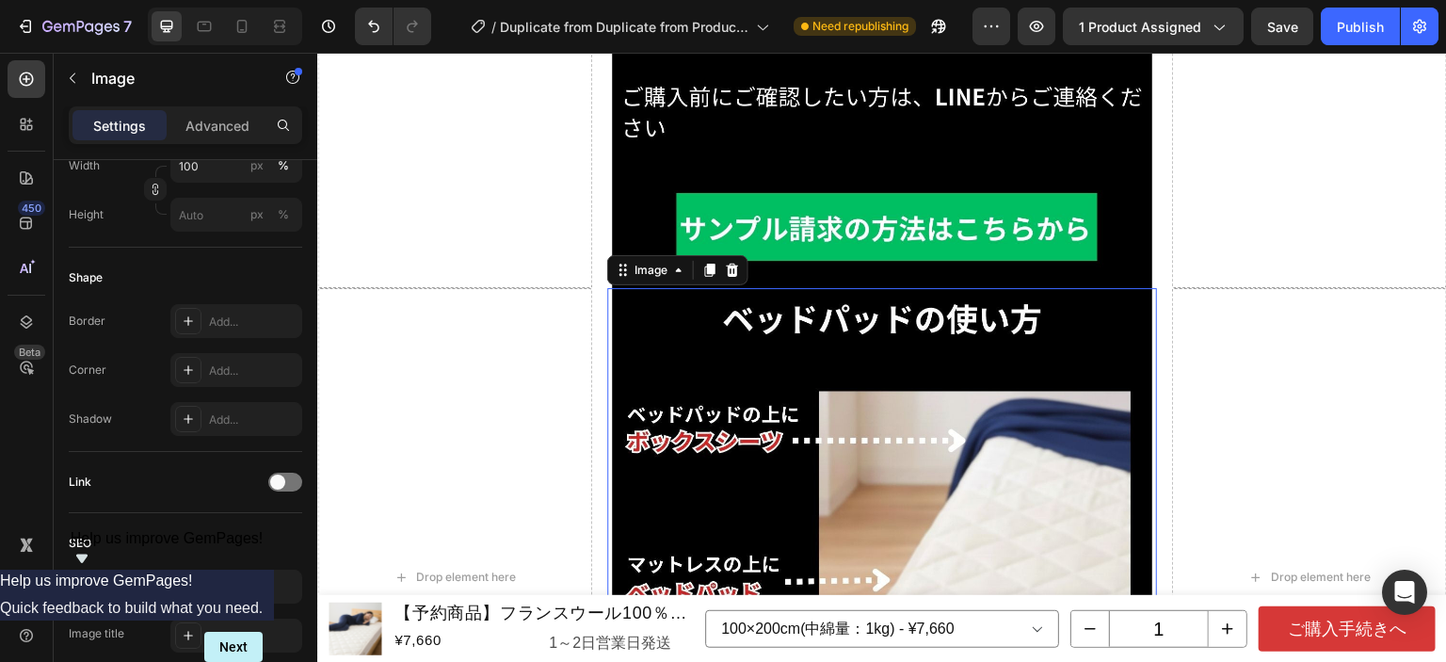
scroll to position [16765, 0]
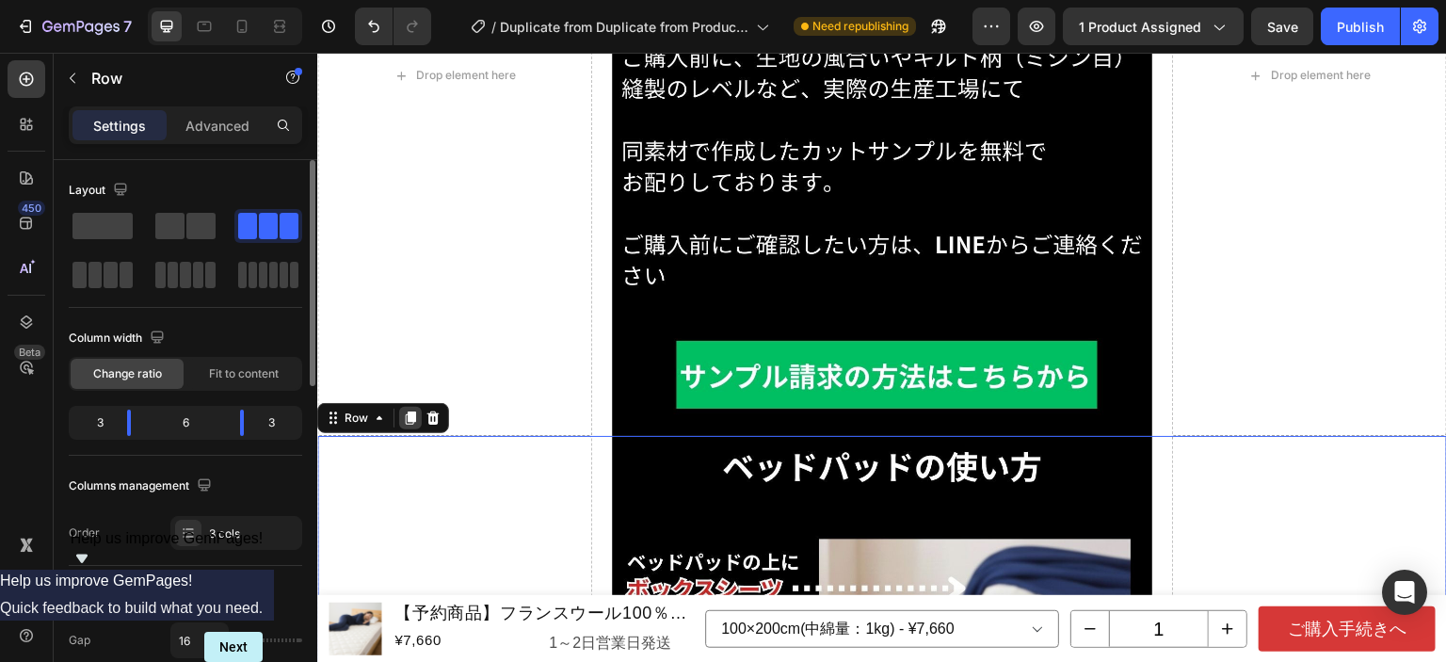
click at [411, 411] on icon at bounding box center [411, 417] width 10 height 13
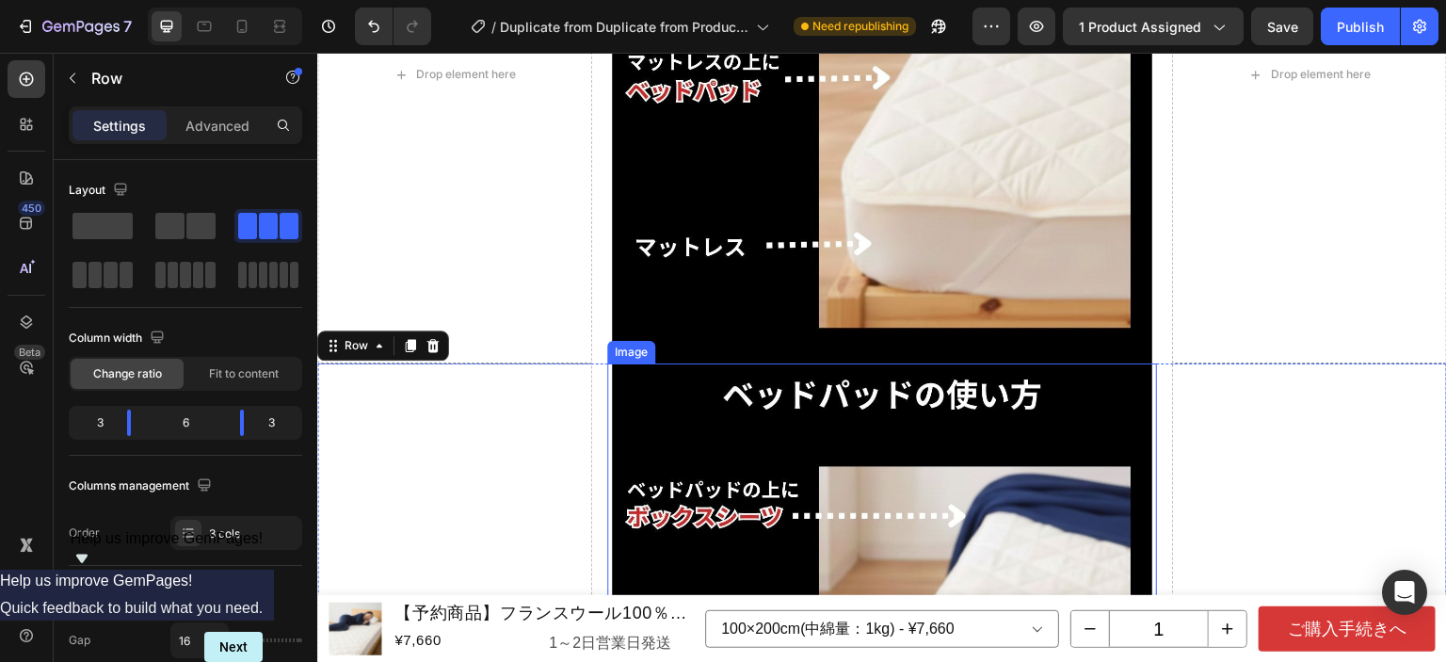
scroll to position [17430, 0]
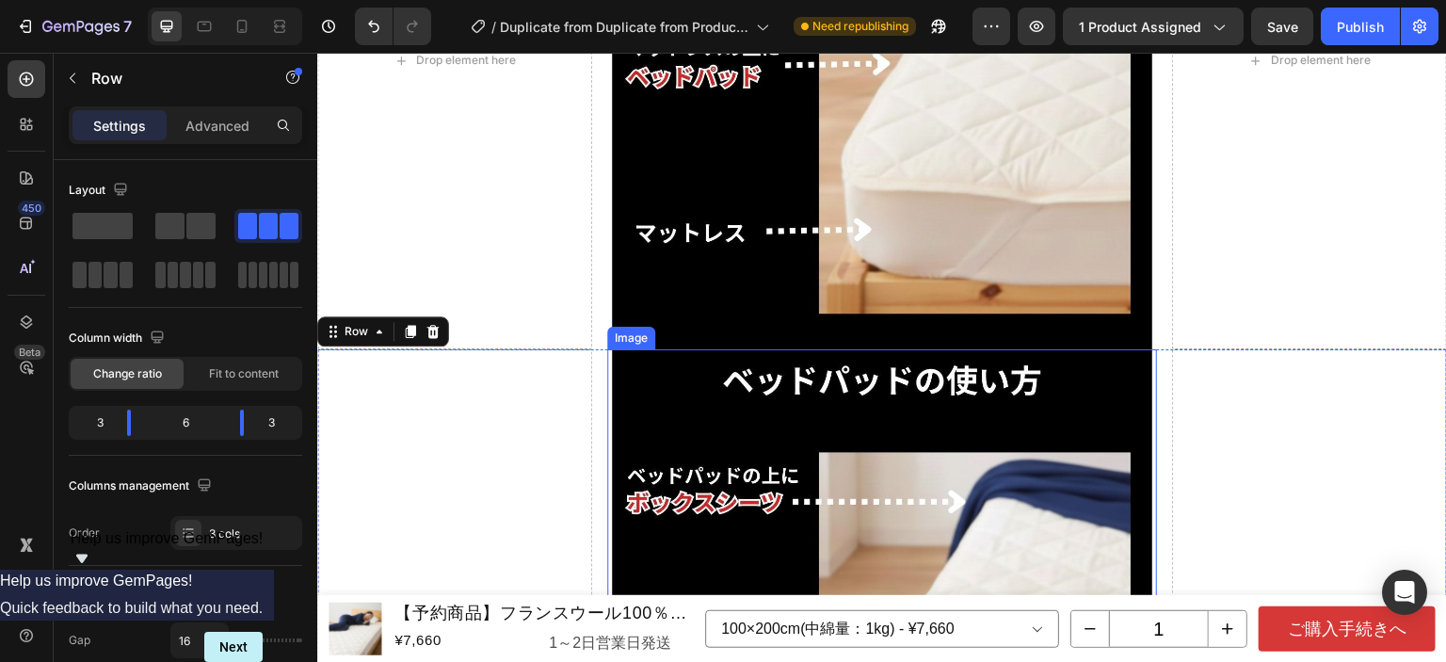
click at [775, 384] on img at bounding box center [882, 638] width 540 height 578
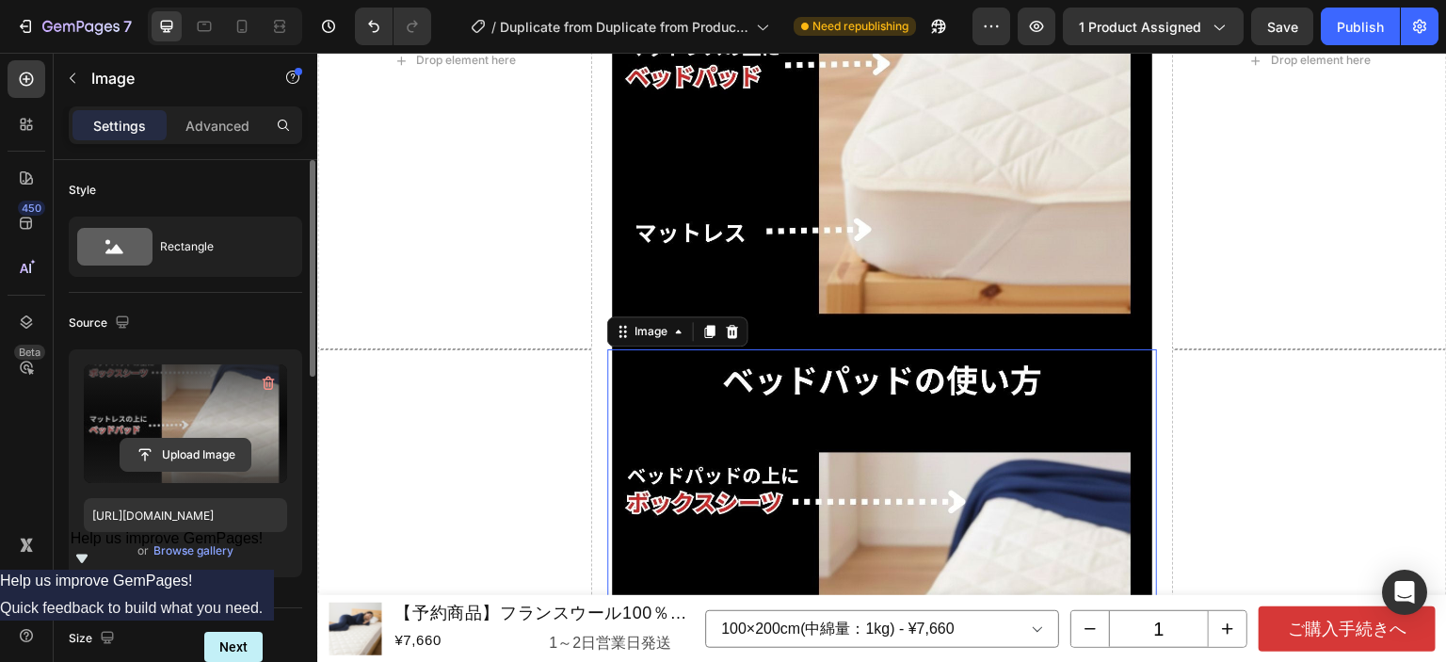
click at [200, 453] on input "file" at bounding box center [186, 455] width 130 height 32
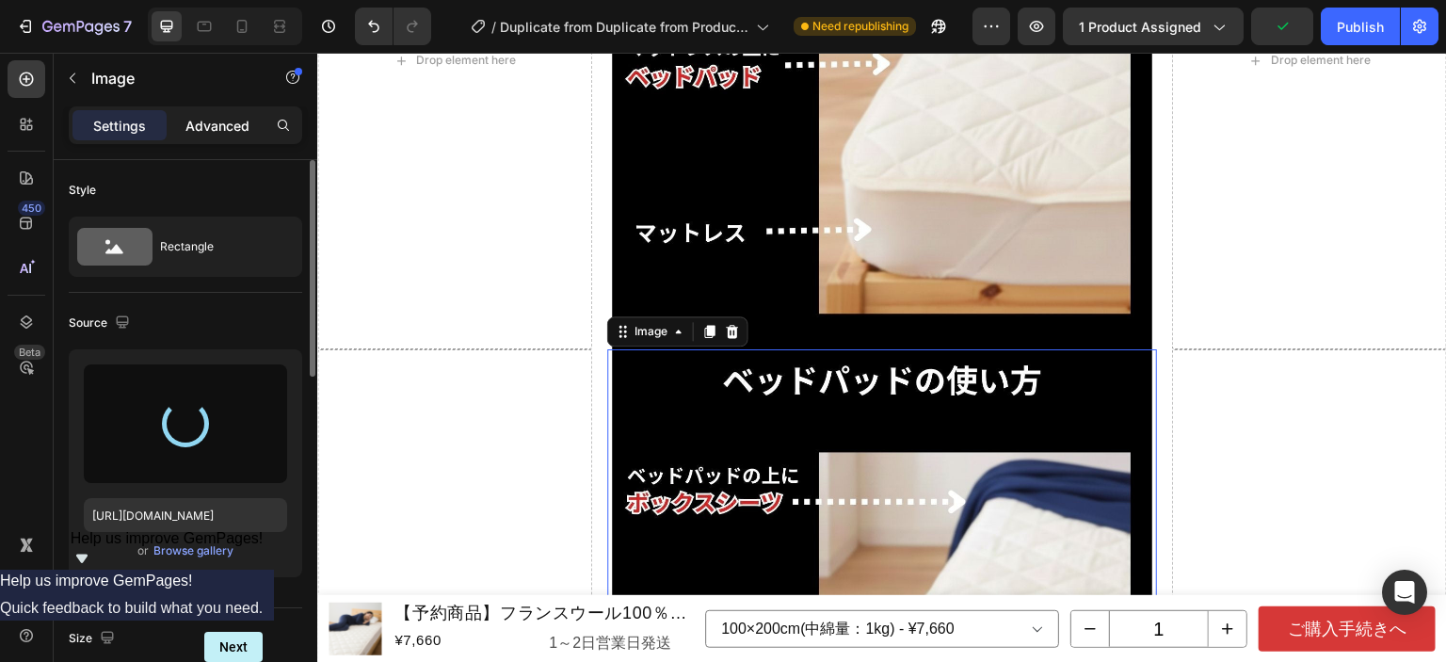
type input "[URL][DOMAIN_NAME]"
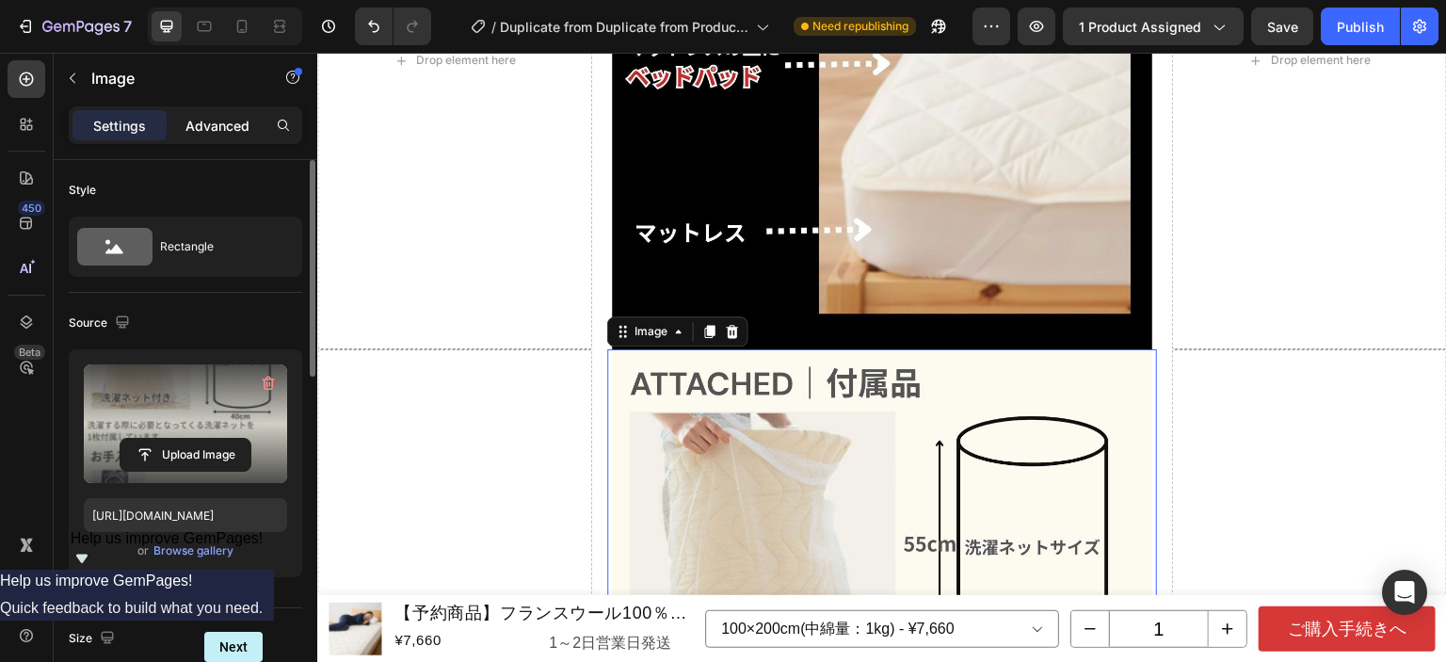
click at [211, 127] on p "Advanced" at bounding box center [217, 126] width 64 height 20
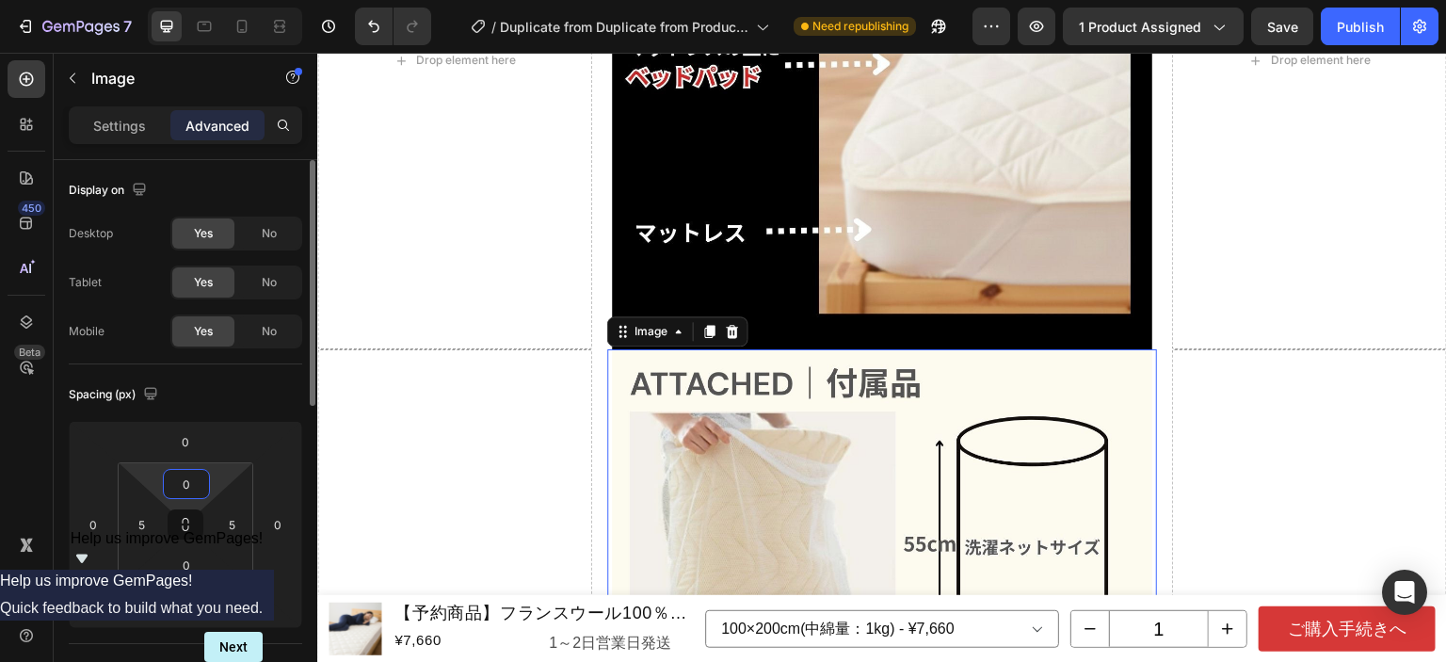
click at [191, 486] on input "0" at bounding box center [187, 484] width 38 height 28
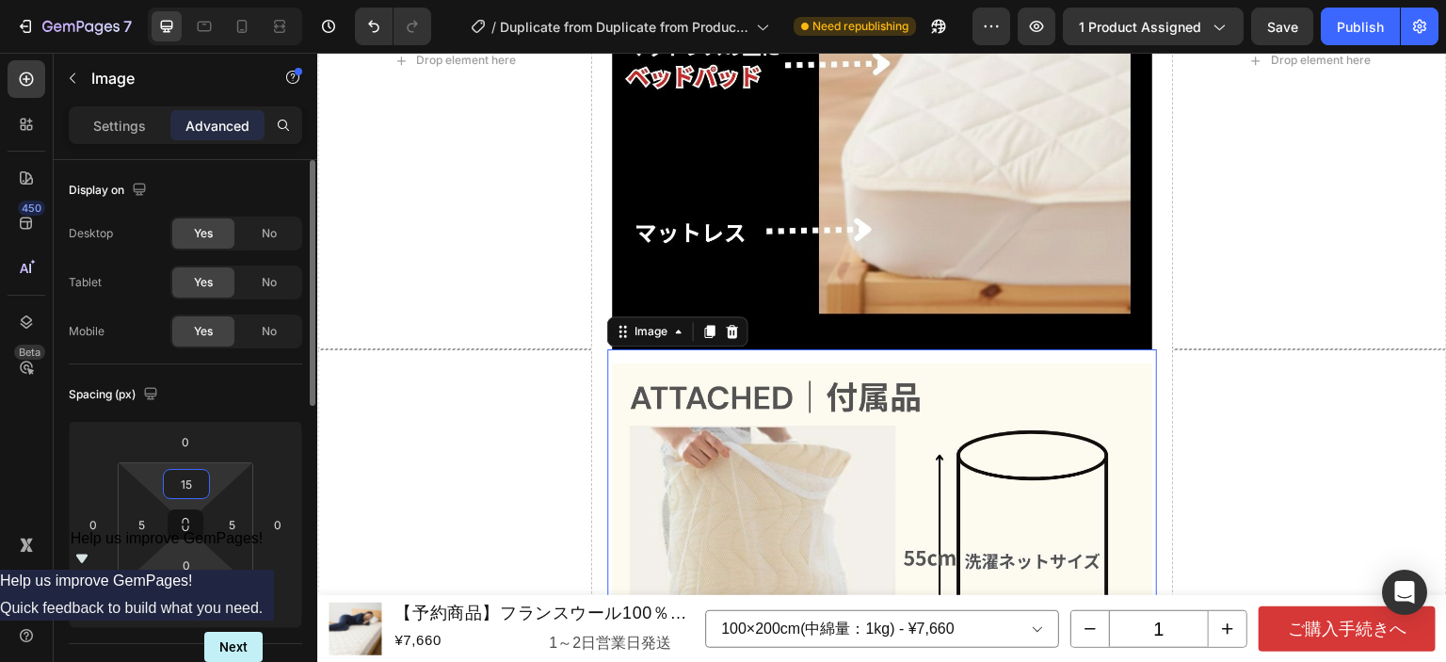
scroll to position [94, 0]
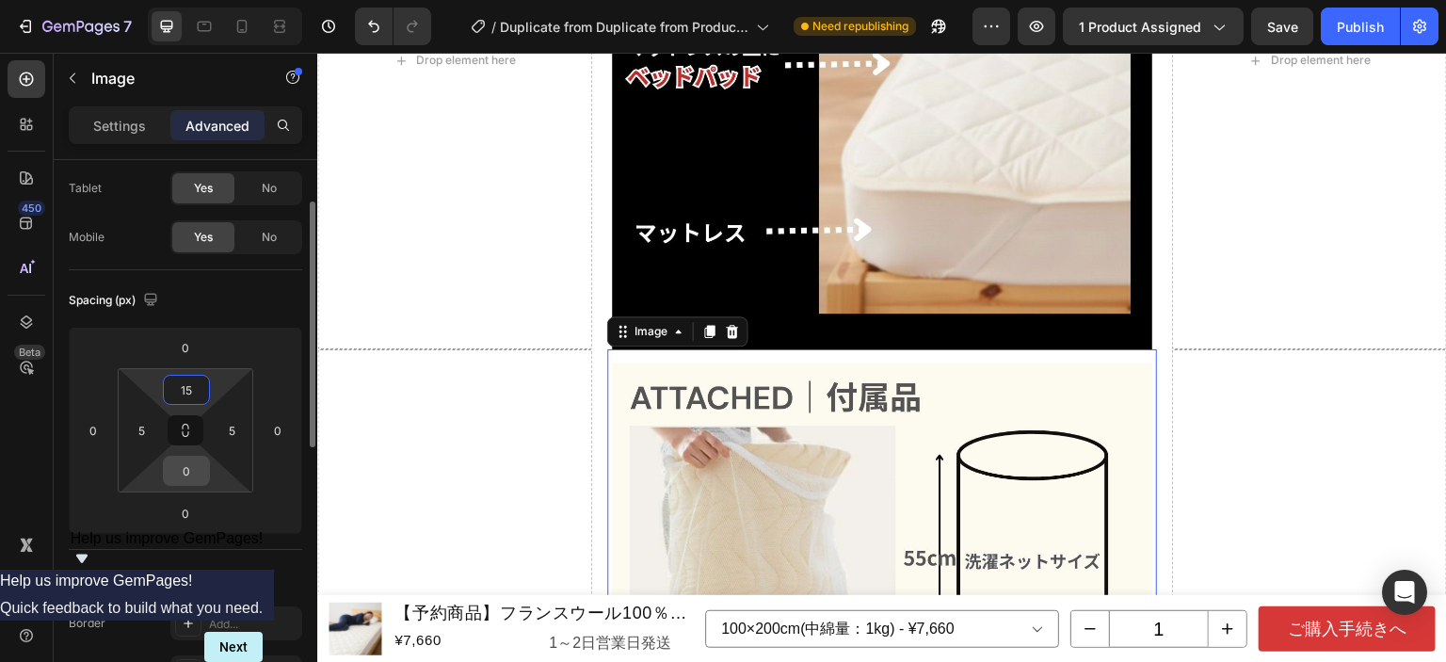
type input "15"
click at [185, 476] on input "0" at bounding box center [187, 471] width 38 height 28
type input "15"
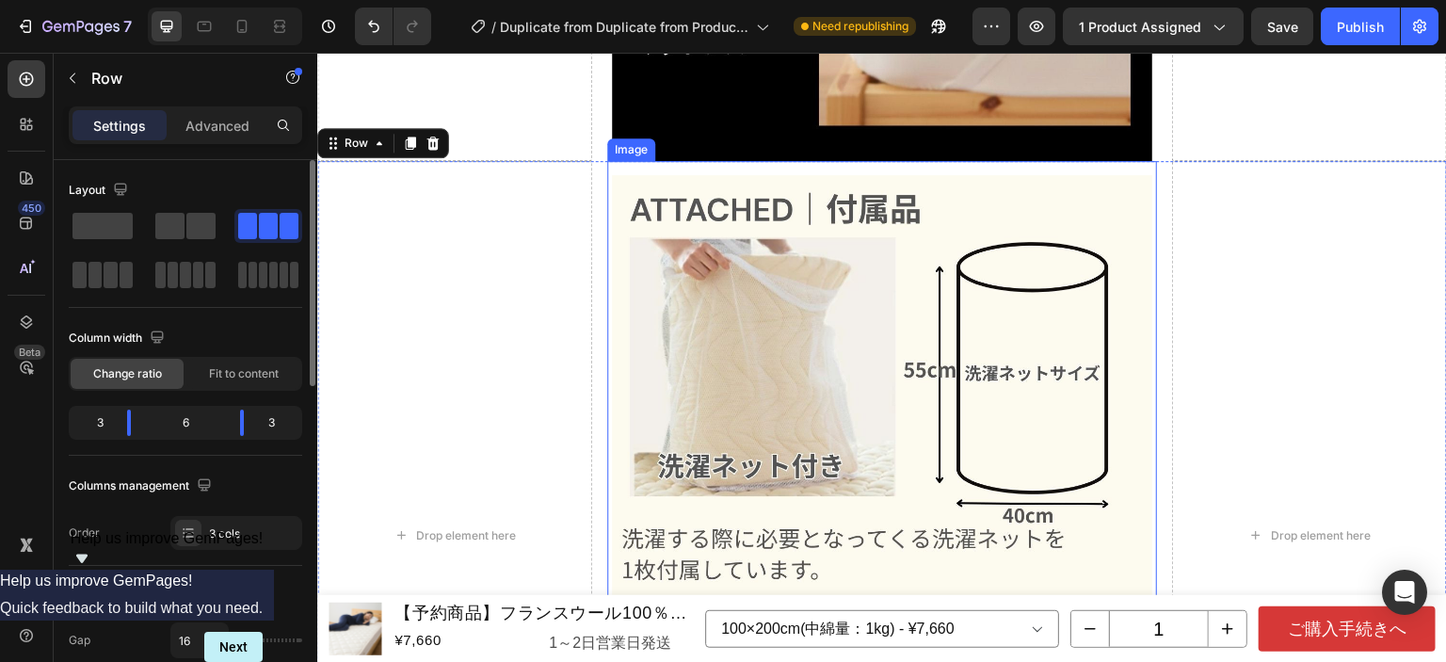
scroll to position [17901, 0]
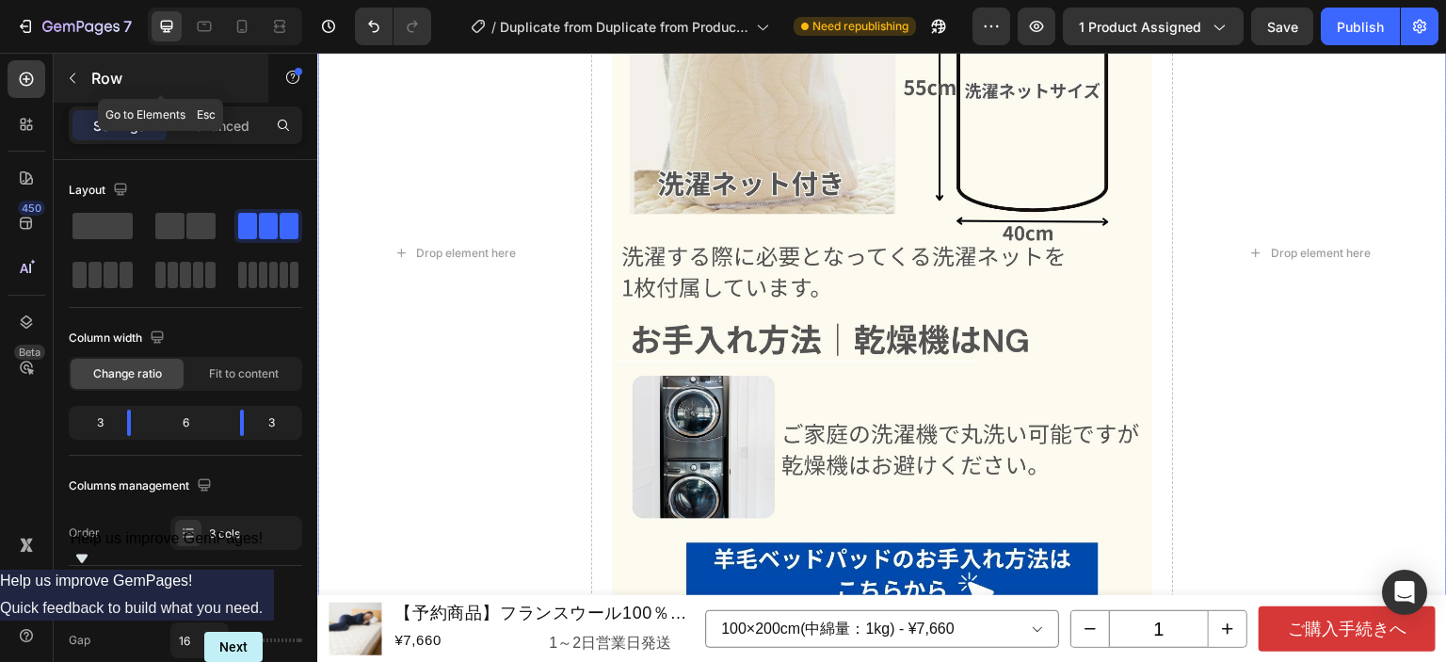
click at [70, 89] on button "button" at bounding box center [72, 78] width 30 height 30
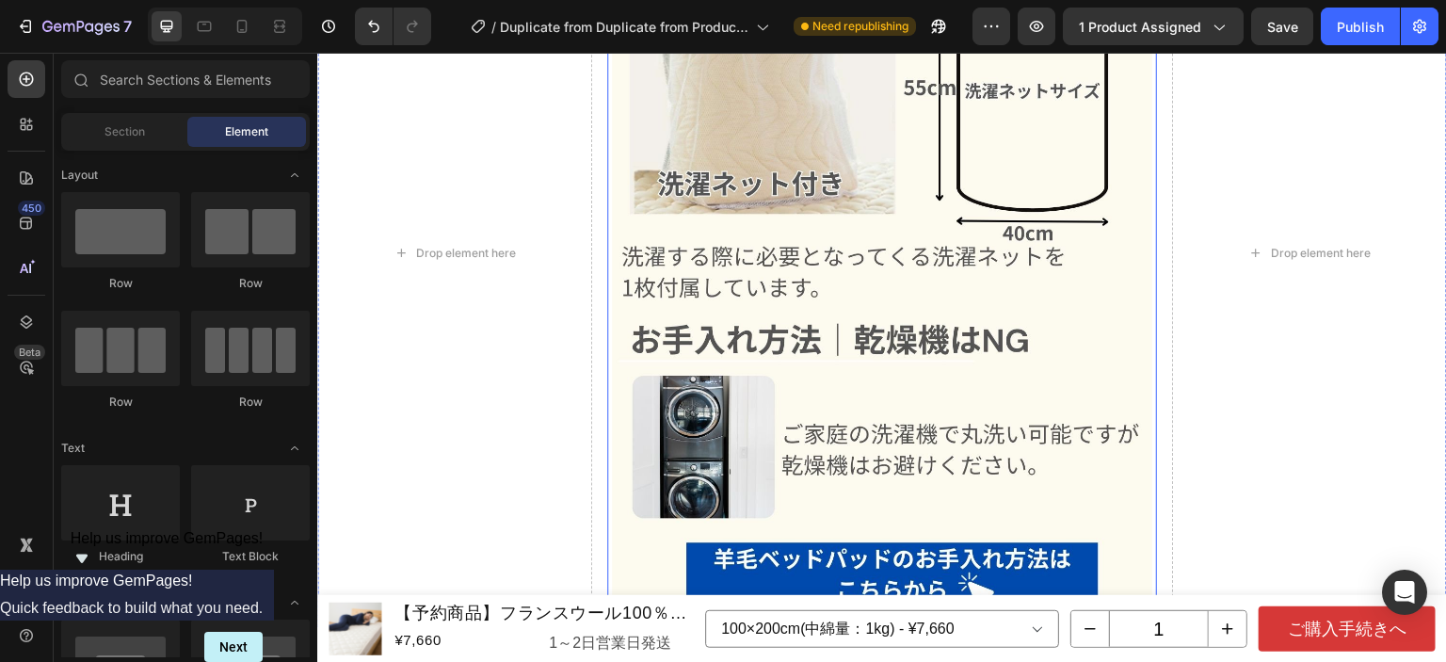
click at [869, 280] on img at bounding box center [882, 253] width 540 height 720
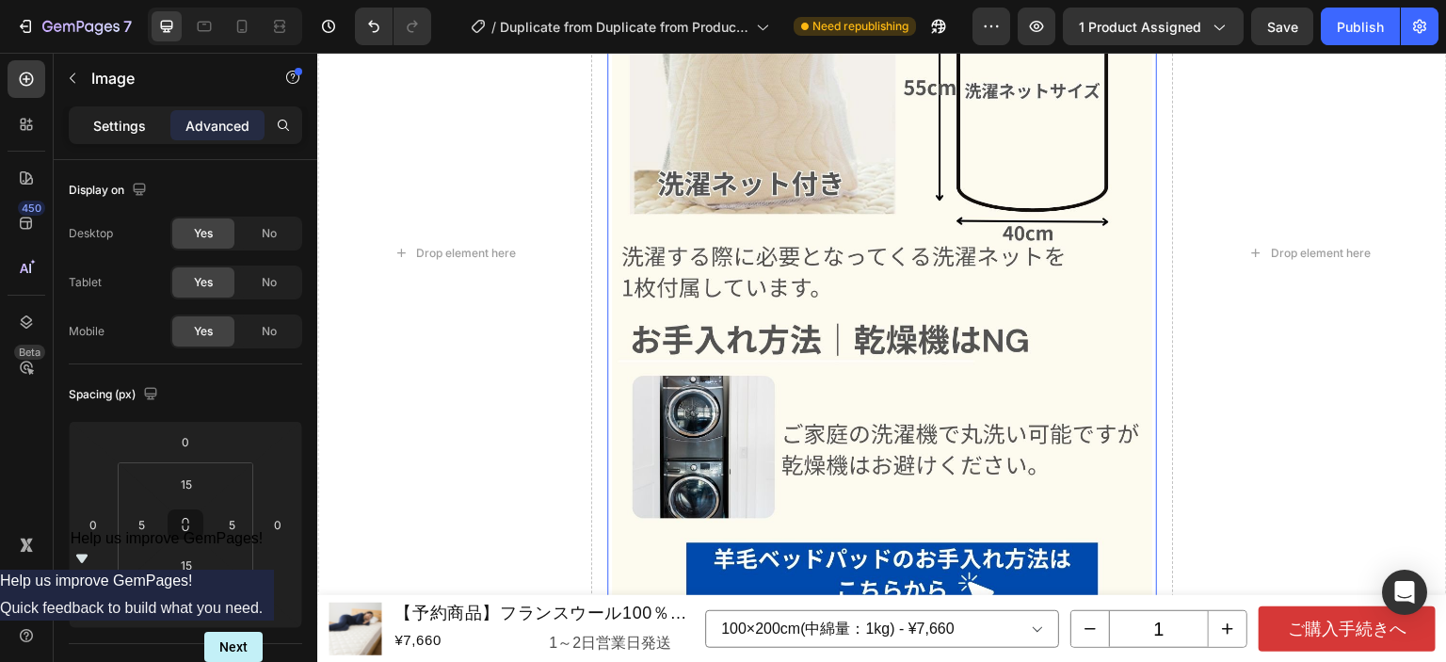
click at [131, 123] on p "Settings" at bounding box center [119, 126] width 53 height 20
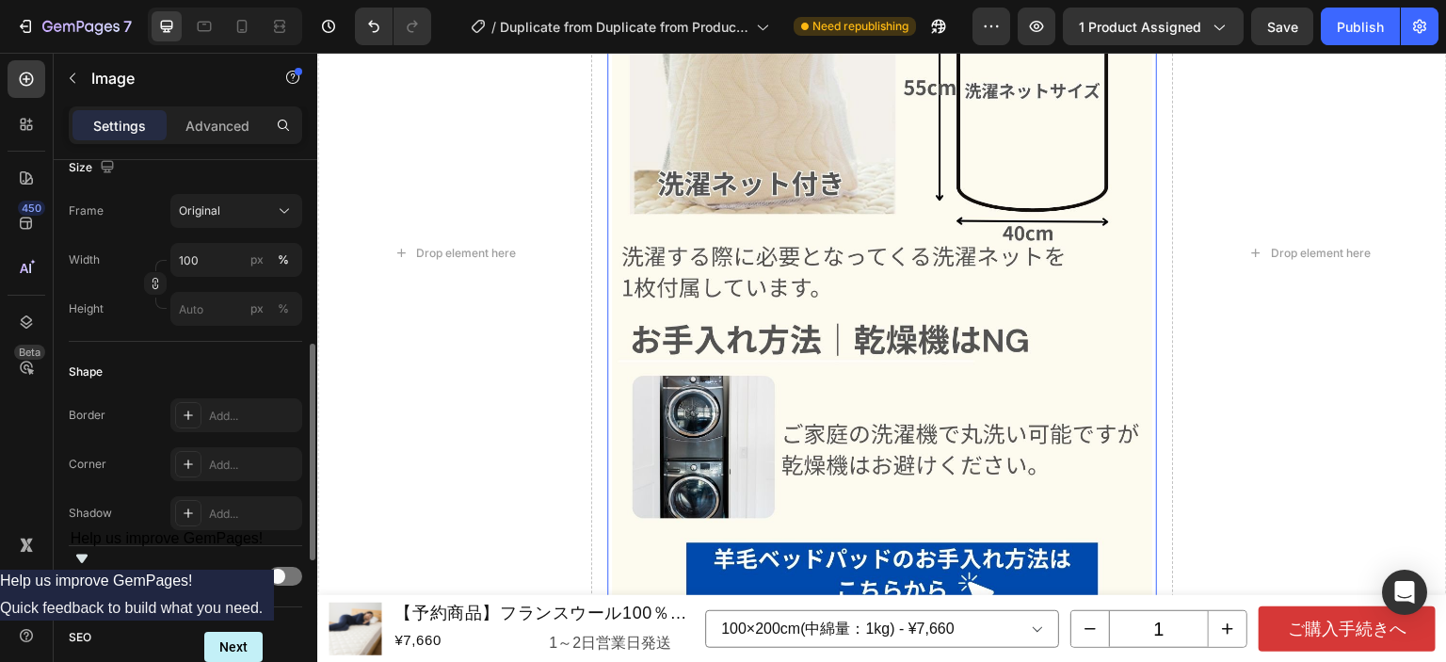
scroll to position [565, 0]
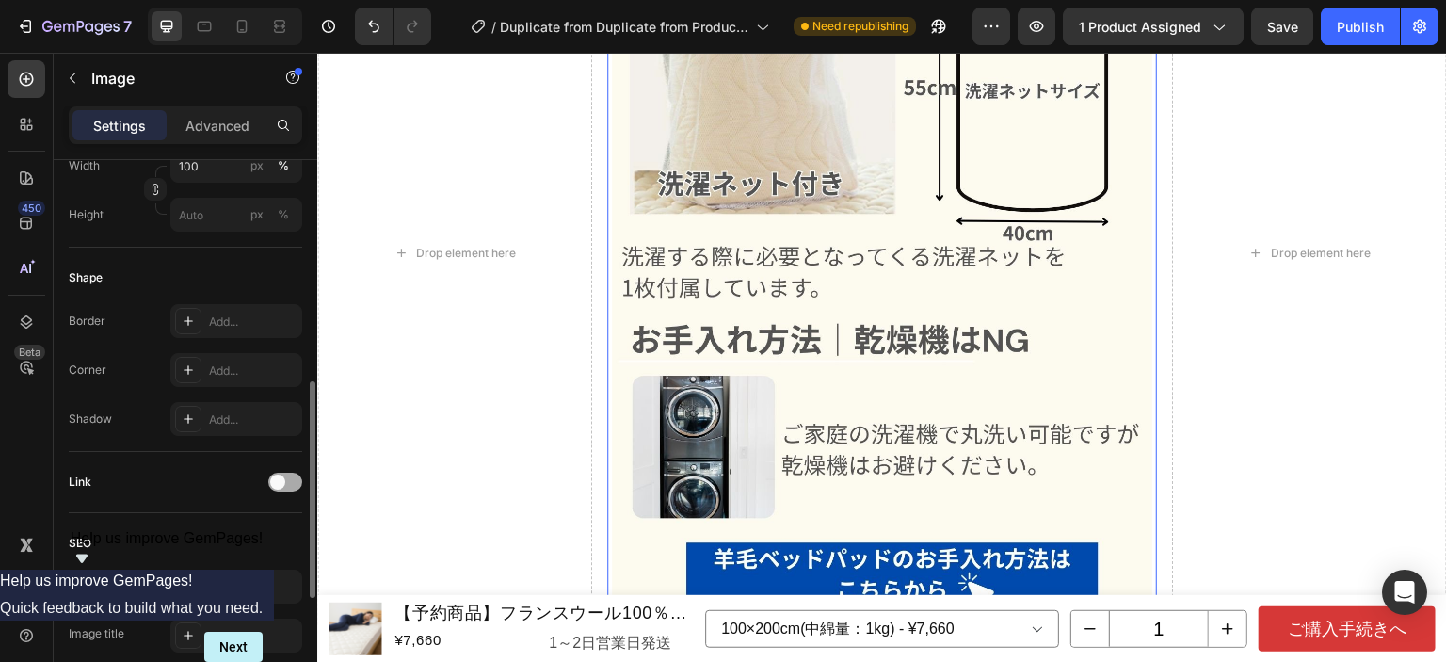
click at [288, 477] on div at bounding box center [285, 482] width 34 height 19
click at [275, 572] on icon "button" at bounding box center [282, 578] width 15 height 15
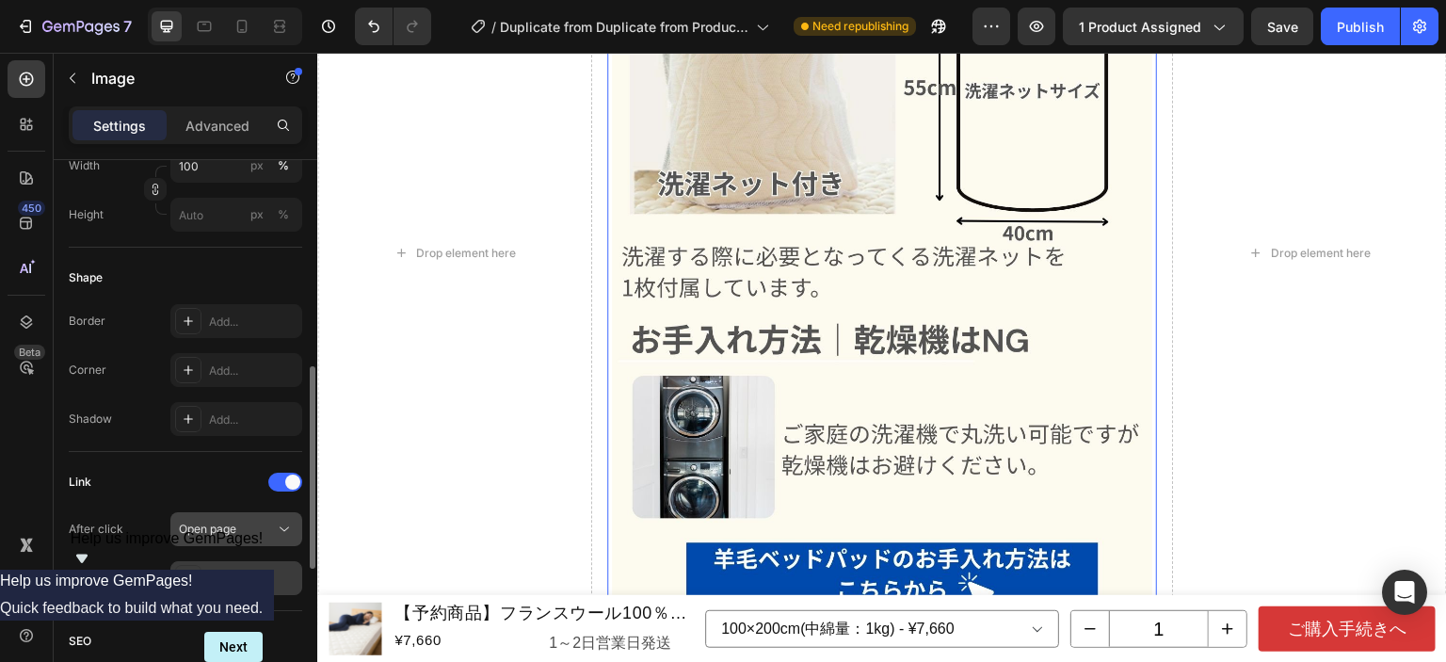
click at [248, 526] on div "Open page" at bounding box center [227, 529] width 96 height 17
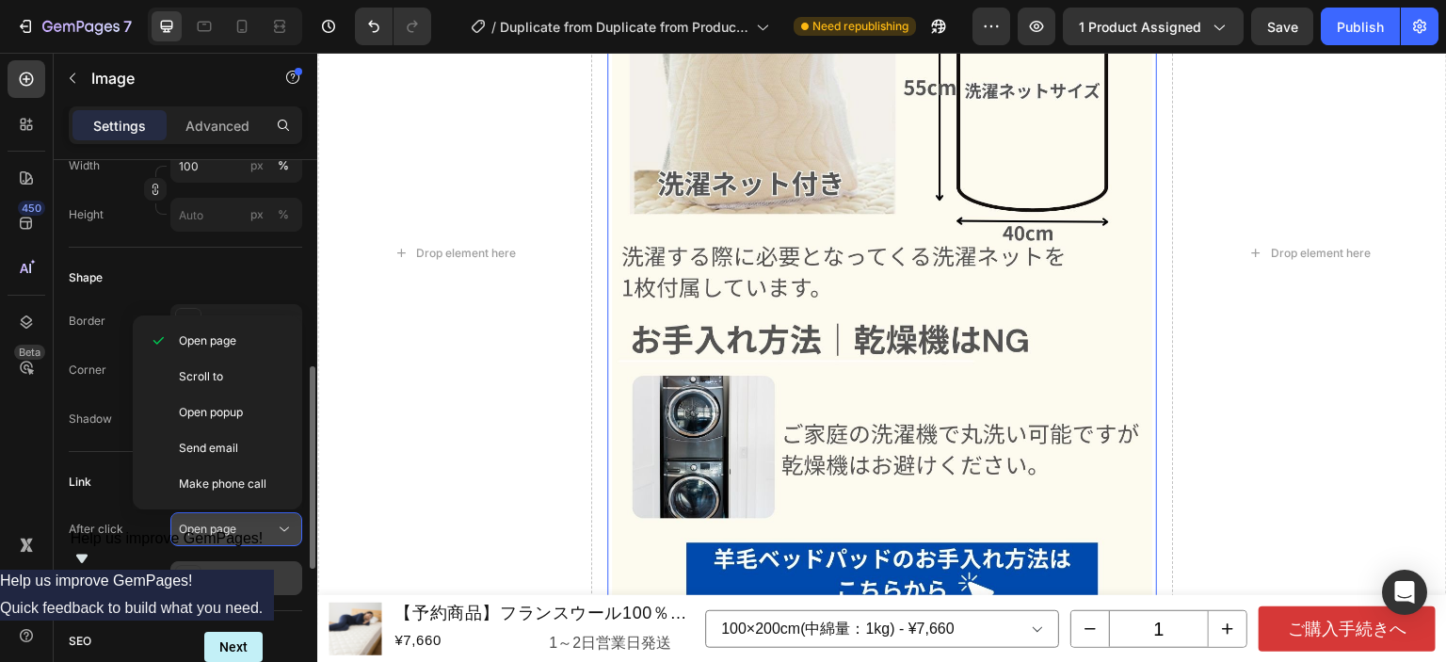
click at [248, 526] on div "Open page" at bounding box center [227, 529] width 96 height 17
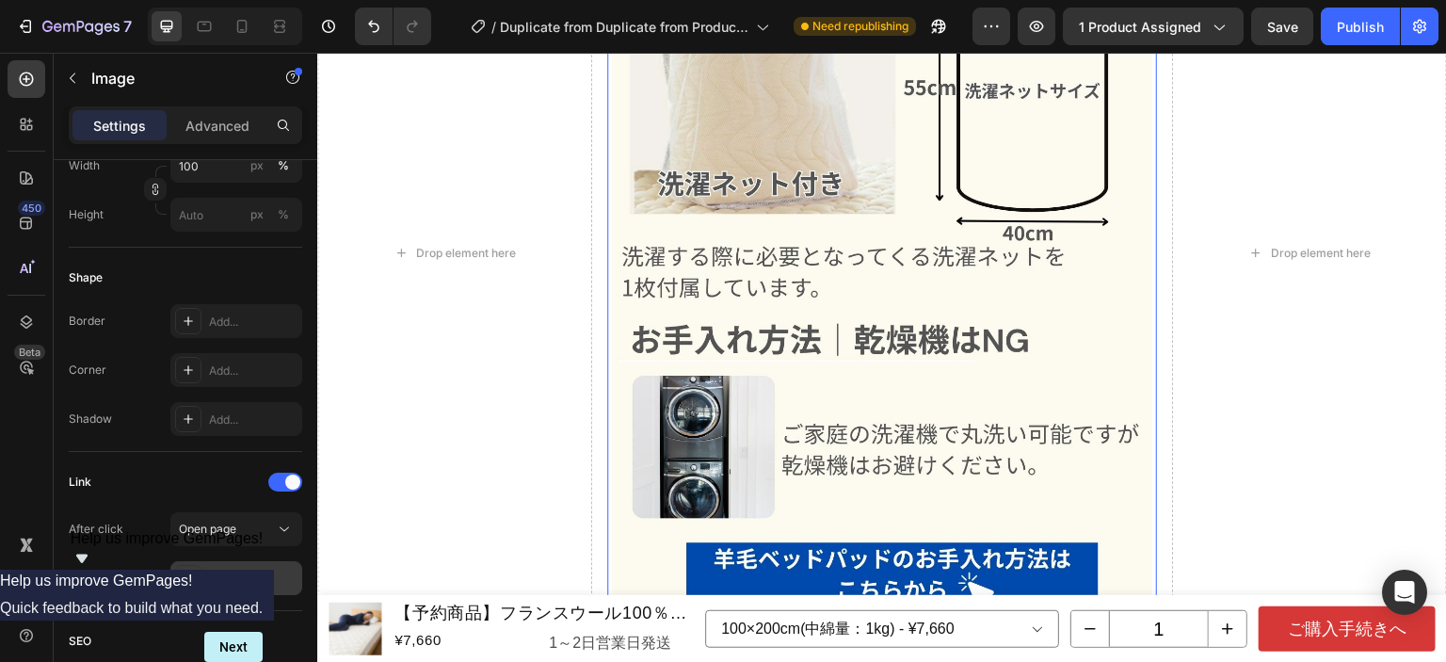
click at [254, 567] on div "Add..." at bounding box center [236, 578] width 132 height 34
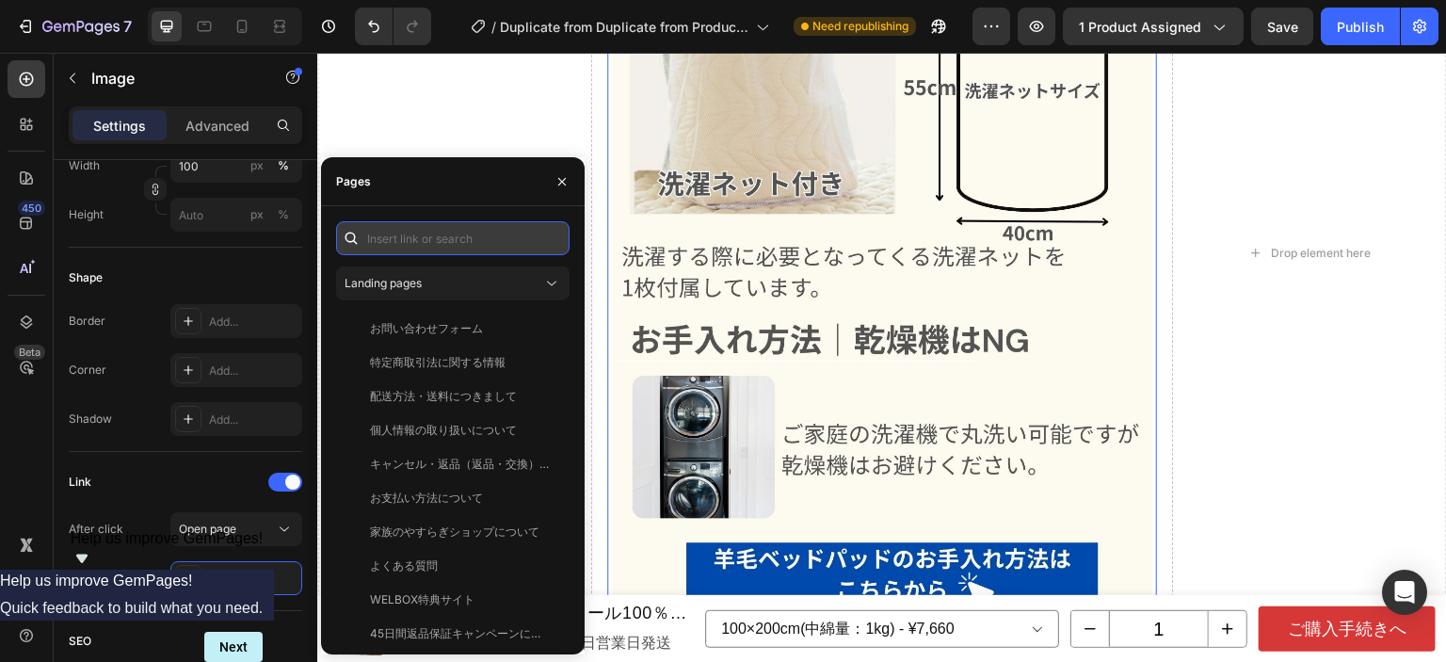
click at [413, 246] on input "text" at bounding box center [453, 238] width 234 height 34
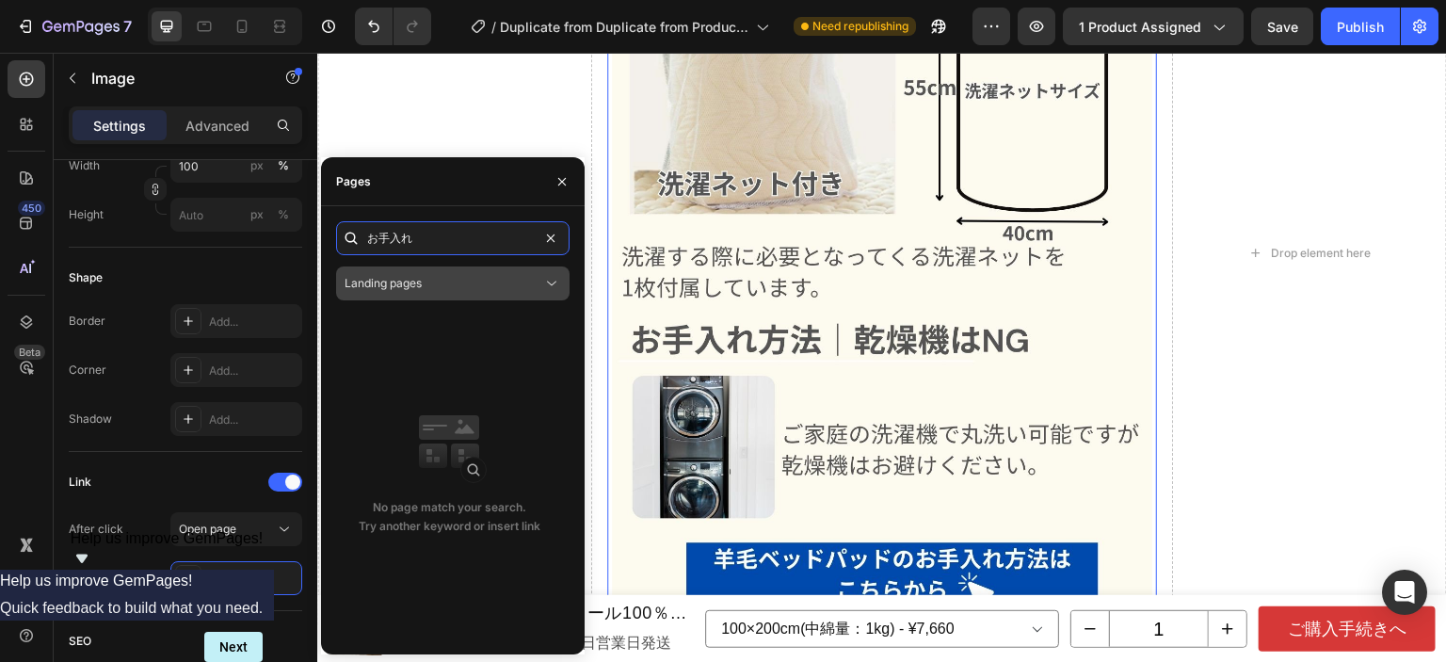
type input "お手入れ"
click at [441, 272] on button "Landing pages" at bounding box center [453, 283] width 234 height 34
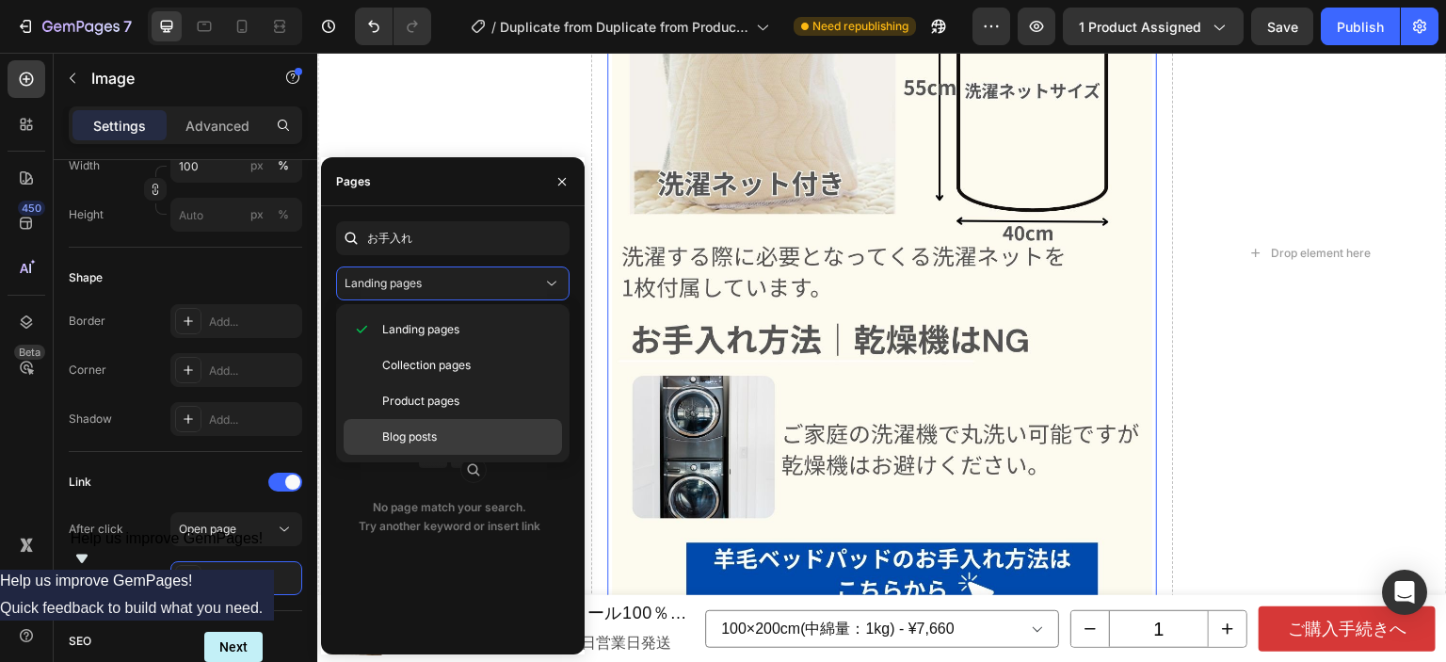
click at [440, 436] on p "Blog posts" at bounding box center [467, 436] width 171 height 17
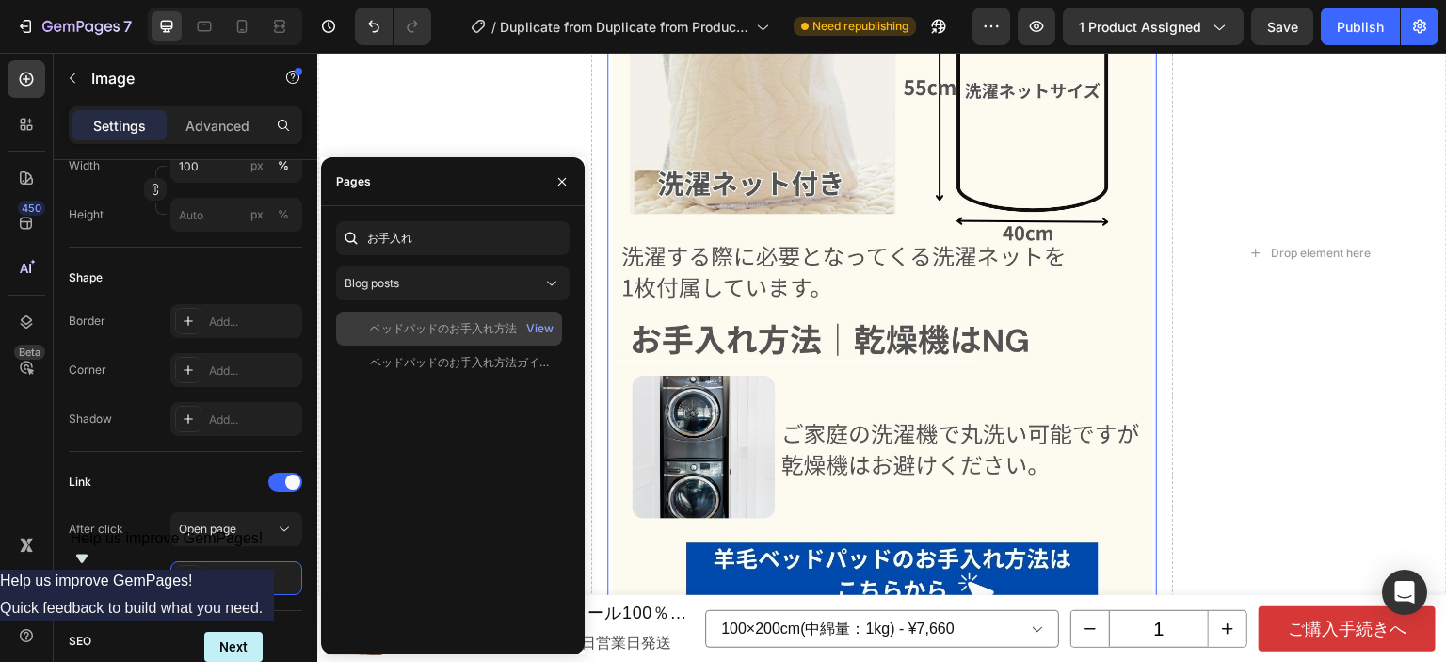
click at [470, 325] on div "ベッドパッドのお手入れ方法ガイド<洗濯機の目安も書いてあるよ>" at bounding box center [460, 328] width 181 height 17
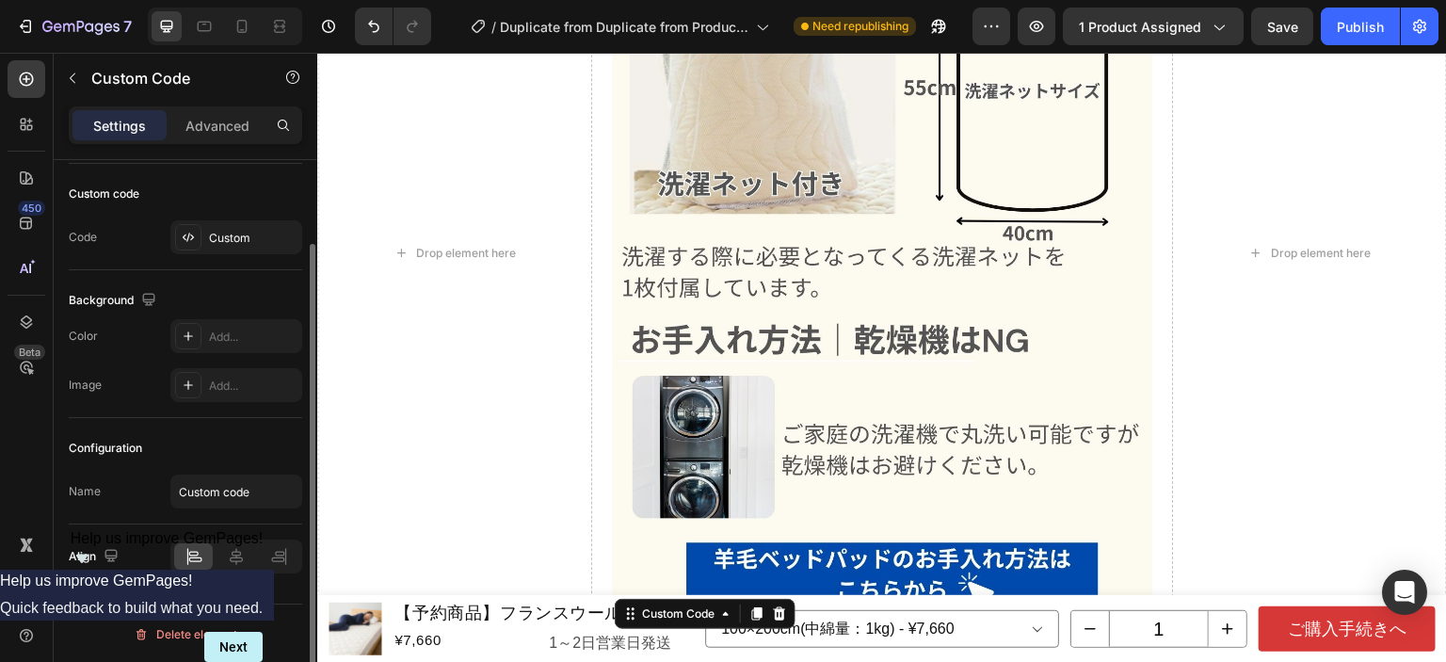
scroll to position [0, 0]
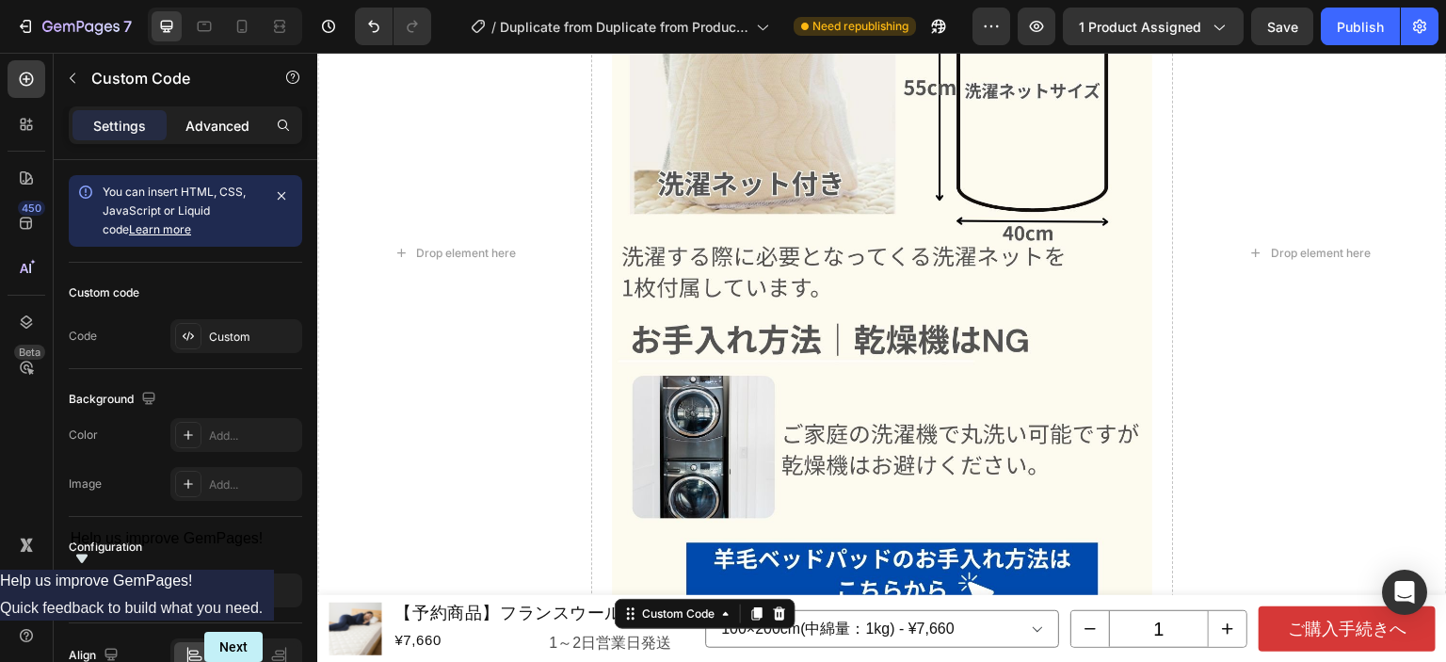
click at [227, 123] on p "Advanced" at bounding box center [217, 126] width 64 height 20
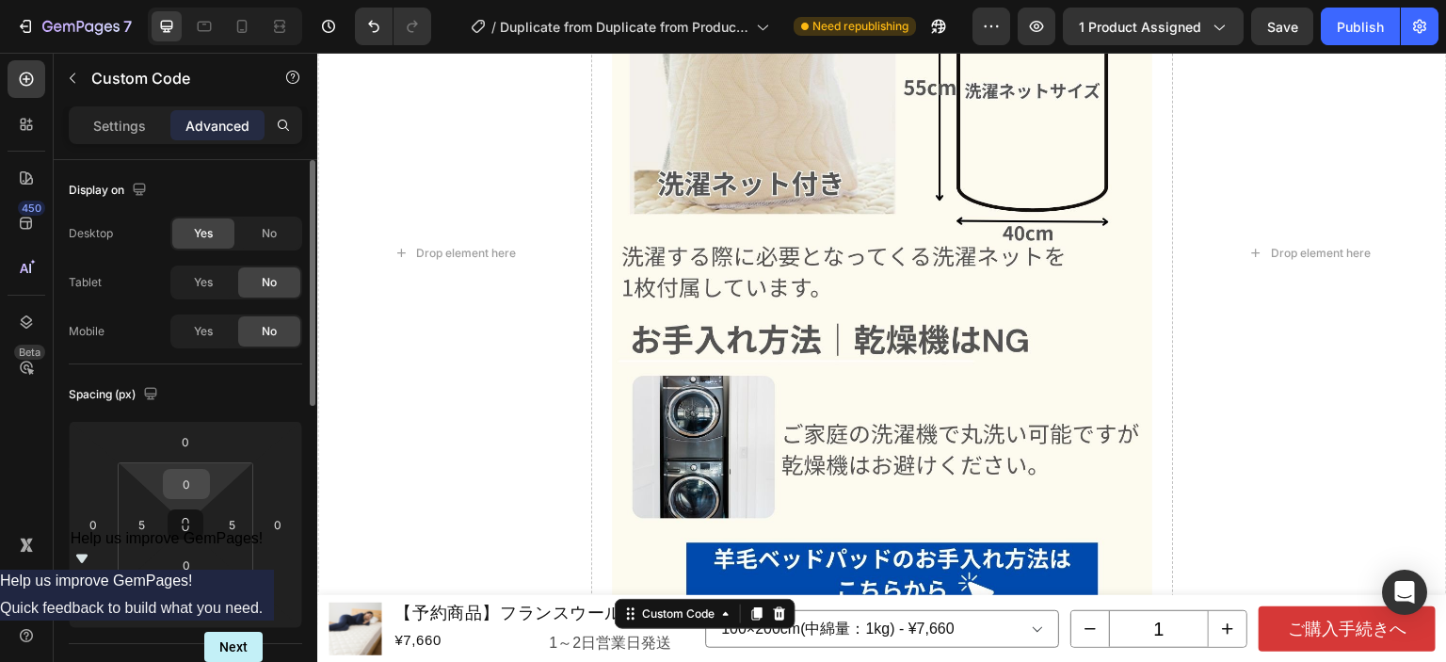
click at [192, 477] on input "0" at bounding box center [187, 484] width 38 height 28
type input "20"
click at [505, 300] on div "Drop element here" at bounding box center [454, 253] width 275 height 749
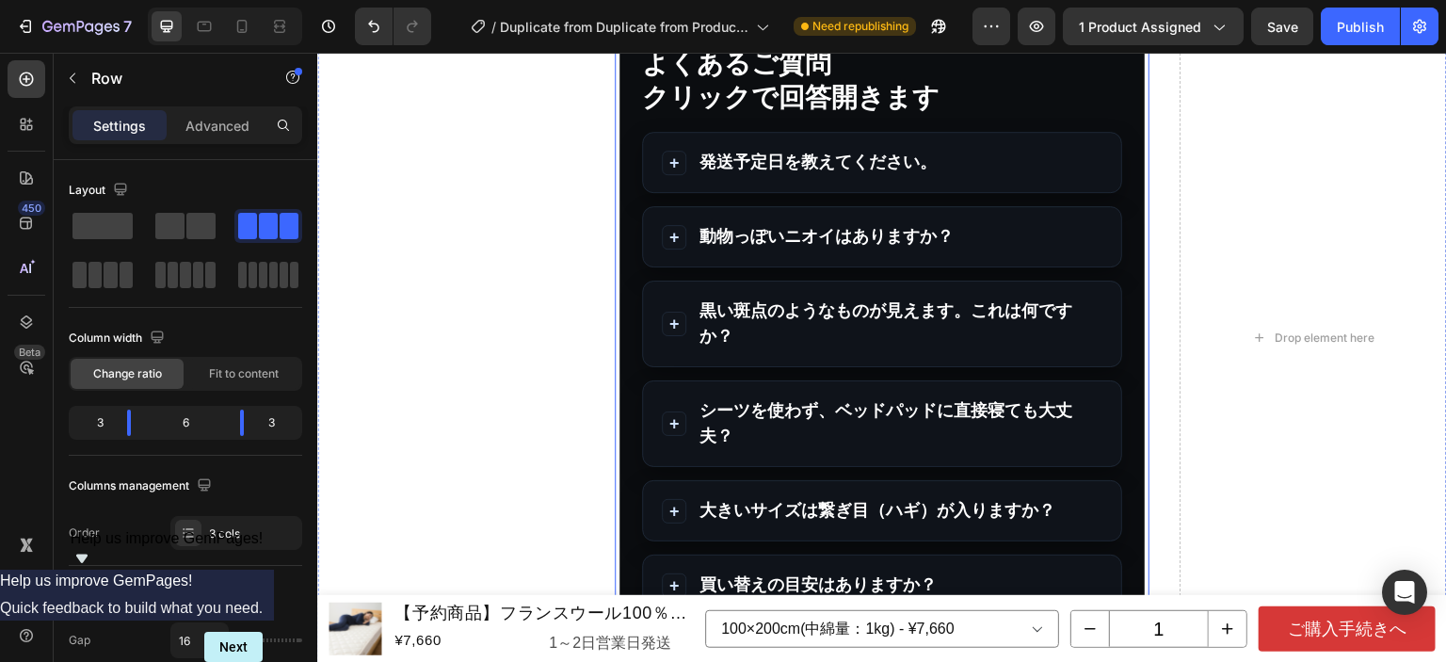
scroll to position [20067, 0]
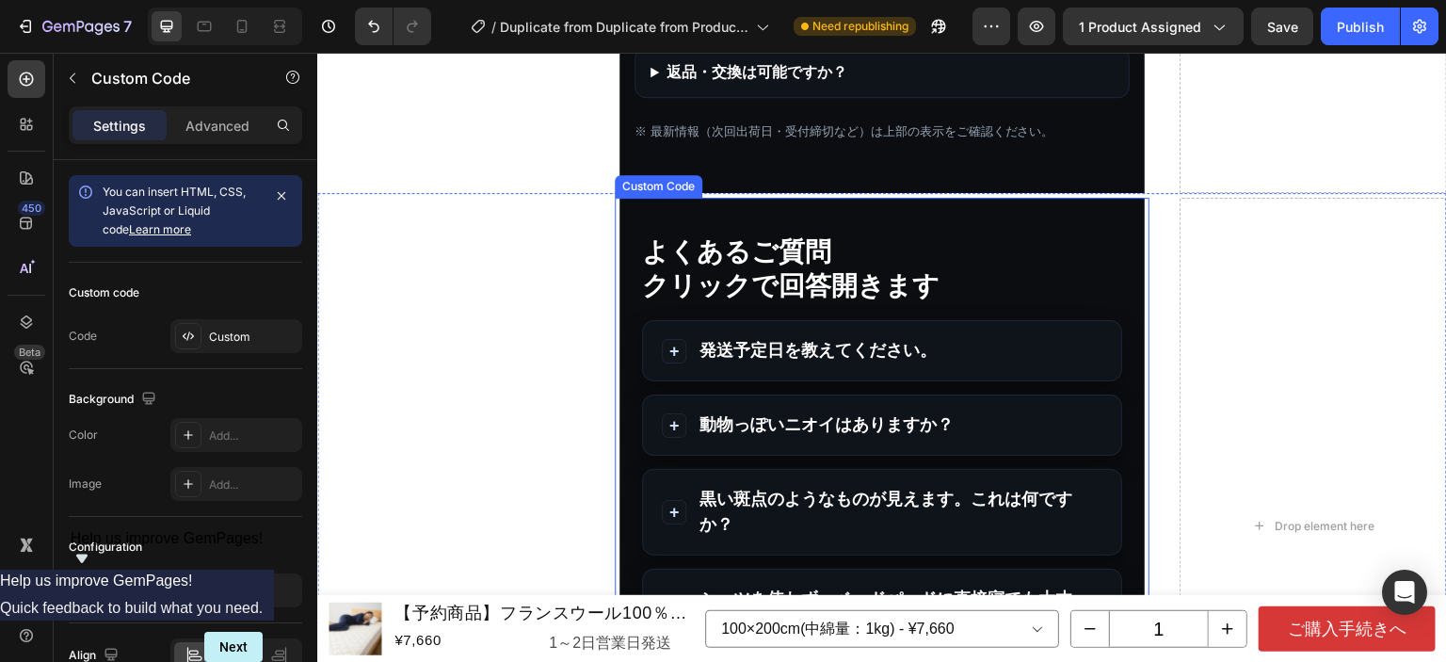
click at [1037, 226] on div "よくあるご質問 クリックで回答開きます 発送予定日を教えてください。 上部の表示「 只今のご注文の出荷予定日 」をご確認ください。最新情報に自動更新されます。…" at bounding box center [882, 527] width 525 height 658
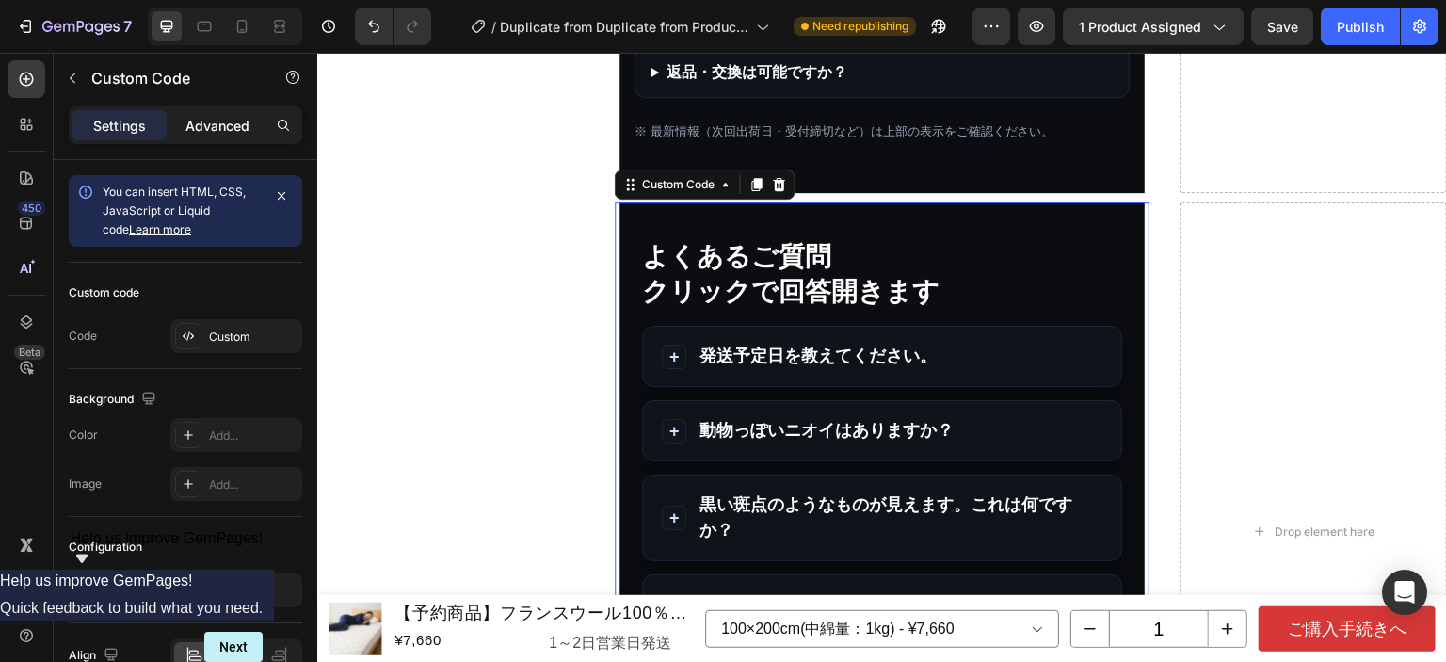
click at [225, 129] on p "Advanced" at bounding box center [217, 126] width 64 height 20
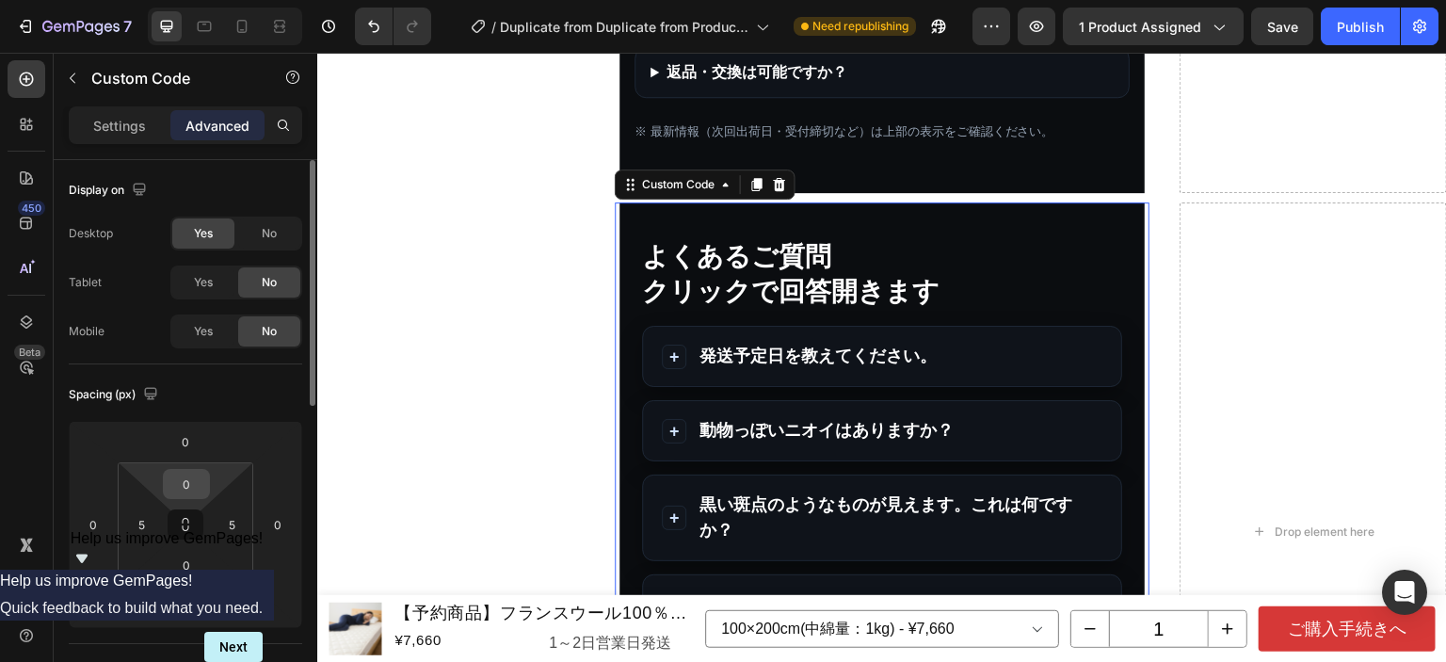
click at [207, 486] on div "0" at bounding box center [186, 484] width 47 height 30
click at [198, 487] on input "0" at bounding box center [187, 484] width 38 height 28
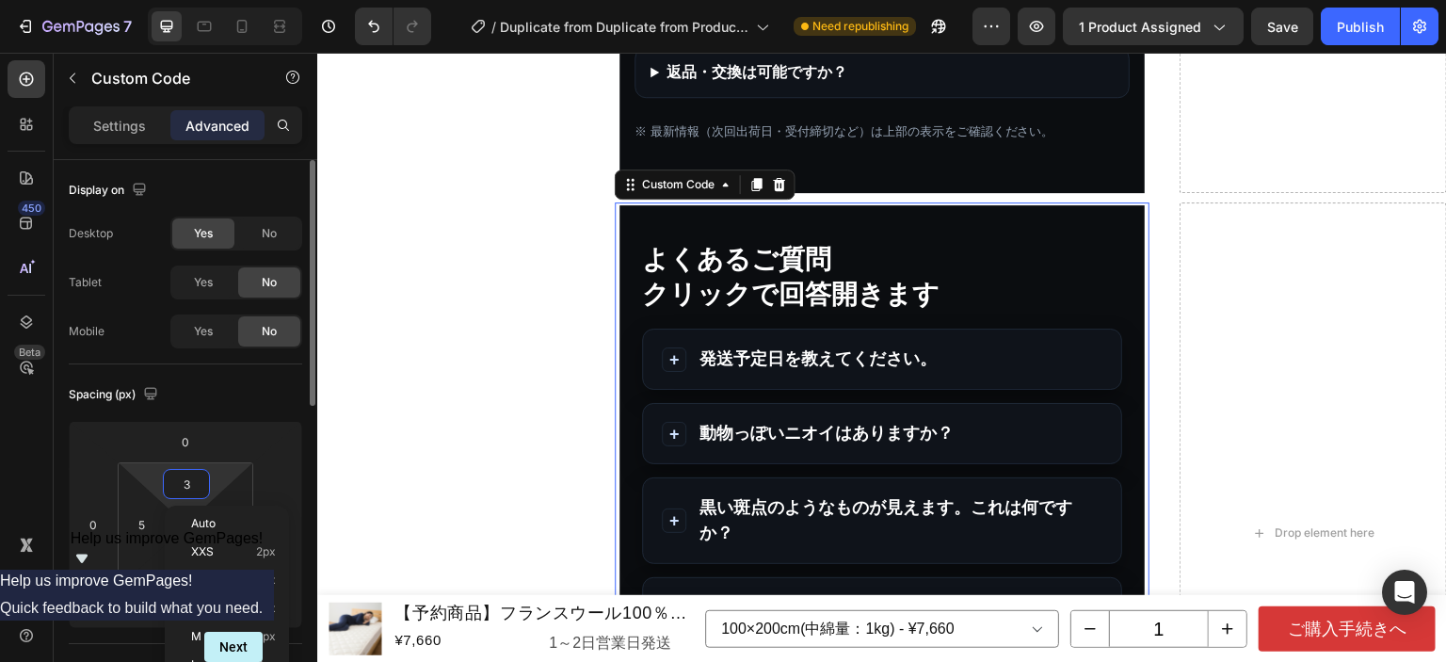
type input "30"
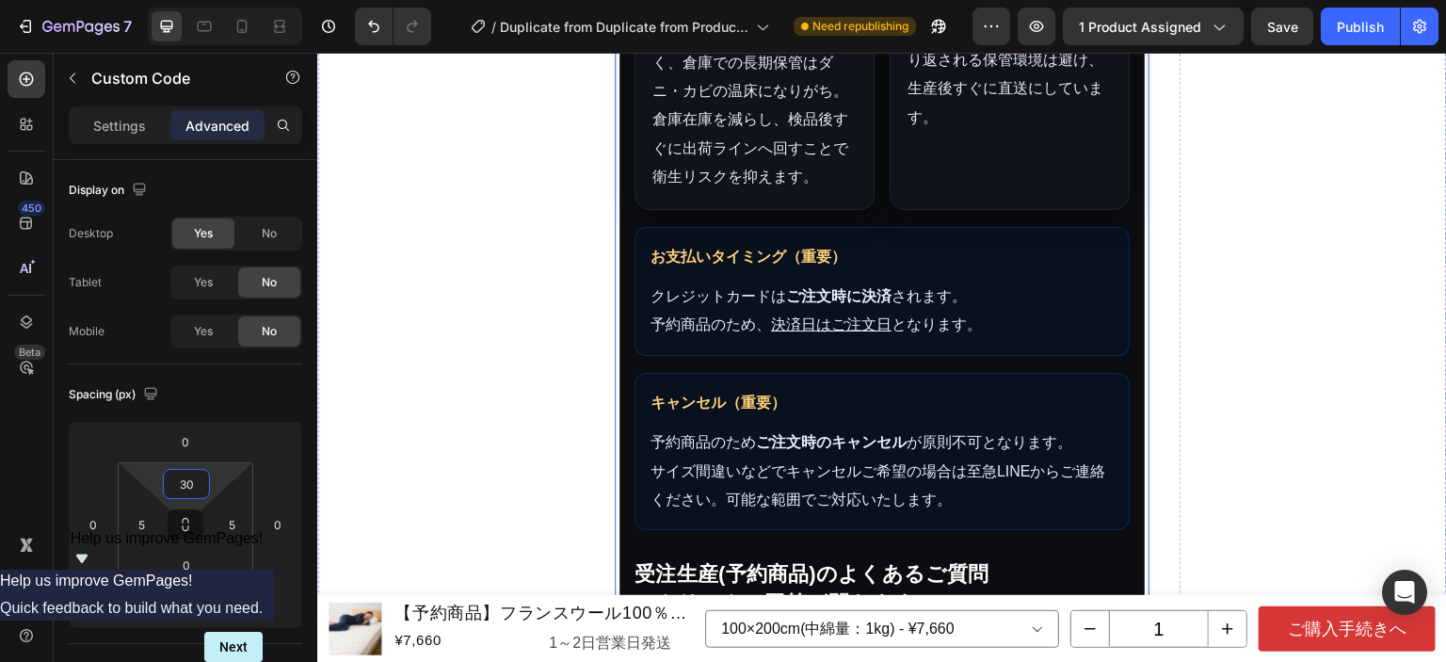
scroll to position [19125, 0]
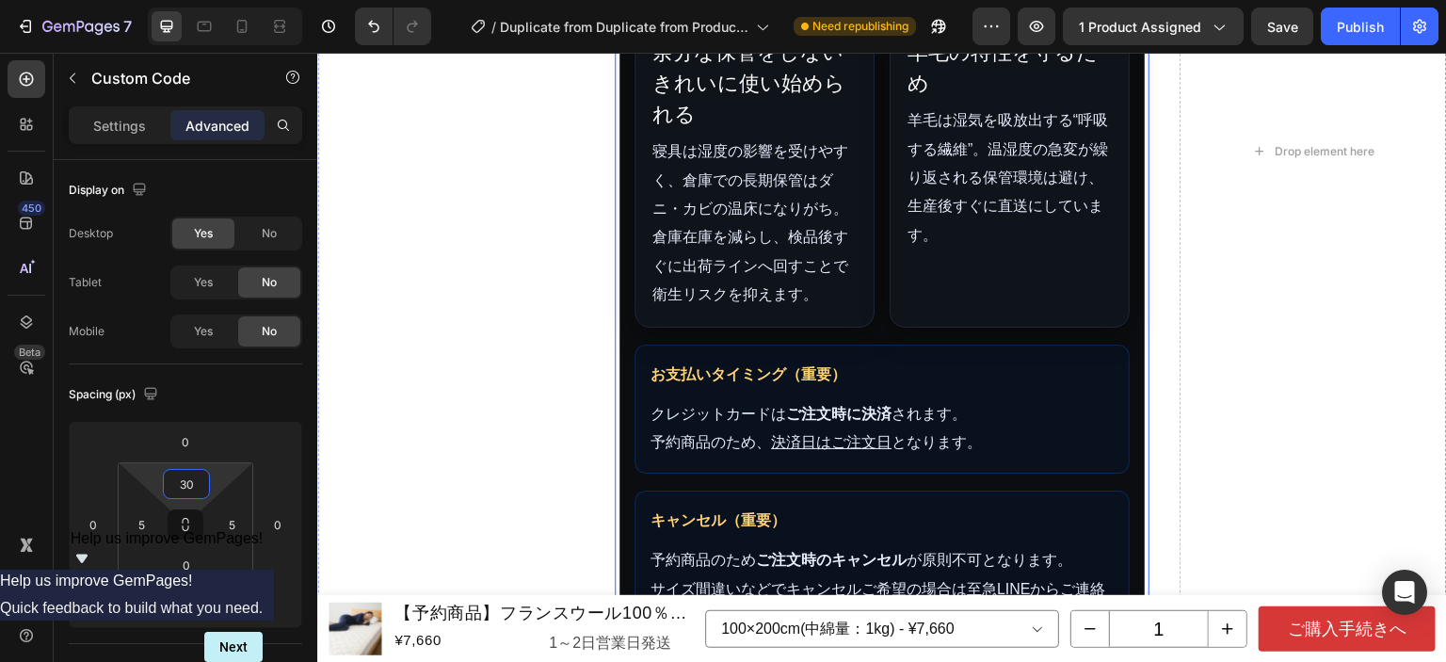
click at [975, 380] on strong "お支払いタイミング（重要）" at bounding box center [882, 375] width 463 height 28
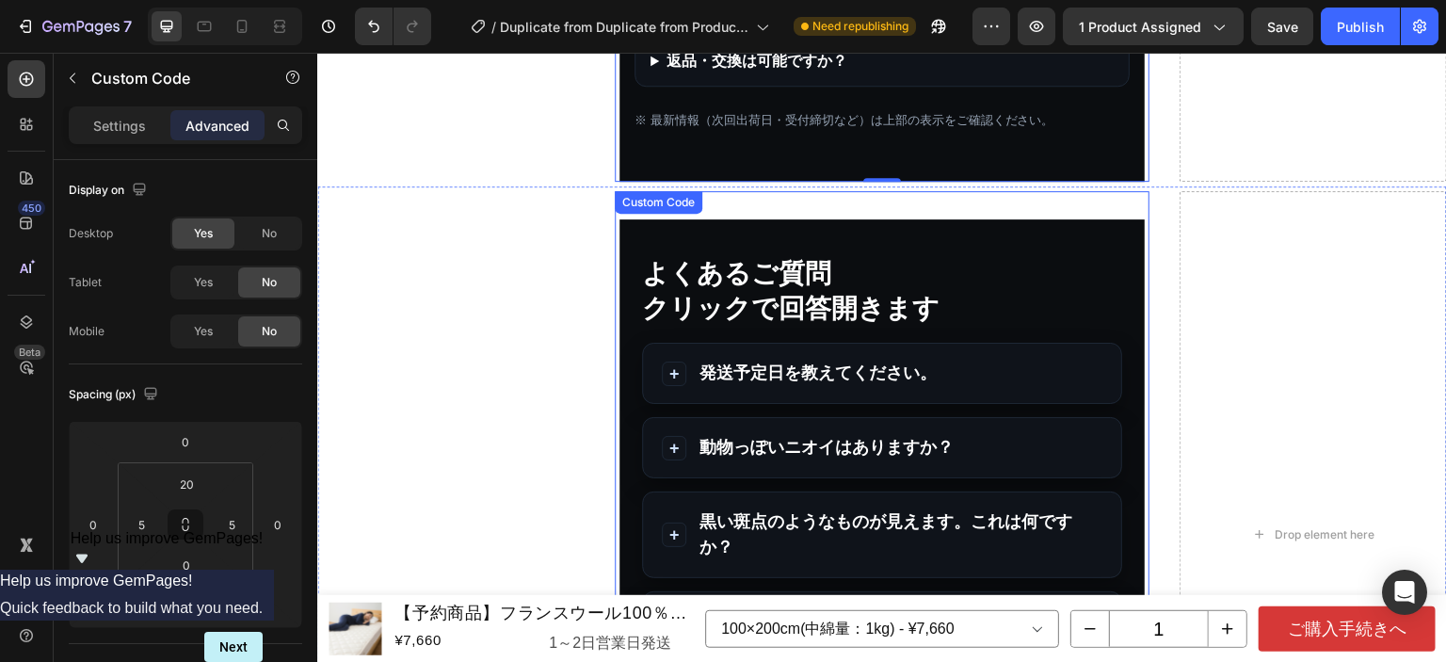
scroll to position [19690, 0]
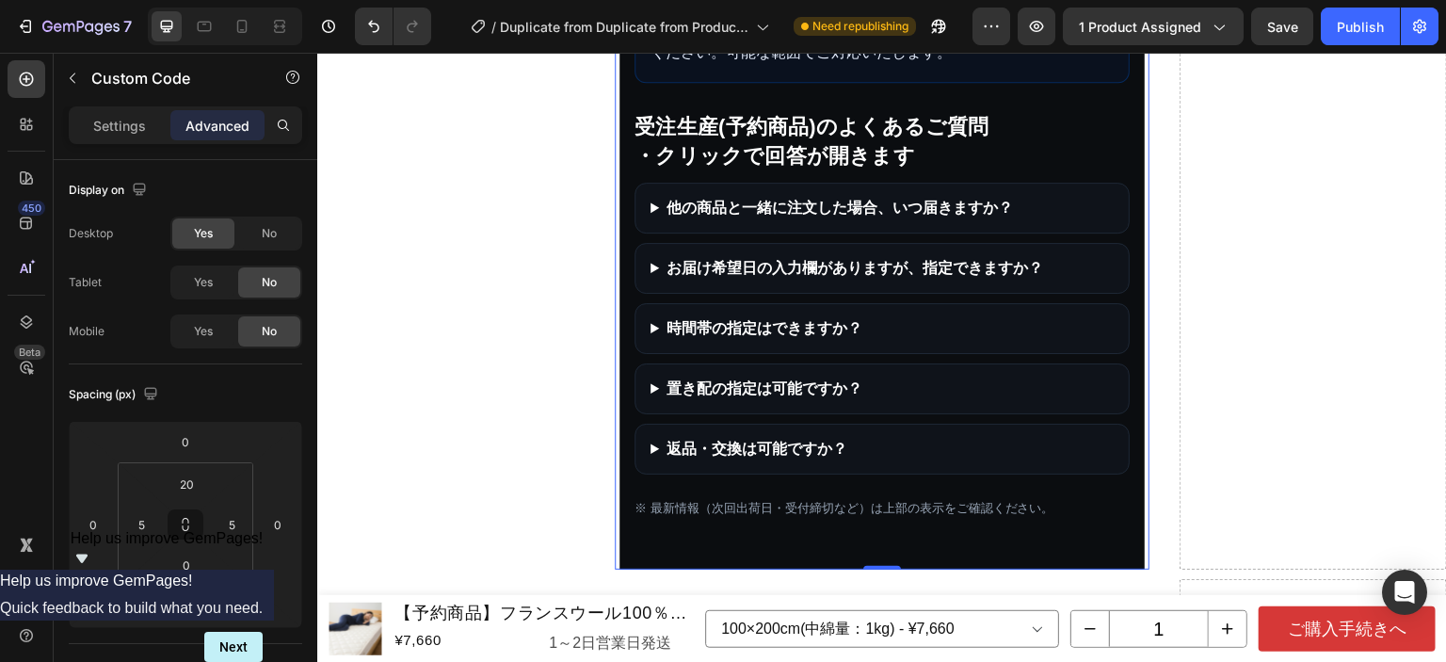
click at [986, 132] on h3 "受注生産(予約商品)のよくあるご質問 ・クリックで回答が開きます" at bounding box center [882, 142] width 495 height 58
click at [199, 477] on input "20" at bounding box center [187, 484] width 38 height 28
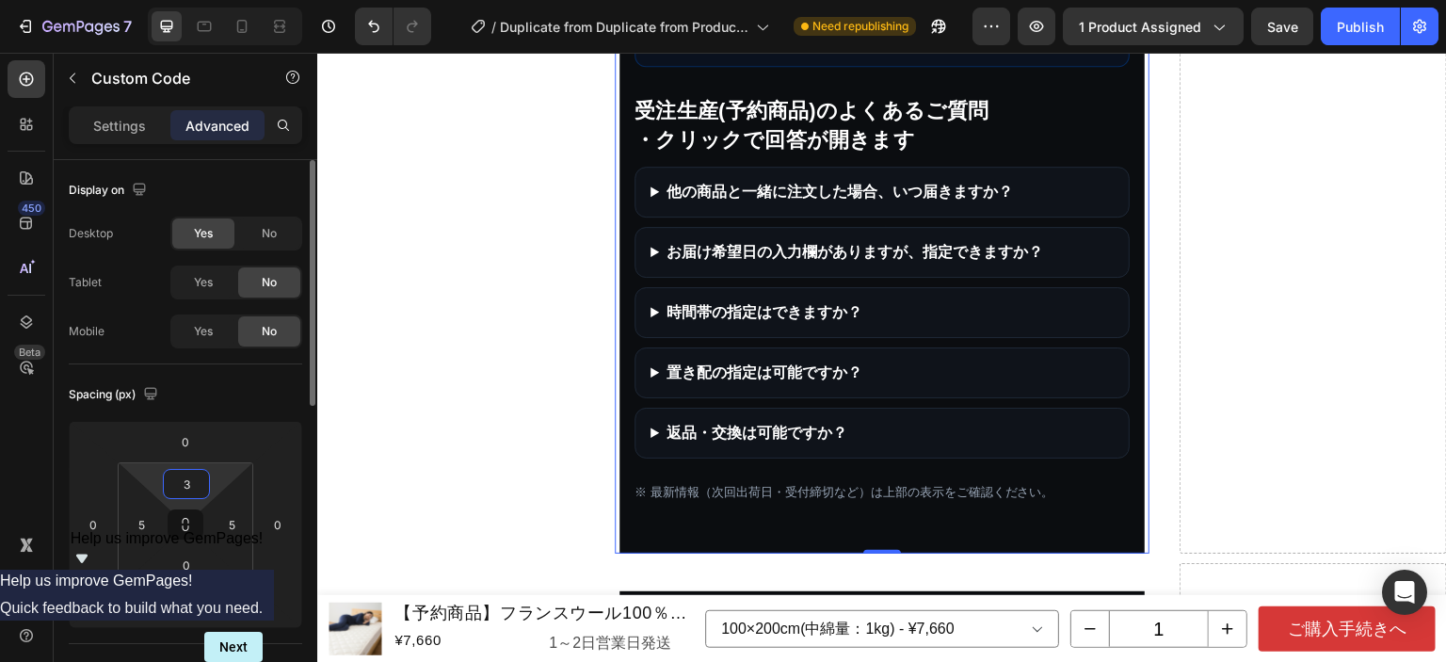
type input "30"
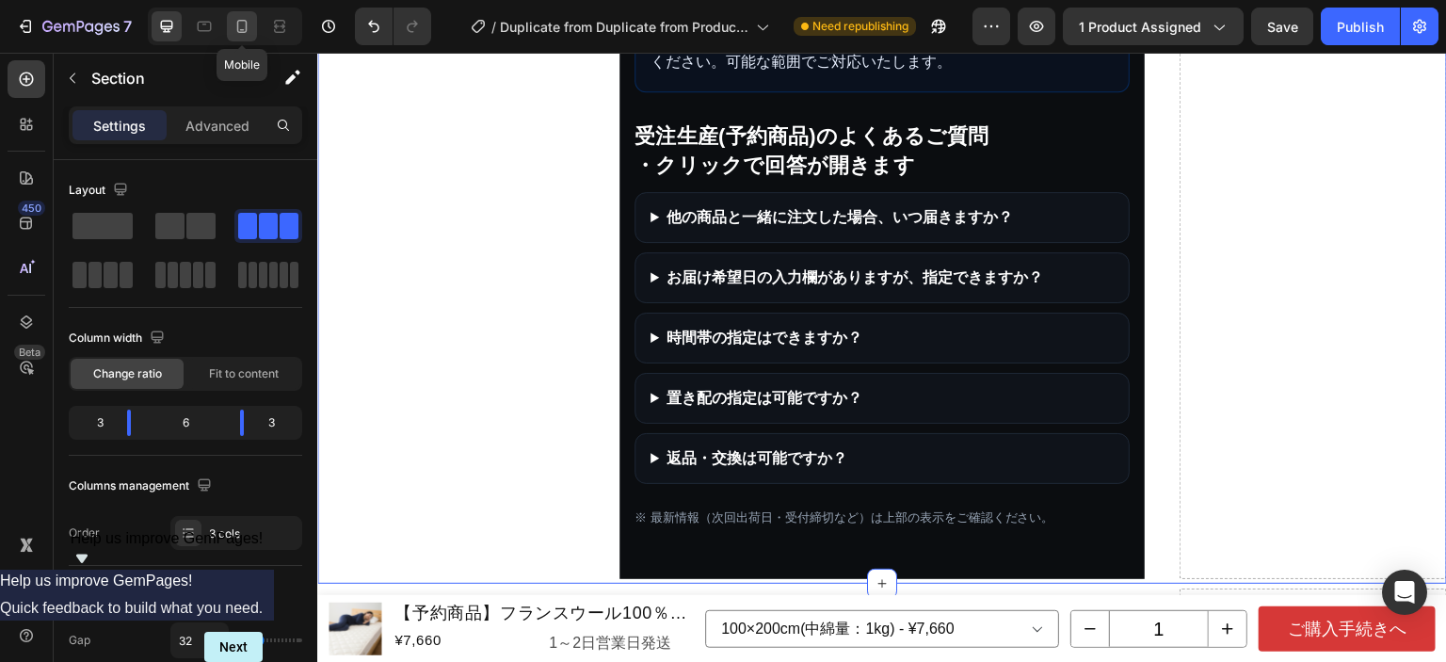
click at [234, 25] on icon at bounding box center [242, 26] width 19 height 19
type input "0"
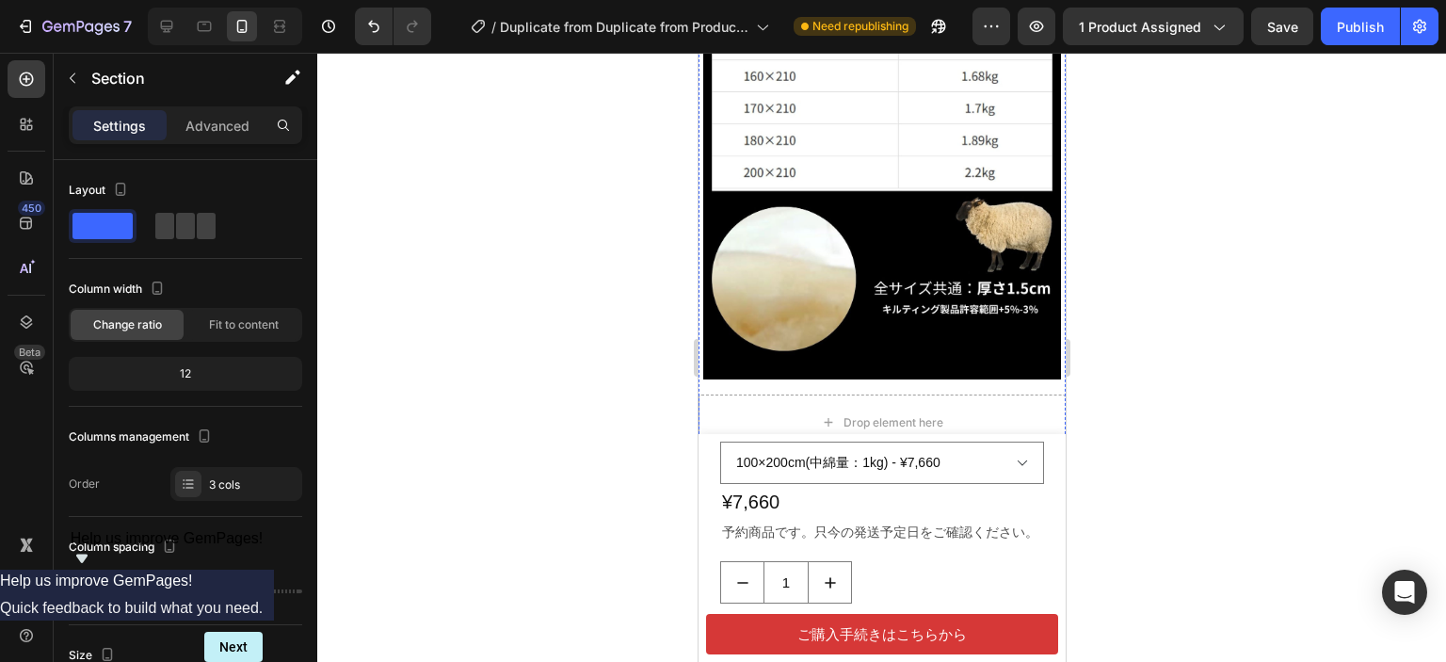
scroll to position [8662, 0]
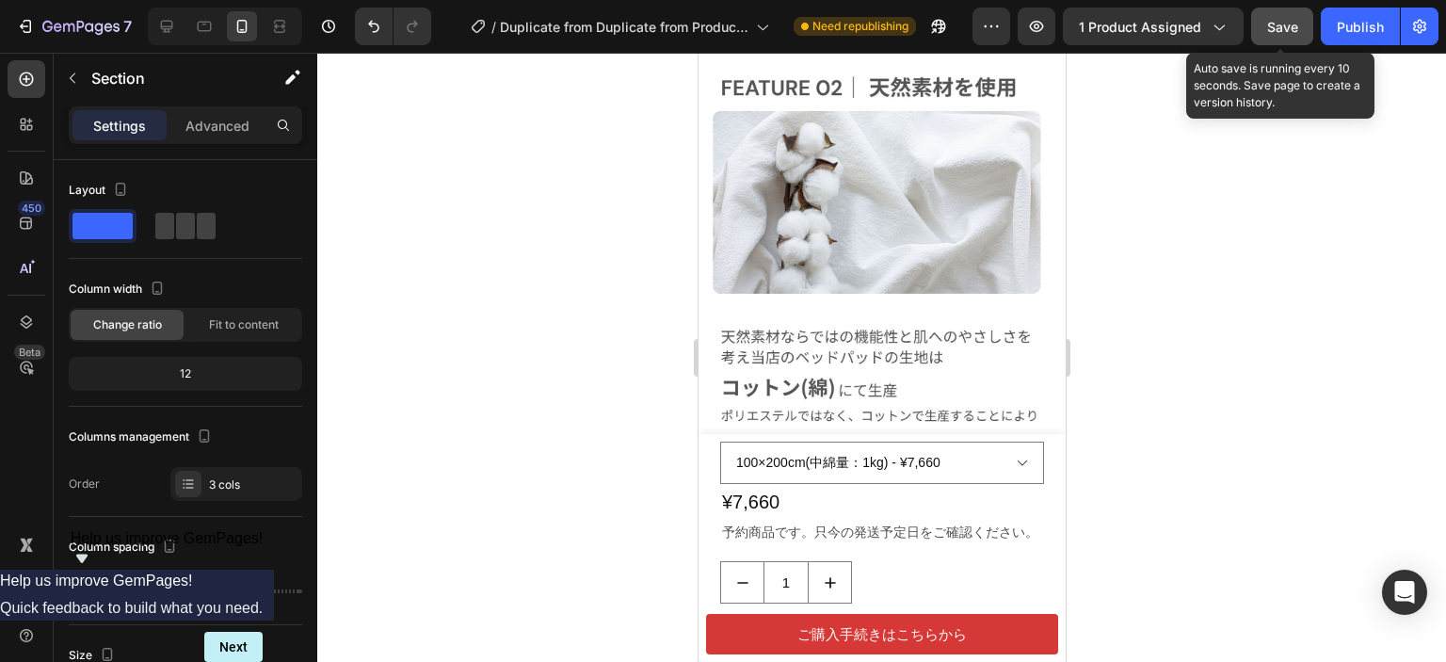
click at [1298, 31] on span "Save" at bounding box center [1282, 27] width 31 height 16
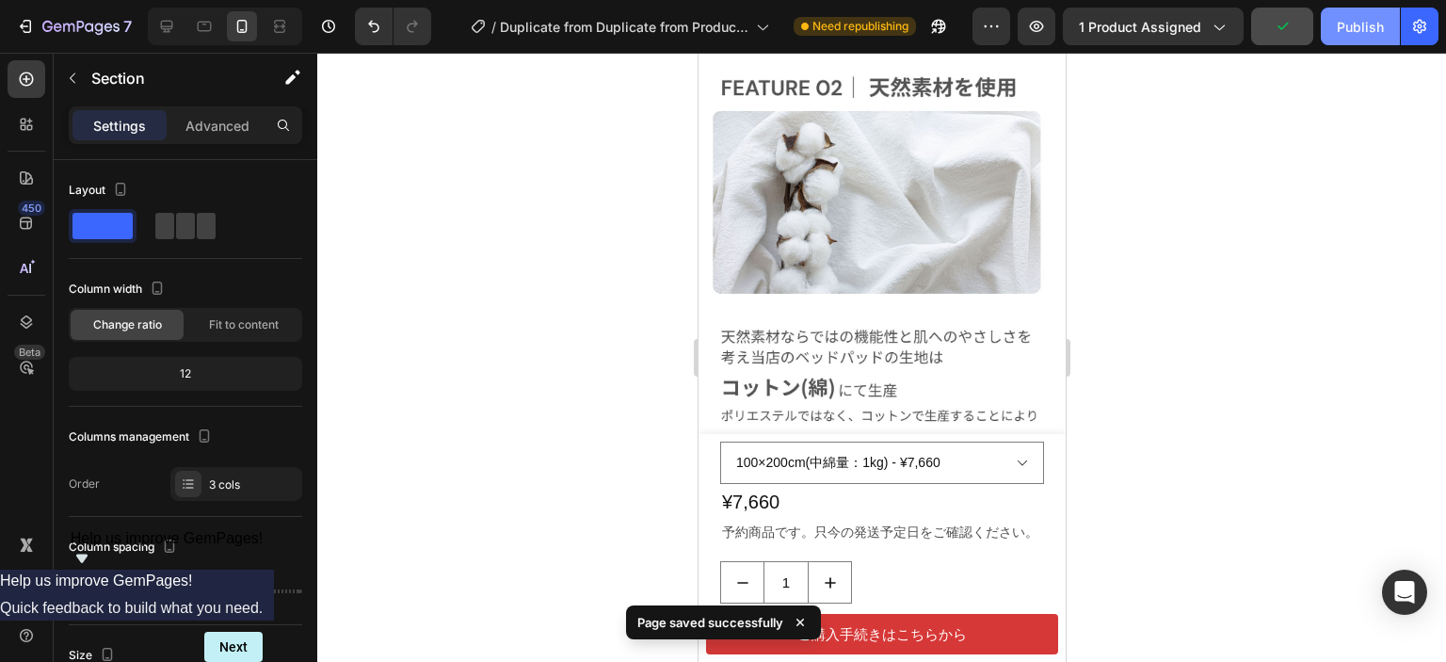
click at [1369, 38] on button "Publish" at bounding box center [1360, 27] width 79 height 38
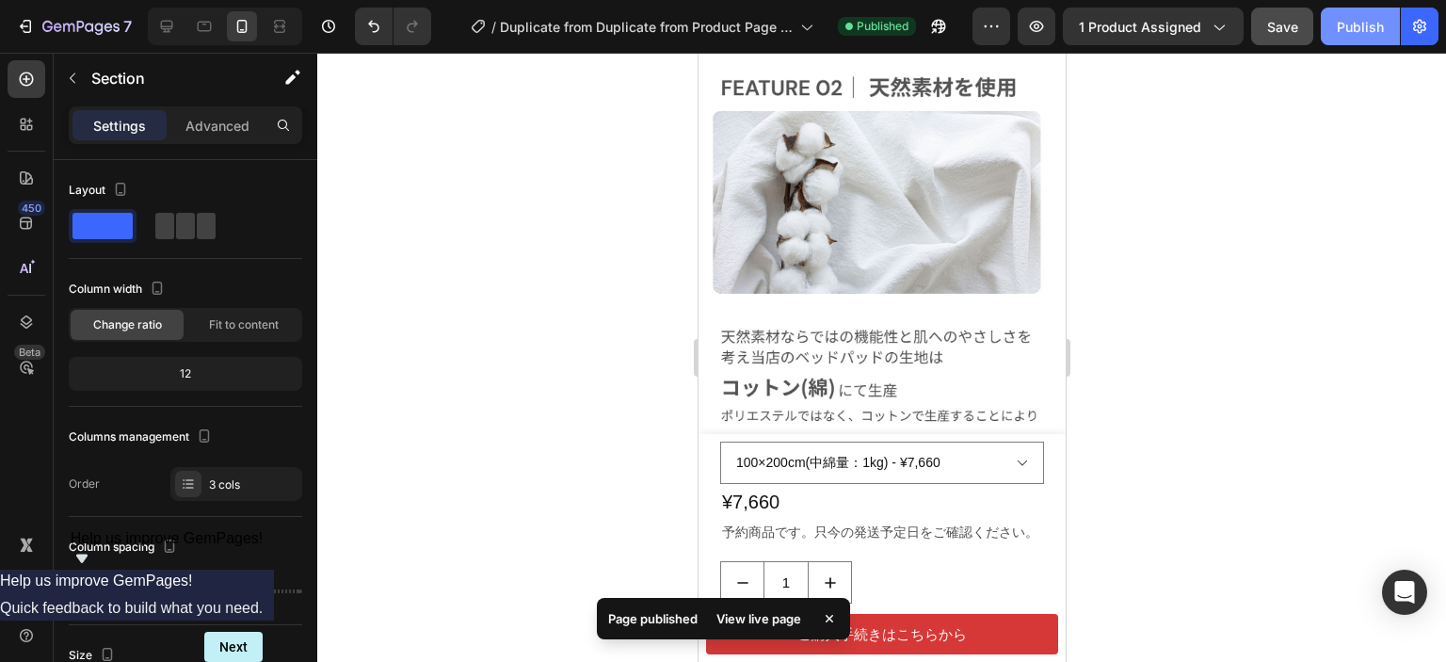
scroll to position [9120, 0]
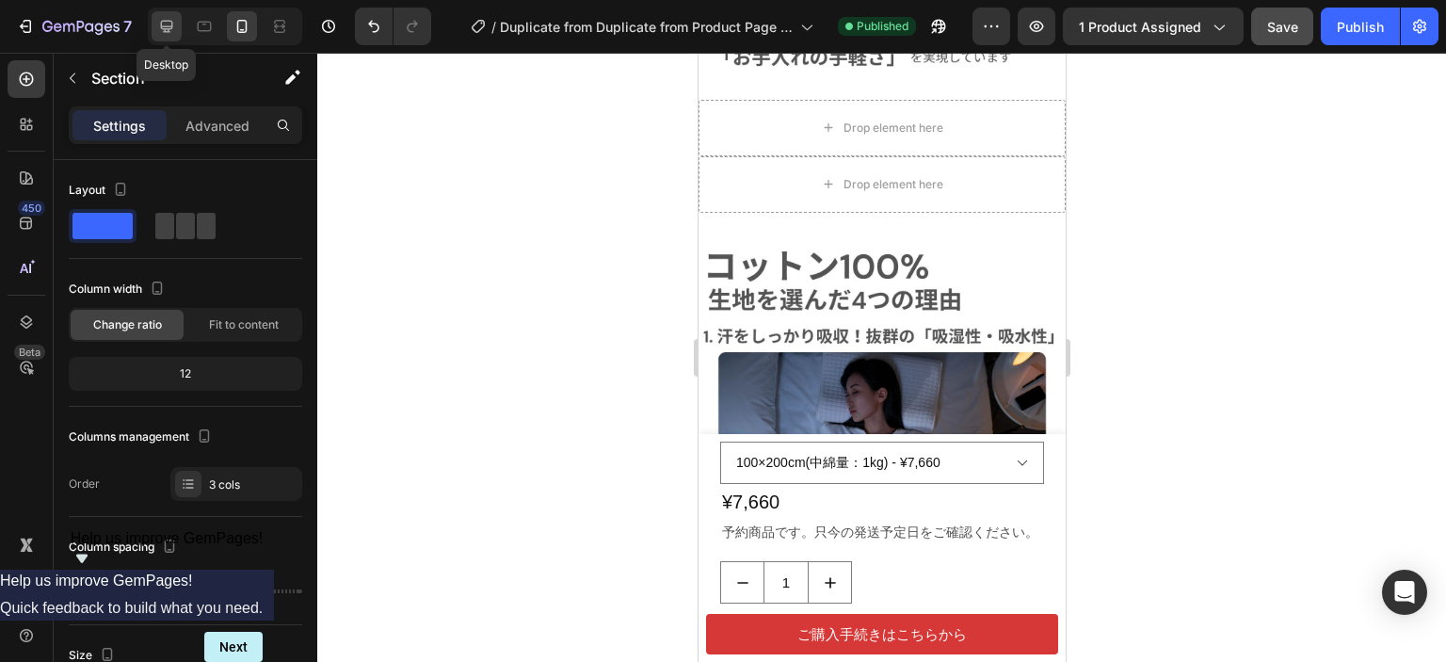
click at [166, 33] on icon at bounding box center [166, 26] width 19 height 19
type input "32"
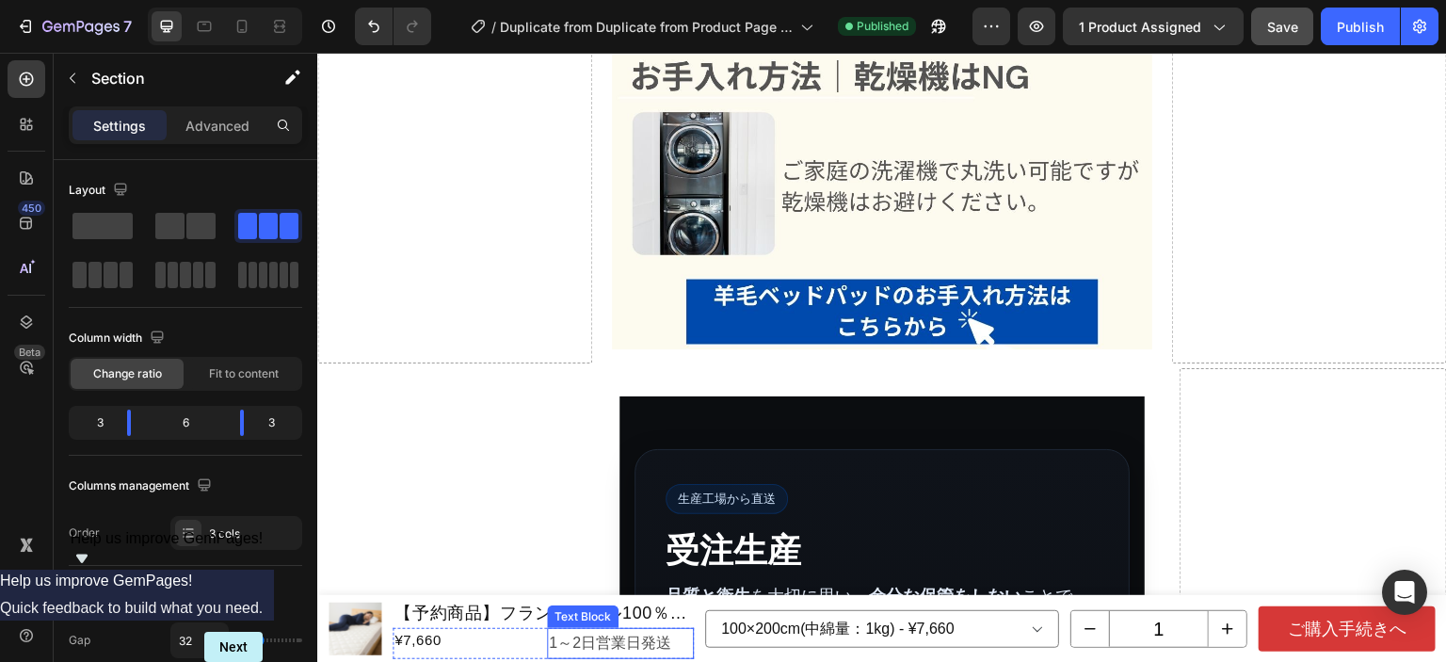
scroll to position [18260, 0]
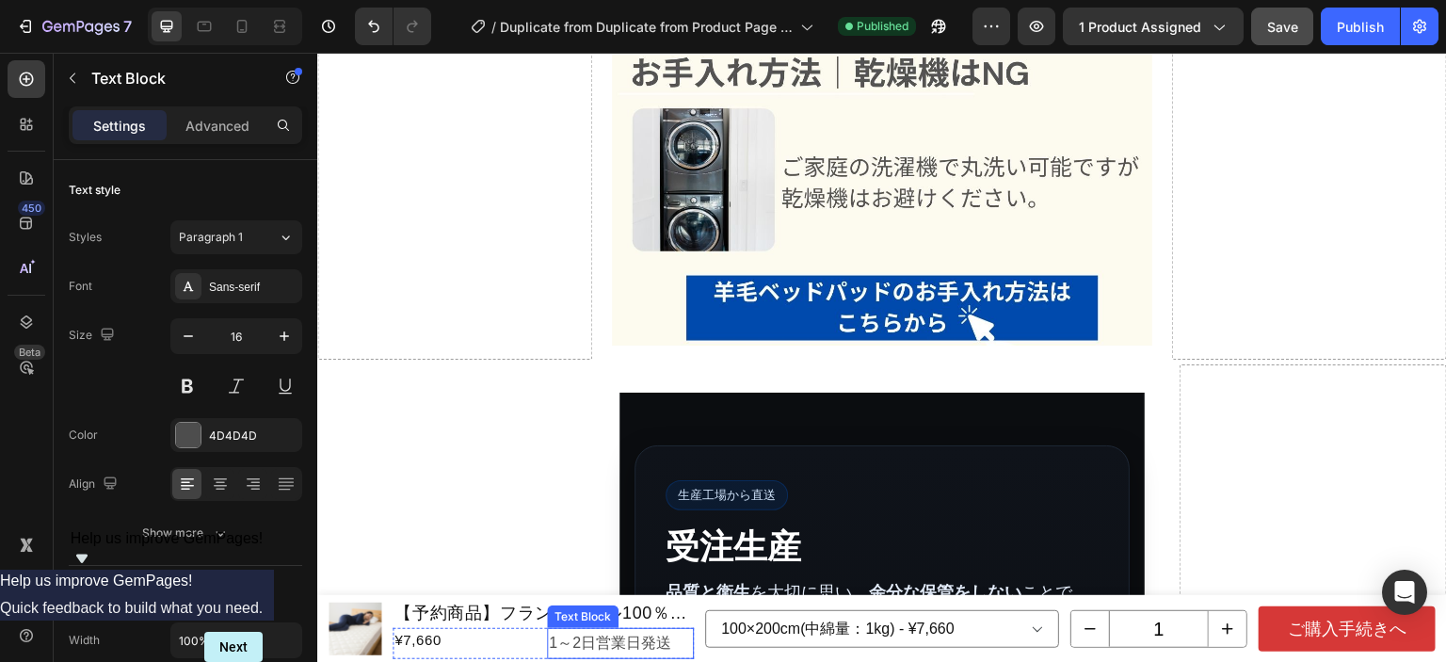
click at [634, 649] on p "1～2日営業日発送" at bounding box center [620, 643] width 143 height 27
click at [673, 639] on p "1～2日営業日発送" at bounding box center [620, 643] width 143 height 27
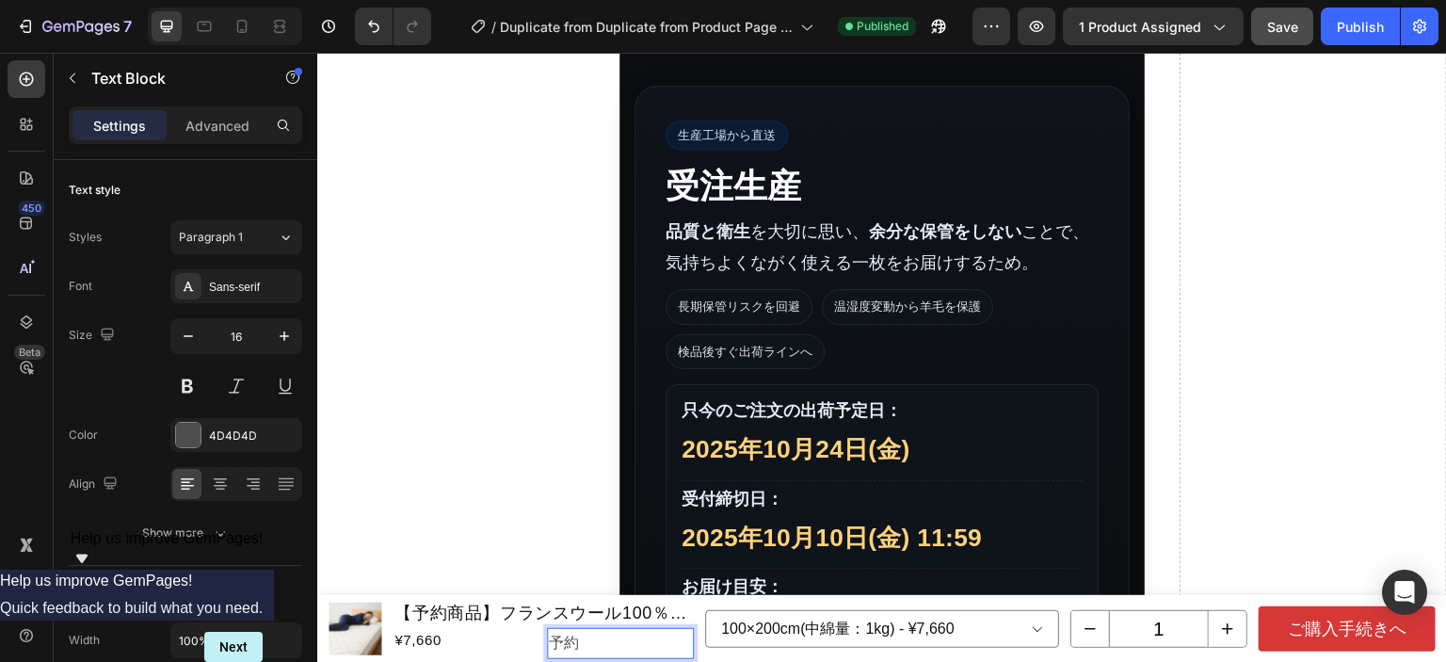
scroll to position [18390, 0]
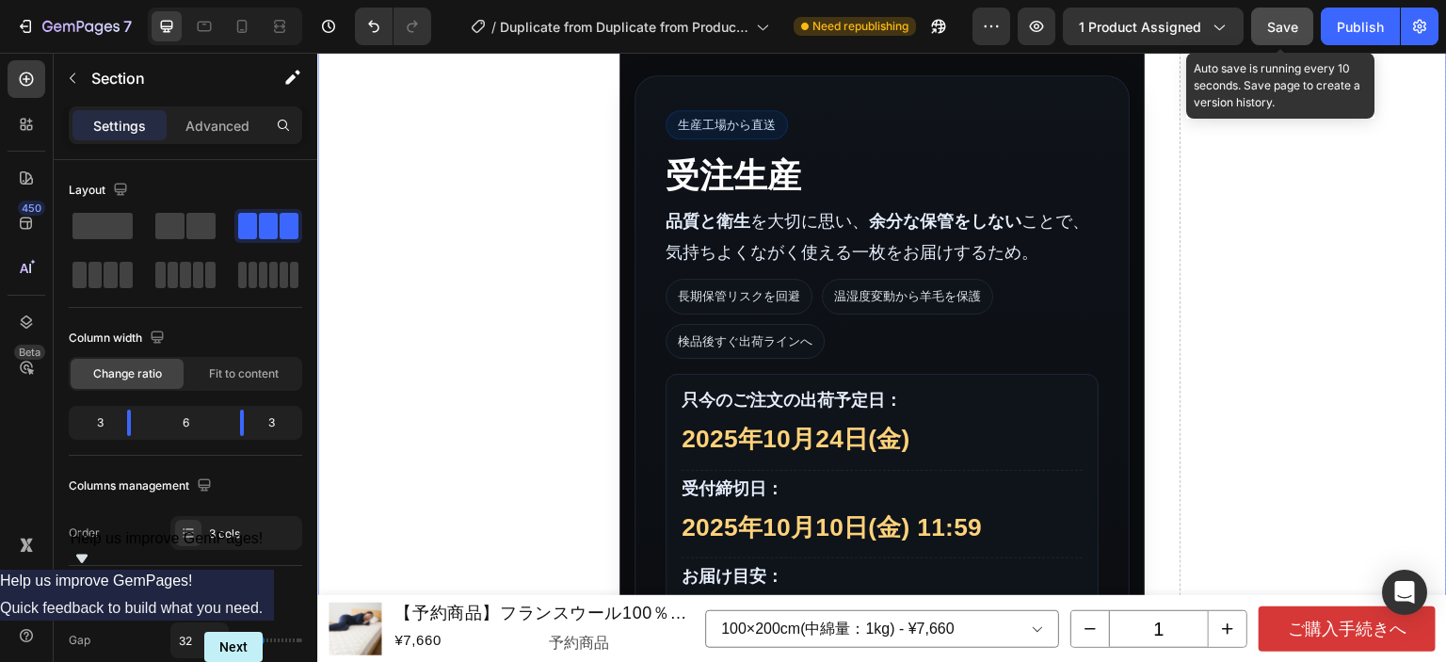
click at [1272, 24] on span "Save" at bounding box center [1282, 27] width 31 height 16
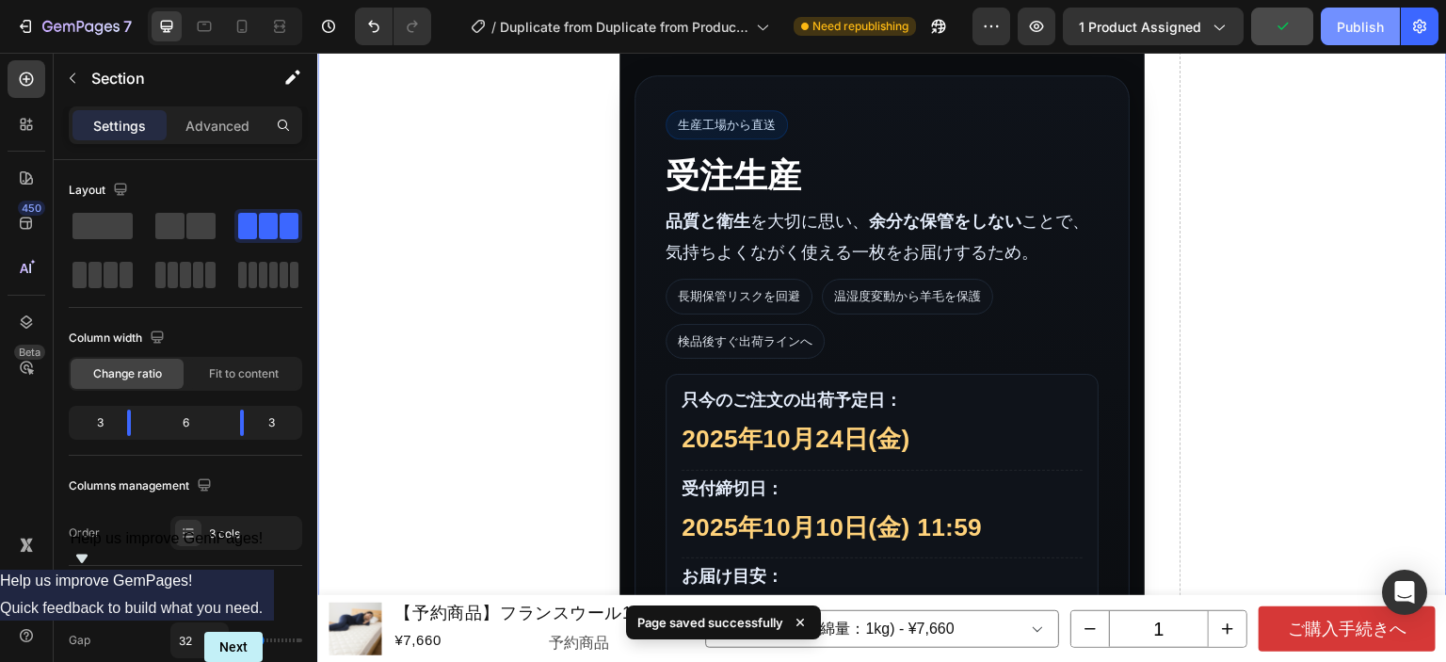
click at [1360, 25] on div "Publish" at bounding box center [1360, 27] width 47 height 20
